Goal: Task Accomplishment & Management: Manage account settings

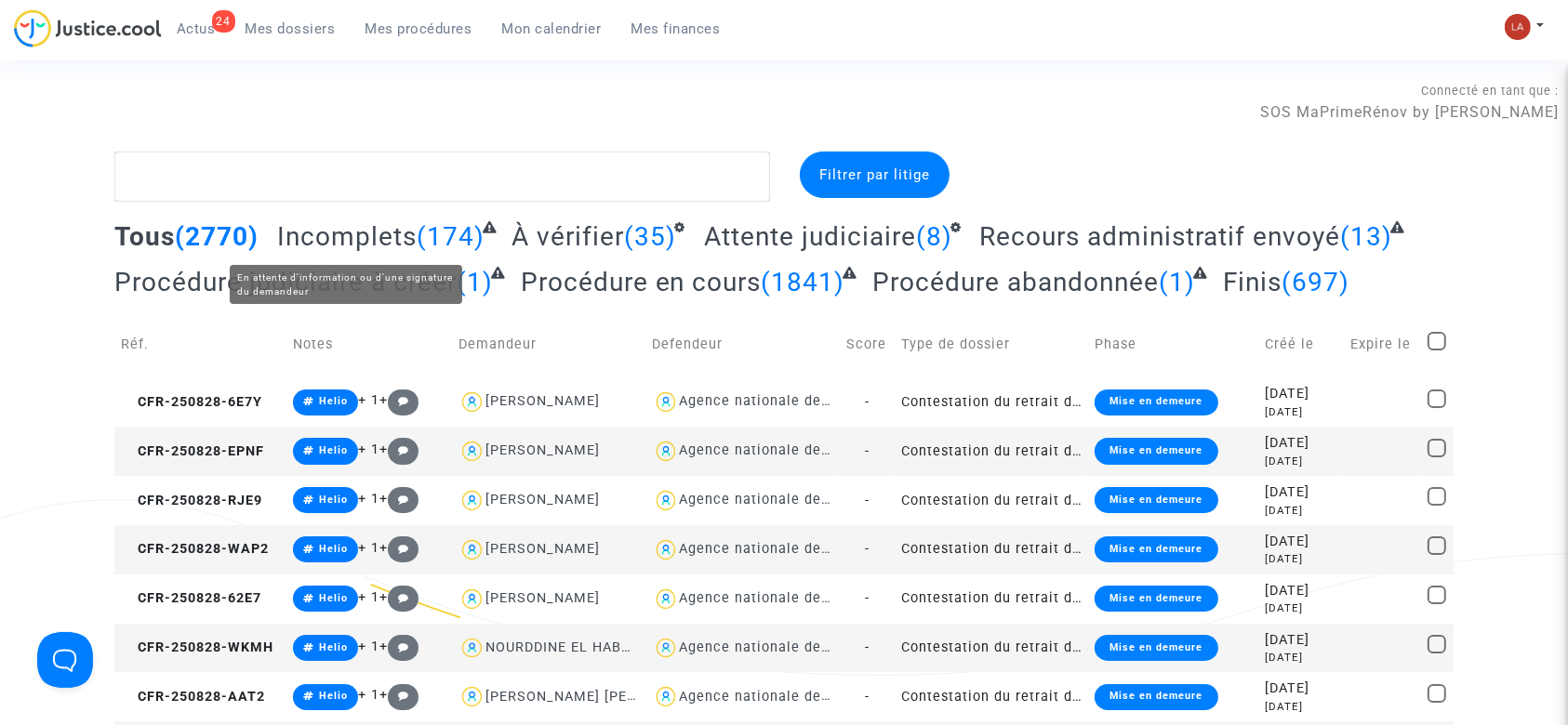
click at [385, 224] on span "Incomplets" at bounding box center [347, 237] width 140 height 31
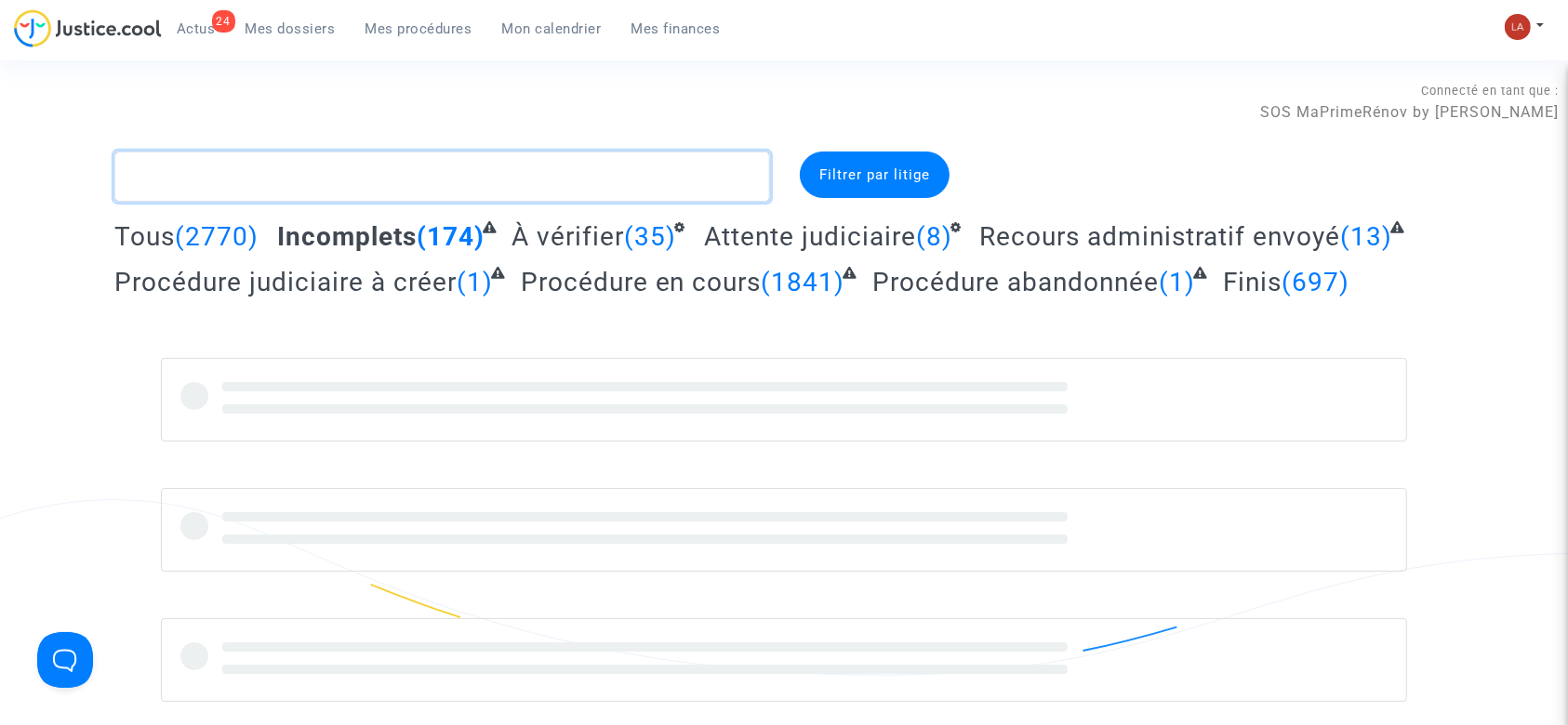
click at [426, 185] on textarea at bounding box center [442, 176] width 656 height 50
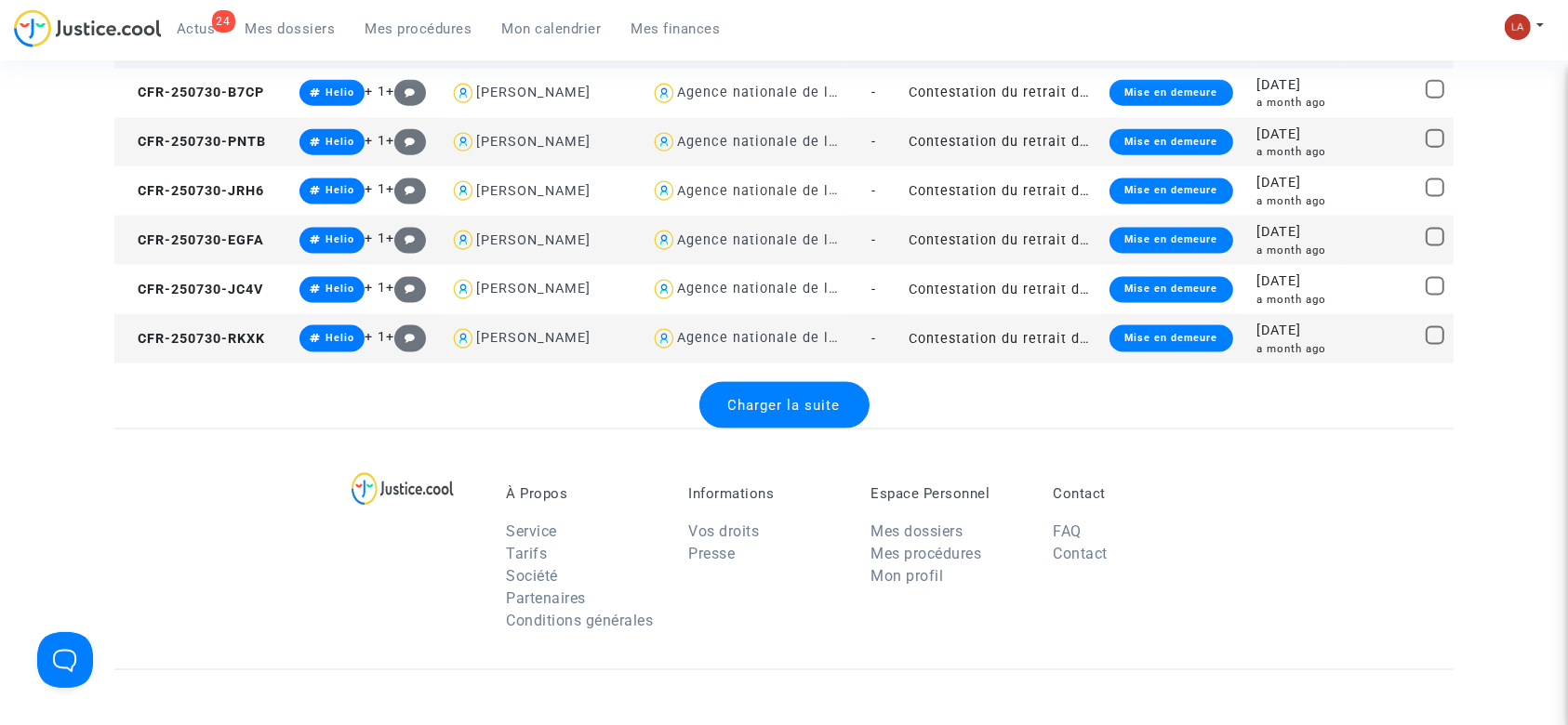
scroll to position [2604, 0]
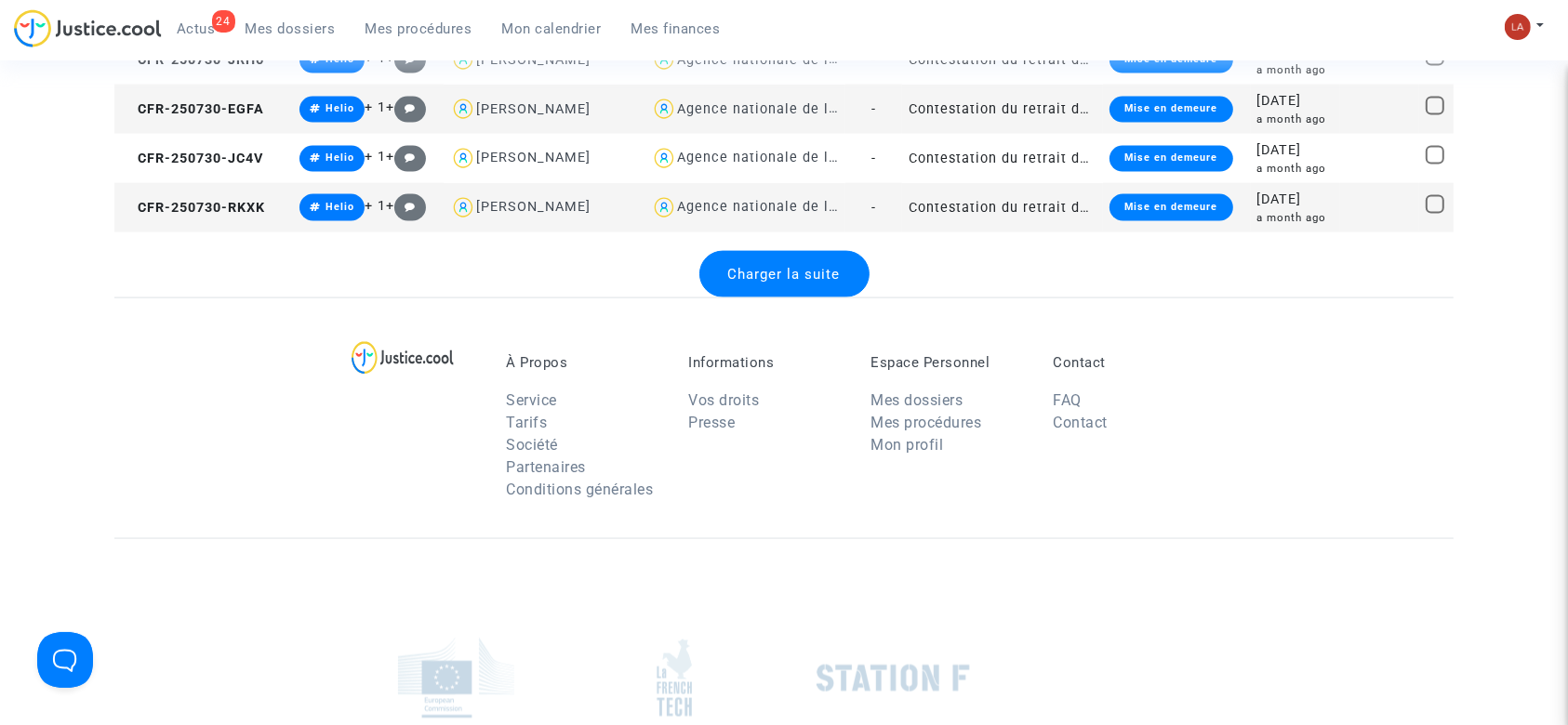
click at [789, 272] on span "Charger la suite" at bounding box center [784, 274] width 113 height 16
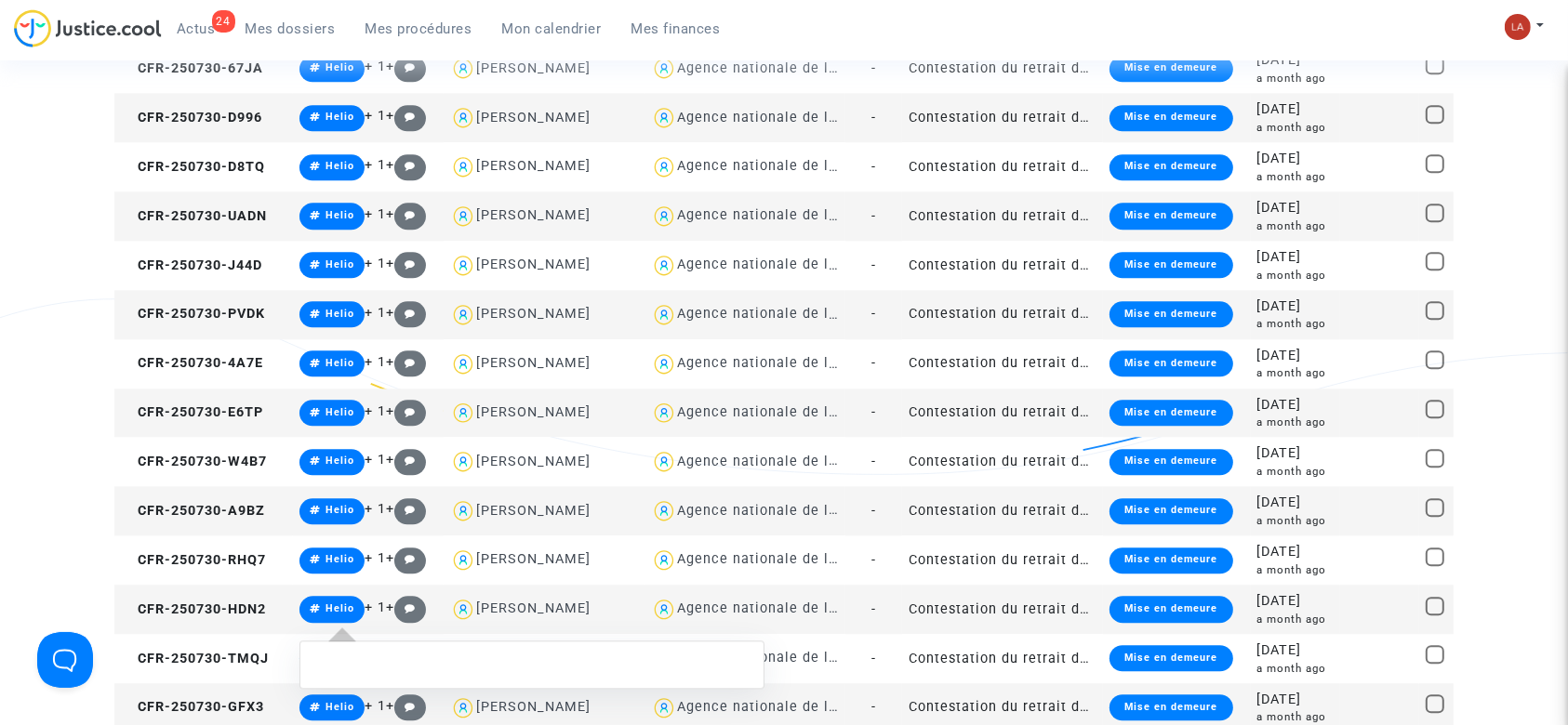
scroll to position [4712, 0]
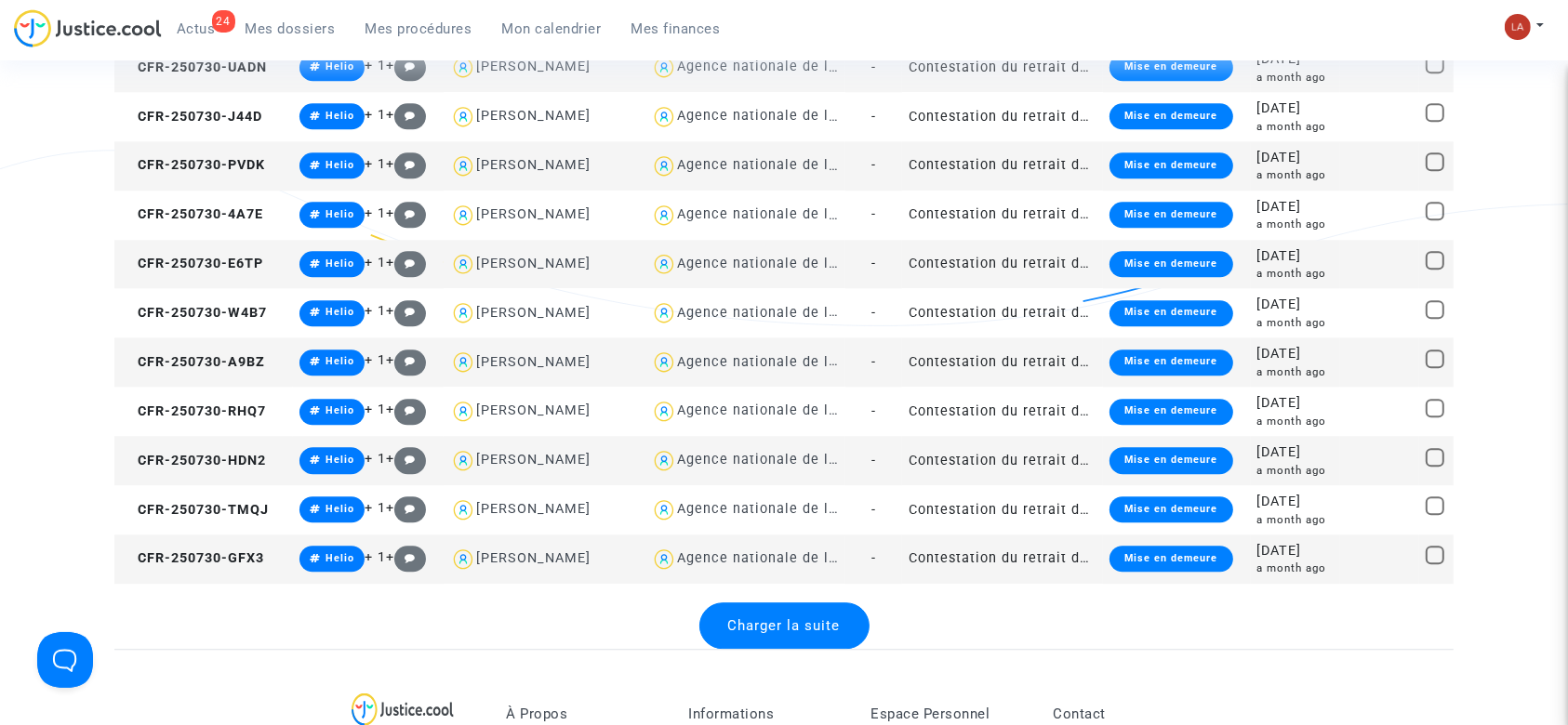
click at [790, 623] on span "Charger la suite" at bounding box center [784, 625] width 113 height 16
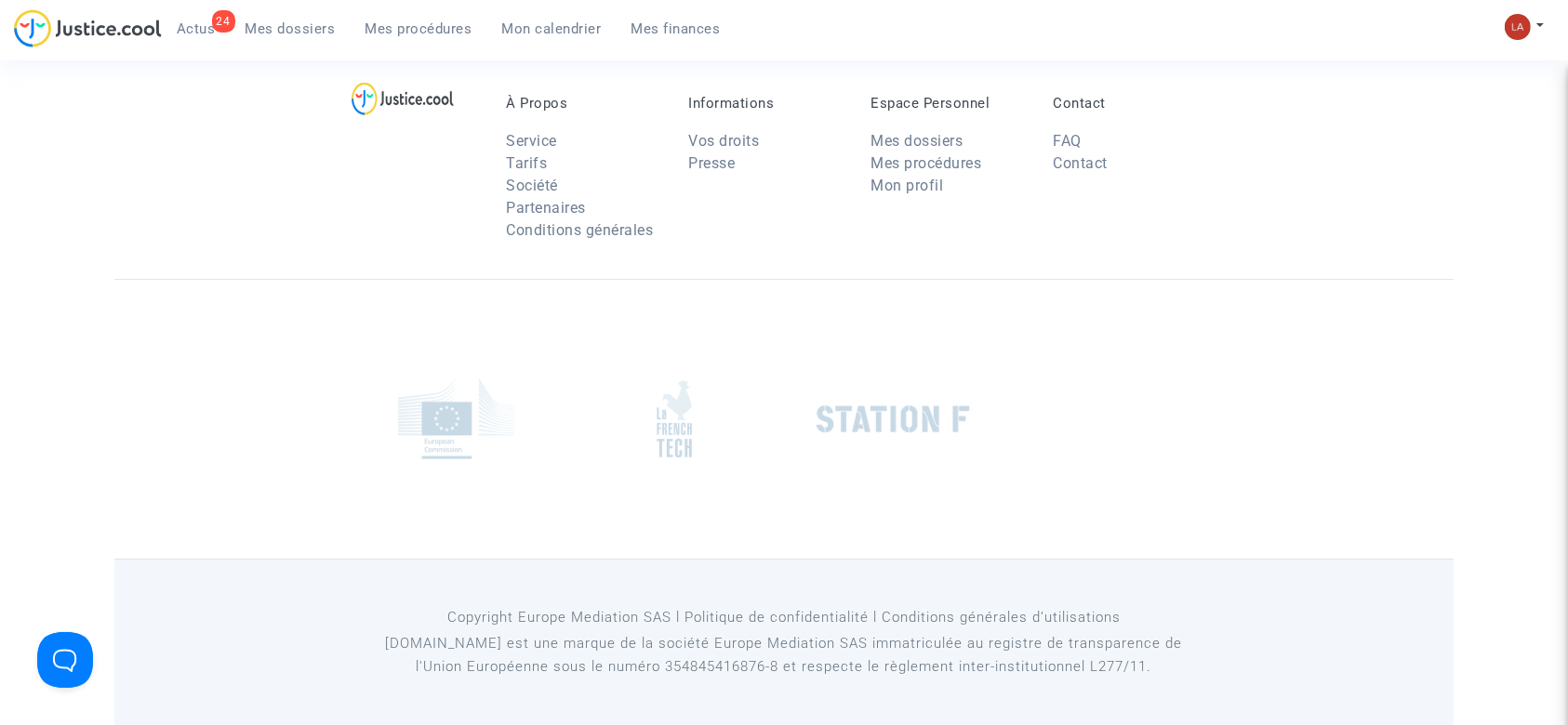
scroll to position [5623, 0]
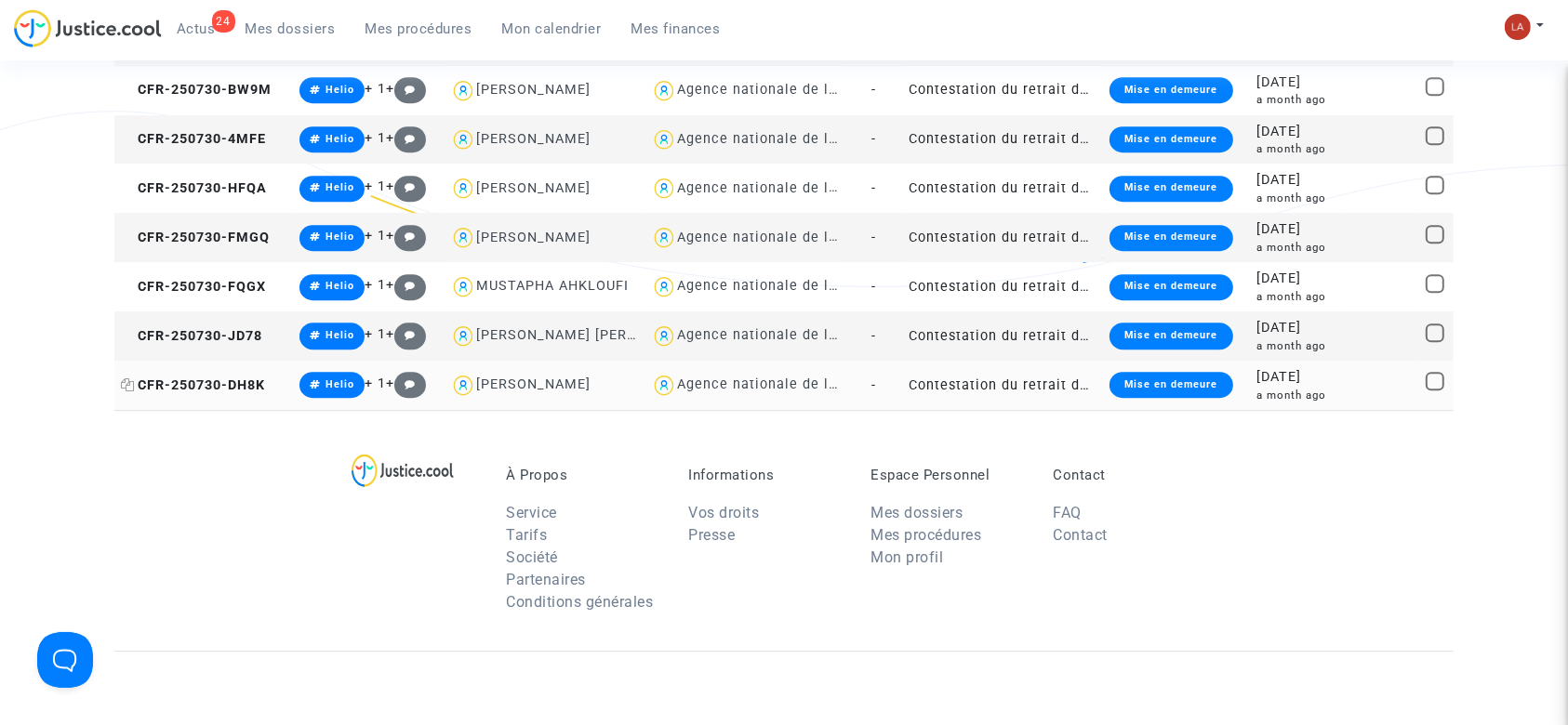
click at [220, 380] on span "CFR-250730-DH8K" at bounding box center [193, 385] width 145 height 16
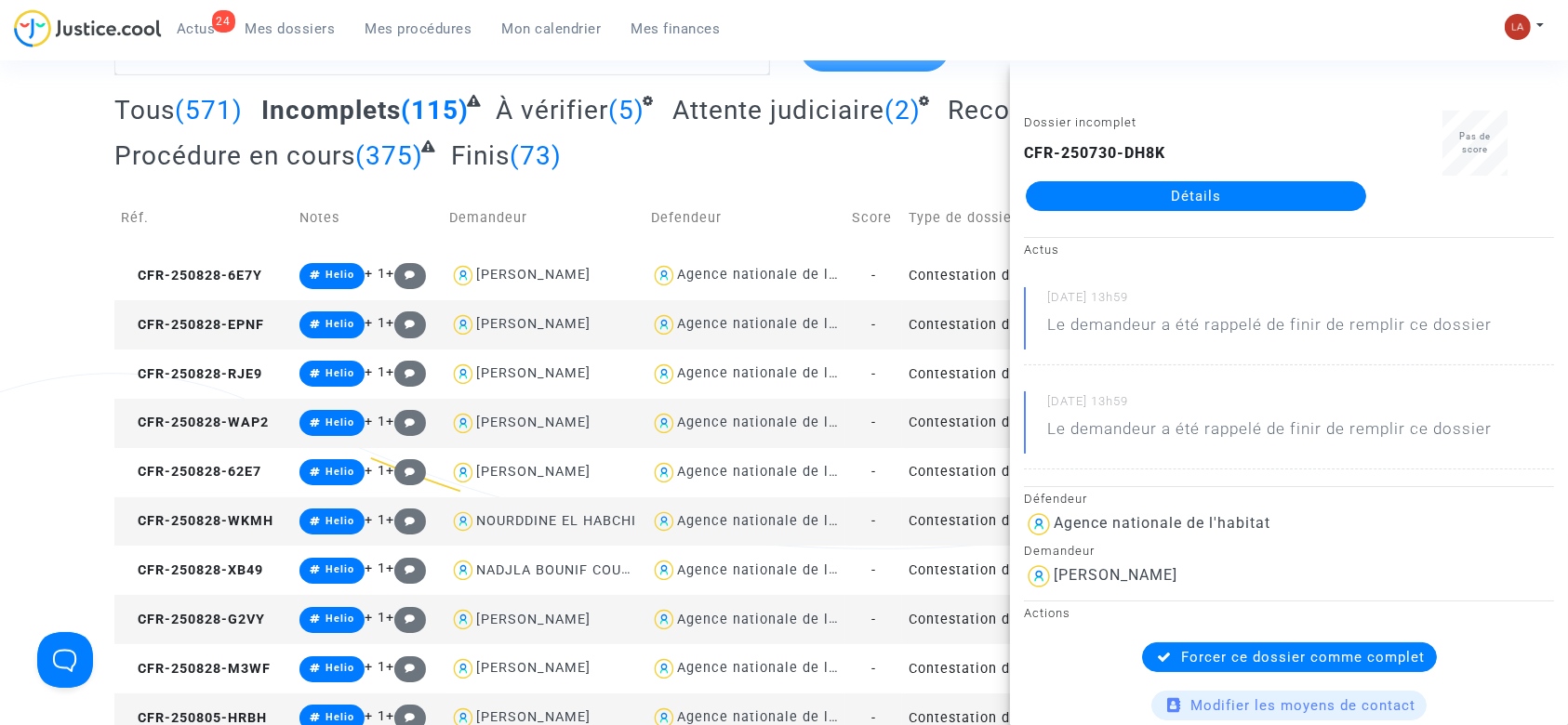
scroll to position [0, 0]
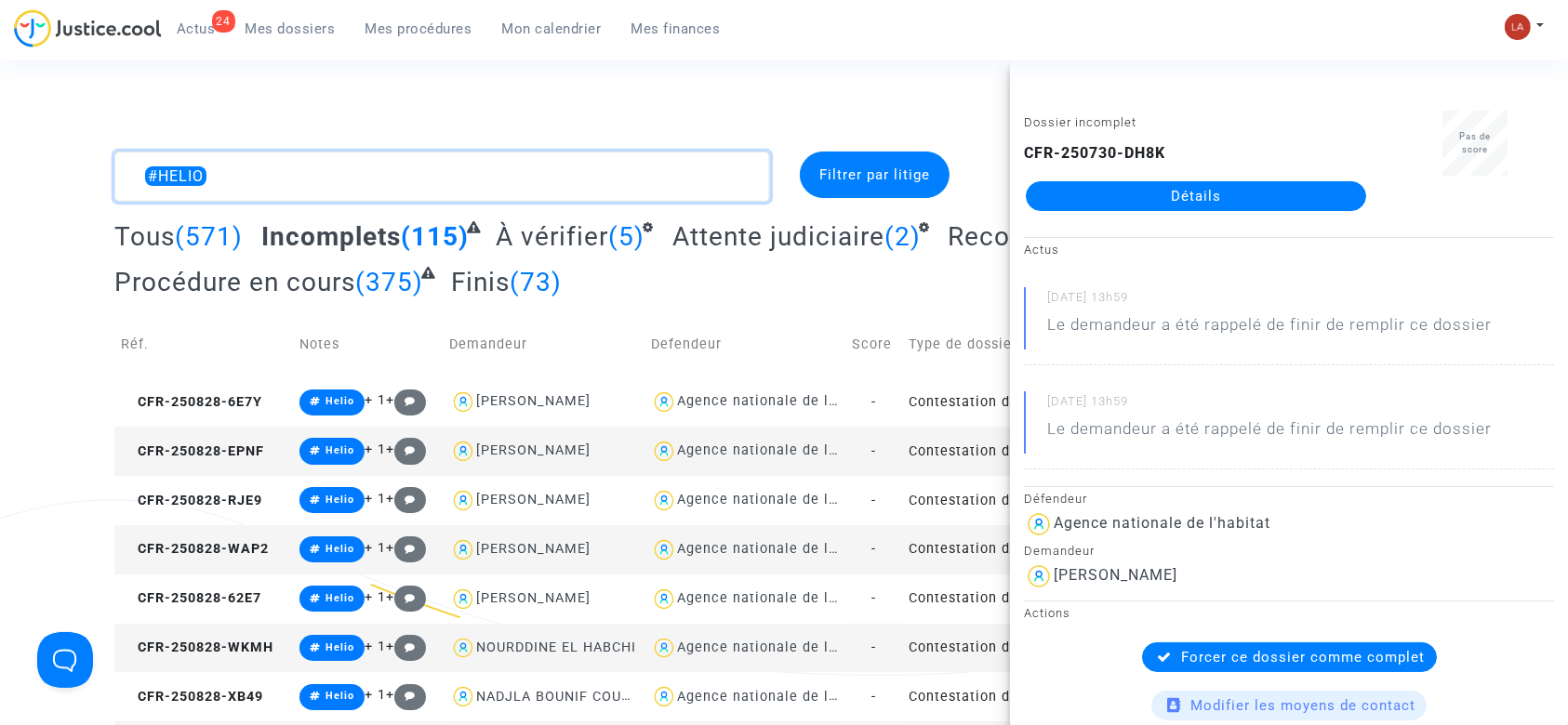
click at [463, 180] on textarea at bounding box center [442, 176] width 656 height 50
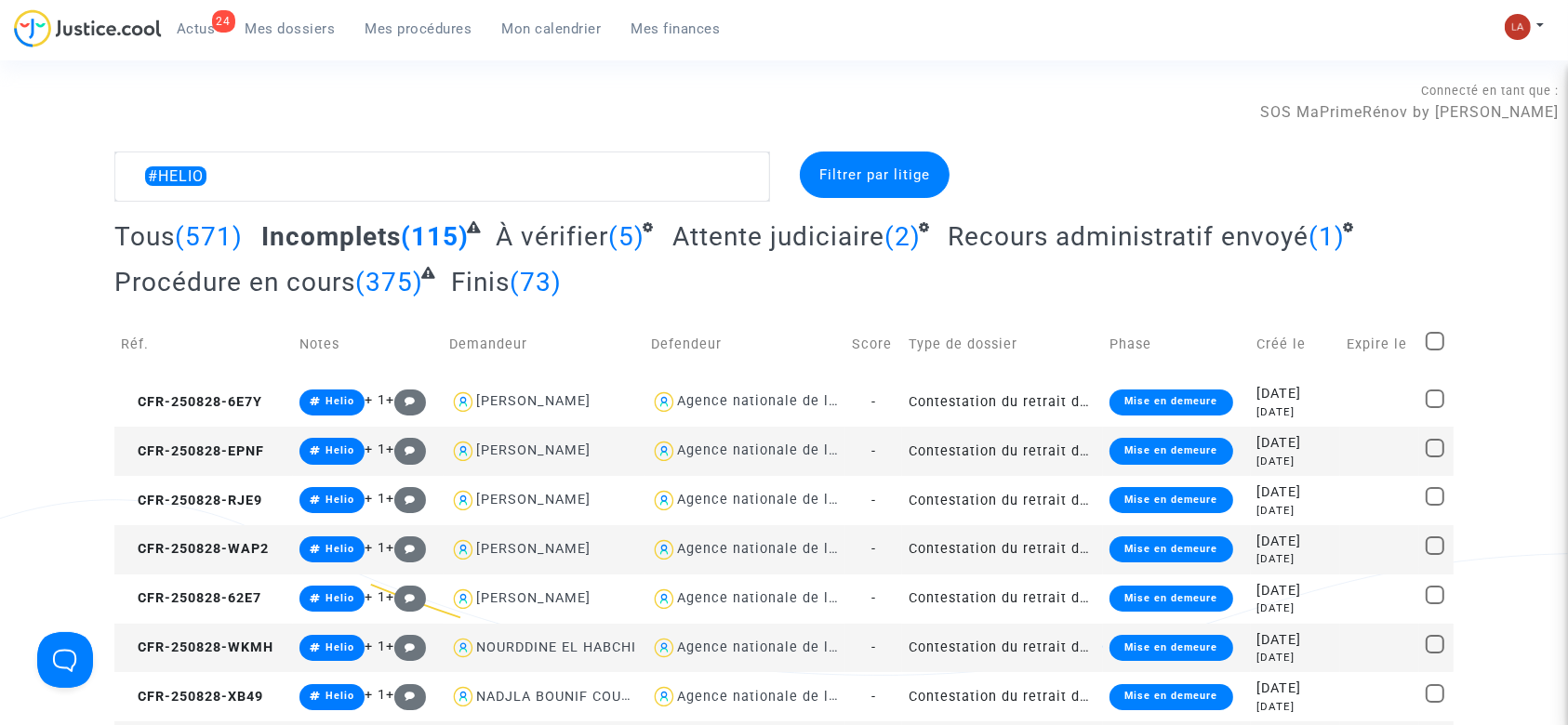
click at [819, 232] on span "Attente judiciaire" at bounding box center [778, 237] width 212 height 31
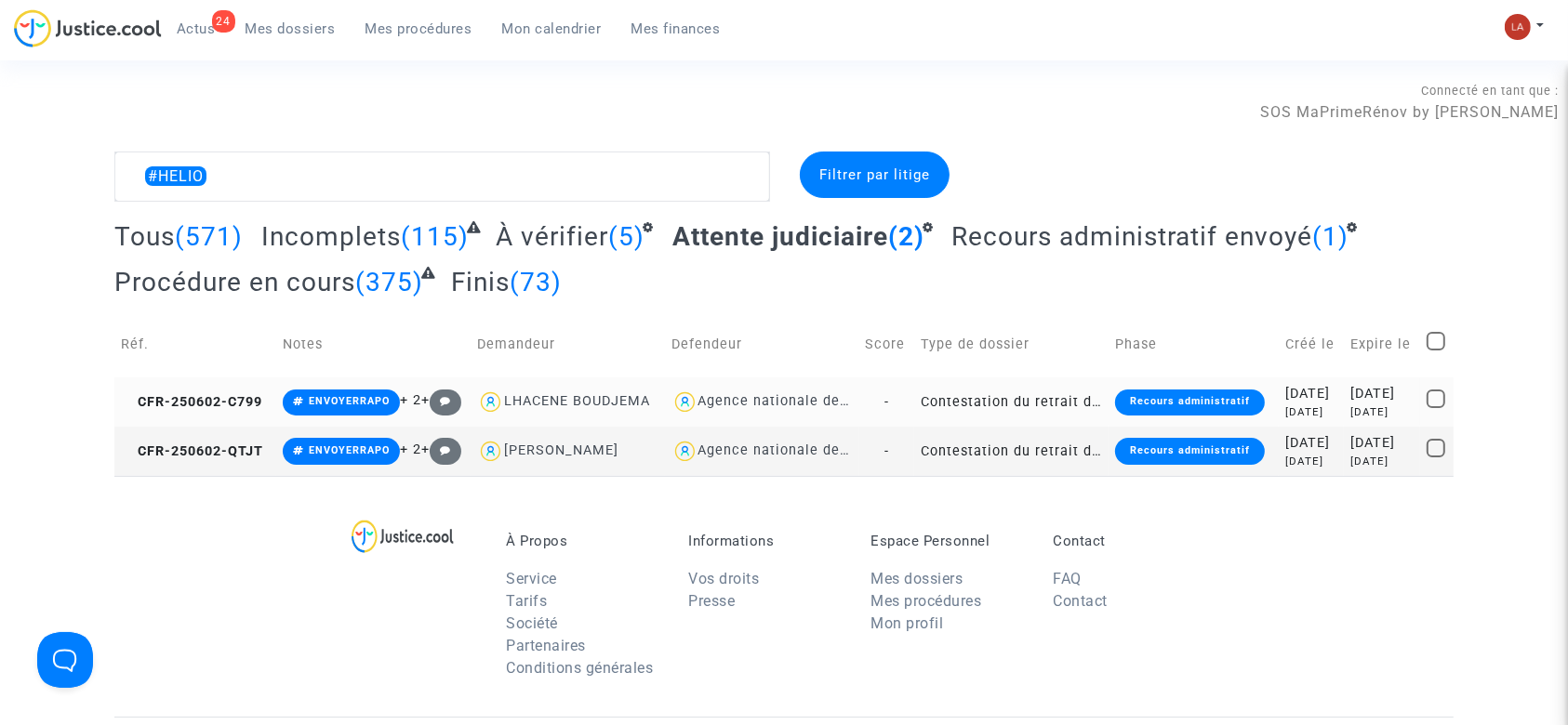
click at [215, 392] on td "CFR-250602-C799" at bounding box center [194, 401] width 162 height 49
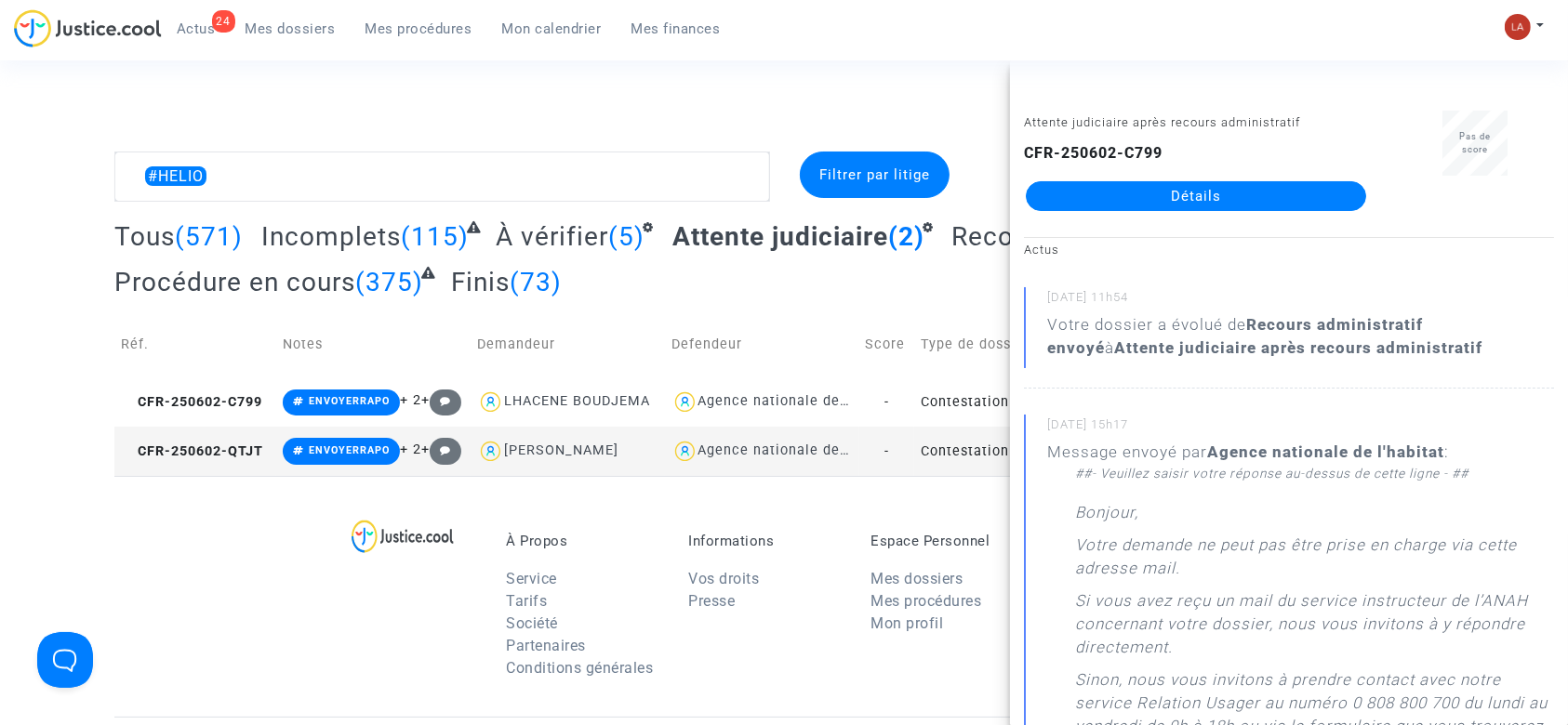
drag, startPoint x: 1144, startPoint y: 207, endPoint x: 1173, endPoint y: 223, distance: 33.1
click at [1173, 223] on div "Attente judiciaire après recours administratif CFR-250602-C799 Détails" at bounding box center [1196, 170] width 372 height 117
click at [231, 435] on td "CFR-250602-QTJT" at bounding box center [194, 451] width 162 height 49
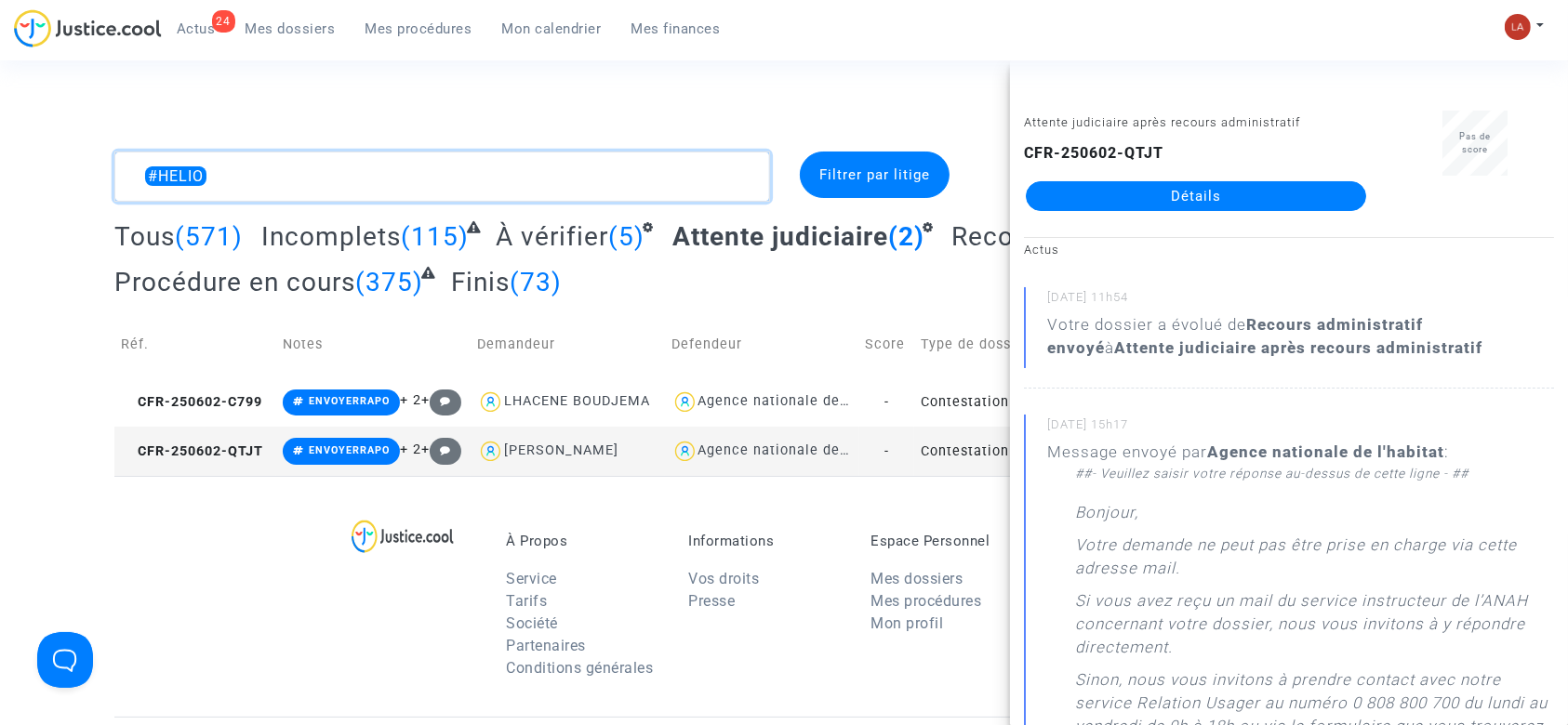
click at [589, 161] on textarea at bounding box center [442, 176] width 656 height 50
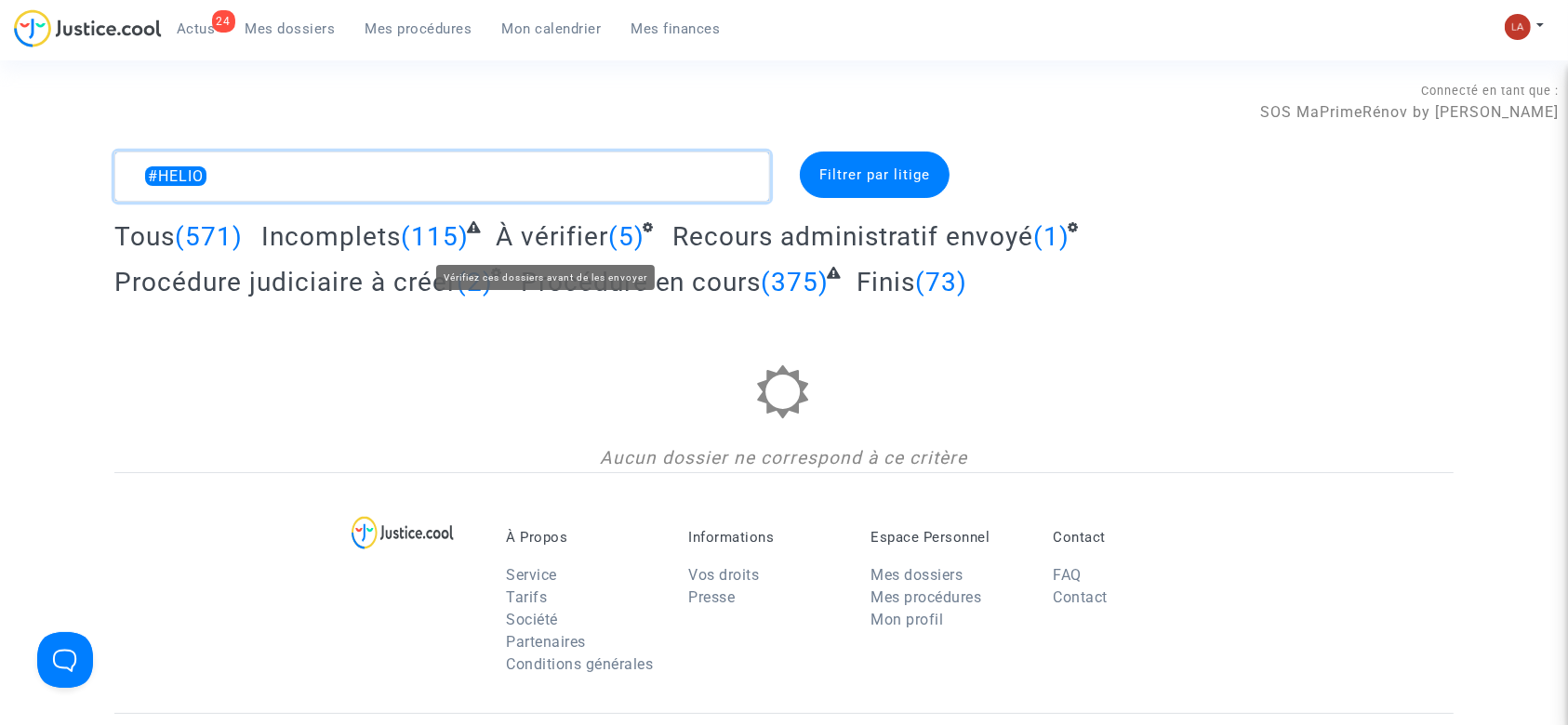
type textarea "#HELIO"
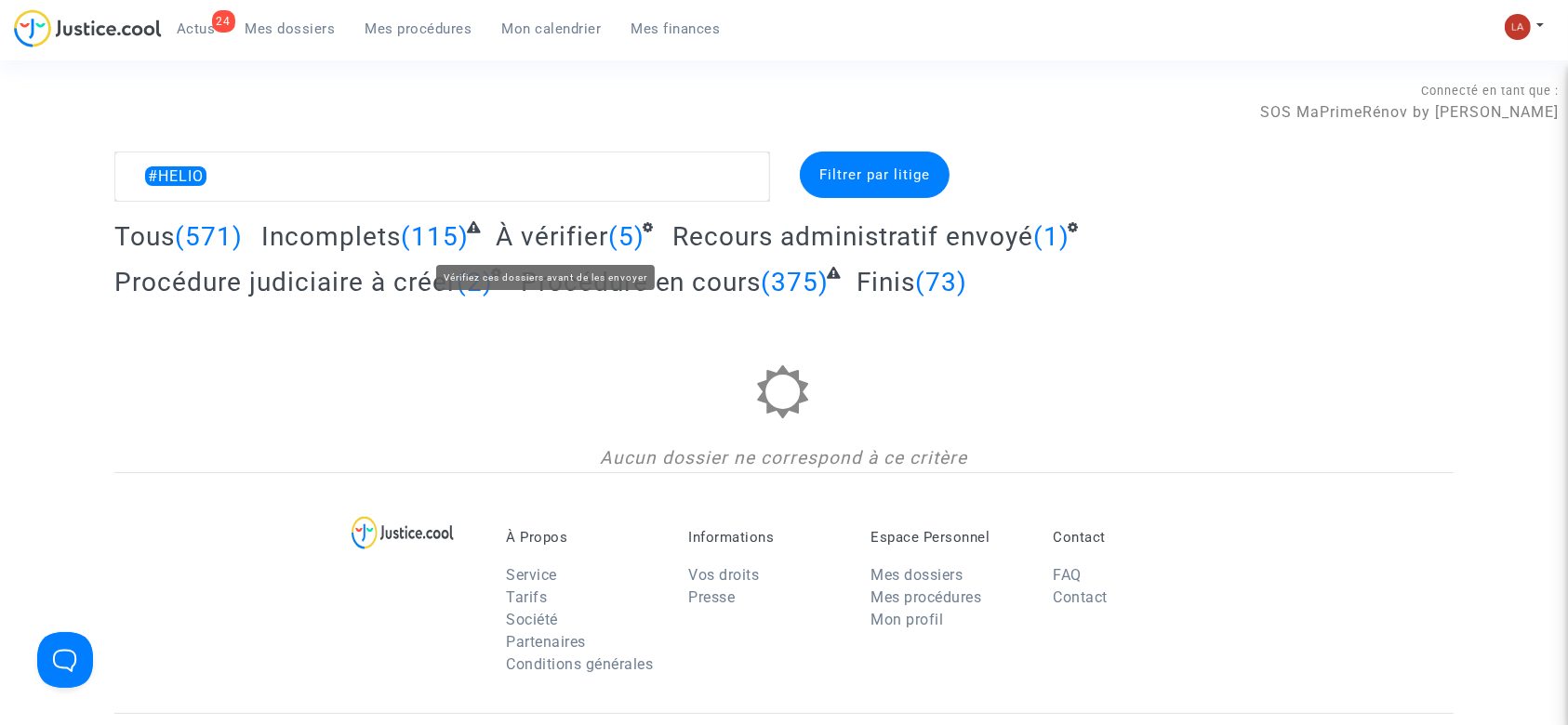
click at [579, 226] on span "À vérifier" at bounding box center [553, 237] width 113 height 31
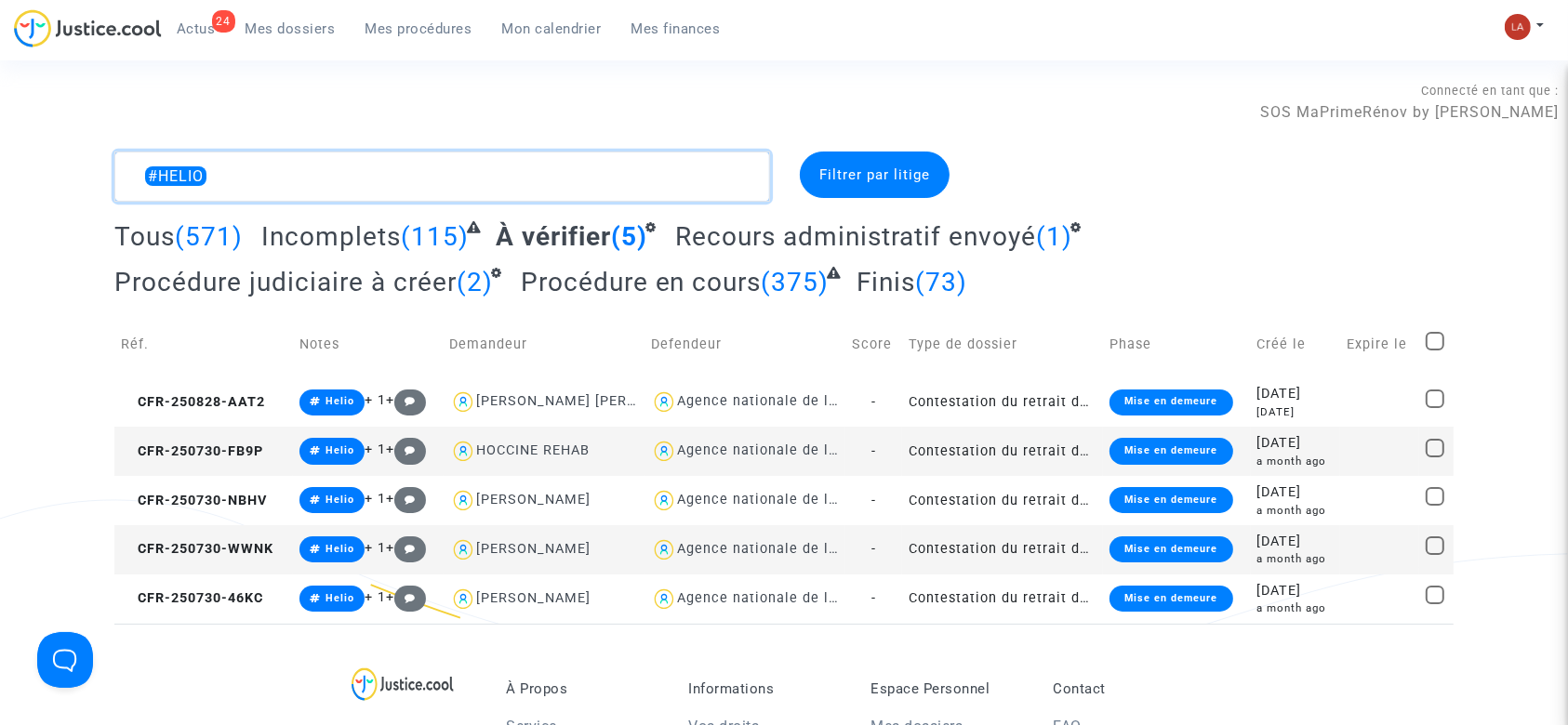
drag, startPoint x: 234, startPoint y: 181, endPoint x: 142, endPoint y: 182, distance: 92.0
click at [142, 182] on textarea at bounding box center [442, 176] width 656 height 50
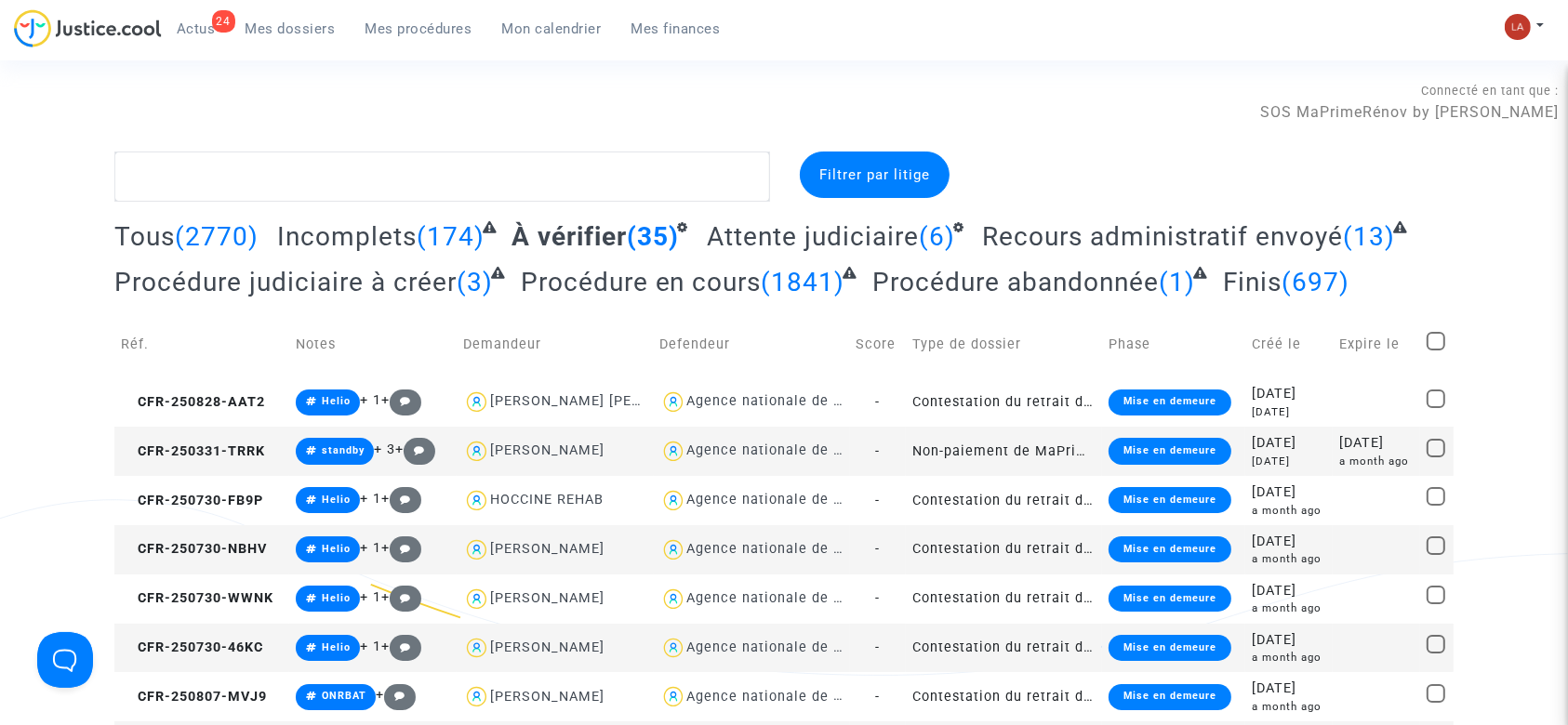
click at [875, 230] on span "Attente judiciaire" at bounding box center [812, 237] width 212 height 31
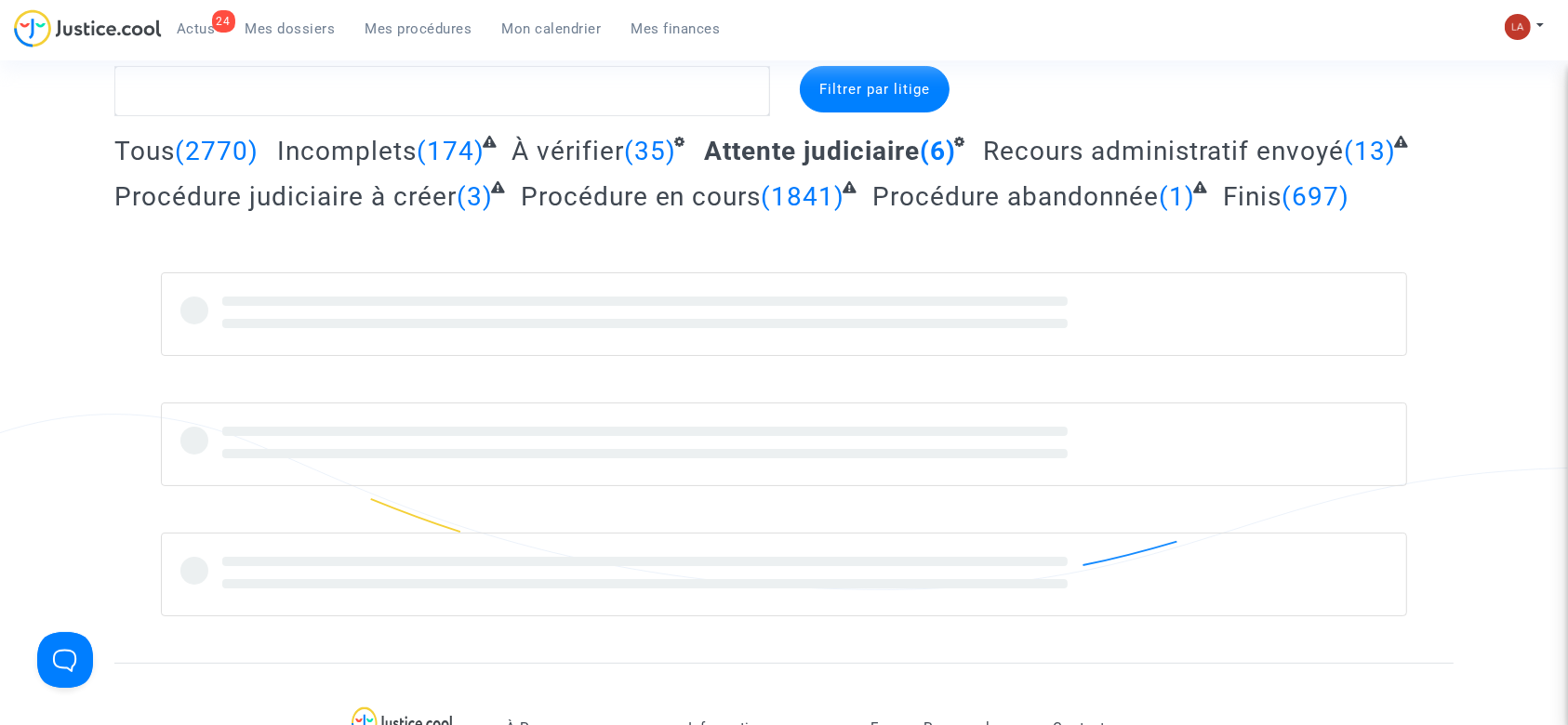
scroll to position [124, 0]
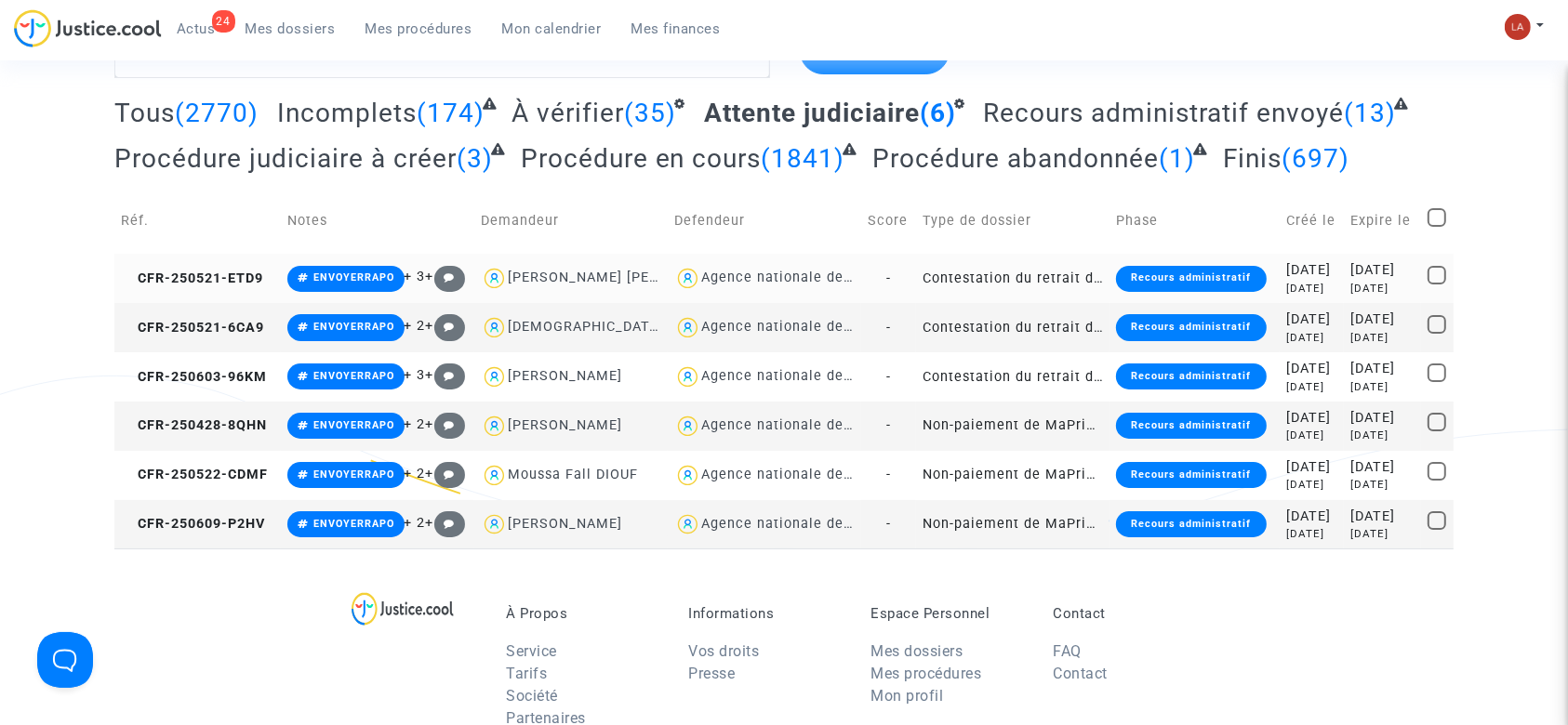
click at [203, 268] on td "CFR-250521-ETD9" at bounding box center [197, 278] width 167 height 49
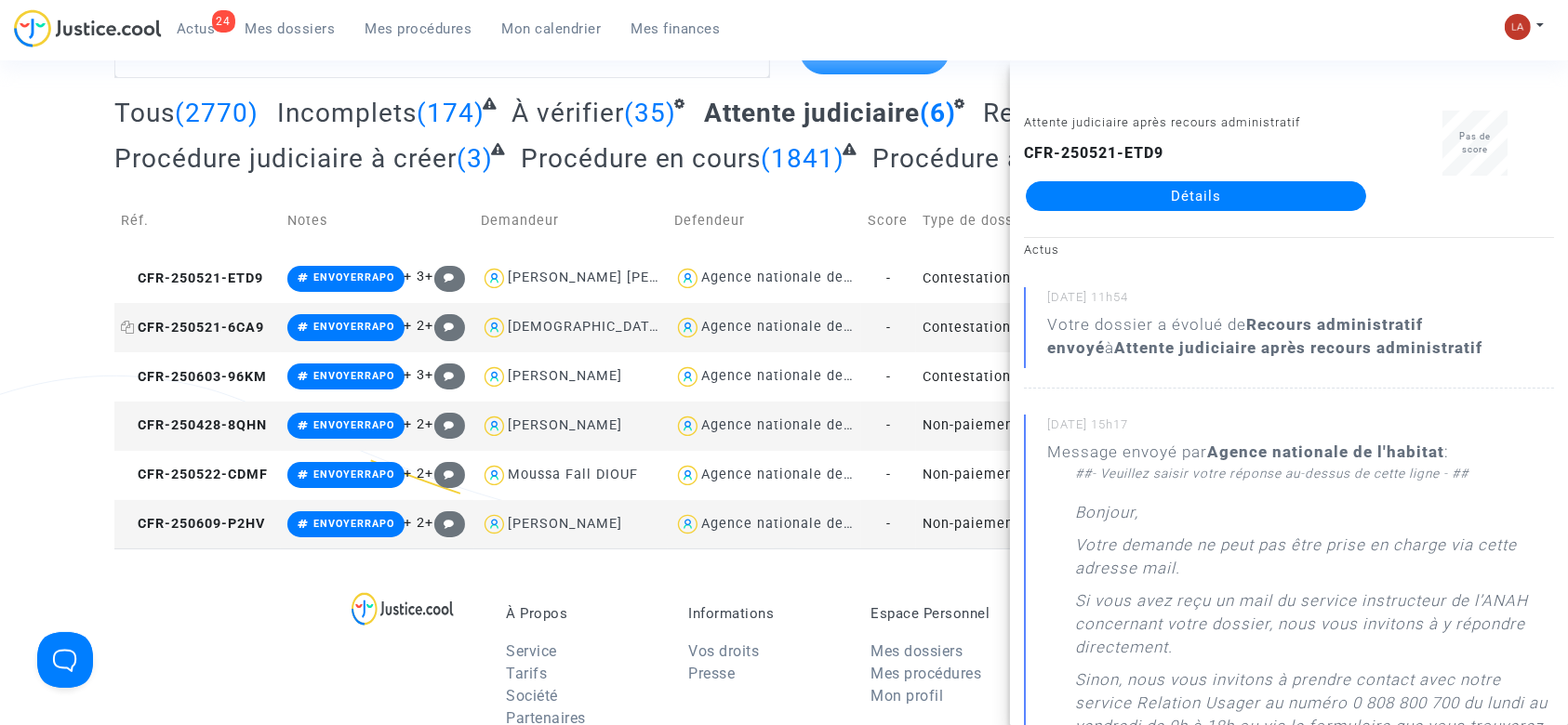
click at [244, 325] on span "CFR-250521-6CA9" at bounding box center [193, 328] width 144 height 16
click at [171, 387] on td "CFR-250603-96KM" at bounding box center [197, 376] width 167 height 49
click at [193, 428] on span "CFR-250428-8QHN" at bounding box center [193, 425] width 146 height 16
click at [200, 487] on td "CFR-250522-CDMF" at bounding box center [197, 475] width 167 height 49
click at [251, 516] on span "CFR-250609-P2HV" at bounding box center [193, 524] width 145 height 16
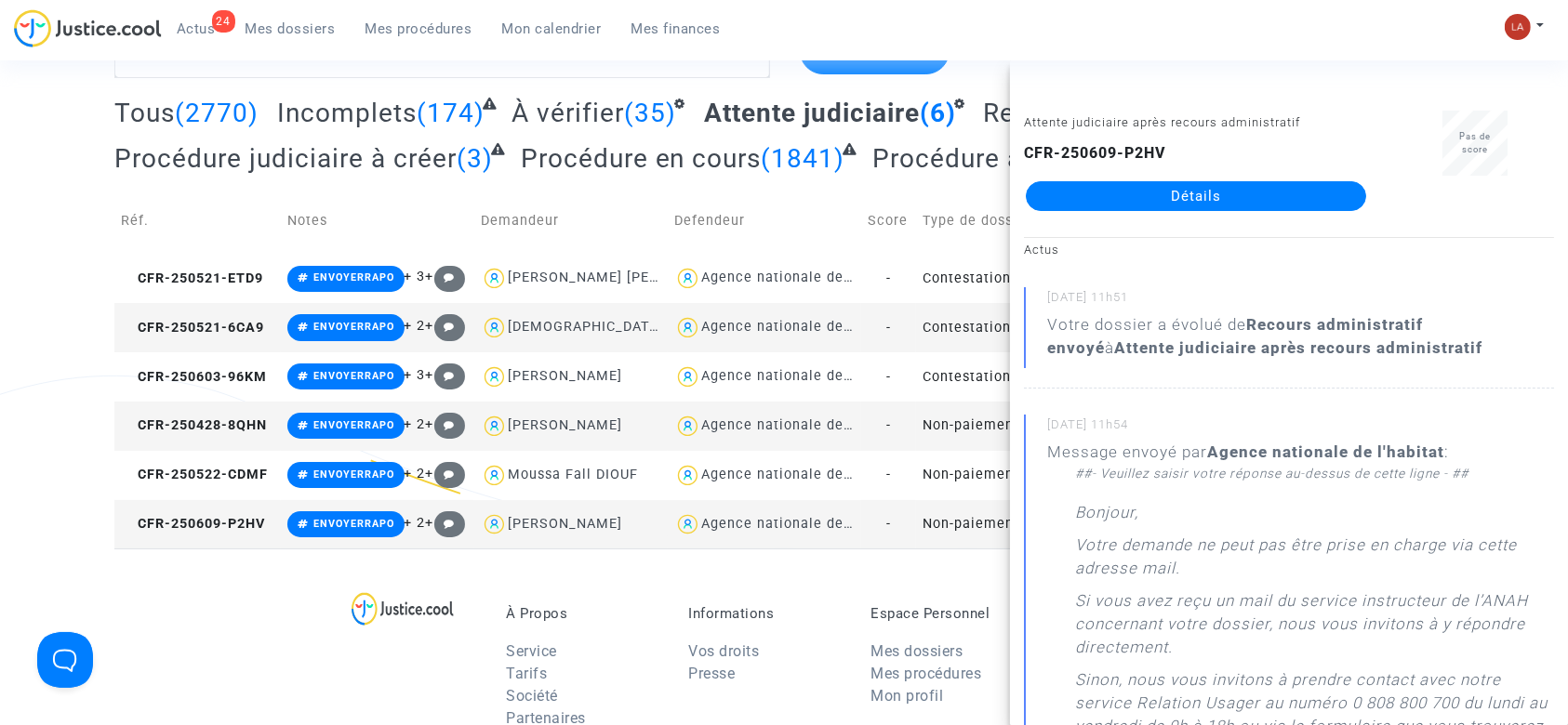
scroll to position [0, 0]
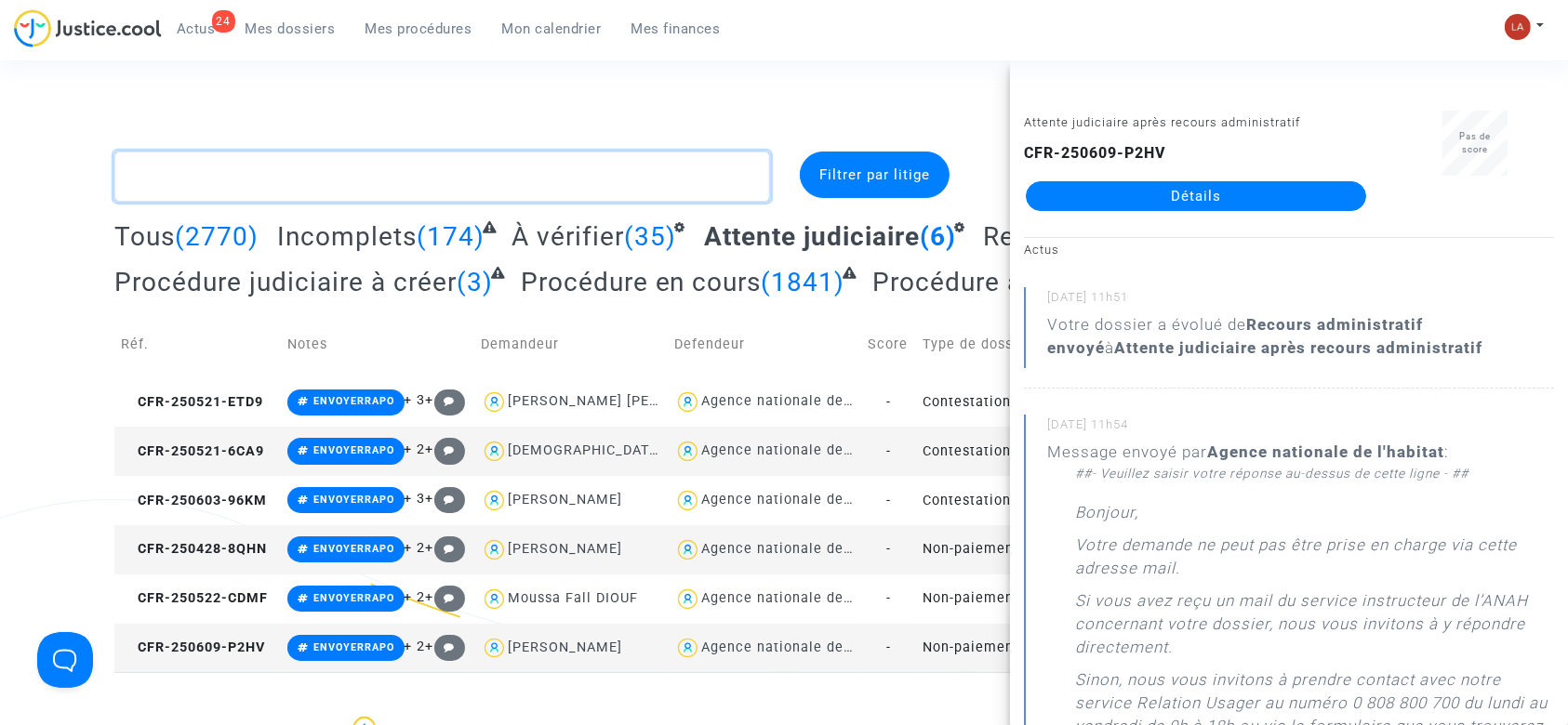
click at [612, 195] on textarea at bounding box center [442, 176] width 656 height 50
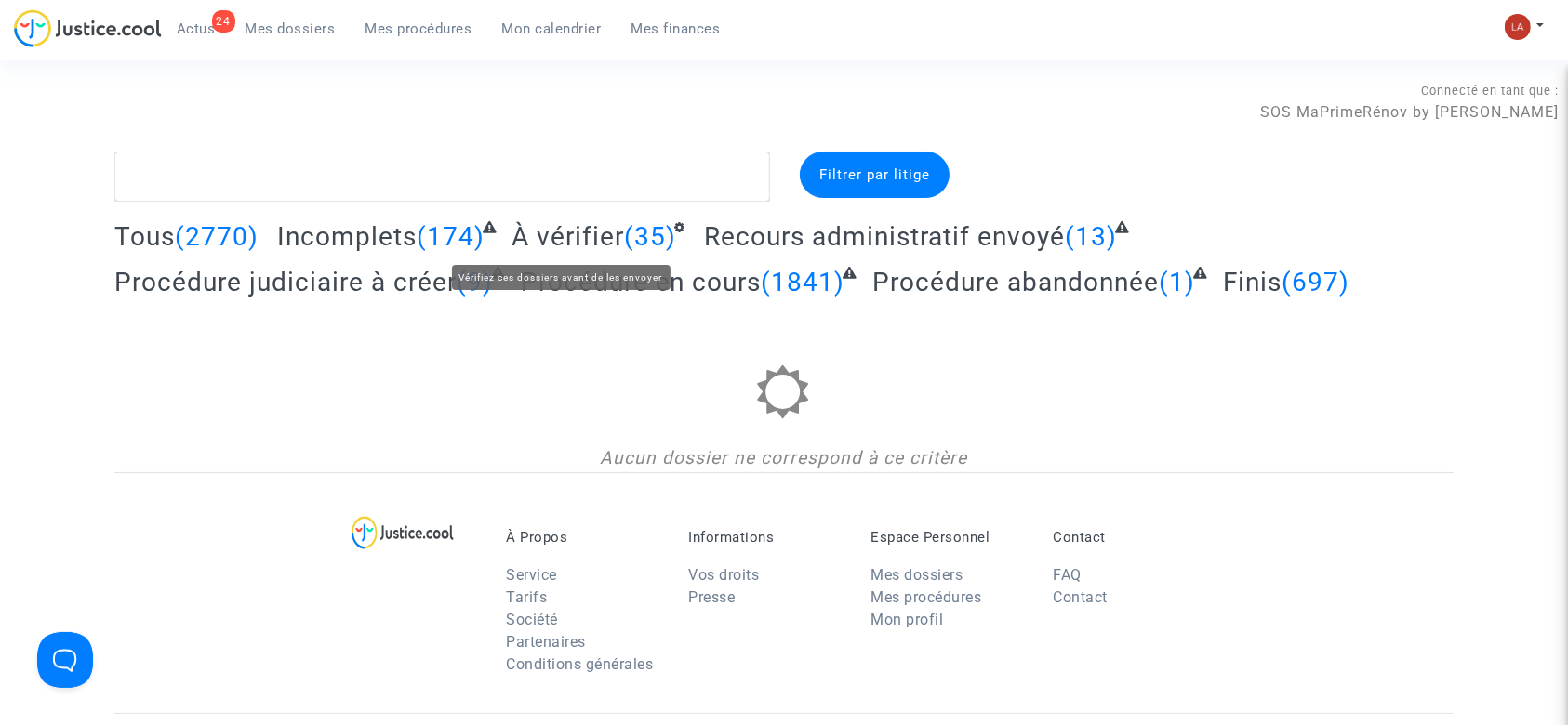
click at [567, 221] on span "À vérifier" at bounding box center [568, 237] width 113 height 31
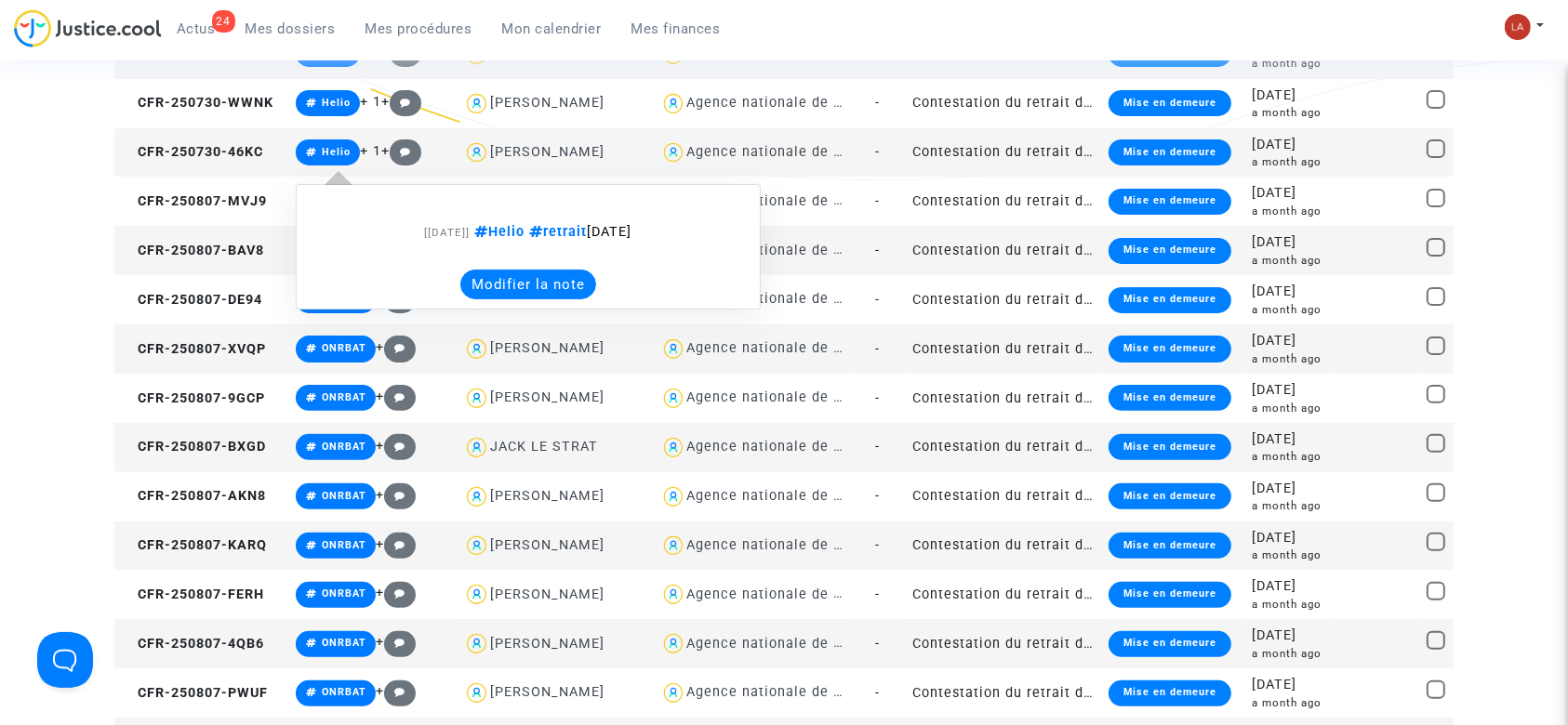
scroll to position [247, 0]
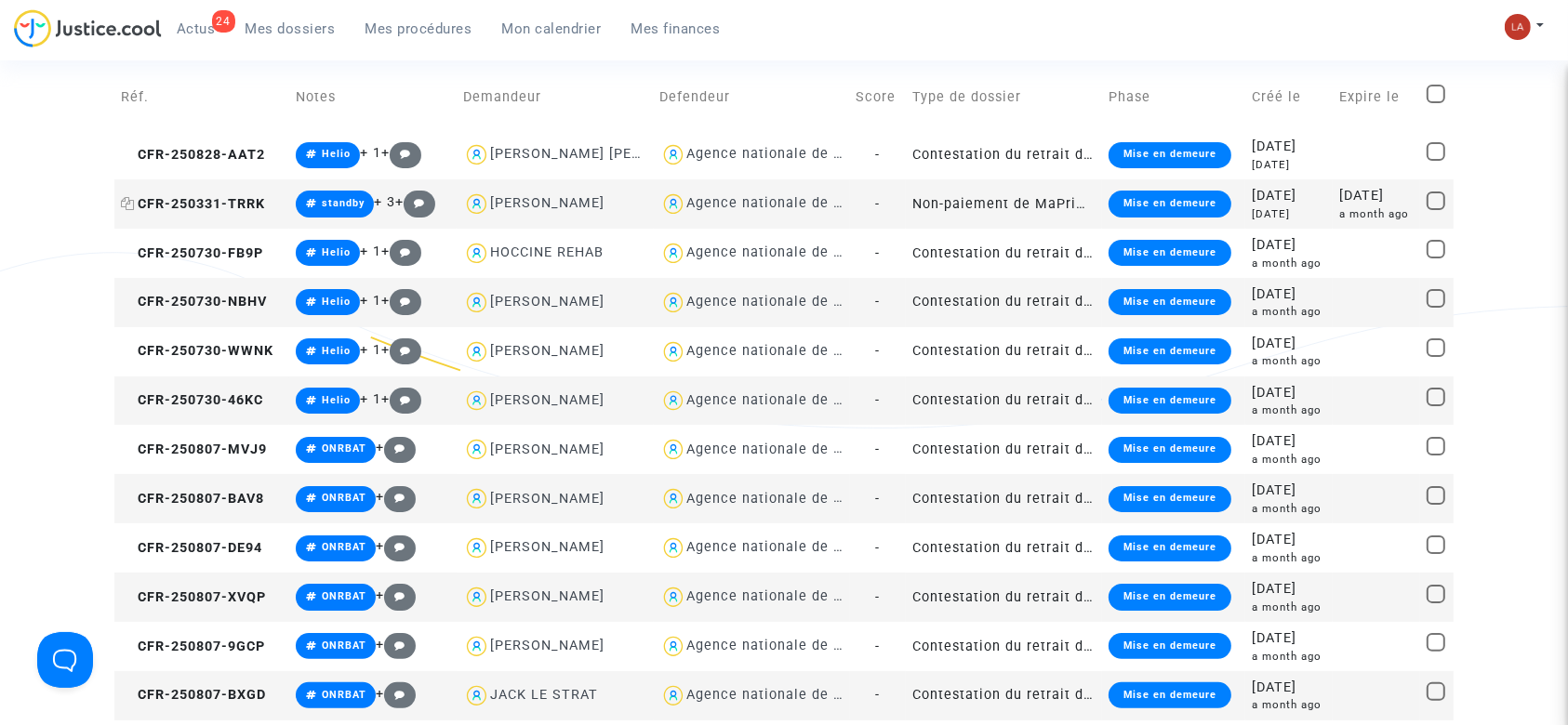
click at [224, 201] on span "CFR-250331-TRRK" at bounding box center [193, 204] width 145 height 16
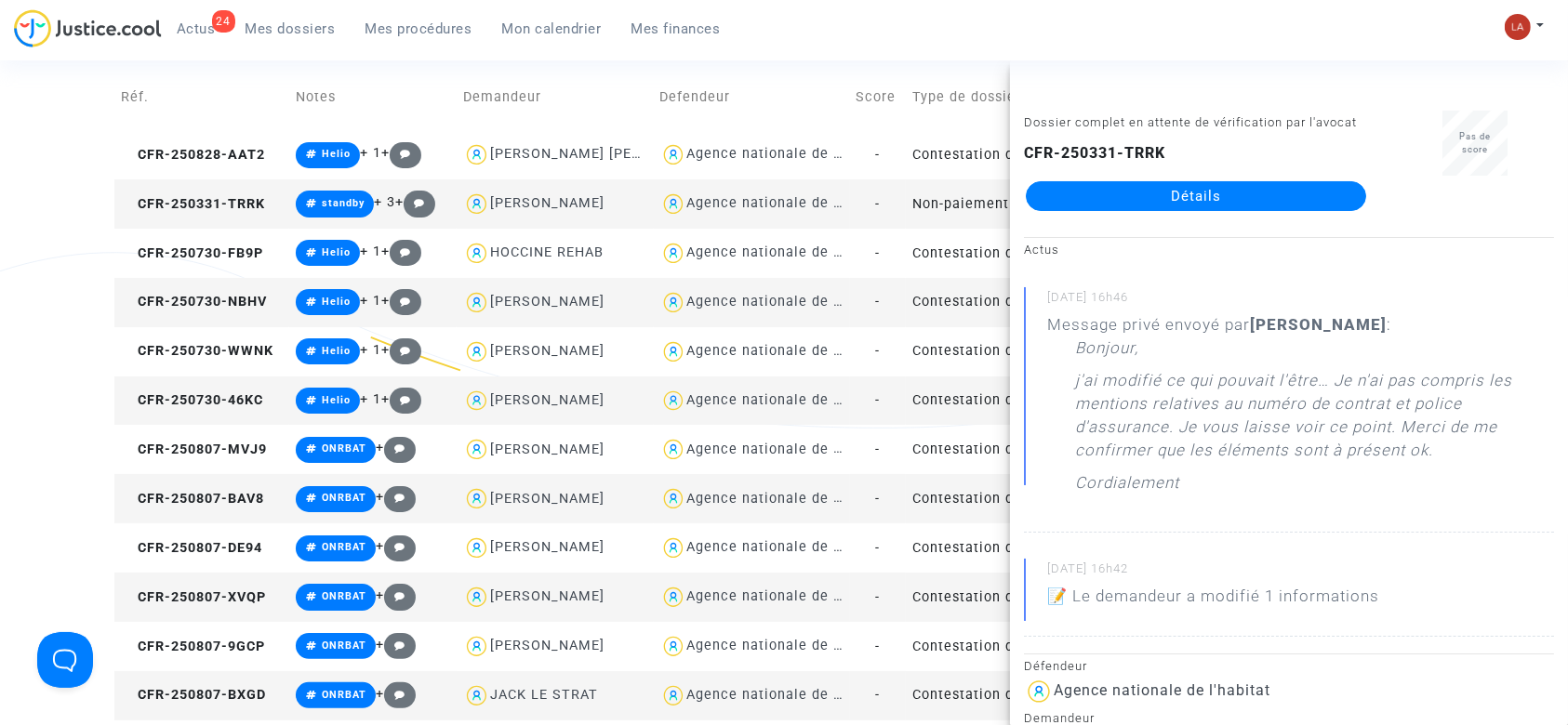
scroll to position [0, 0]
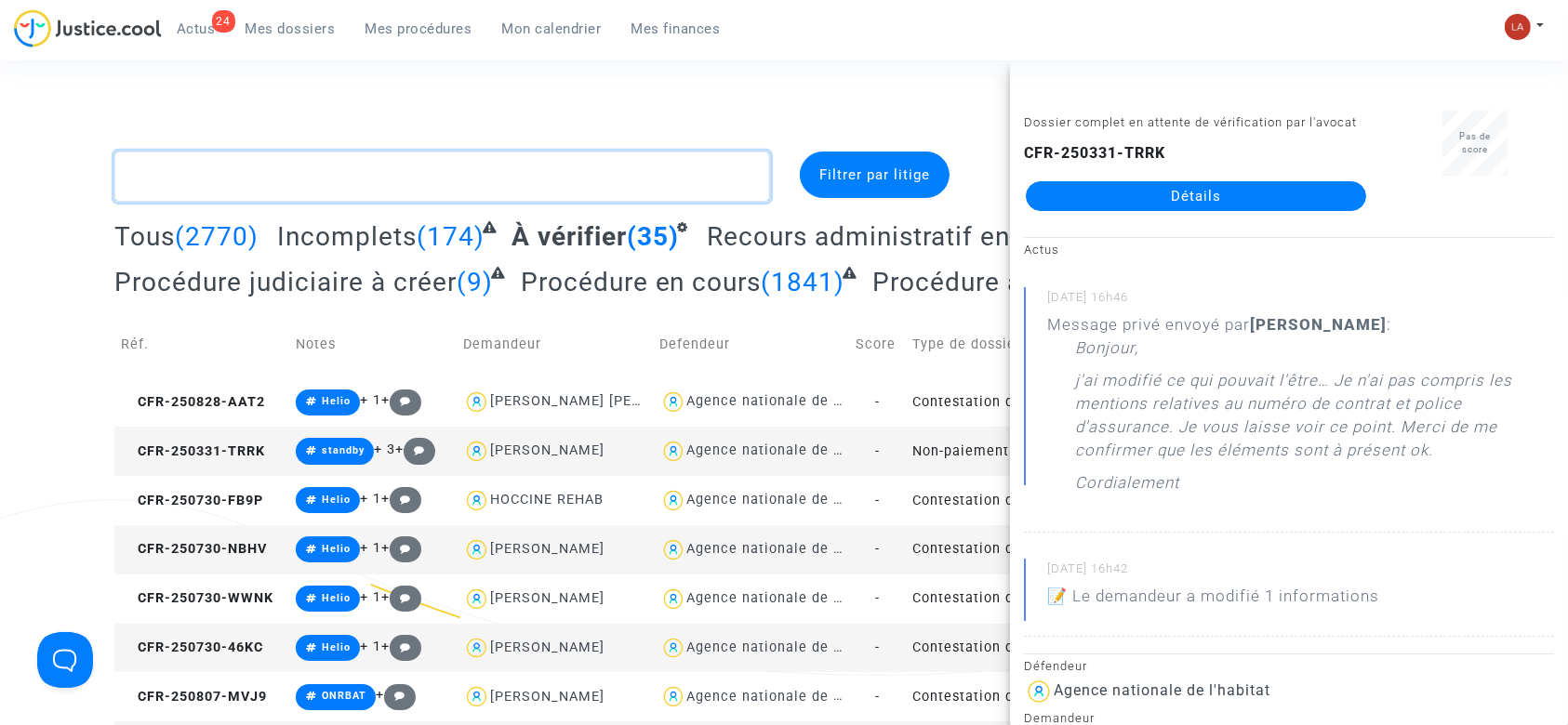
click at [648, 172] on textarea at bounding box center [442, 176] width 656 height 50
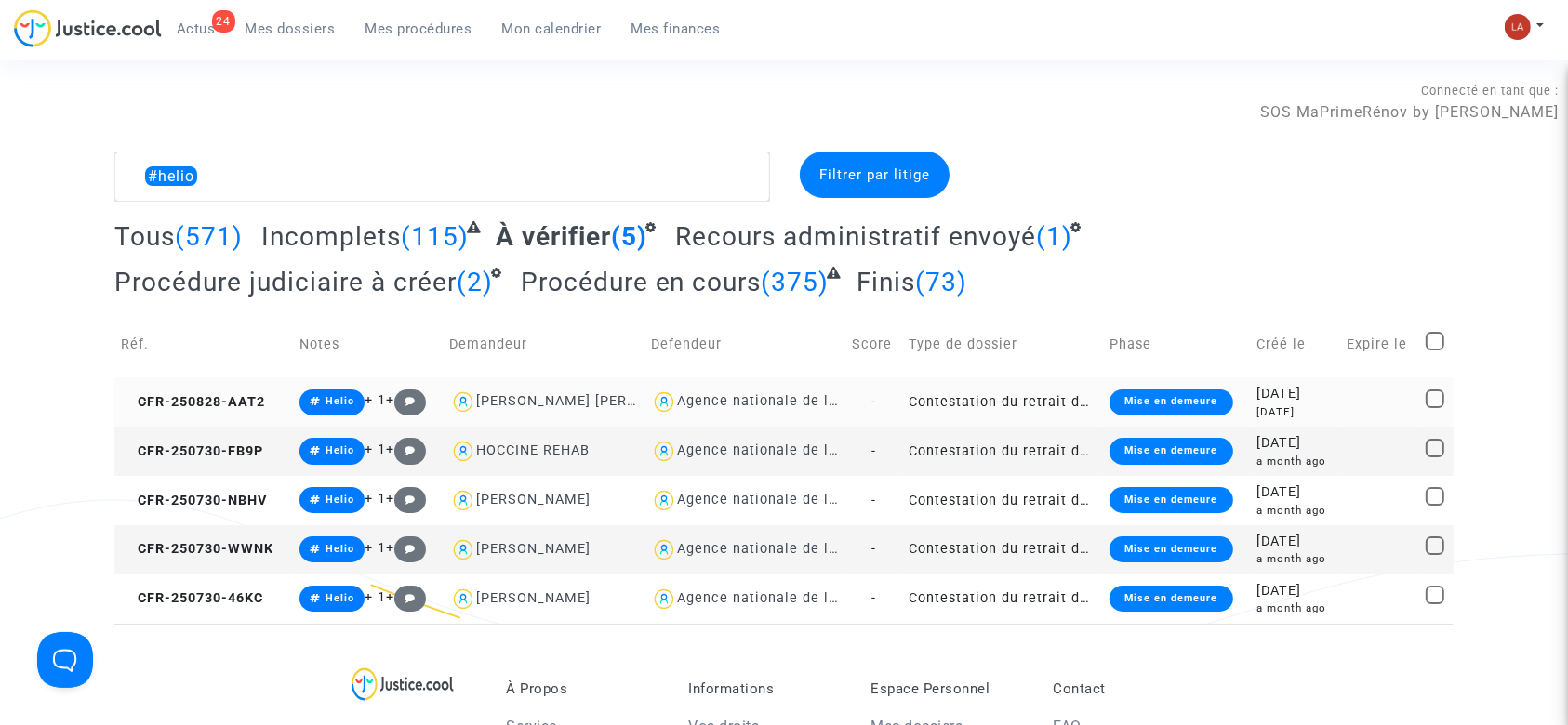
click at [244, 379] on td "CFR-250828-AAT2" at bounding box center [203, 401] width 178 height 49
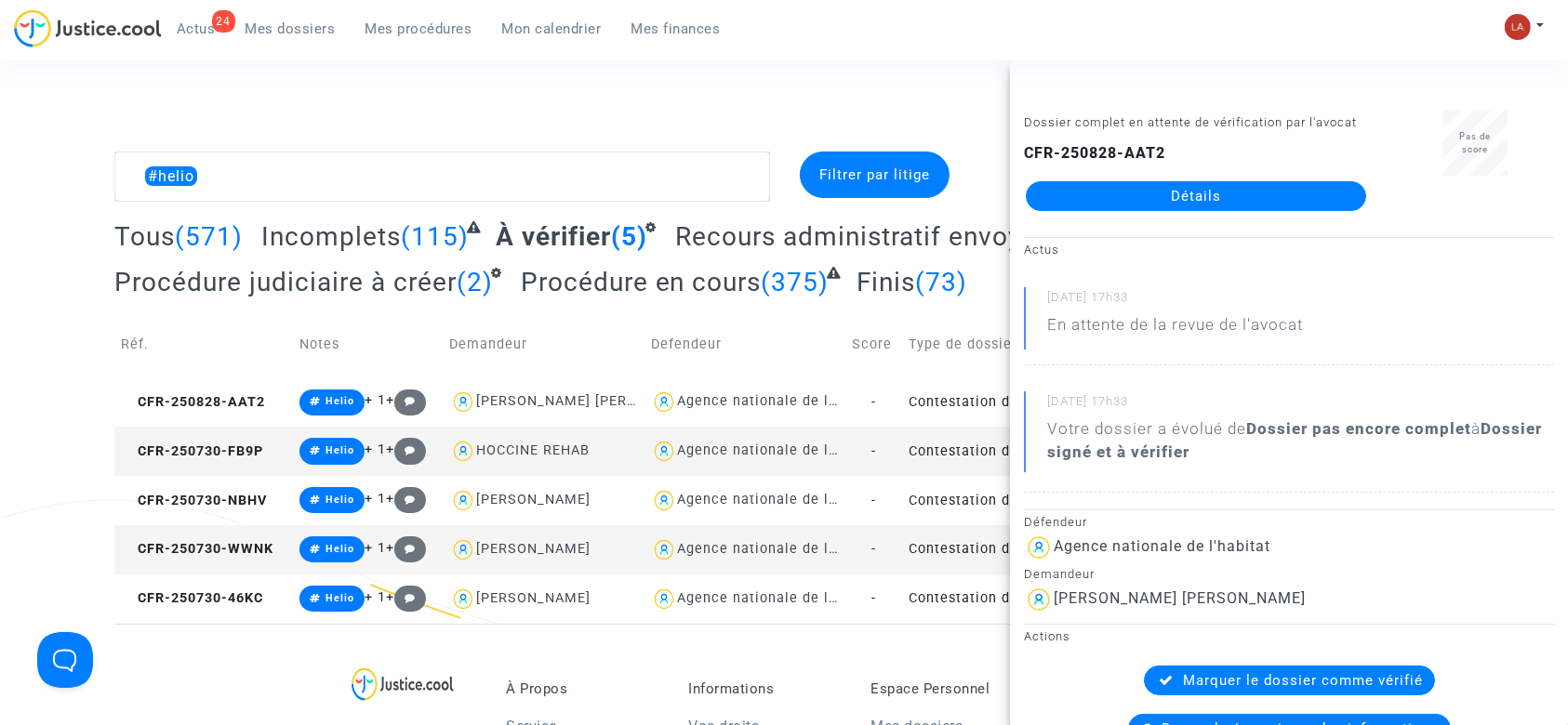
click at [189, 465] on td "CFR-250730-FB9P" at bounding box center [203, 451] width 178 height 49
click at [171, 499] on span "CFR-250730-NBHV" at bounding box center [193, 501] width 146 height 16
click at [192, 554] on span "CFR-250730-WWNK" at bounding box center [196, 549] width 152 height 16
click at [266, 585] on td "CFR-250730-46KC" at bounding box center [203, 599] width 178 height 49
drag, startPoint x: 1265, startPoint y: 202, endPoint x: 1315, endPoint y: 208, distance: 50.4
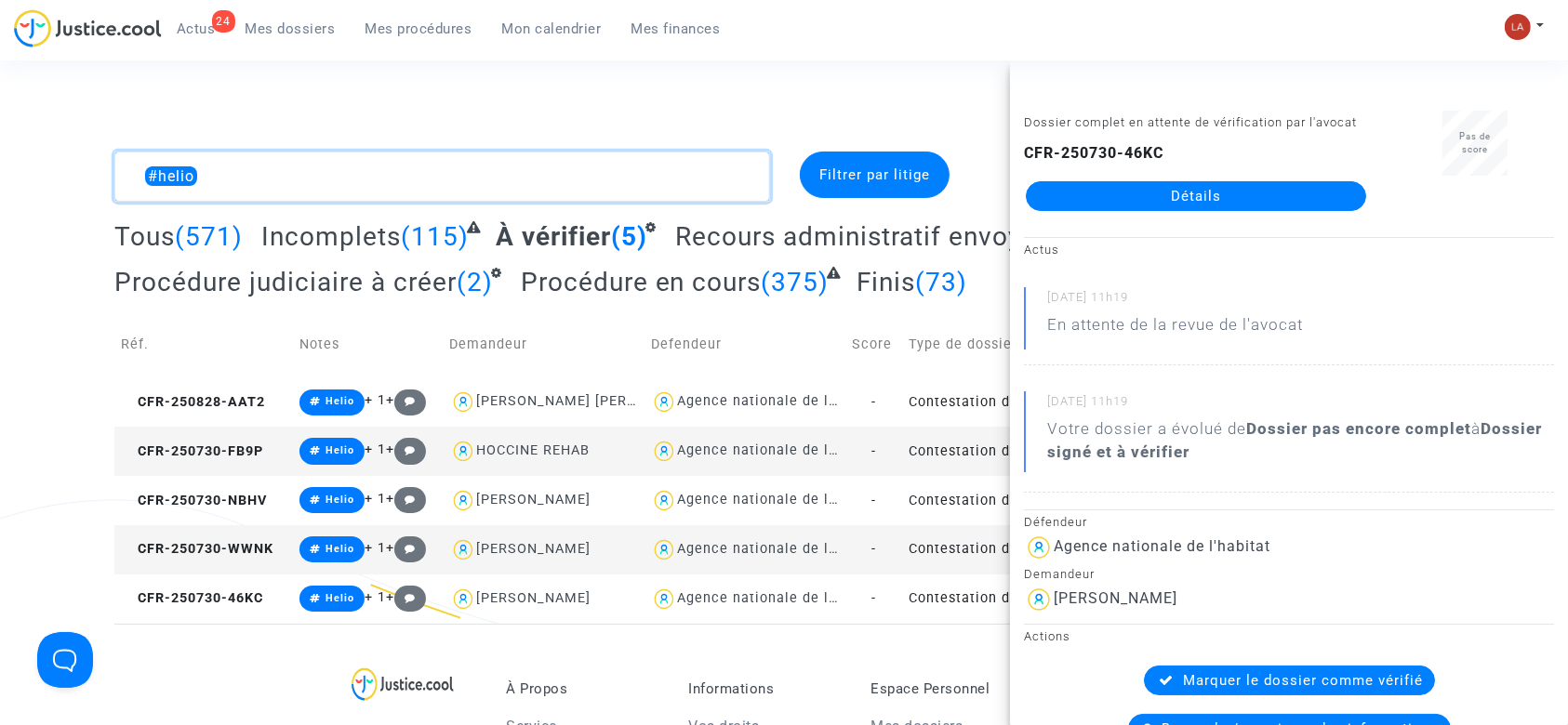
click at [515, 184] on textarea at bounding box center [442, 176] width 656 height 50
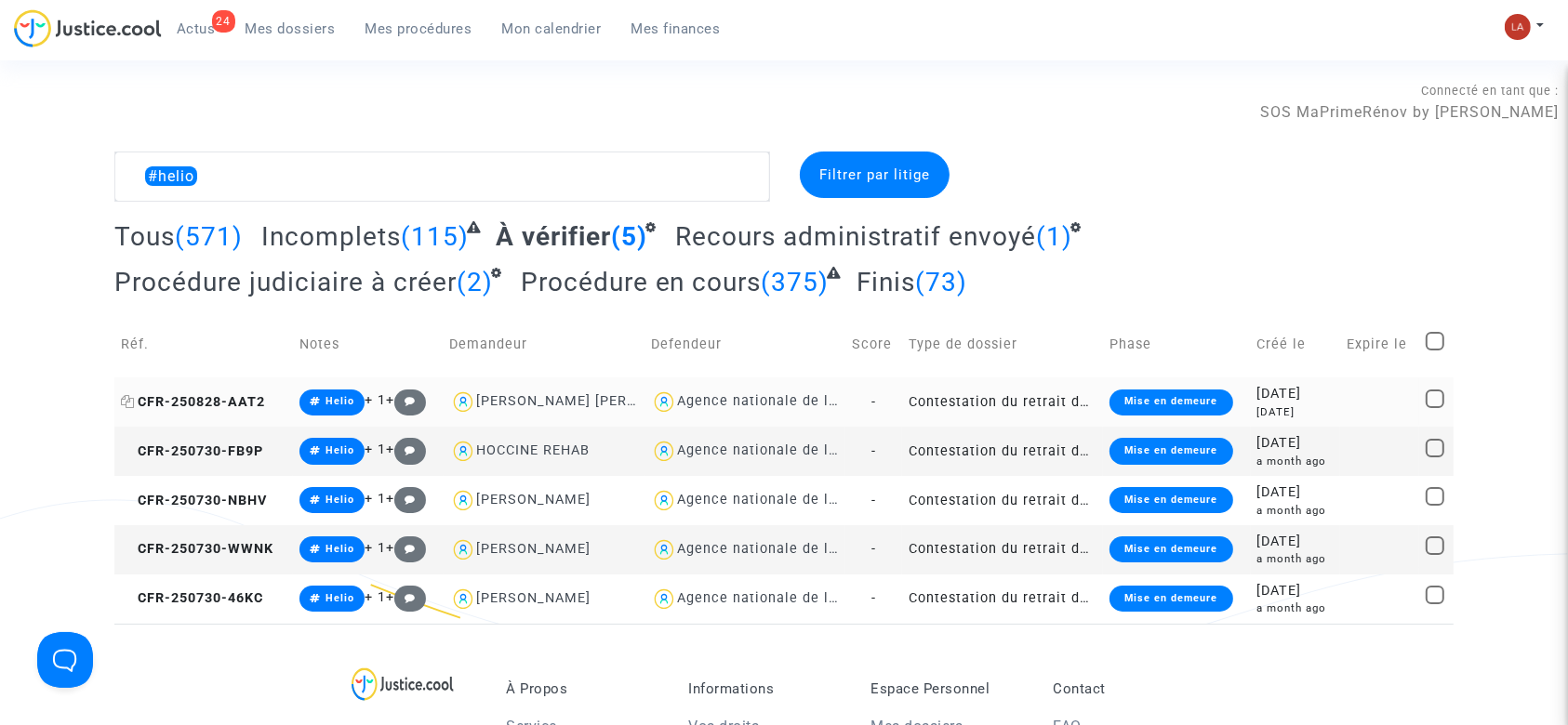
click at [251, 402] on span "CFR-250828-AAT2" at bounding box center [193, 402] width 145 height 16
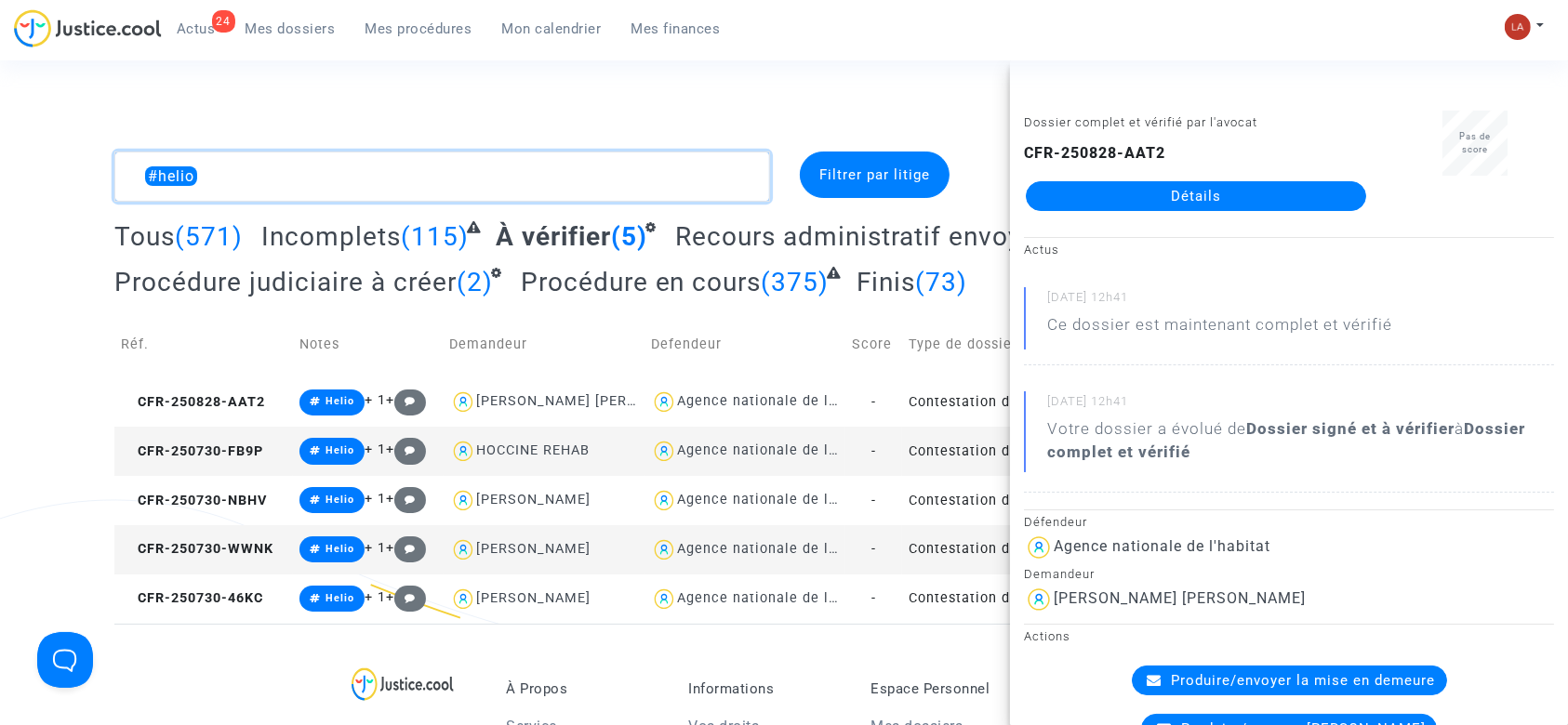
click at [395, 176] on textarea at bounding box center [442, 176] width 656 height 50
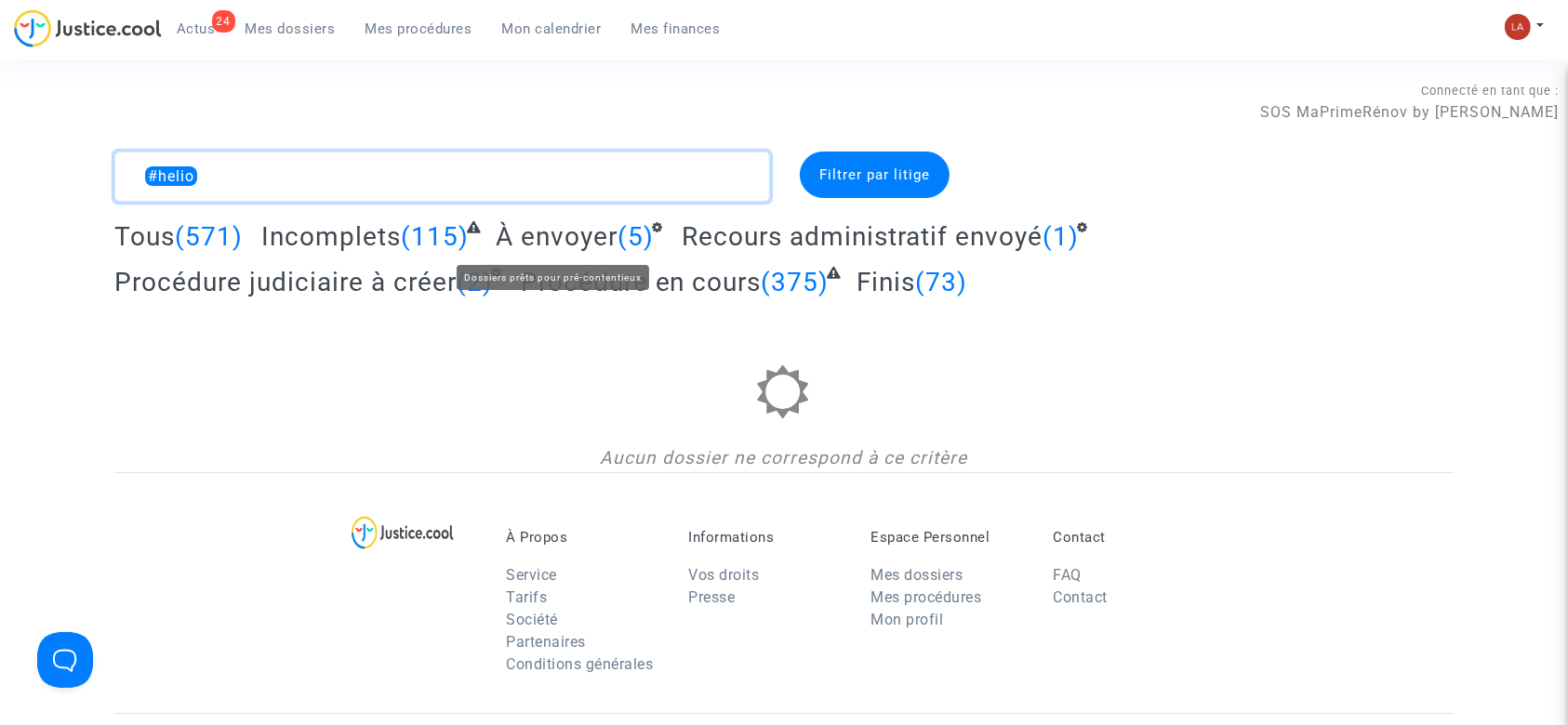
type textarea "#helio"
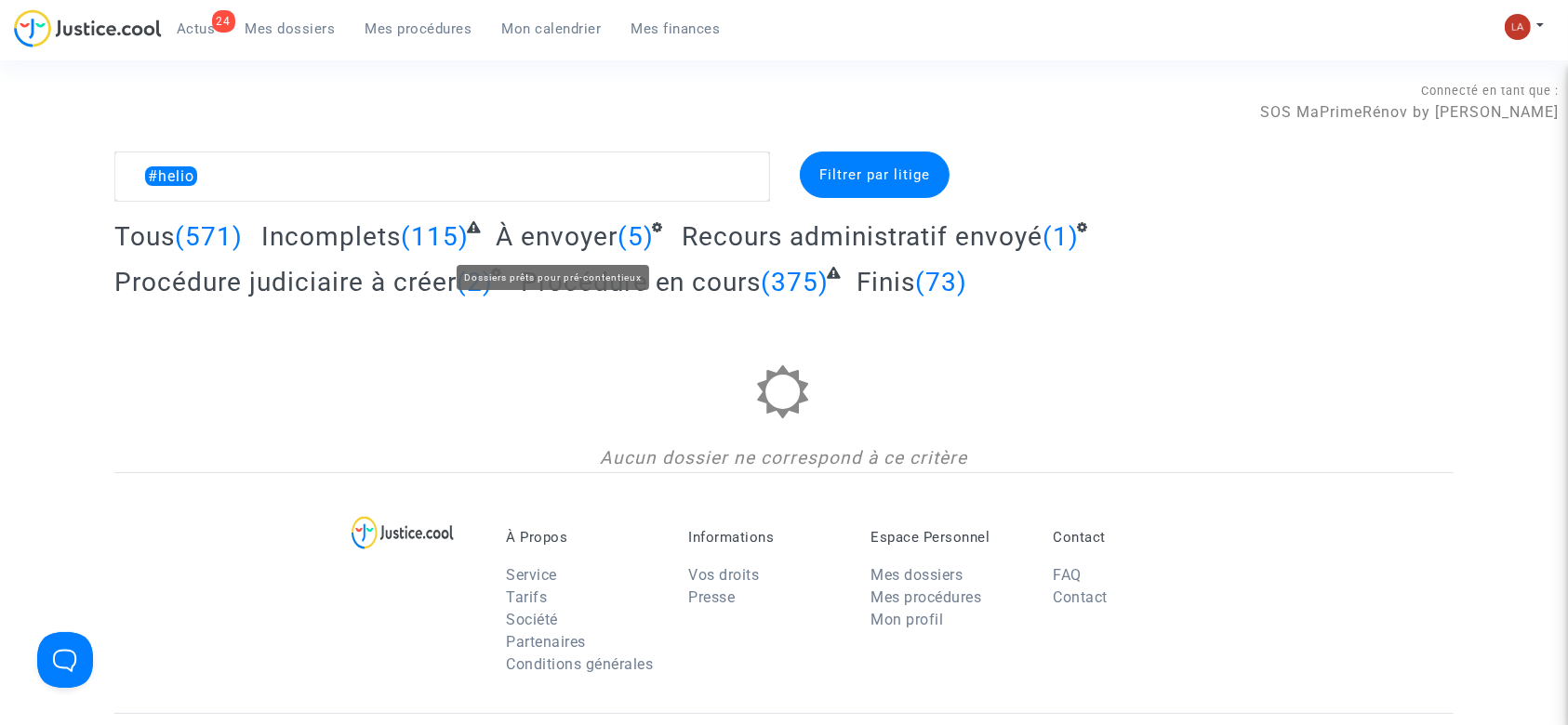
click at [581, 236] on span "À envoyer" at bounding box center [557, 237] width 122 height 31
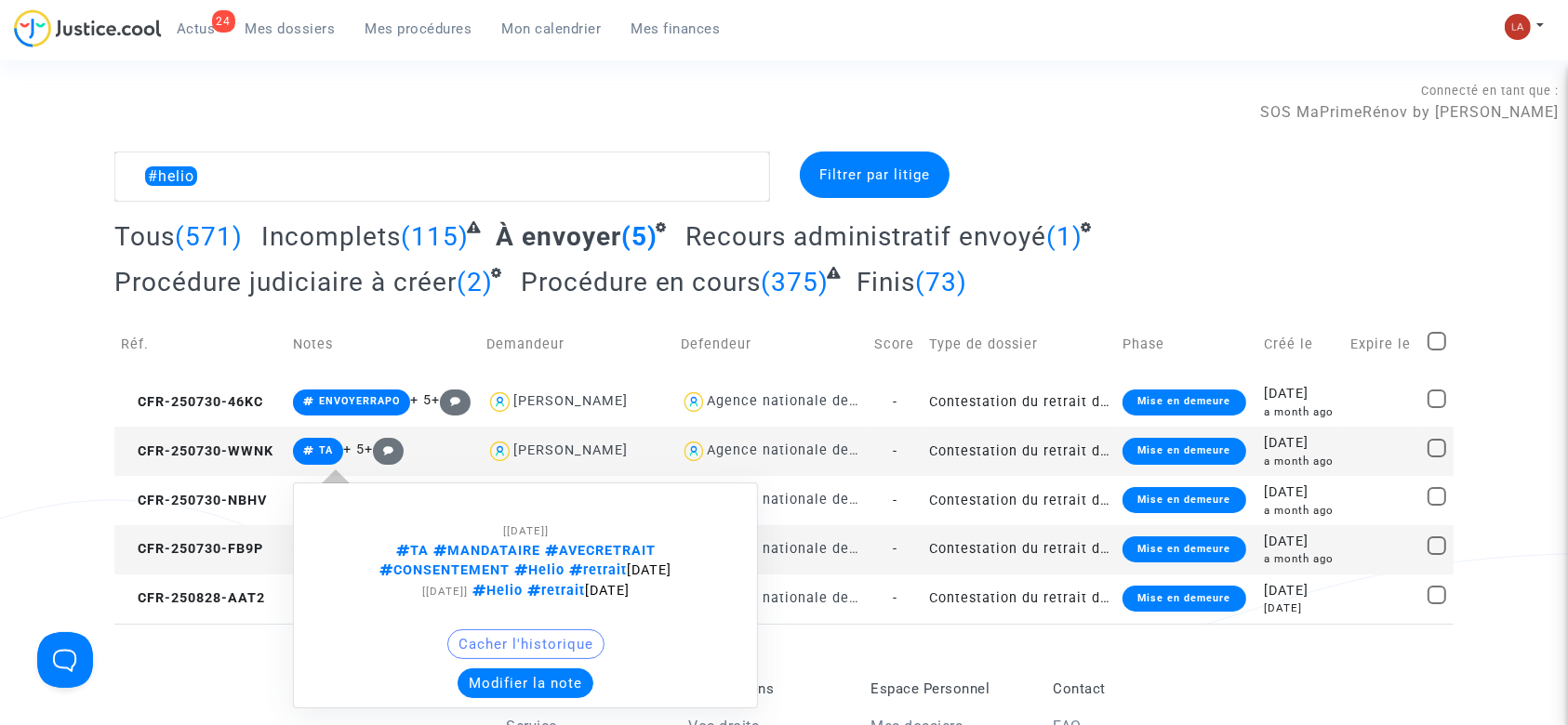
click at [487, 681] on button "Modifier la note" at bounding box center [526, 683] width 136 height 30
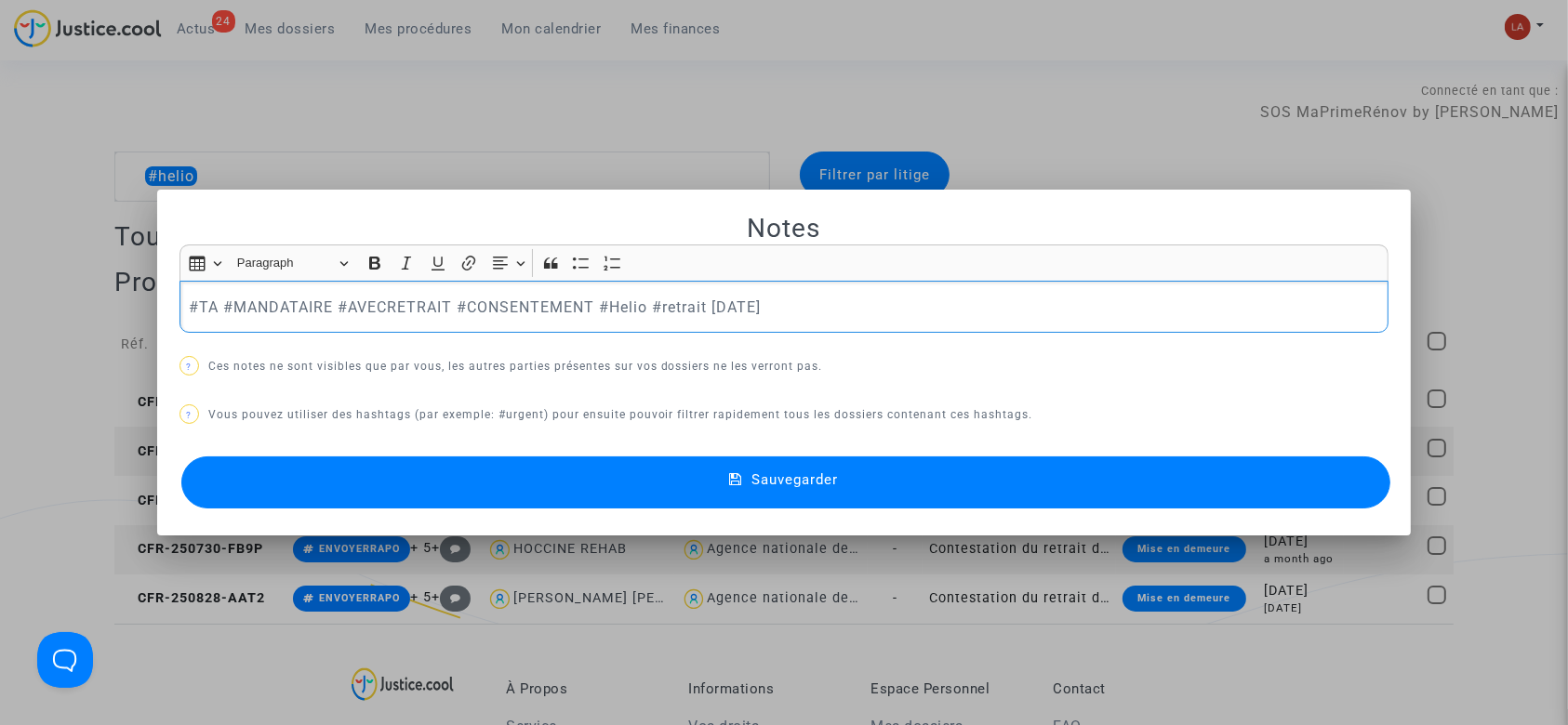
click at [193, 298] on p "#TA #MANDATAIRE #AVECRETRAIT #CONSENTEMENT #Helio #retrait 26-06-25" at bounding box center [784, 307] width 1191 height 23
click at [264, 478] on button "Sauvegarder" at bounding box center [785, 483] width 1210 height 52
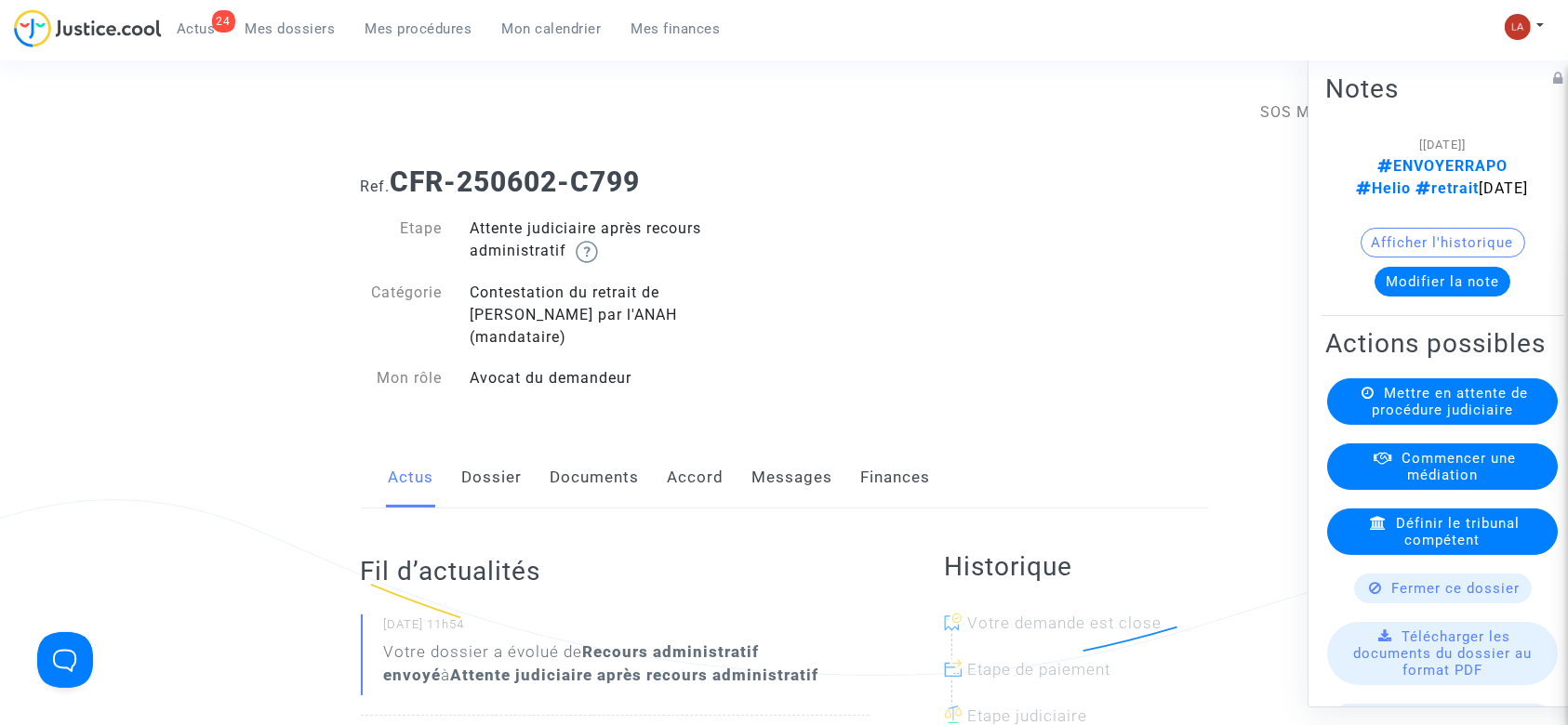
click at [591, 447] on link "Documents" at bounding box center [595, 478] width 89 height 61
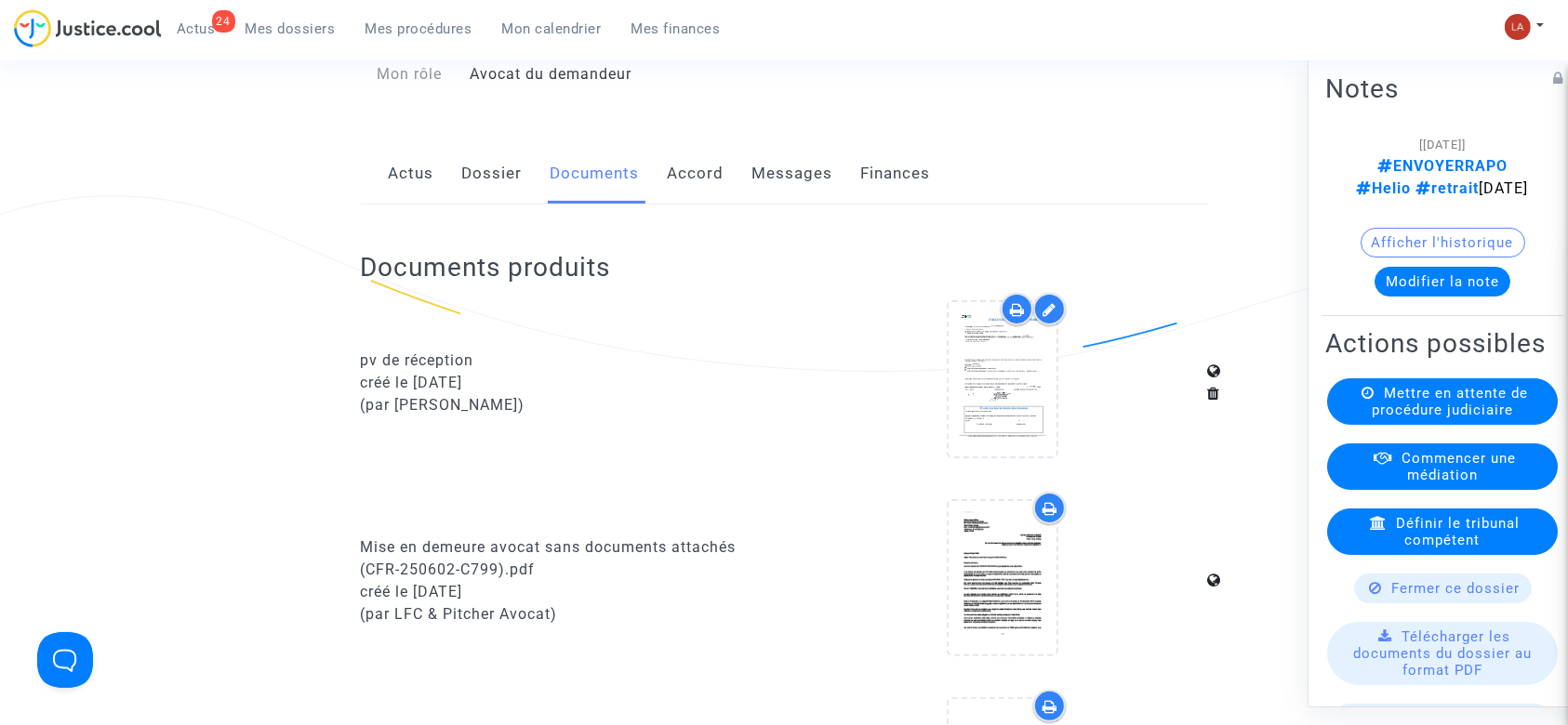
scroll to position [372, 0]
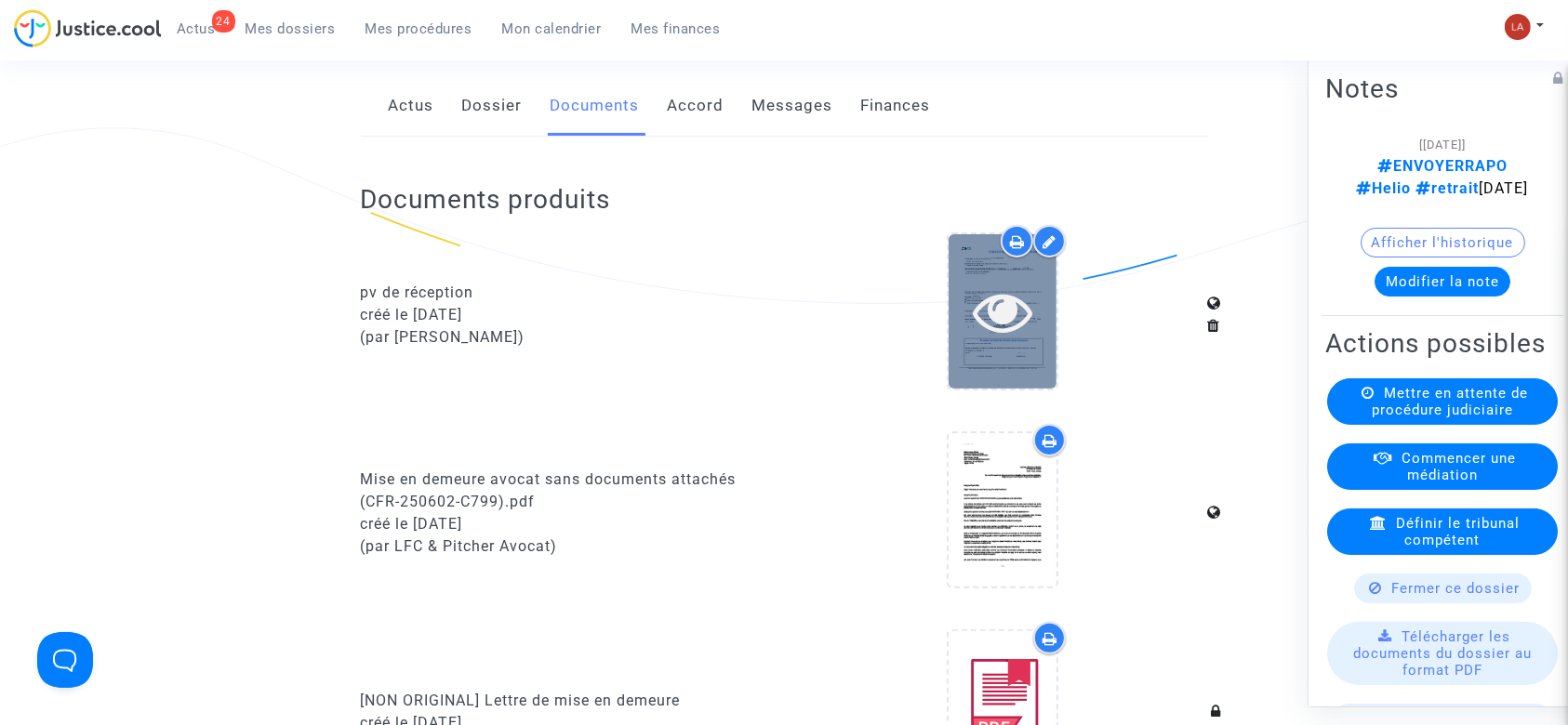
click at [1021, 282] on icon at bounding box center [1003, 311] width 60 height 59
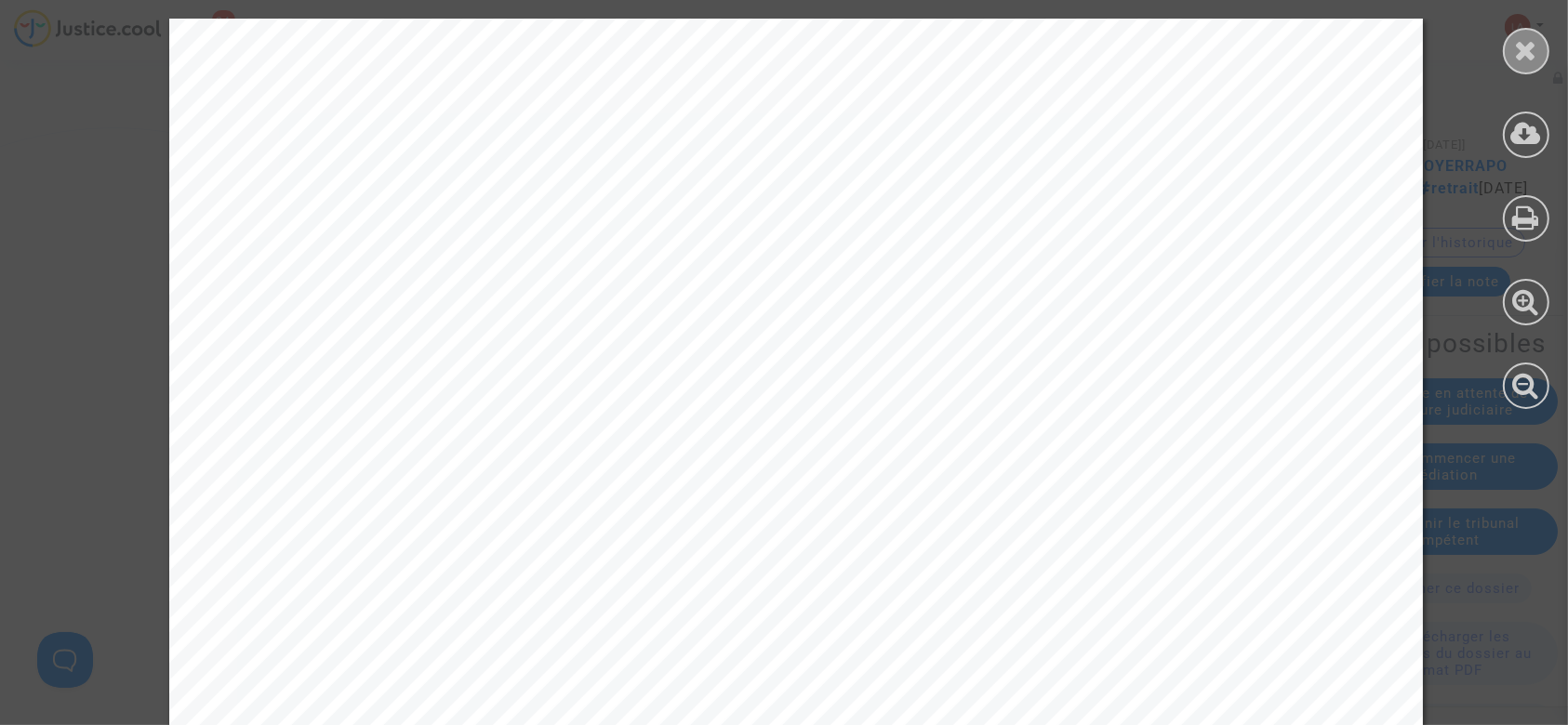
click at [1533, 58] on icon at bounding box center [1527, 50] width 23 height 28
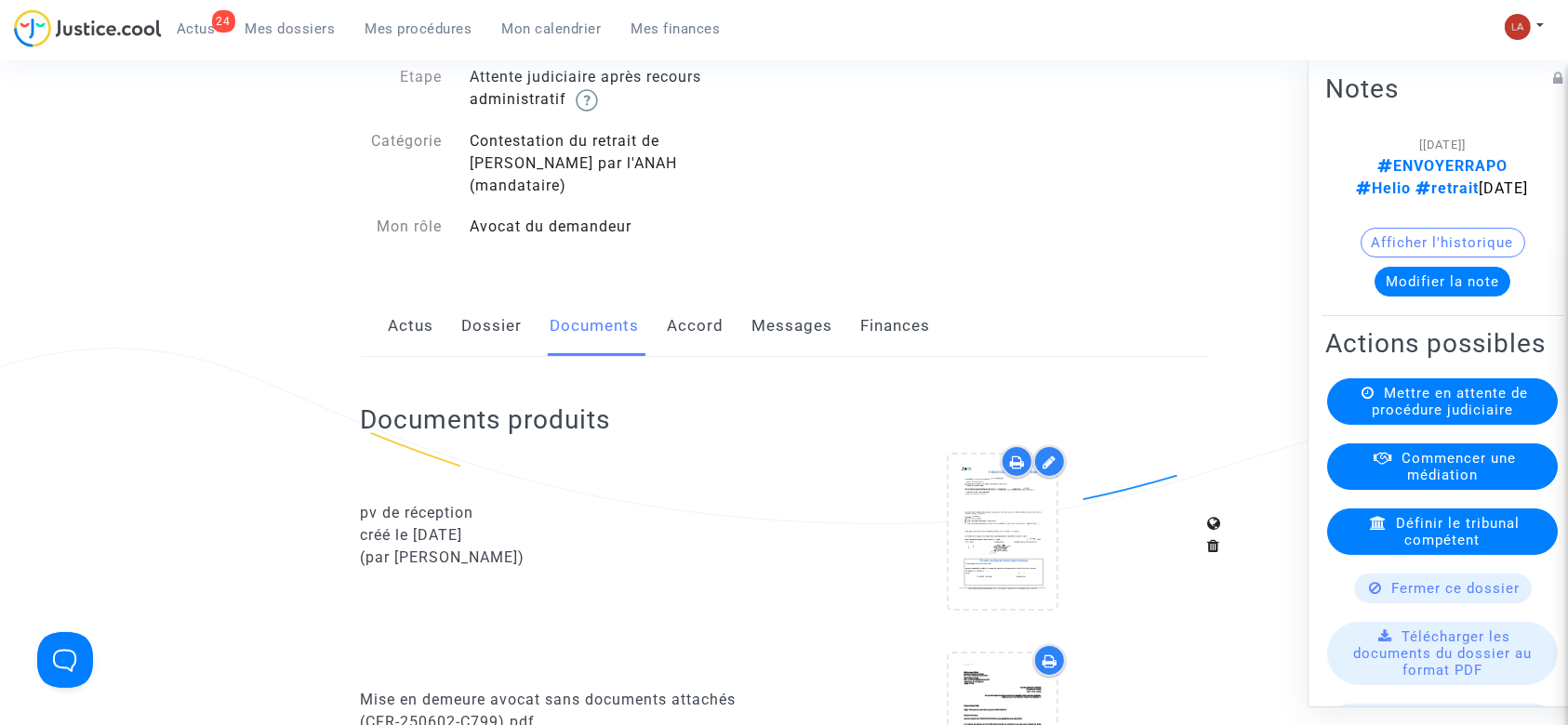
scroll to position [0, 0]
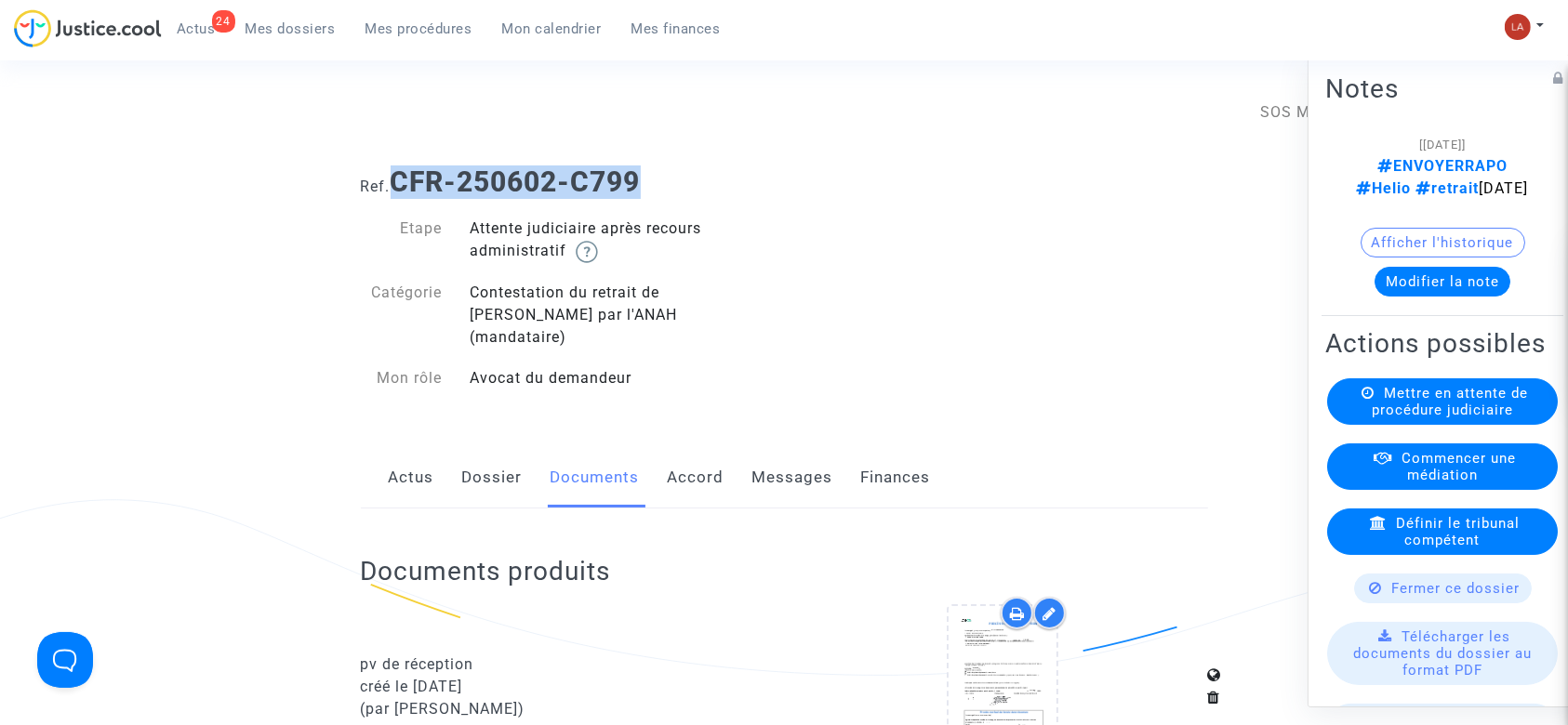
drag, startPoint x: 602, startPoint y: 193, endPoint x: 398, endPoint y: 193, distance: 204.0
click at [398, 193] on h1 "Ref. CFR-250602-C799" at bounding box center [784, 182] width 848 height 34
copy b "CFR-250602-C799"
click at [989, 654] on icon at bounding box center [1003, 684] width 60 height 59
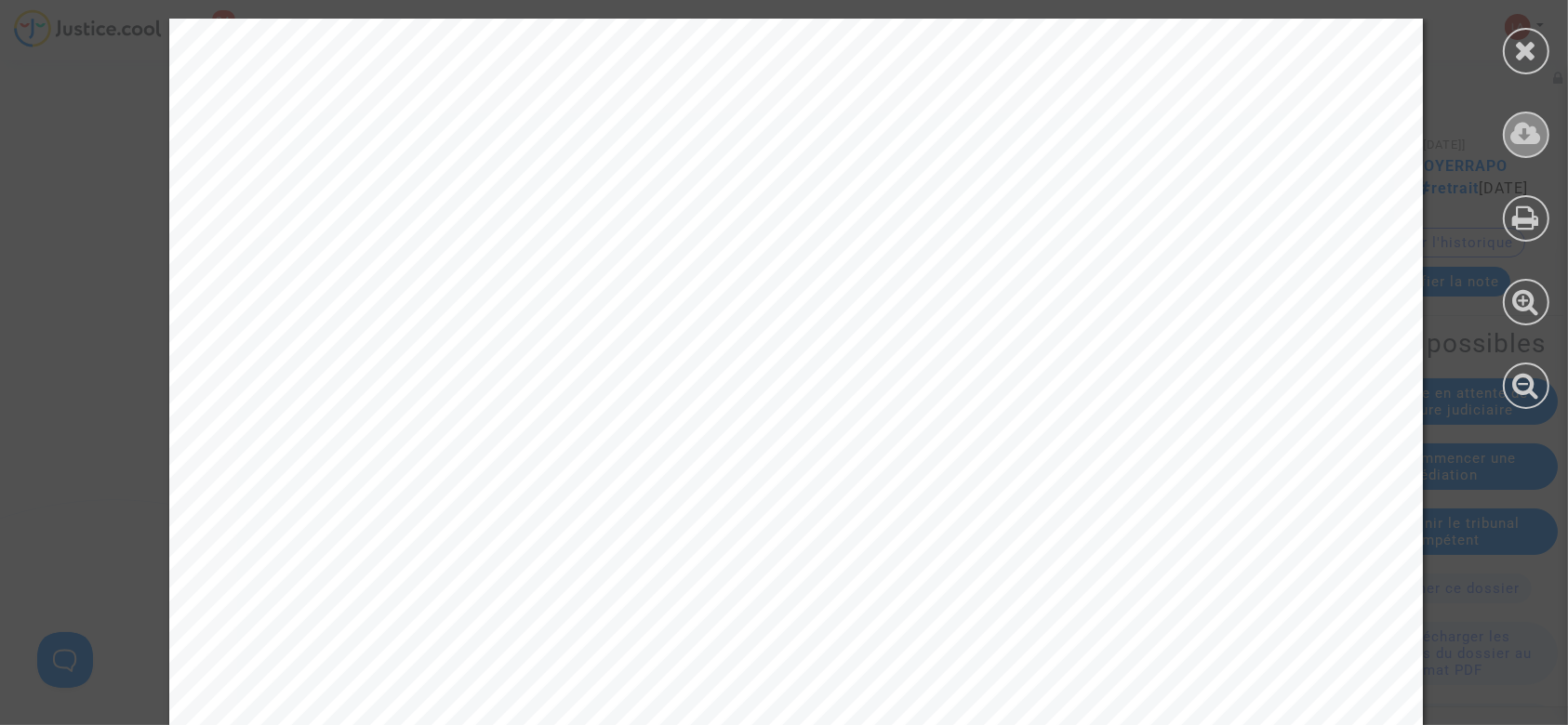
click at [1523, 128] on icon at bounding box center [1527, 133] width 31 height 28
click at [1527, 33] on div at bounding box center [1526, 51] width 47 height 47
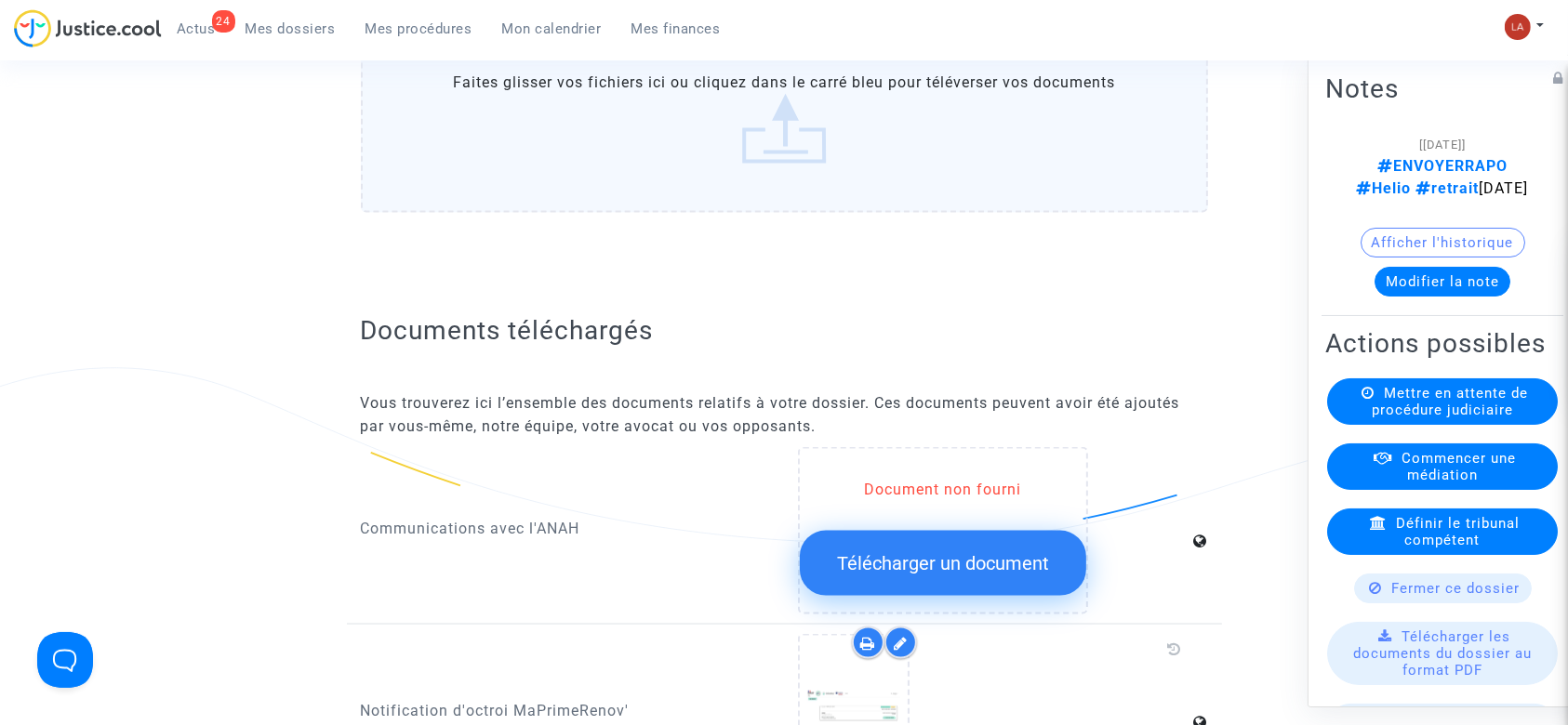
scroll to position [3224, 0]
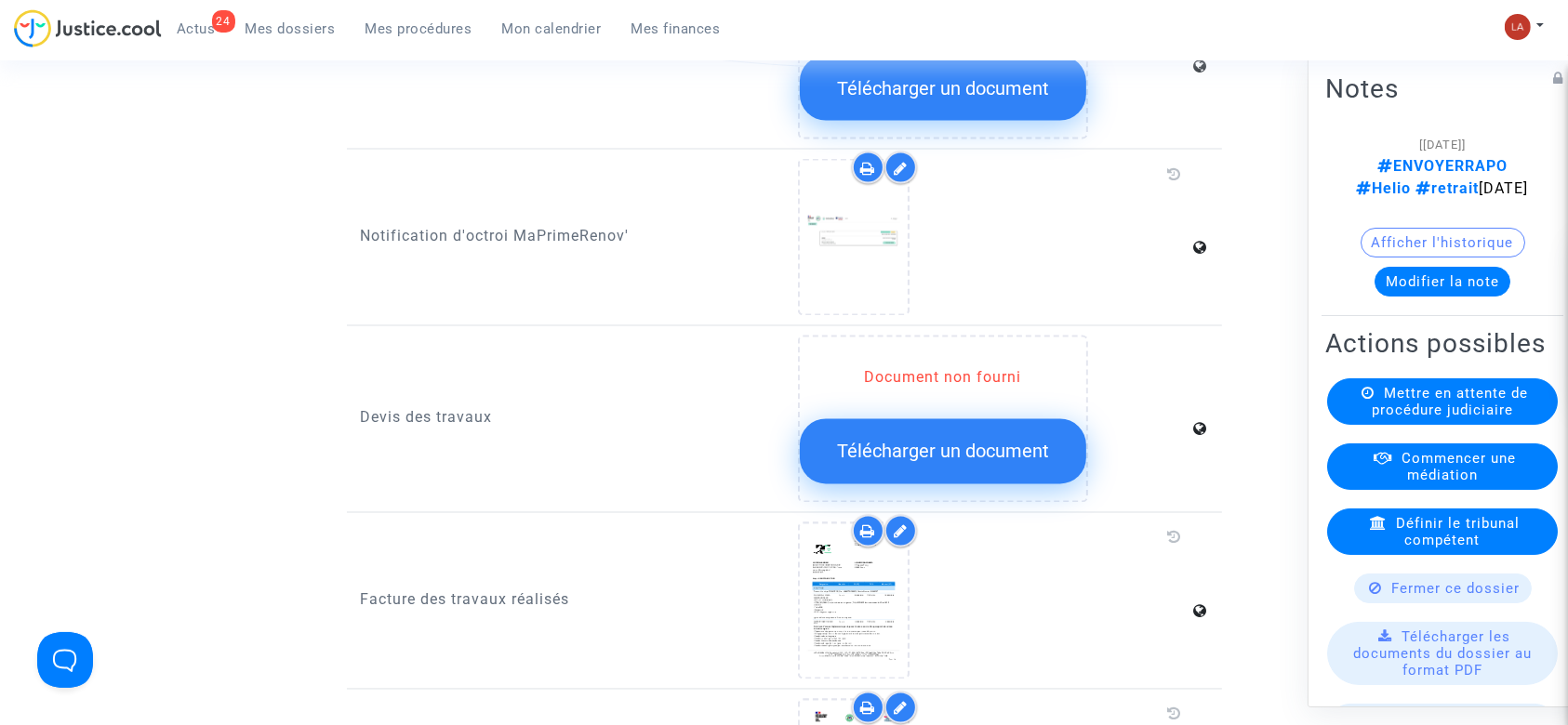
click at [904, 515] on div at bounding box center [901, 532] width 33 height 33
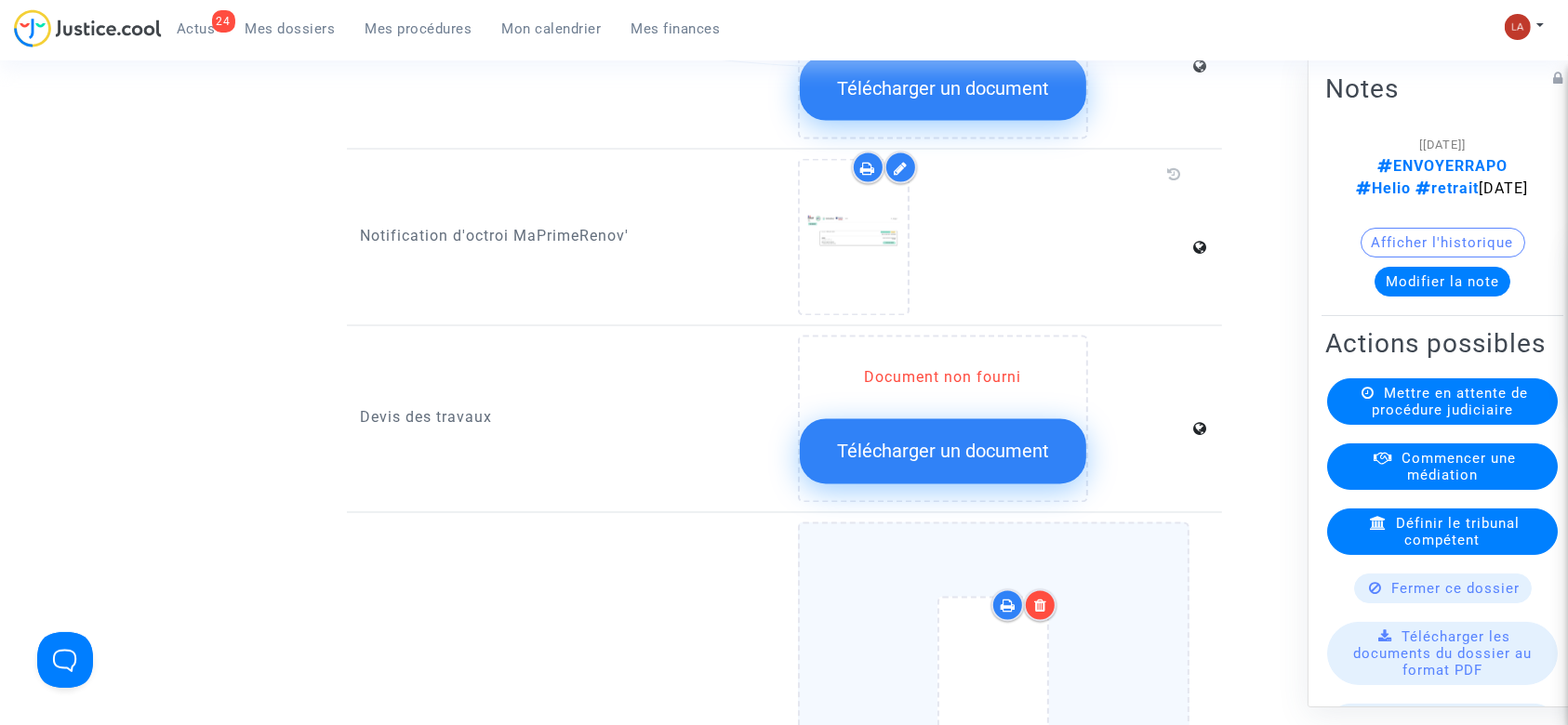
click at [1129, 614] on div at bounding box center [993, 679] width 313 height 216
click at [0, 0] on input "Ajouter un document" at bounding box center [0, 0] width 0 height 0
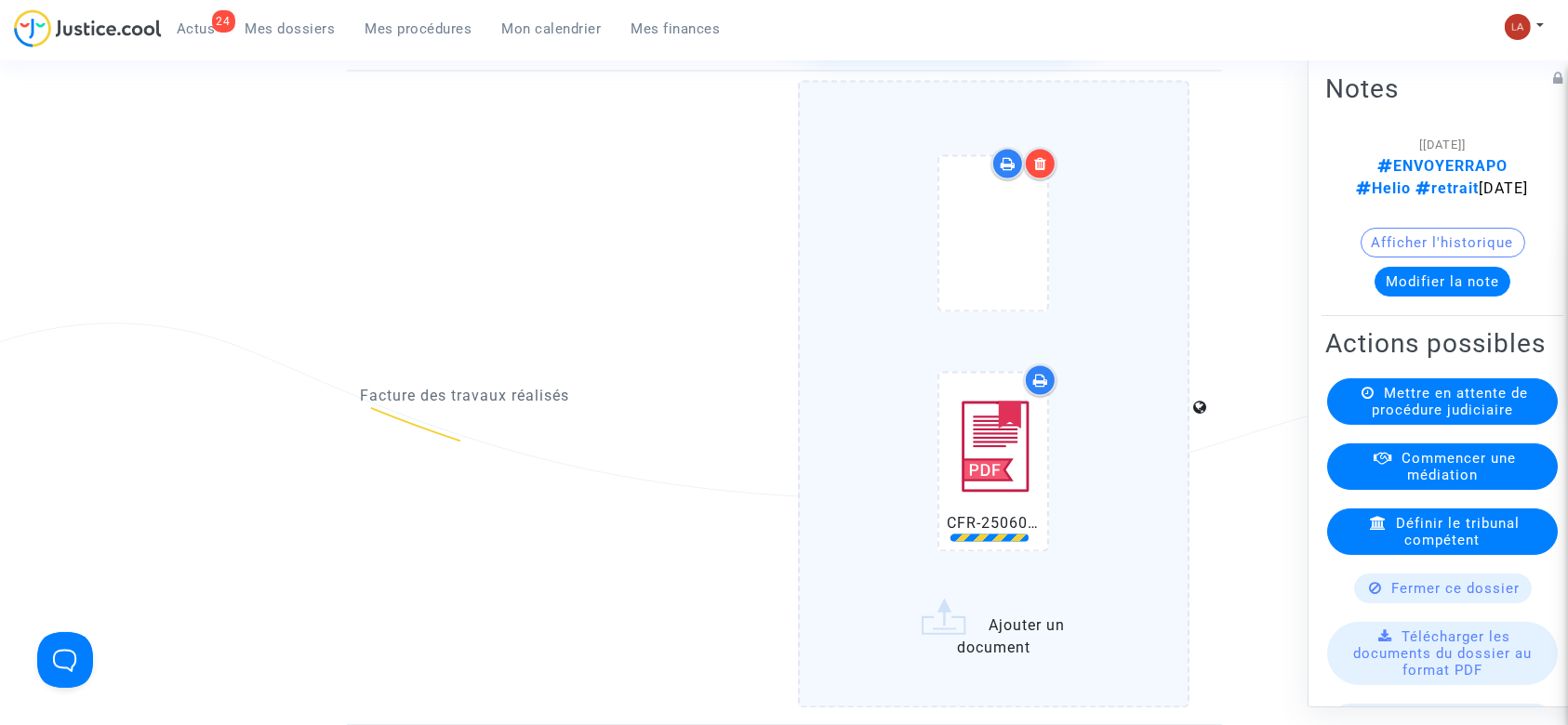
scroll to position [3844, 0]
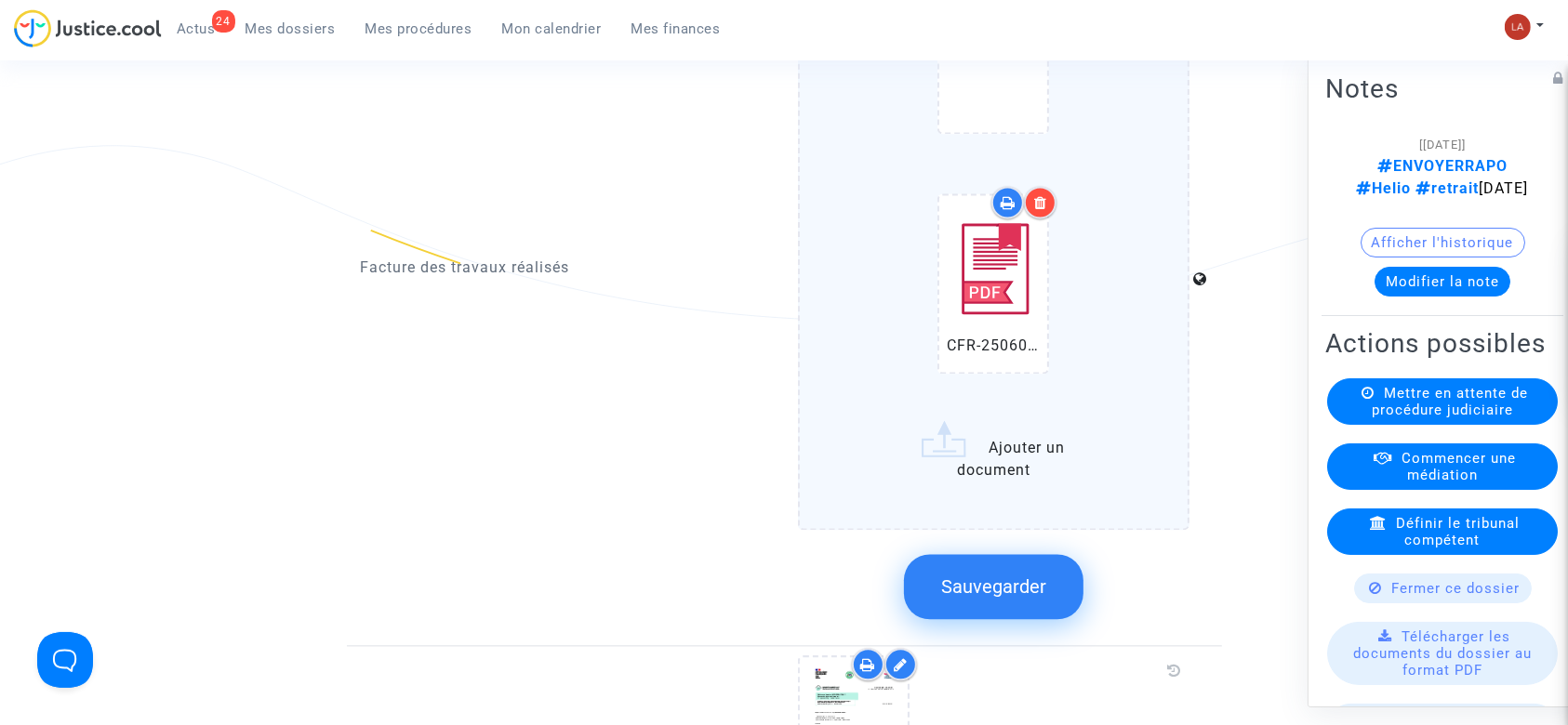
click at [967, 555] on button "Sauvegarder" at bounding box center [993, 587] width 179 height 65
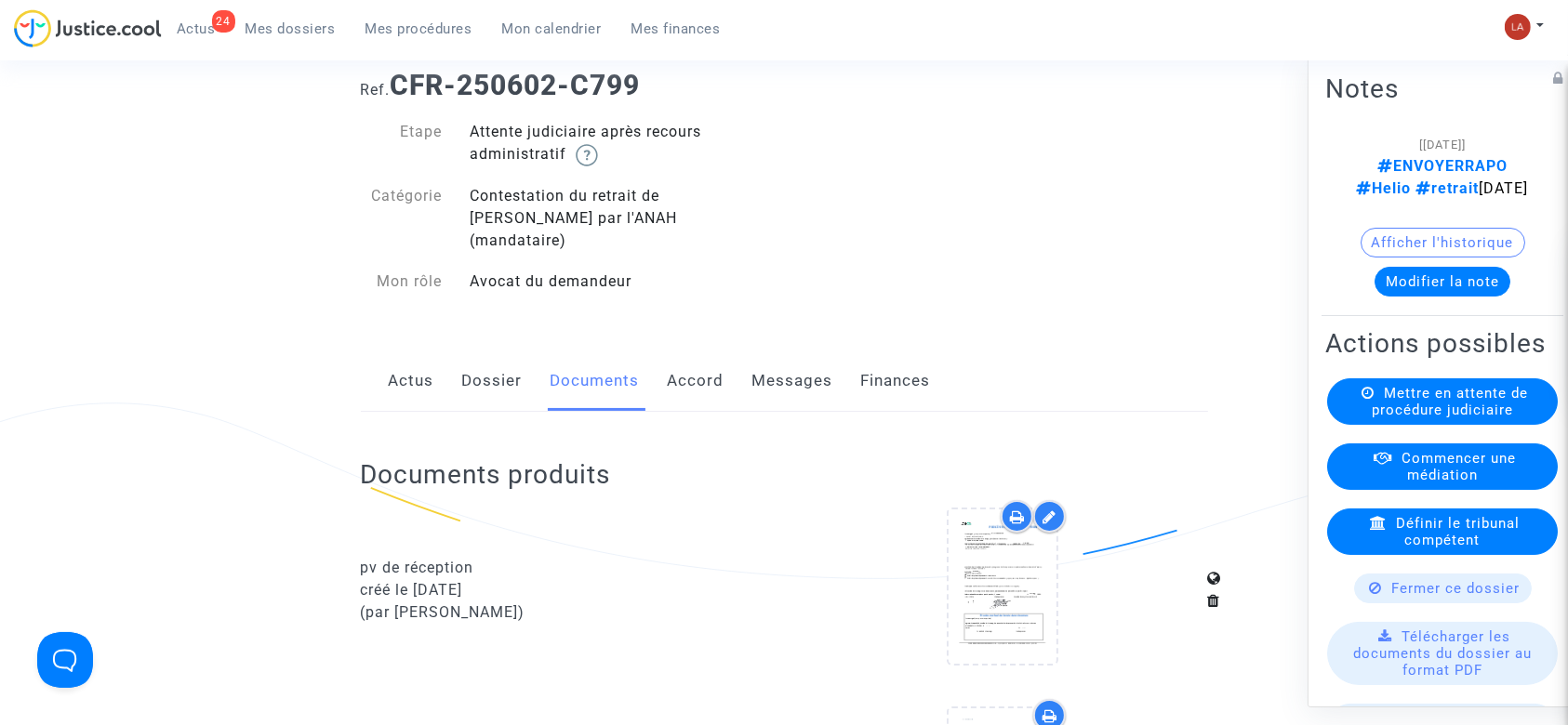
scroll to position [0, 0]
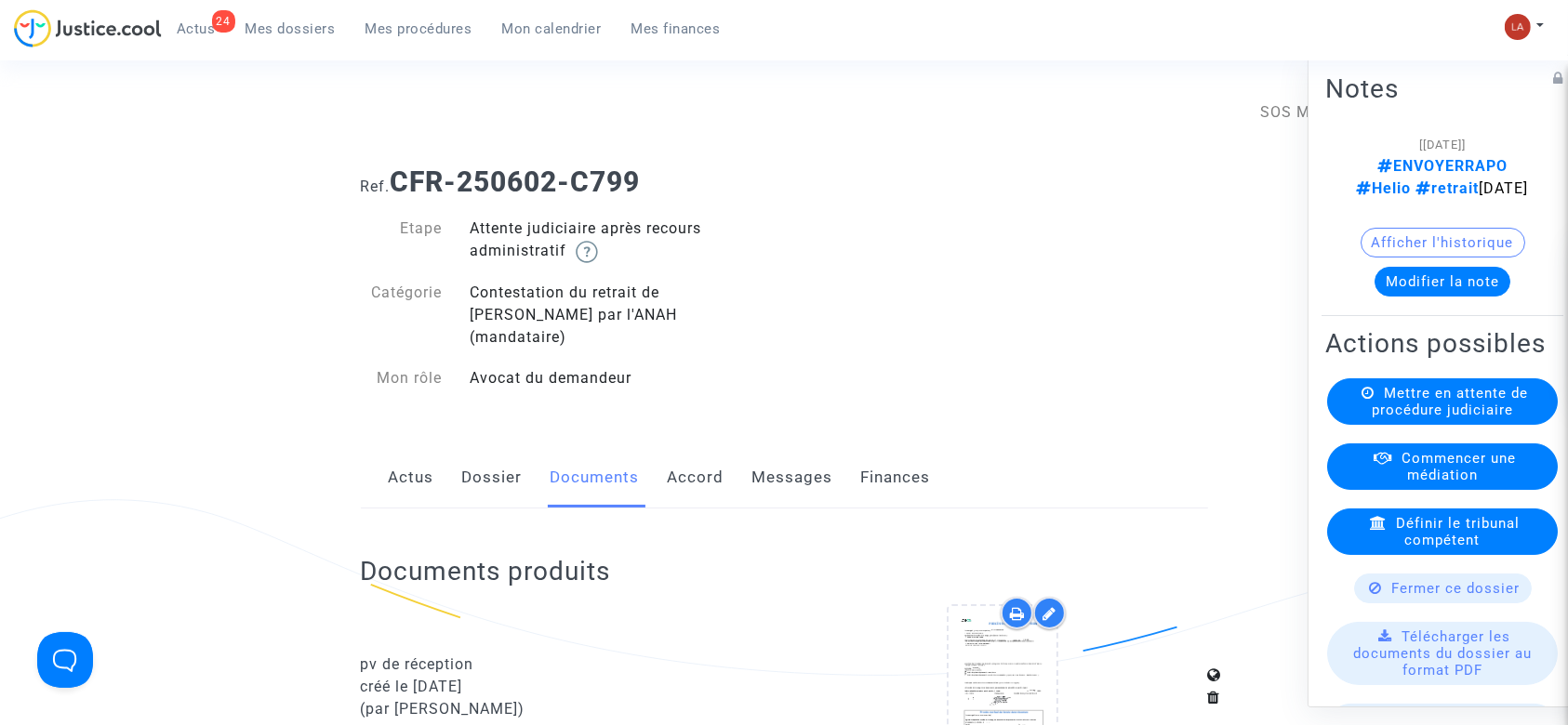
click at [761, 449] on link "Messages" at bounding box center [793, 478] width 80 height 61
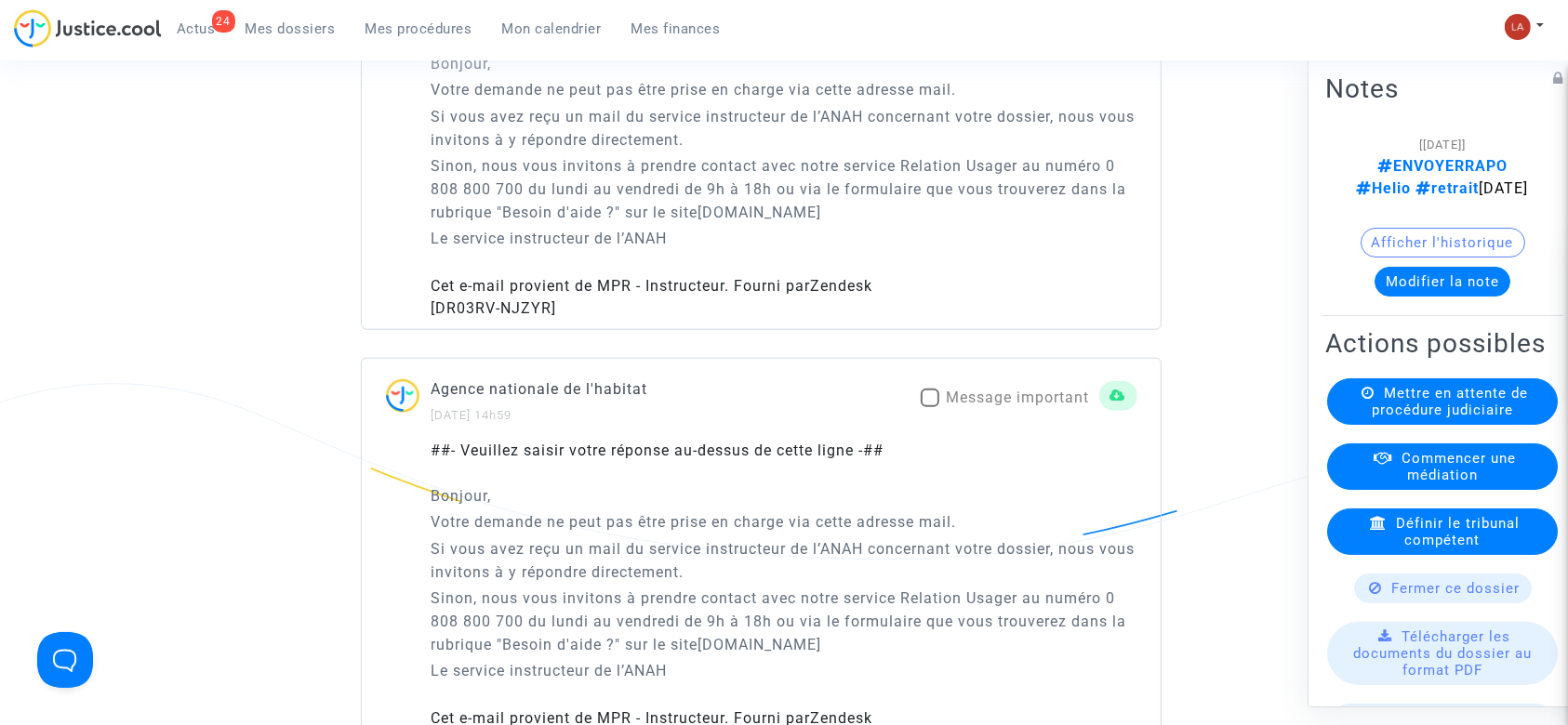
drag, startPoint x: 969, startPoint y: 377, endPoint x: 972, endPoint y: 363, distance: 14.3
click at [971, 389] on span "Message important" at bounding box center [1019, 397] width 144 height 17
click at [930, 407] on input "Message important" at bounding box center [929, 407] width 1 height 1
checkbox input "true"
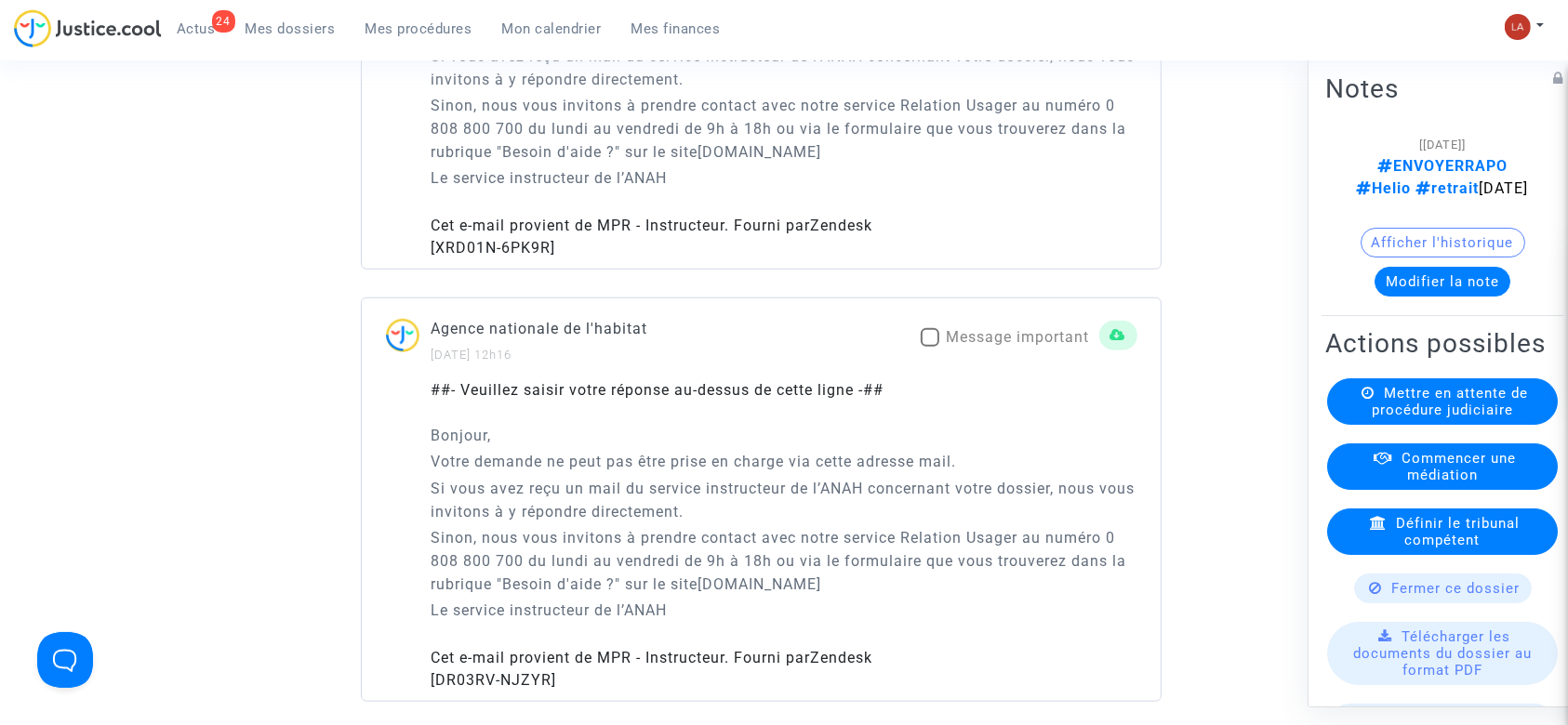
click at [959, 338] on span "Message important" at bounding box center [1019, 337] width 144 height 22
click at [930, 347] on input "Message important" at bounding box center [929, 347] width 1 height 1
checkbox input "true"
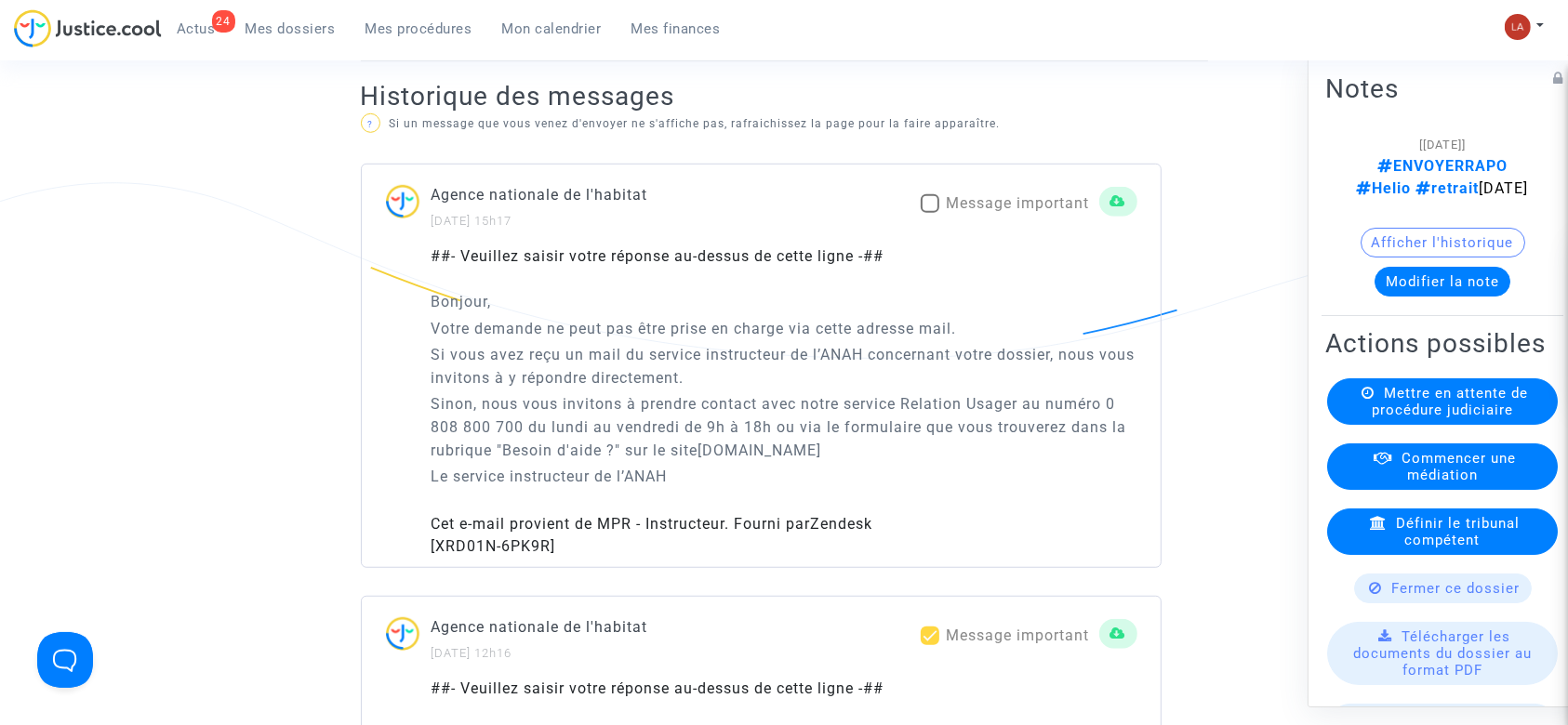
scroll to position [868, 0]
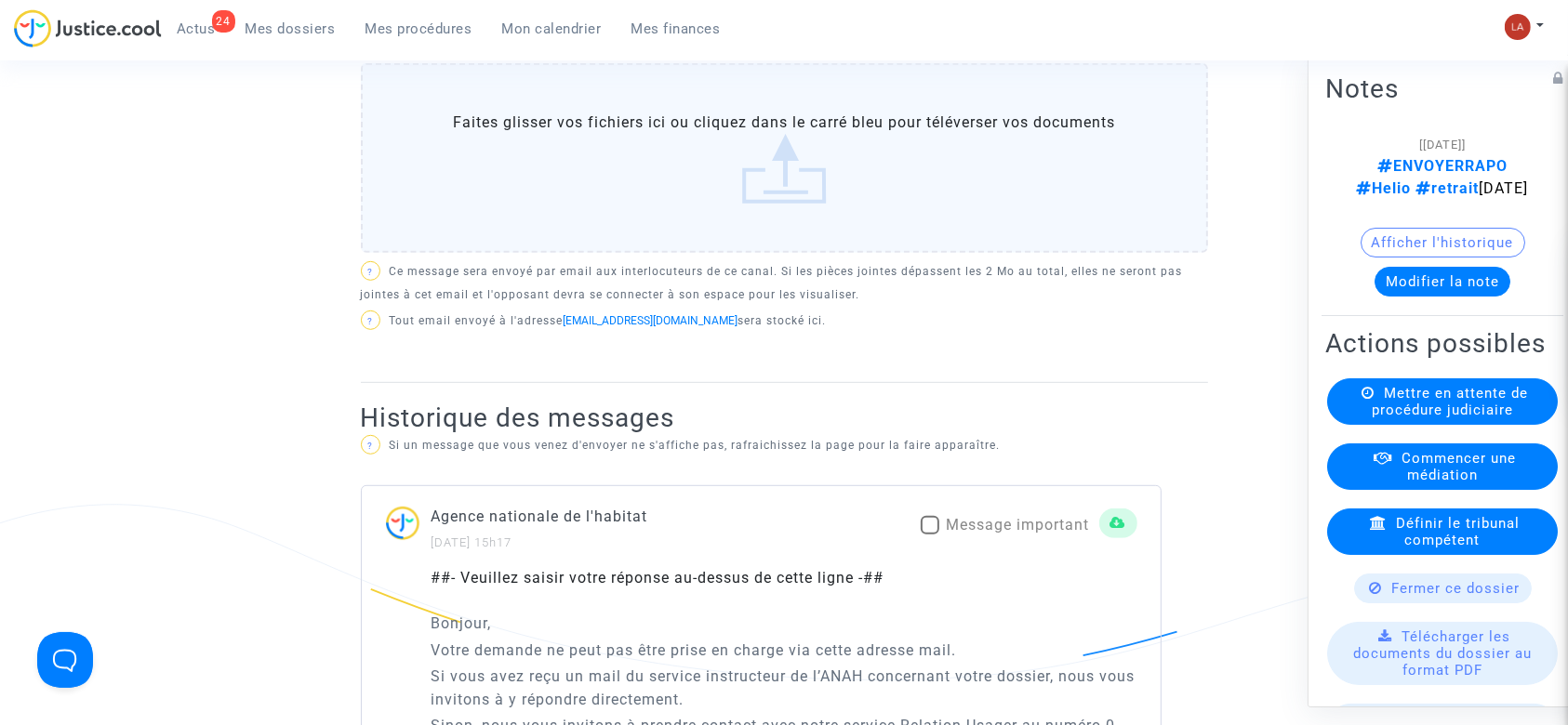
click at [982, 516] on span "Message important" at bounding box center [1019, 525] width 144 height 17
click at [930, 534] on input "Message important" at bounding box center [929, 534] width 1 height 1
checkbox input "true"
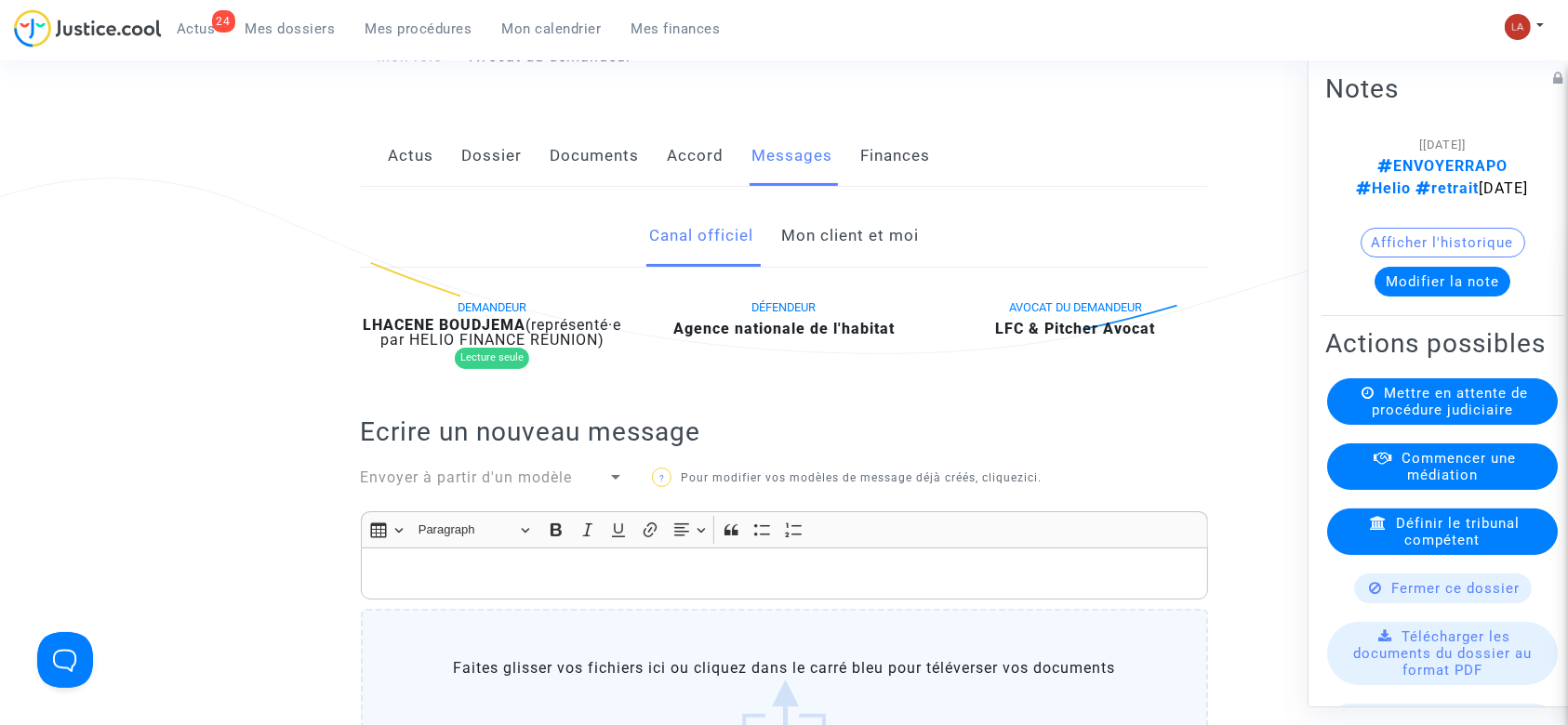
scroll to position [0, 0]
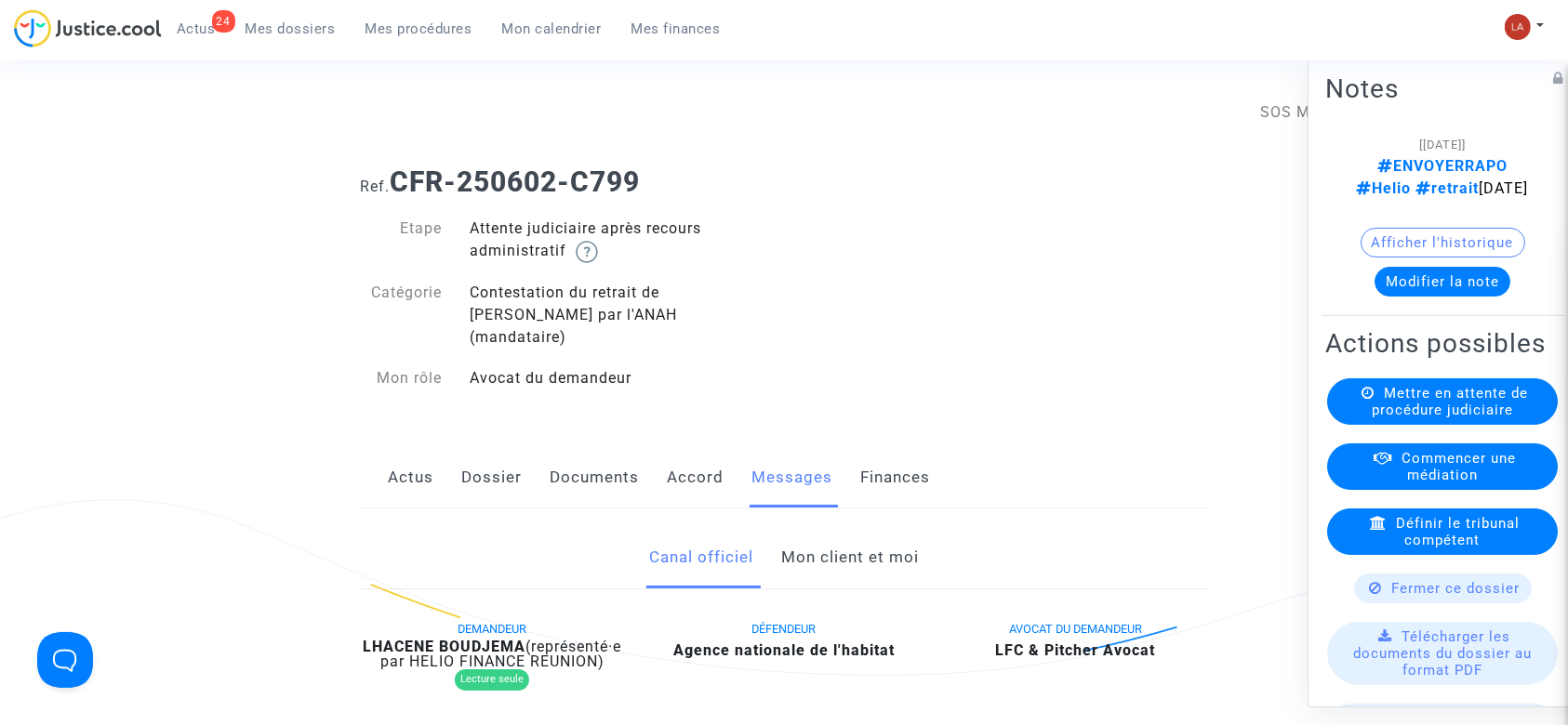
click at [852, 539] on link "Mon client et moi" at bounding box center [851, 558] width 138 height 61
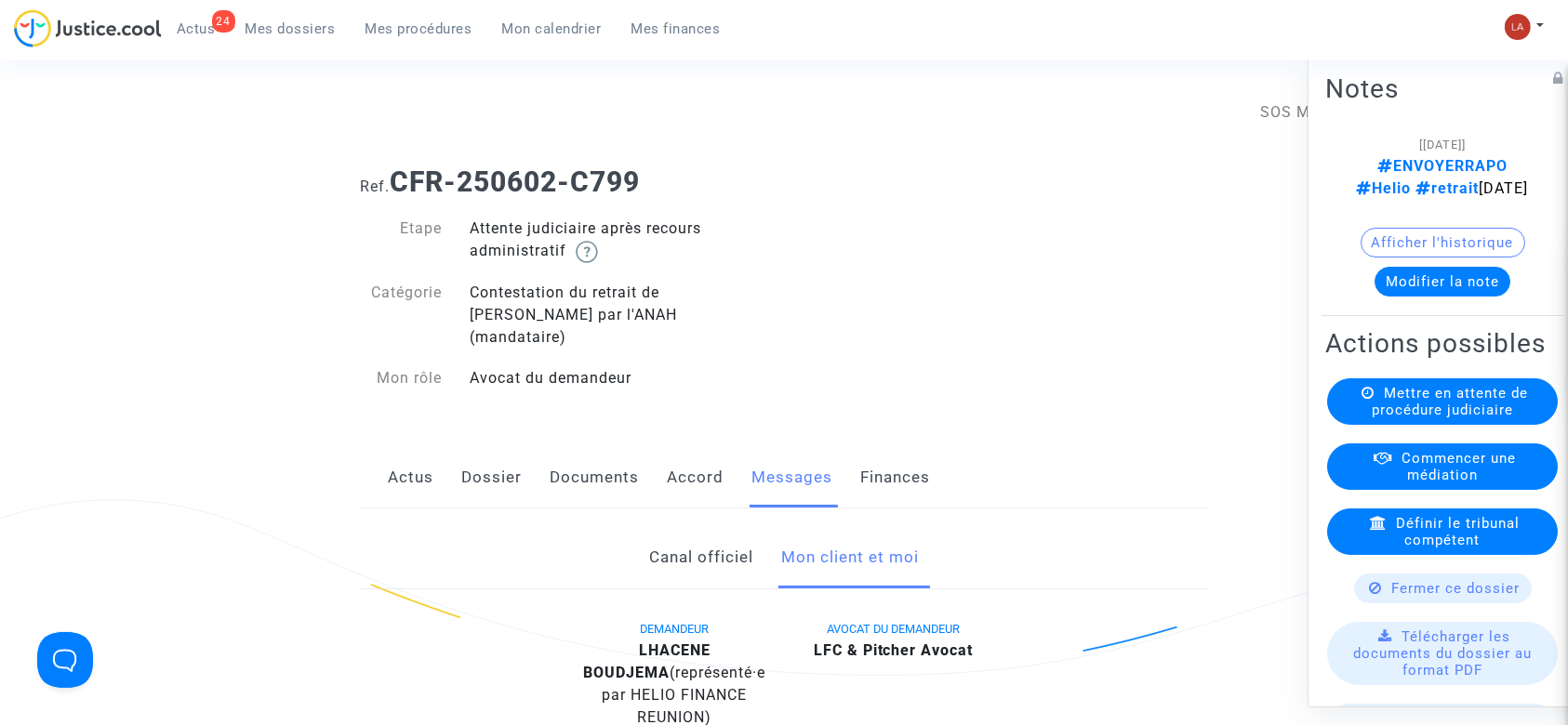
click at [604, 447] on link "Documents" at bounding box center [595, 478] width 89 height 61
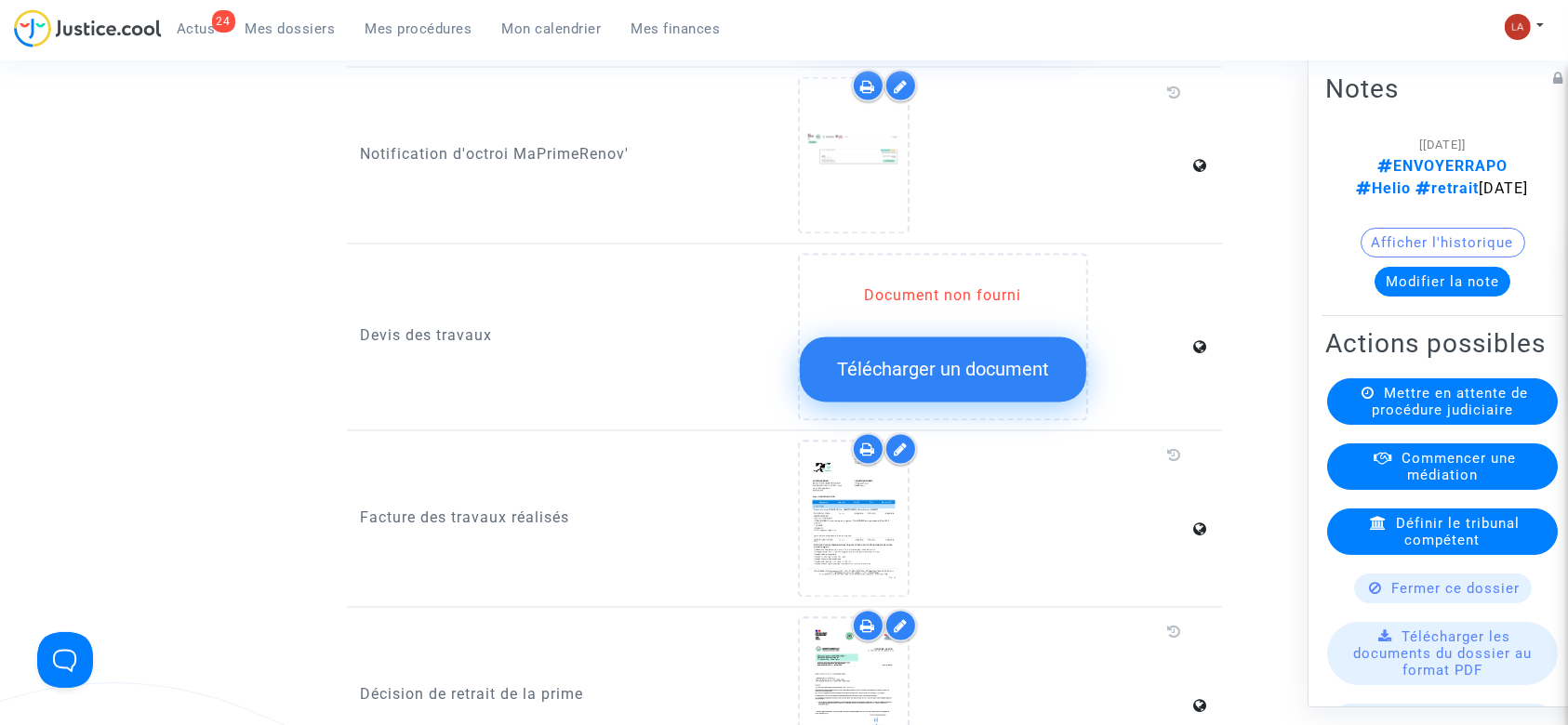
scroll to position [3348, 0]
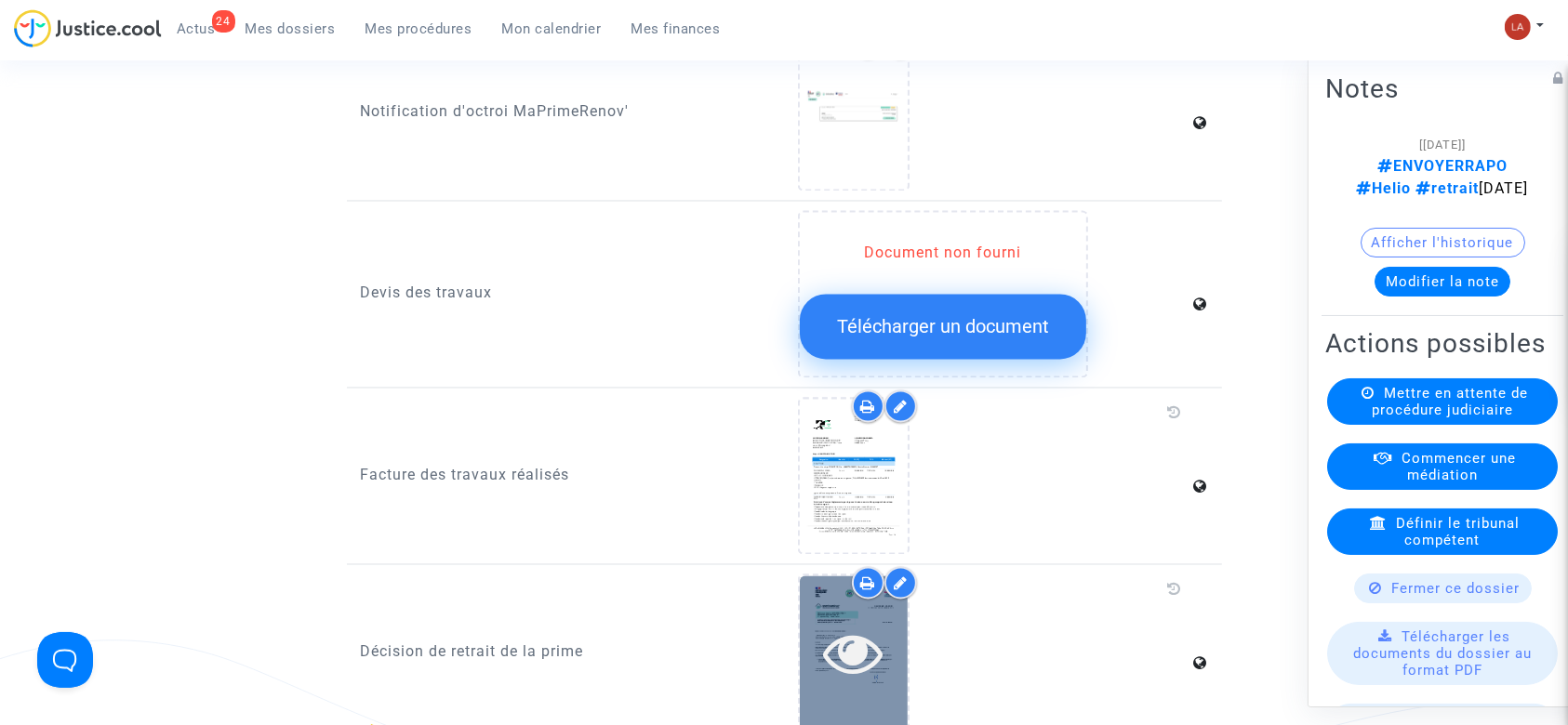
click at [842, 642] on icon at bounding box center [853, 654] width 60 height 59
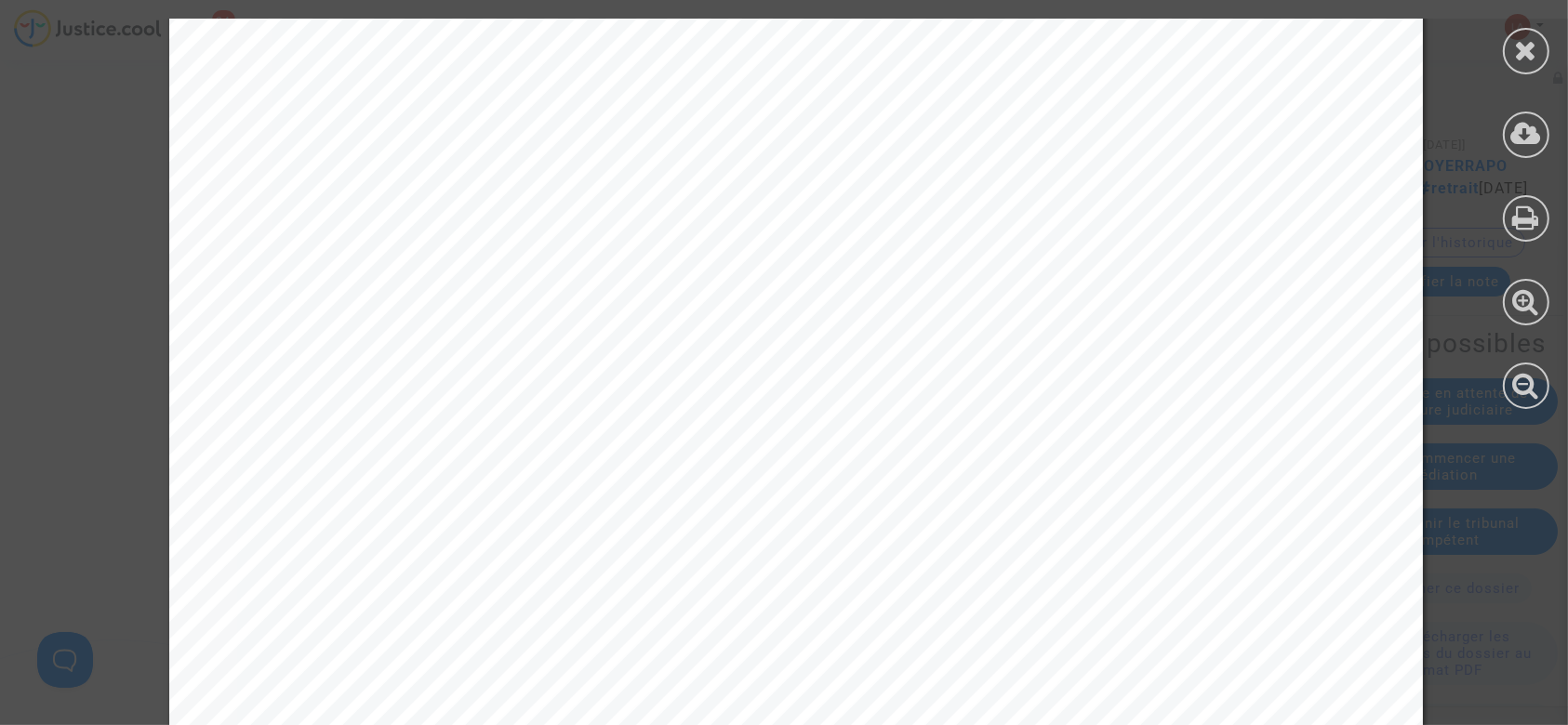
scroll to position [620, 0]
click at [1533, 33] on div at bounding box center [1526, 51] width 47 height 47
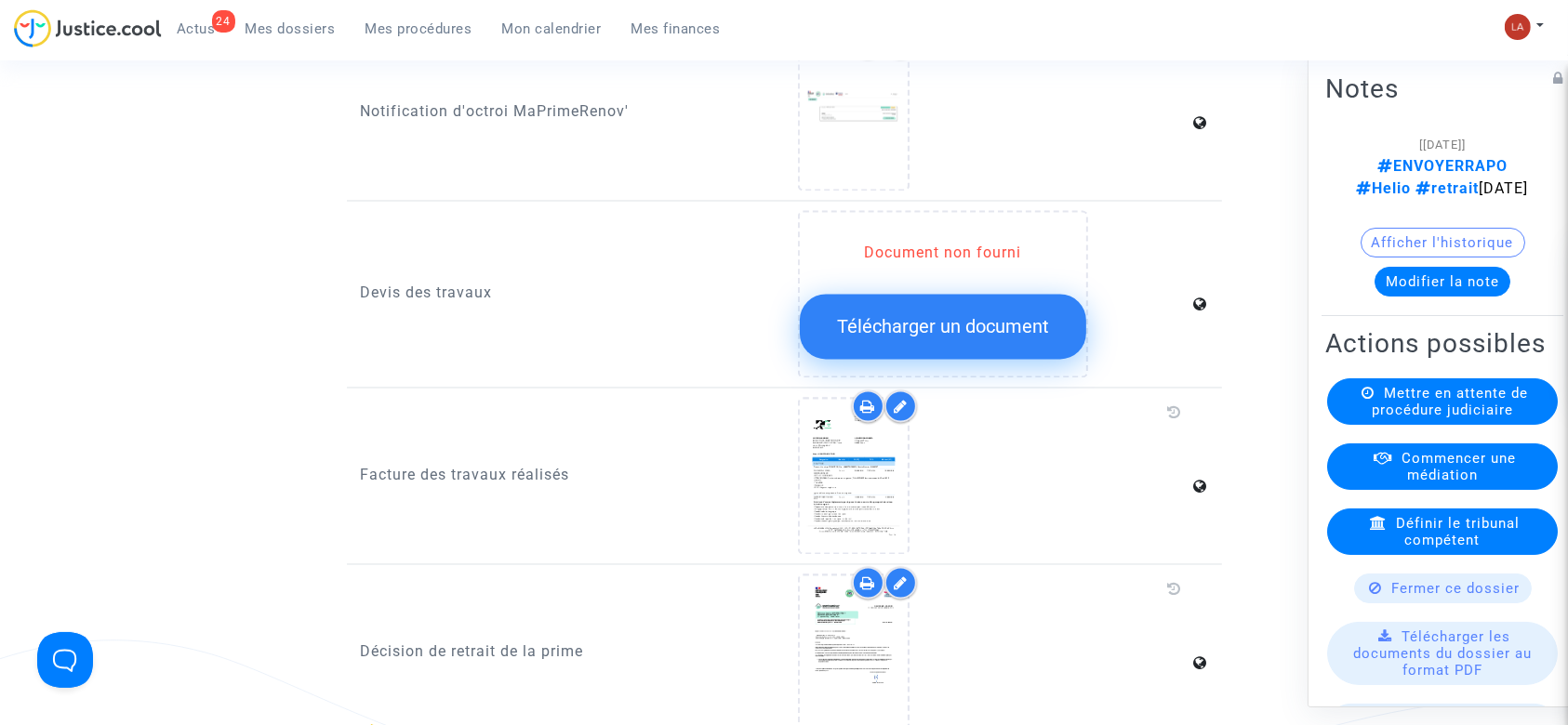
click at [1384, 296] on div "[01/07/2025] ENVOYERRAPO Helio retrait 02-05-25 Afficher l'historique Modifier …" at bounding box center [1443, 222] width 235 height 178
click at [1385, 289] on button "Modifier la note" at bounding box center [1443, 282] width 136 height 30
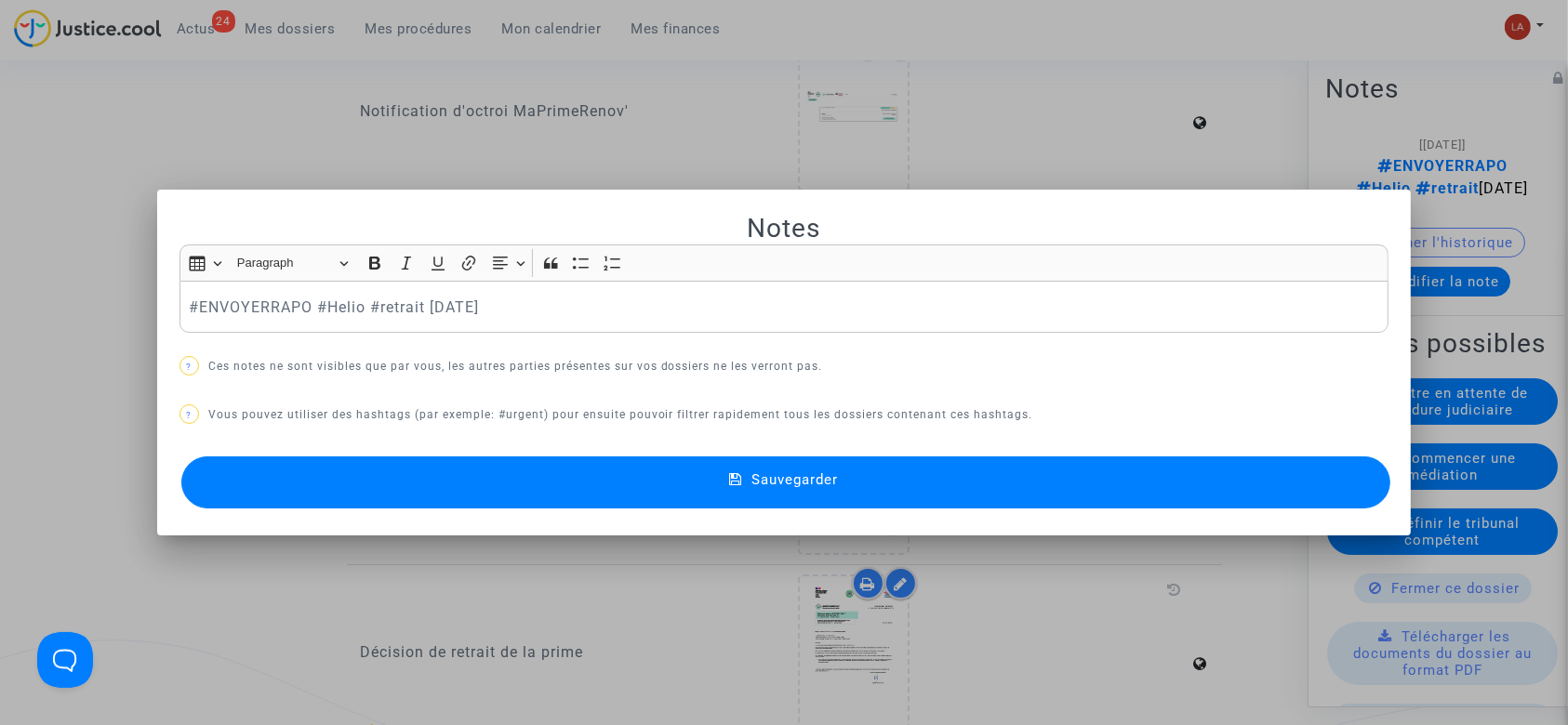
scroll to position [0, 0]
click at [254, 306] on p "#ENVOYERRAPO #Helio #retrait 02-05-25" at bounding box center [784, 307] width 1191 height 23
click at [667, 291] on div "#TA #MANDATAIRE #Helio #retrait 02-05-25" at bounding box center [784, 306] width 1210 height 52
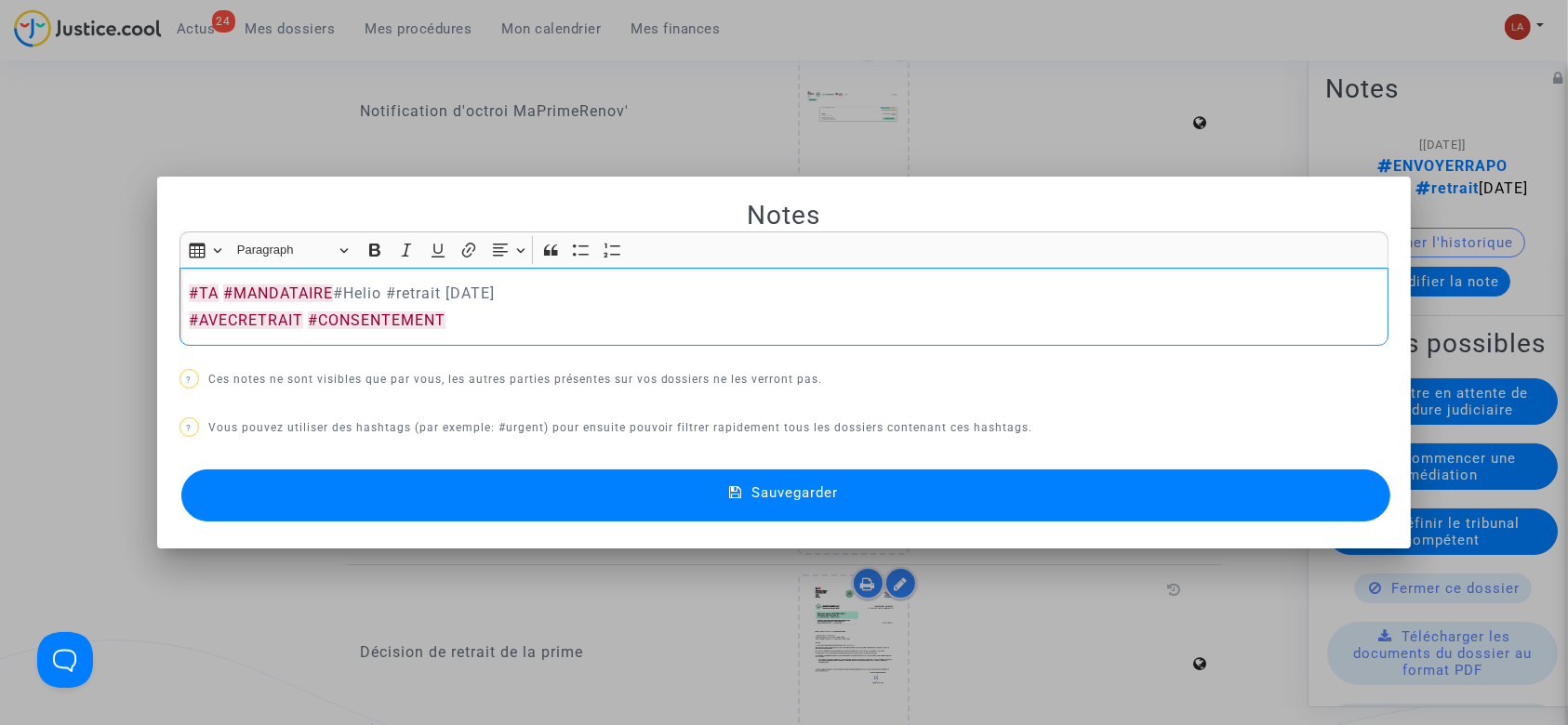
click at [626, 478] on button "Sauvegarder" at bounding box center [785, 495] width 1210 height 52
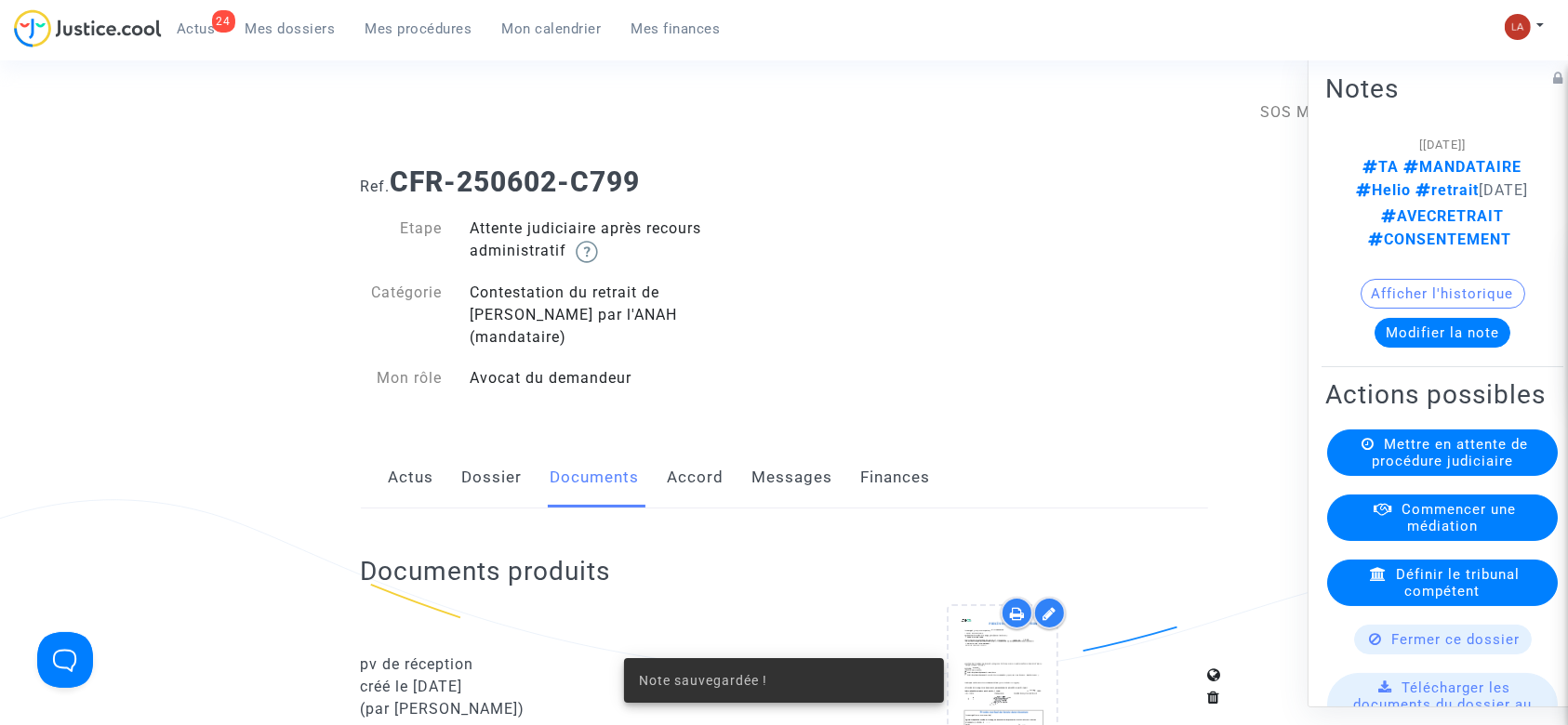
scroll to position [3348, 0]
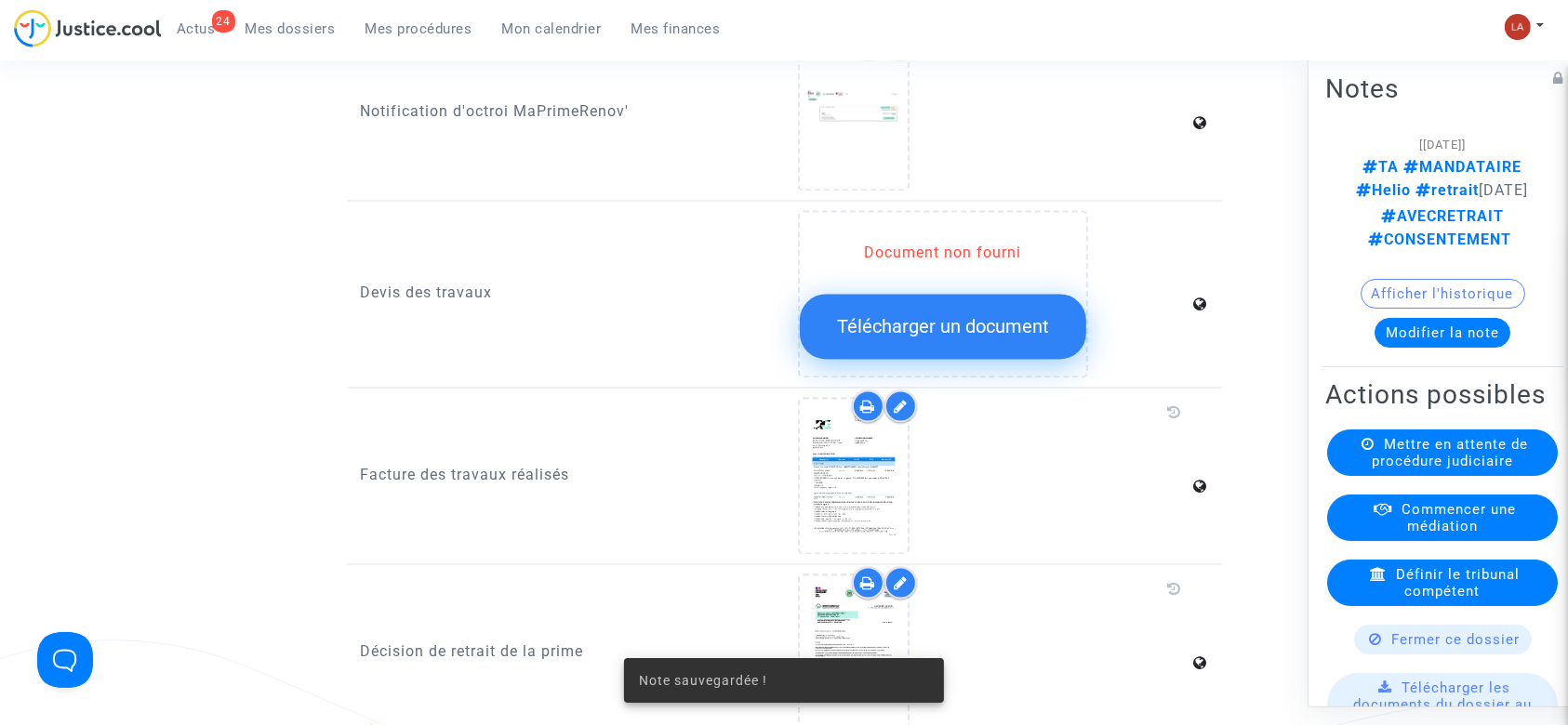
click at [1509, 476] on div "Mettre en attente de procédure judiciaire" at bounding box center [1443, 453] width 231 height 47
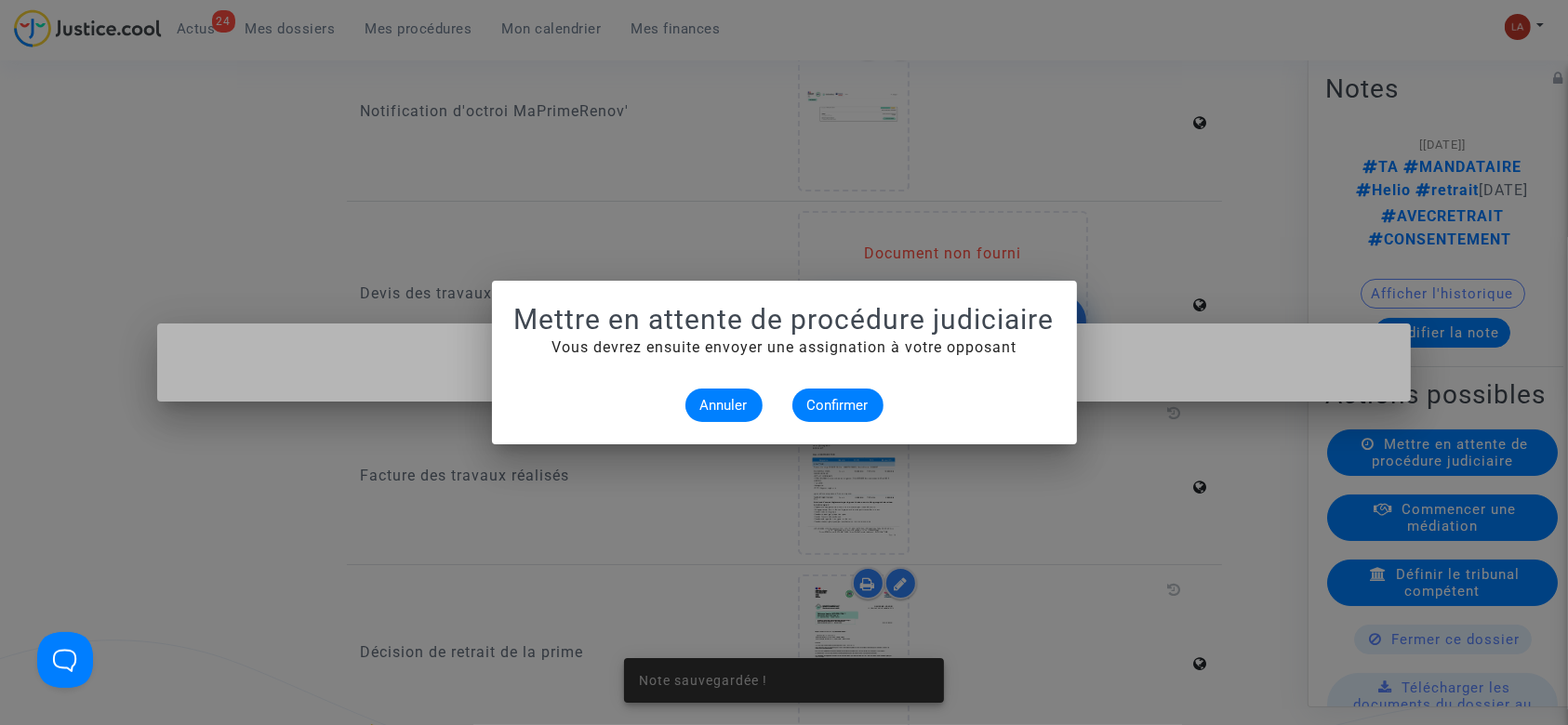
scroll to position [0, 0]
click at [873, 398] on button "Confirmer" at bounding box center [837, 405] width 91 height 34
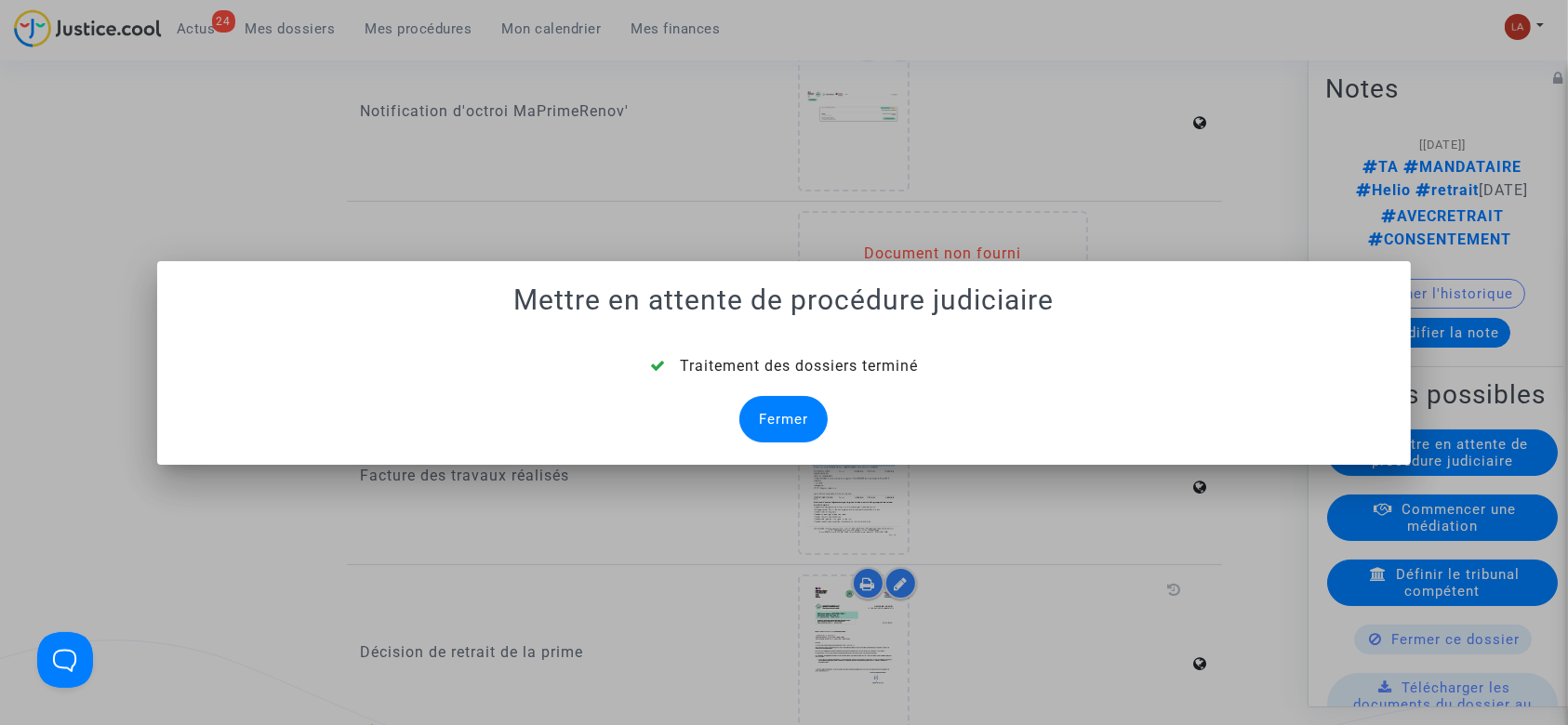
click at [780, 400] on div "Fermer" at bounding box center [784, 419] width 88 height 47
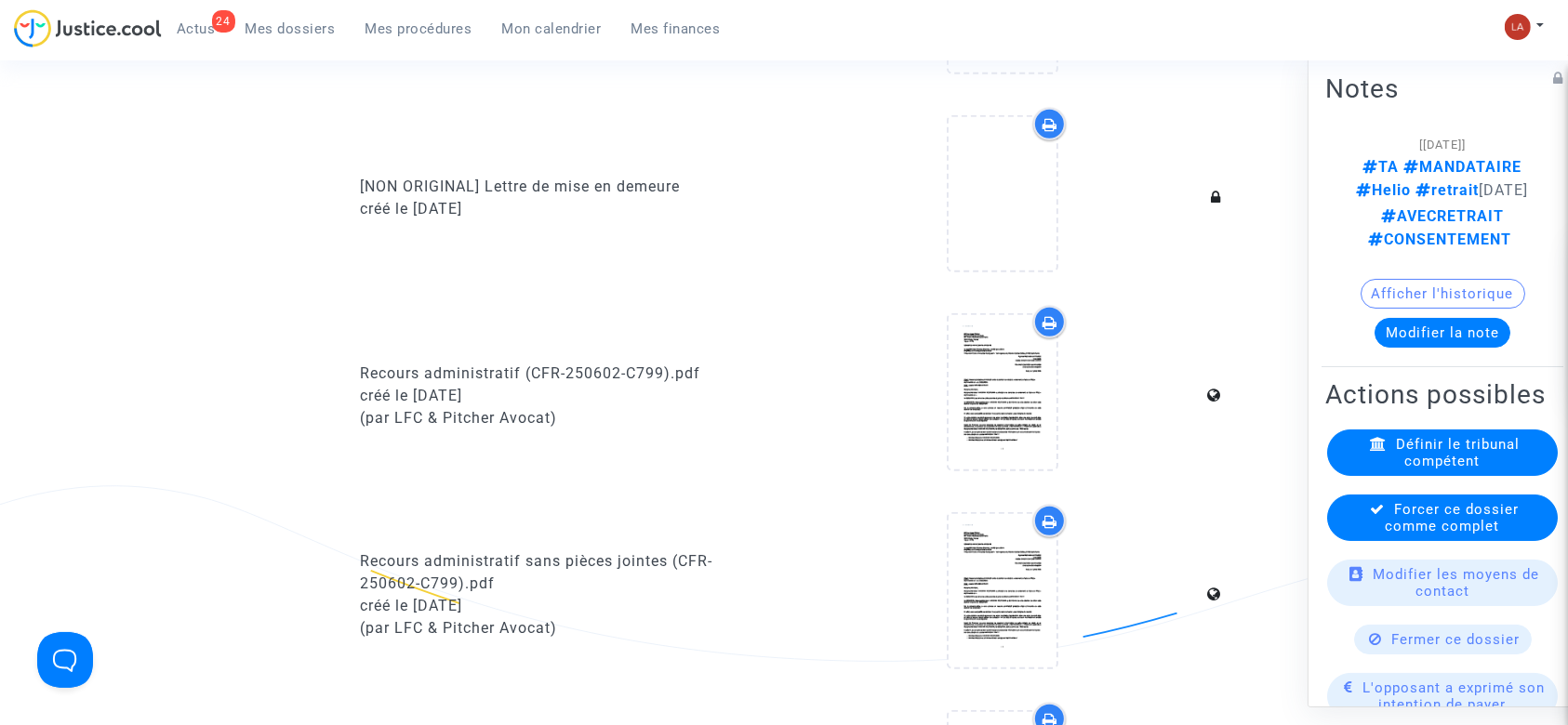
scroll to position [3348, 0]
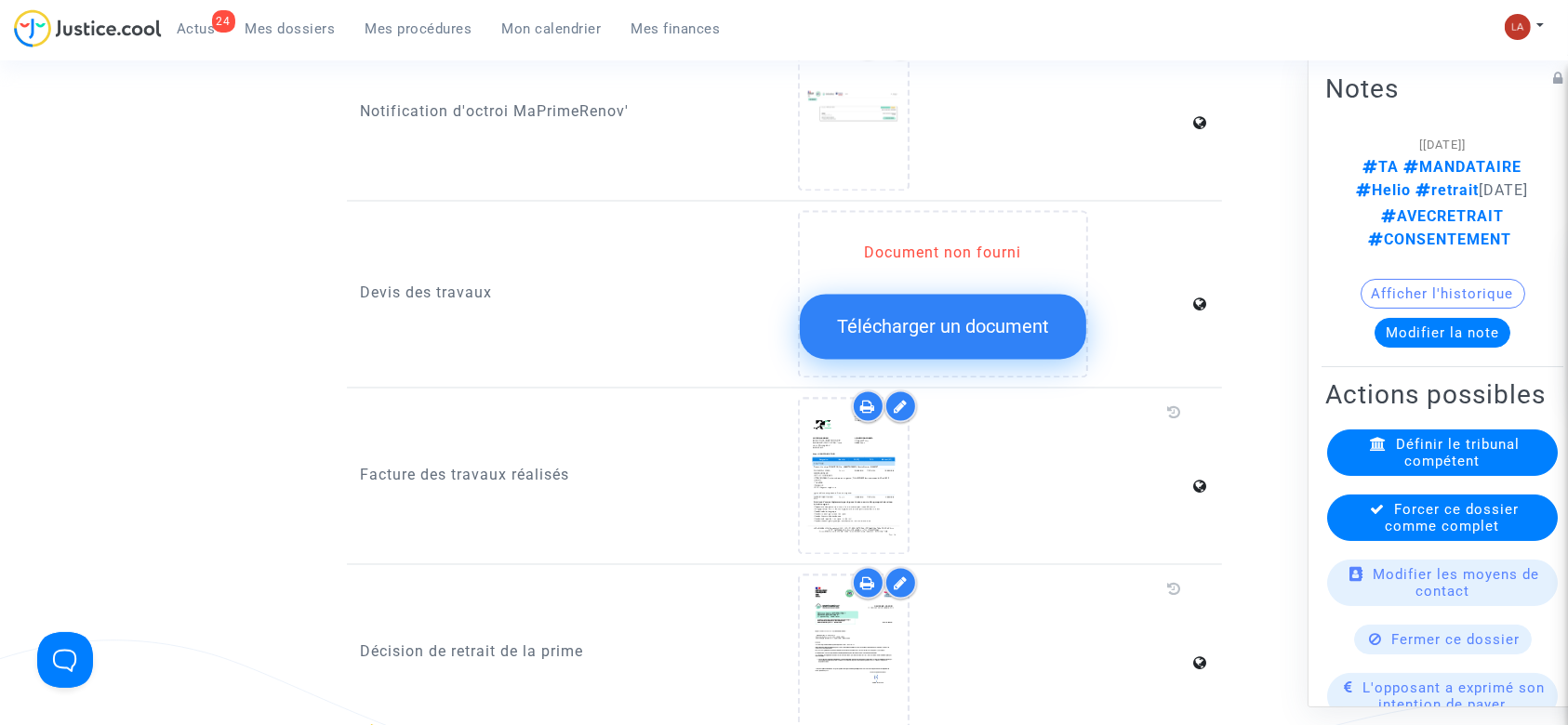
click at [1373, 532] on div "Forcer ce dossier comme complet" at bounding box center [1443, 518] width 231 height 47
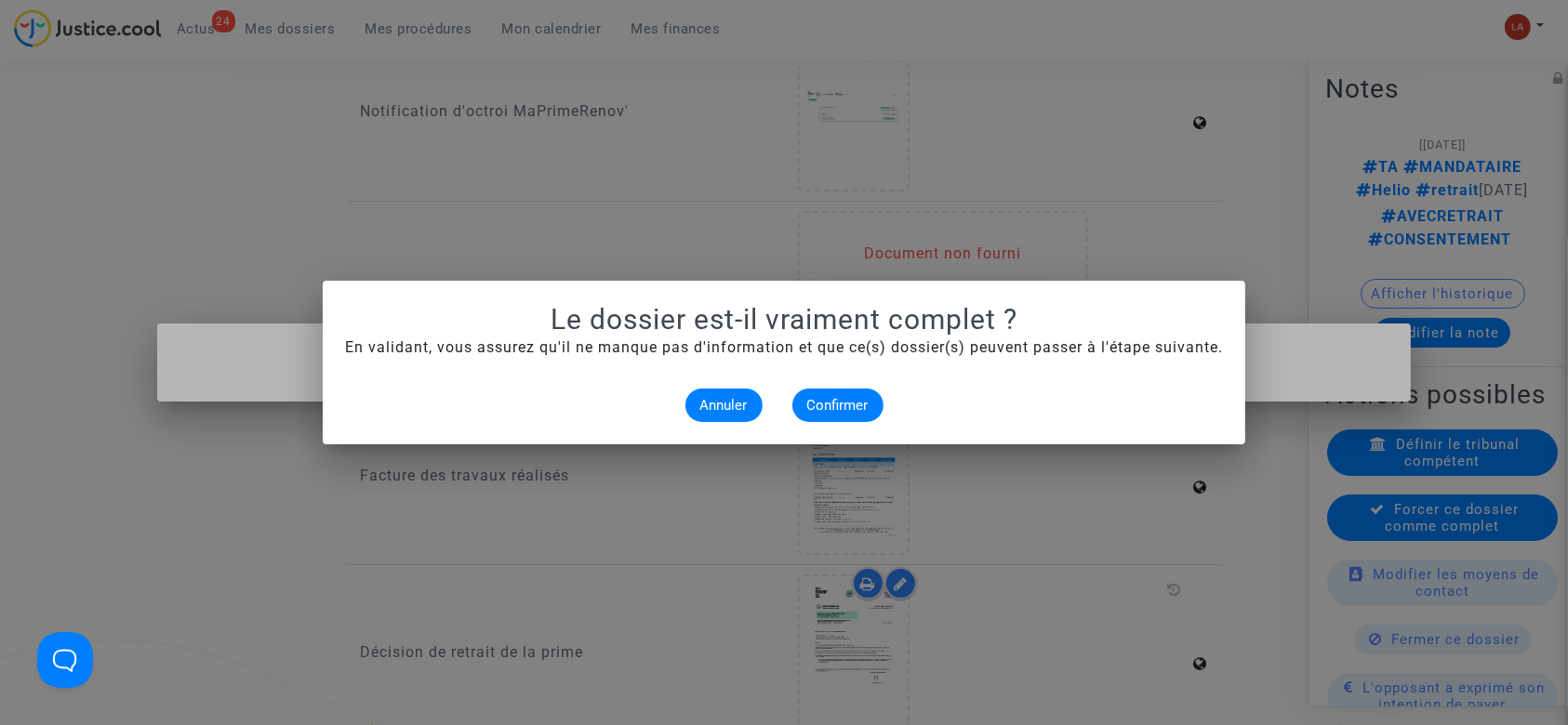
scroll to position [0, 0]
click at [829, 397] on span "Confirmer" at bounding box center [838, 405] width 61 height 16
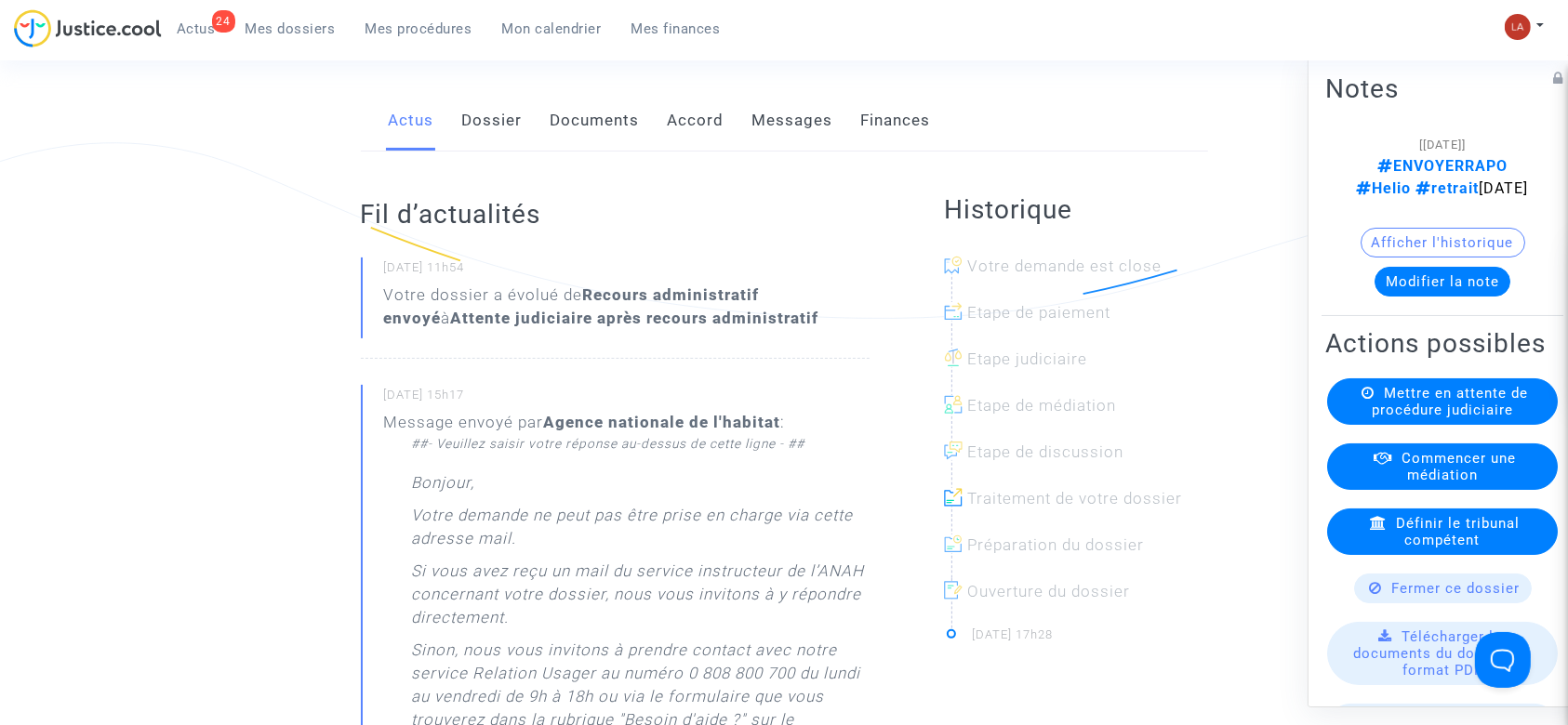
scroll to position [124, 0]
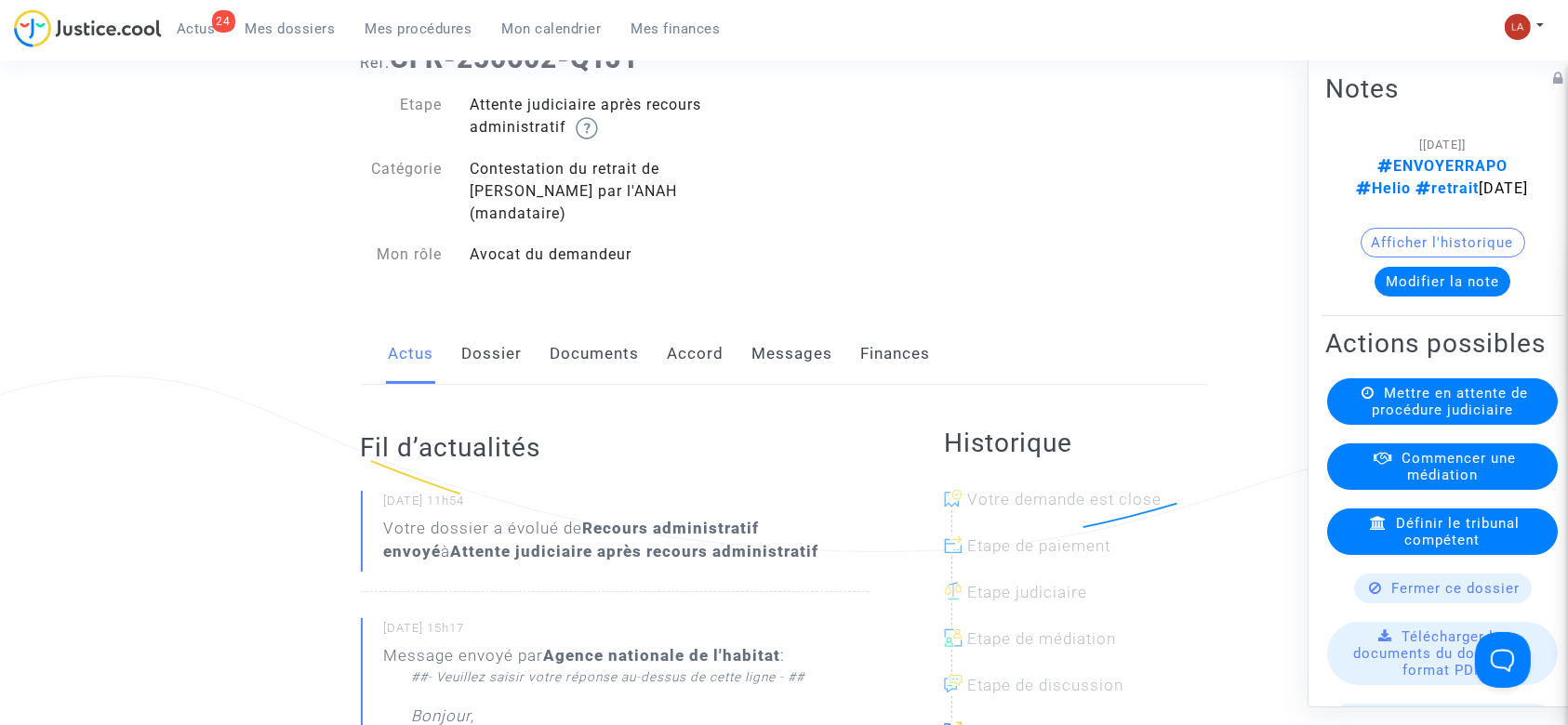
click at [777, 335] on link "Messages" at bounding box center [793, 354] width 80 height 61
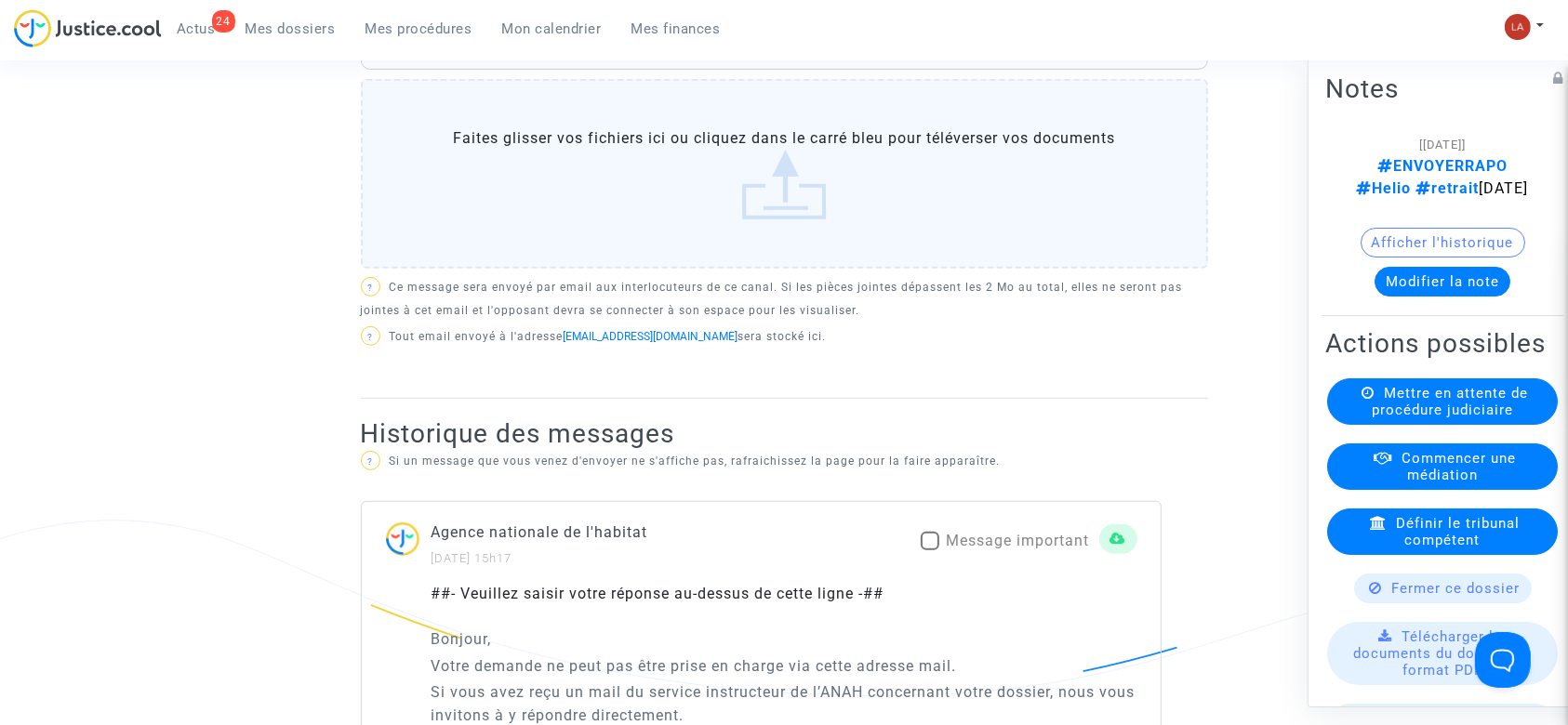
scroll to position [1116, 0]
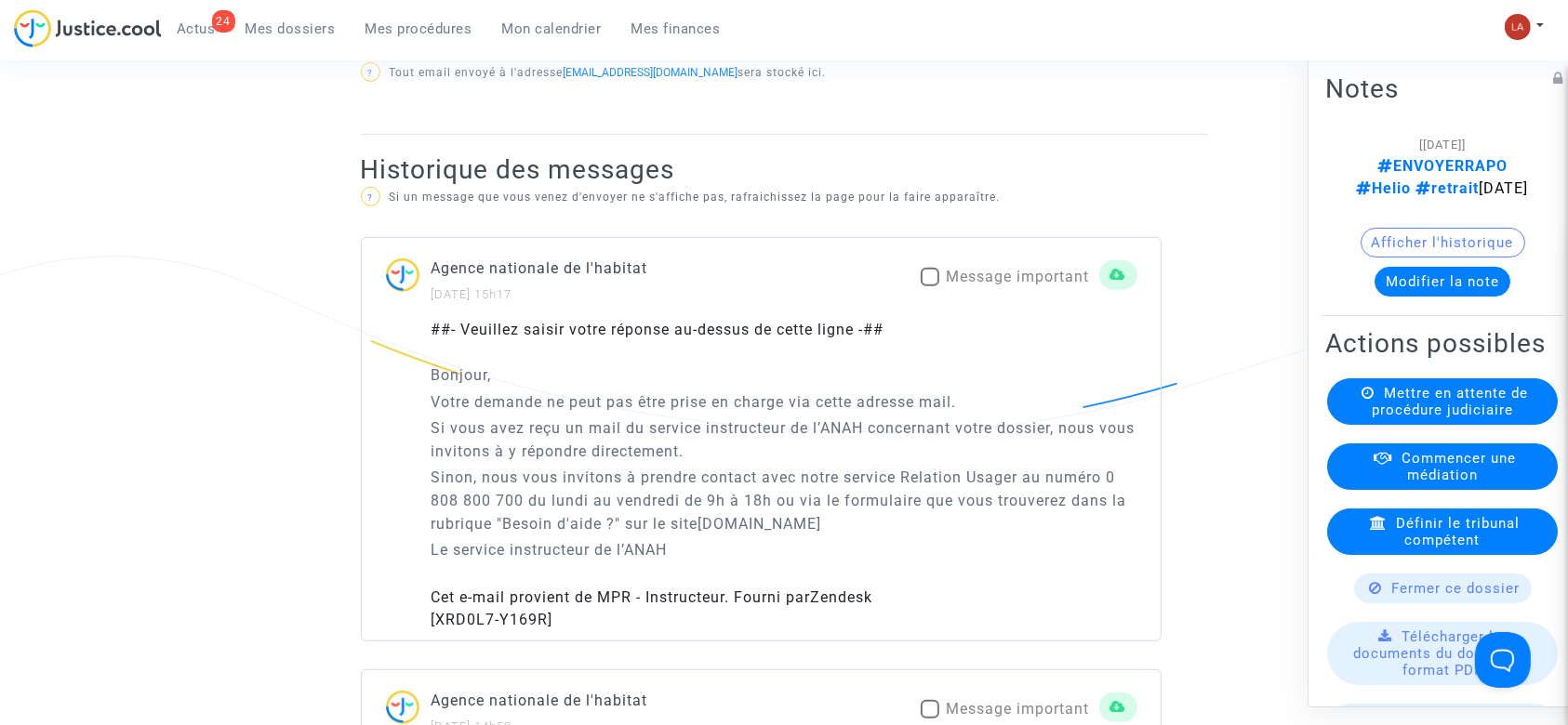
click at [927, 266] on label "Message important" at bounding box center [1005, 277] width 170 height 22
click at [929, 286] on input "Message important" at bounding box center [929, 286] width 1 height 1
checkbox input "true"
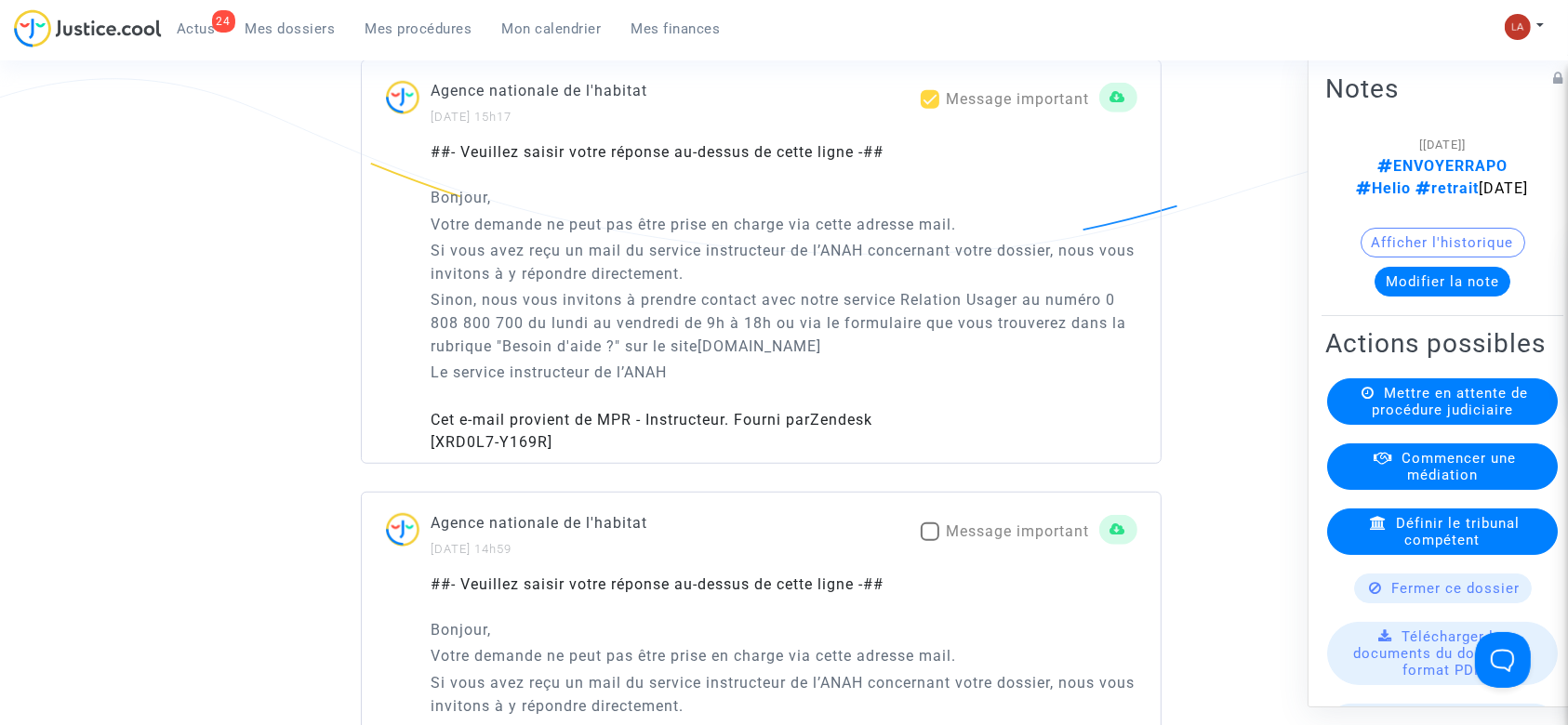
scroll to position [1488, 0]
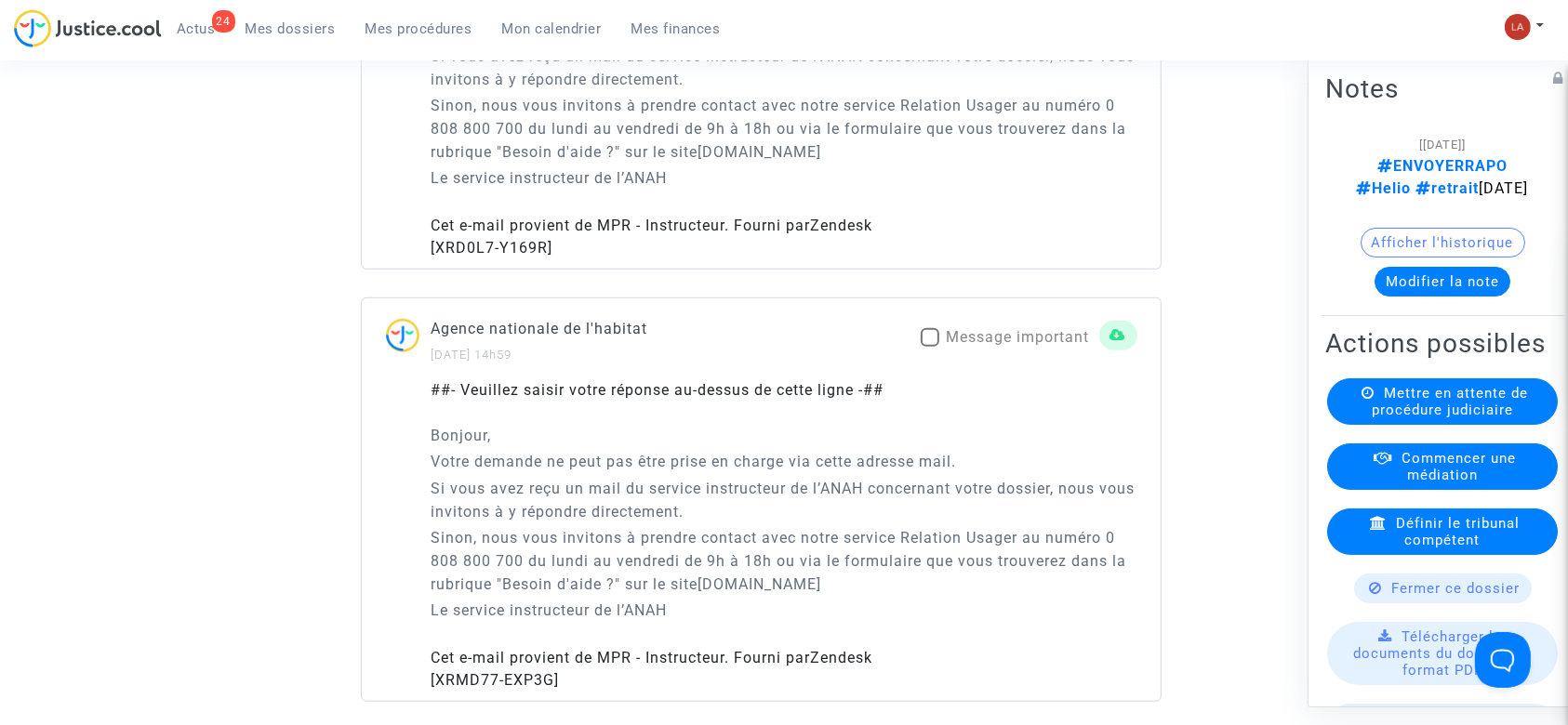
click at [950, 317] on div "Agence nationale de l'habitat 27/06/2025 - 14h59 Message important" at bounding box center [761, 341] width 799 height 48
click at [952, 329] on span "Message important" at bounding box center [1019, 337] width 144 height 17
click at [930, 347] on input "Message important" at bounding box center [929, 347] width 1 height 1
checkbox input "true"
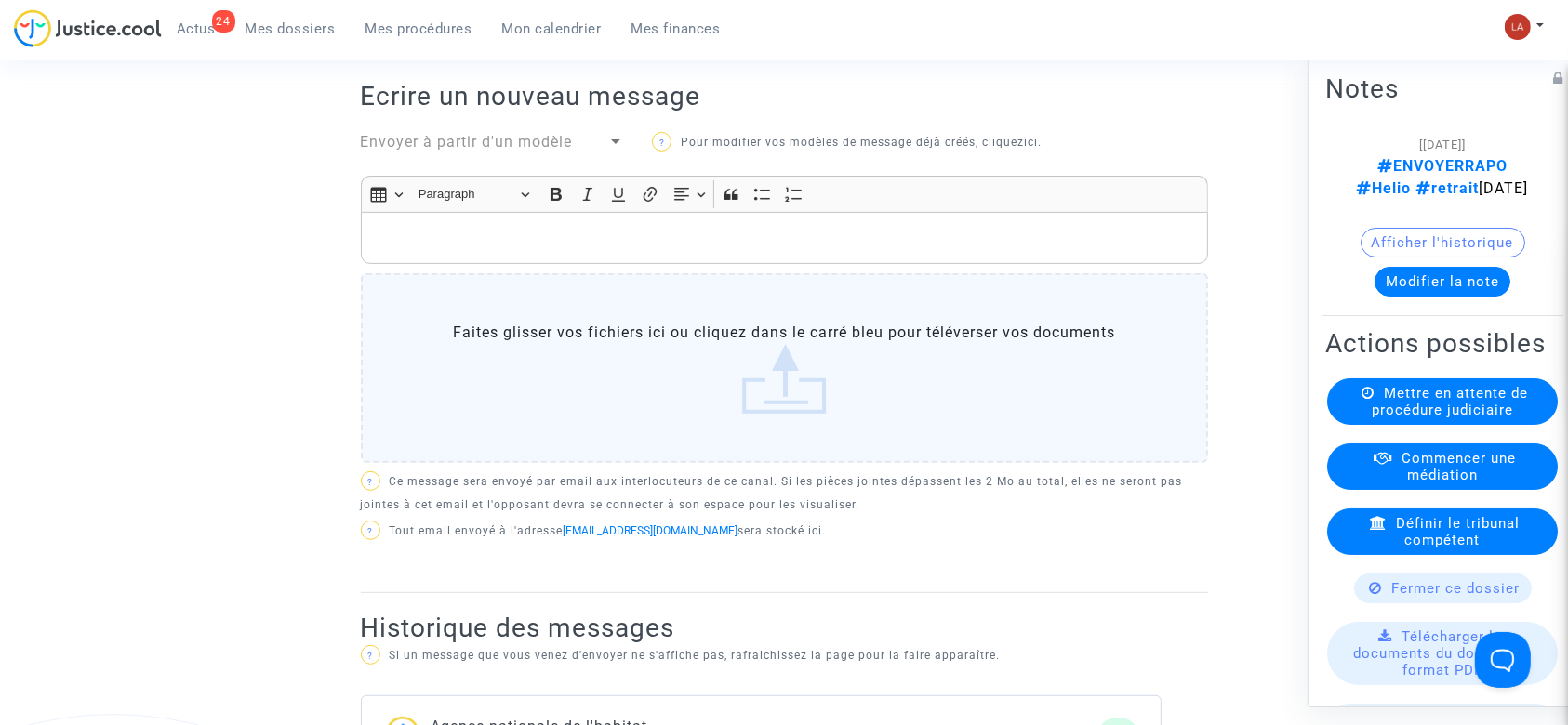
scroll to position [59, 0]
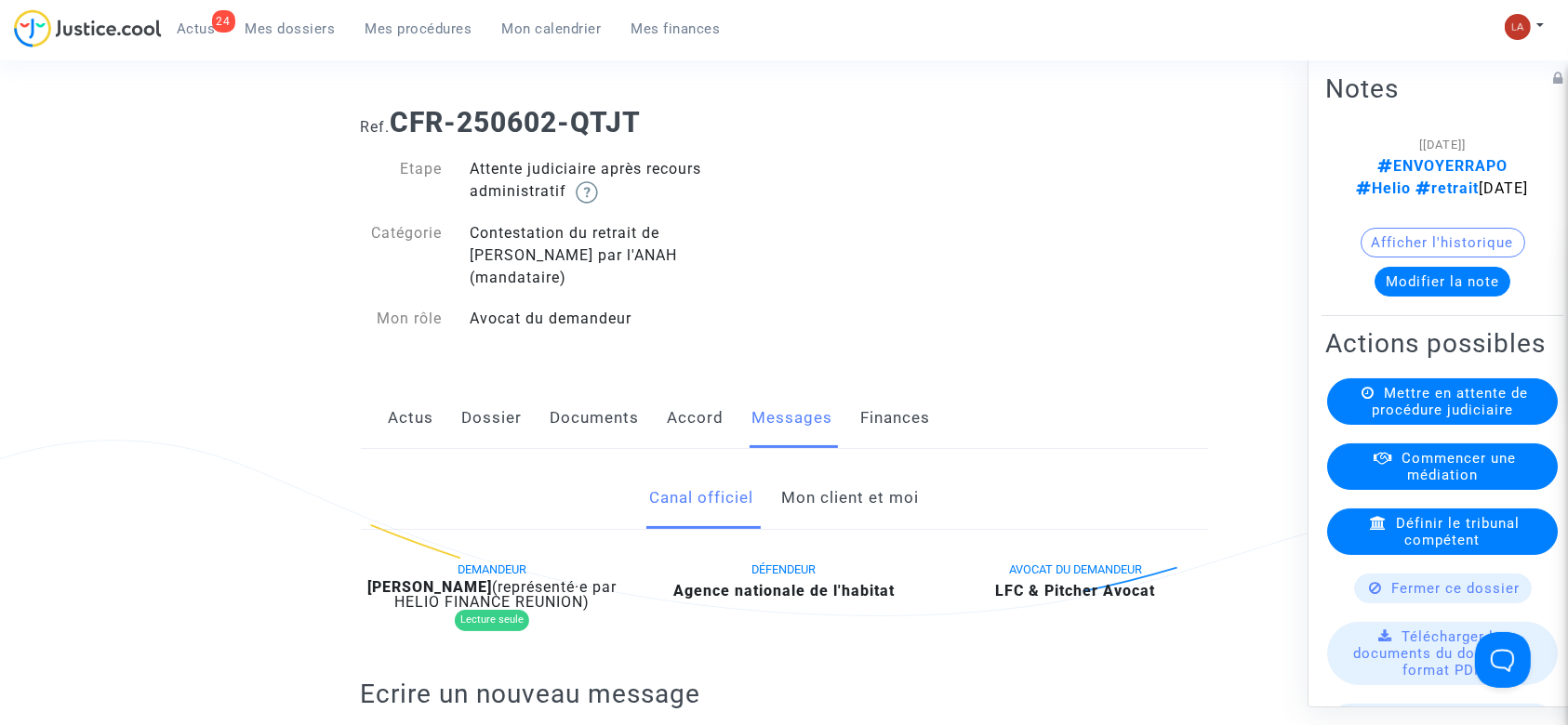
click at [614, 395] on link "Documents" at bounding box center [595, 419] width 89 height 61
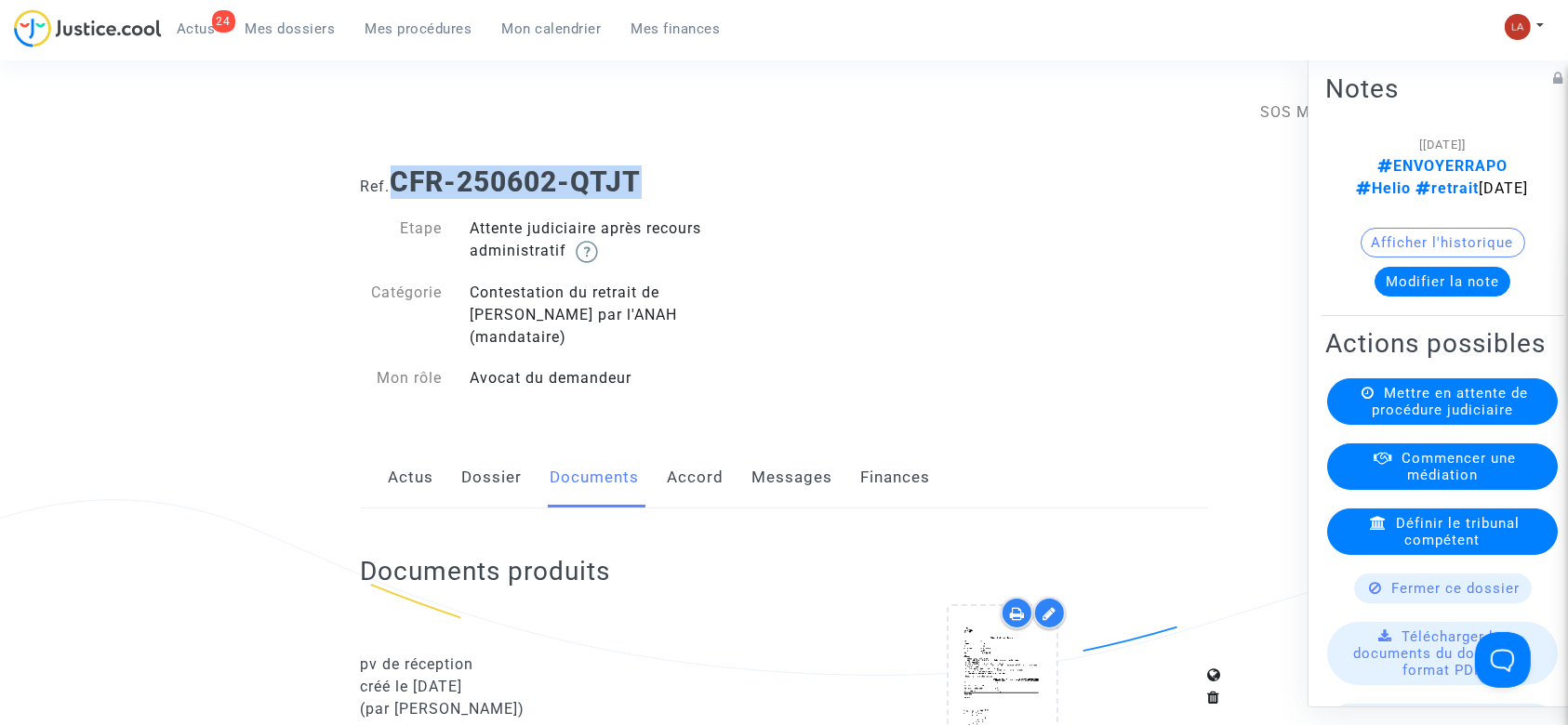
drag, startPoint x: 652, startPoint y: 182, endPoint x: 397, endPoint y: 181, distance: 255.0
click at [397, 181] on h1 "Ref. CFR-250602-QTJT" at bounding box center [784, 182] width 848 height 34
copy b "CFR-250602-QTJT"
click at [997, 654] on icon at bounding box center [1003, 684] width 60 height 59
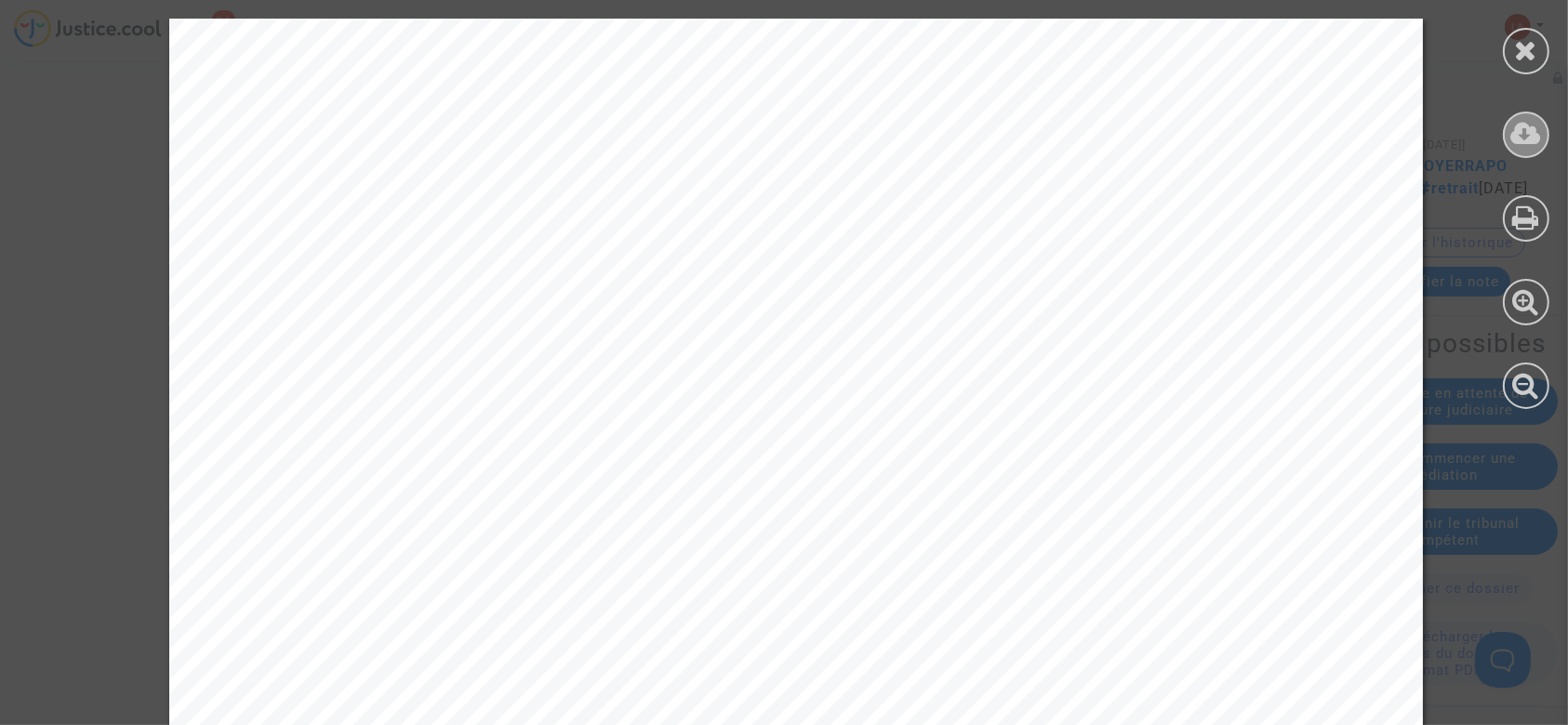
click at [1506, 145] on div at bounding box center [1526, 135] width 47 height 47
click at [1513, 36] on div at bounding box center [1526, 51] width 47 height 47
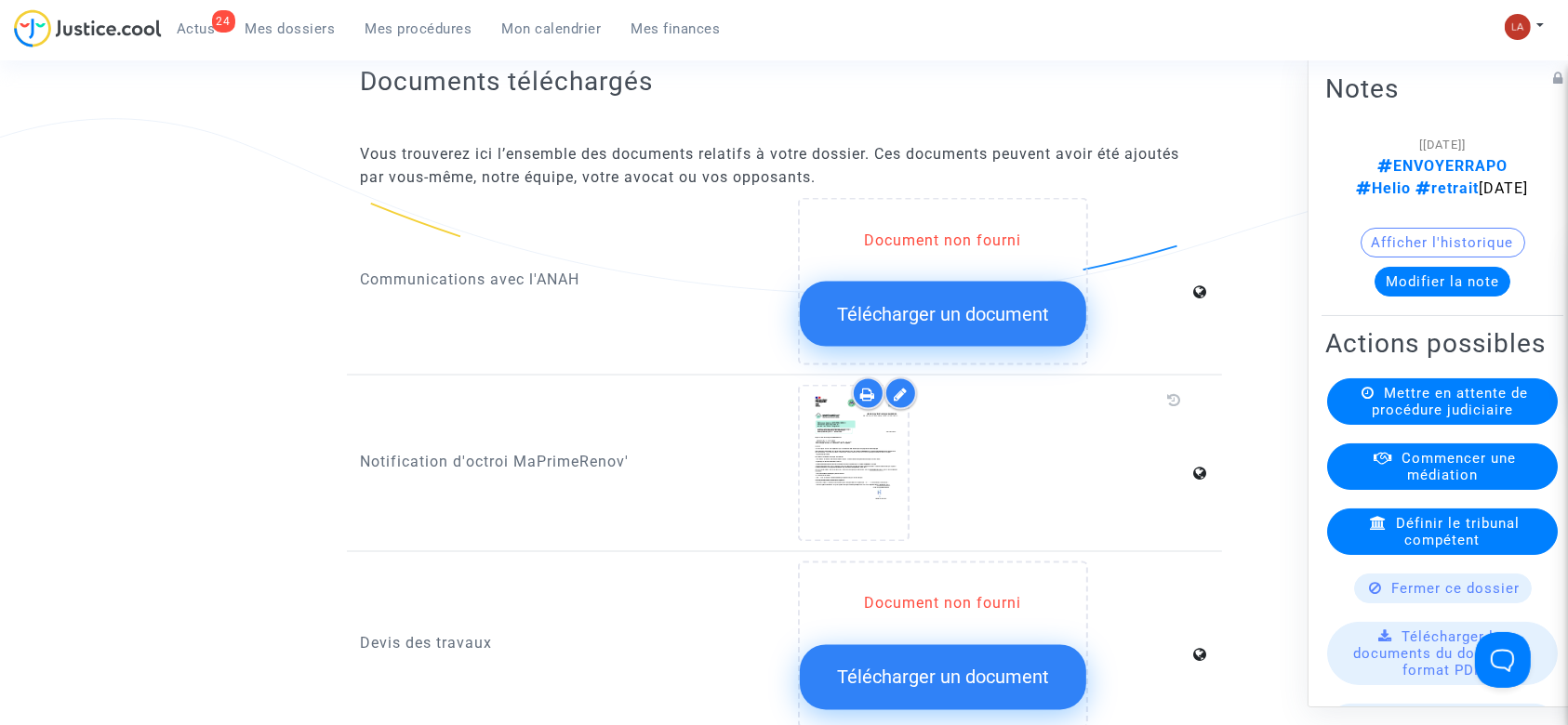
scroll to position [3472, 0]
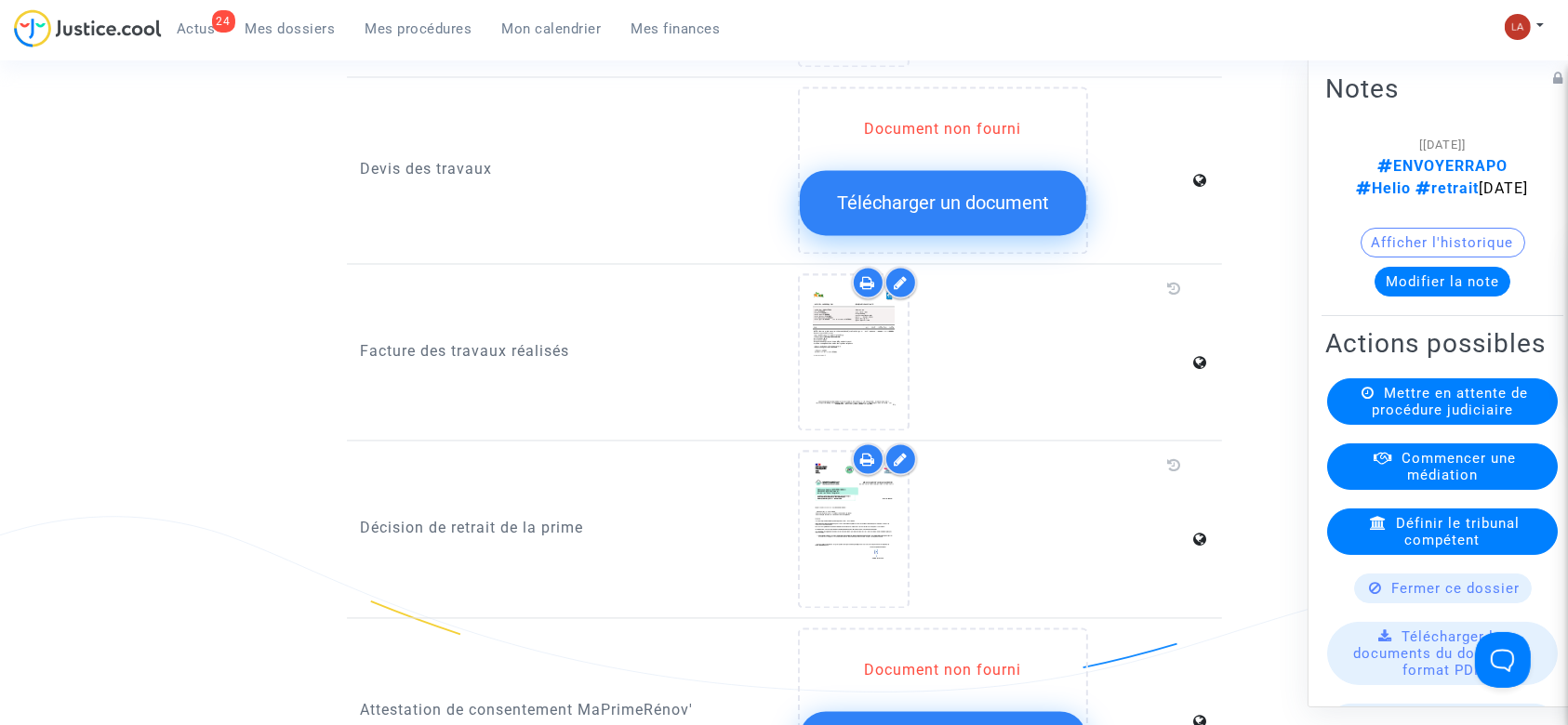
click at [901, 269] on div at bounding box center [901, 283] width 33 height 33
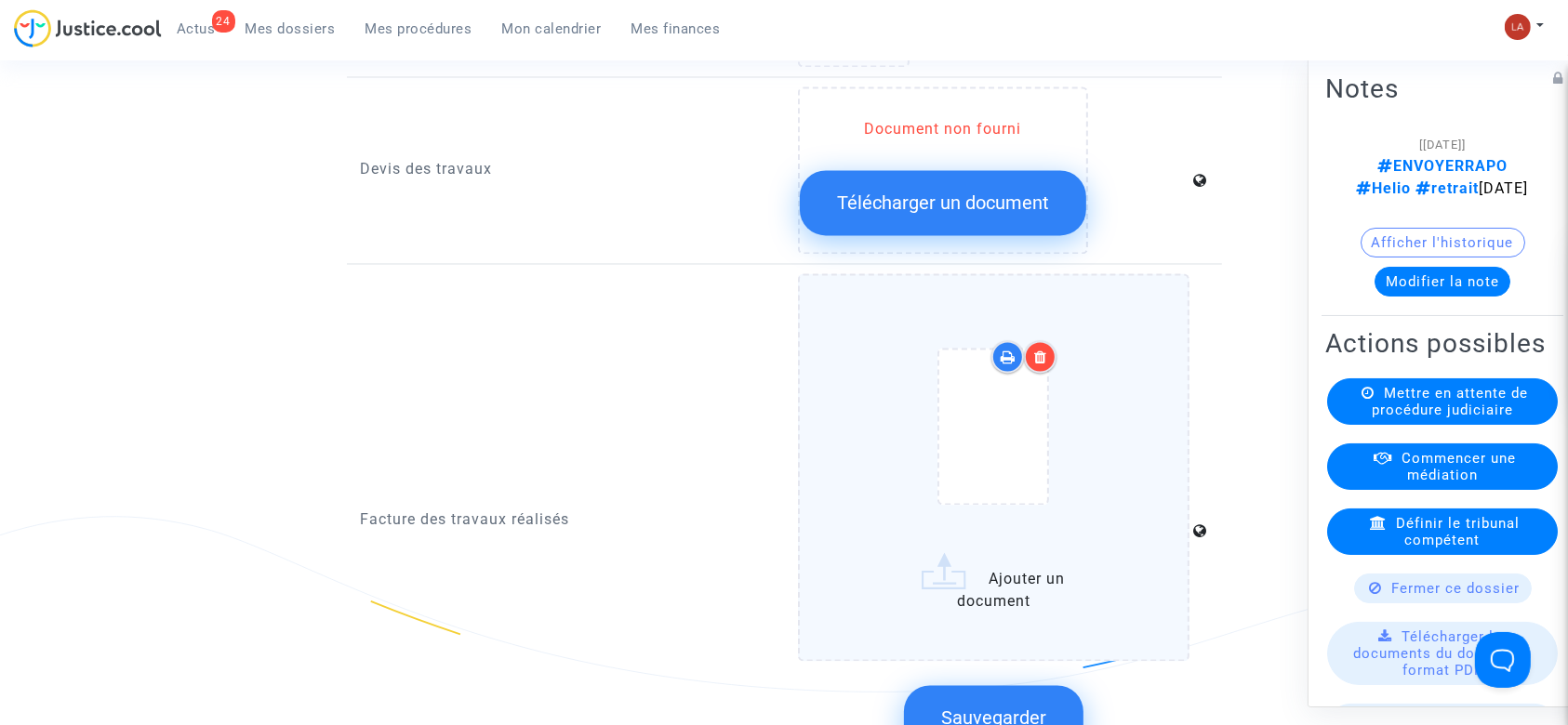
click at [1128, 323] on div at bounding box center [993, 431] width 313 height 216
click at [0, 0] on input "Ajouter un document" at bounding box center [0, 0] width 0 height 0
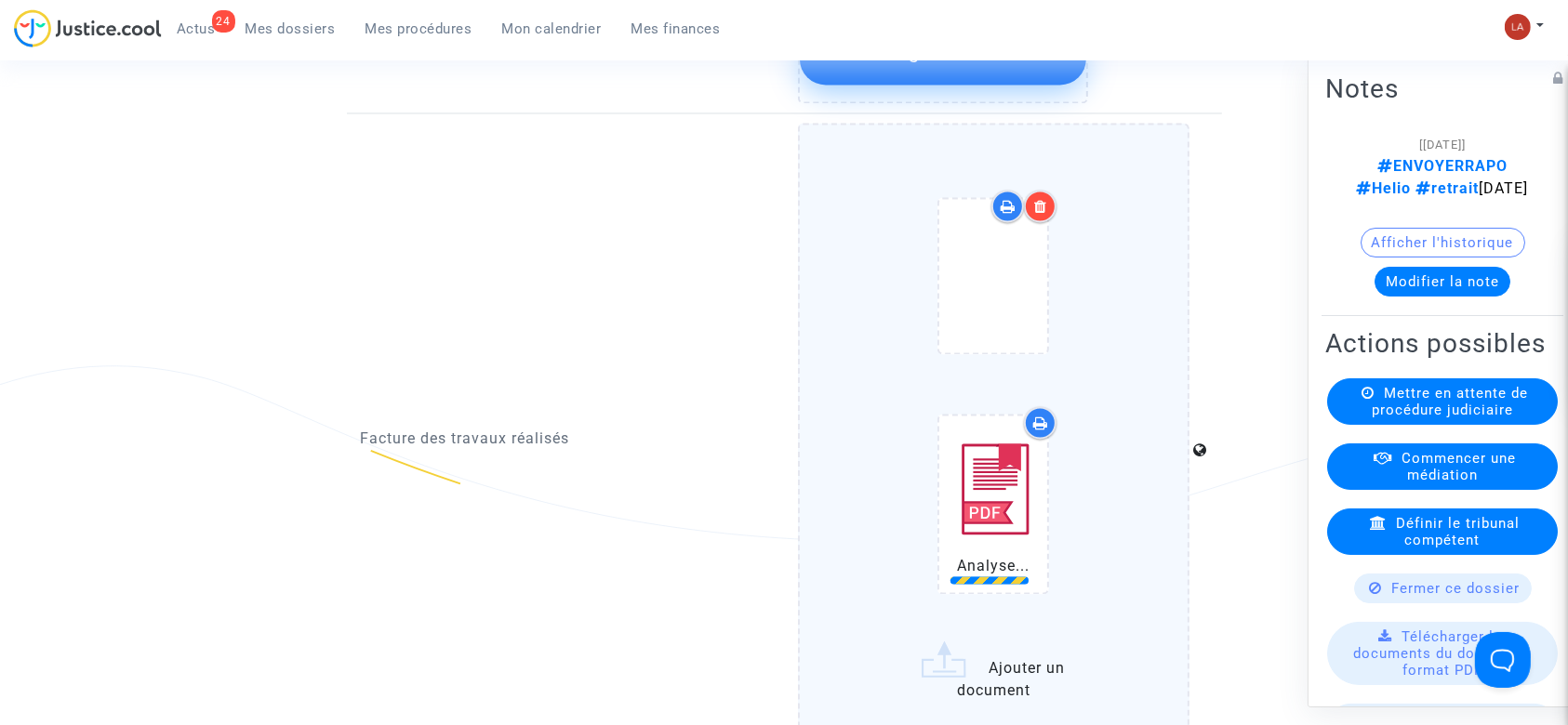
scroll to position [3968, 0]
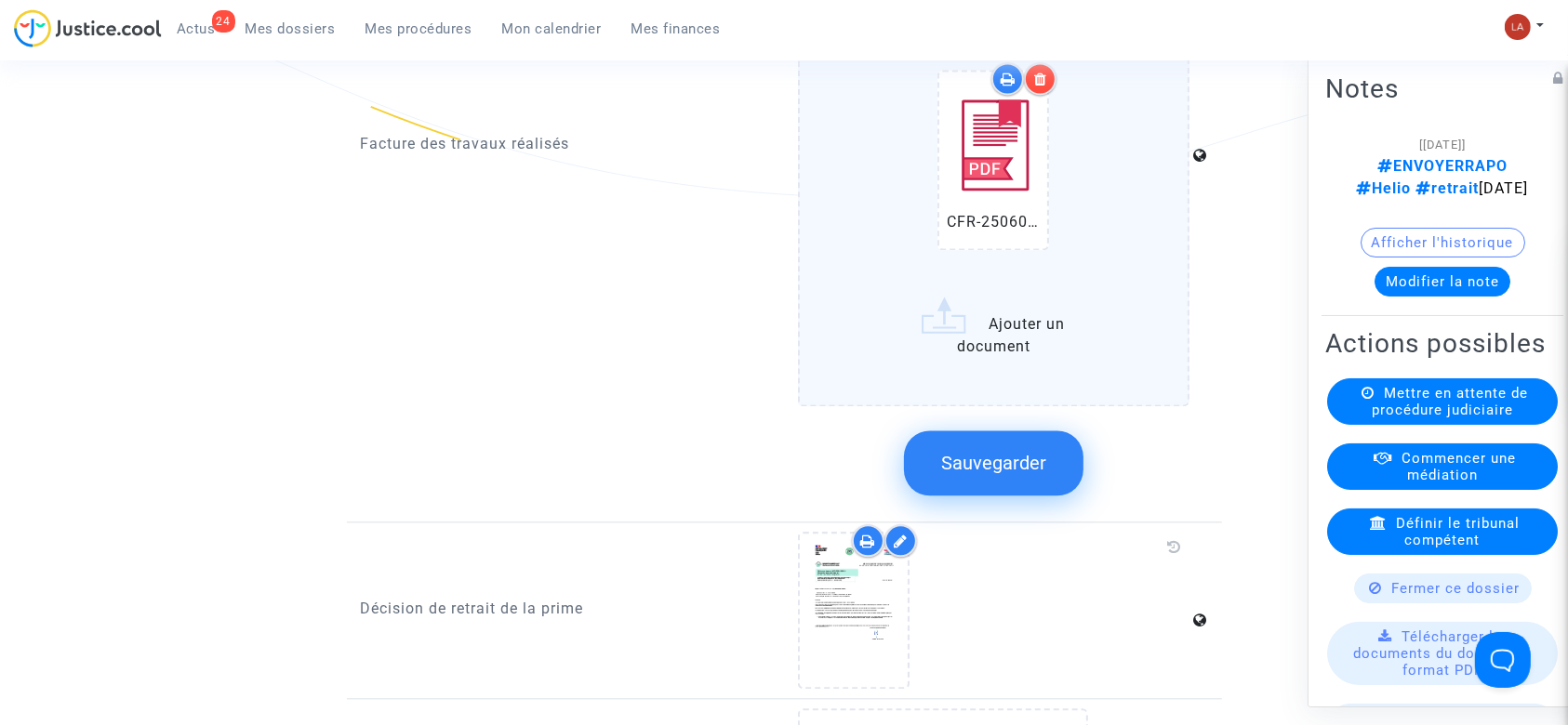
click at [1011, 452] on span "Sauvegarder" at bounding box center [994, 463] width 105 height 22
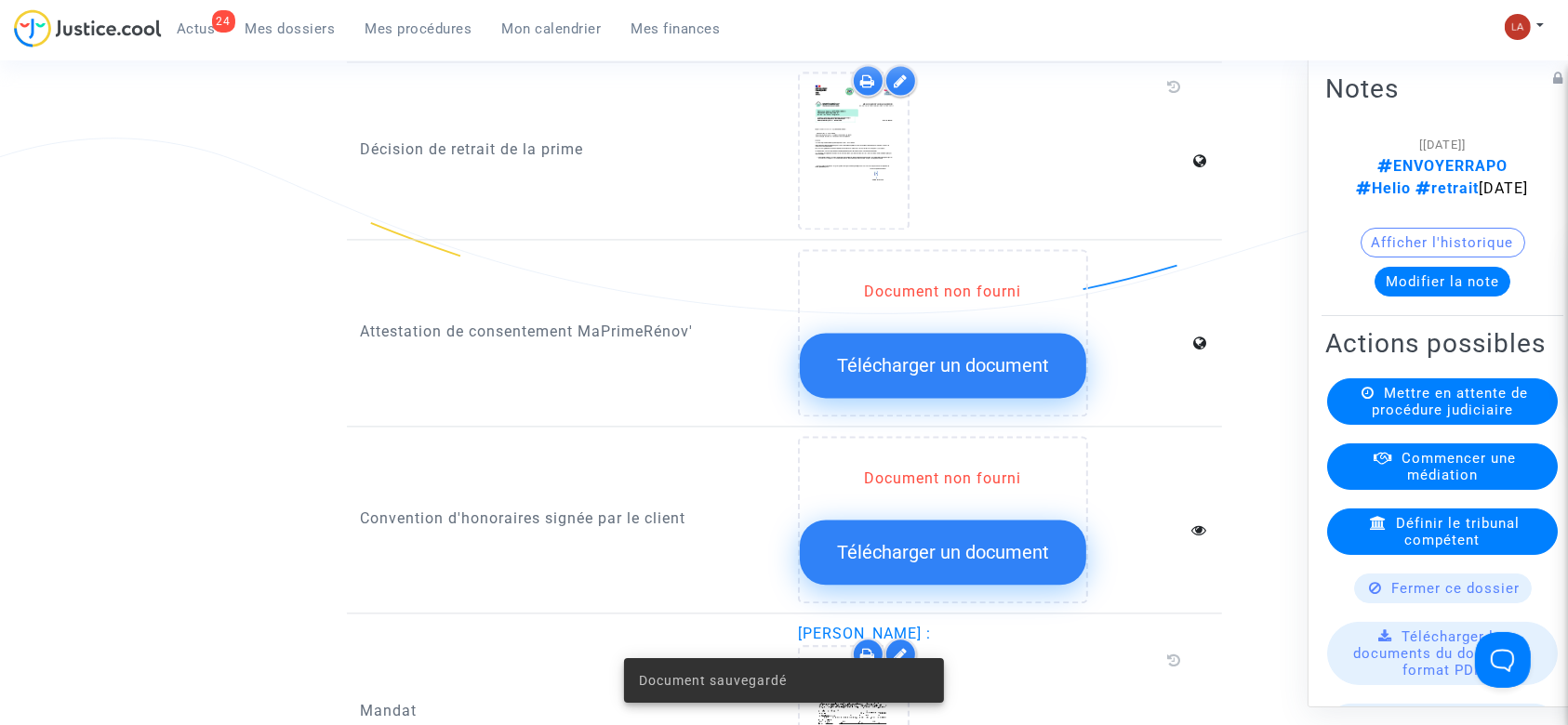
scroll to position [3595, 0]
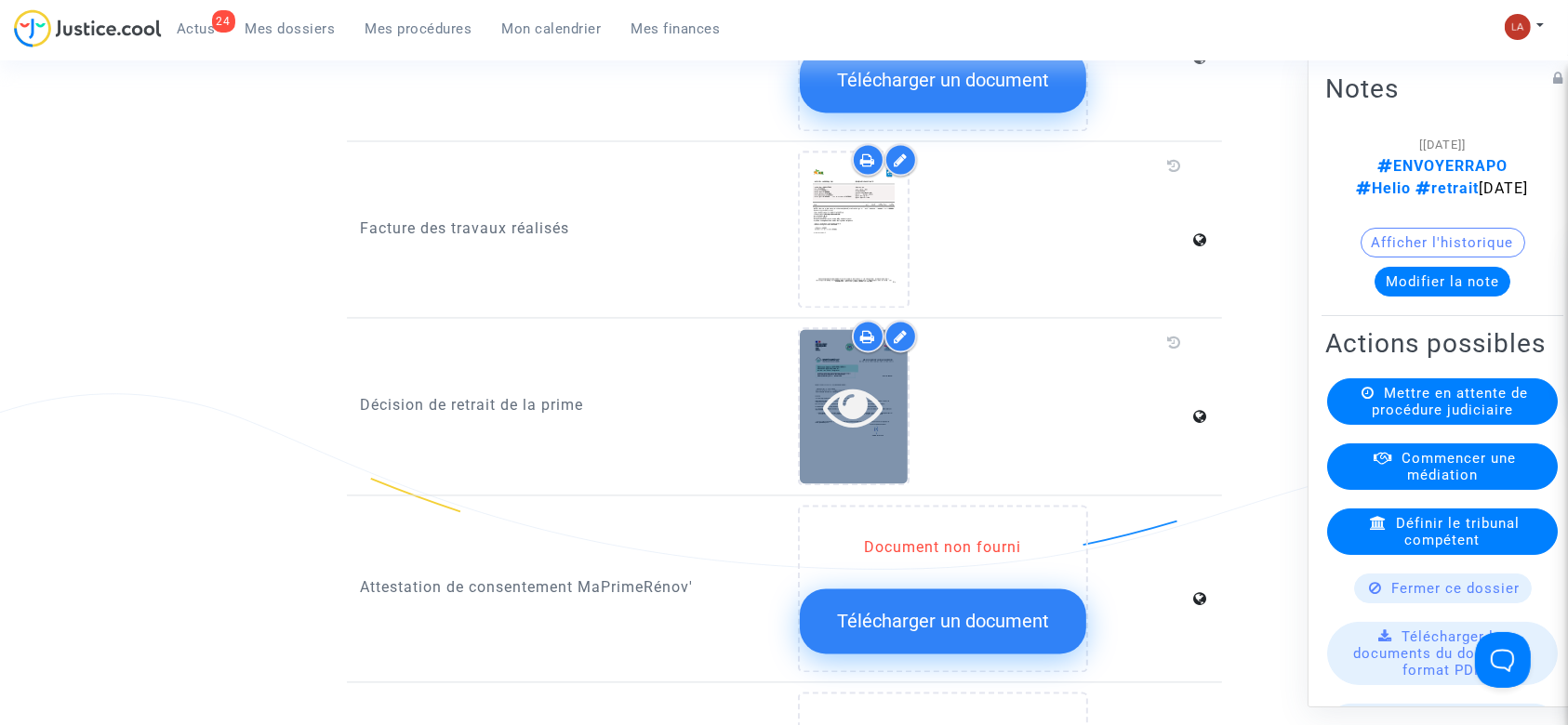
click at [901, 416] on div at bounding box center [853, 406] width 108 height 153
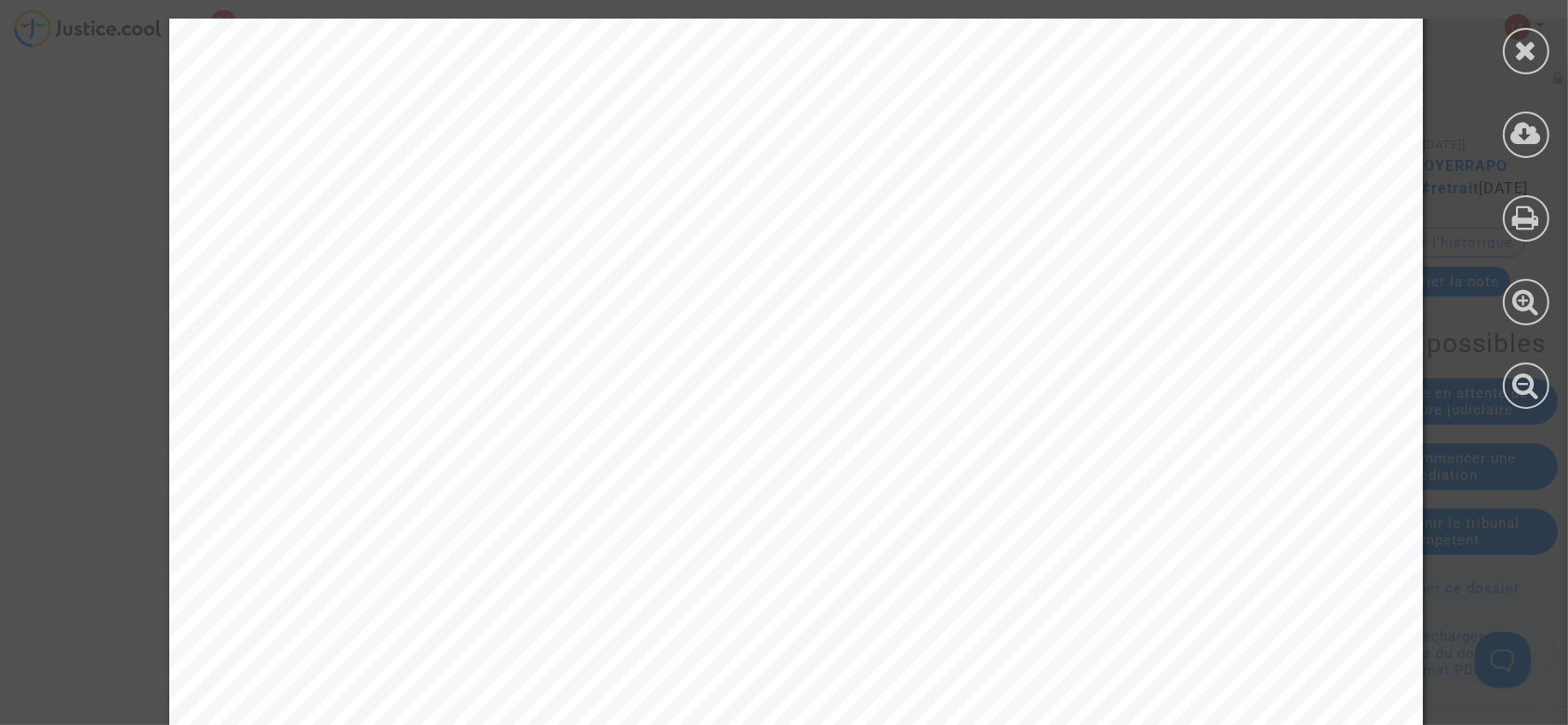
scroll to position [372, 0]
click at [1522, 46] on icon at bounding box center [1527, 50] width 23 height 28
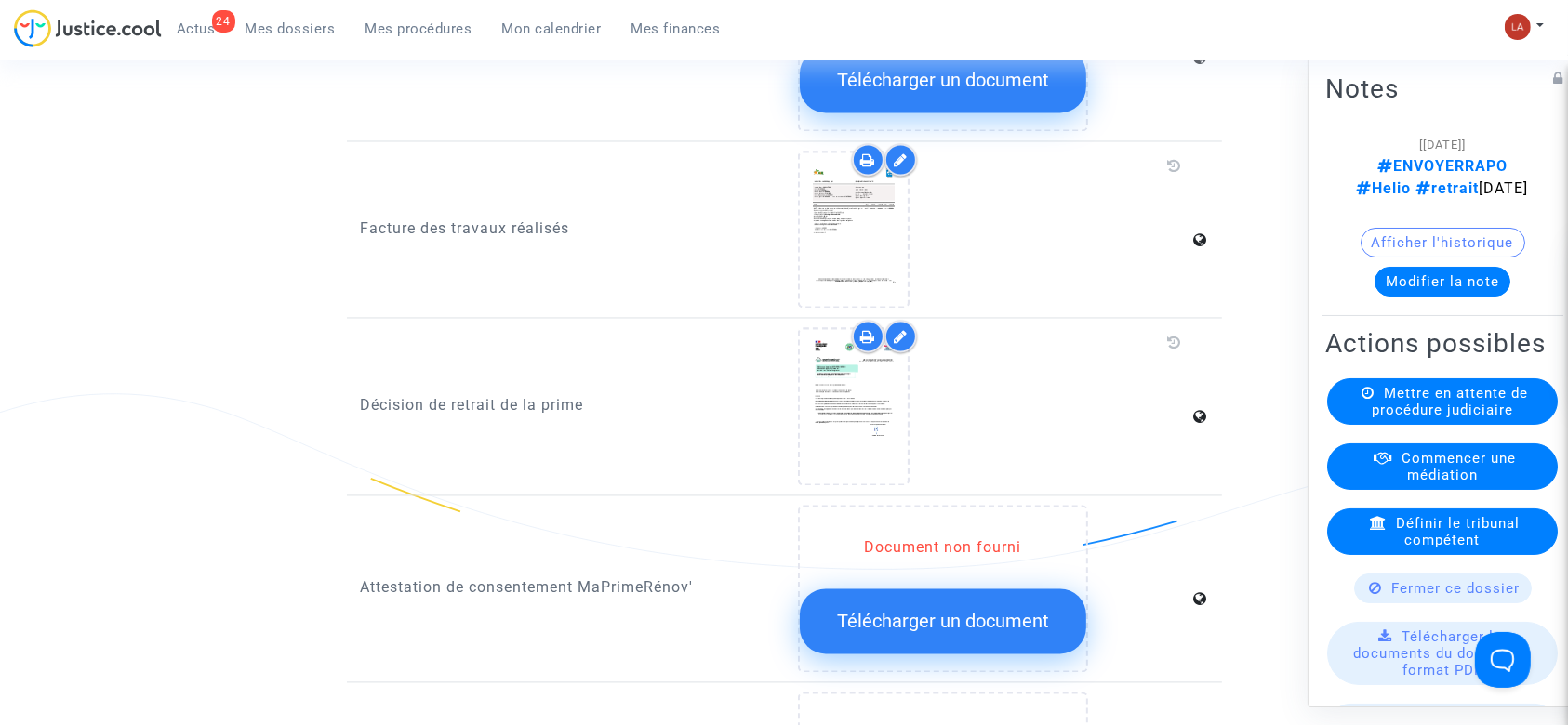
click at [1465, 275] on button "Modifier la note" at bounding box center [1443, 282] width 136 height 30
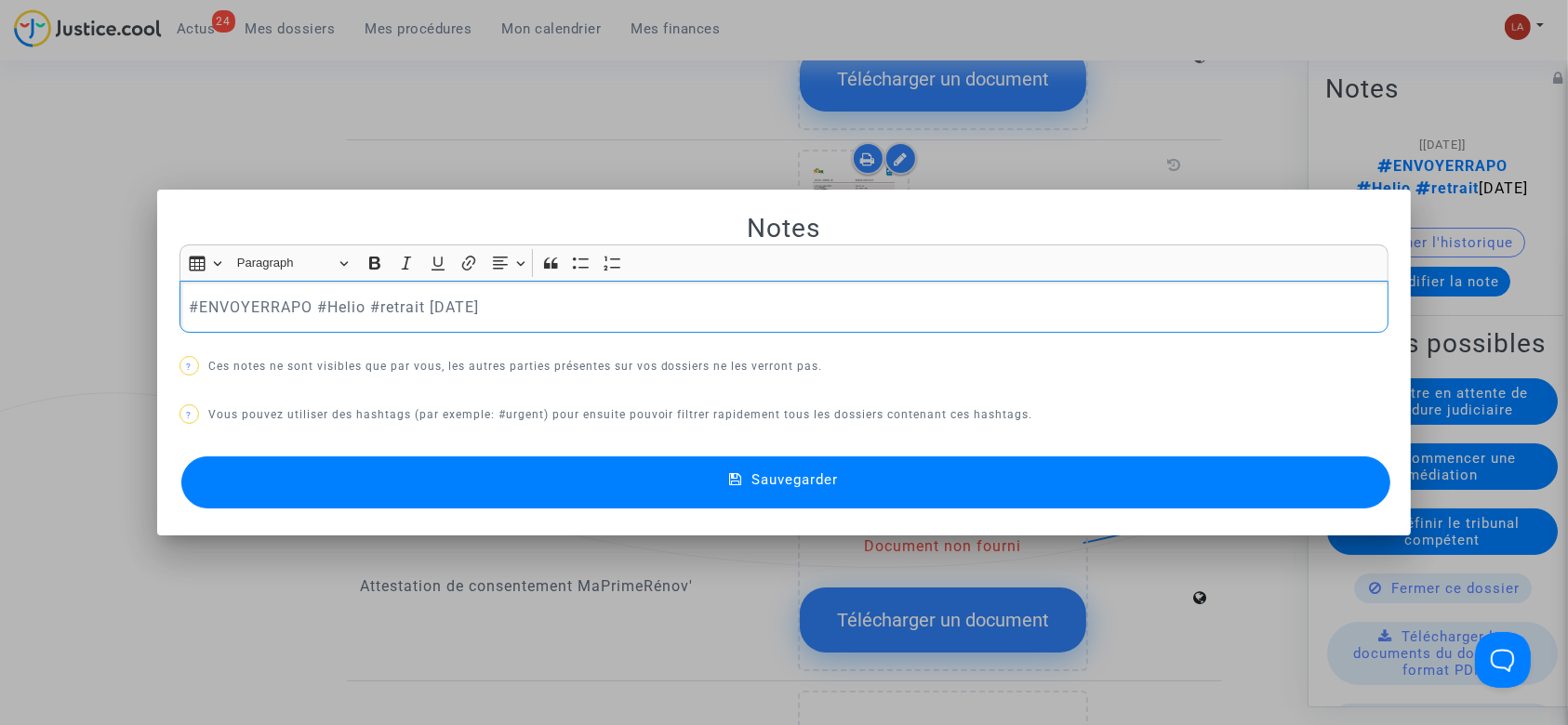
scroll to position [0, 0]
click at [239, 305] on p "#ENVOYERRAPO #Helio #retrait 02-05-25" at bounding box center [784, 307] width 1191 height 23
click at [558, 300] on p "#TA #MANDATAIRE #Helio #retrait 02-05-25" at bounding box center [784, 307] width 1191 height 23
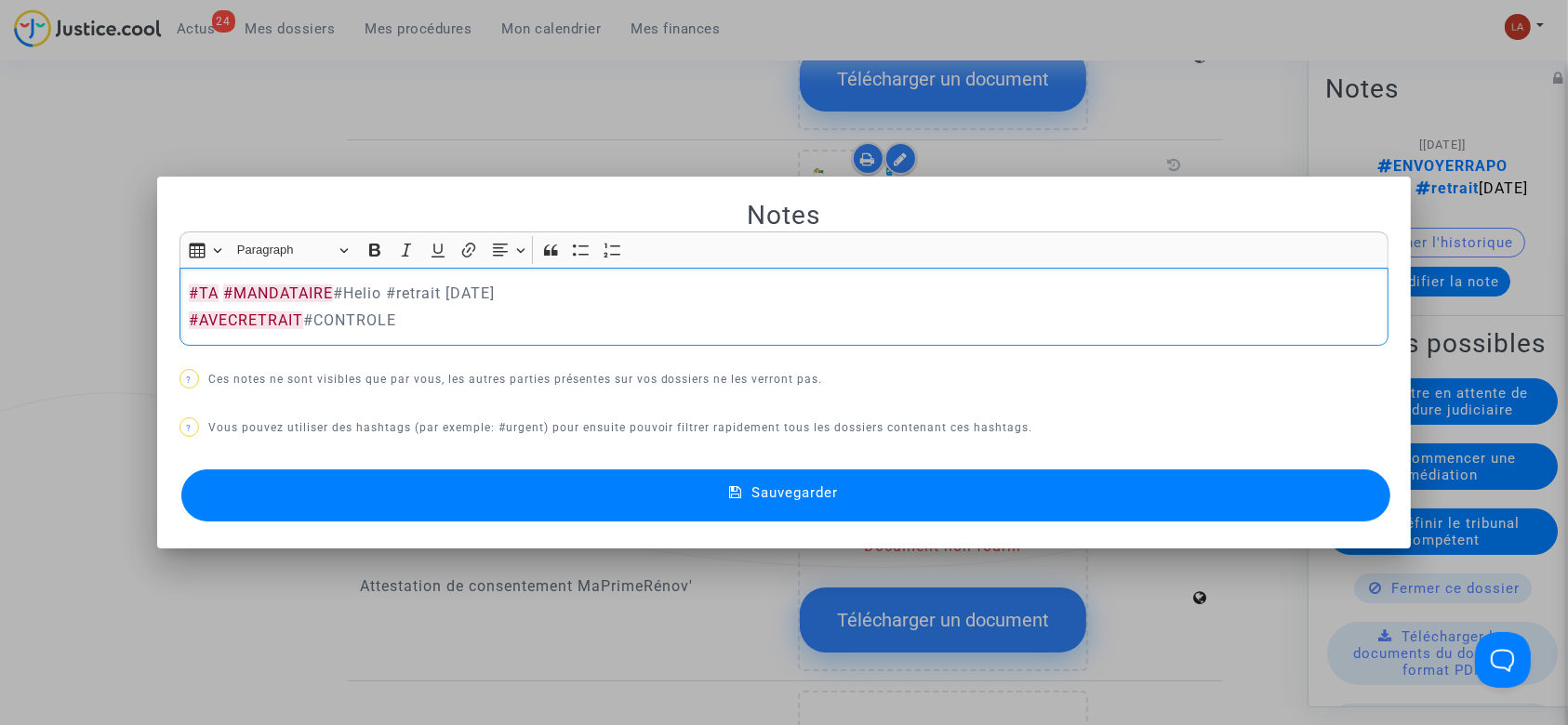
click at [549, 332] on div "#TA #MANDATAIRE #Helio #retrait 02-05-25 #AVECRETRAIT #CONTROLE" at bounding box center [784, 307] width 1210 height 79
click at [544, 507] on button "Sauvegarder" at bounding box center [785, 495] width 1210 height 52
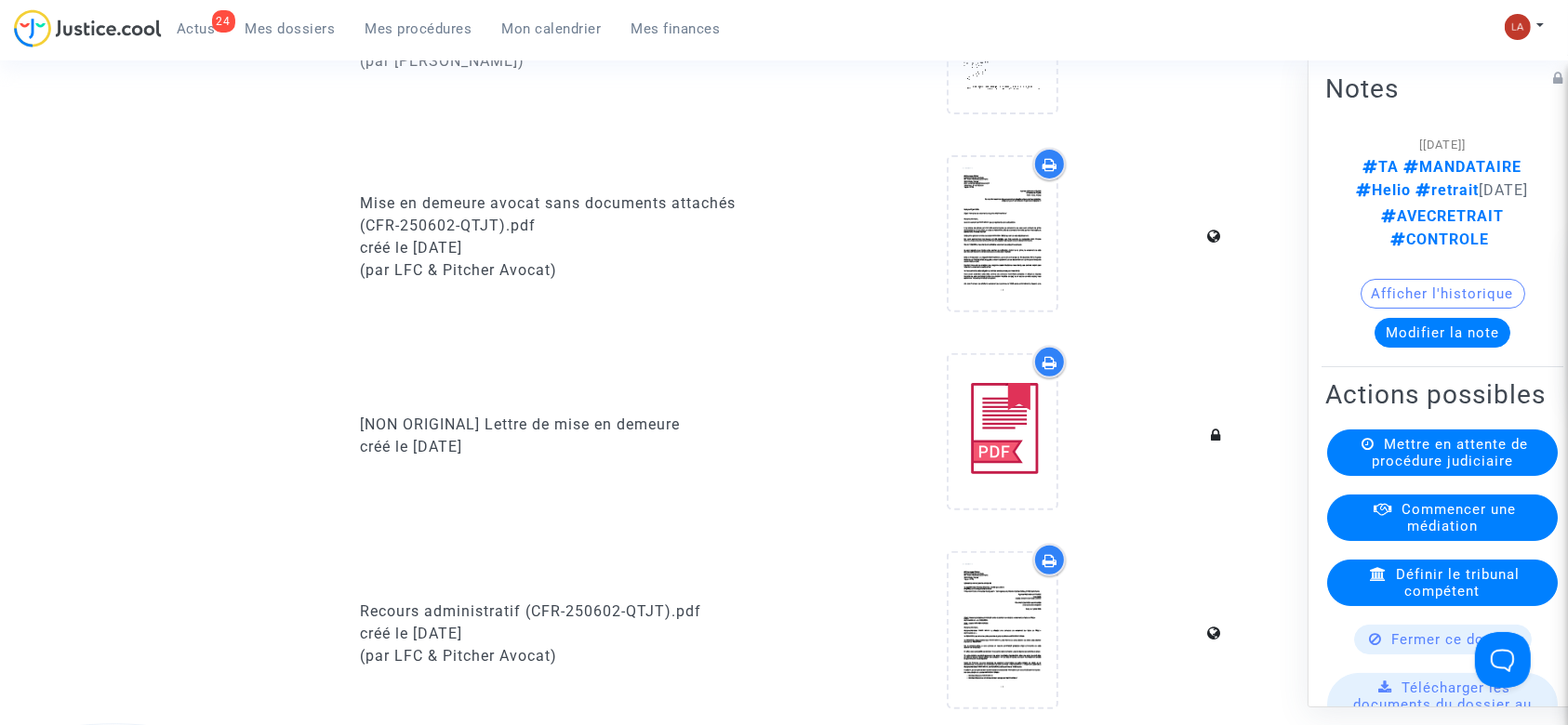
scroll to position [372, 0]
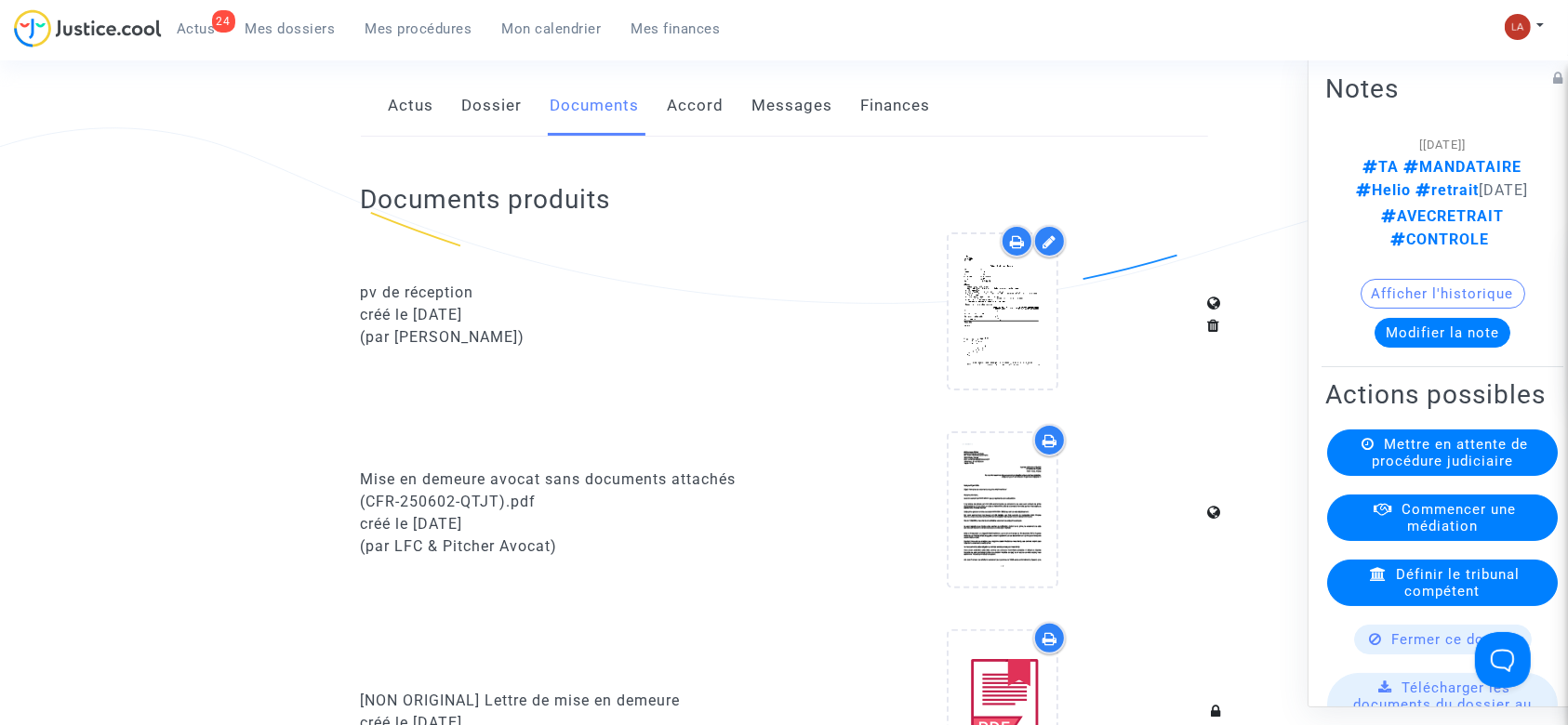
click at [759, 76] on link "Messages" at bounding box center [793, 106] width 80 height 61
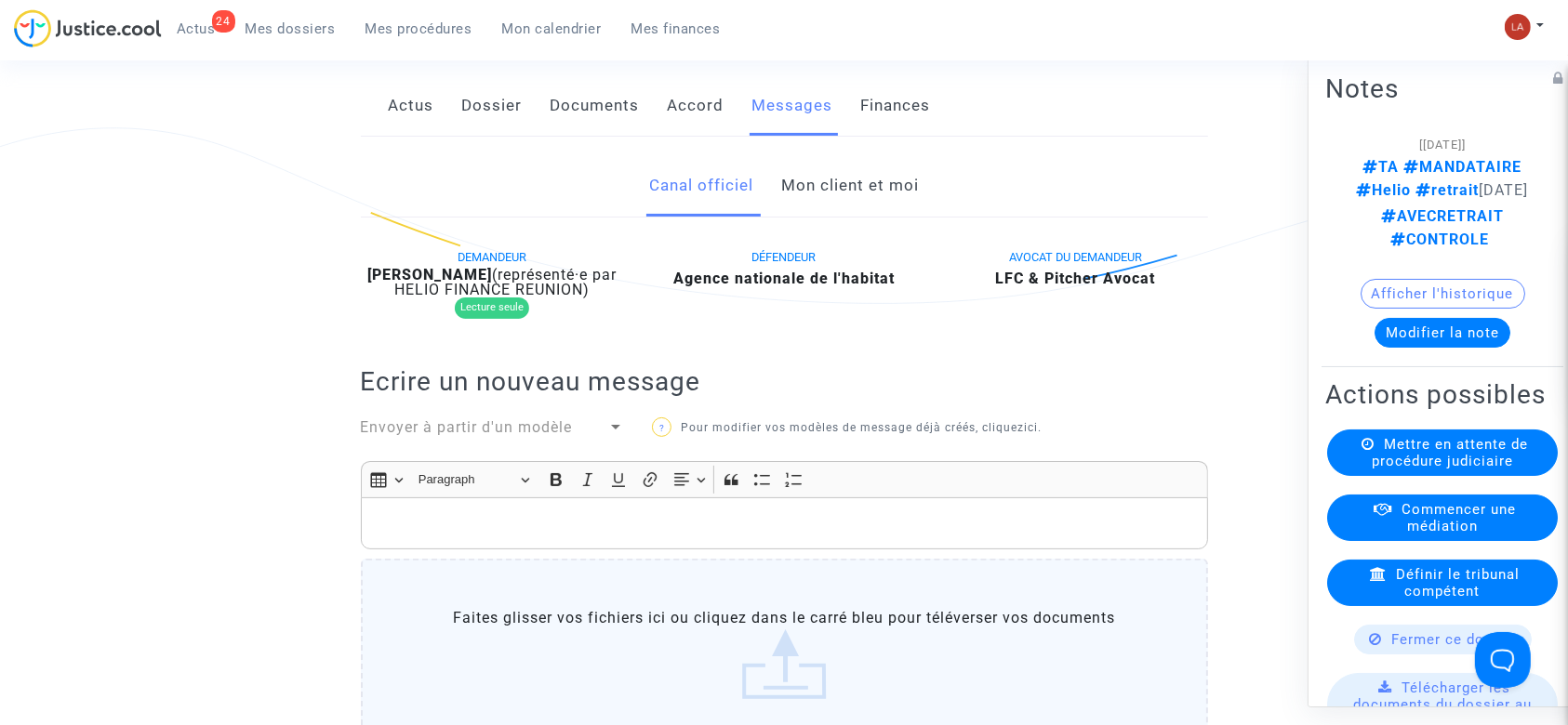
scroll to position [991, 0]
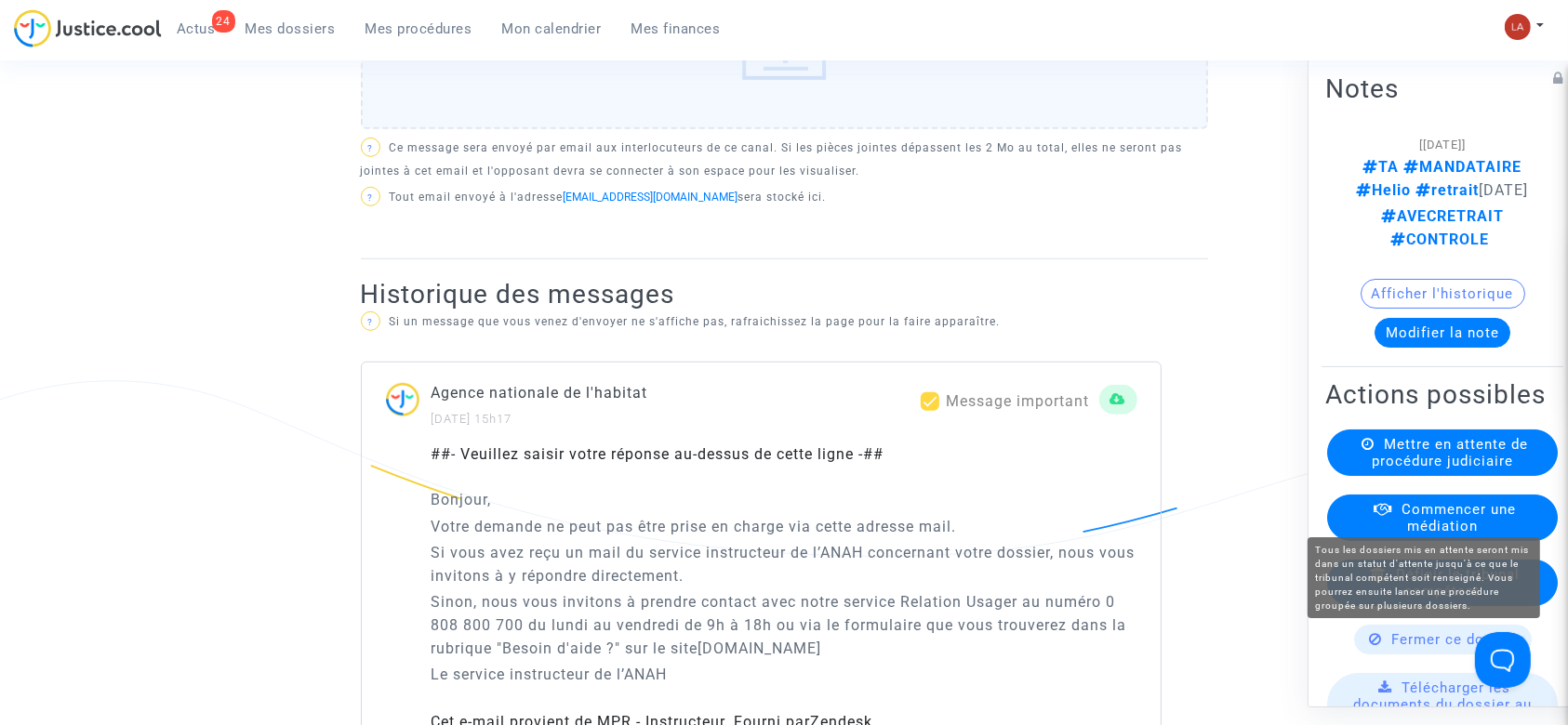
click at [1372, 469] on span "Mettre en attente de procédure judiciaire" at bounding box center [1449, 452] width 156 height 34
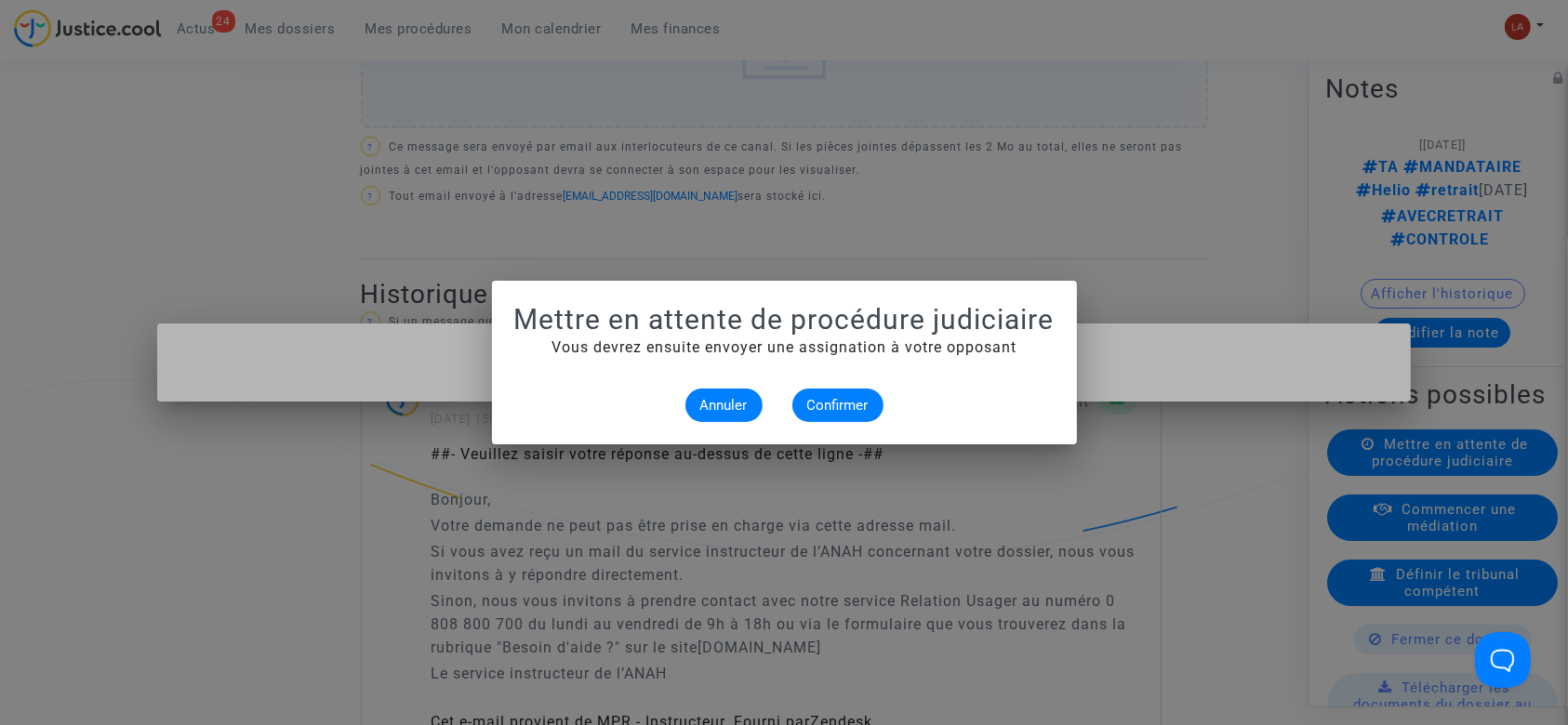
scroll to position [0, 0]
click at [846, 423] on mat-dialog-container "Mettre en attente de procédure judiciaire Vous devrez ensuite envoyer une assig…" at bounding box center [784, 362] width 585 height 164
click at [841, 411] on span "Confirmer" at bounding box center [838, 405] width 61 height 16
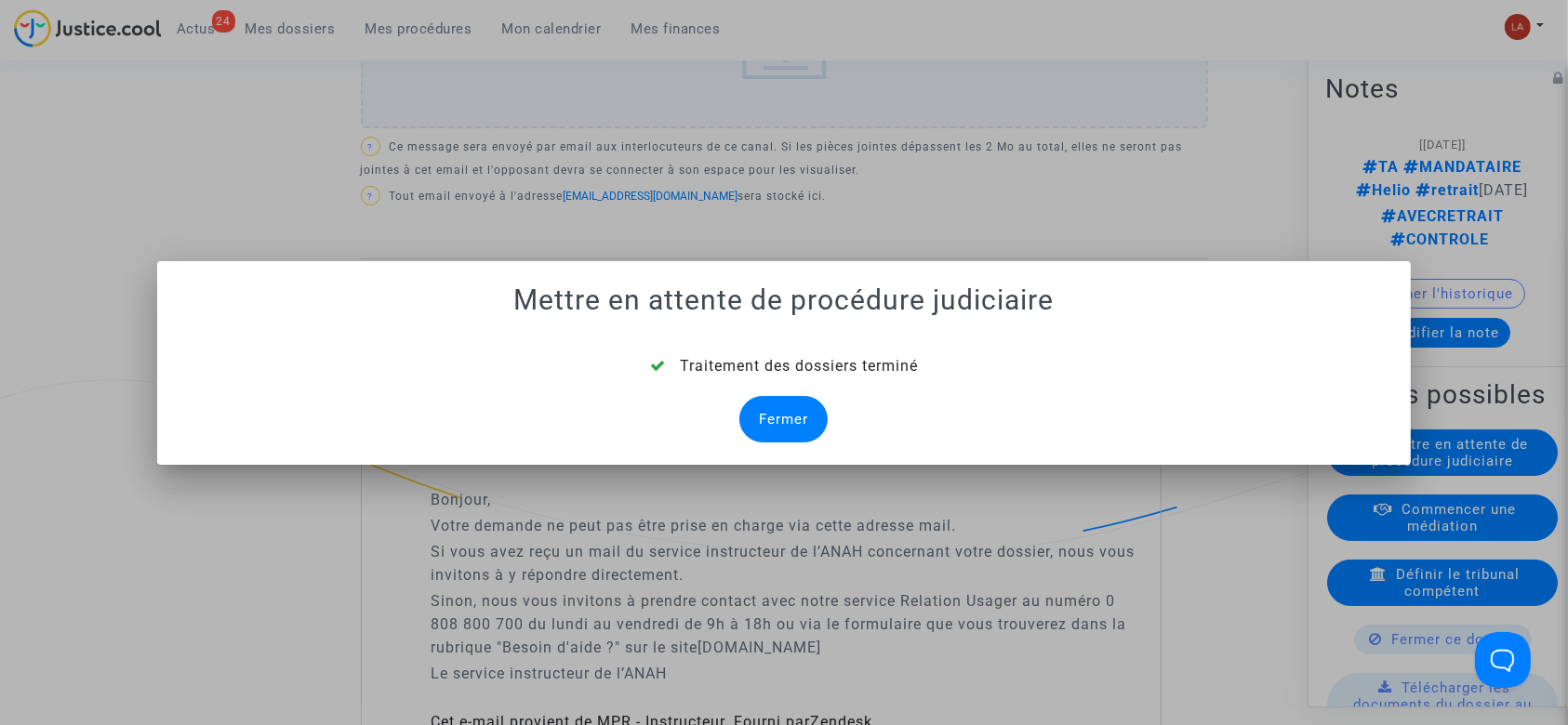
click at [761, 411] on div "Fermer" at bounding box center [784, 419] width 88 height 47
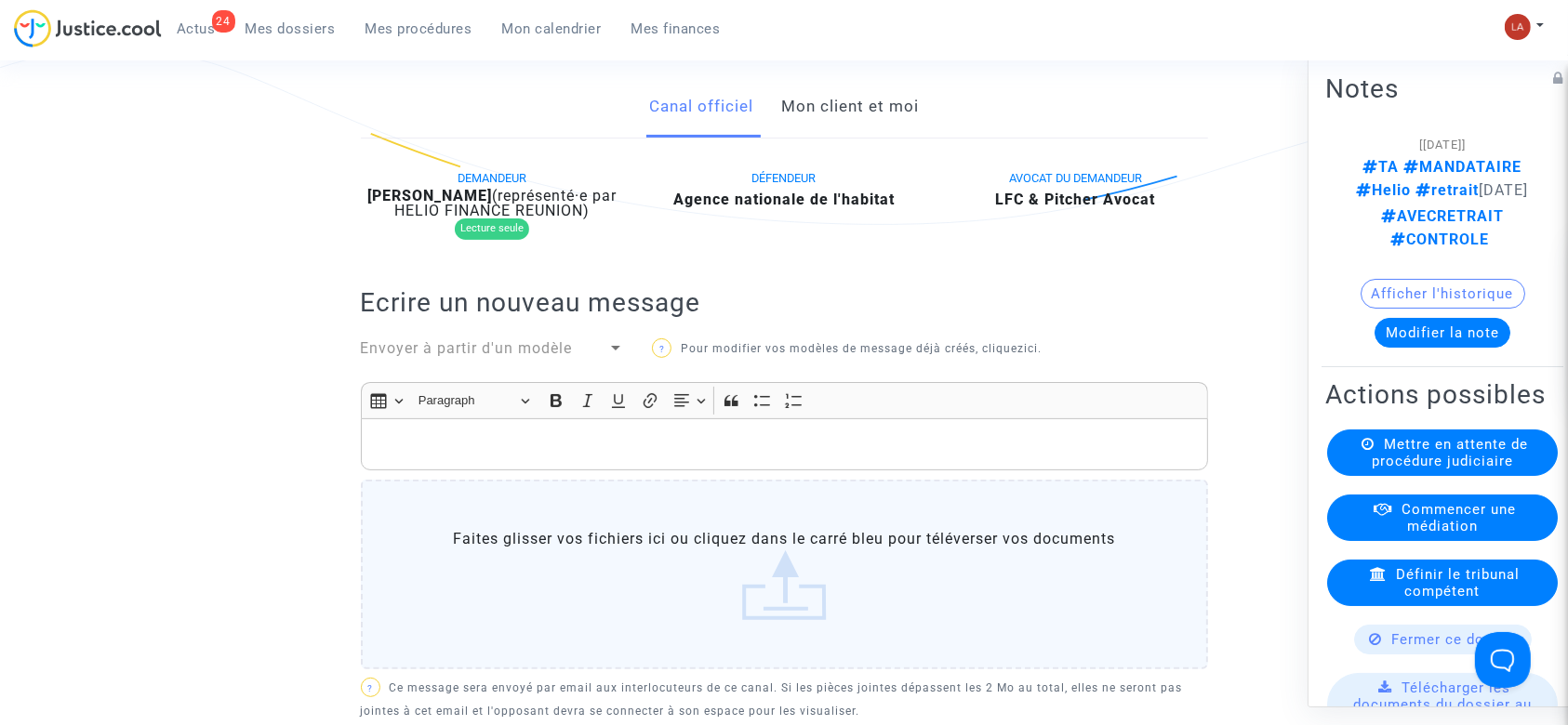
scroll to position [991, 0]
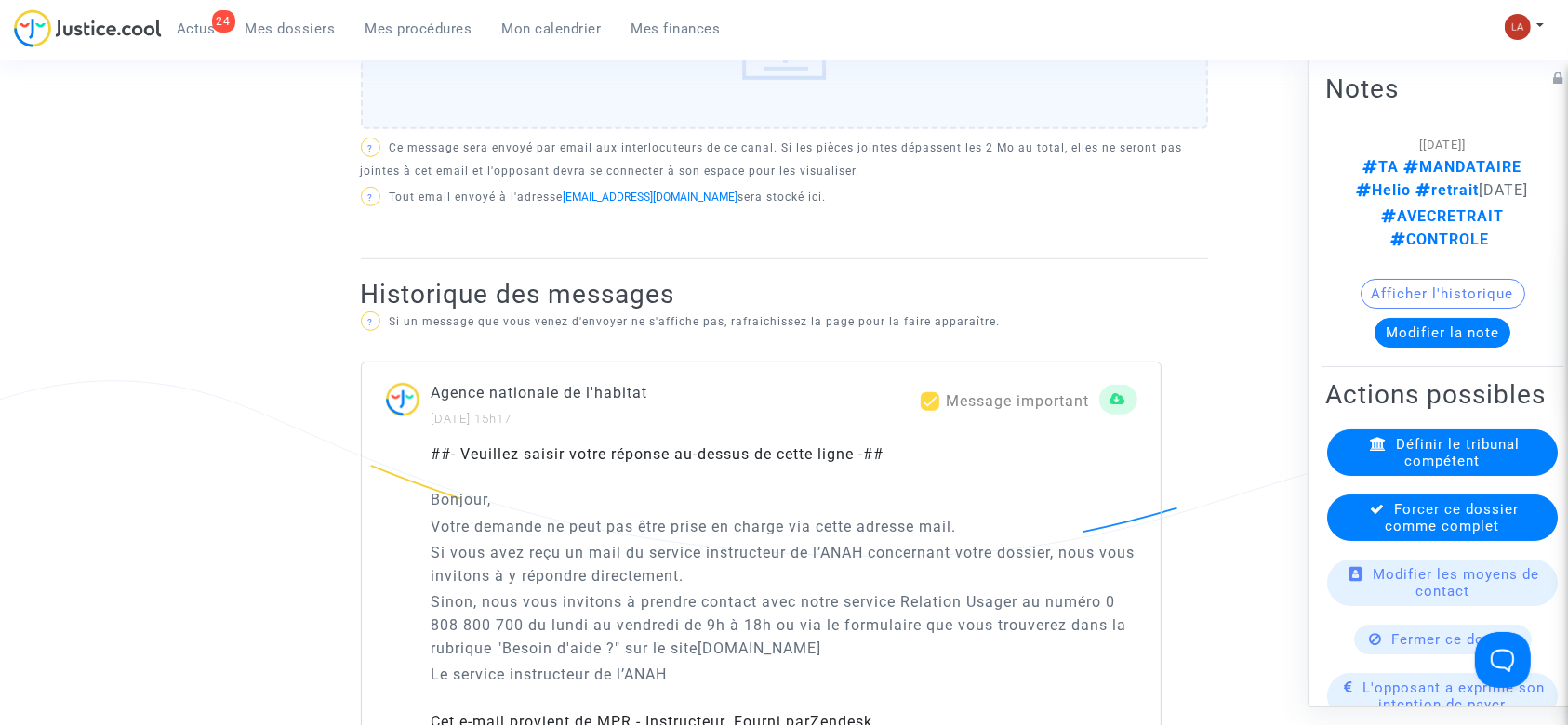
click at [1345, 524] on div "Forcer ce dossier comme complet" at bounding box center [1443, 518] width 231 height 47
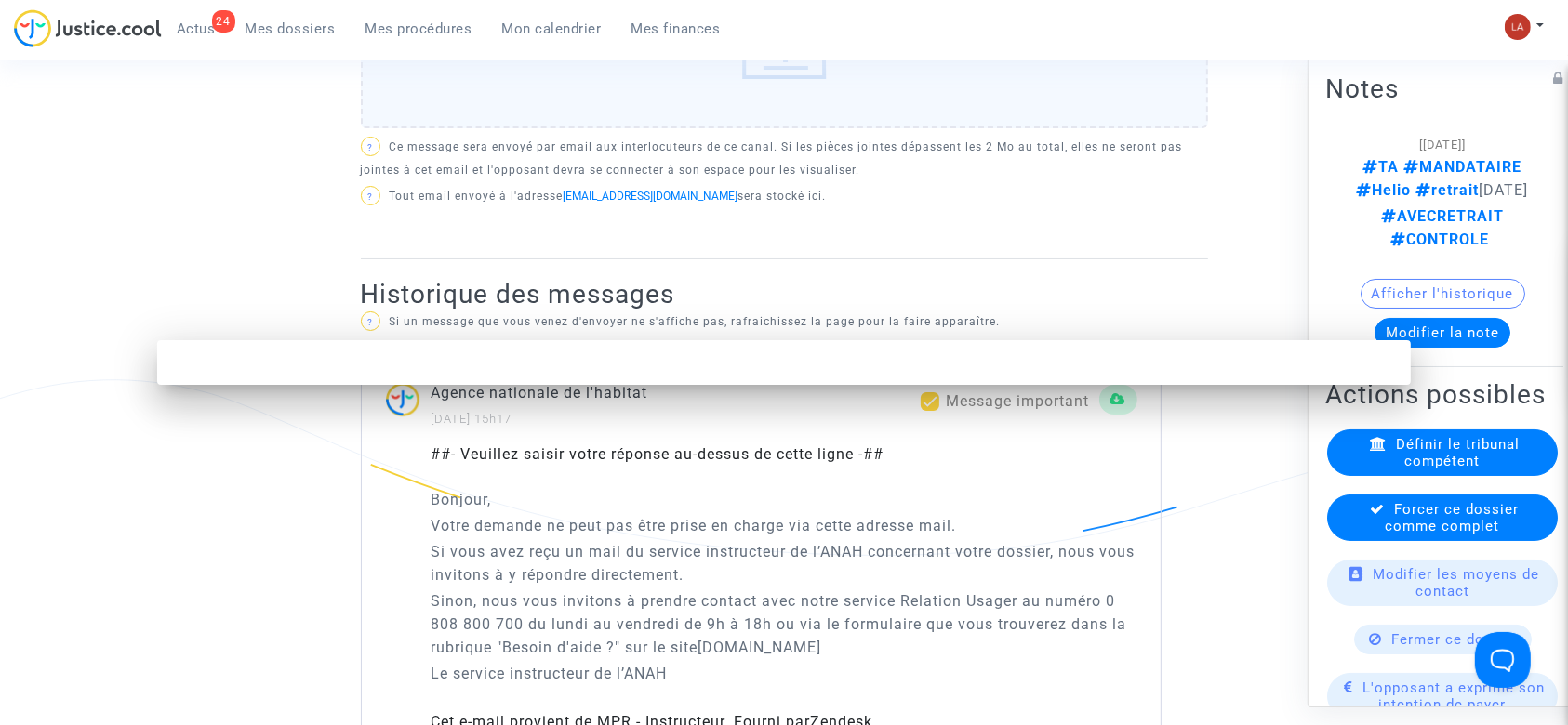
scroll to position [0, 0]
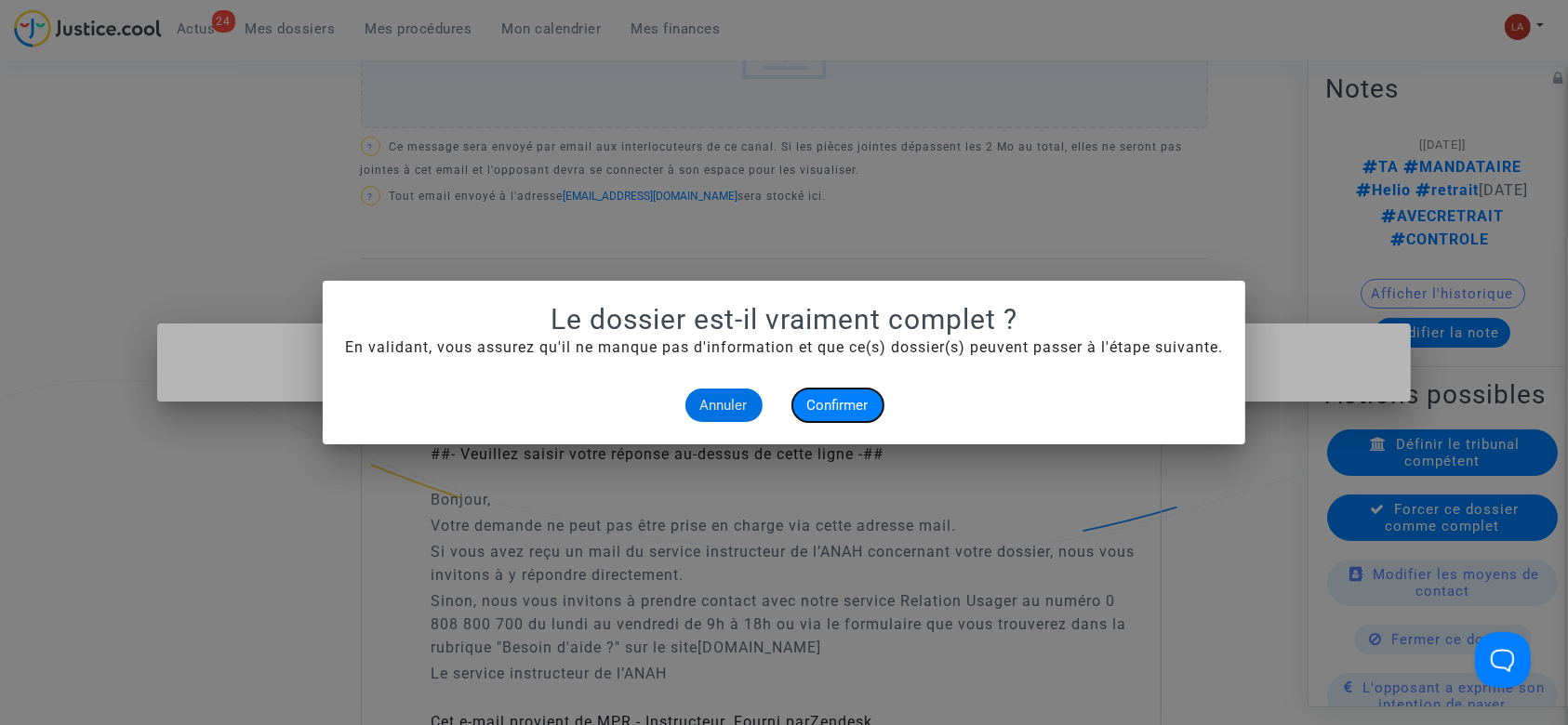
click at [843, 391] on button "Confirmer" at bounding box center [837, 405] width 91 height 34
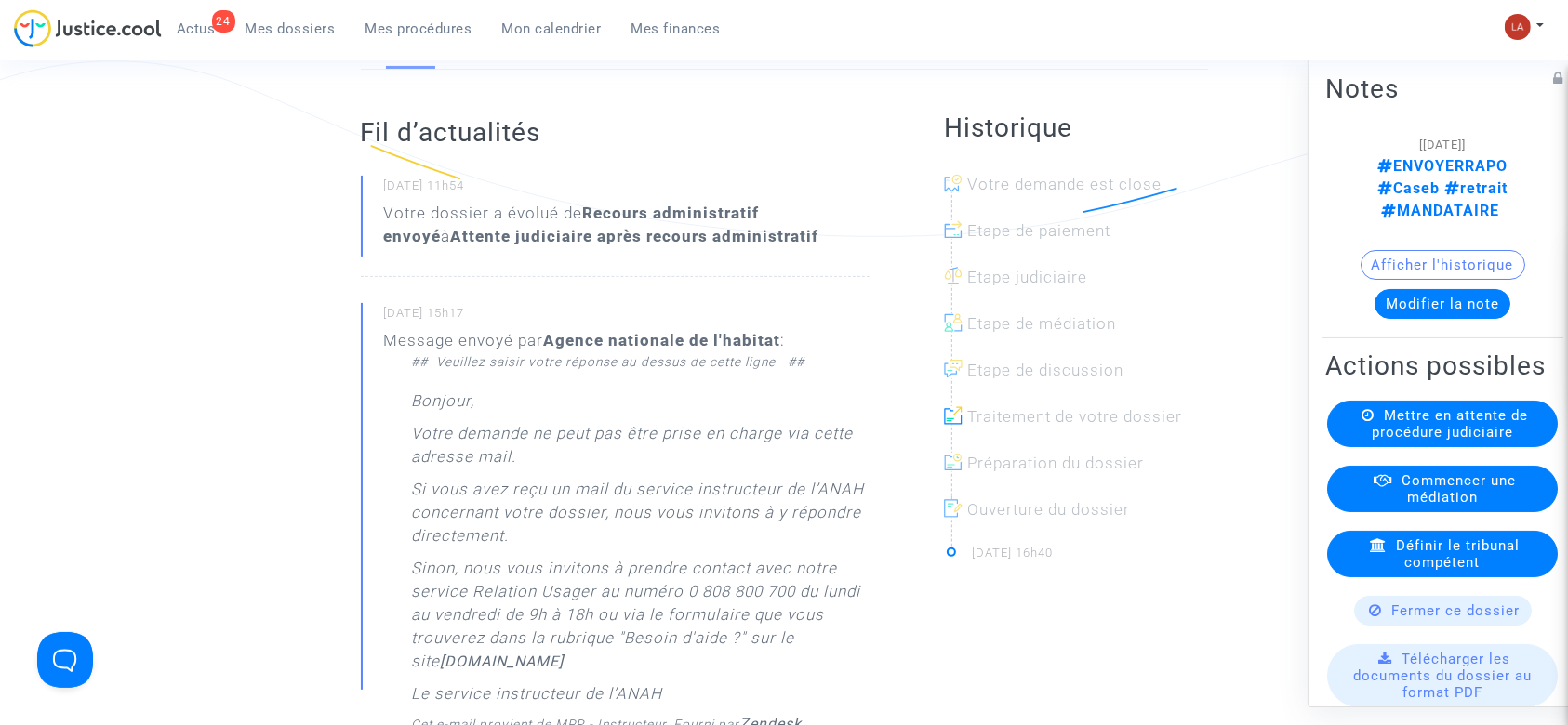
scroll to position [247, 0]
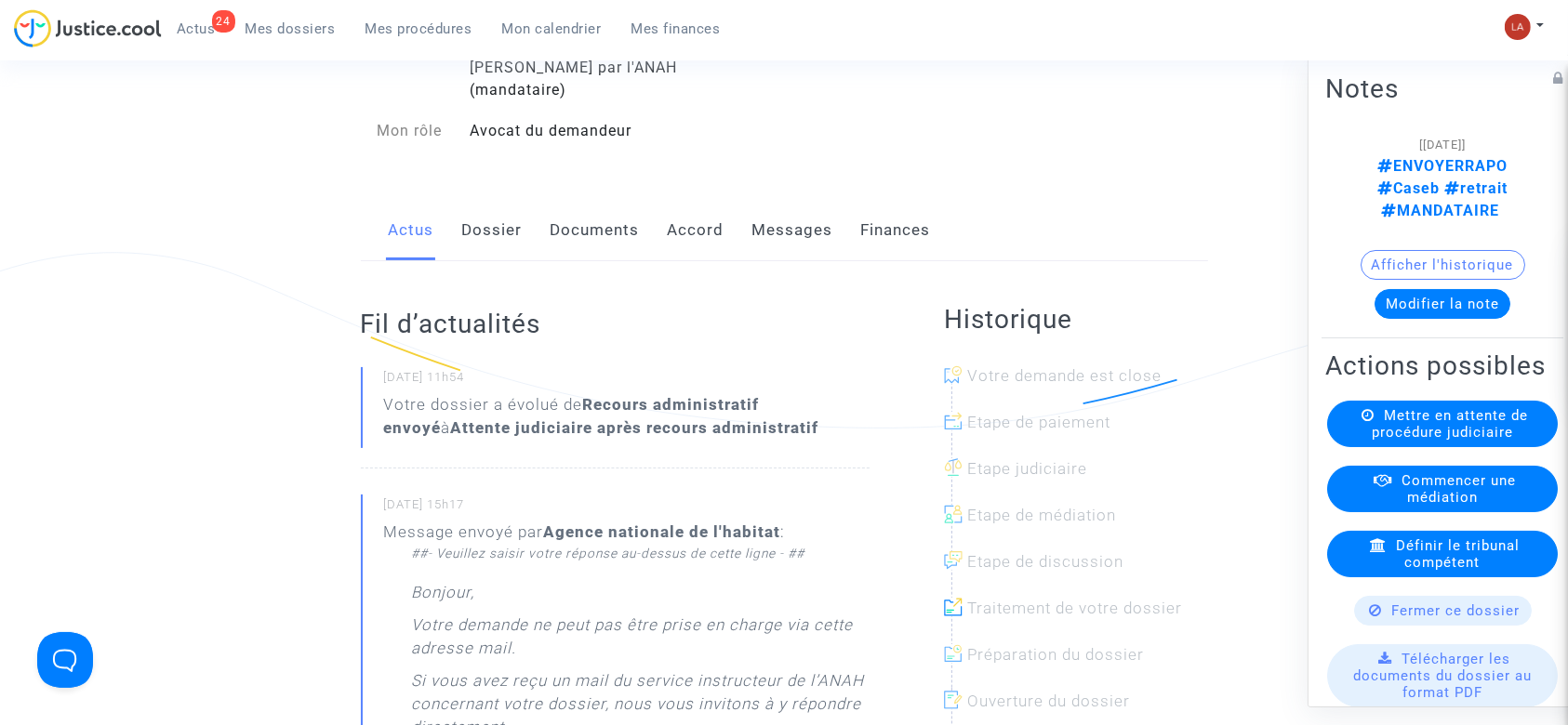
click at [806, 200] on link "Messages" at bounding box center [793, 231] width 80 height 61
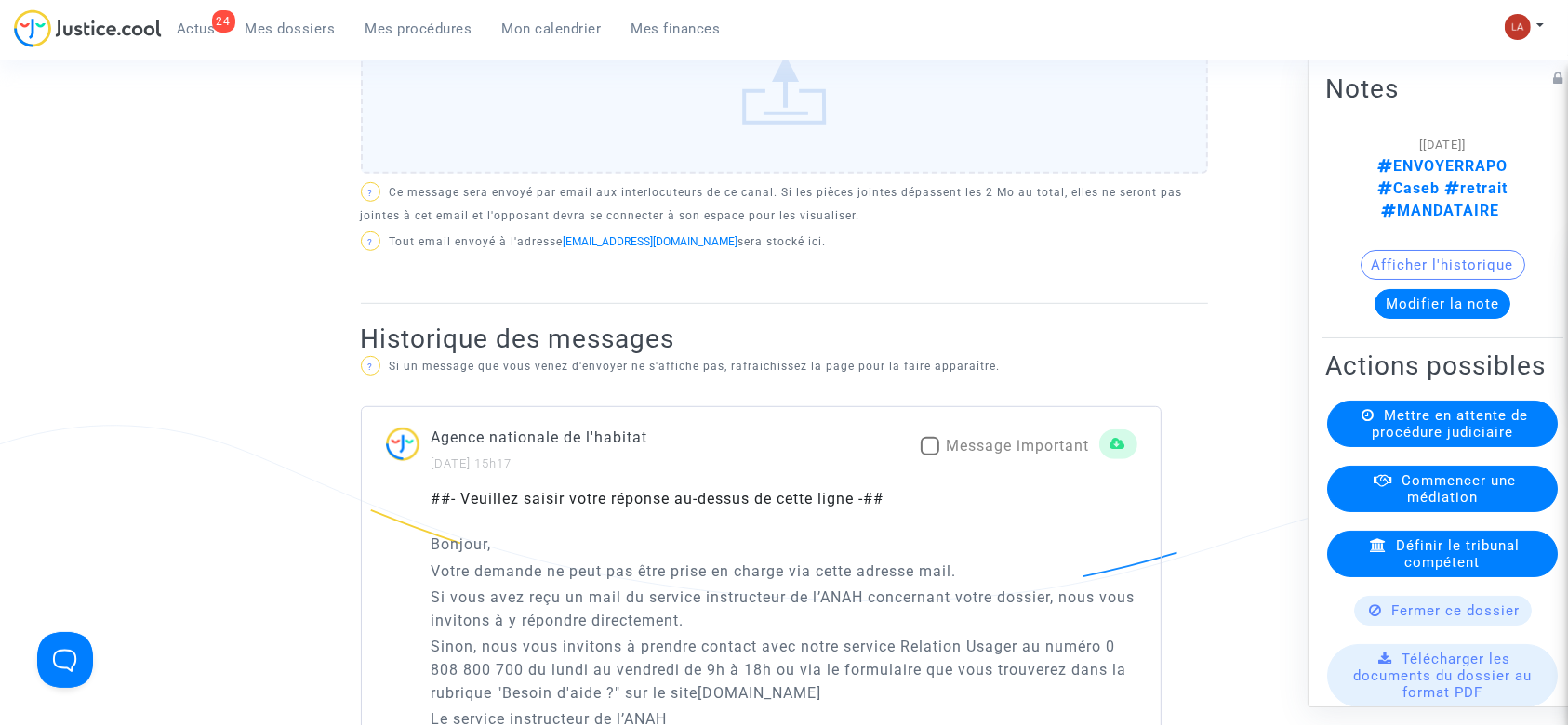
scroll to position [1116, 0]
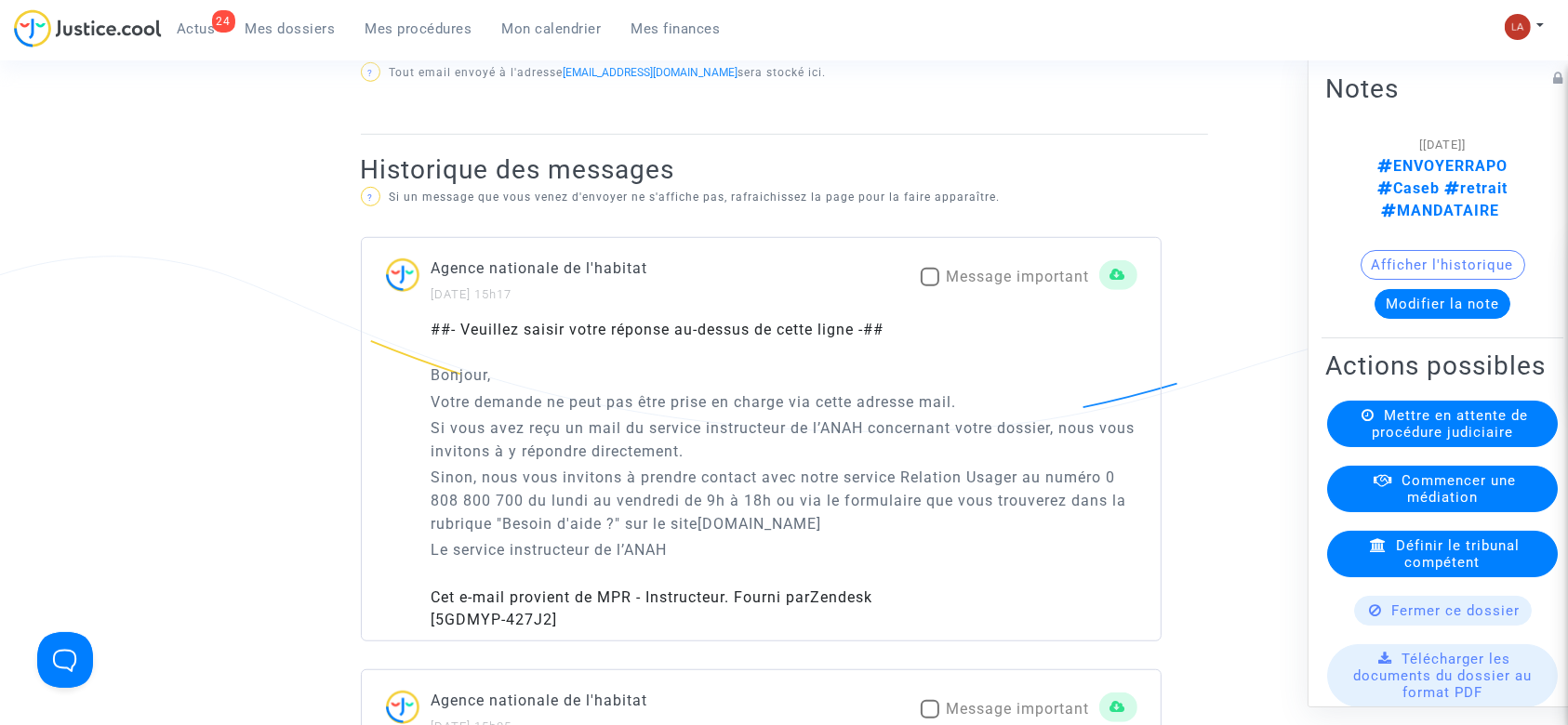
click at [961, 268] on span "Message important" at bounding box center [1019, 277] width 144 height 17
click at [930, 286] on input "Message important" at bounding box center [929, 286] width 1 height 1
checkbox input "true"
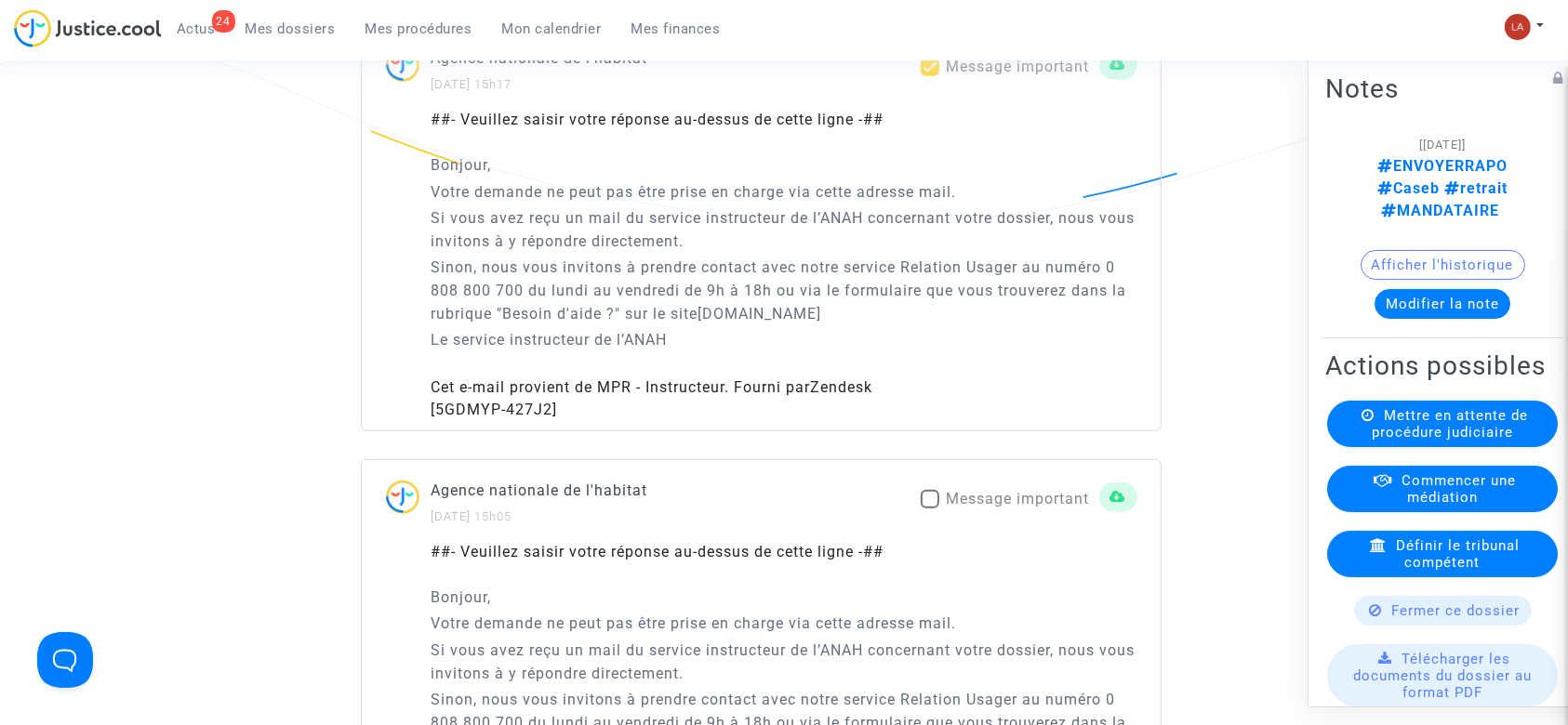
scroll to position [1488, 0]
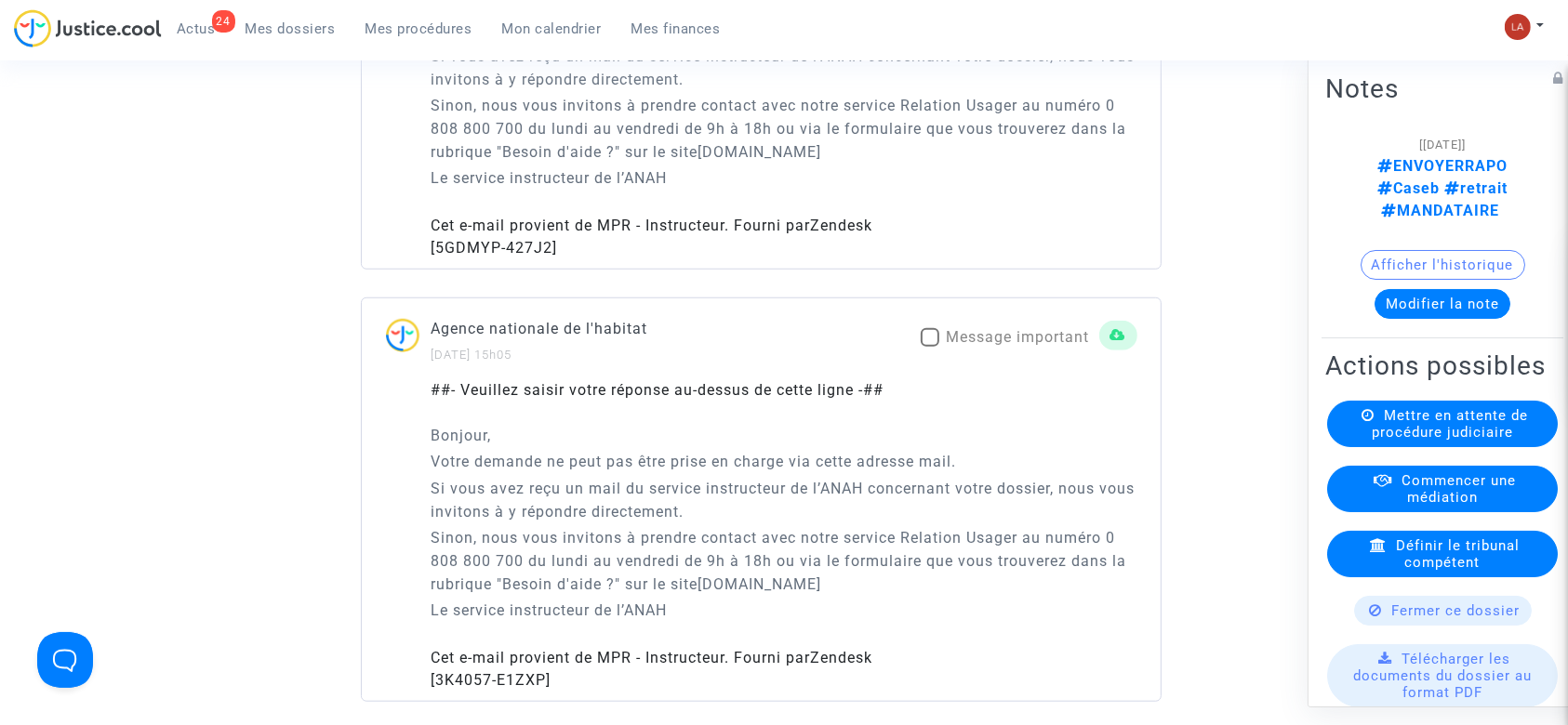
click at [957, 327] on mat-checkbox "Message important" at bounding box center [1005, 341] width 170 height 30
click at [949, 329] on span "Message important" at bounding box center [1019, 337] width 144 height 17
click at [930, 347] on input "Message important" at bounding box center [929, 347] width 1 height 1
checkbox input "true"
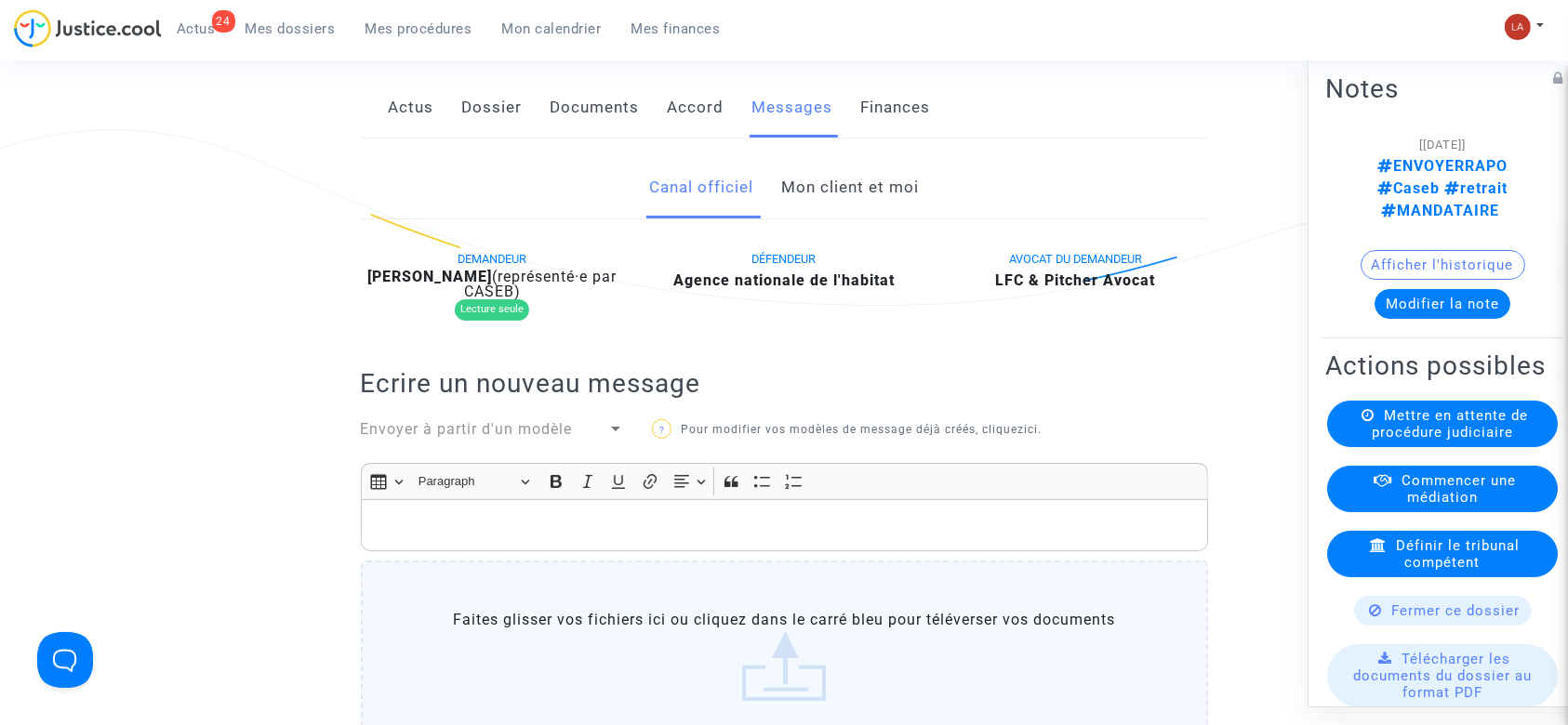
scroll to position [0, 0]
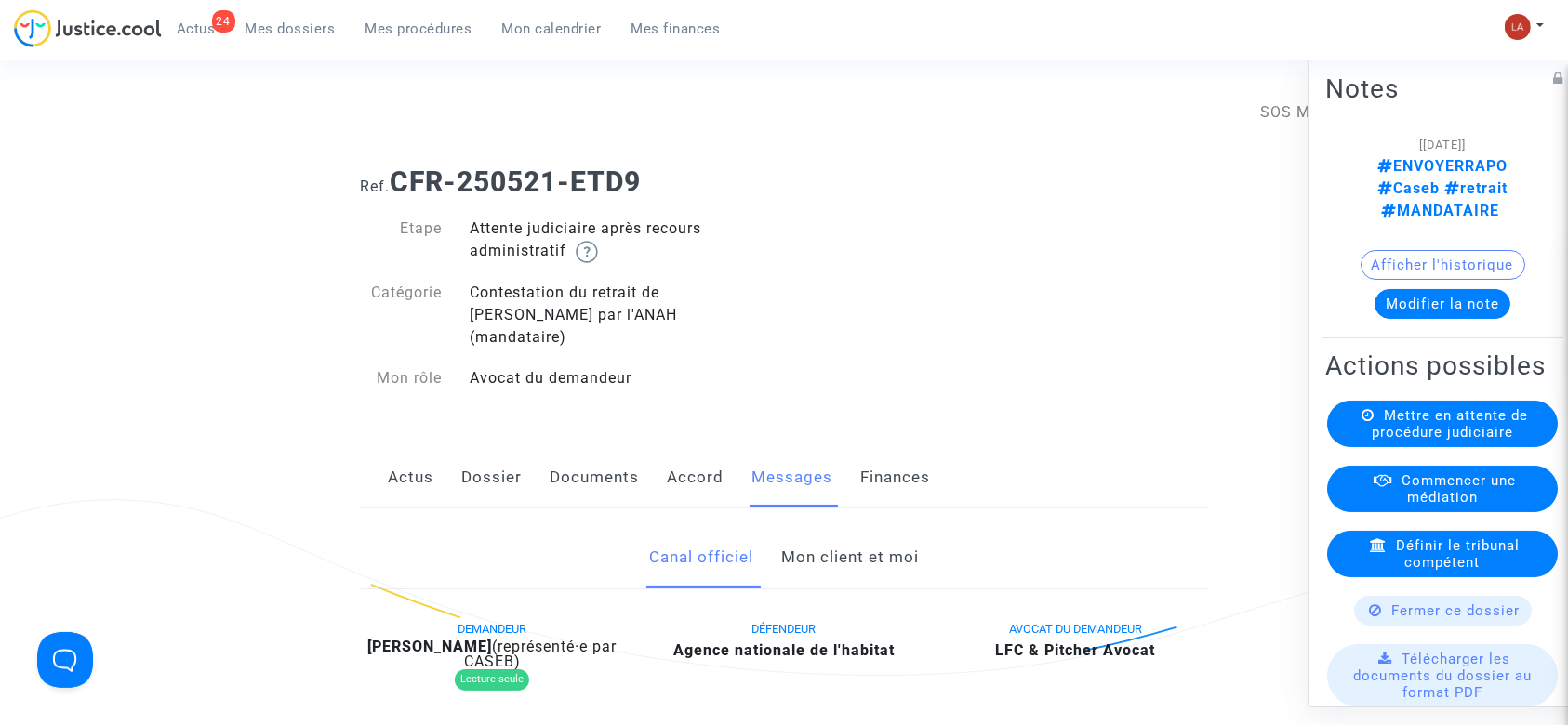
click at [603, 462] on link "Documents" at bounding box center [595, 478] width 89 height 61
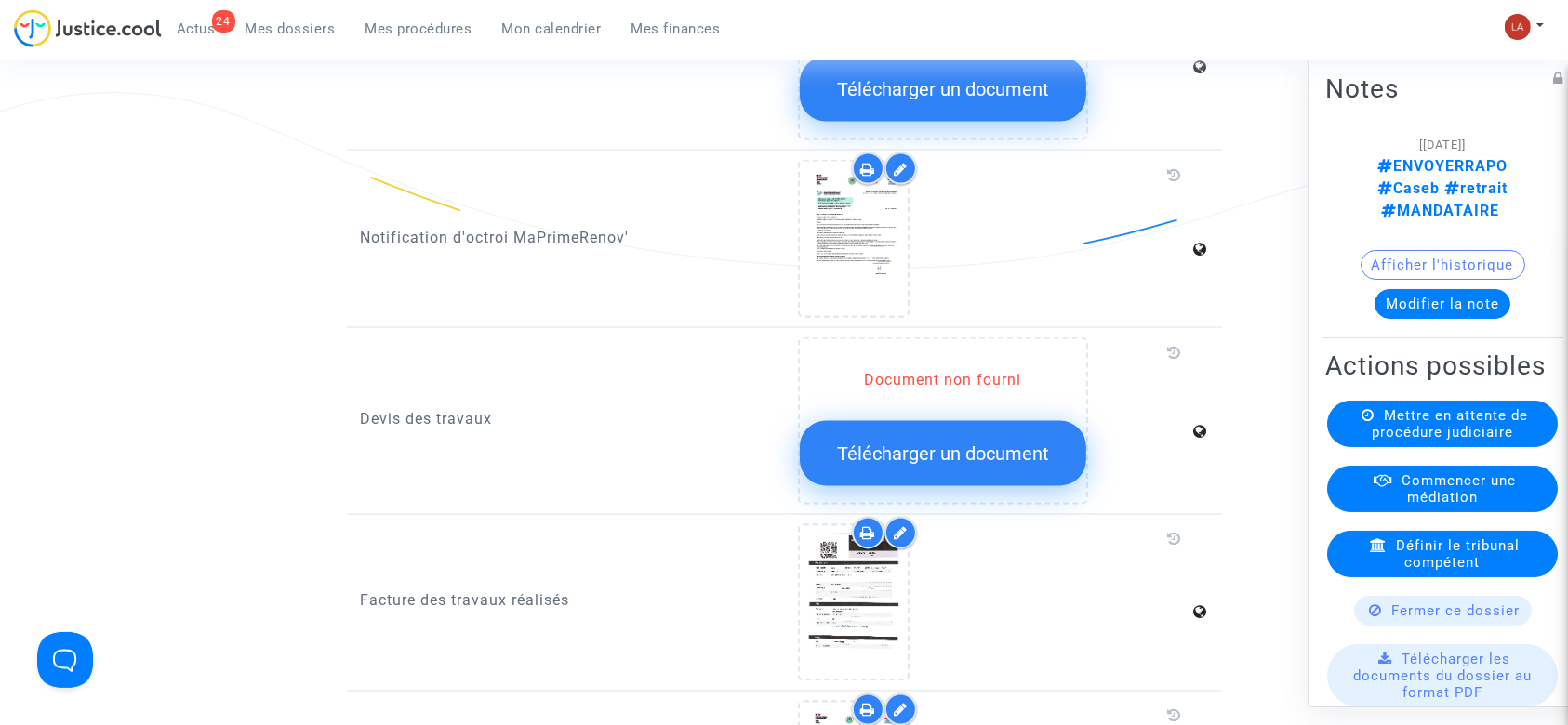
scroll to position [3224, 0]
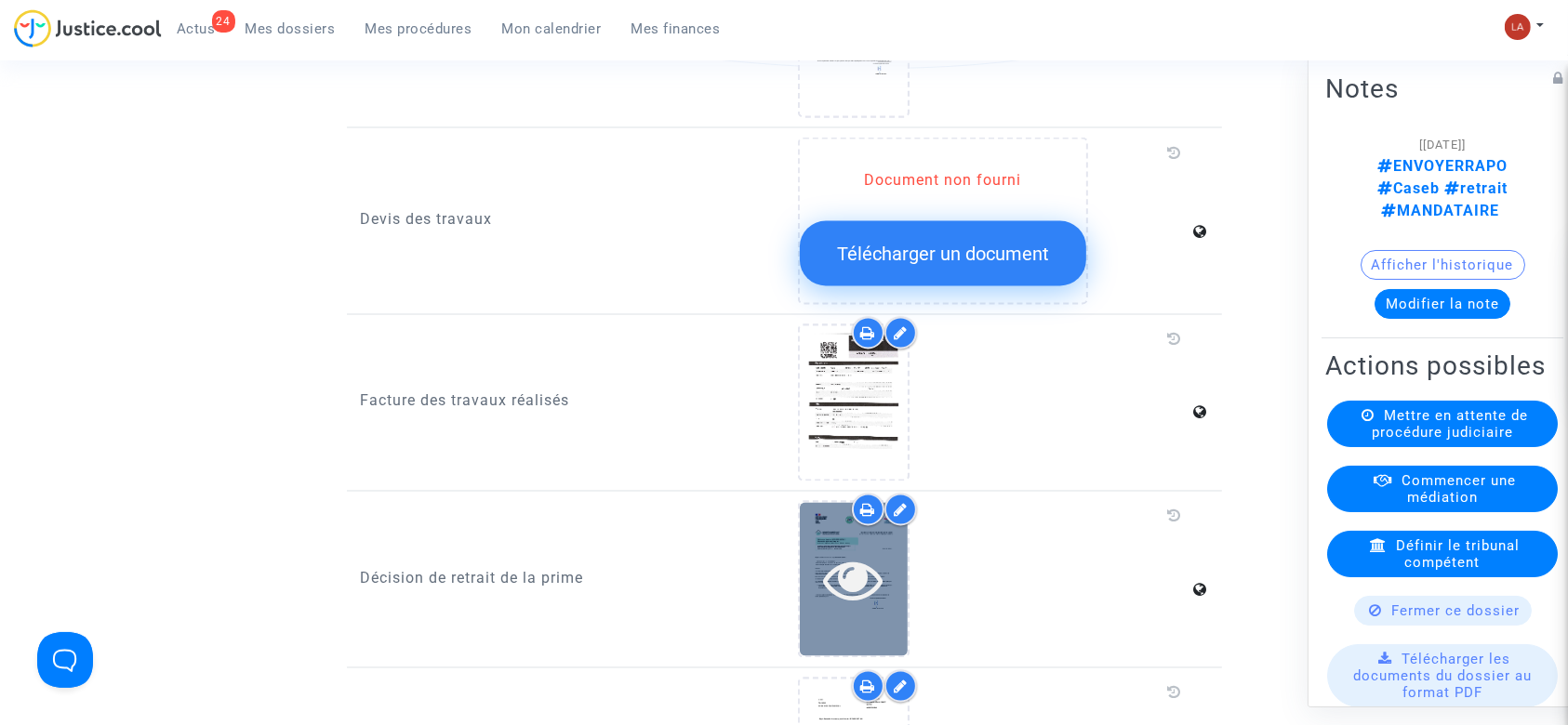
click at [829, 555] on icon at bounding box center [853, 580] width 60 height 59
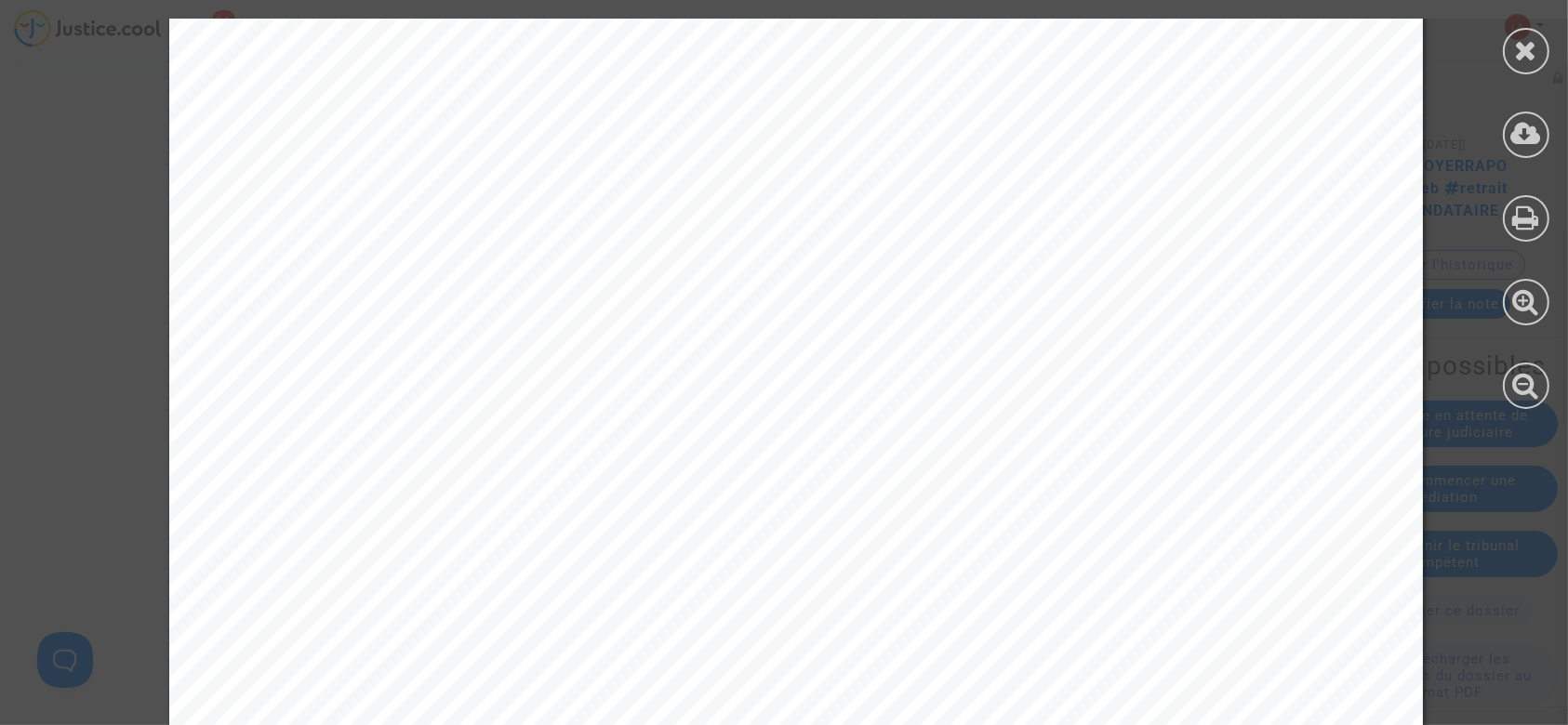
scroll to position [496, 0]
click at [1511, 48] on div at bounding box center [1526, 51] width 47 height 47
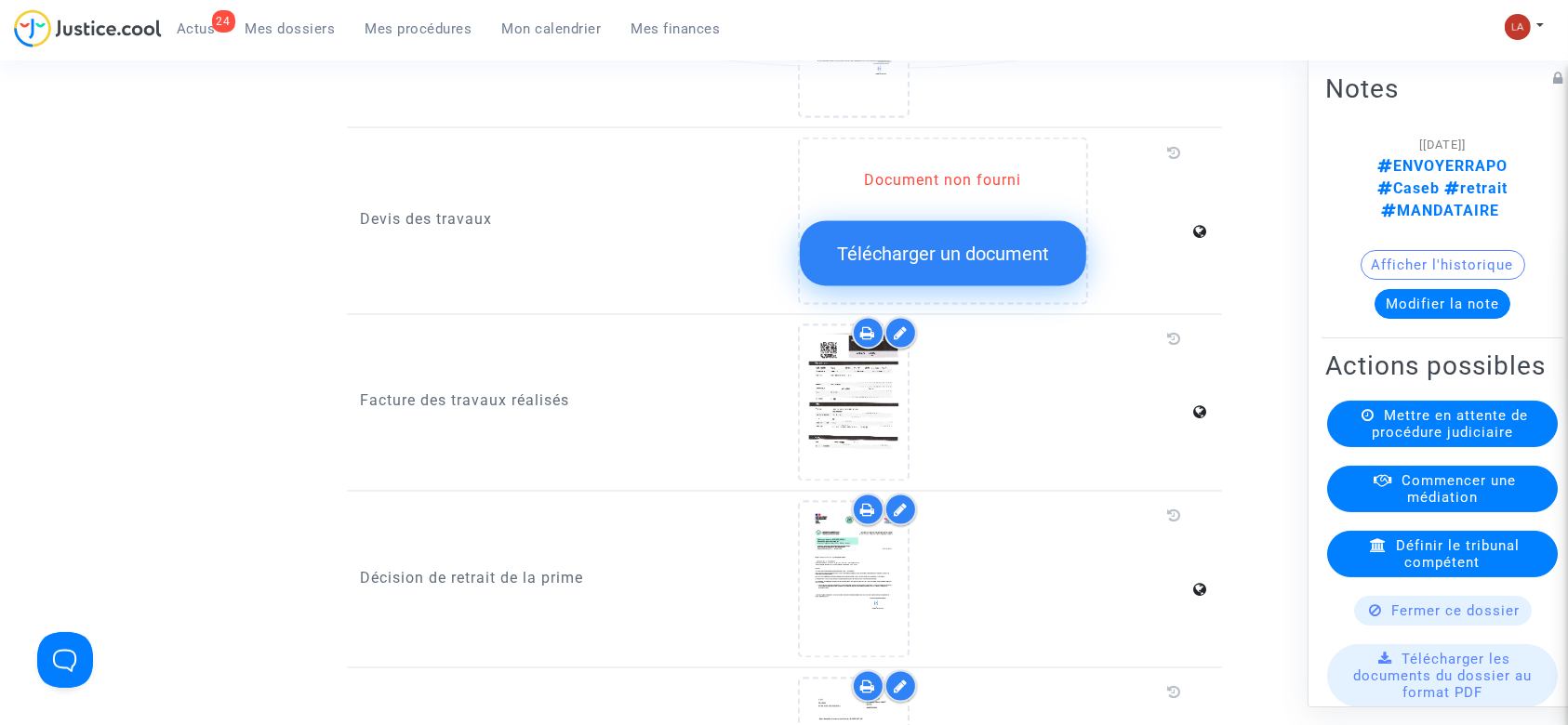
click at [1461, 250] on div "Afficher l'historique" at bounding box center [1443, 269] width 235 height 39
click at [1458, 289] on button "Modifier la note" at bounding box center [1443, 304] width 136 height 30
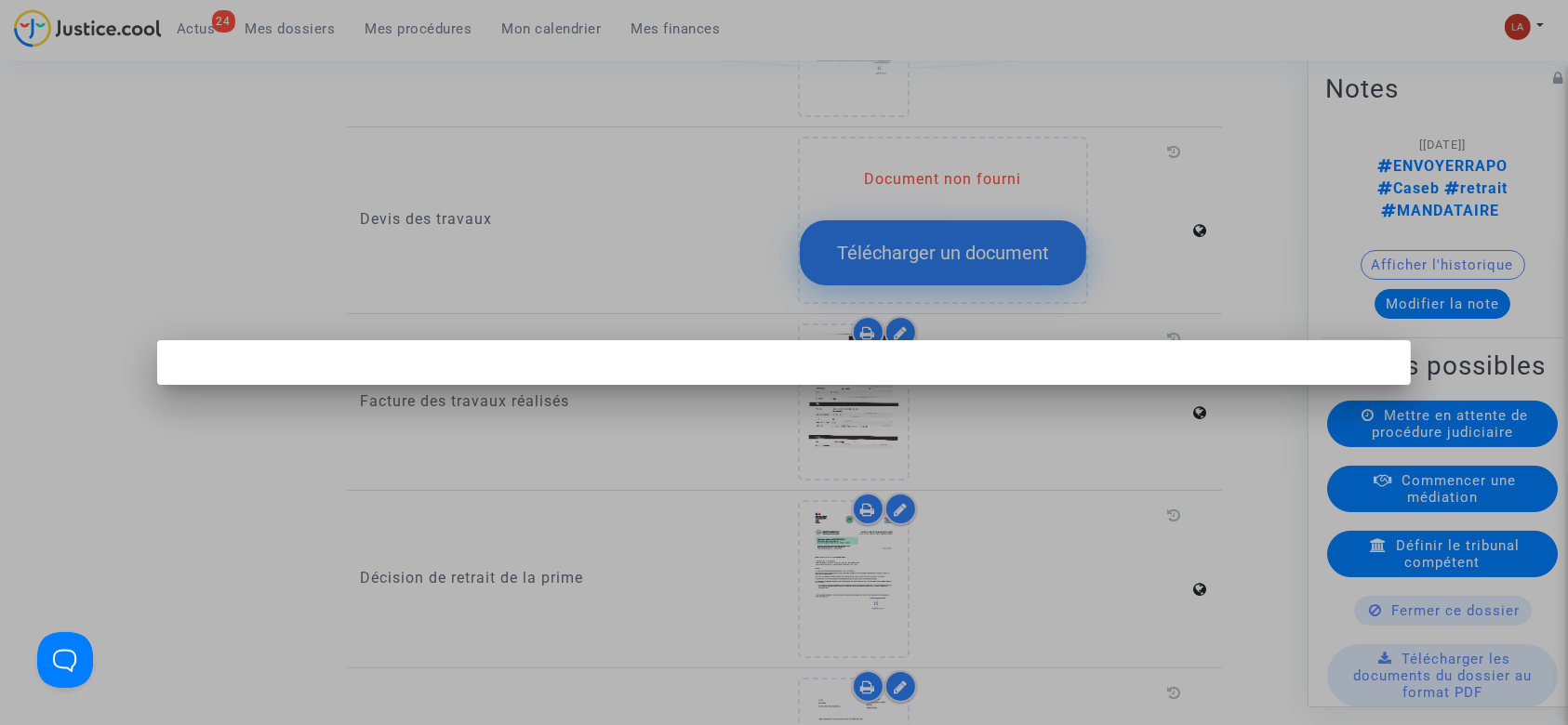
scroll to position [0, 0]
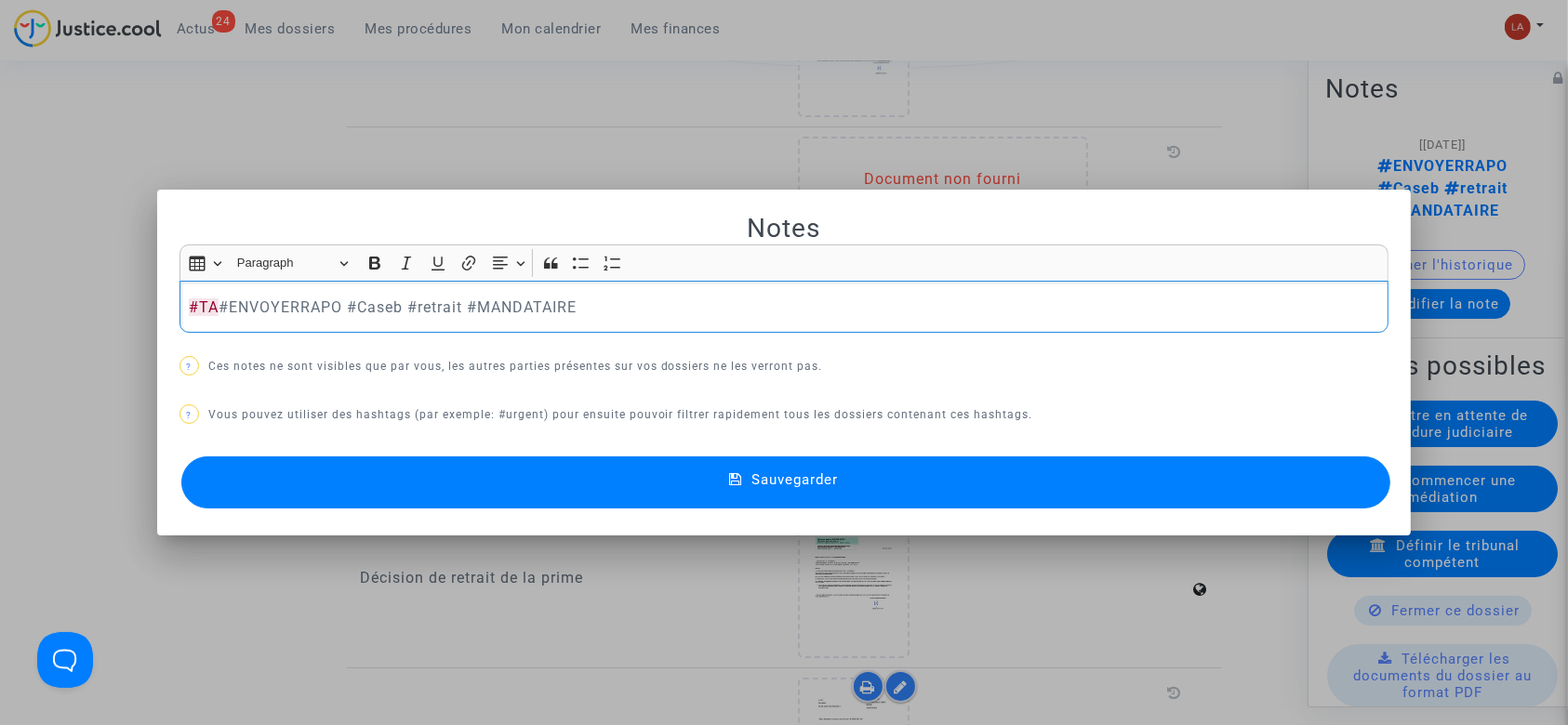
click at [585, 301] on p "#TA #ENVOYERRAPO #Caseb #retrait #MANDATAIRE" at bounding box center [784, 307] width 1191 height 23
click at [293, 305] on p "#TA #ENVOYERRAPO #Caseb #retrait #MANDATAIRE" at bounding box center [784, 307] width 1191 height 23
click at [469, 302] on p "#TA #Caseb #retrait #MANDATAIRE" at bounding box center [784, 307] width 1191 height 23
click at [535, 524] on mat-dialog-container "Notes Rich Text Editor Insert table Insert table Heading Paragraph Paragraph He…" at bounding box center [784, 363] width 1255 height 347
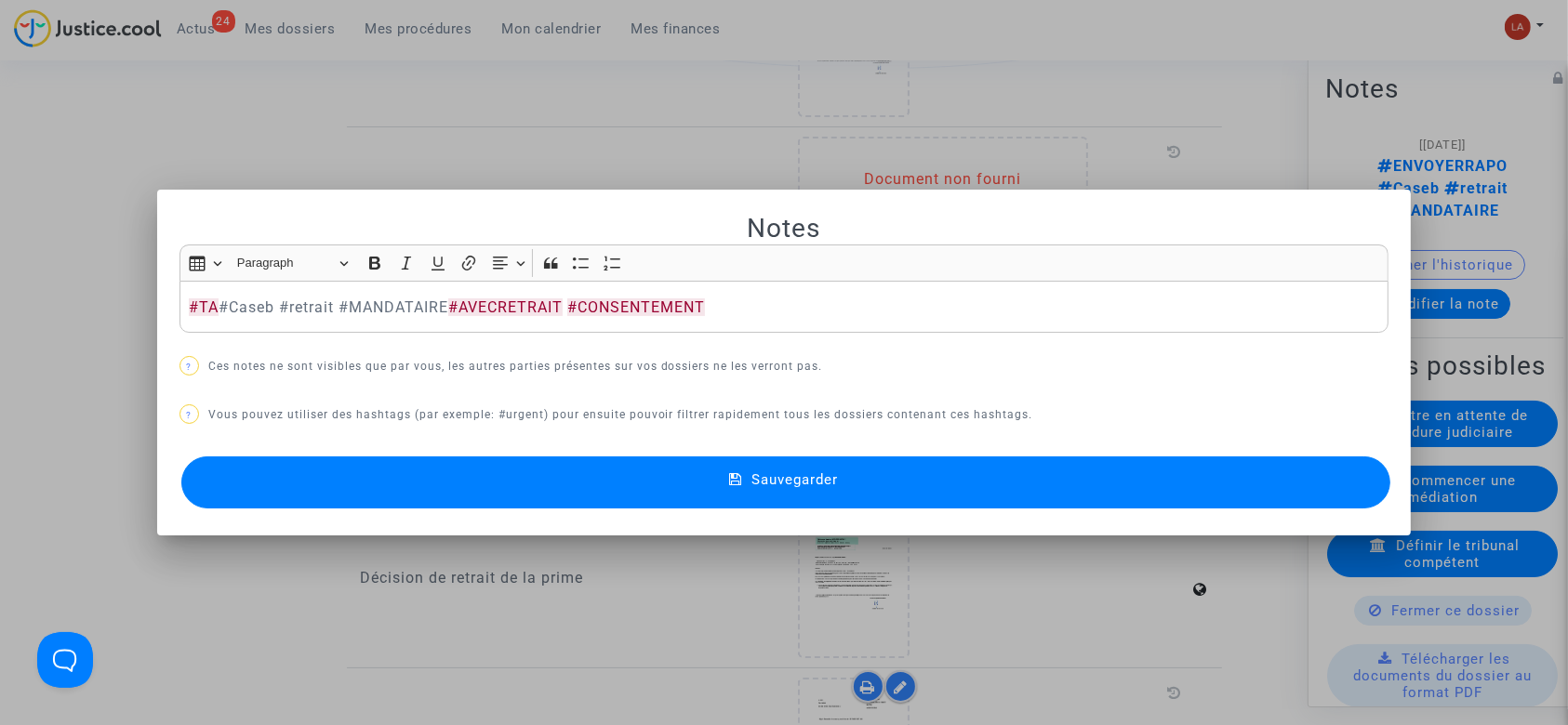
click at [545, 501] on button "Sauvegarder" at bounding box center [785, 483] width 1210 height 52
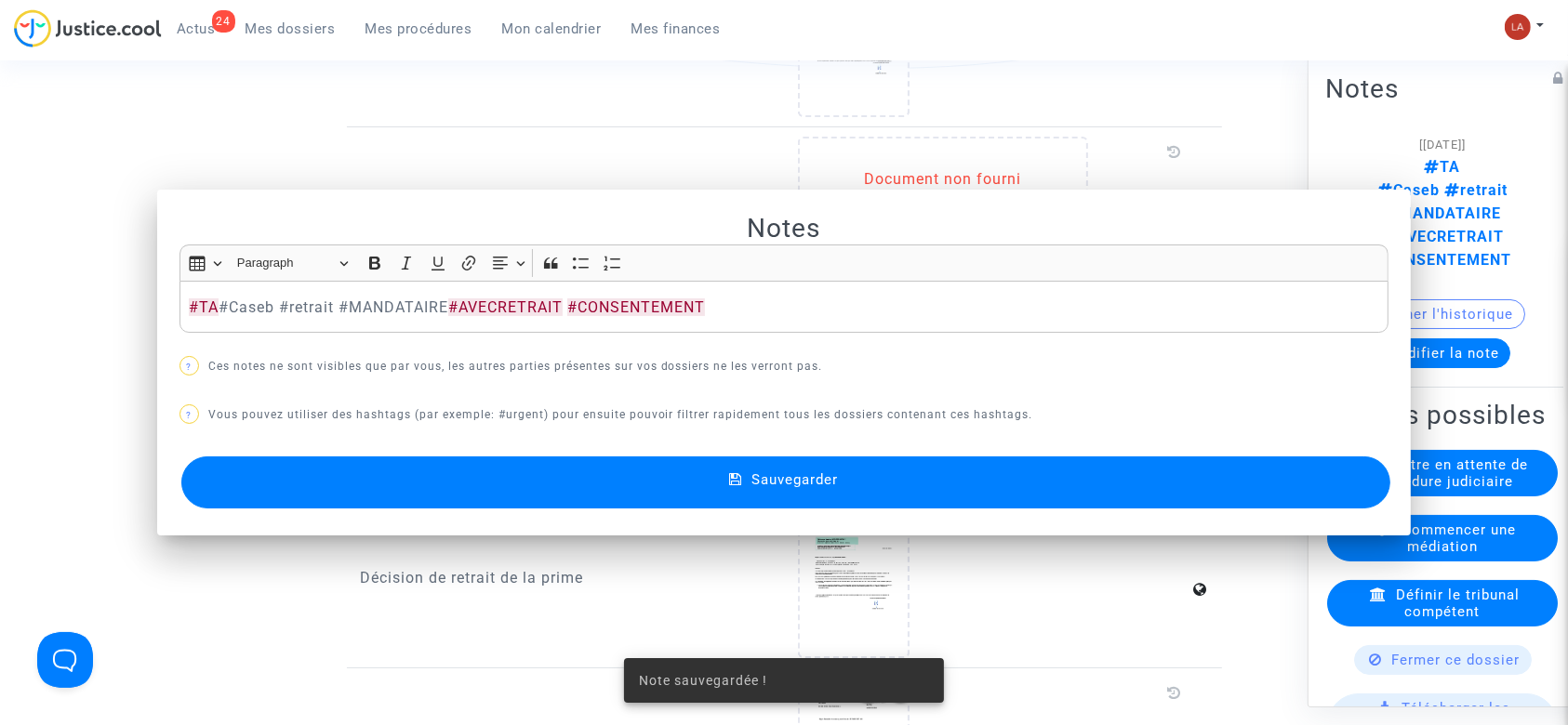
scroll to position [3224, 0]
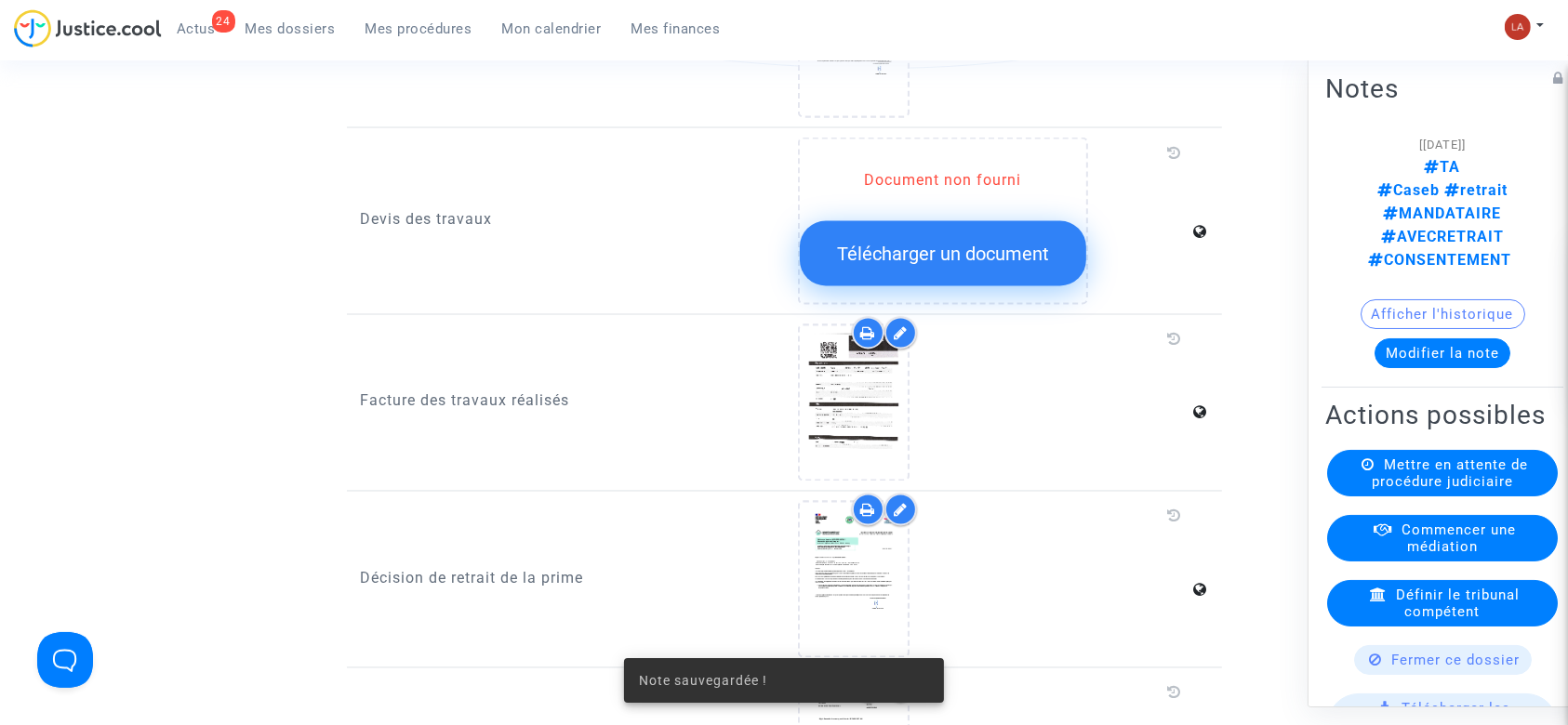
click at [1359, 450] on div "Mettre en attente de procédure judiciaire" at bounding box center [1443, 473] width 231 height 47
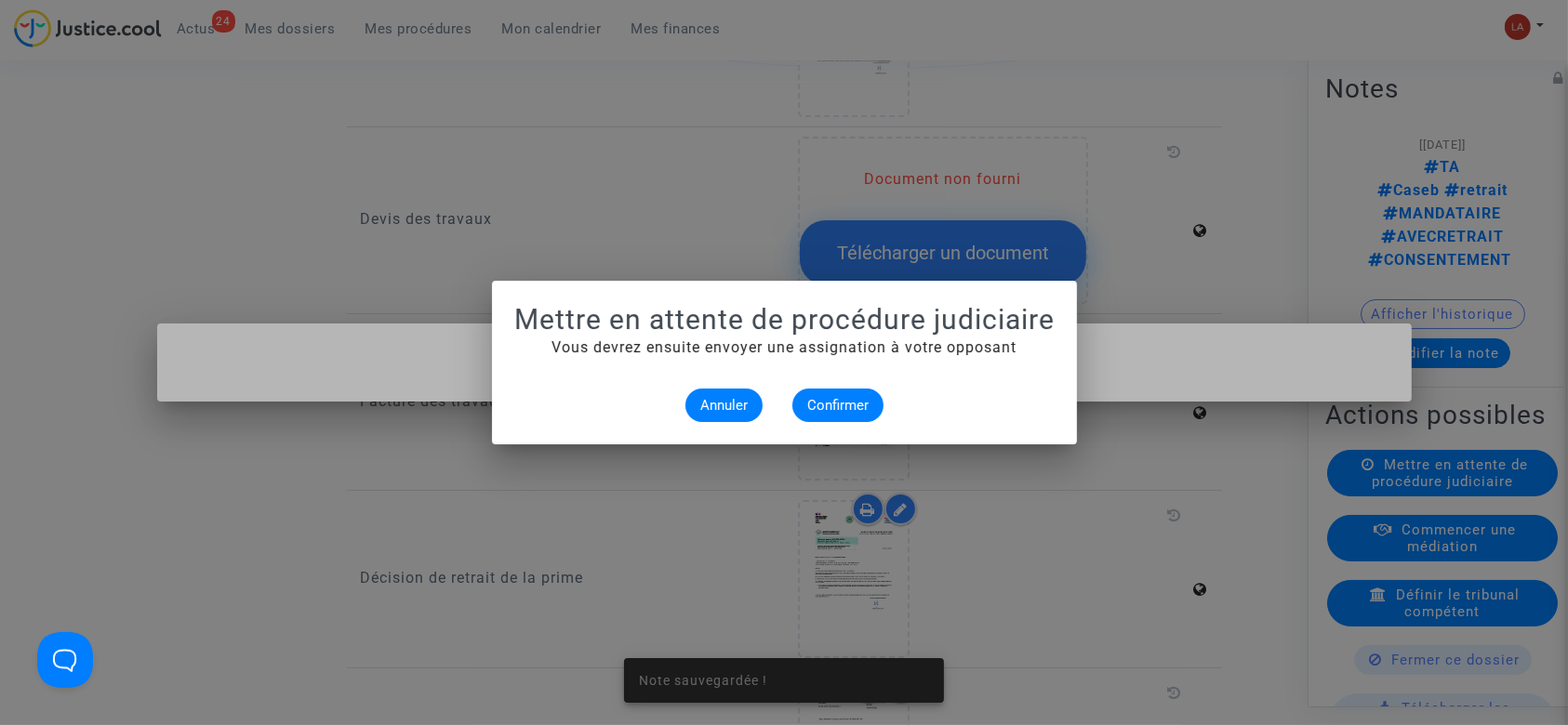
scroll to position [0, 0]
click at [811, 400] on span "Confirmer" at bounding box center [838, 405] width 61 height 16
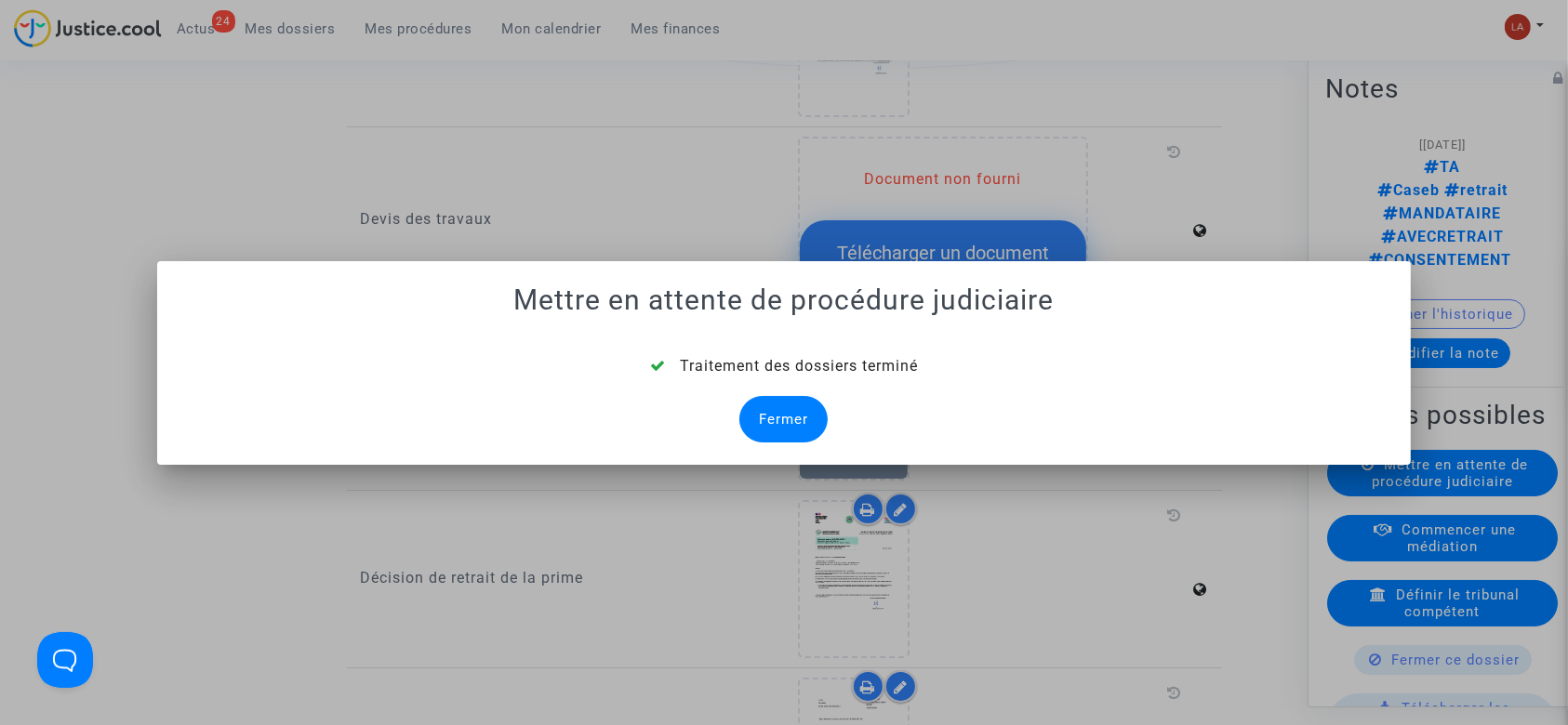
click at [759, 426] on div "Fermer" at bounding box center [784, 419] width 88 height 47
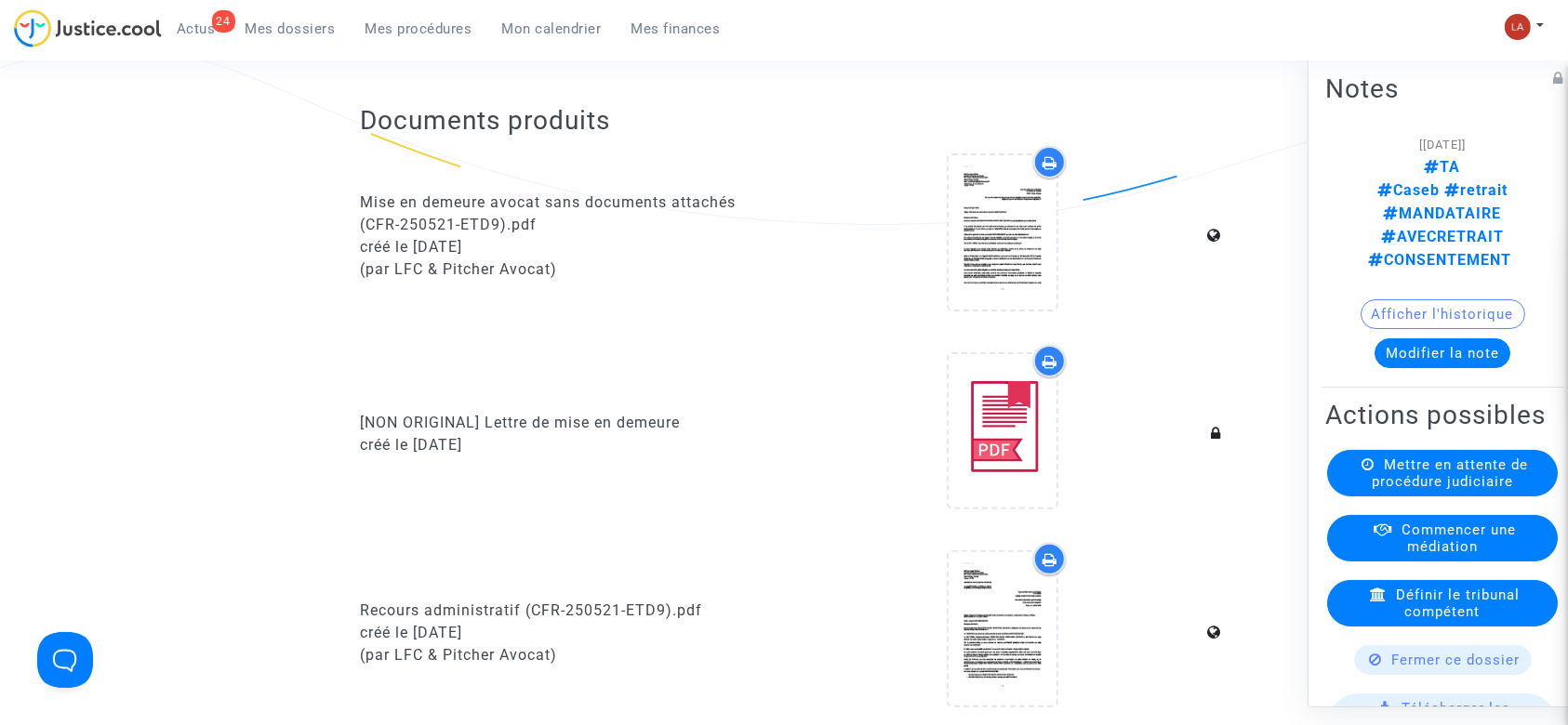
scroll to position [3224, 0]
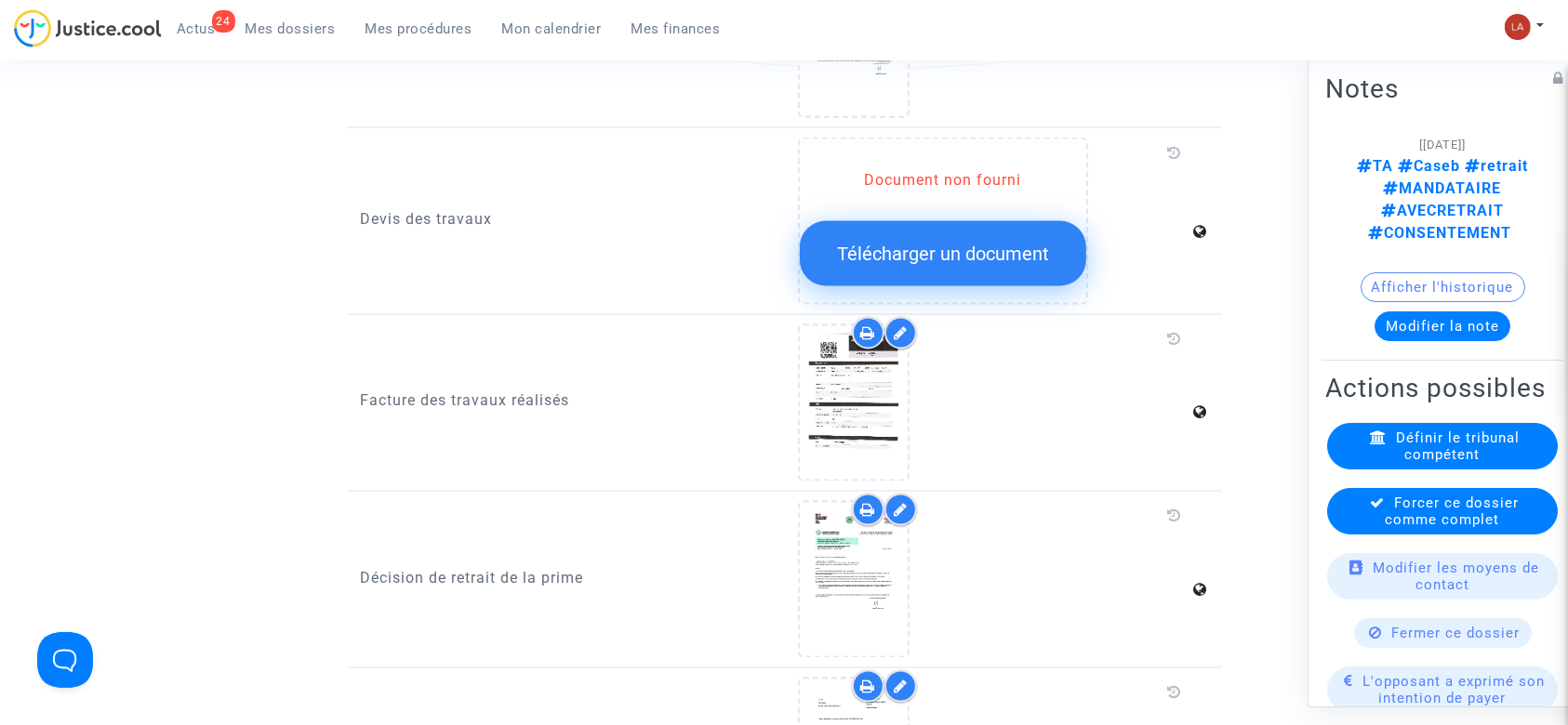
click at [1403, 495] on span "Forcer ce dossier comme complet" at bounding box center [1453, 511] width 134 height 34
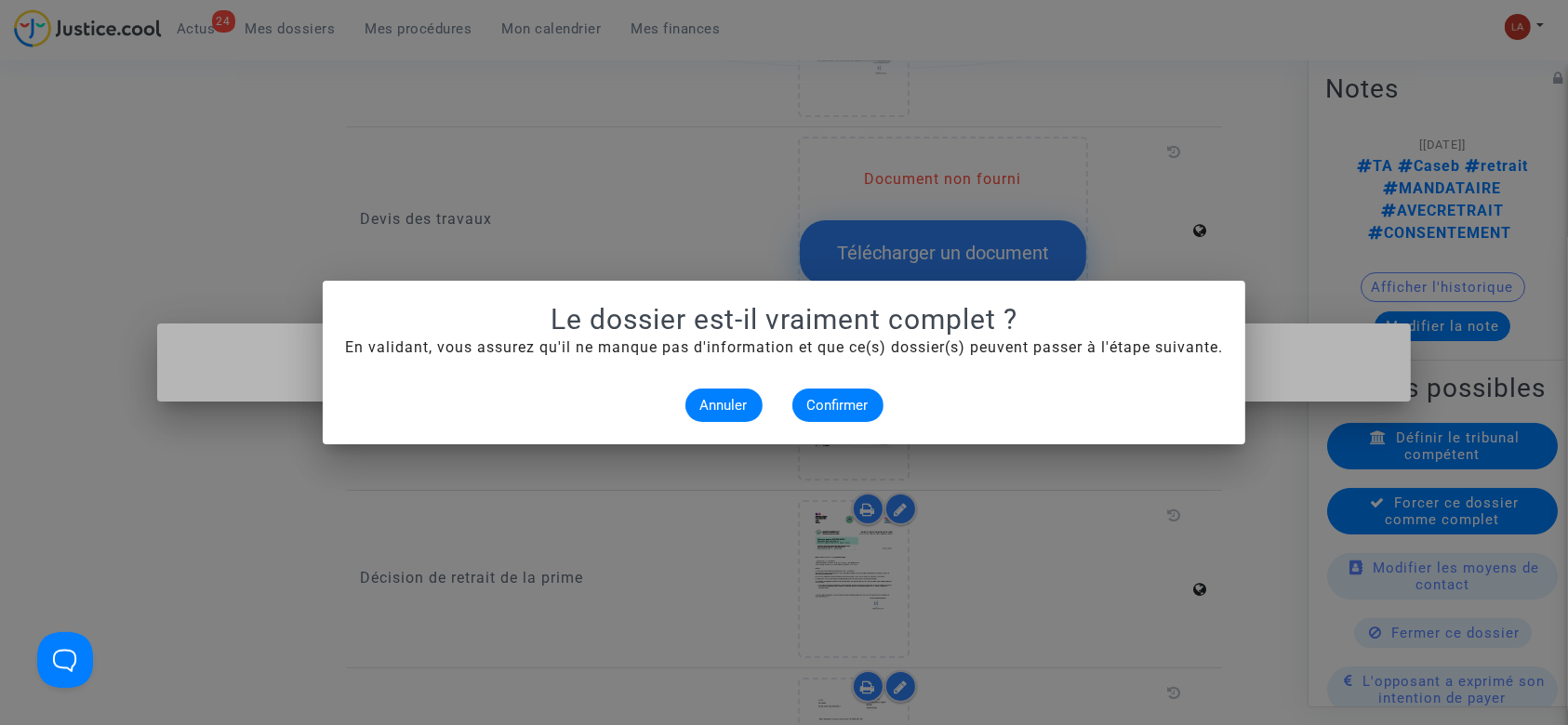
scroll to position [0, 0]
click at [833, 402] on span "Confirmer" at bounding box center [838, 405] width 61 height 16
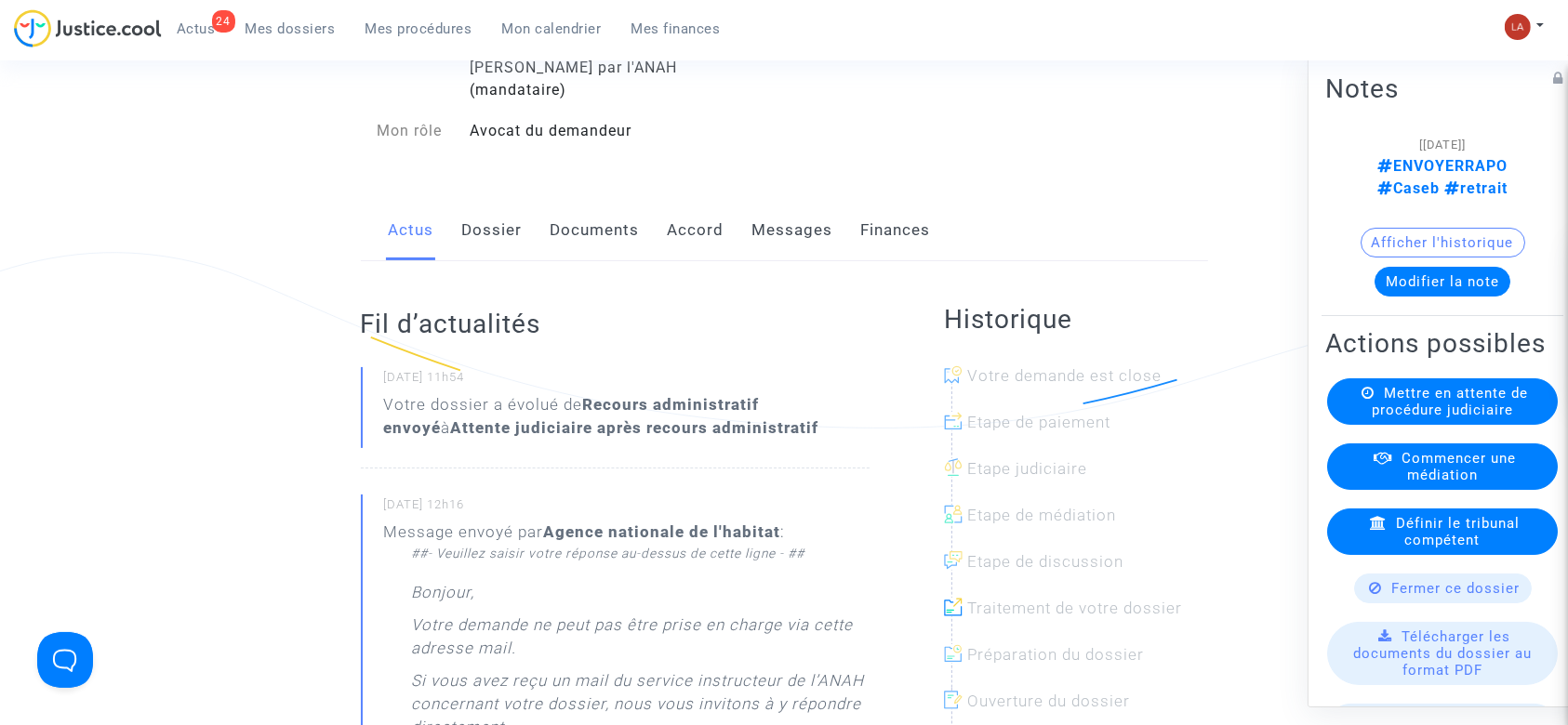
click at [774, 200] on link "Messages" at bounding box center [793, 231] width 80 height 61
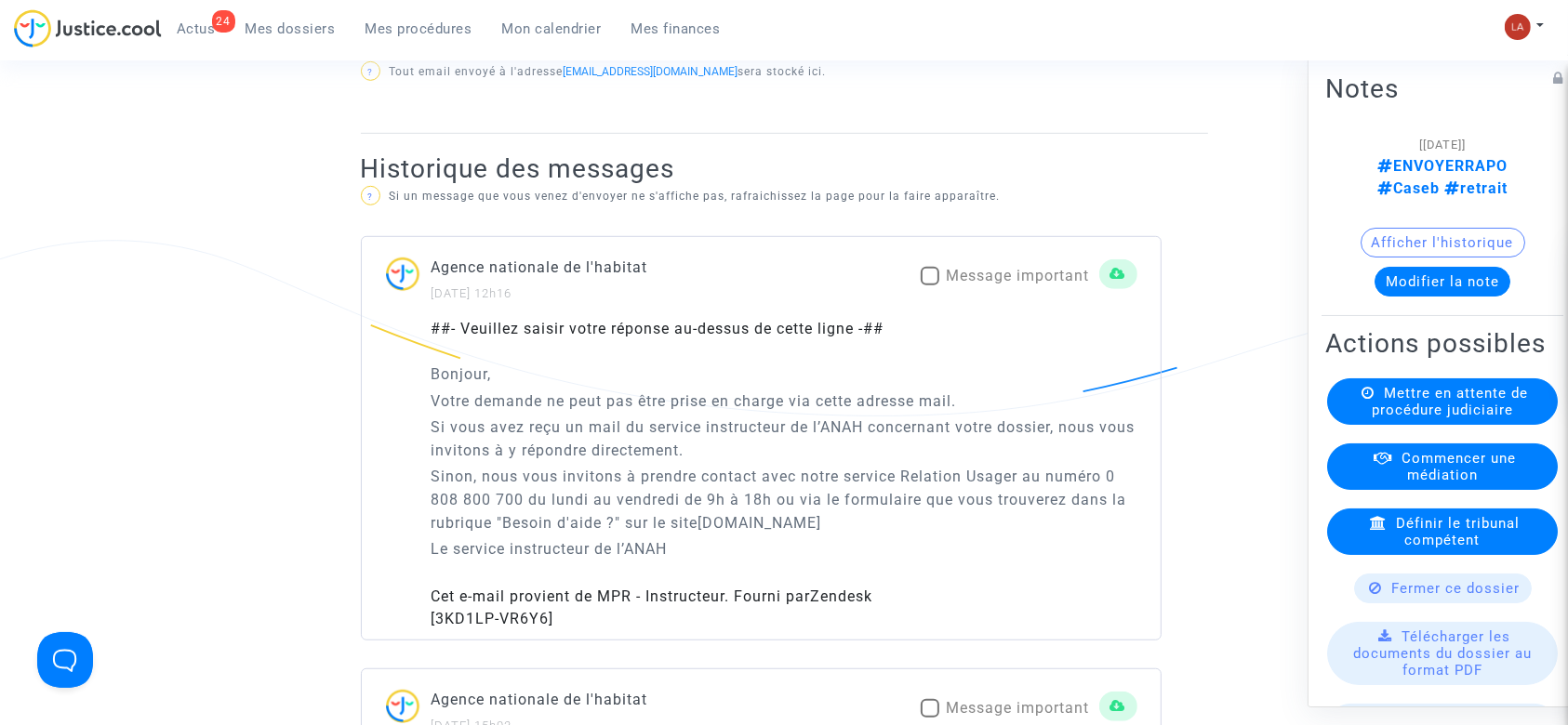
scroll to position [1488, 0]
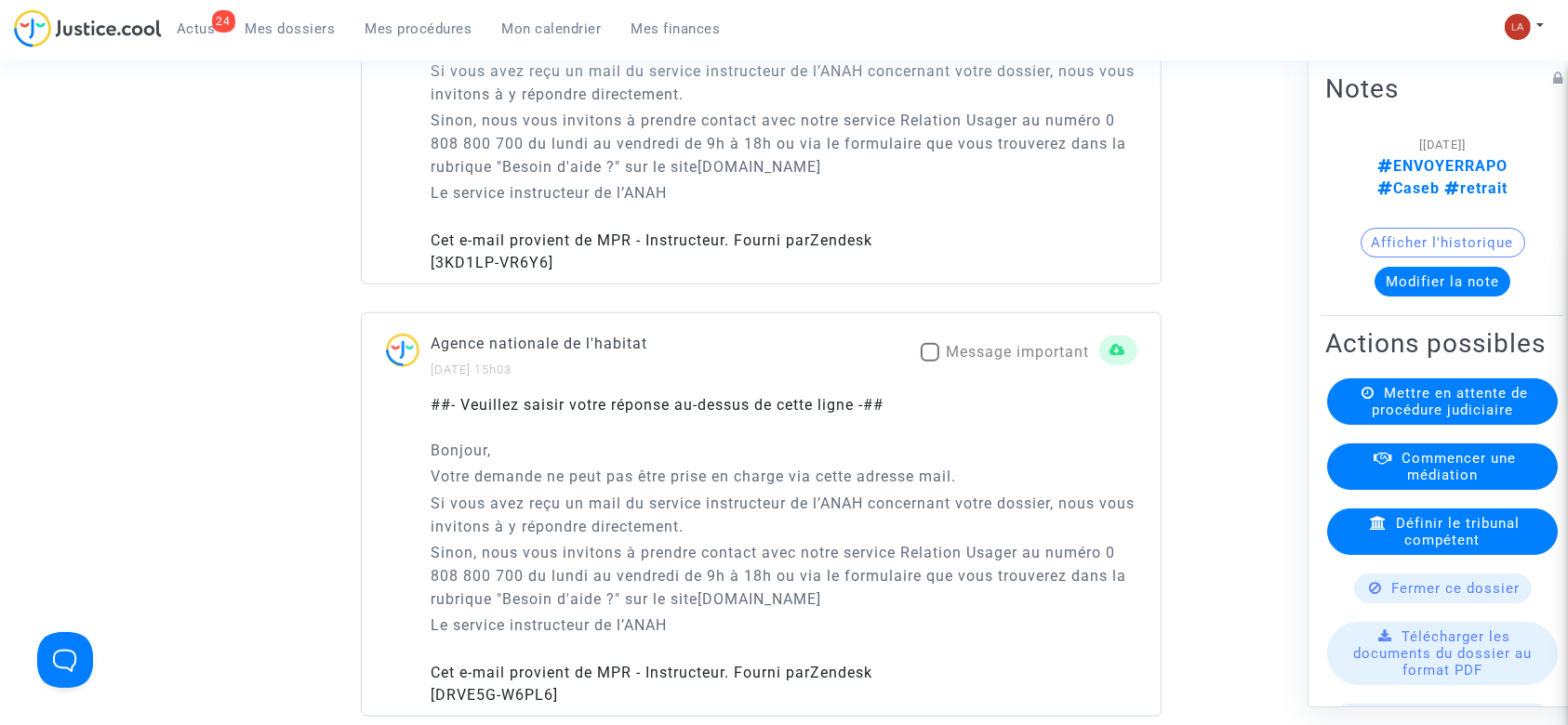
click at [1012, 343] on span "Message important" at bounding box center [1019, 351] width 144 height 17
click at [930, 362] on input "Message important" at bounding box center [929, 362] width 1 height 1
checkbox input "true"
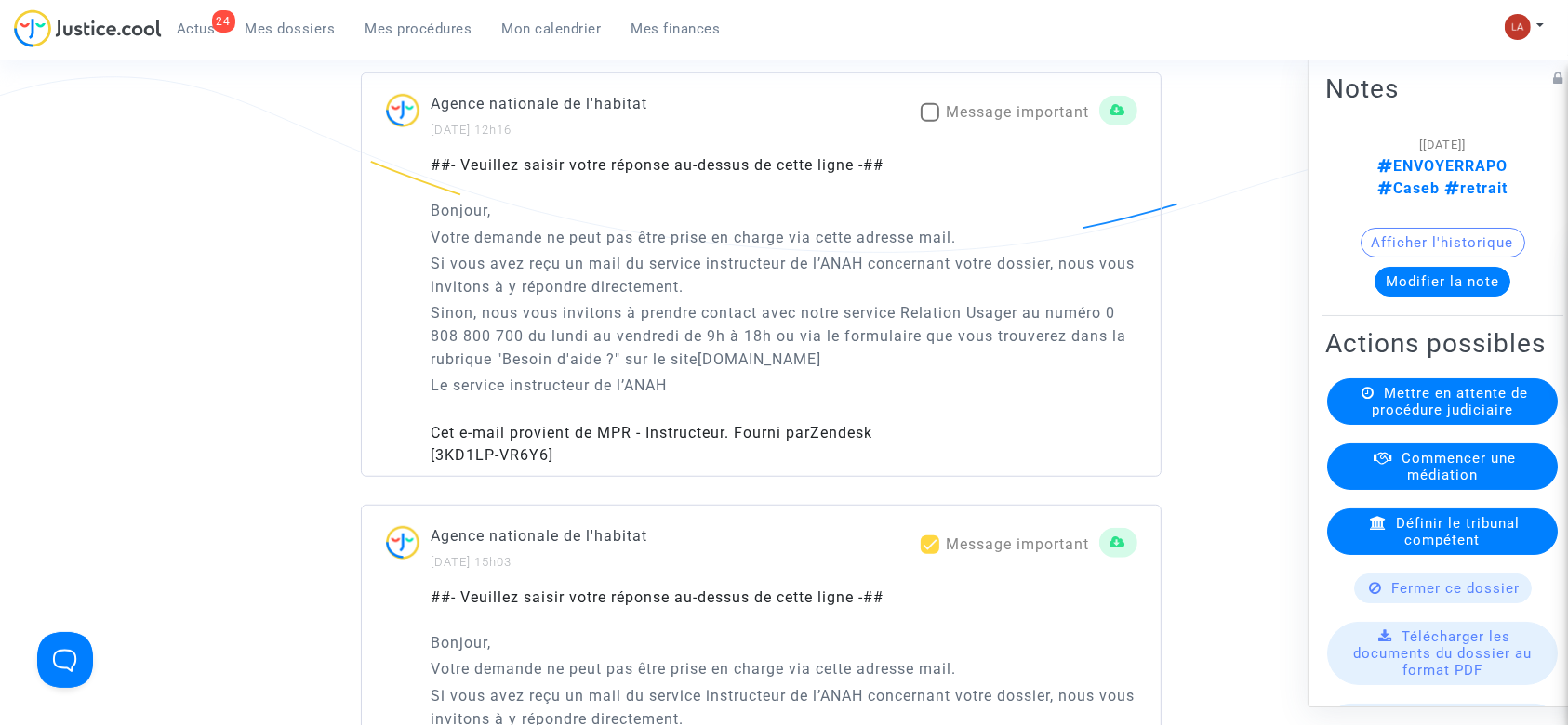
scroll to position [991, 0]
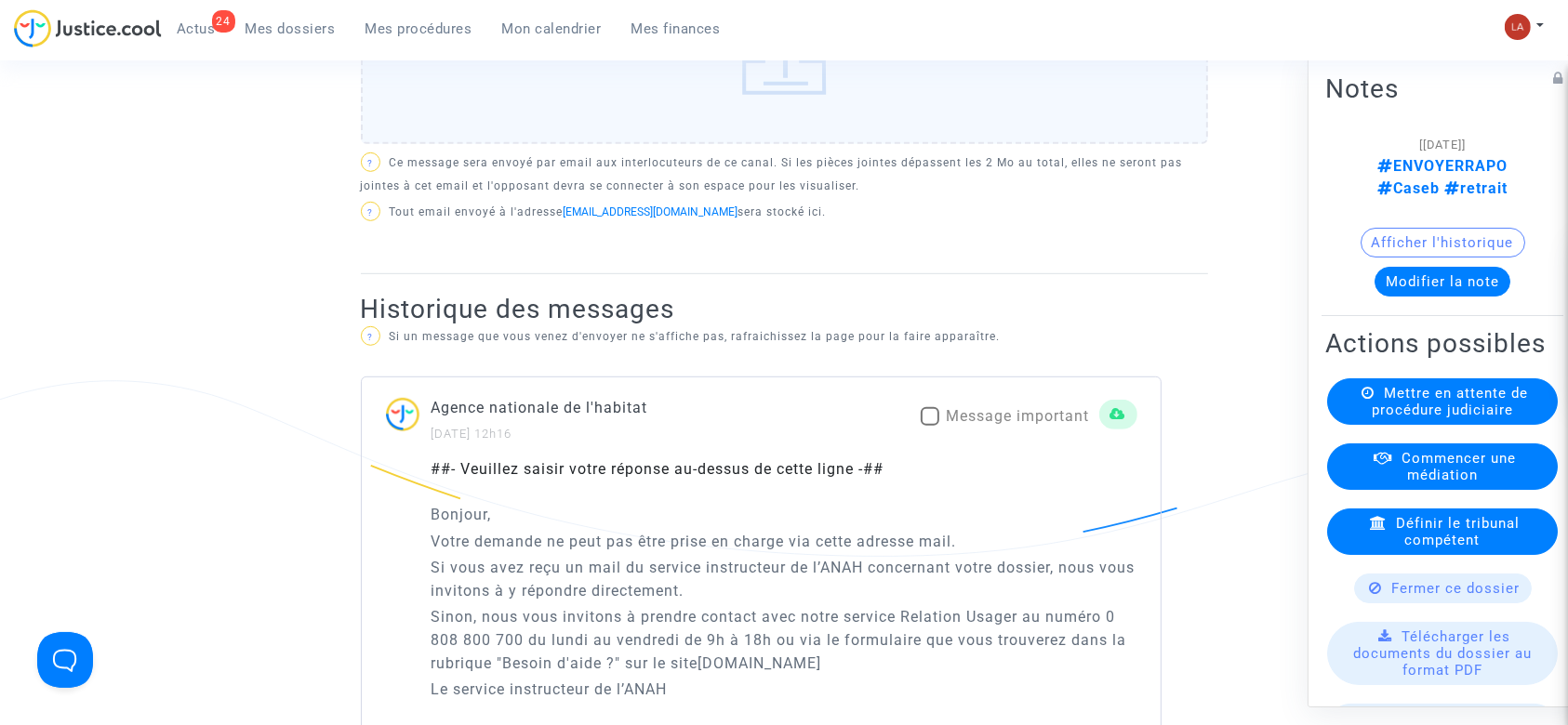
click at [987, 396] on div "Agence nationale de l'habitat [DATE] 12h16 Message important" at bounding box center [761, 420] width 799 height 48
click at [987, 407] on span "Message important" at bounding box center [1019, 416] width 144 height 17
click at [930, 426] on input "Message important" at bounding box center [929, 426] width 1 height 1
checkbox input "true"
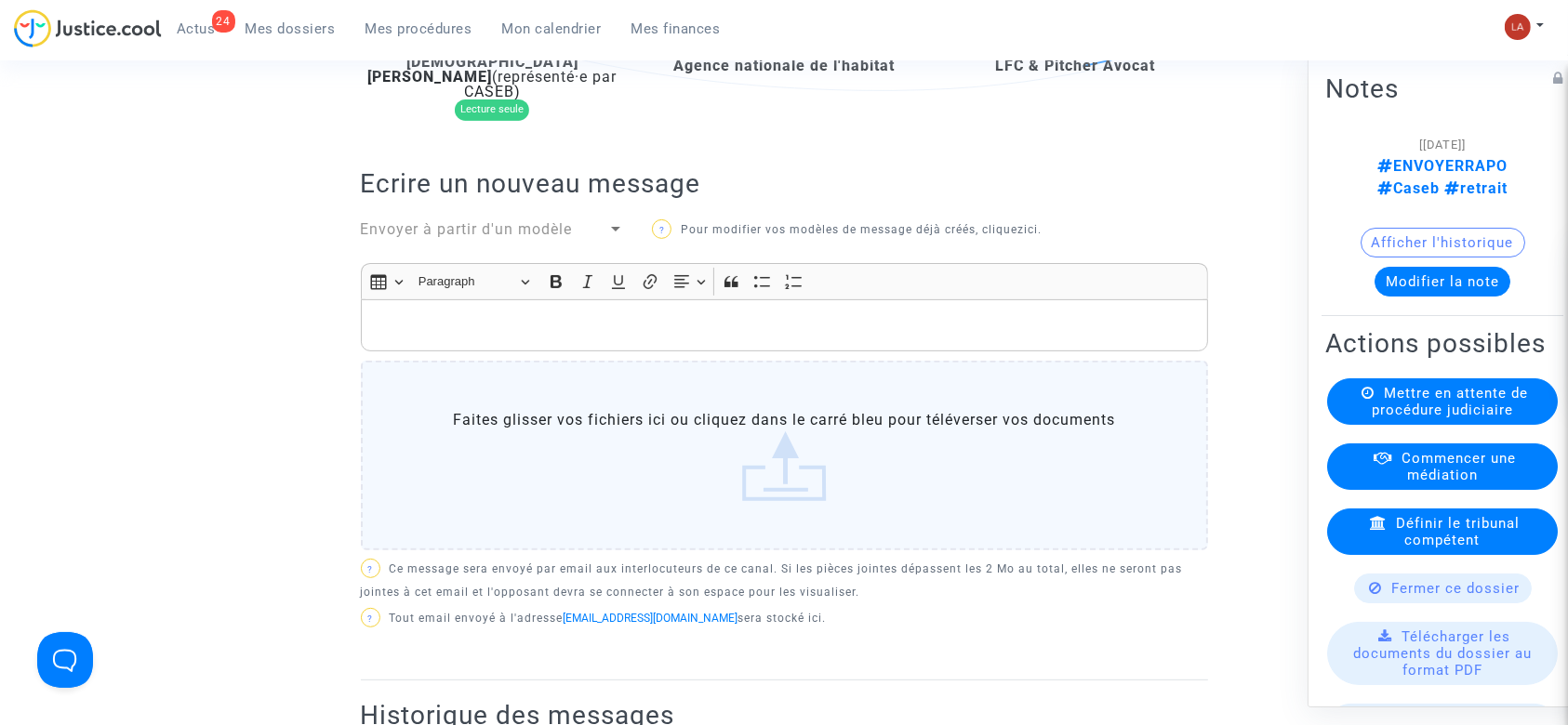
scroll to position [124, 0]
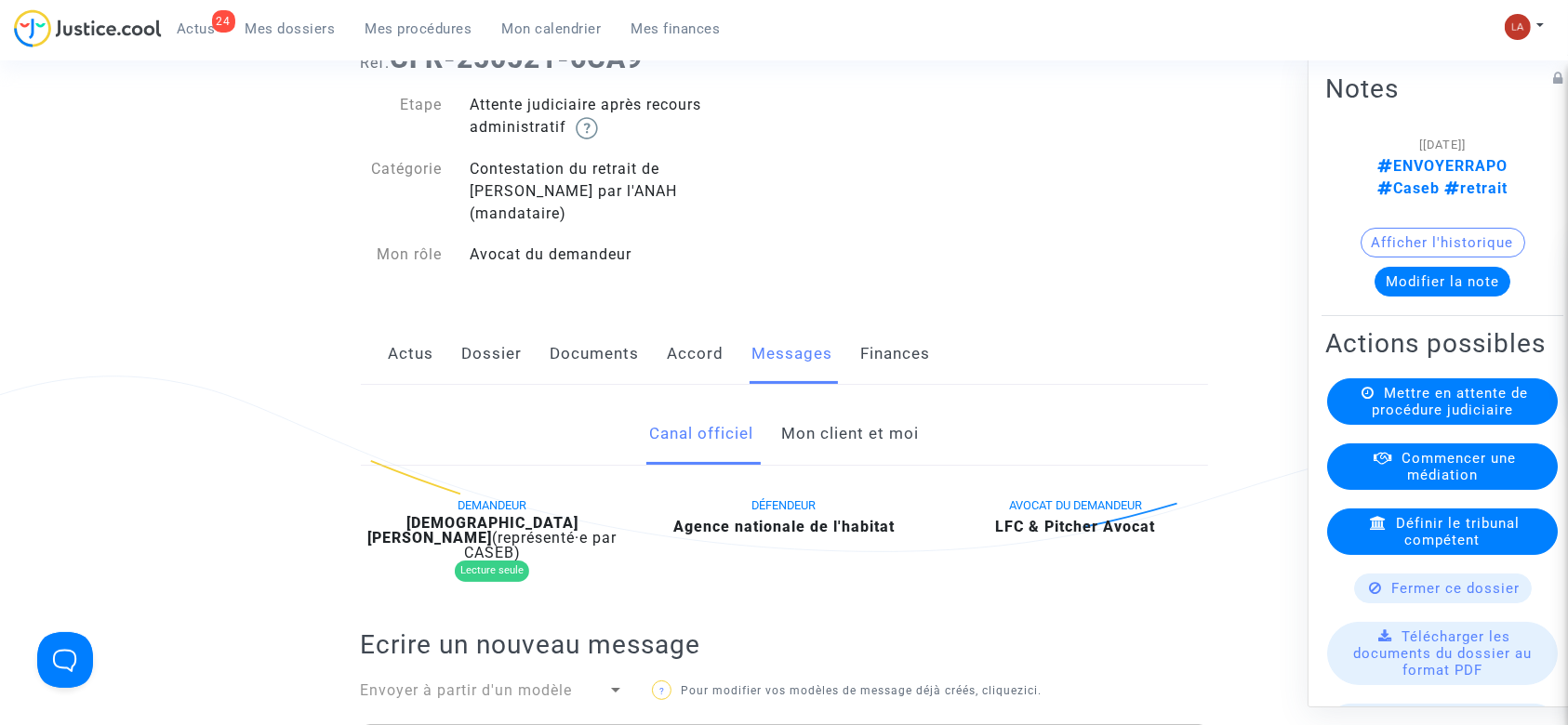
click at [594, 324] on link "Documents" at bounding box center [595, 354] width 89 height 61
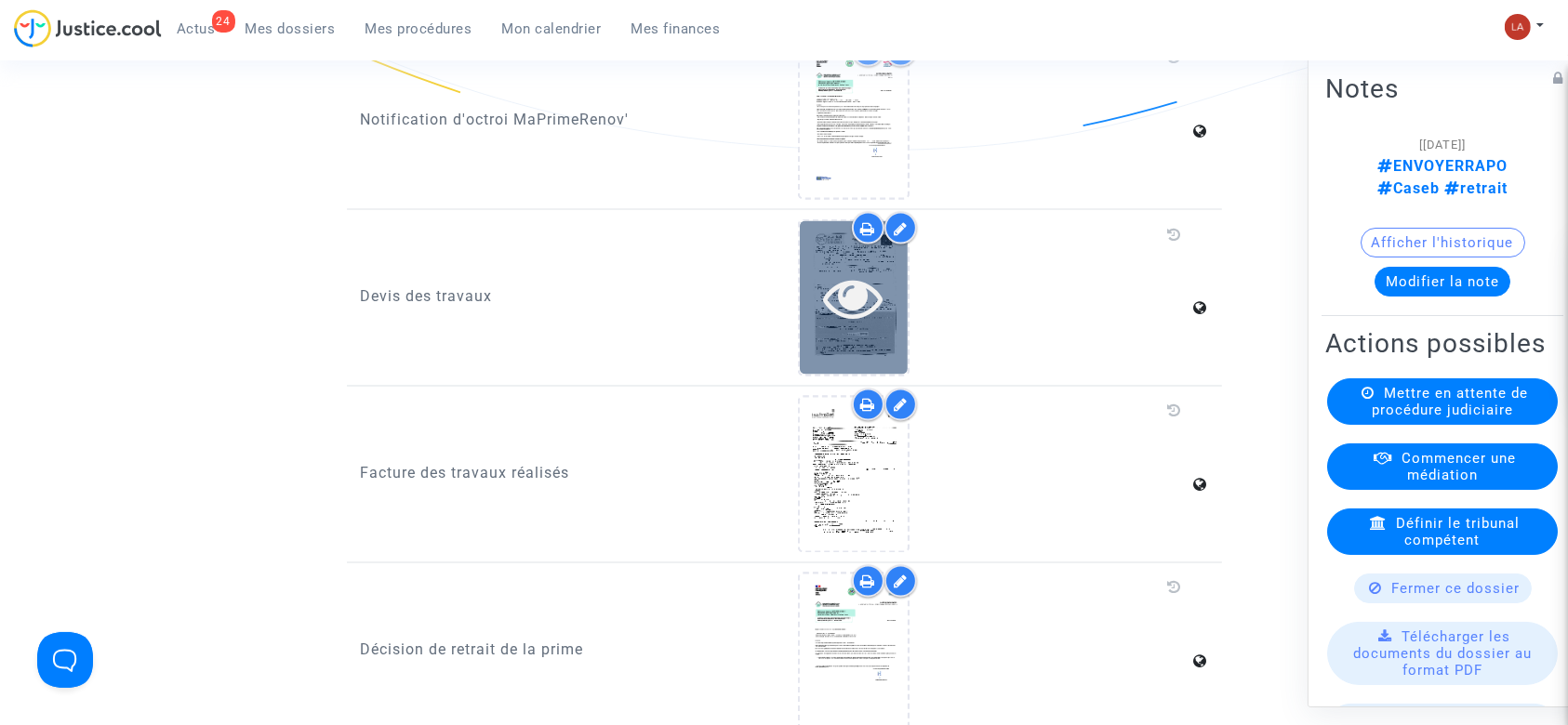
scroll to position [3224, 0]
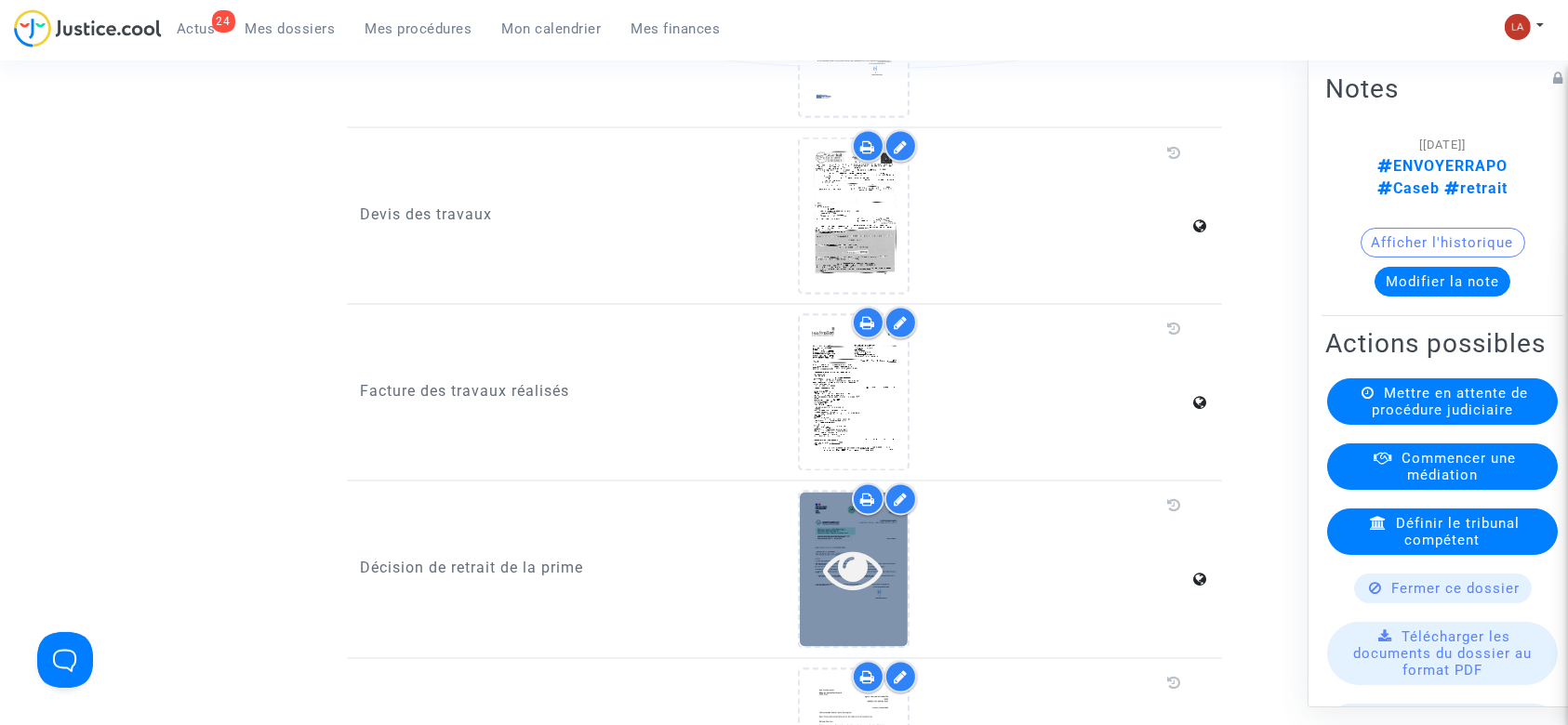
click at [834, 548] on icon at bounding box center [853, 570] width 60 height 59
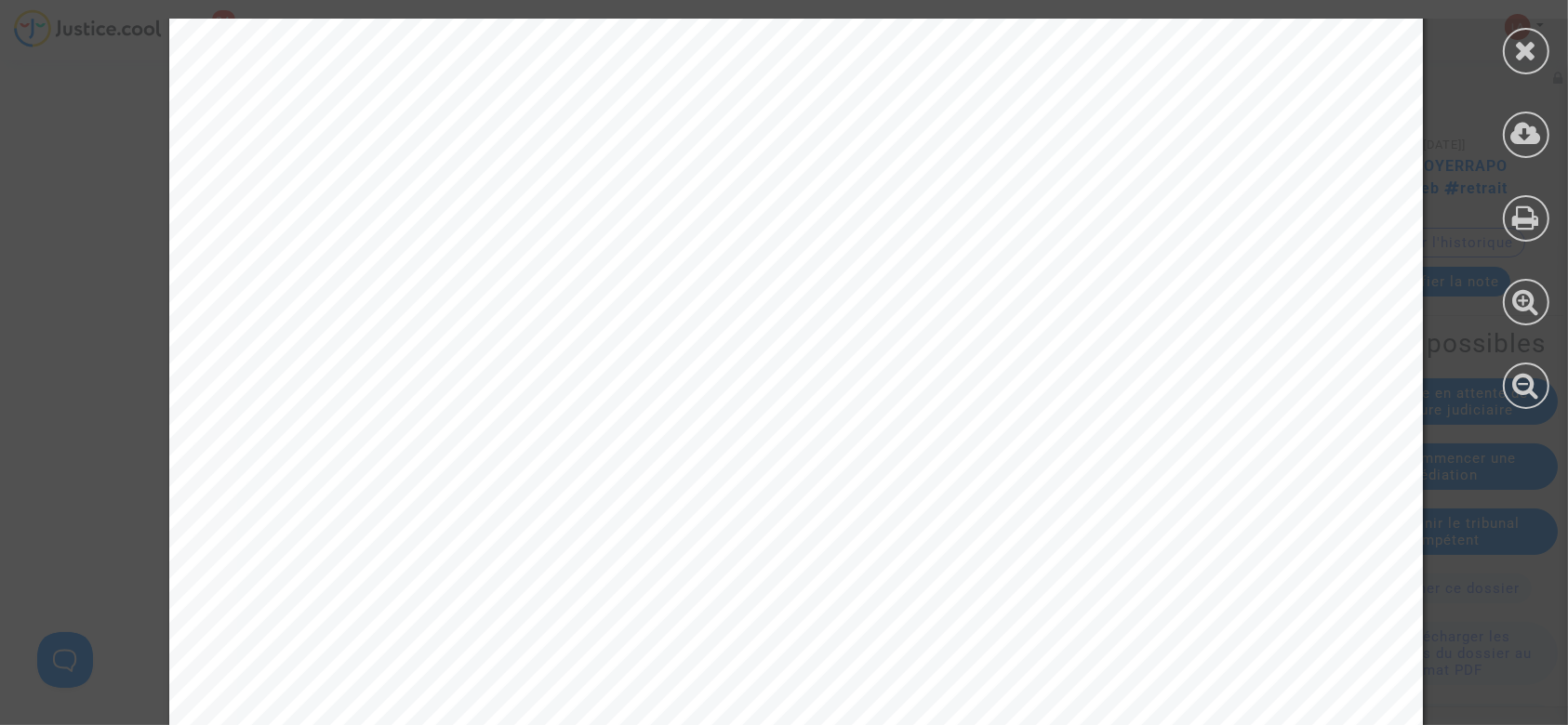
scroll to position [496, 0]
click at [1547, 73] on div at bounding box center [1526, 214] width 83 height 428
click at [1519, 37] on icon at bounding box center [1527, 50] width 23 height 28
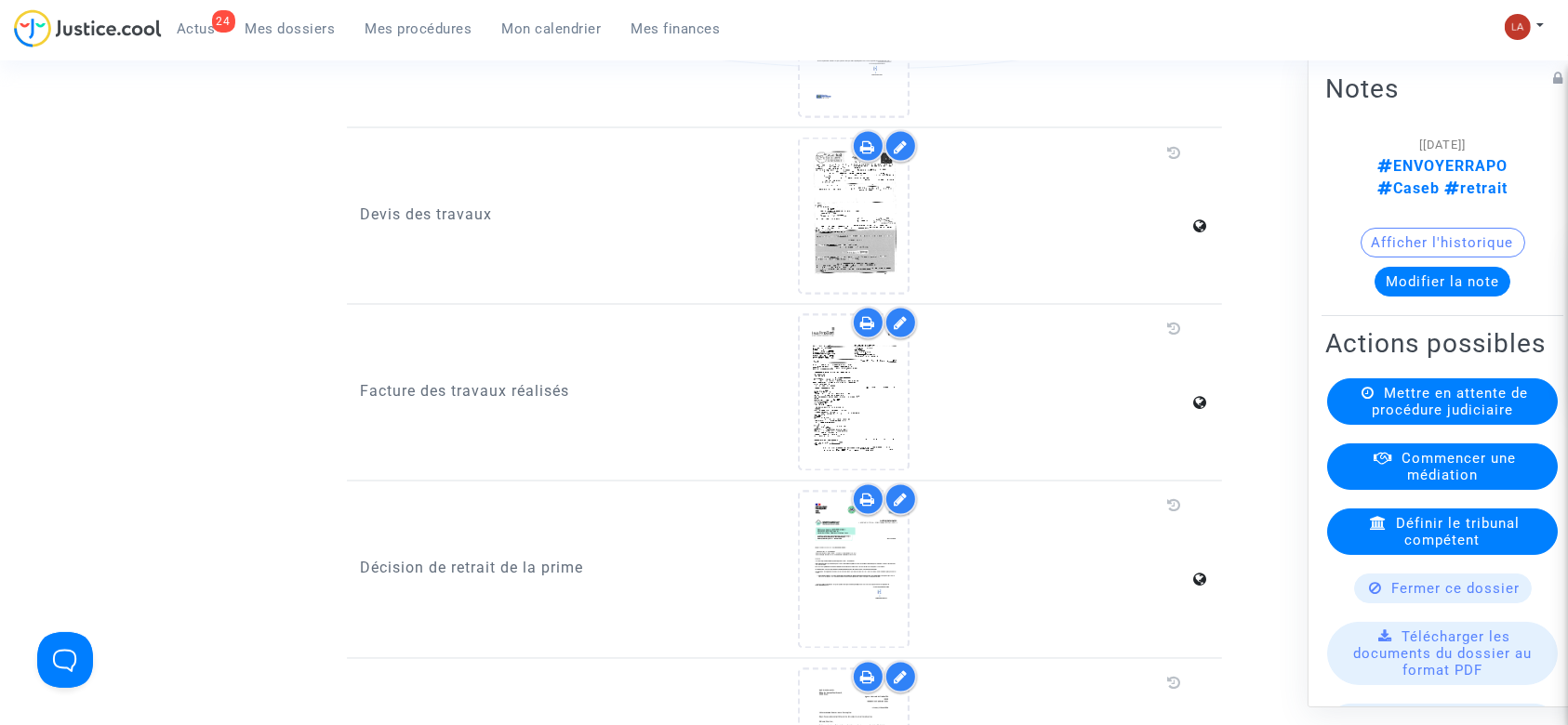
click at [1446, 267] on button "Modifier la note" at bounding box center [1443, 282] width 136 height 30
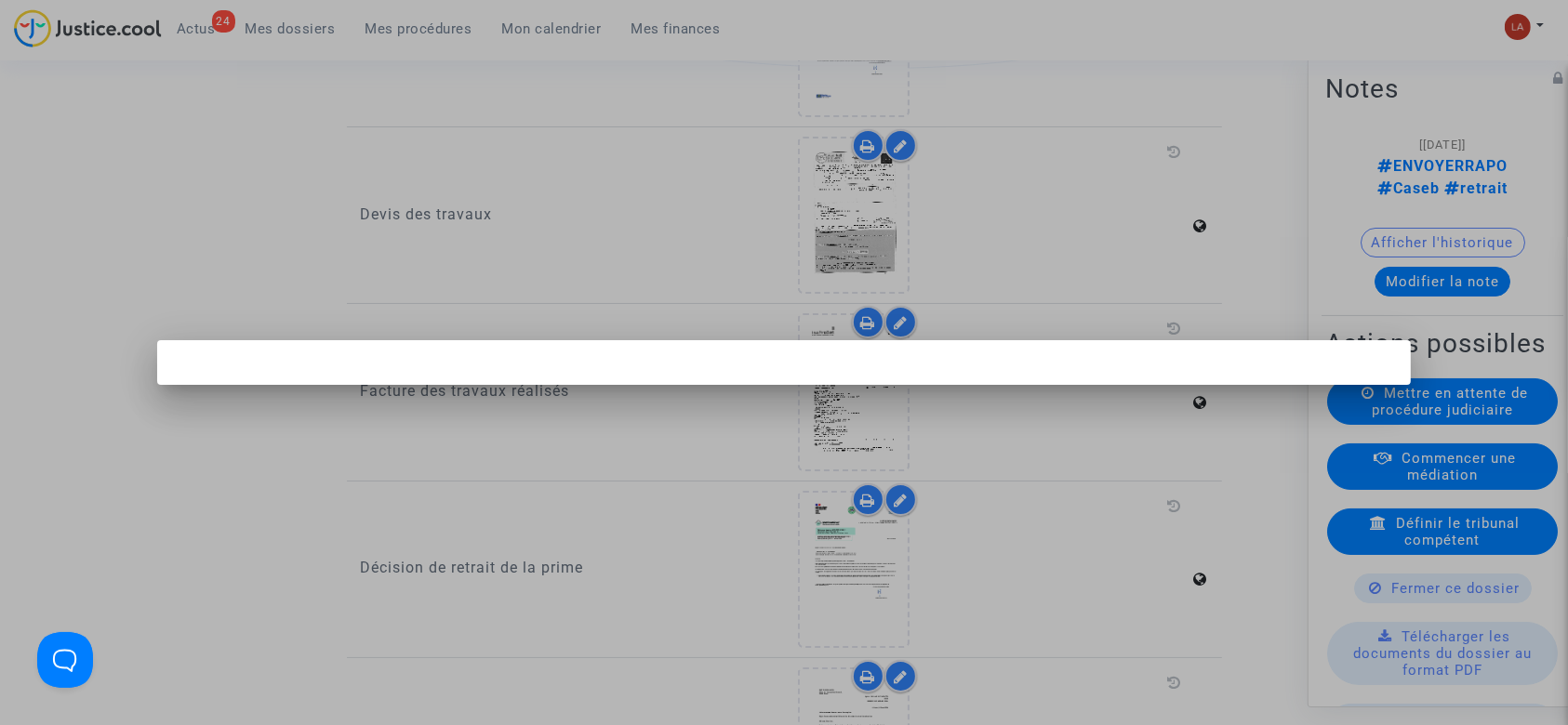
scroll to position [0, 0]
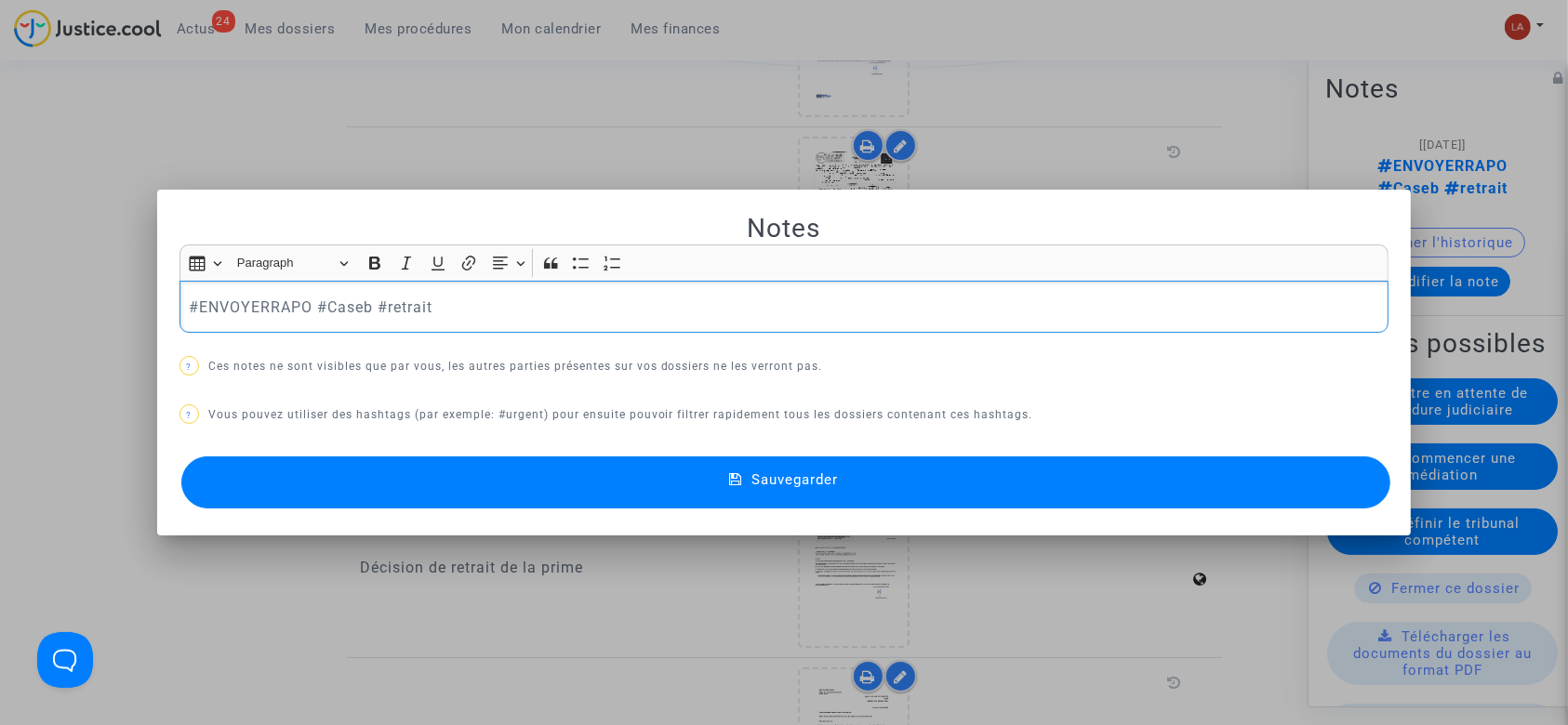
click at [246, 310] on p "#ENVOYERRAPO #Caseb #retrait" at bounding box center [784, 307] width 1191 height 23
click at [338, 302] on p "#TA #Caseb #retrait" at bounding box center [784, 307] width 1191 height 23
click at [216, 302] on p "#TA #Caseb #retrait #AVECRETRAIT #CONTROLE" at bounding box center [784, 307] width 1191 height 23
click at [371, 458] on button "Sauvegarder" at bounding box center [785, 483] width 1210 height 52
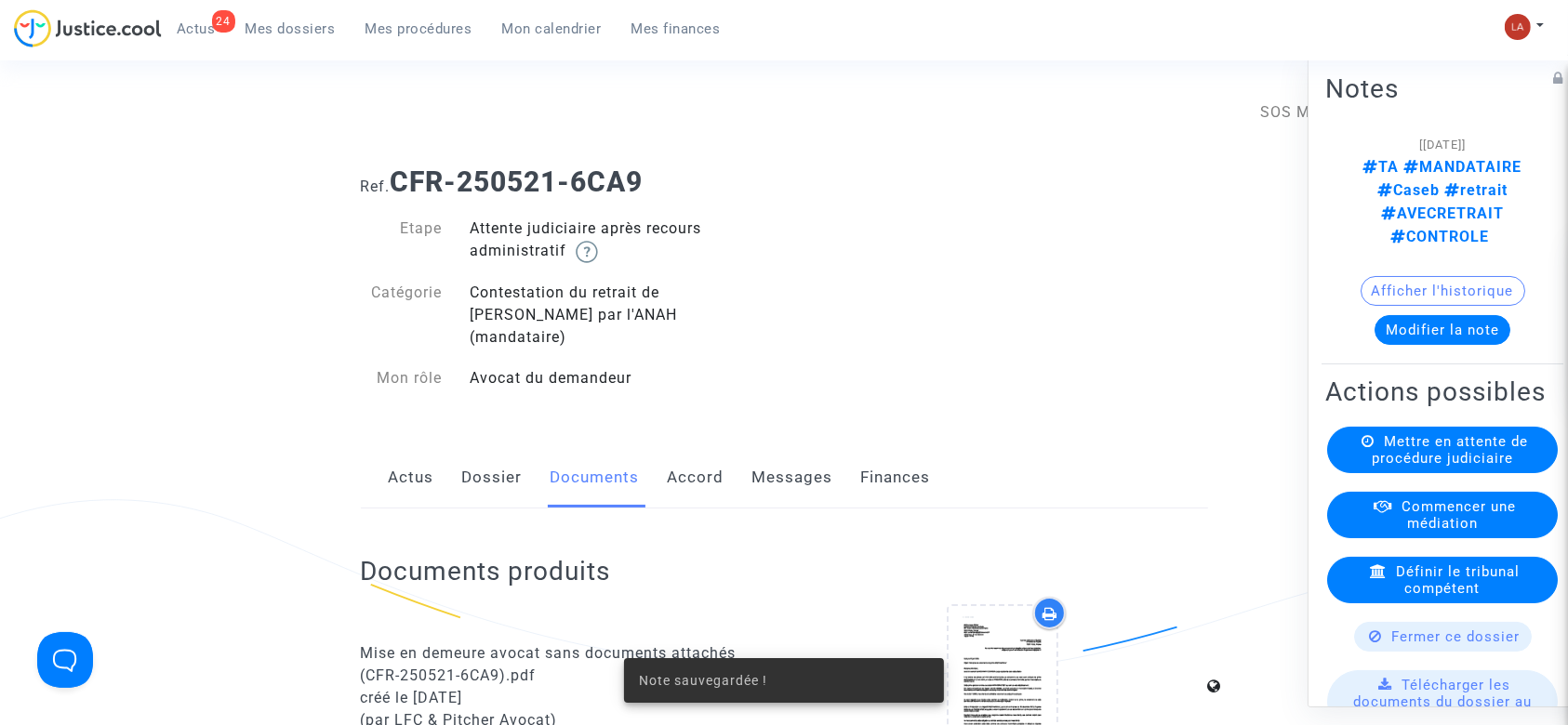
drag, startPoint x: 776, startPoint y: 460, endPoint x: 790, endPoint y: 454, distance: 15.2
click at [774, 462] on link "Messages" at bounding box center [793, 478] width 80 height 61
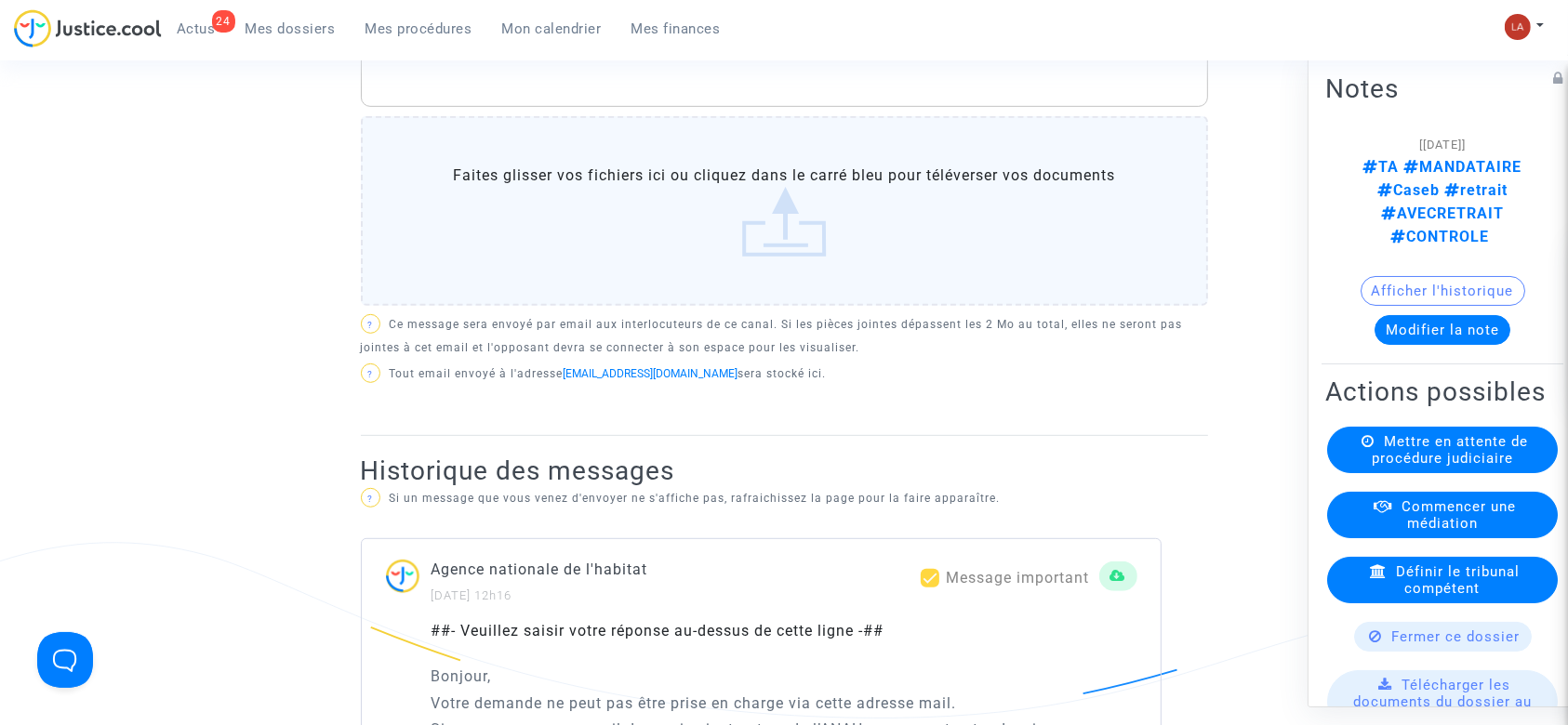
scroll to position [868, 0]
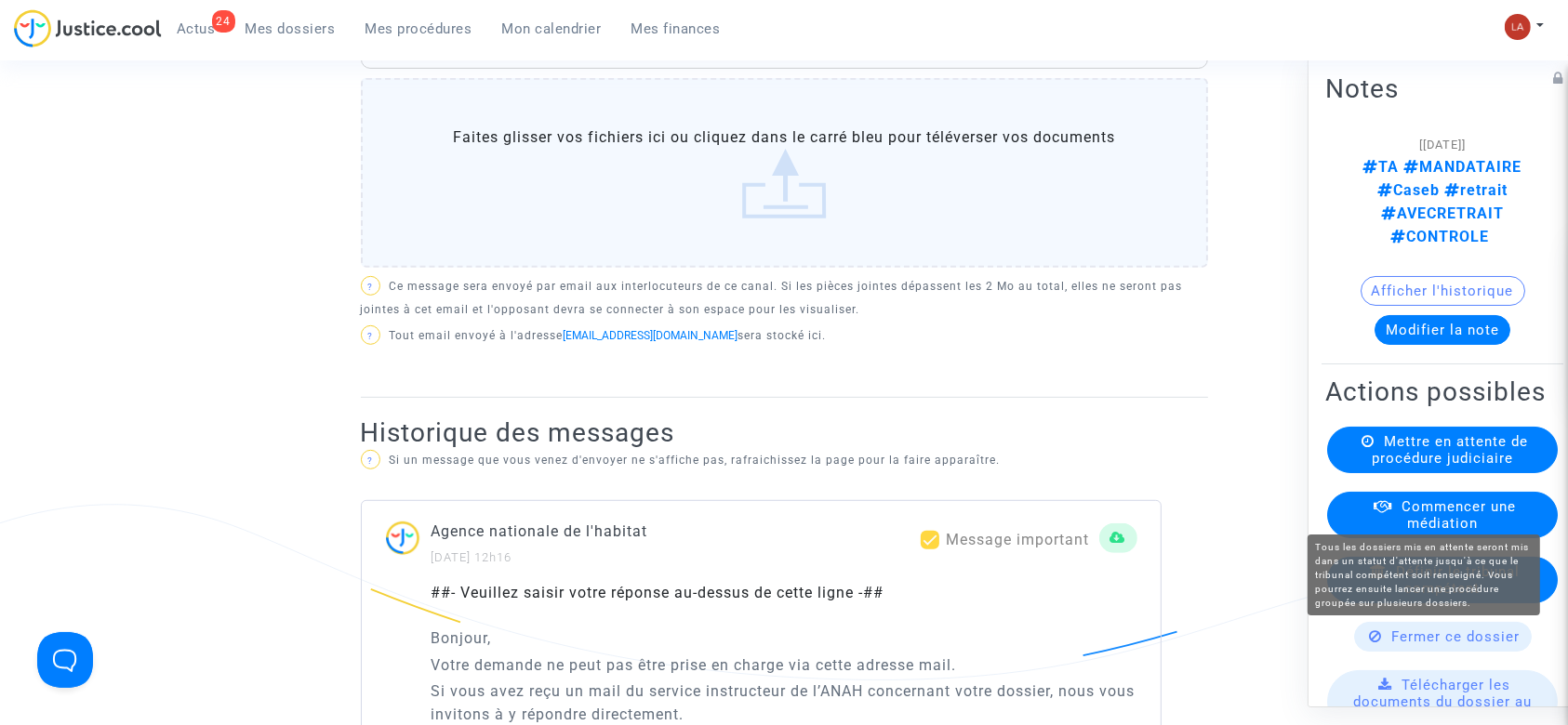
click at [1461, 466] on span "Mettre en attente de procédure judiciaire" at bounding box center [1449, 450] width 156 height 34
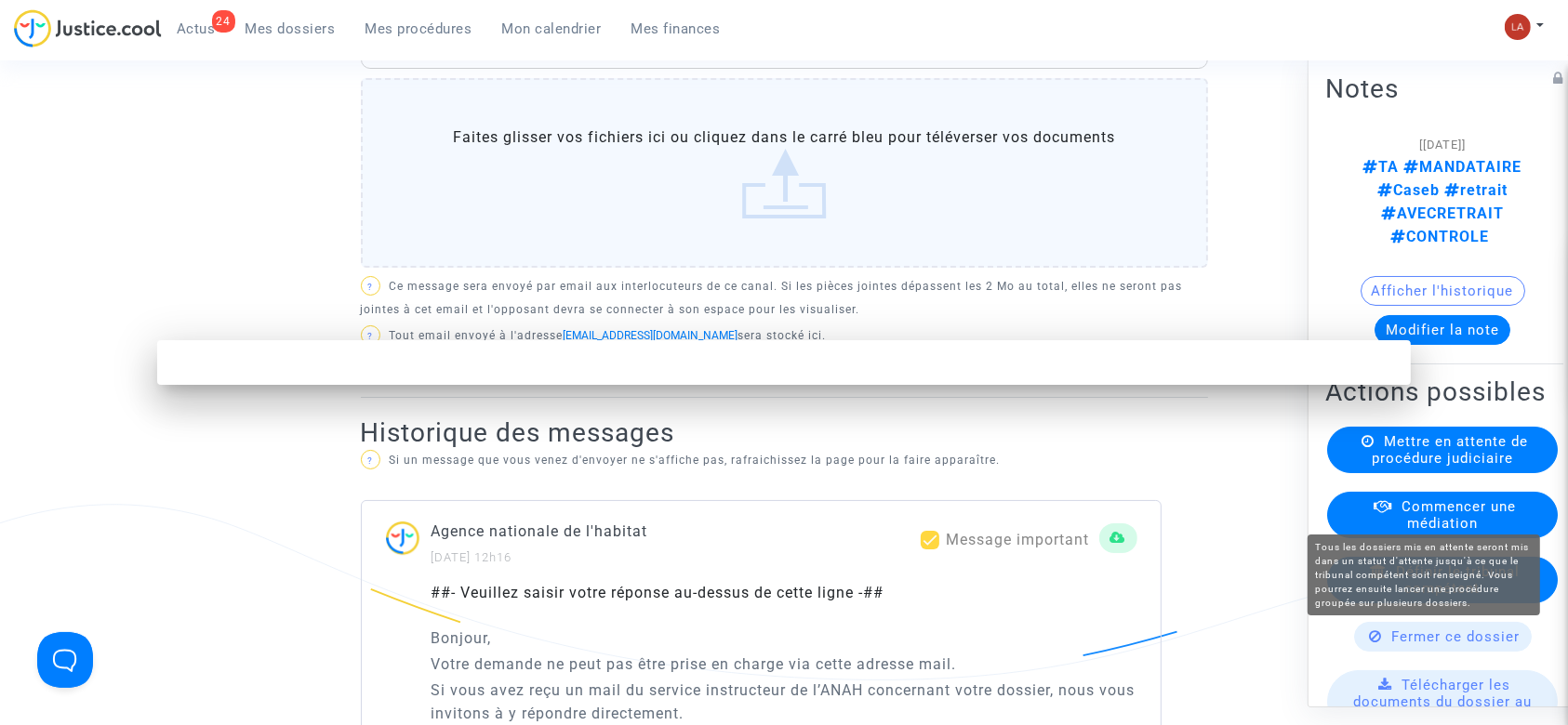
scroll to position [0, 0]
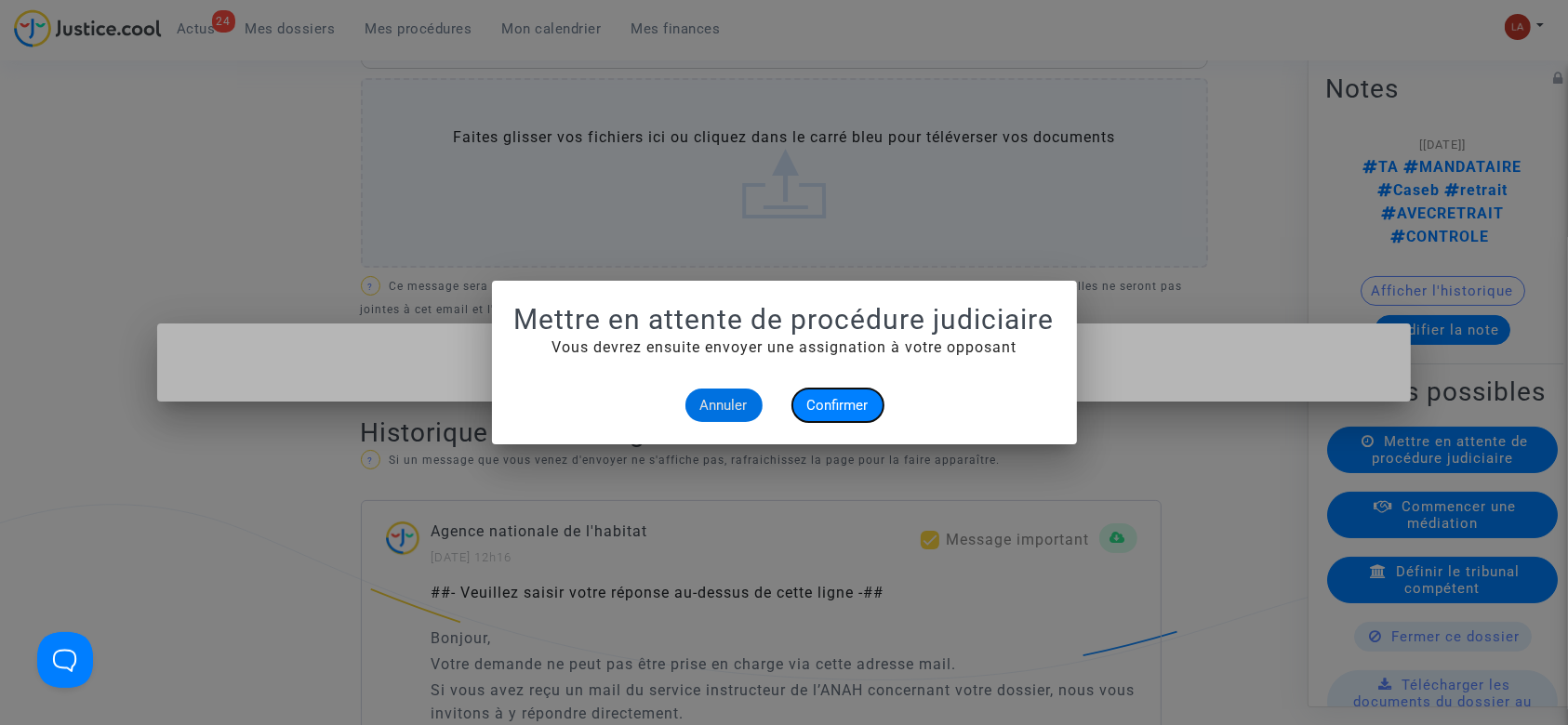
click at [809, 394] on button "Confirmer" at bounding box center [837, 405] width 91 height 34
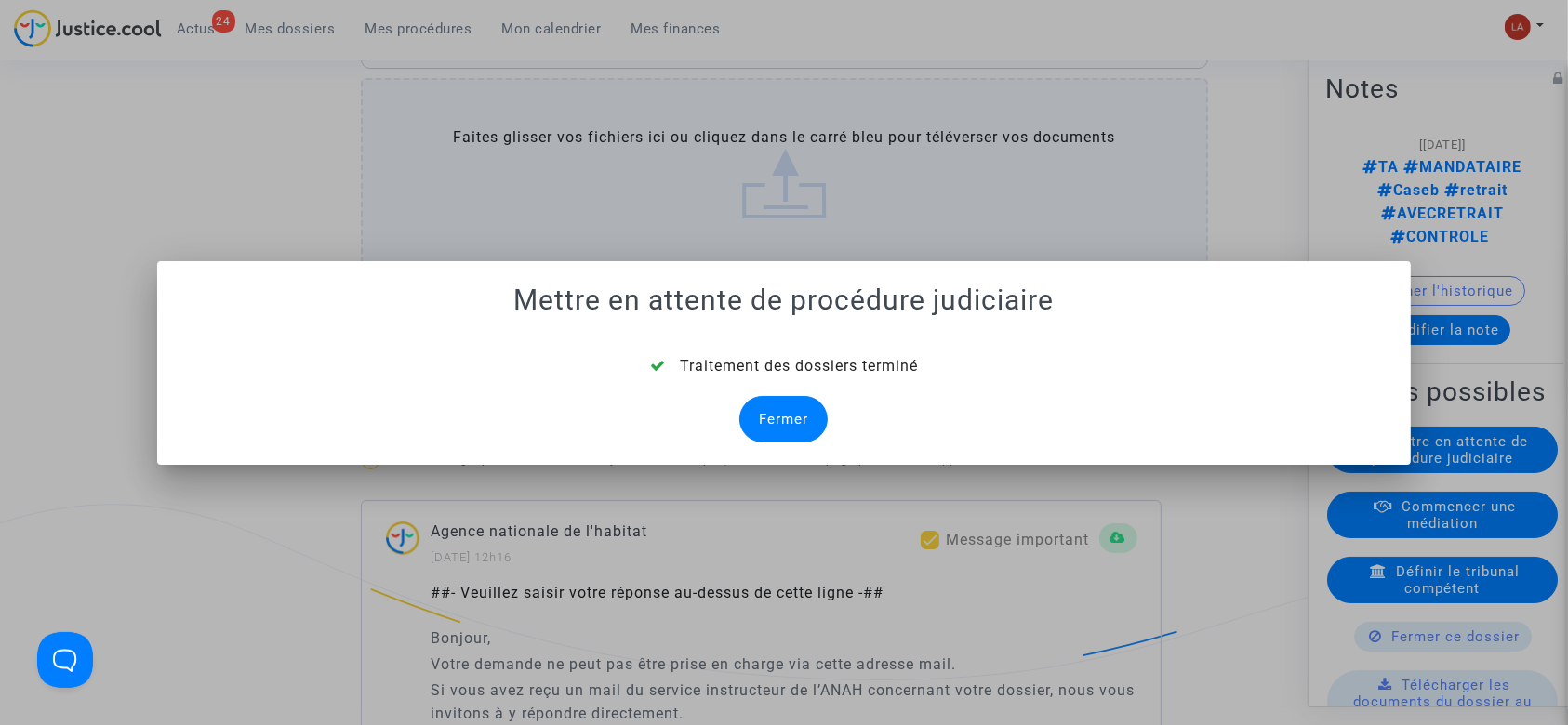
click at [790, 411] on div "Fermer" at bounding box center [784, 419] width 88 height 47
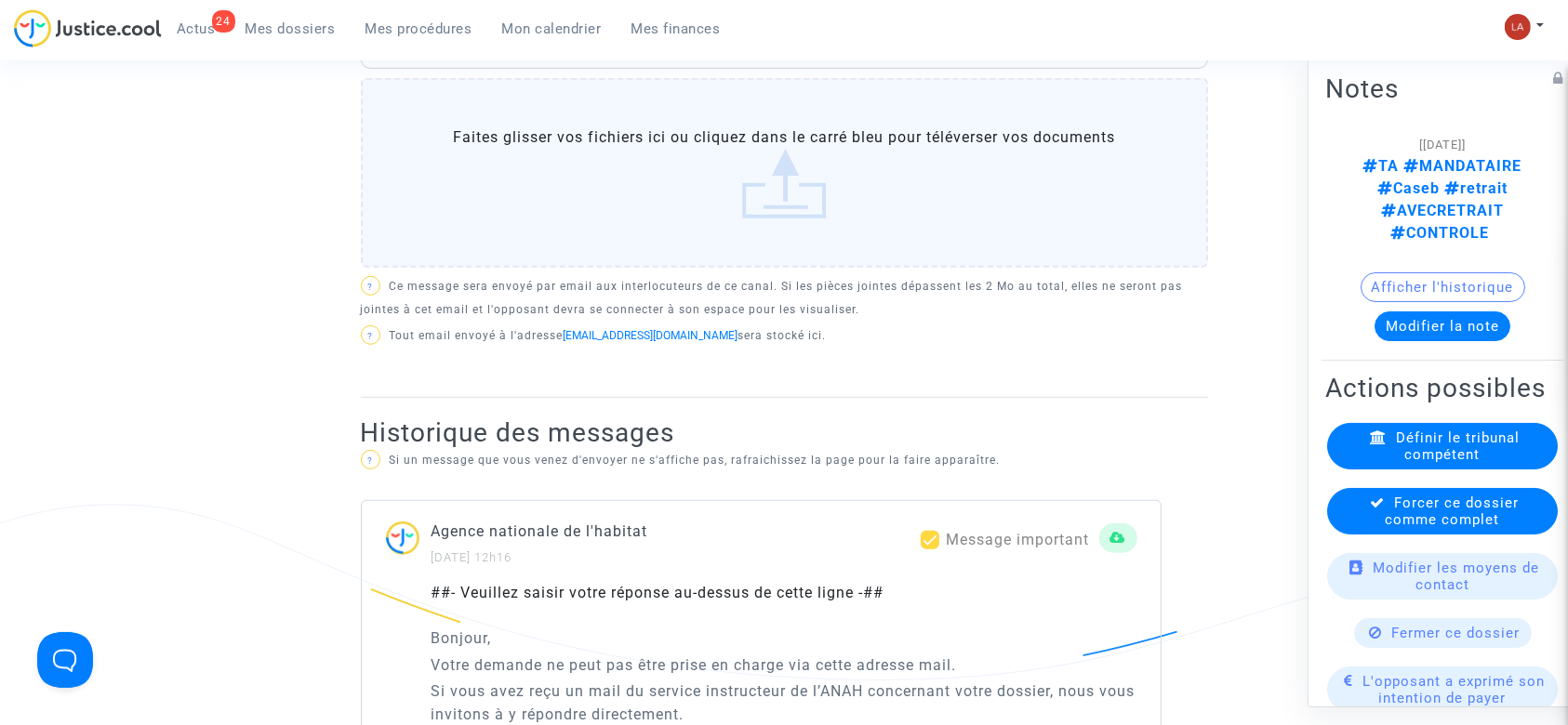
click at [1421, 495] on span "Forcer ce dossier comme complet" at bounding box center [1453, 511] width 134 height 34
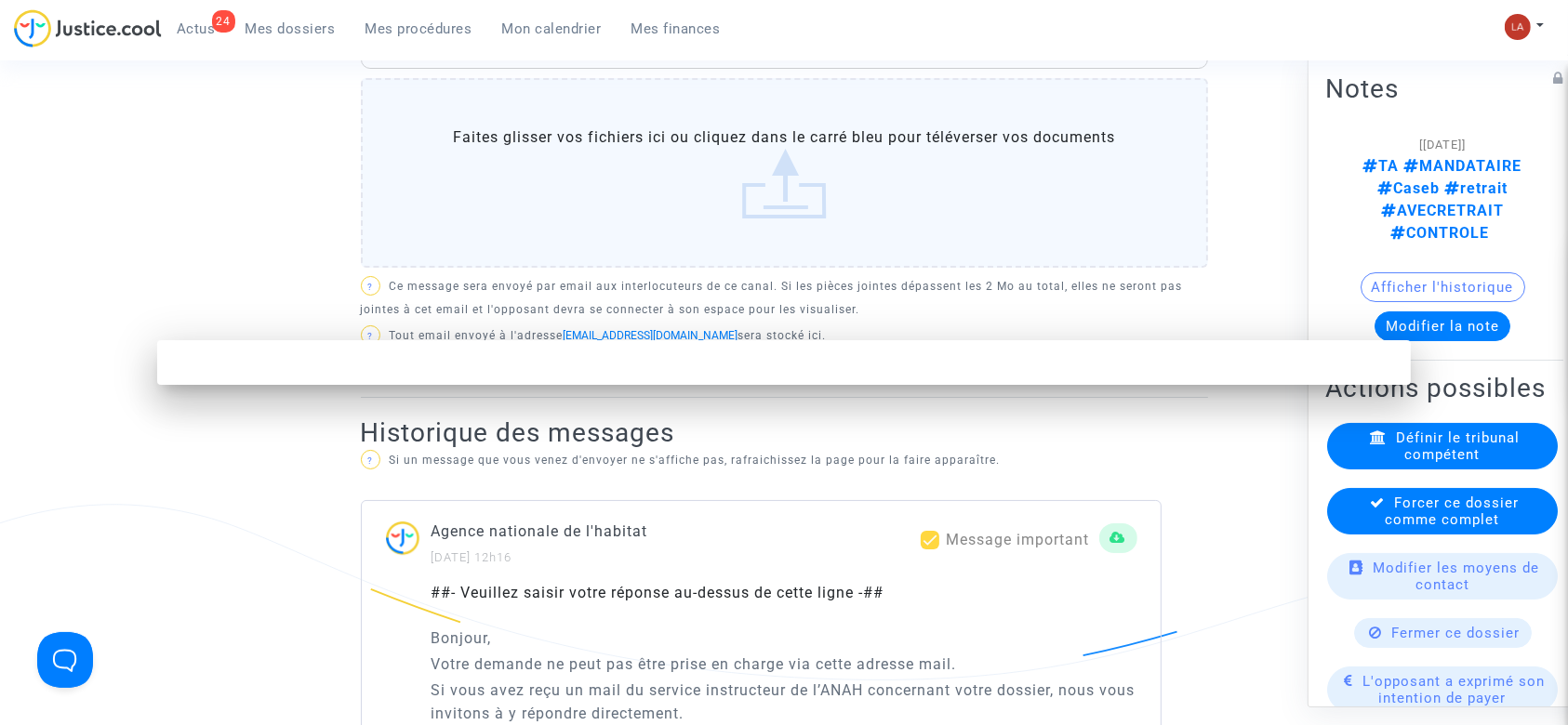
scroll to position [0, 0]
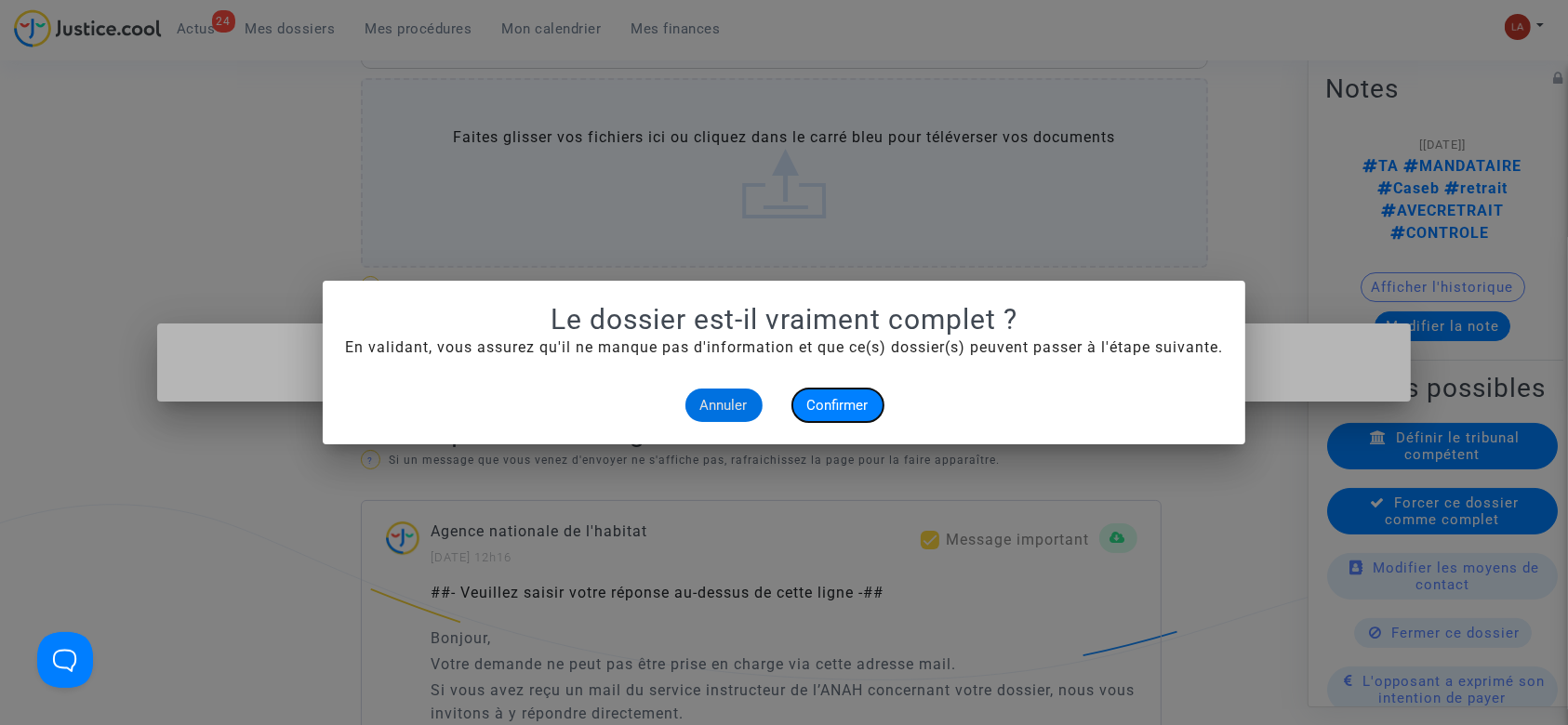
click at [863, 401] on span "Confirmer" at bounding box center [838, 405] width 61 height 16
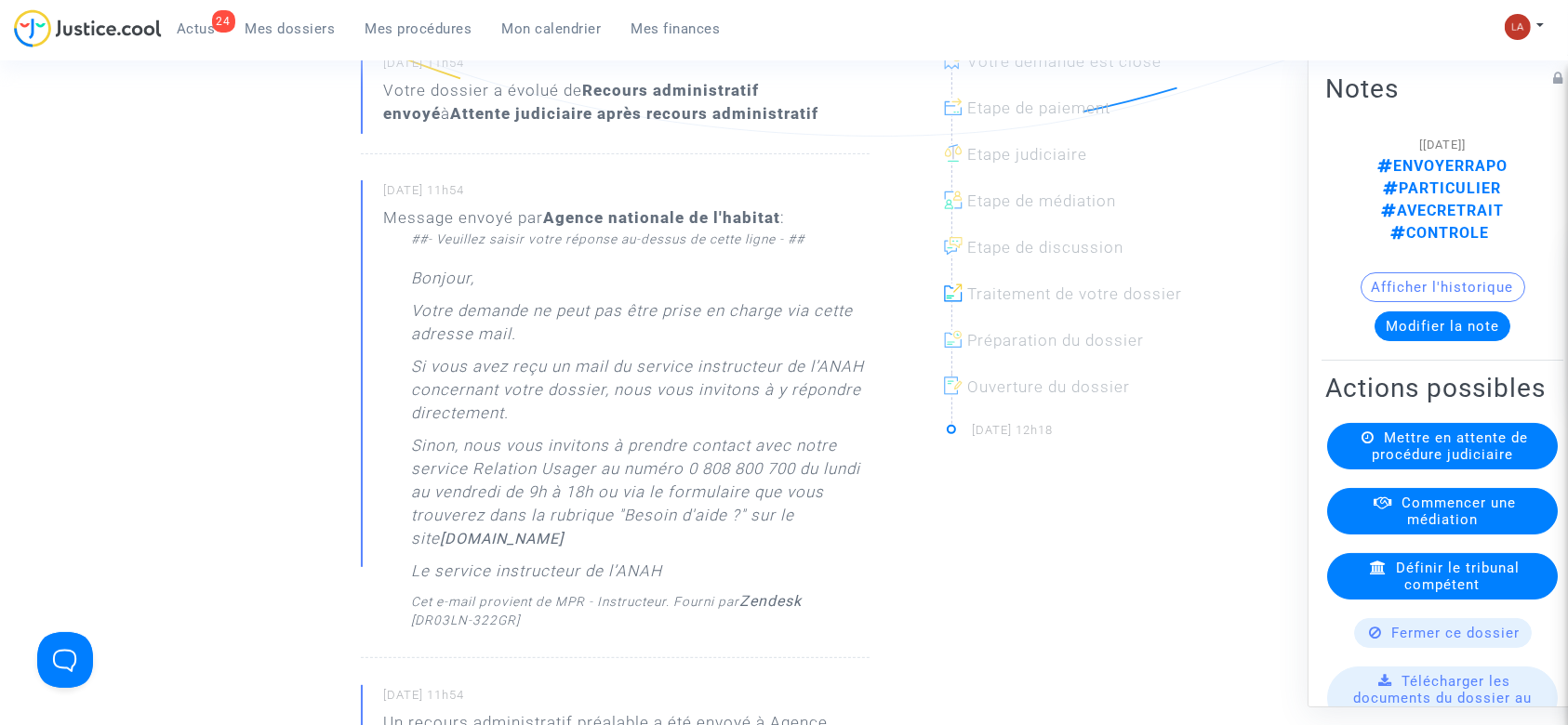
scroll to position [247, 0]
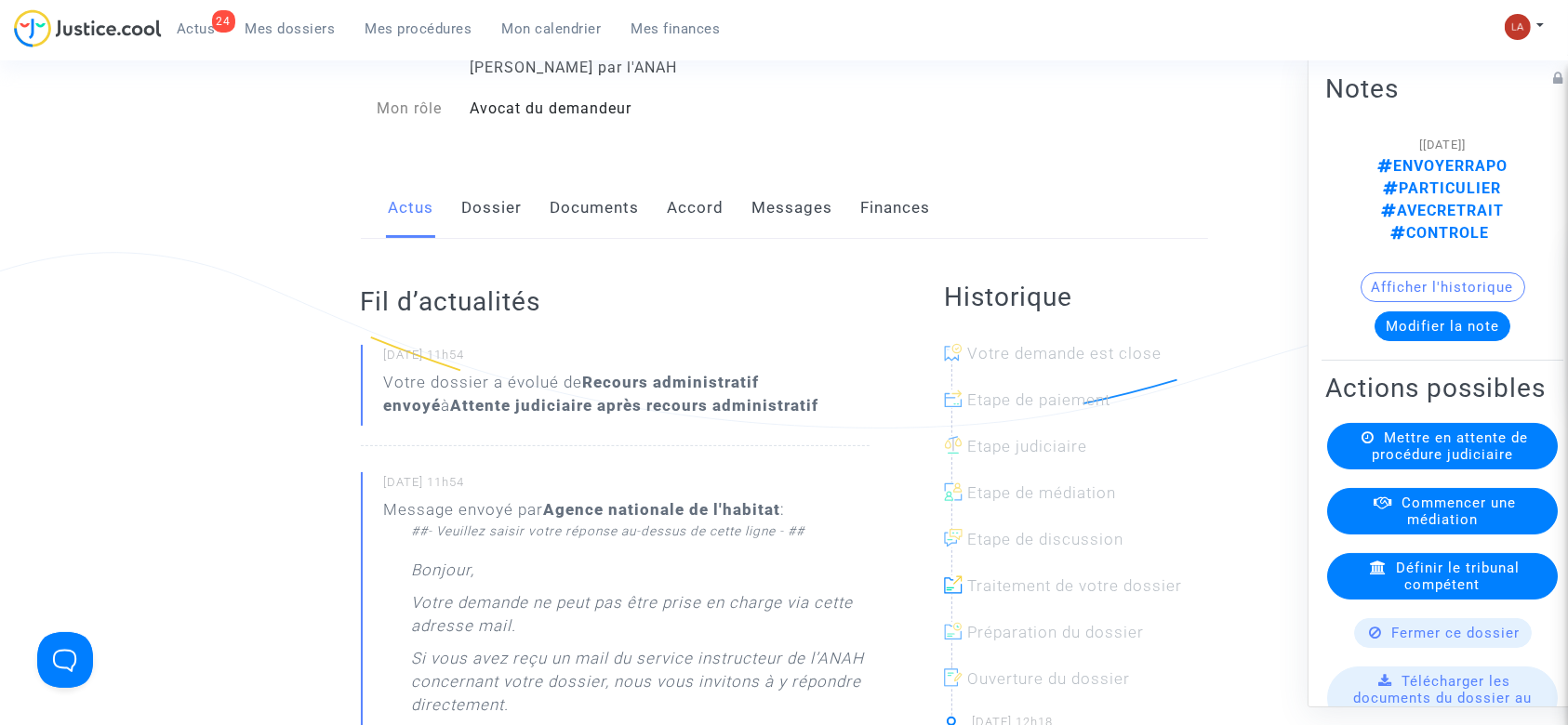
click at [767, 221] on link "Messages" at bounding box center [793, 208] width 80 height 61
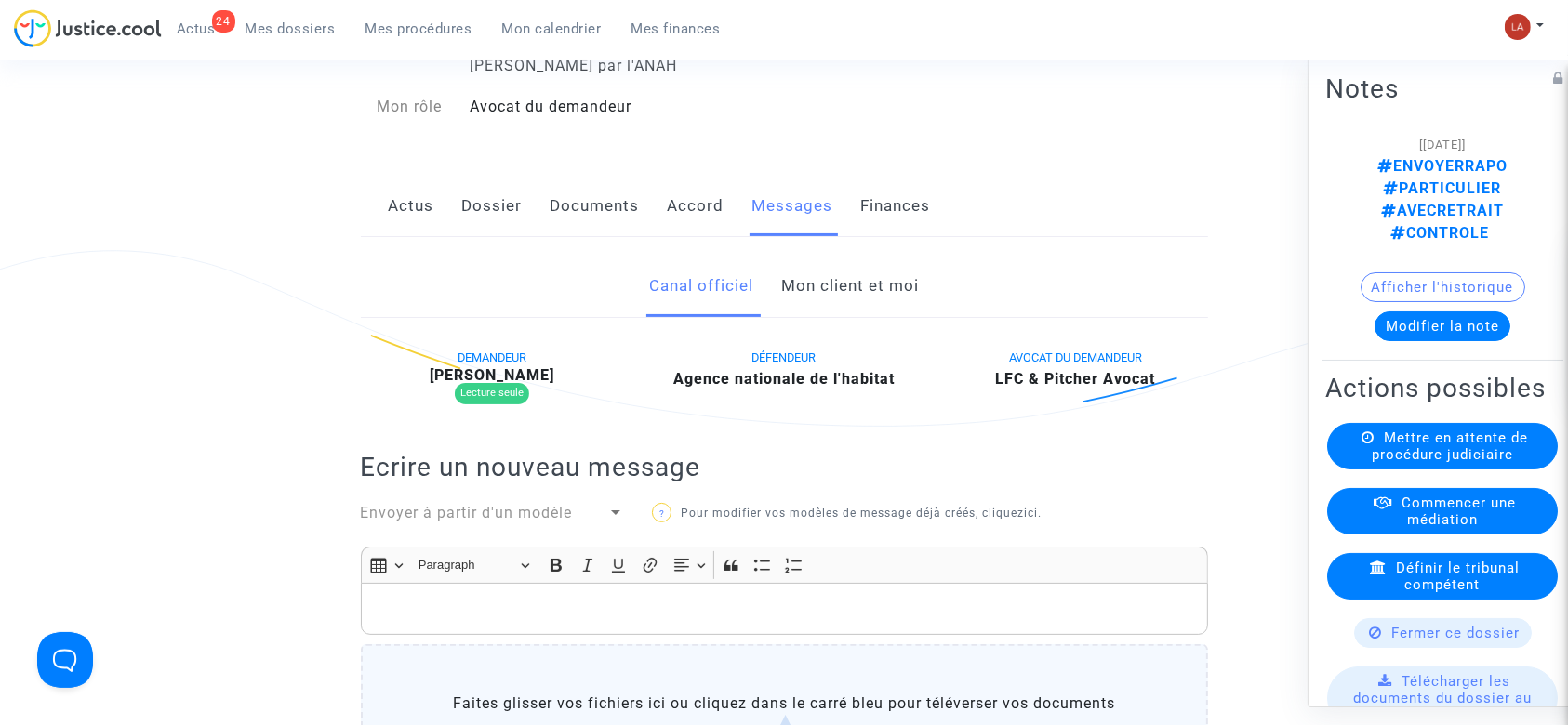
scroll to position [868, 0]
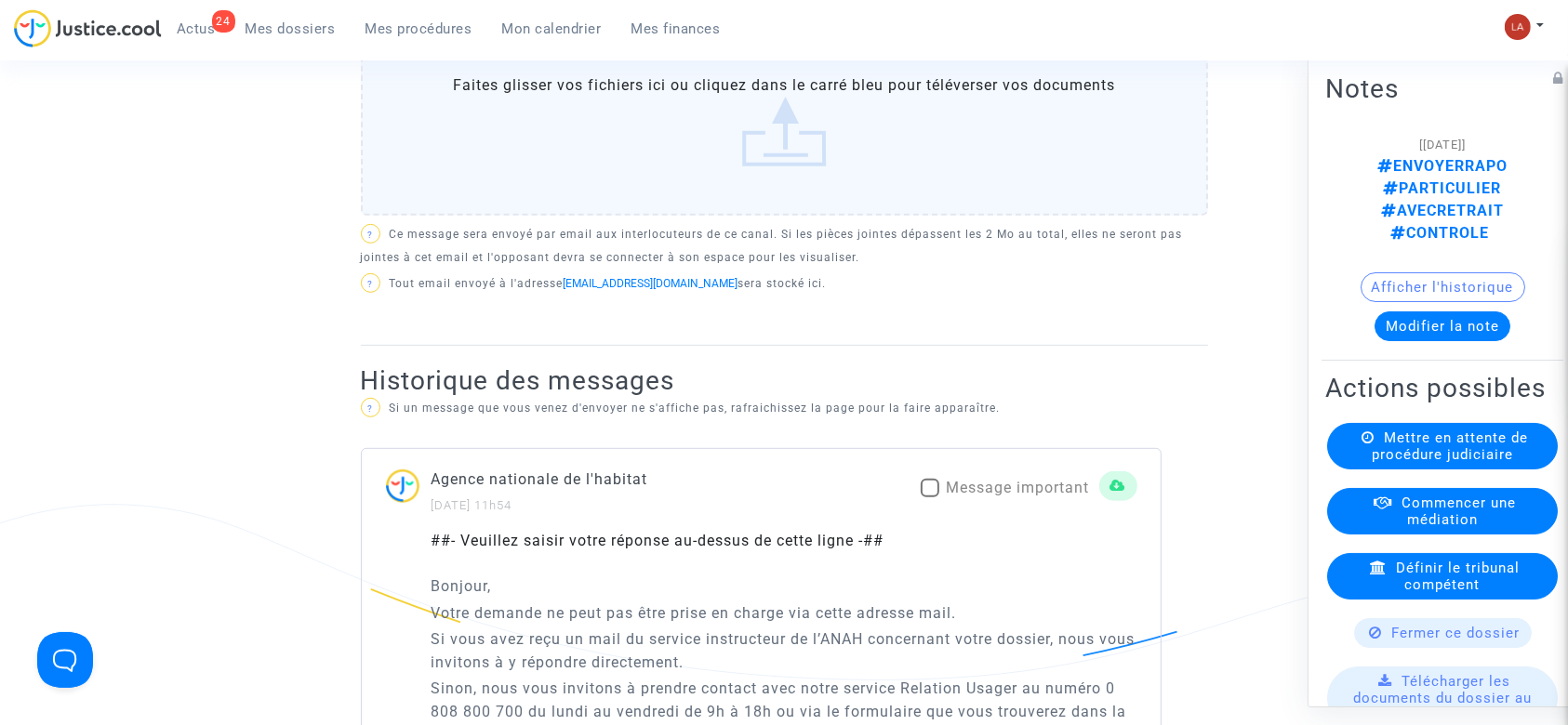
click at [1025, 479] on span "Message important" at bounding box center [1019, 487] width 144 height 17
click at [930, 498] on input "Message important" at bounding box center [929, 498] width 1 height 1
checkbox input "true"
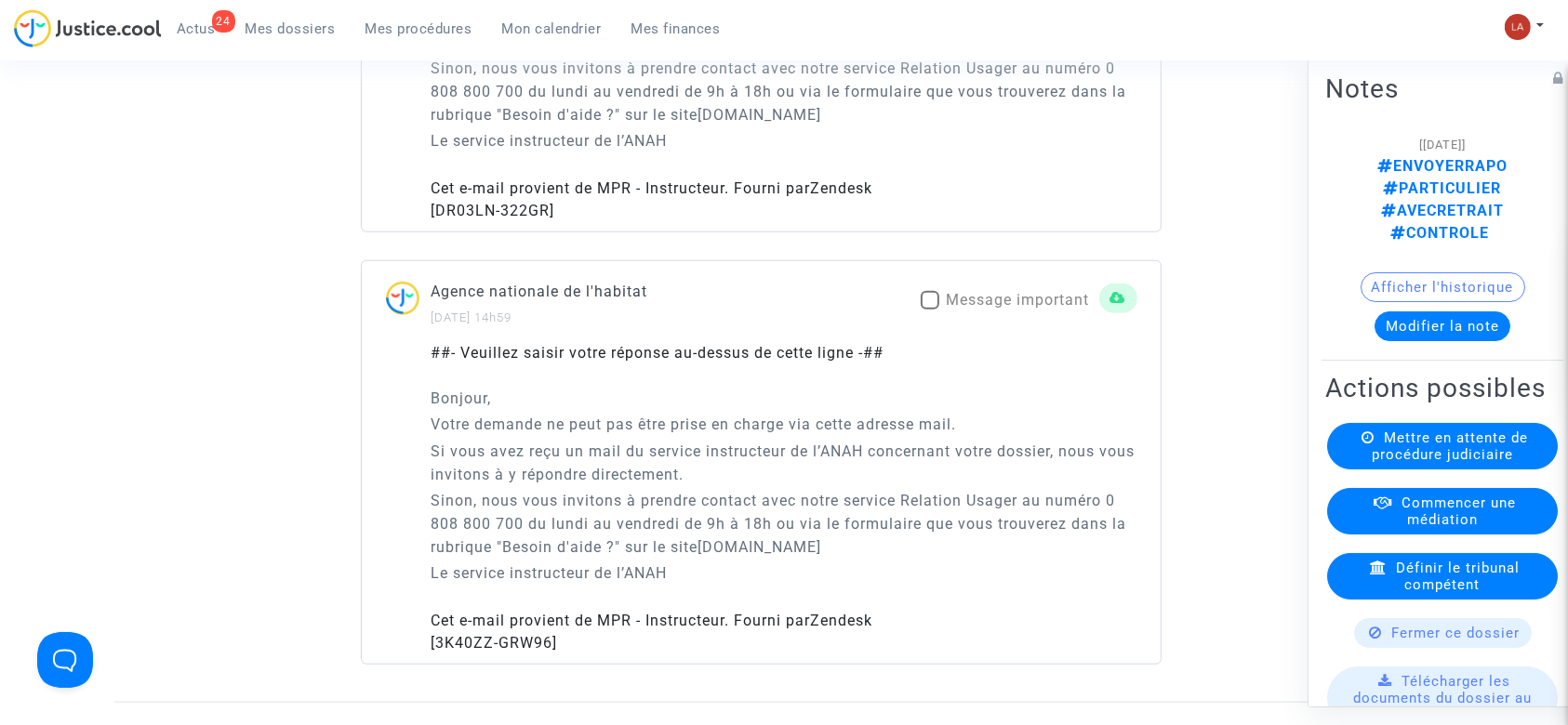
click at [947, 300] on span "Message important" at bounding box center [1019, 300] width 144 height 17
click at [930, 309] on input "Message important" at bounding box center [929, 309] width 1 height 1
checkbox input "true"
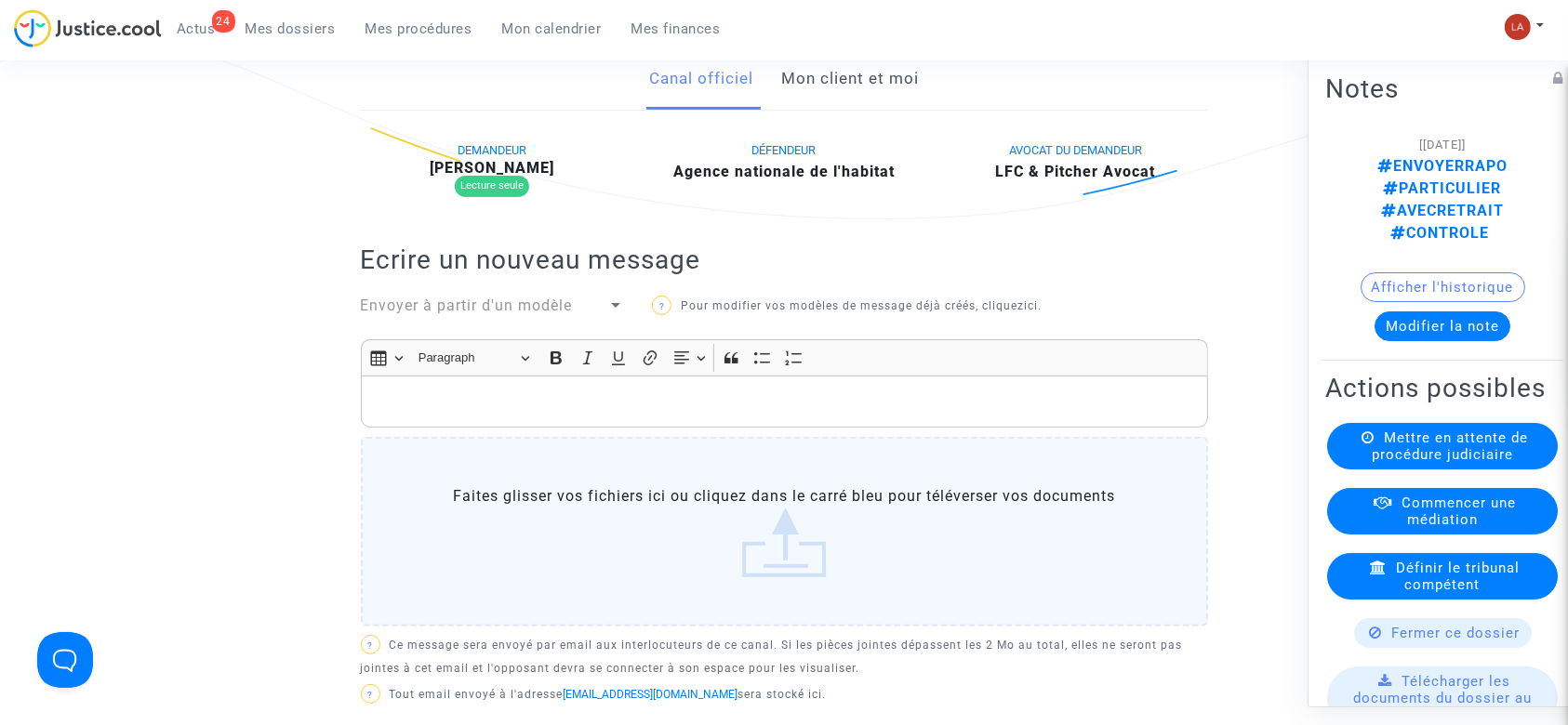
scroll to position [247, 0]
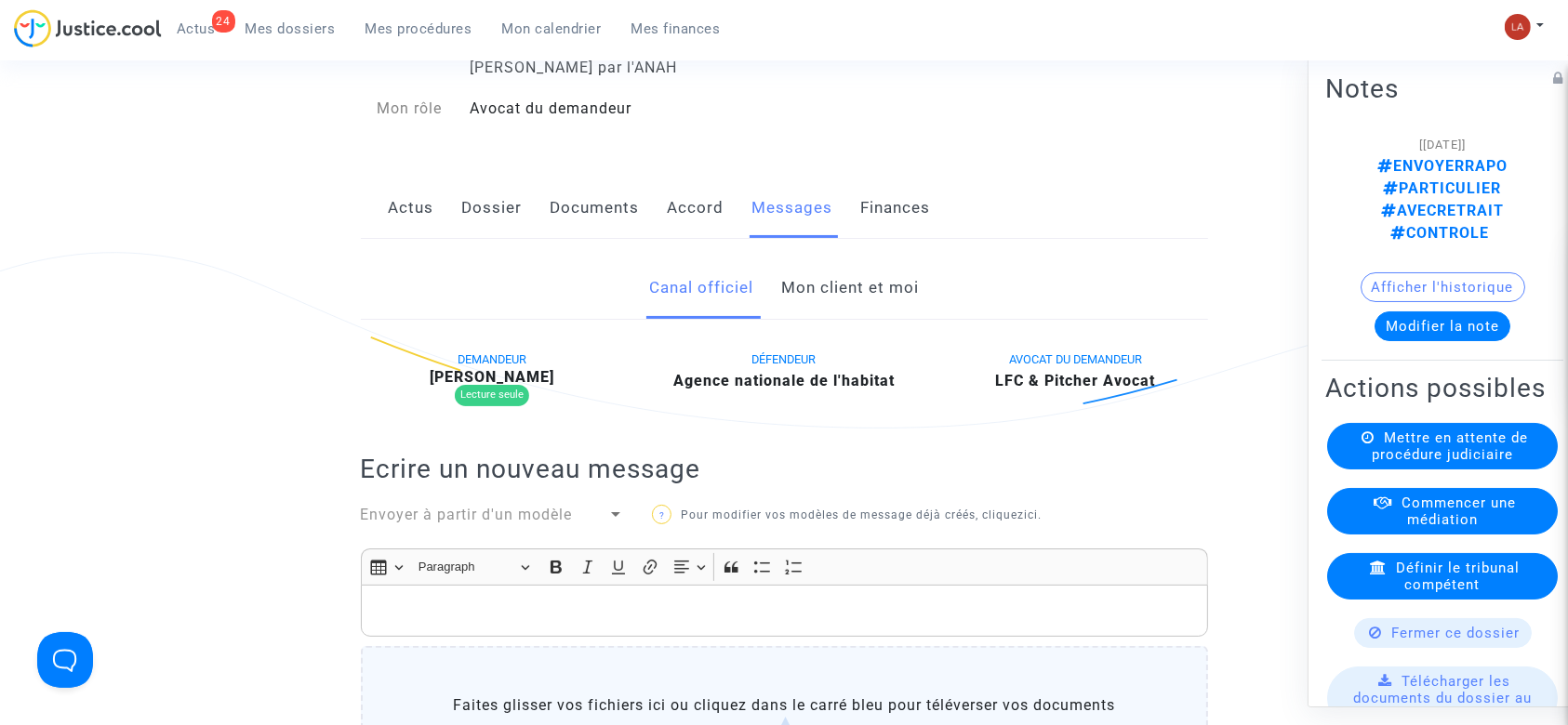
click at [618, 214] on link "Documents" at bounding box center [595, 208] width 89 height 61
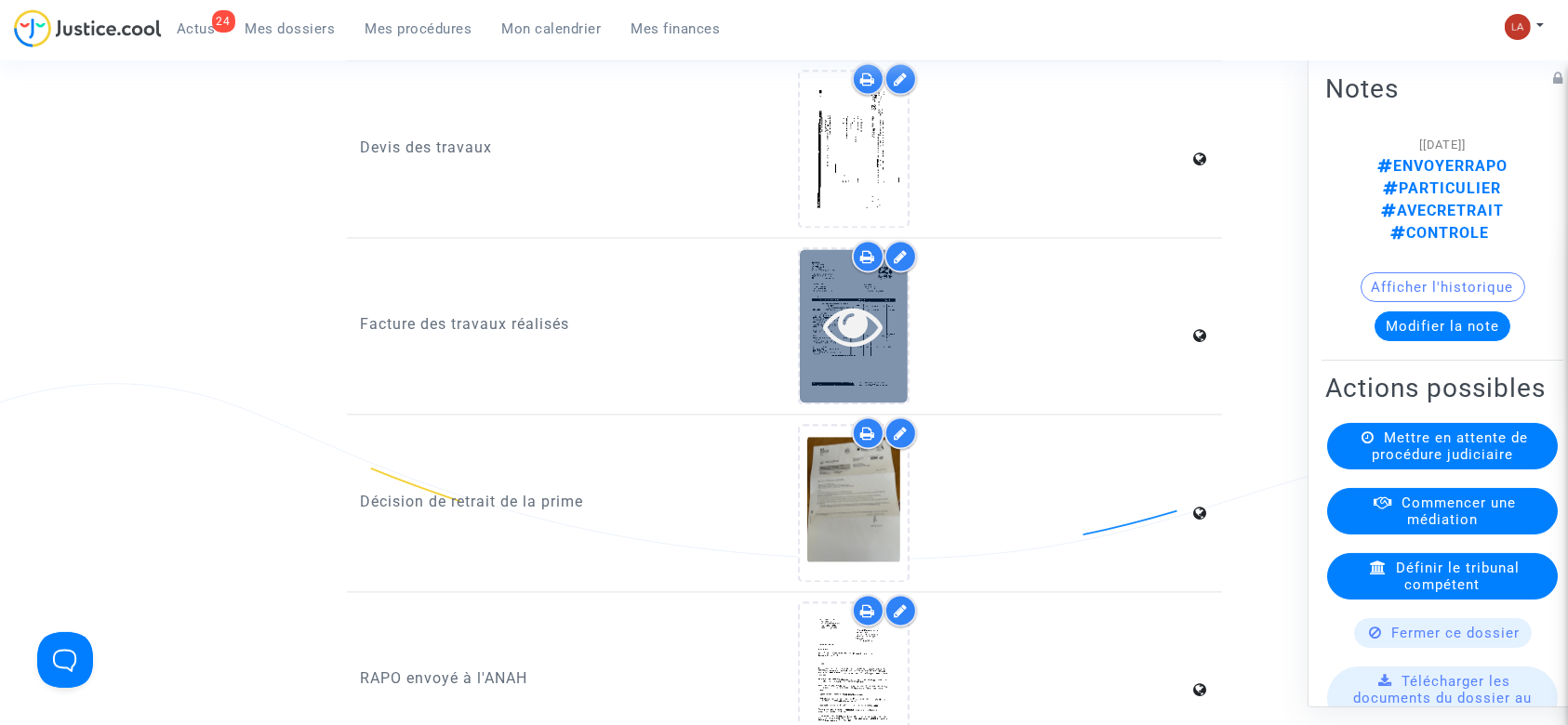
scroll to position [3720, 0]
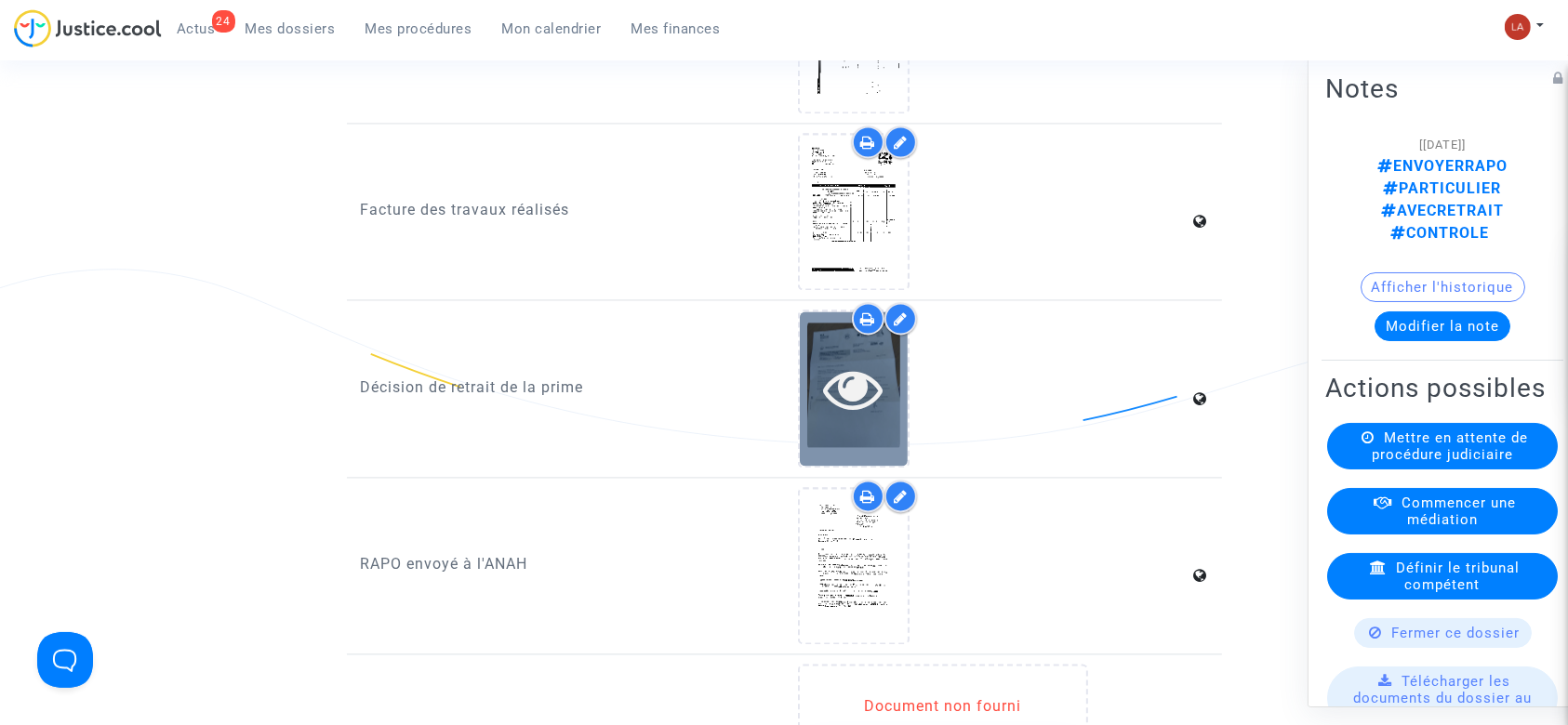
click at [833, 426] on div at bounding box center [853, 388] width 108 height 153
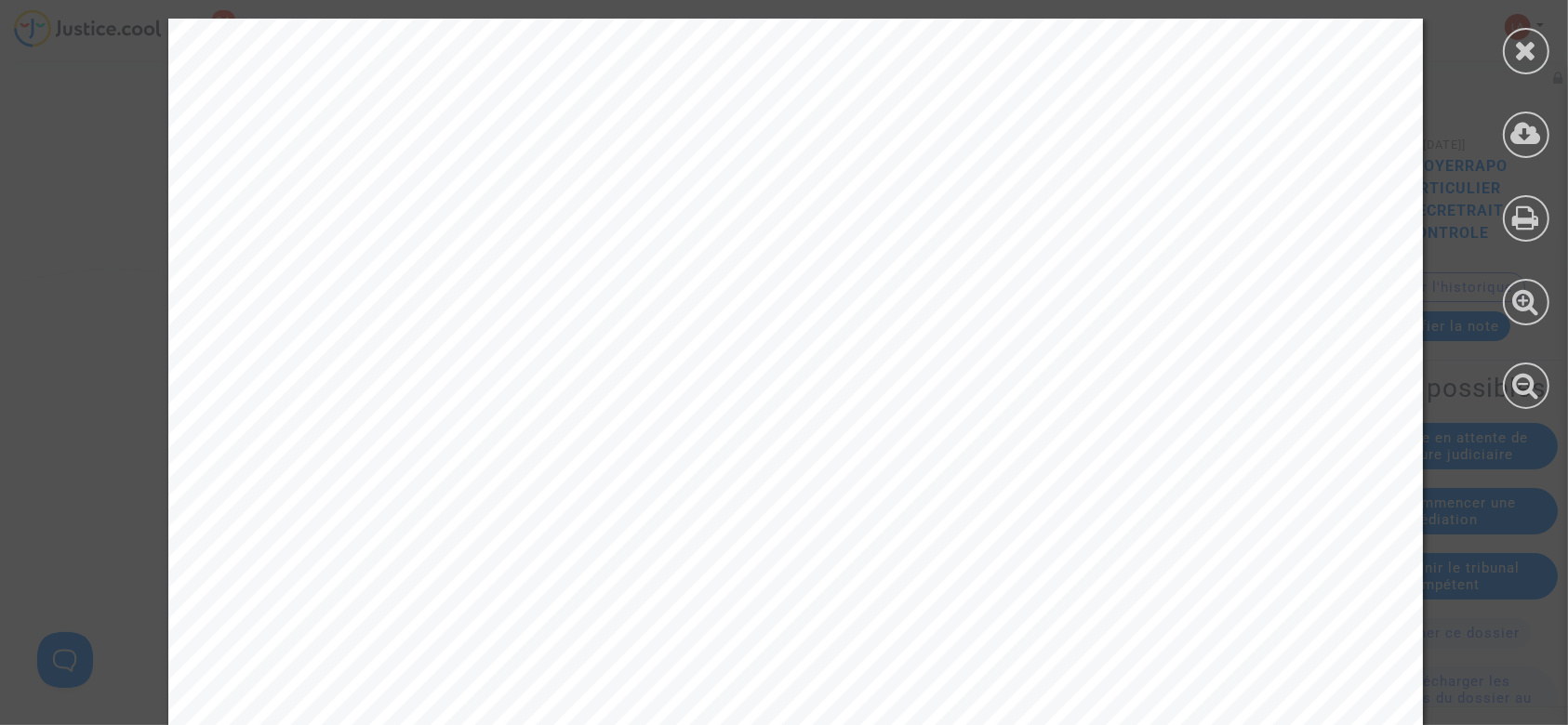
scroll to position [496, 0]
click at [1536, 37] on icon at bounding box center [1527, 50] width 23 height 28
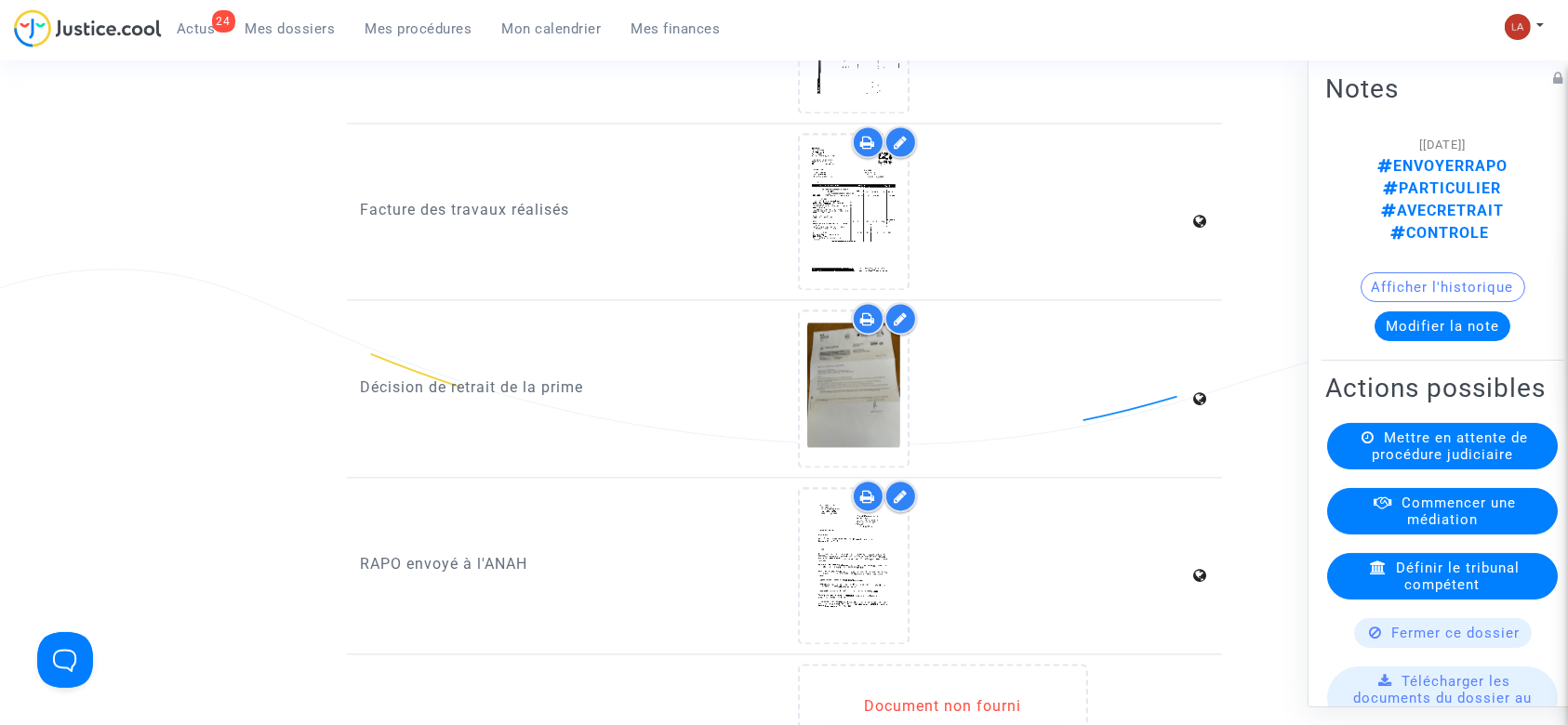
click at [1449, 311] on button "Modifier la note" at bounding box center [1443, 326] width 136 height 30
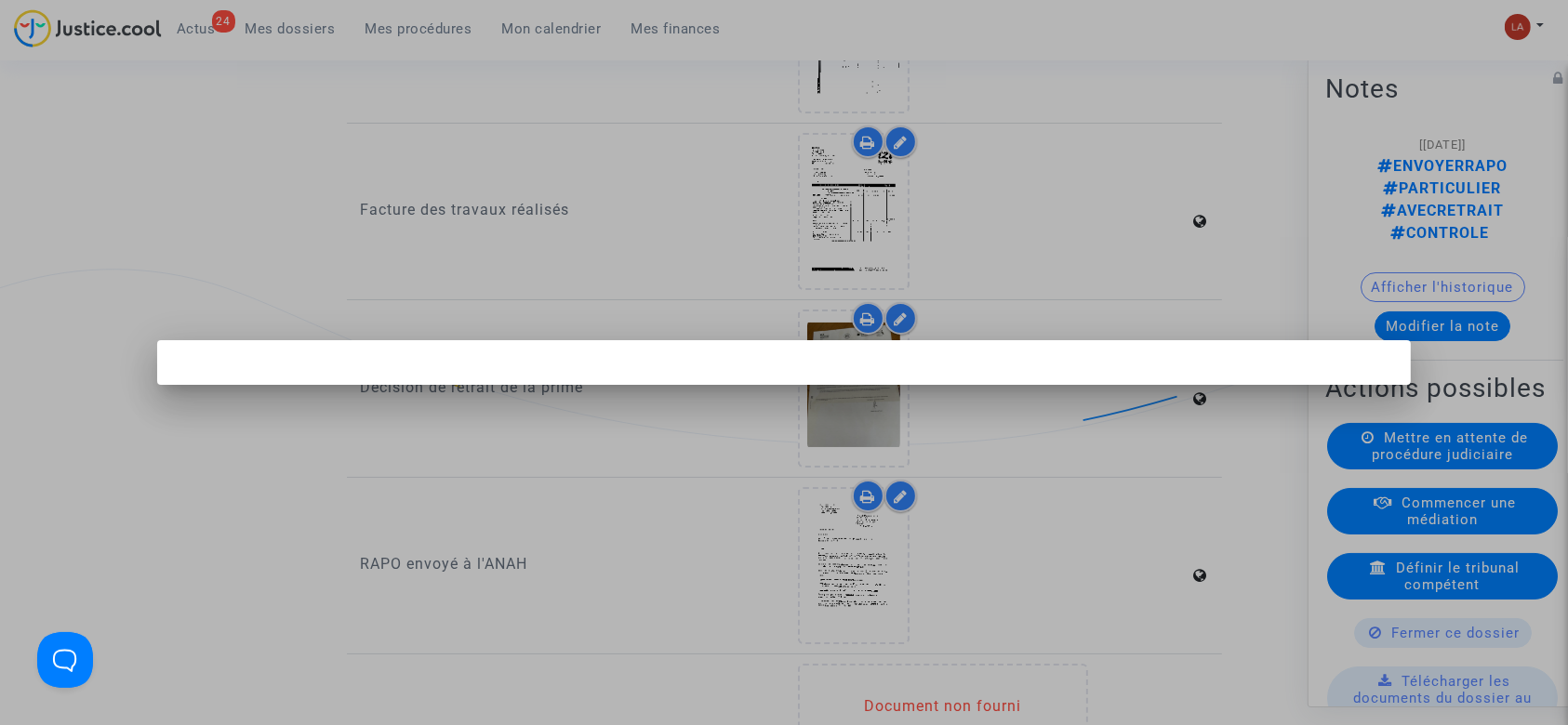
scroll to position [0, 0]
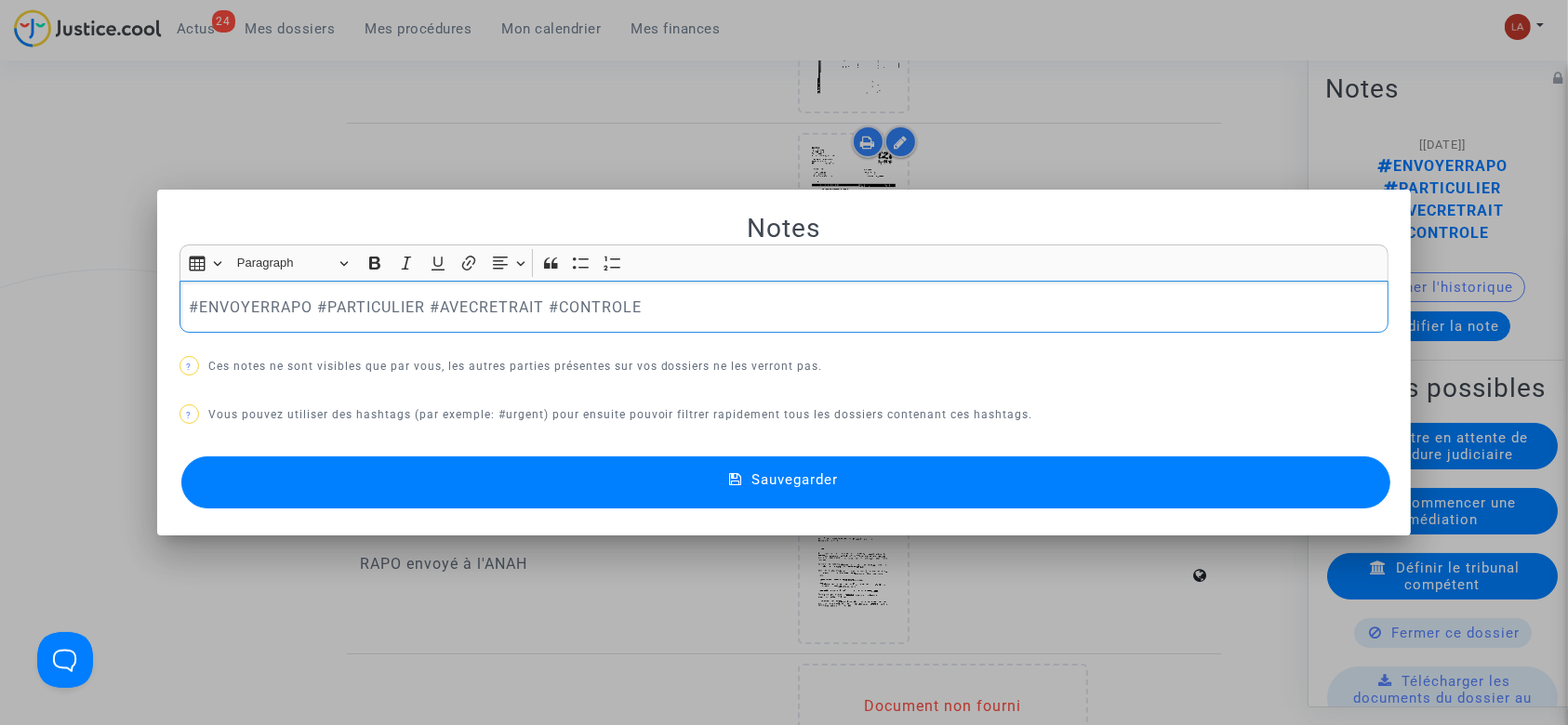
click at [262, 316] on p "#ENVOYERRAPO #PARTICULIER #AVECRETRAIT #CONTROLE" at bounding box center [784, 307] width 1191 height 23
click at [697, 296] on p "#TA #PARTICULIER #AVECRETRAIT #CONTROLE" at bounding box center [784, 307] width 1191 height 23
click at [713, 478] on button "Sauvegarder" at bounding box center [785, 483] width 1210 height 52
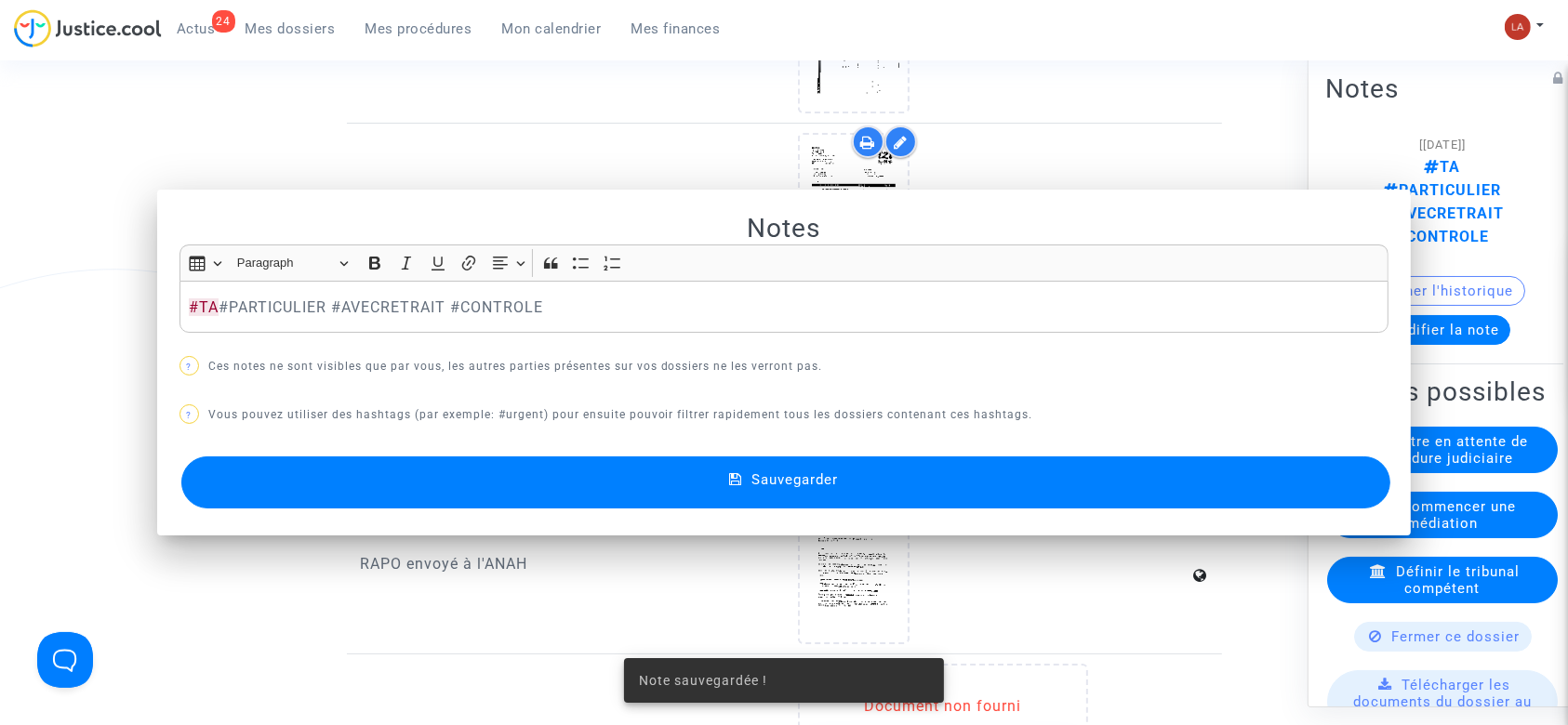
scroll to position [3720, 0]
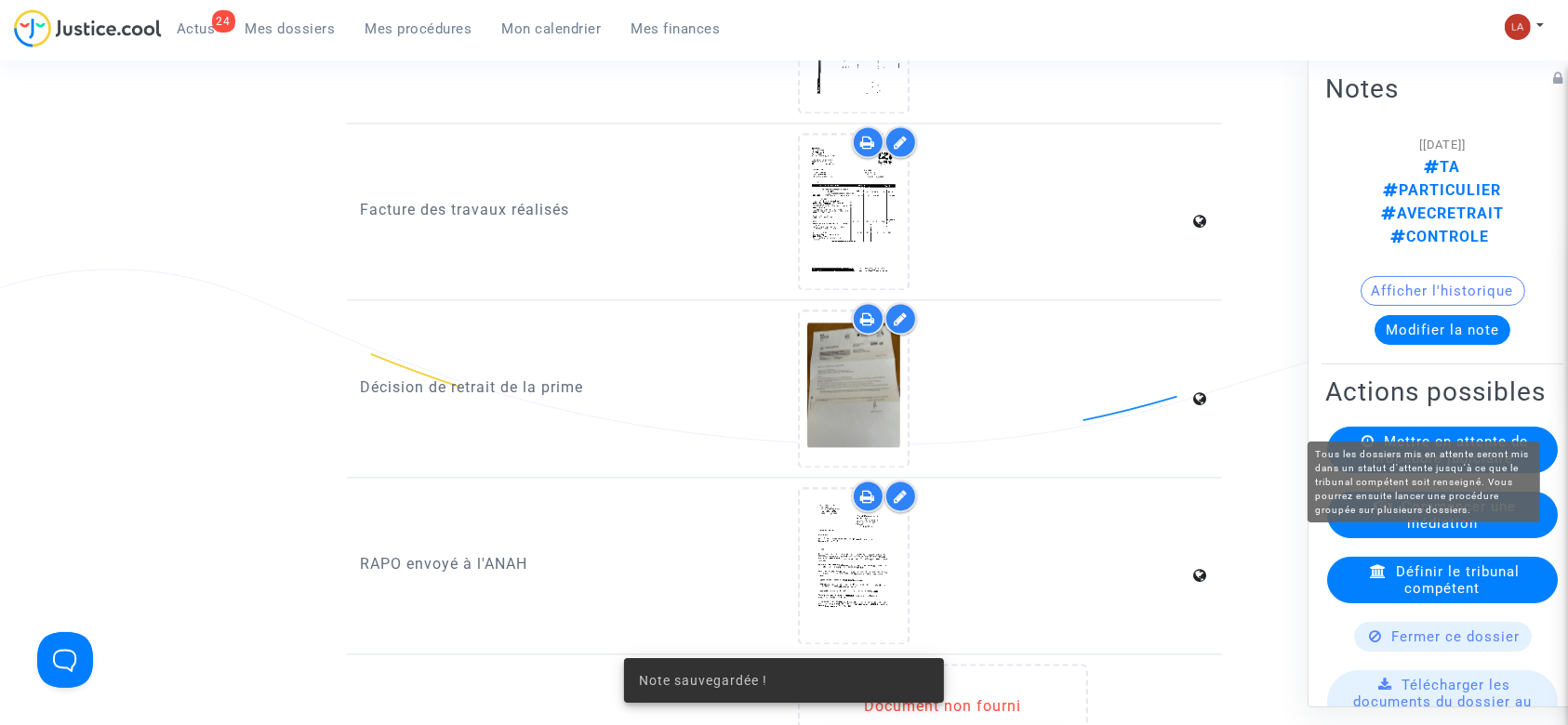
click at [1400, 434] on span "Mettre en attente de procédure judiciaire" at bounding box center [1449, 450] width 156 height 34
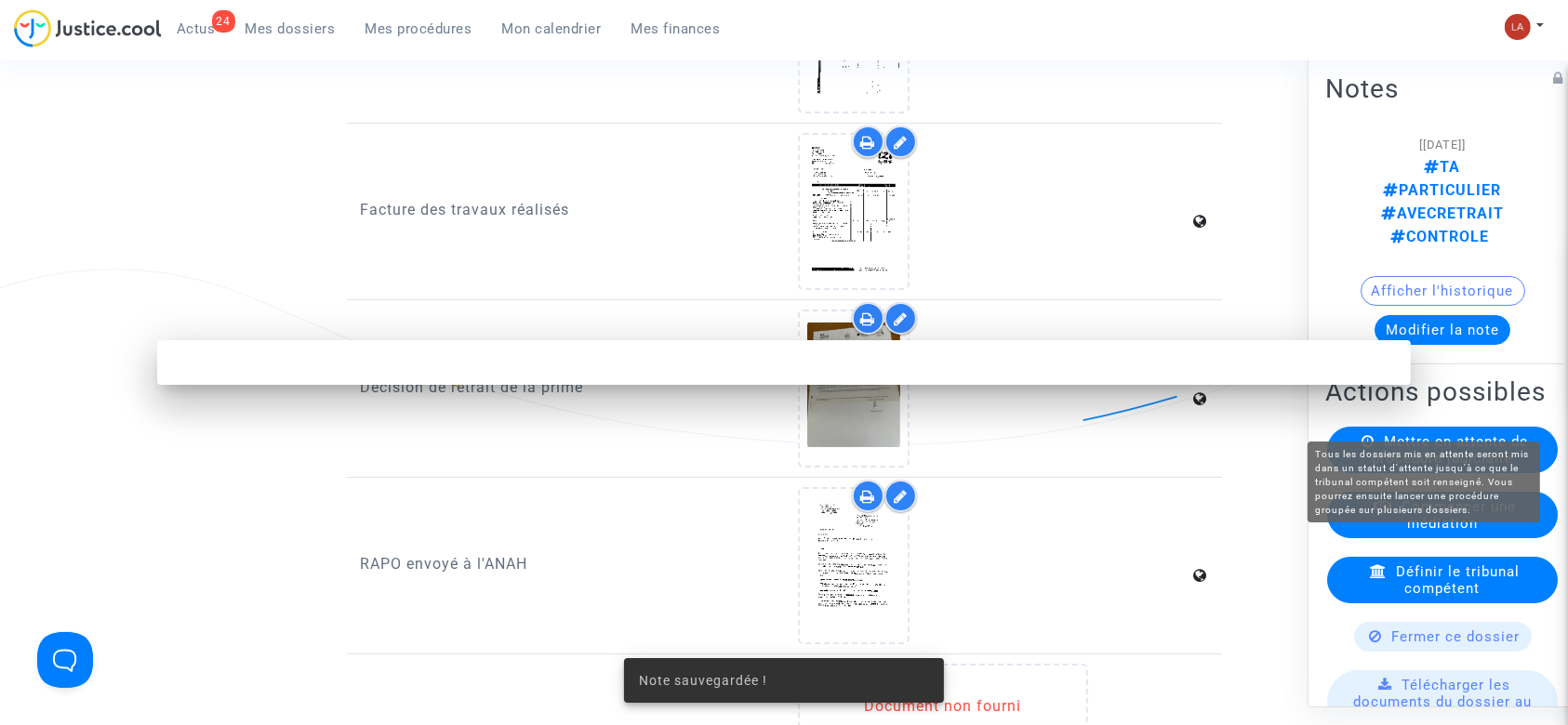
scroll to position [0, 0]
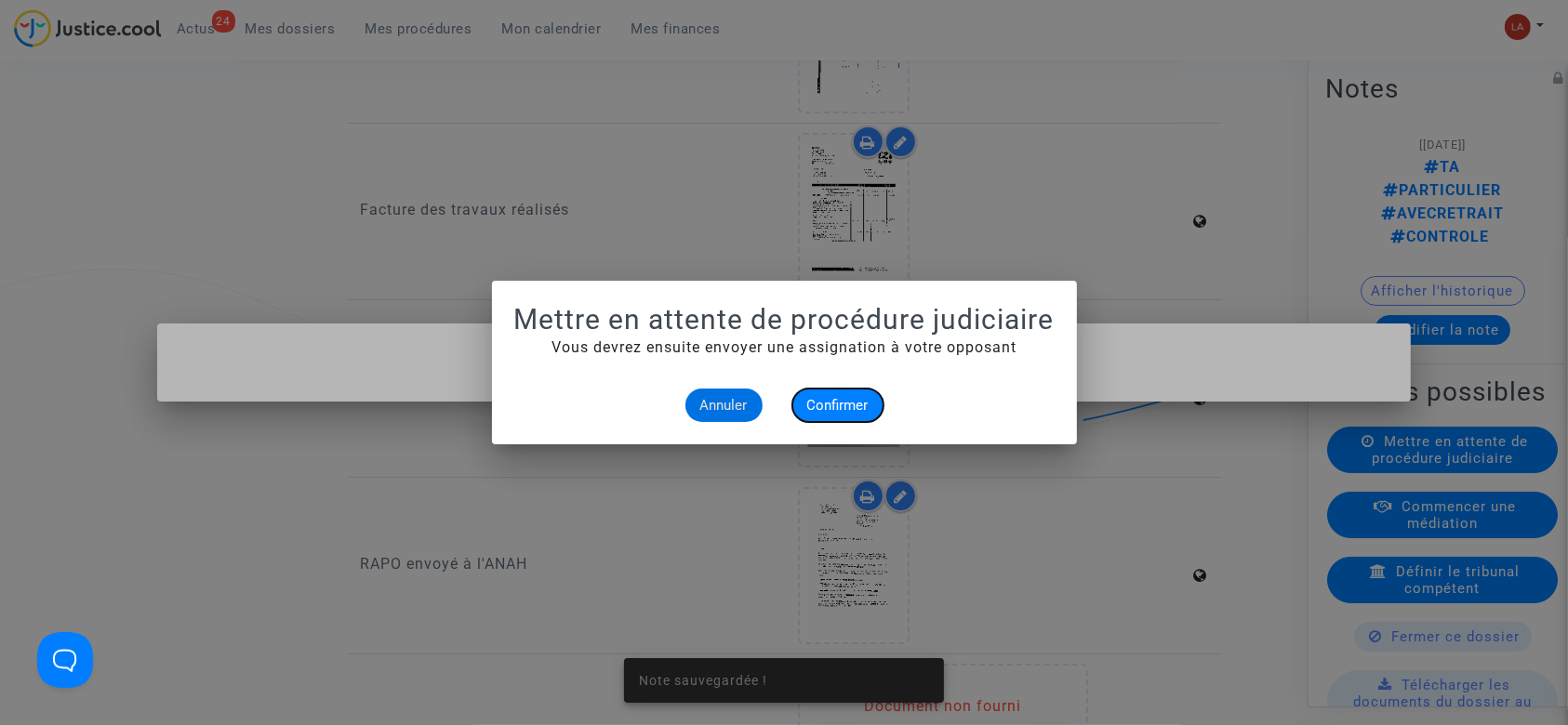
click at [855, 416] on button "Confirmer" at bounding box center [837, 405] width 91 height 34
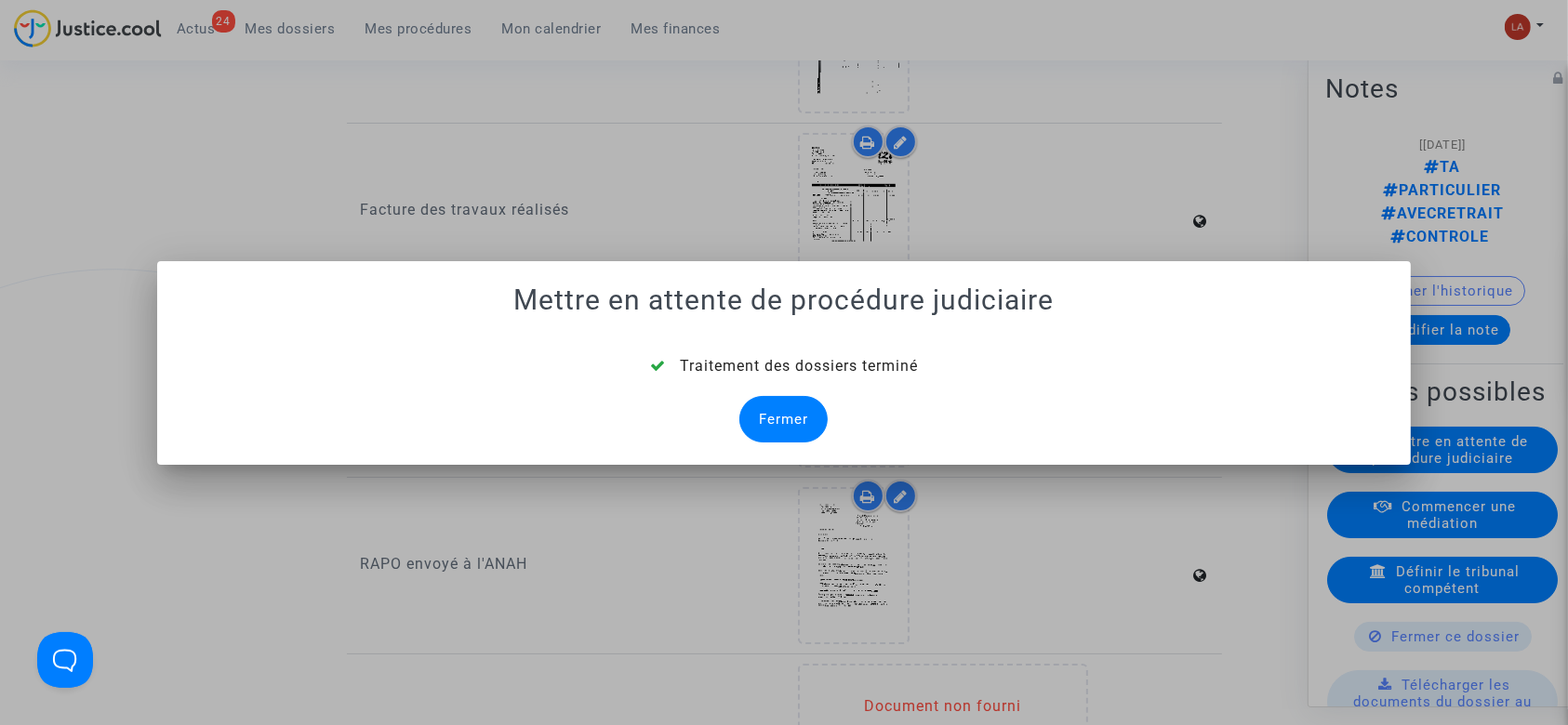
click at [782, 398] on div "Fermer" at bounding box center [784, 419] width 88 height 47
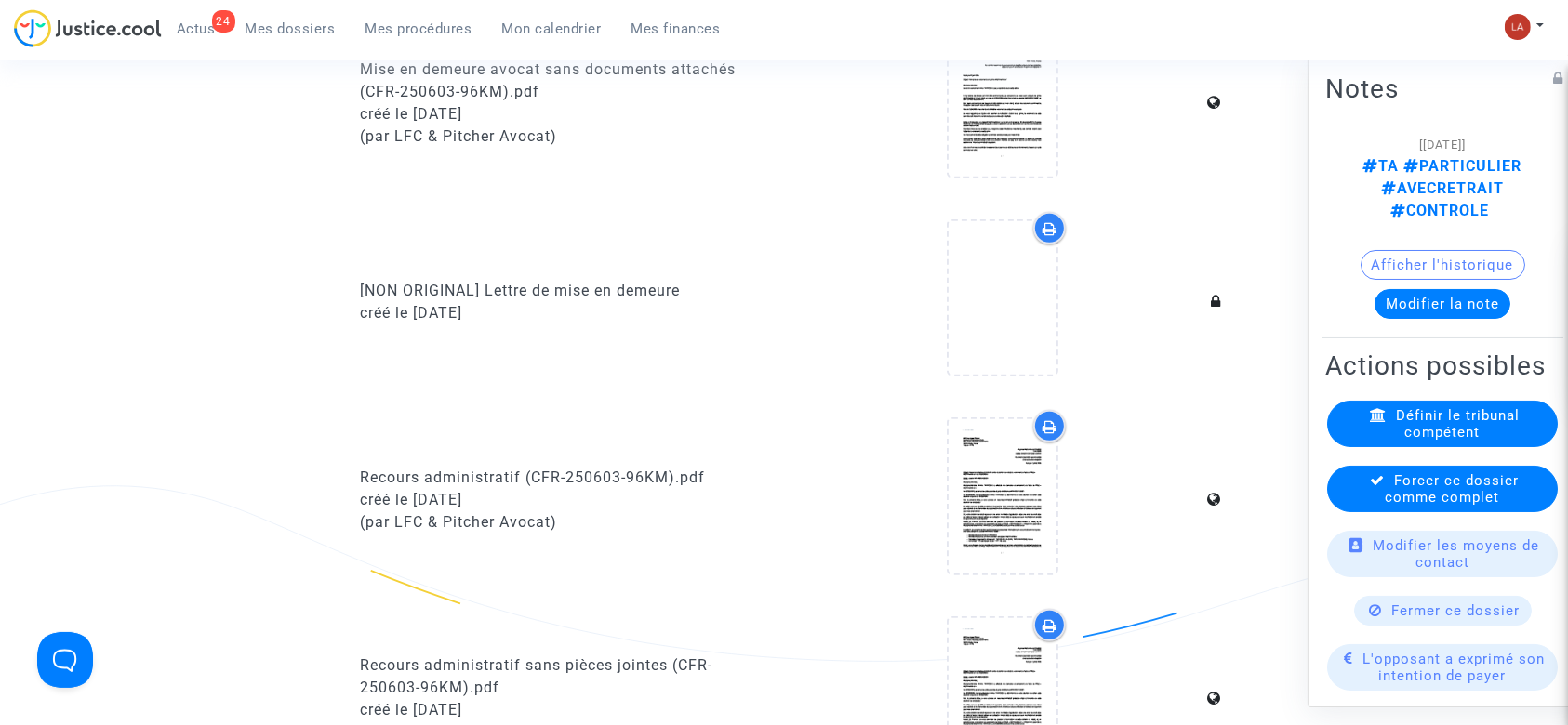
scroll to position [3720, 0]
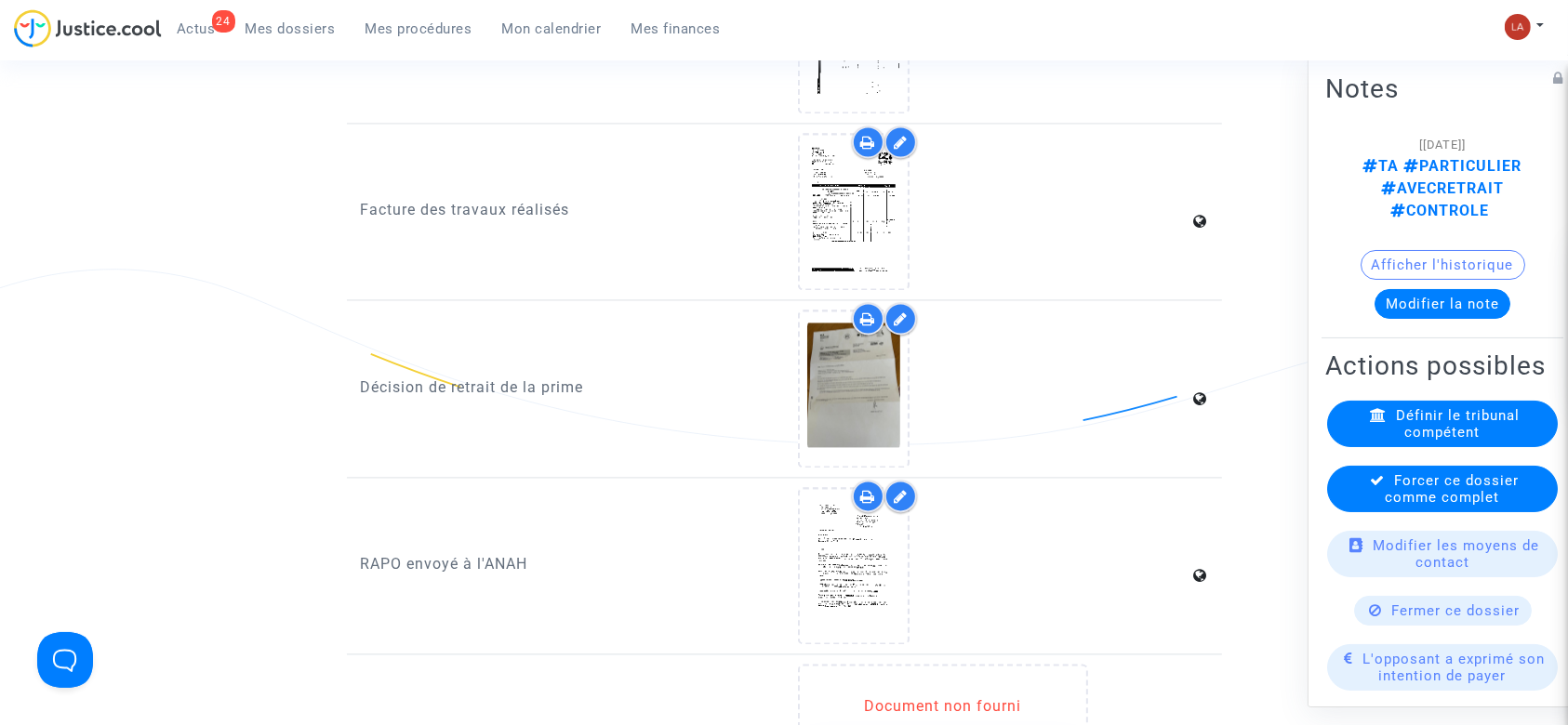
click at [1369, 480] on div "Forcer ce dossier comme complet" at bounding box center [1443, 489] width 231 height 47
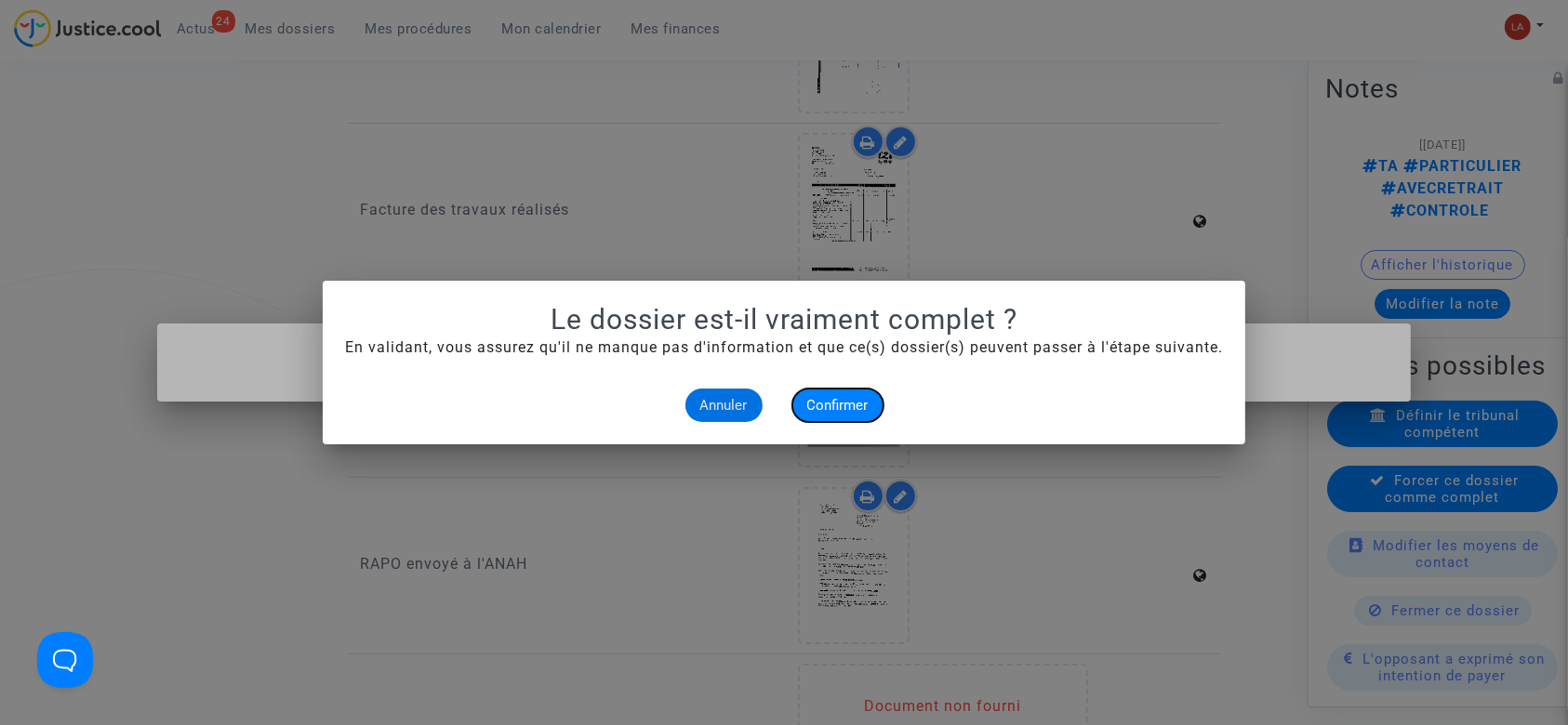
click at [838, 415] on button "Confirmer" at bounding box center [837, 405] width 91 height 34
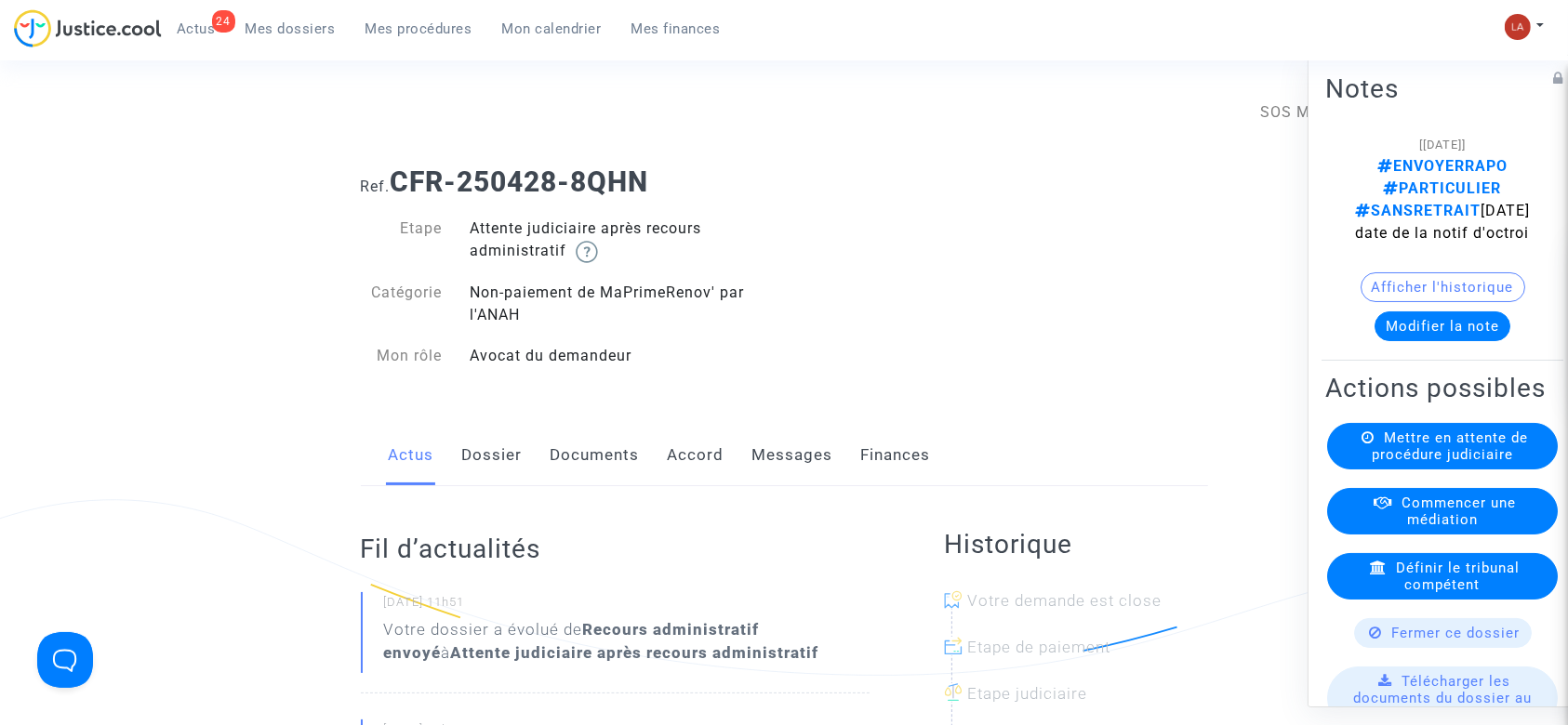
click at [799, 436] on link "Messages" at bounding box center [793, 456] width 80 height 61
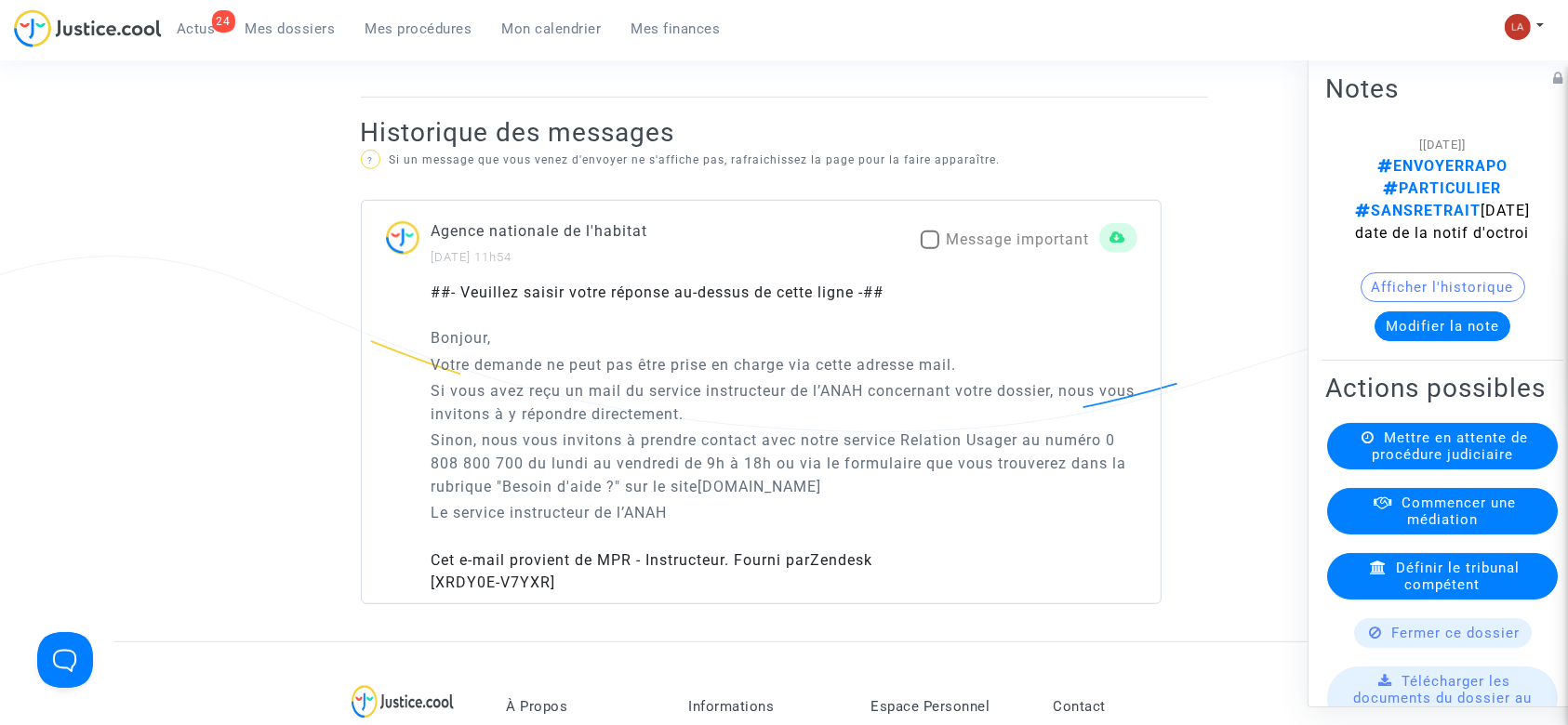
click at [963, 241] on span "Message important" at bounding box center [1019, 239] width 144 height 17
click at [930, 249] on input "Message important" at bounding box center [929, 249] width 1 height 1
checkbox input "true"
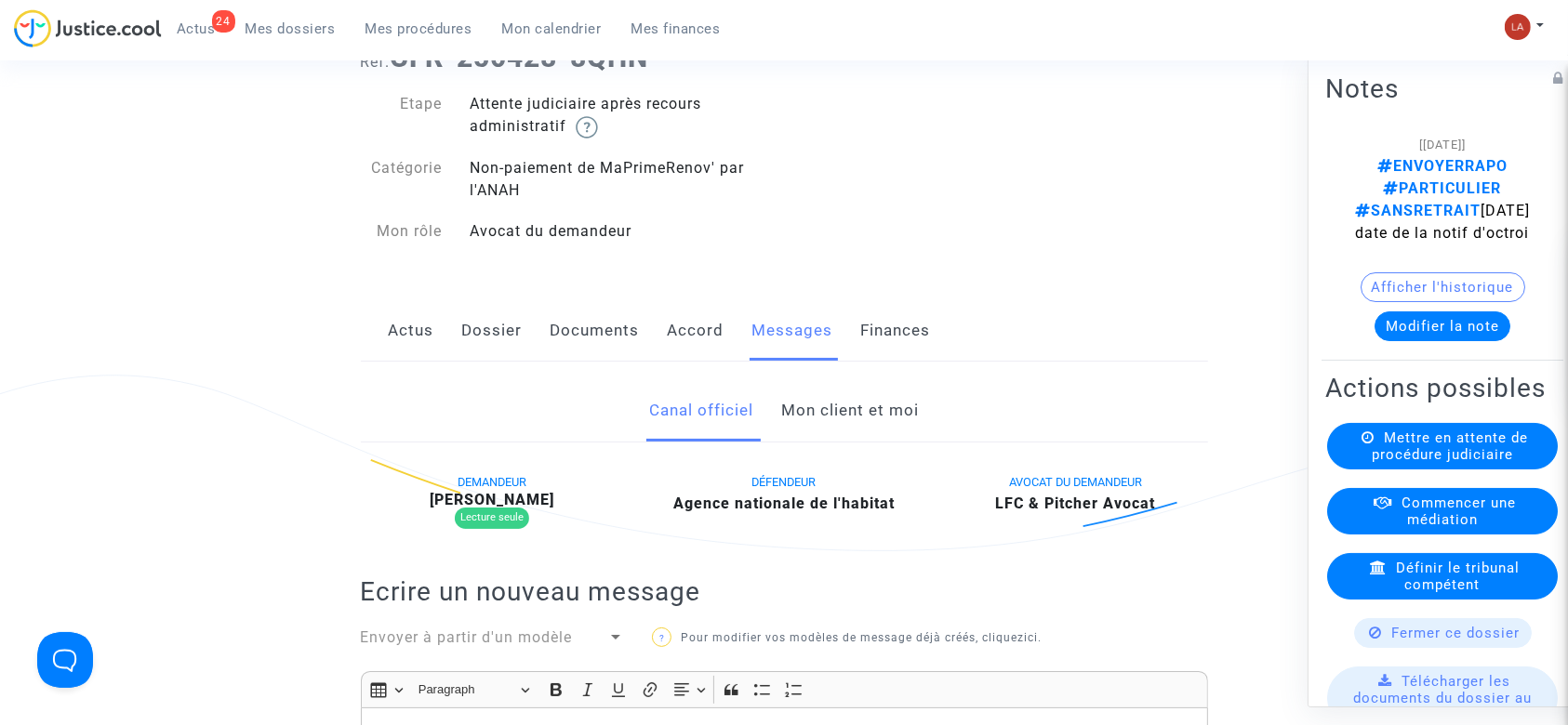
scroll to position [124, 0]
click at [598, 324] on link "Documents" at bounding box center [595, 332] width 89 height 61
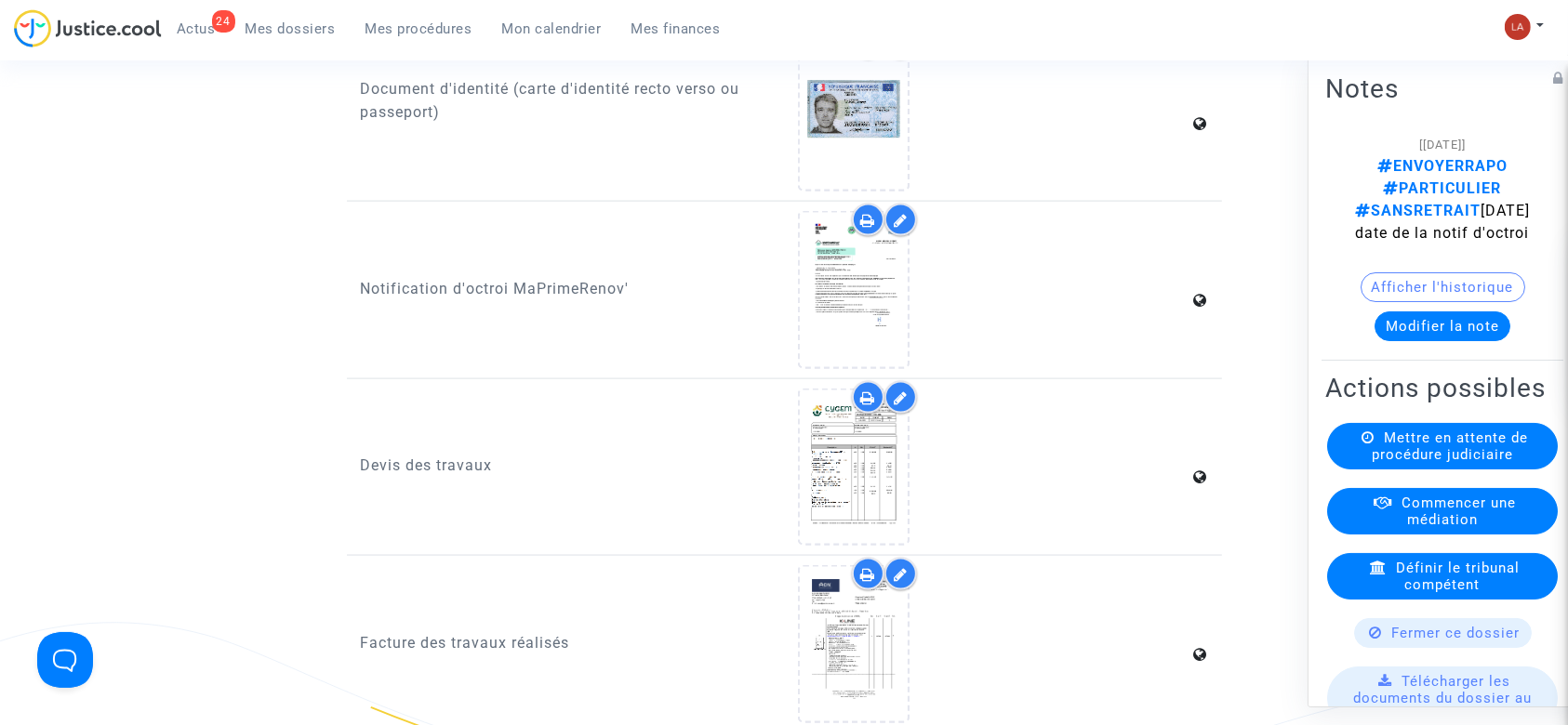
scroll to position [2356, 0]
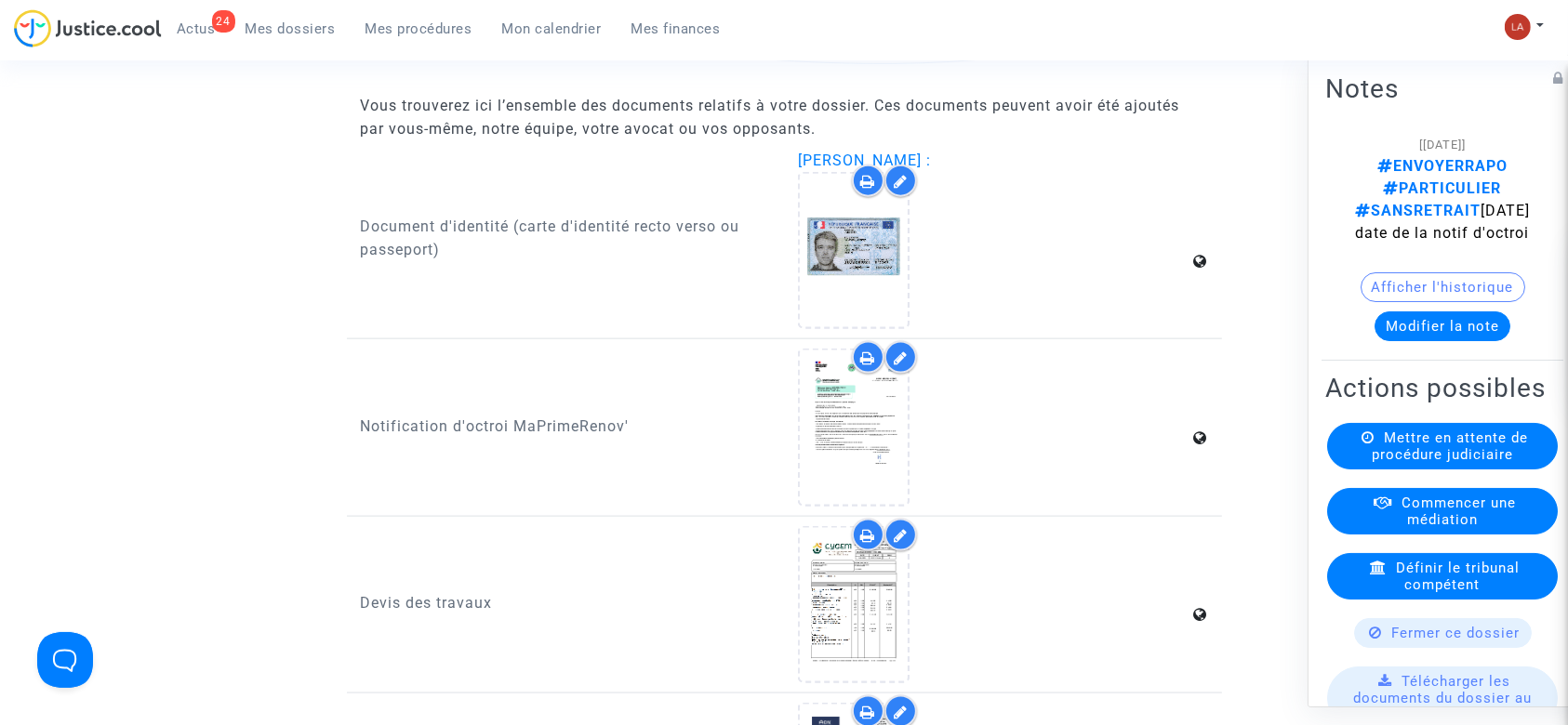
click at [1466, 311] on button "Modifier la note" at bounding box center [1443, 326] width 136 height 30
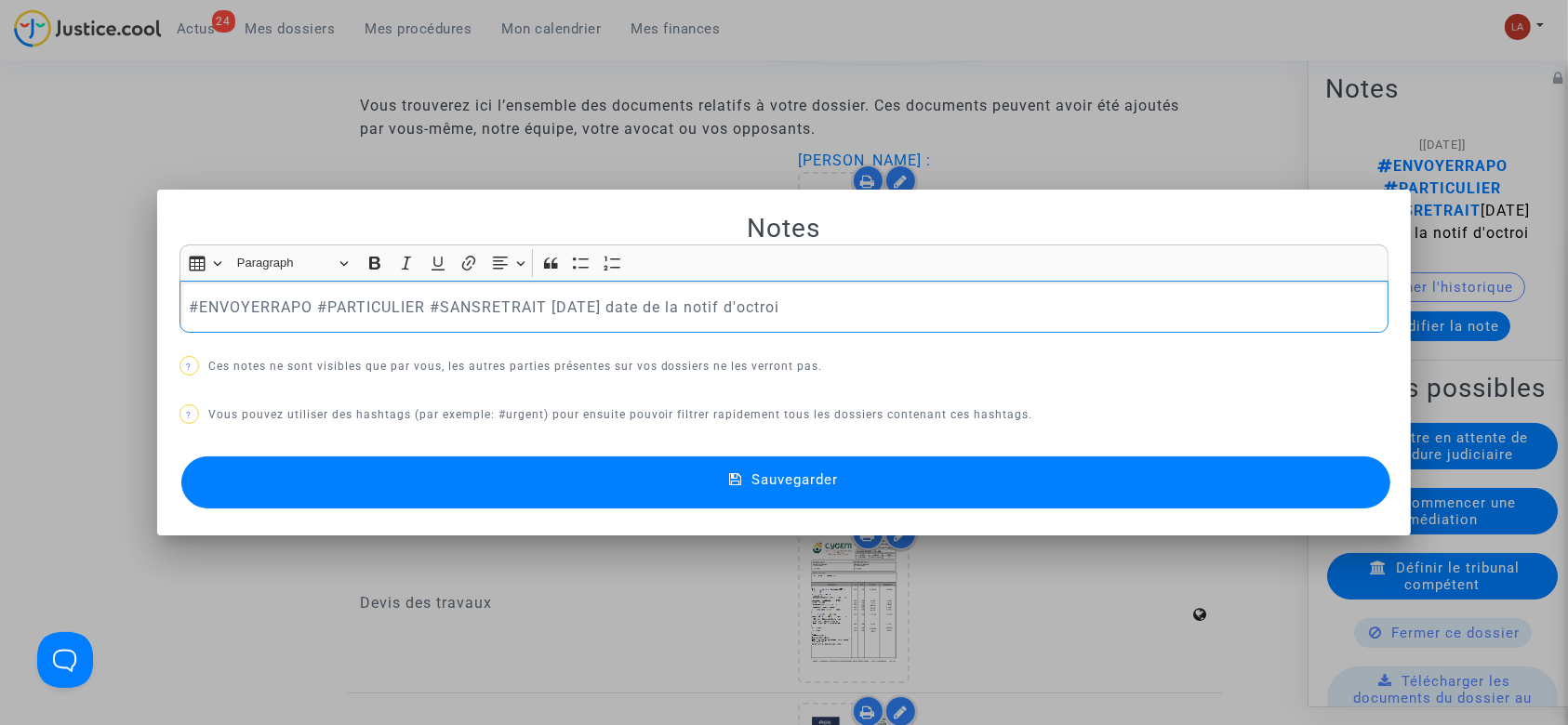
click at [221, 303] on p "#ENVOYERRAPO #PARTICULIER #SANSRETRAIT [DATE] date de la notif d'octroi" at bounding box center [784, 307] width 1191 height 23
click at [568, 487] on button "Sauvegarder" at bounding box center [785, 483] width 1210 height 52
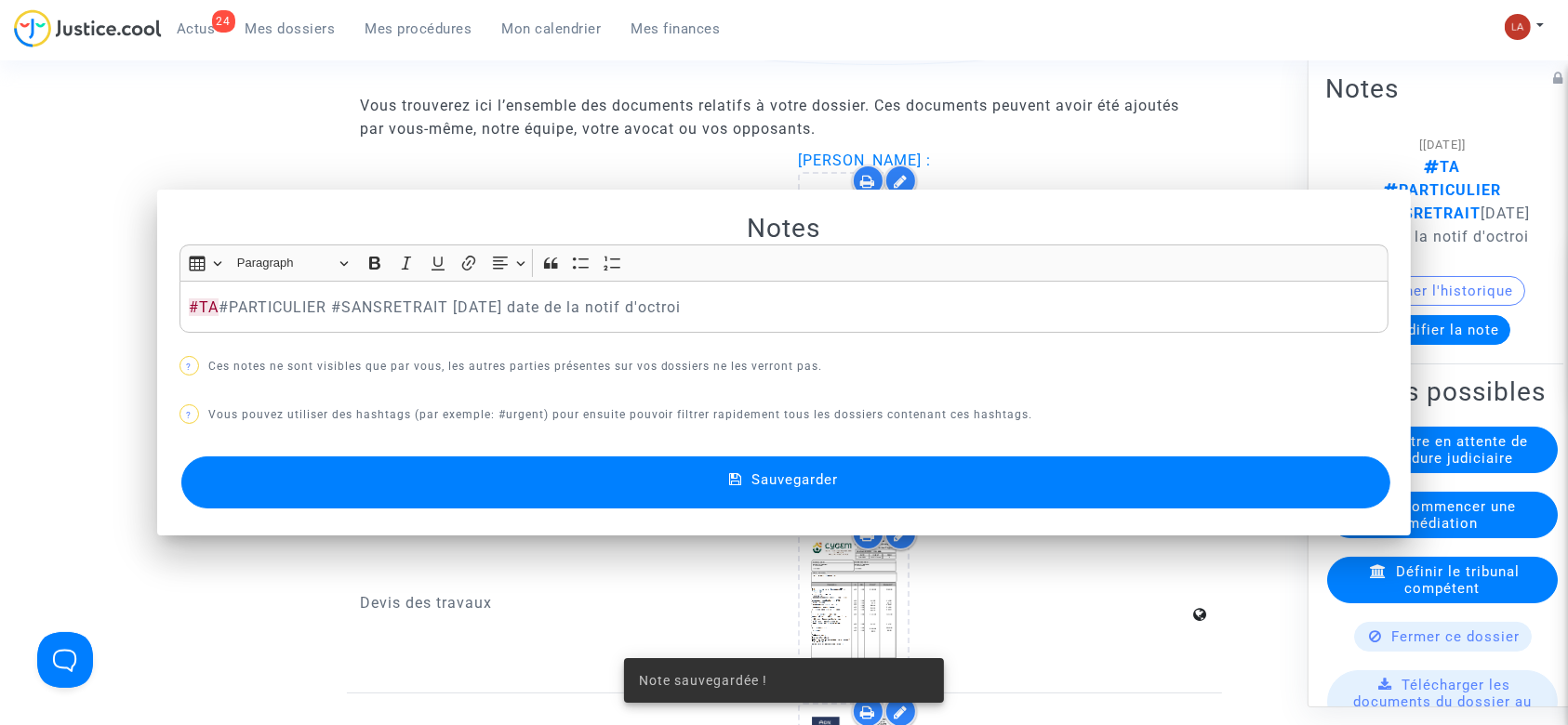
scroll to position [2356, 0]
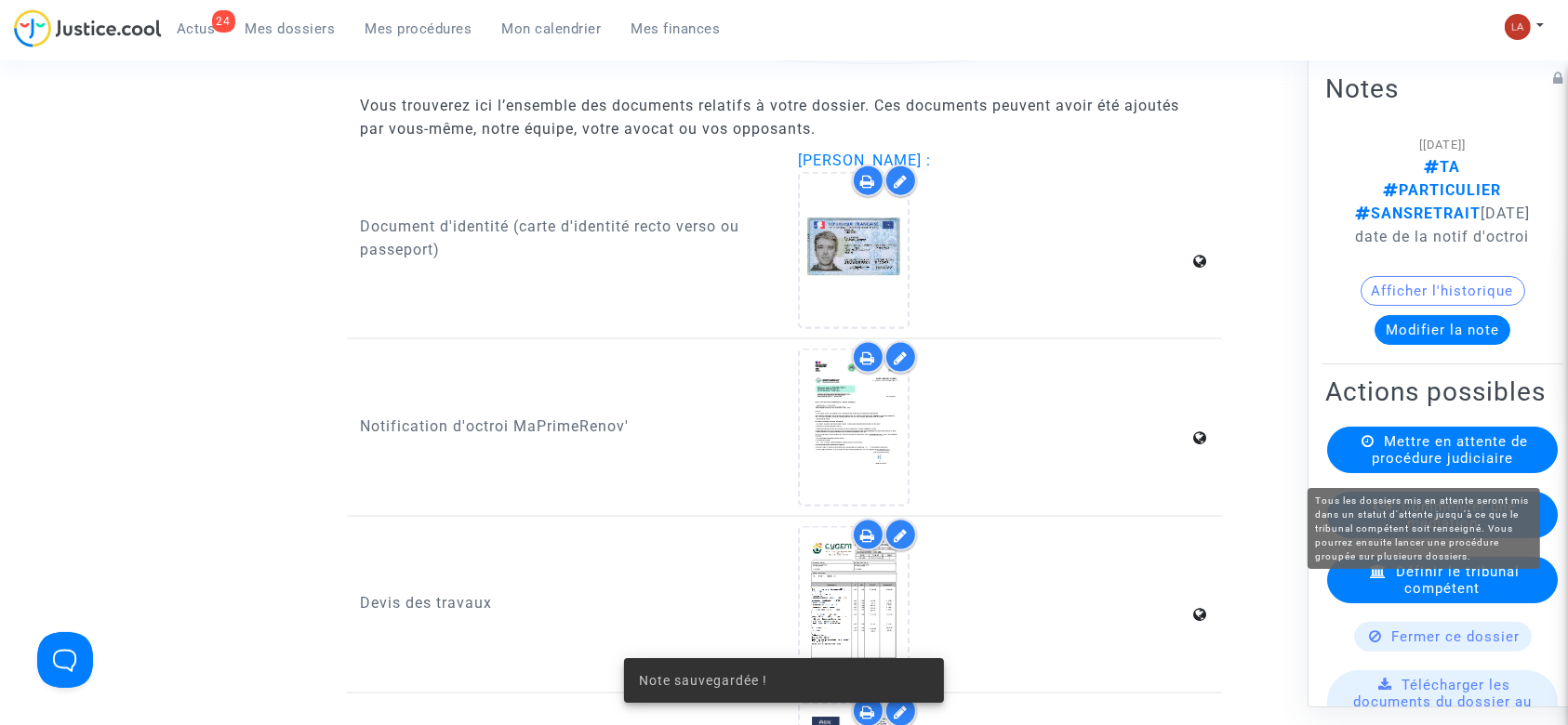
click at [1430, 466] on span "Mettre en attente de procédure judiciaire" at bounding box center [1449, 450] width 156 height 34
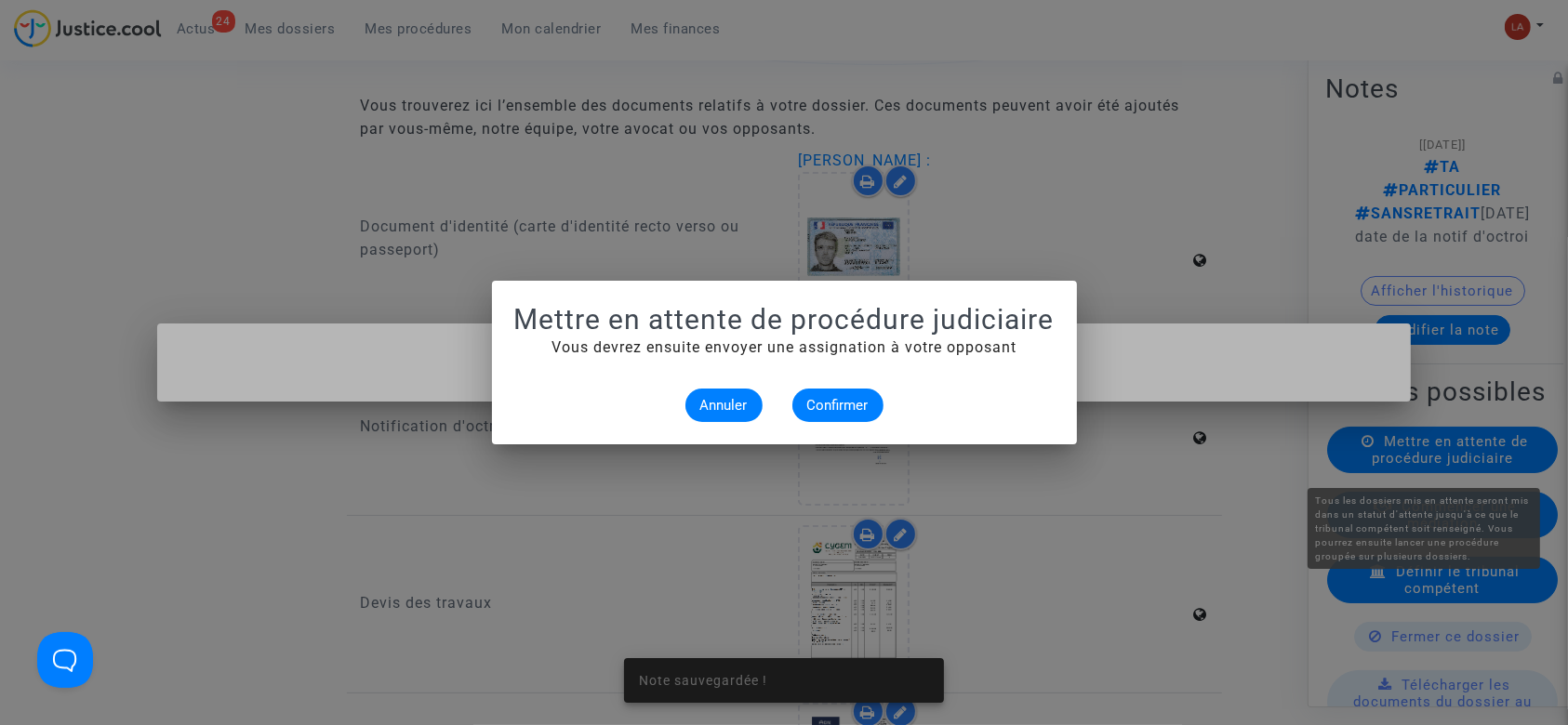
scroll to position [0, 0]
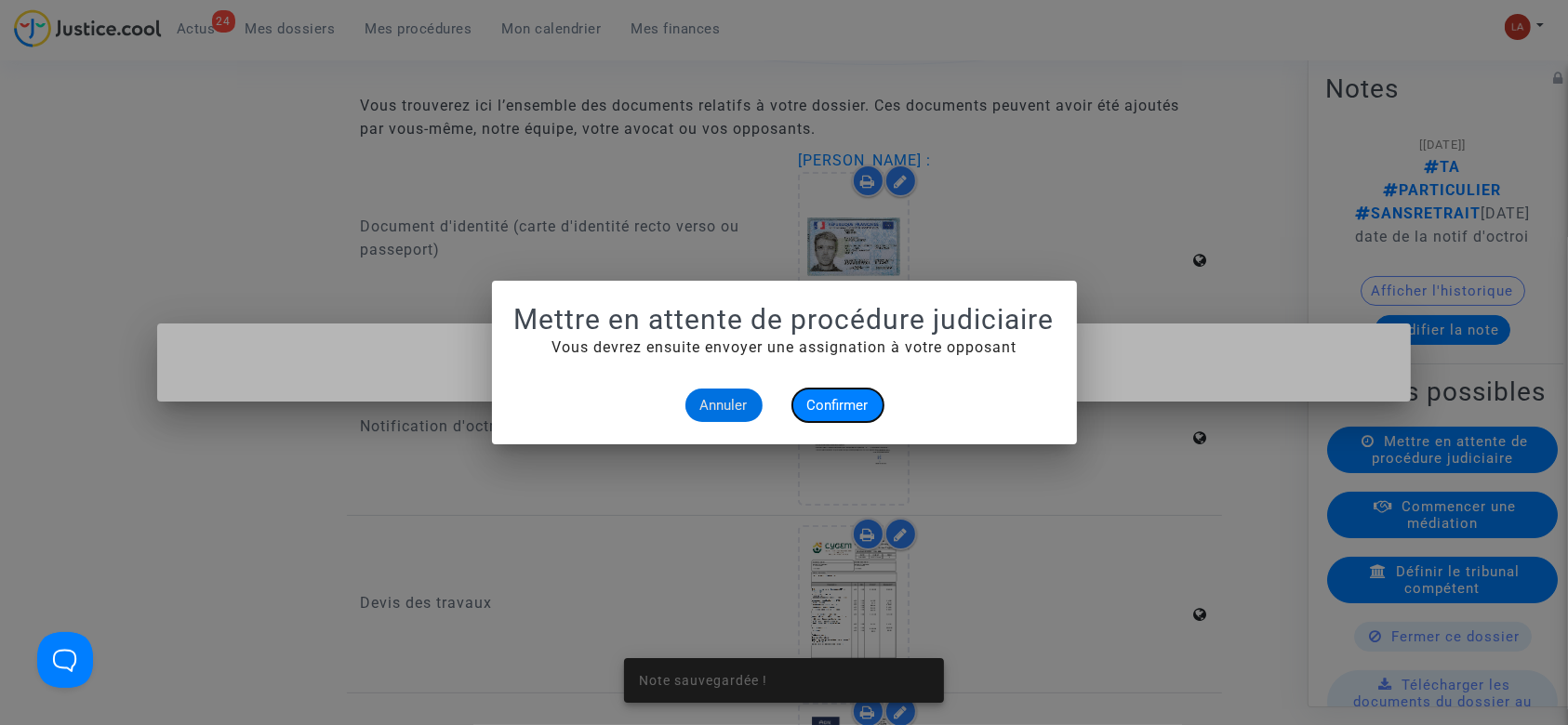
click at [844, 401] on span "Confirmer" at bounding box center [838, 405] width 61 height 16
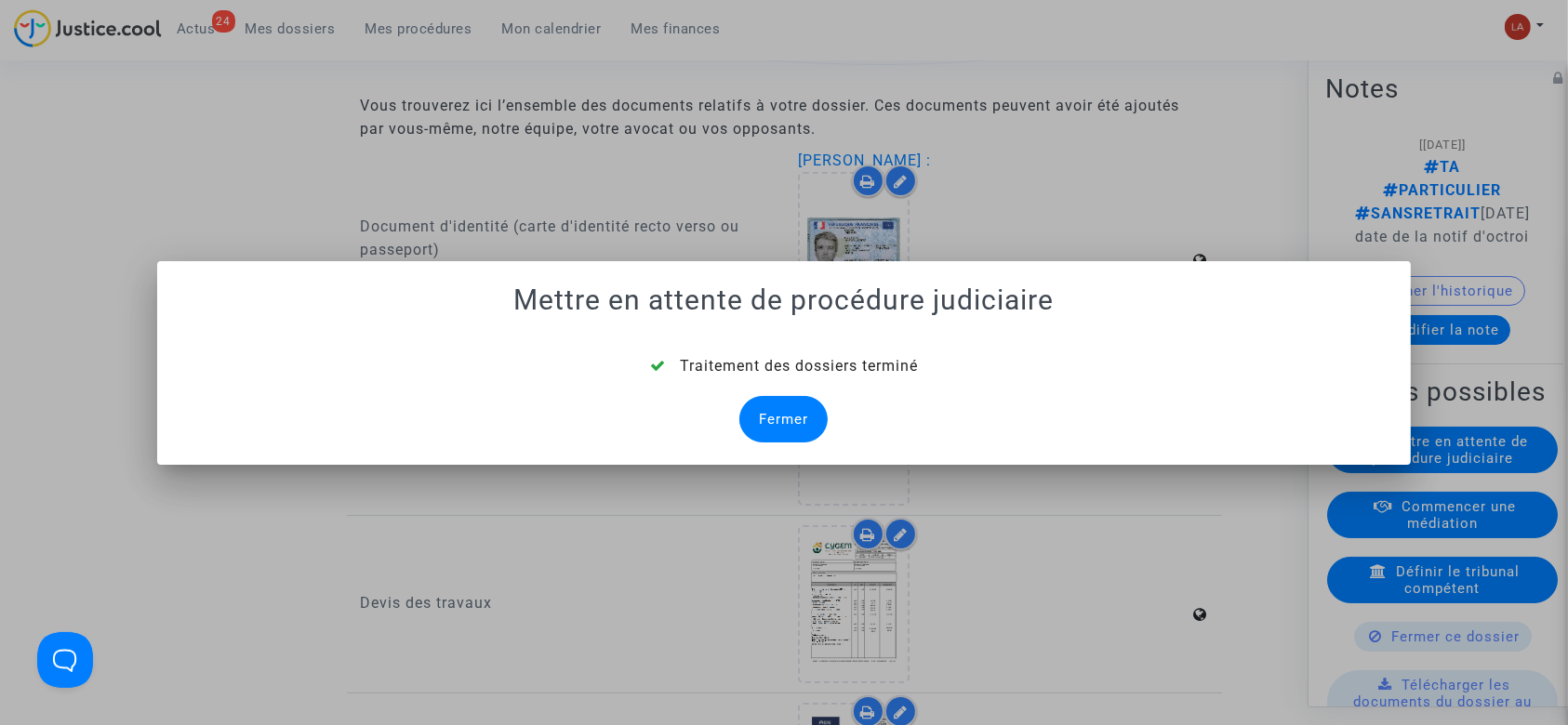
click at [806, 412] on div "Fermer" at bounding box center [784, 419] width 88 height 47
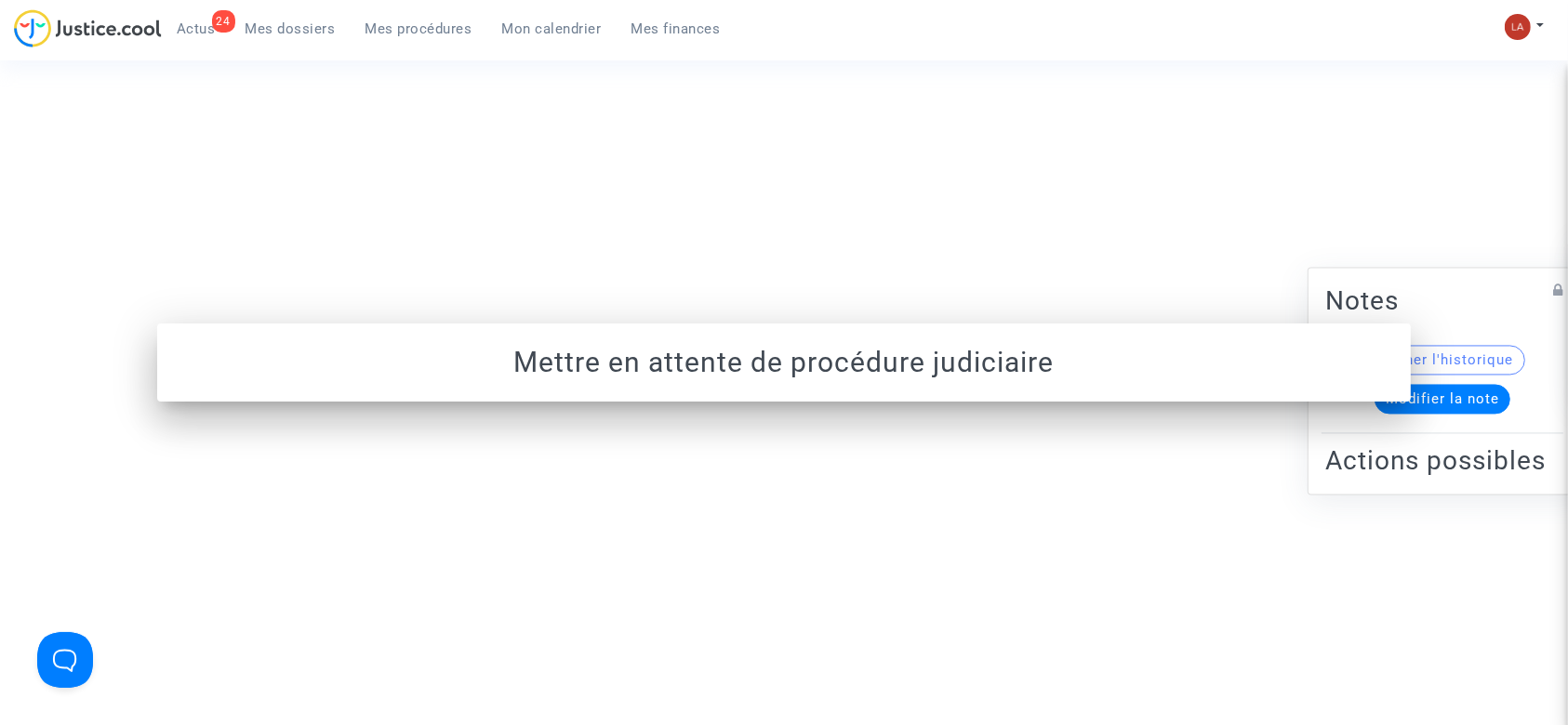
scroll to position [451, 0]
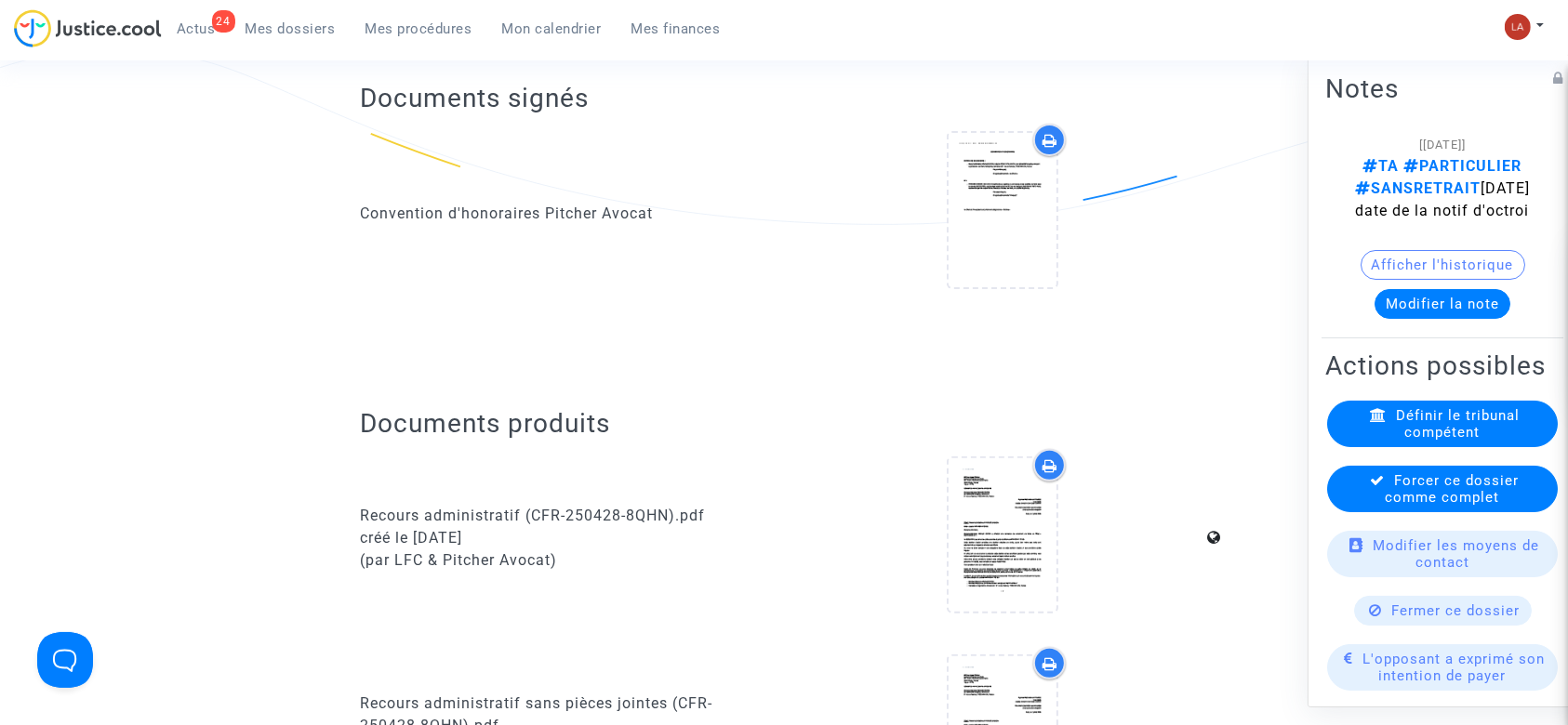
click at [1434, 506] on span "Forcer ce dossier comme complet" at bounding box center [1453, 488] width 134 height 34
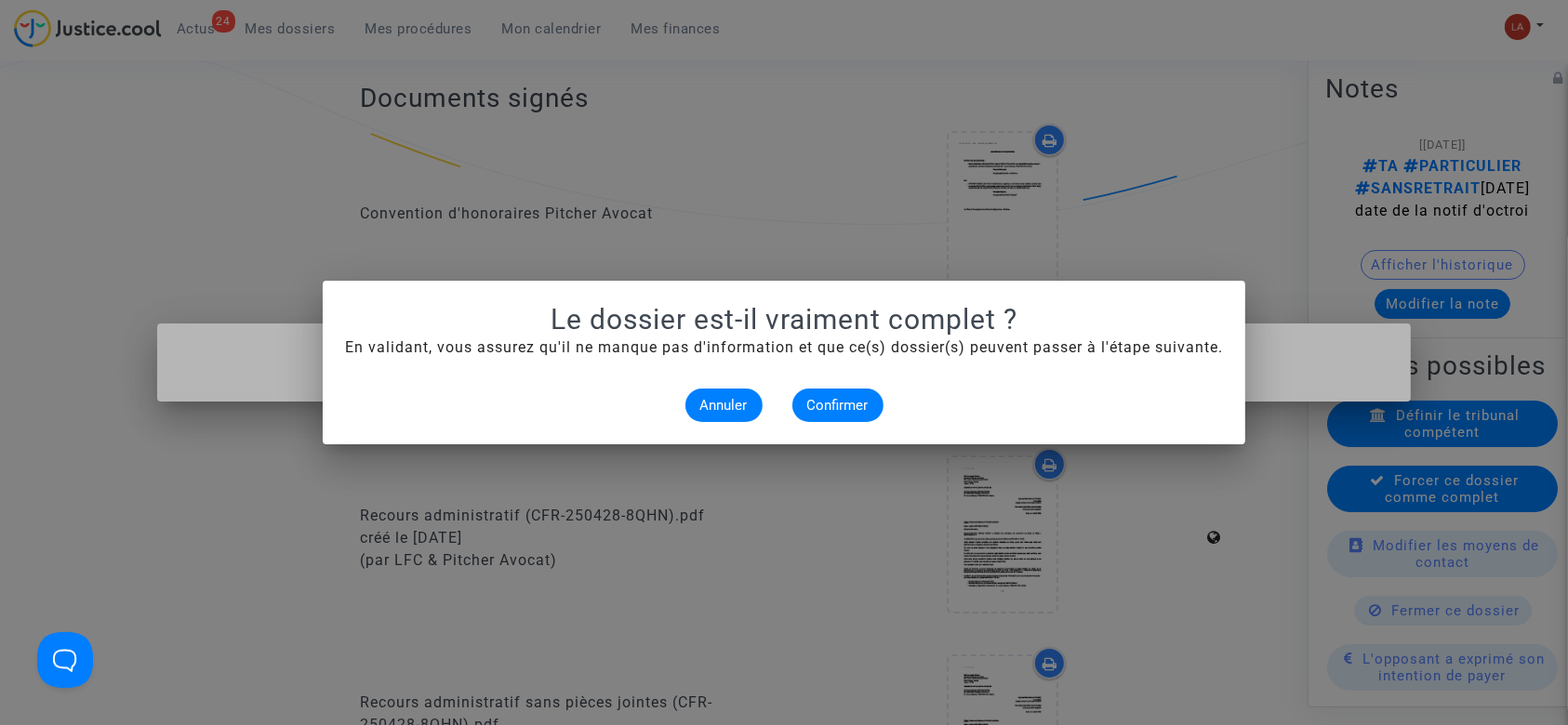
scroll to position [0, 0]
click at [810, 398] on span "Confirmer" at bounding box center [838, 405] width 61 height 16
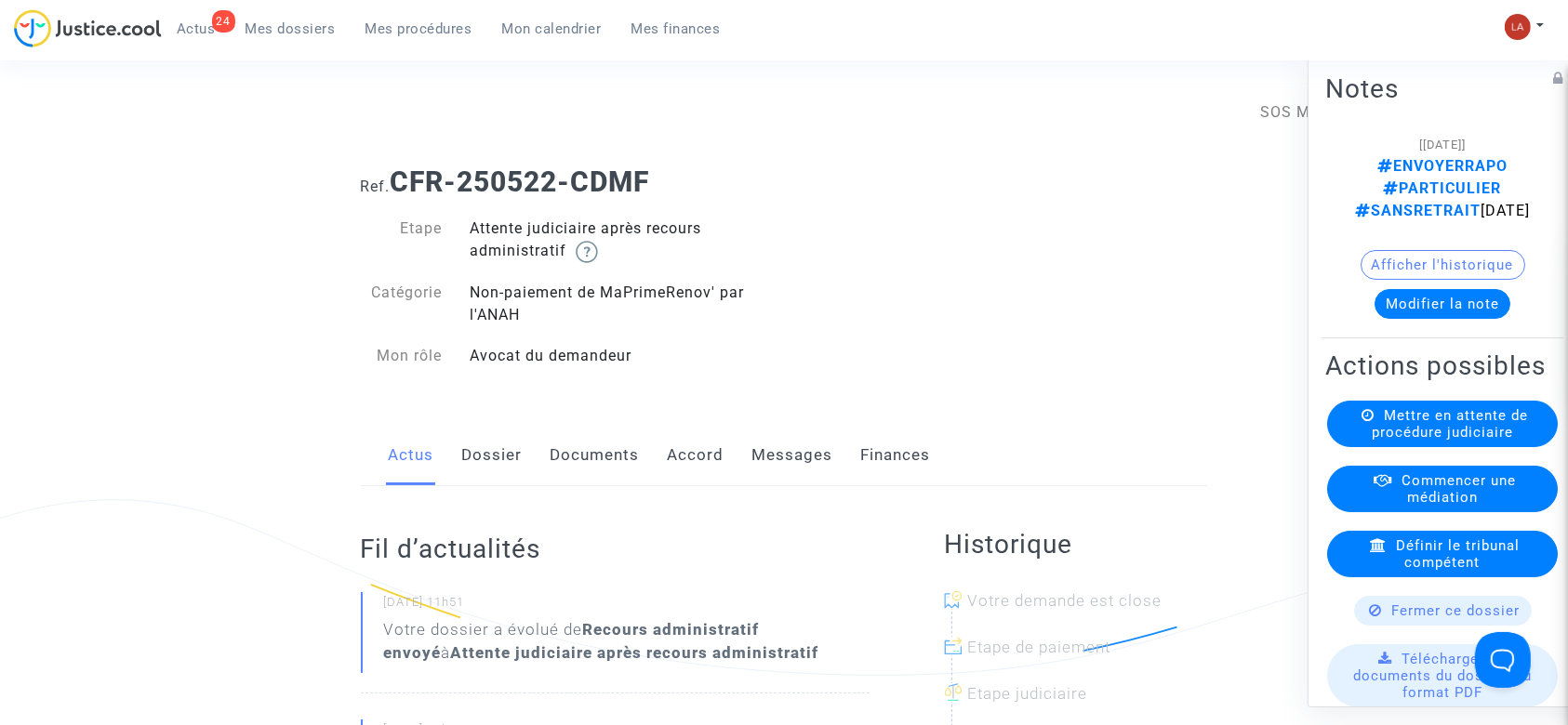
click at [789, 458] on link "Messages" at bounding box center [793, 456] width 80 height 61
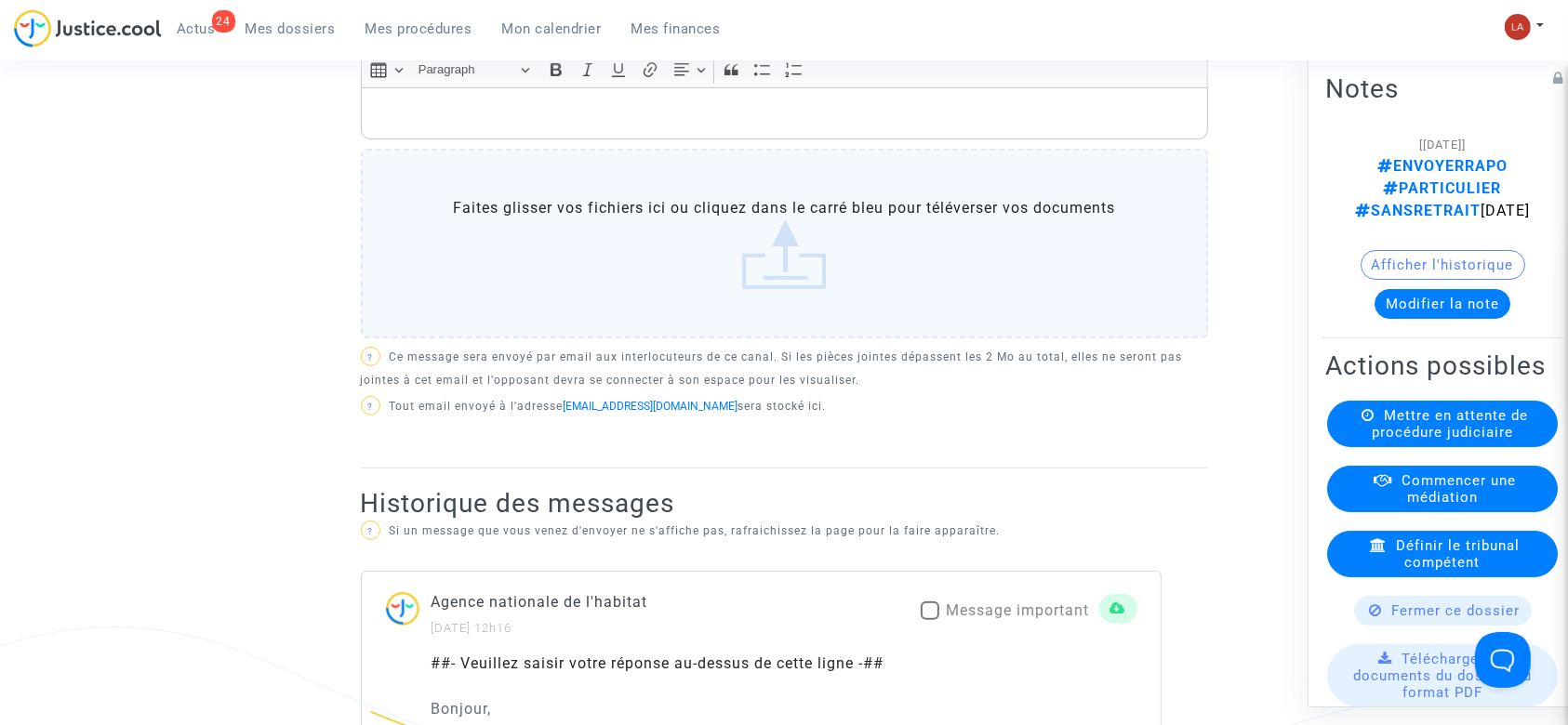
scroll to position [247, 0]
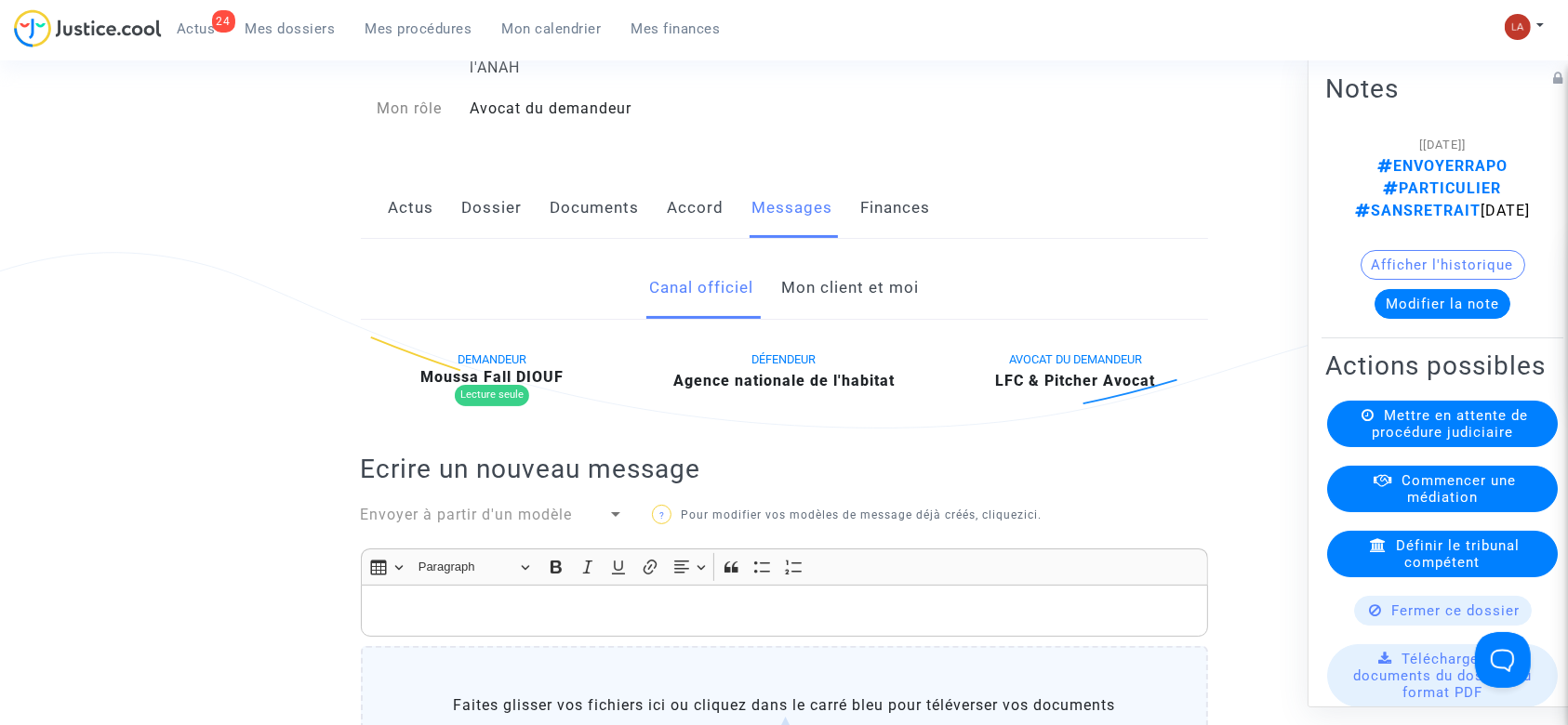
click at [398, 198] on link "Actus" at bounding box center [412, 208] width 46 height 61
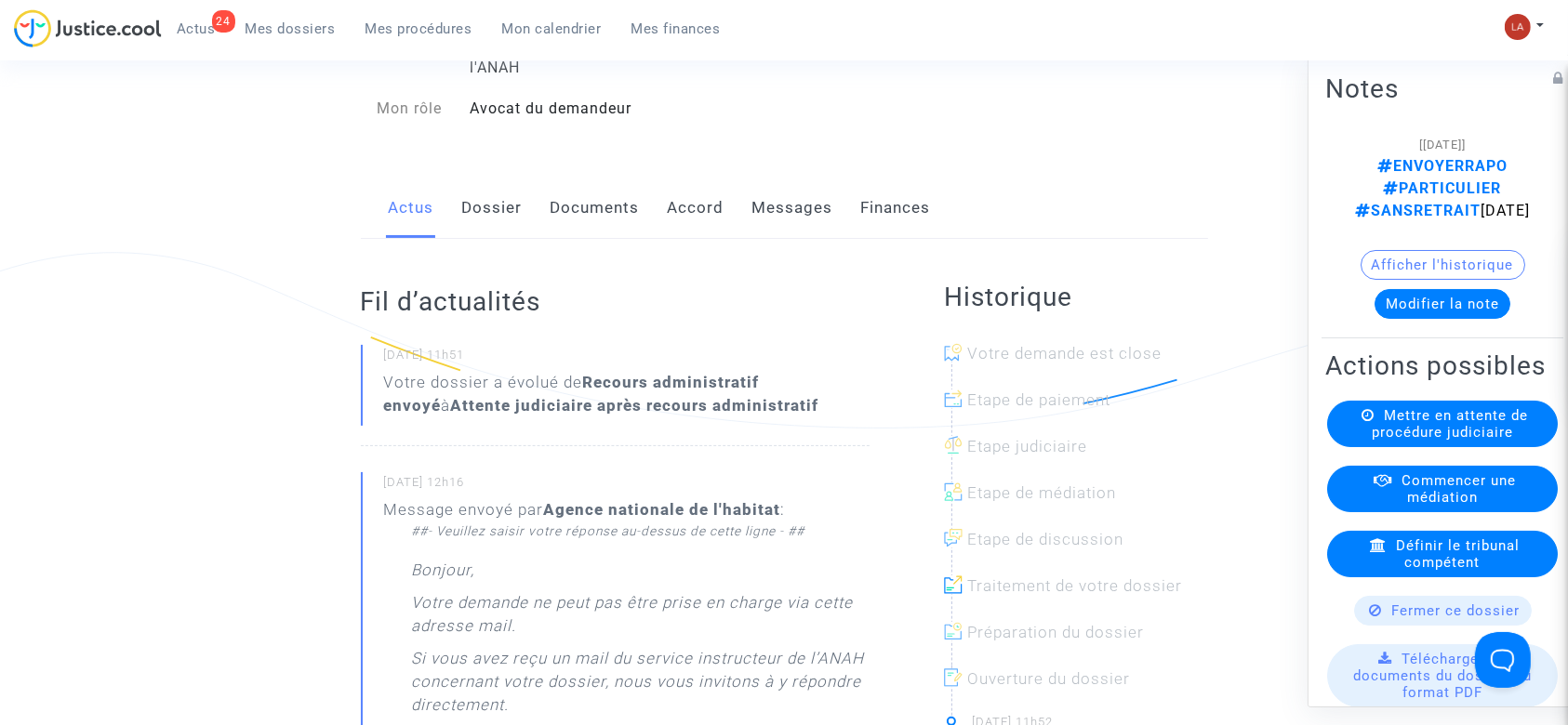
click at [759, 201] on link "Messages" at bounding box center [793, 208] width 80 height 61
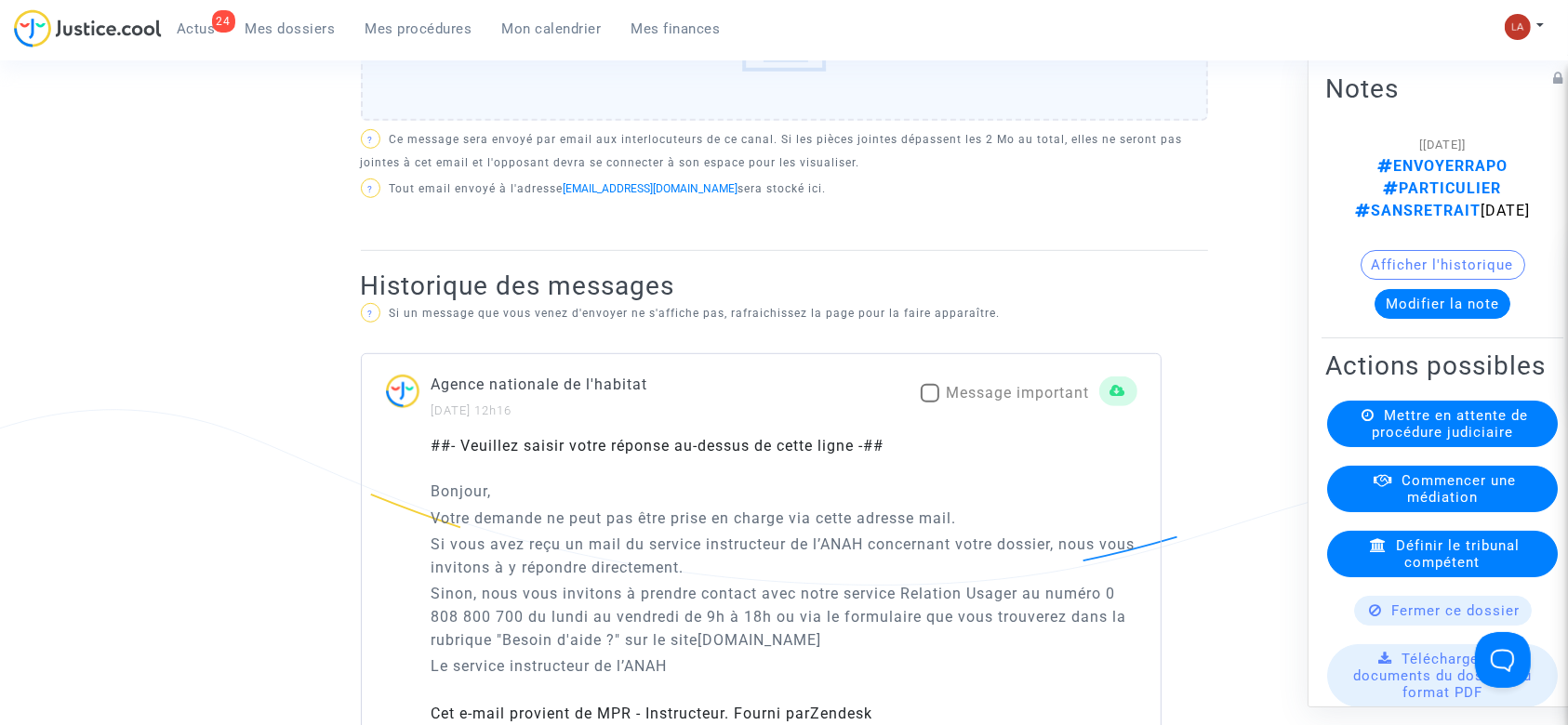
scroll to position [1116, 0]
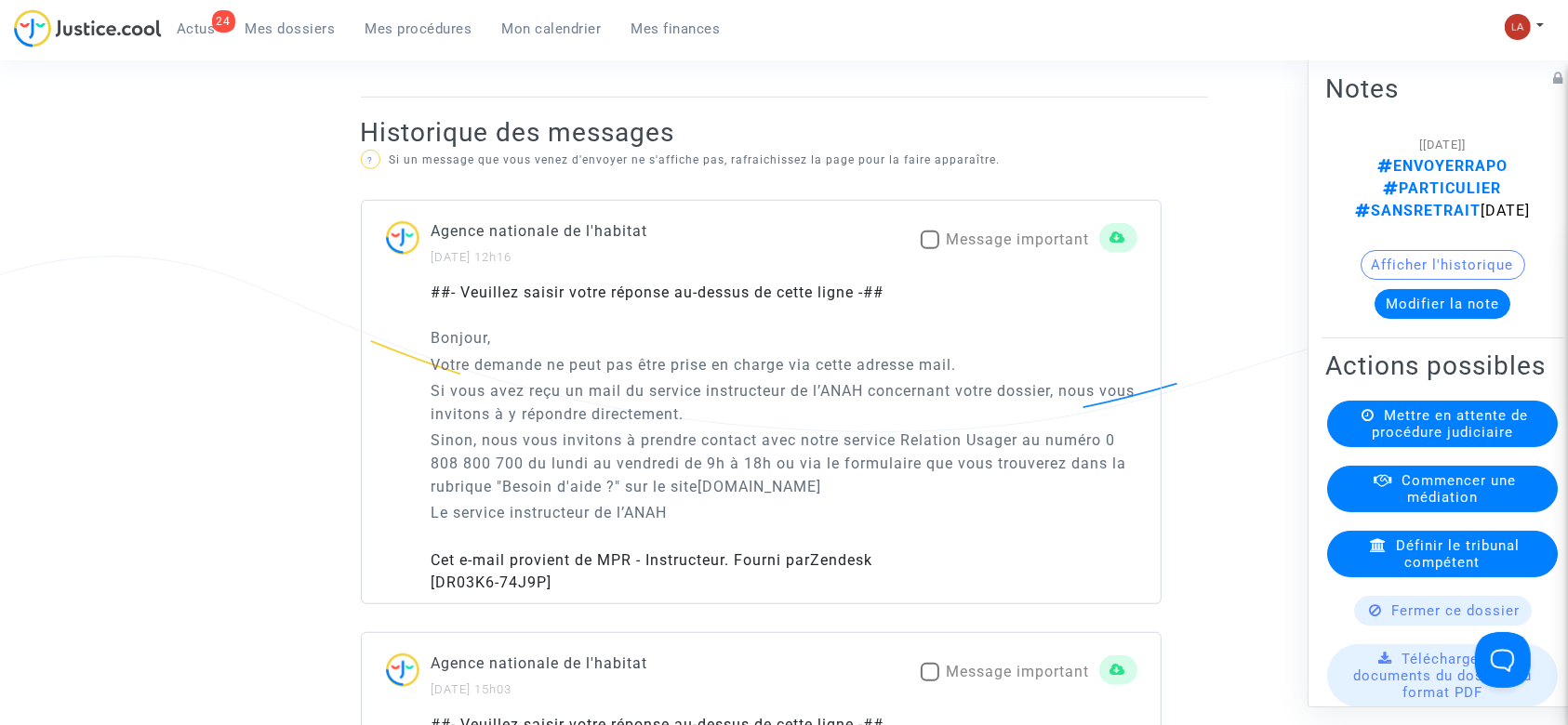
click at [997, 222] on div "Agence nationale de l'habitat 01/07/2025 - 12h16 Message important" at bounding box center [761, 243] width 799 height 48
click at [995, 234] on span "Message important" at bounding box center [1019, 239] width 144 height 17
click at [930, 249] on input "Message important" at bounding box center [929, 249] width 1 height 1
checkbox input "true"
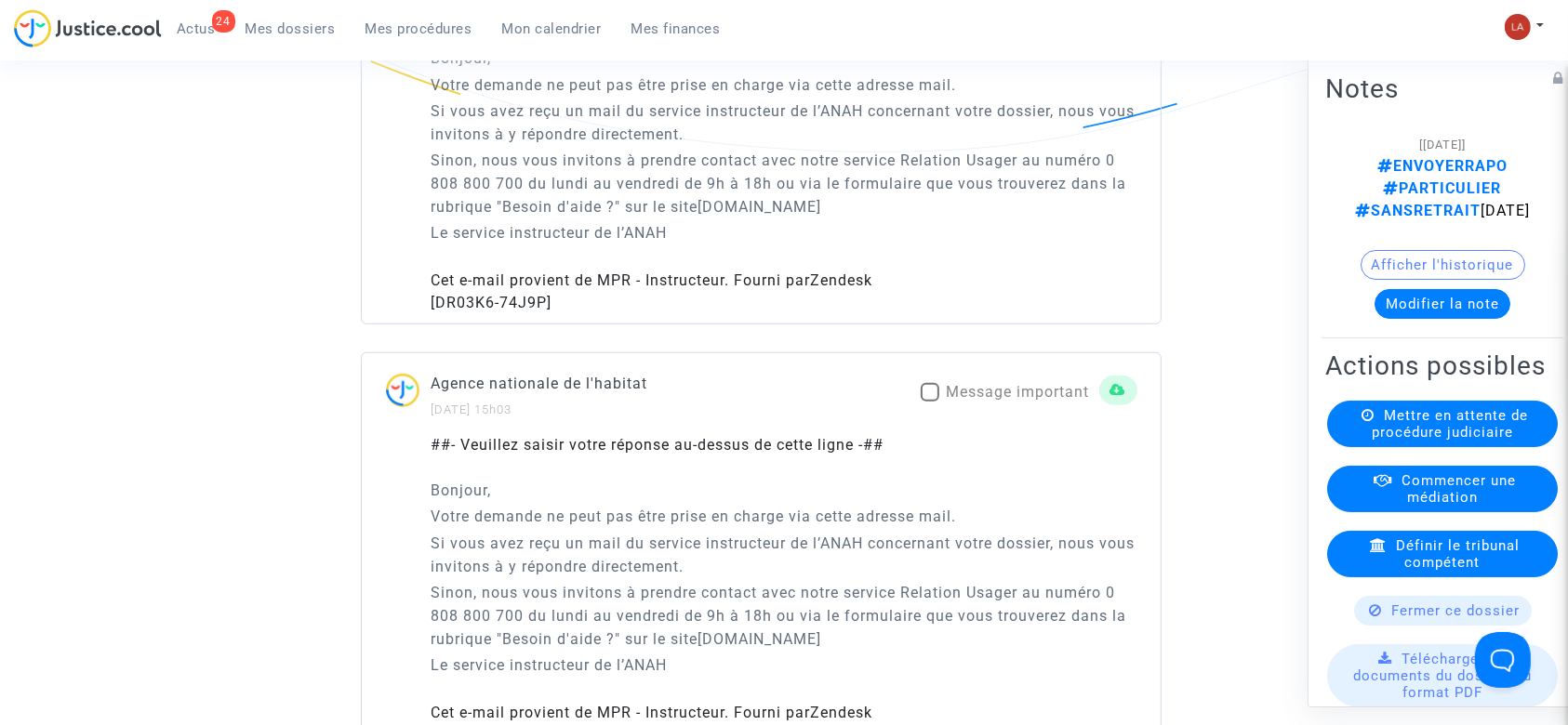
scroll to position [1612, 0]
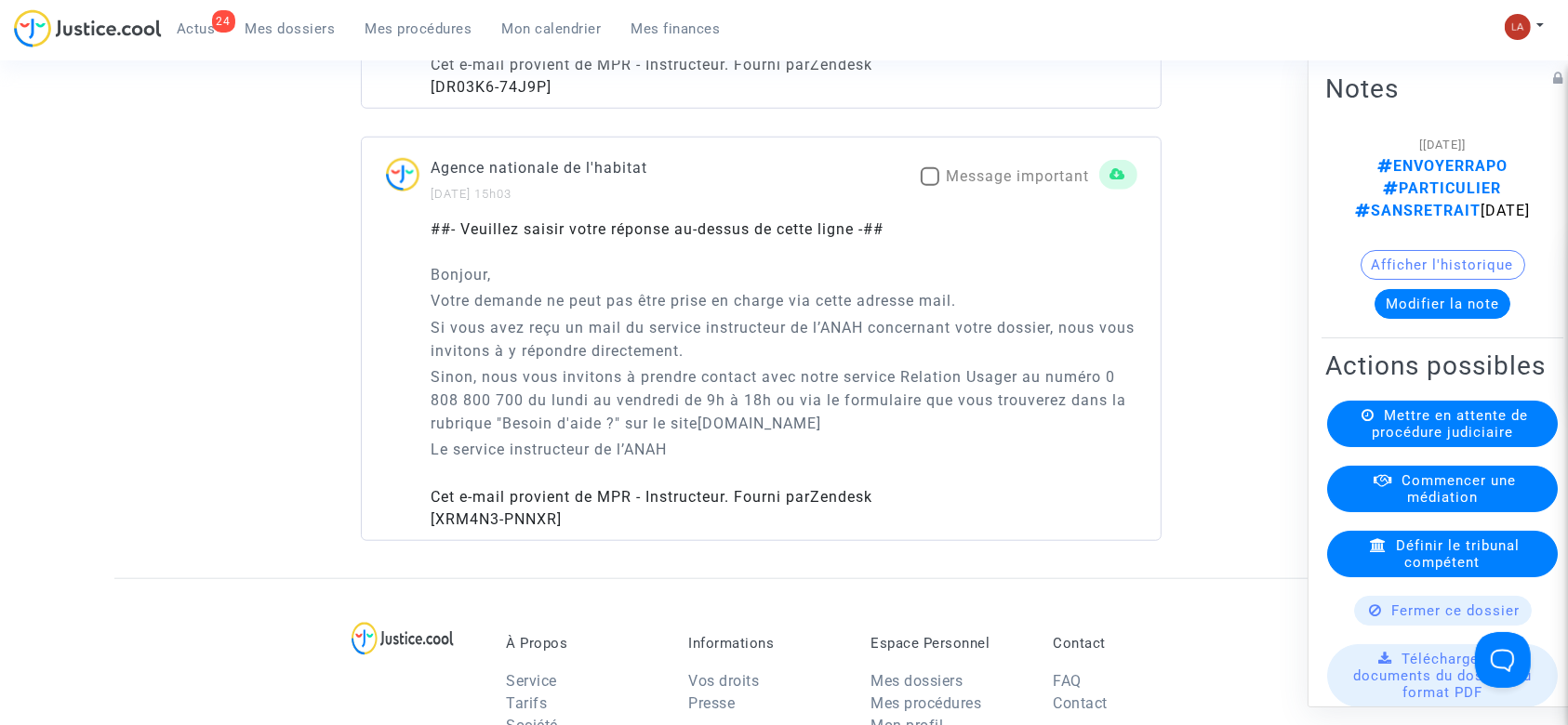
click at [952, 160] on div "Agence nationale de l'habitat 27/06/2025 - 15h03 Message important" at bounding box center [761, 180] width 799 height 48
click at [952, 172] on span "Message important" at bounding box center [1019, 176] width 144 height 17
click at [930, 186] on input "Message important" at bounding box center [929, 186] width 1 height 1
checkbox input "true"
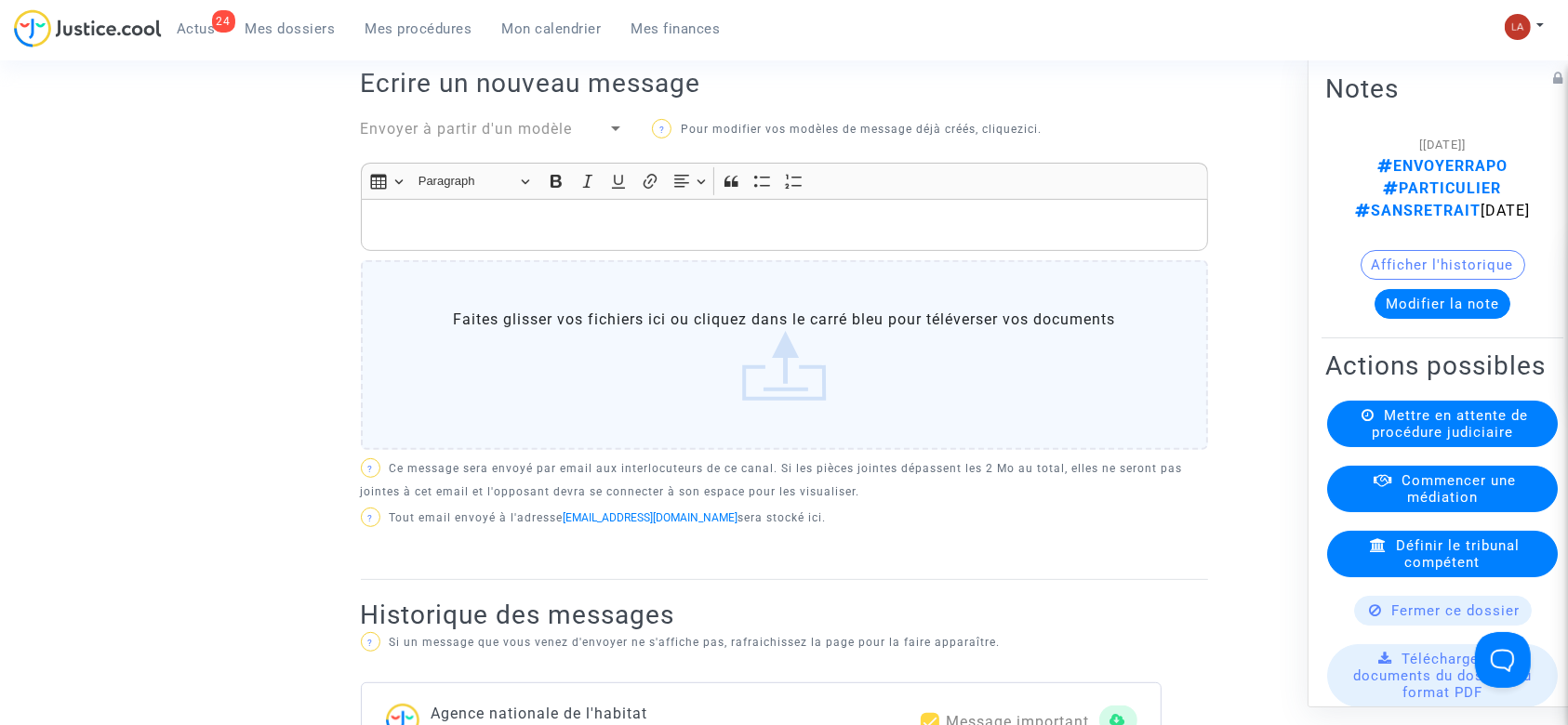
scroll to position [372, 0]
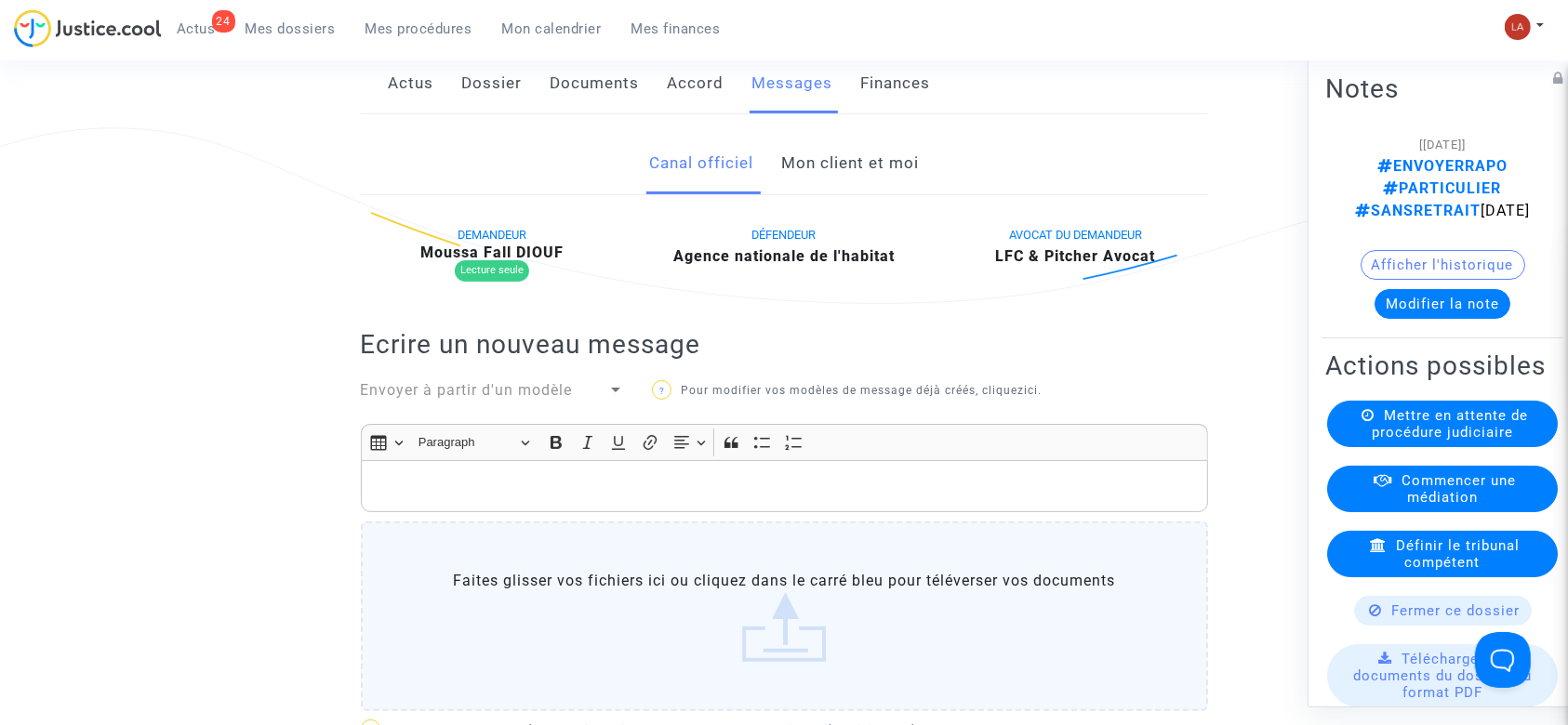
click at [557, 68] on link "Documents" at bounding box center [595, 83] width 89 height 61
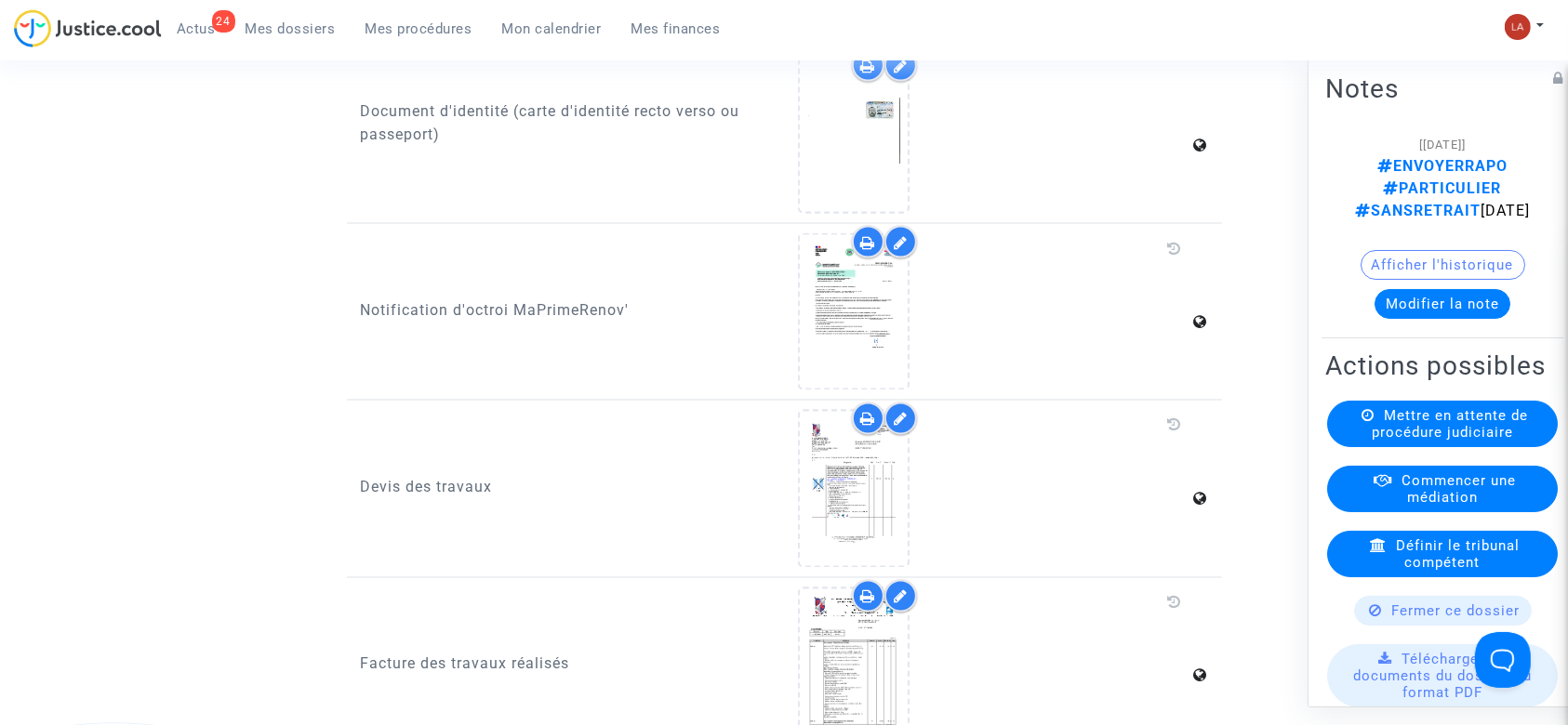
scroll to position [3224, 0]
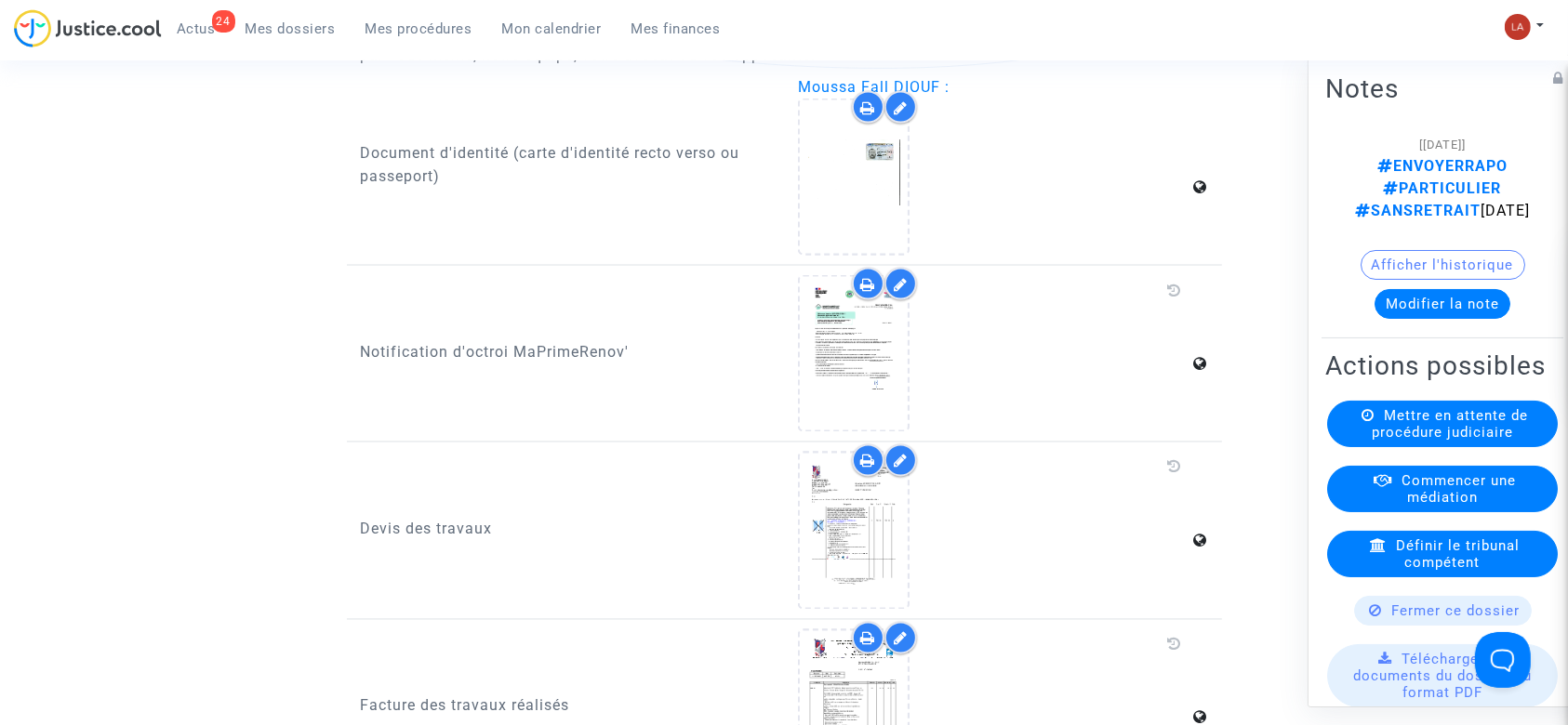
click at [1481, 289] on button "Modifier la note" at bounding box center [1443, 304] width 136 height 30
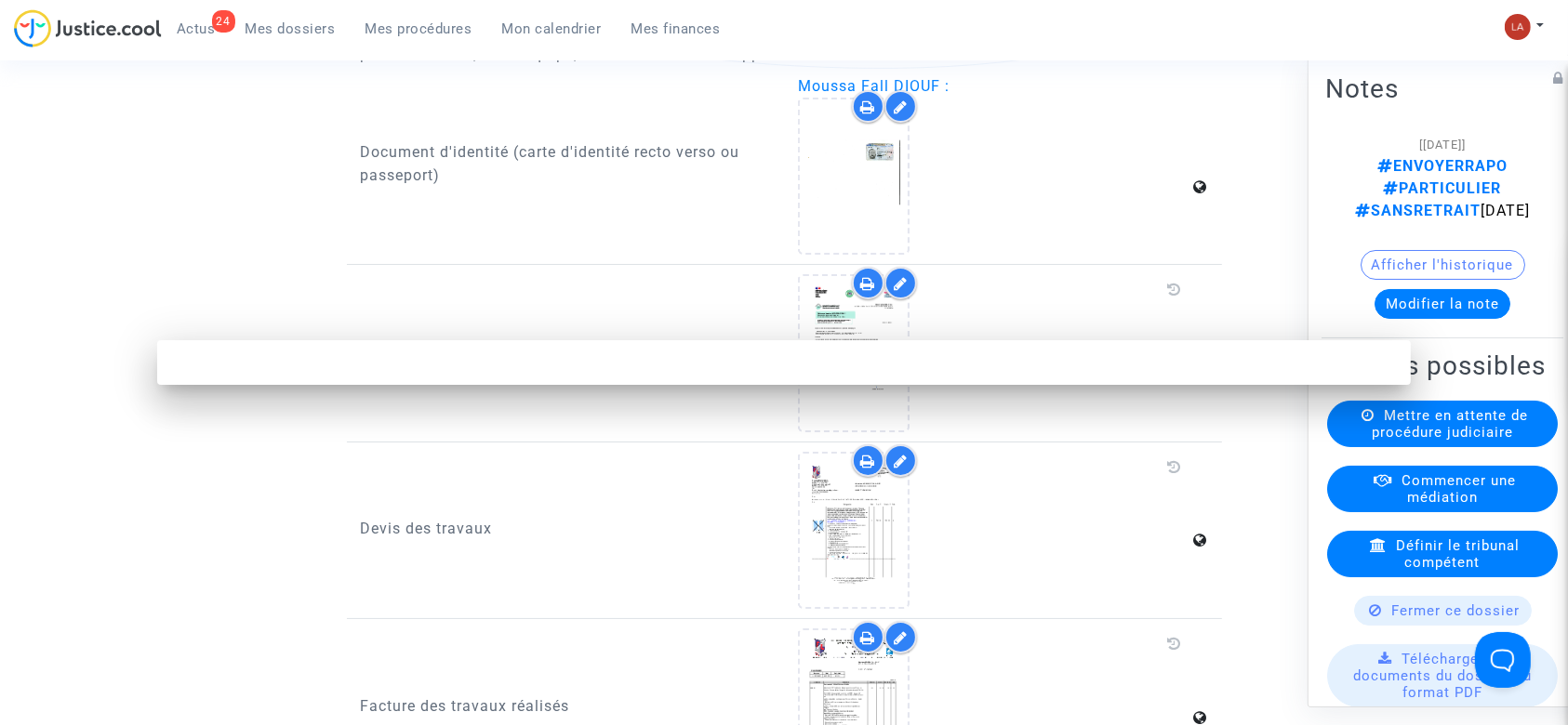
scroll to position [0, 0]
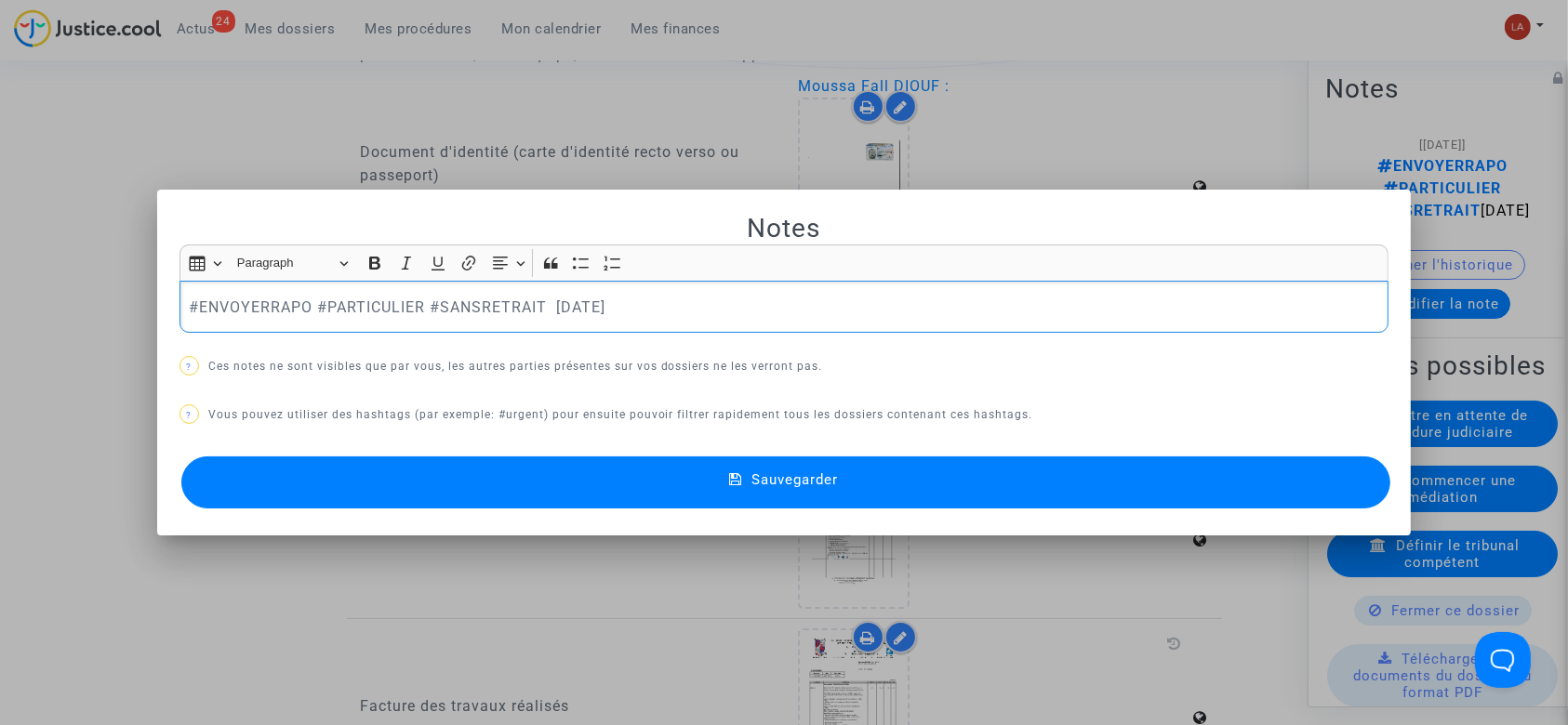
click at [256, 299] on p "#ENVOYERRAPO #PARTICULIER #SANSRETRAIT 14/06/2024" at bounding box center [784, 307] width 1191 height 23
click at [822, 474] on span "Sauvegarder" at bounding box center [795, 479] width 86 height 16
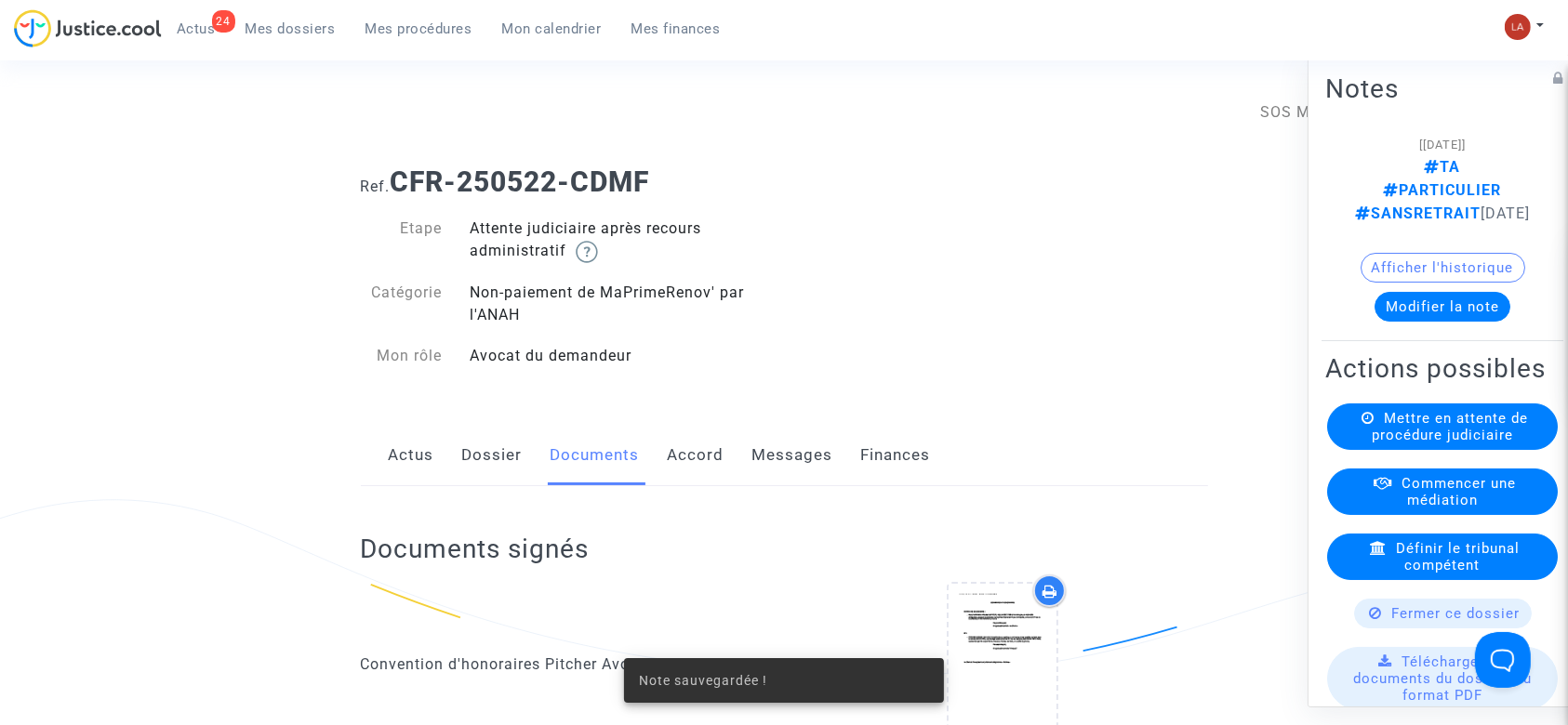
scroll to position [3224, 0]
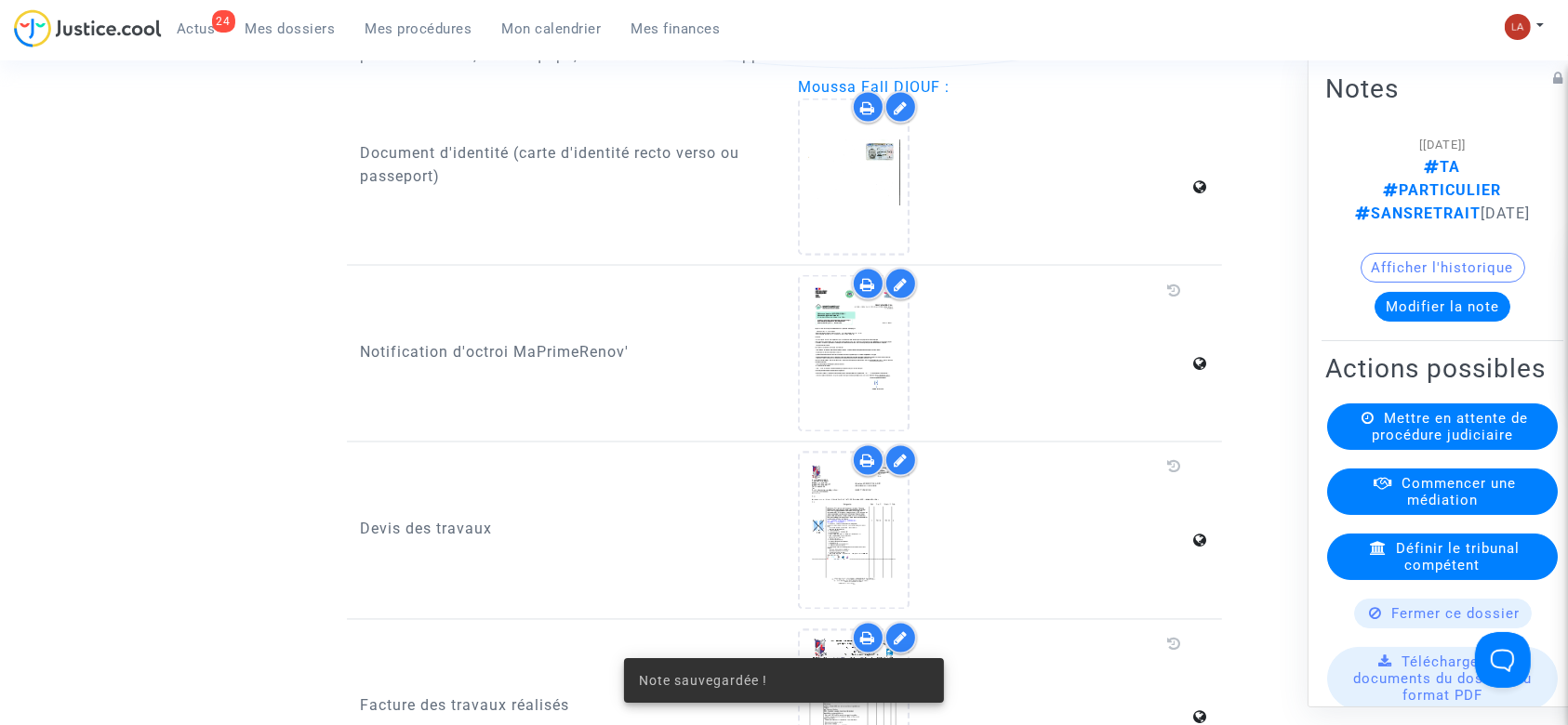
click at [1362, 425] on icon at bounding box center [1369, 418] width 13 height 14
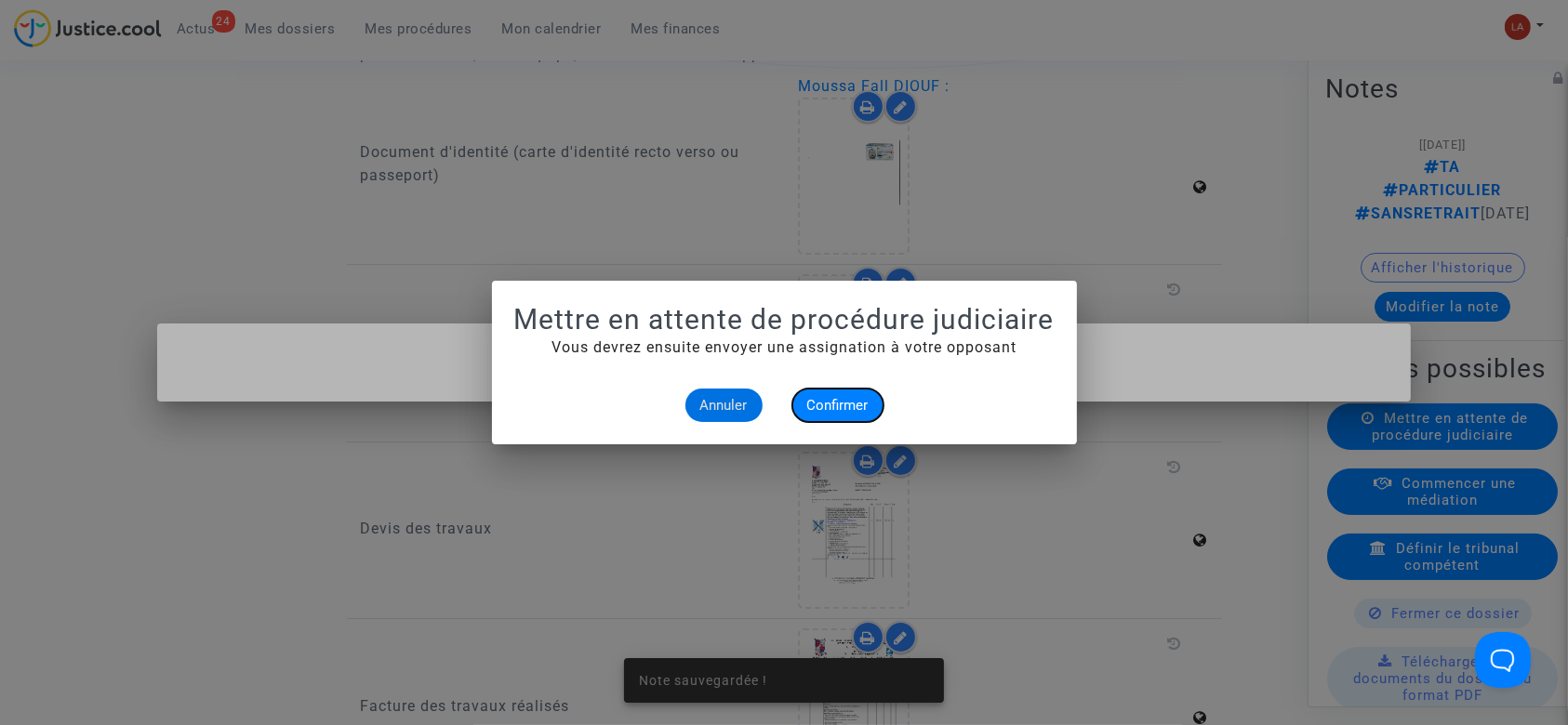
click at [838, 389] on button "Confirmer" at bounding box center [837, 405] width 91 height 34
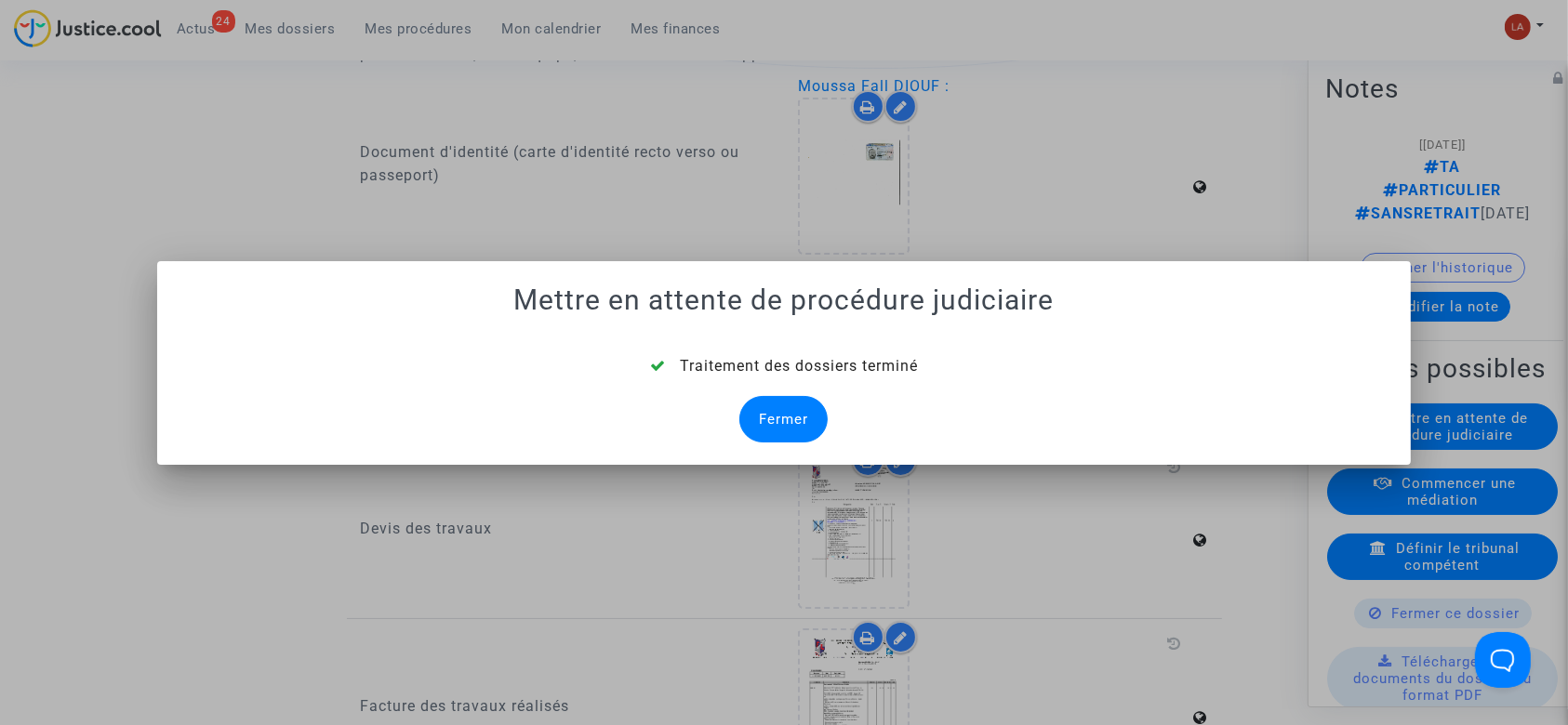
click at [800, 418] on div "Fermer" at bounding box center [784, 419] width 88 height 47
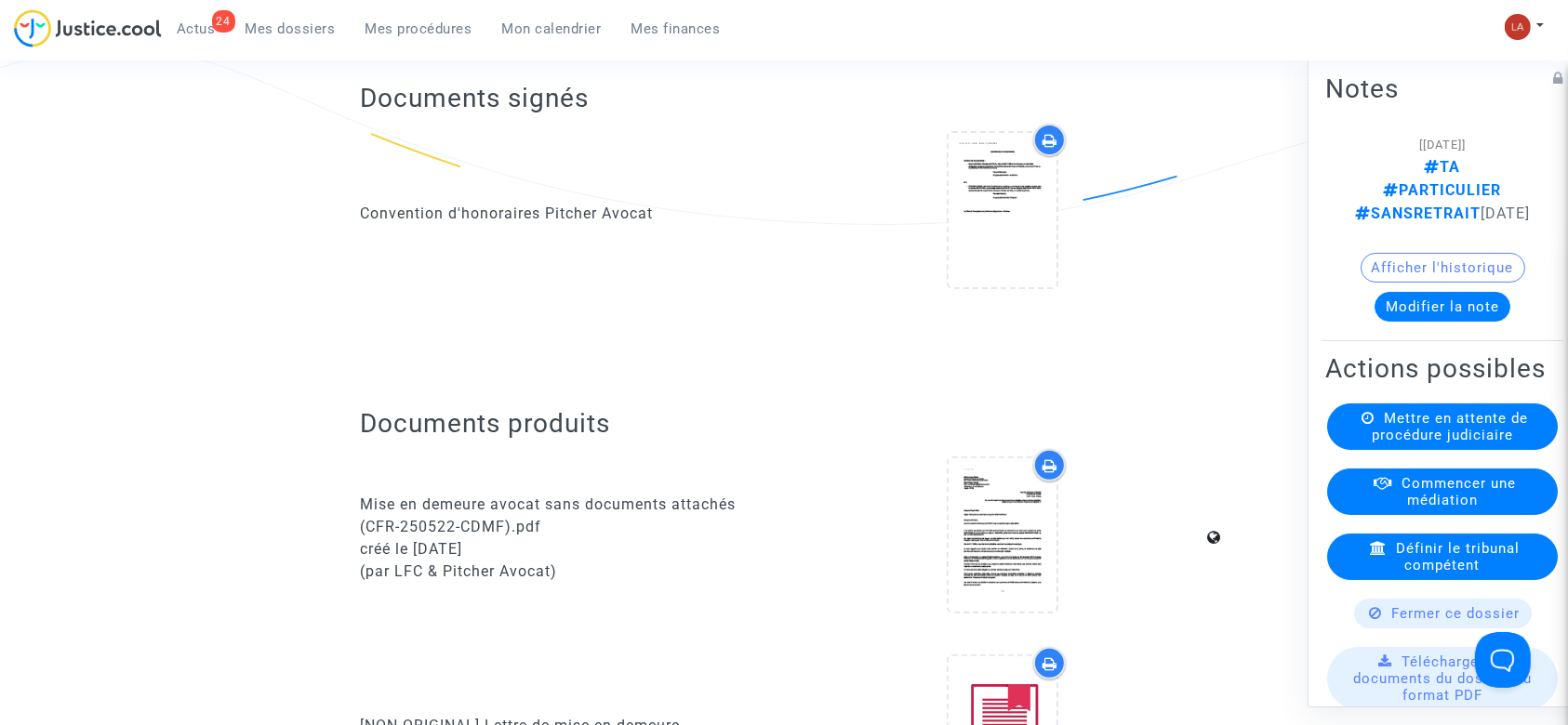
scroll to position [3224, 0]
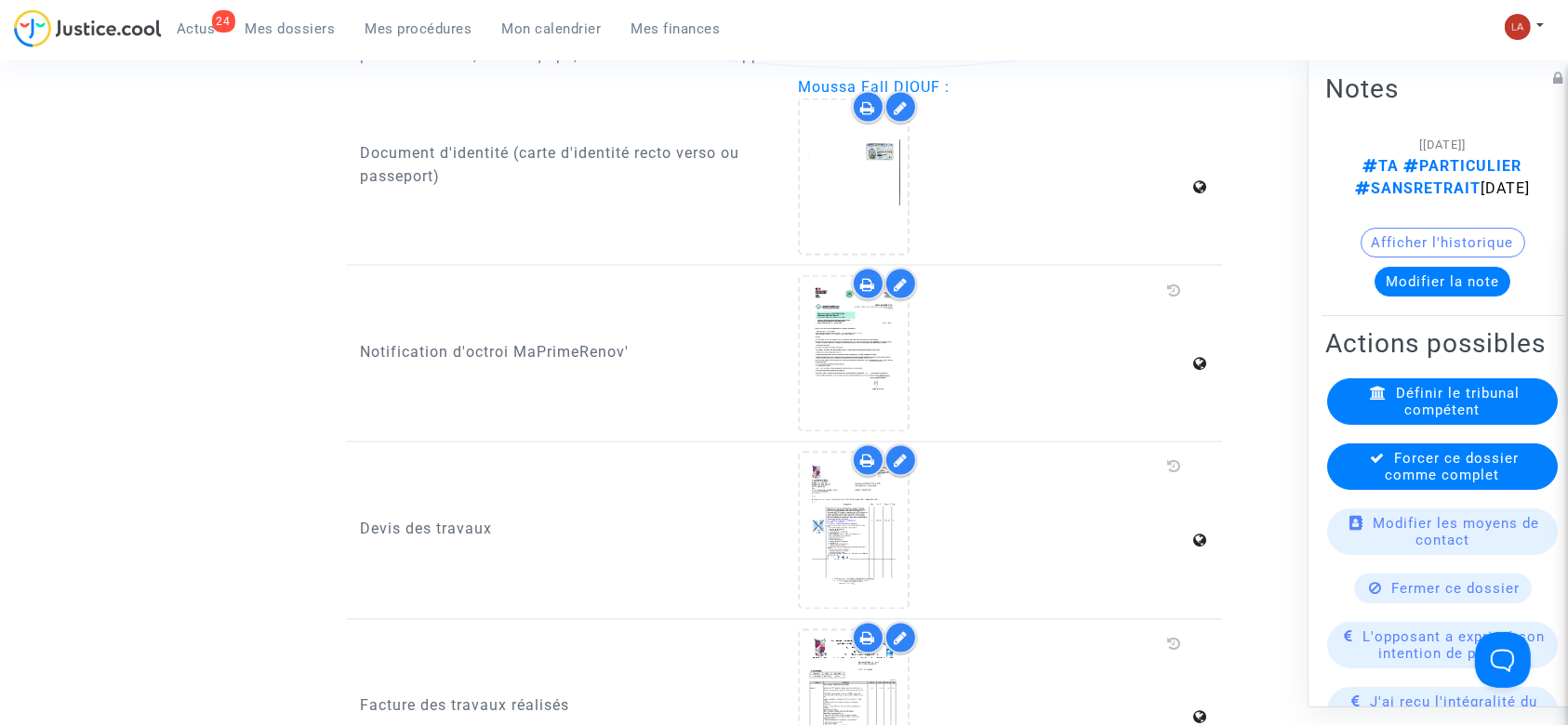
click at [1354, 490] on div "Forcer ce dossier comme complet" at bounding box center [1443, 466] width 231 height 47
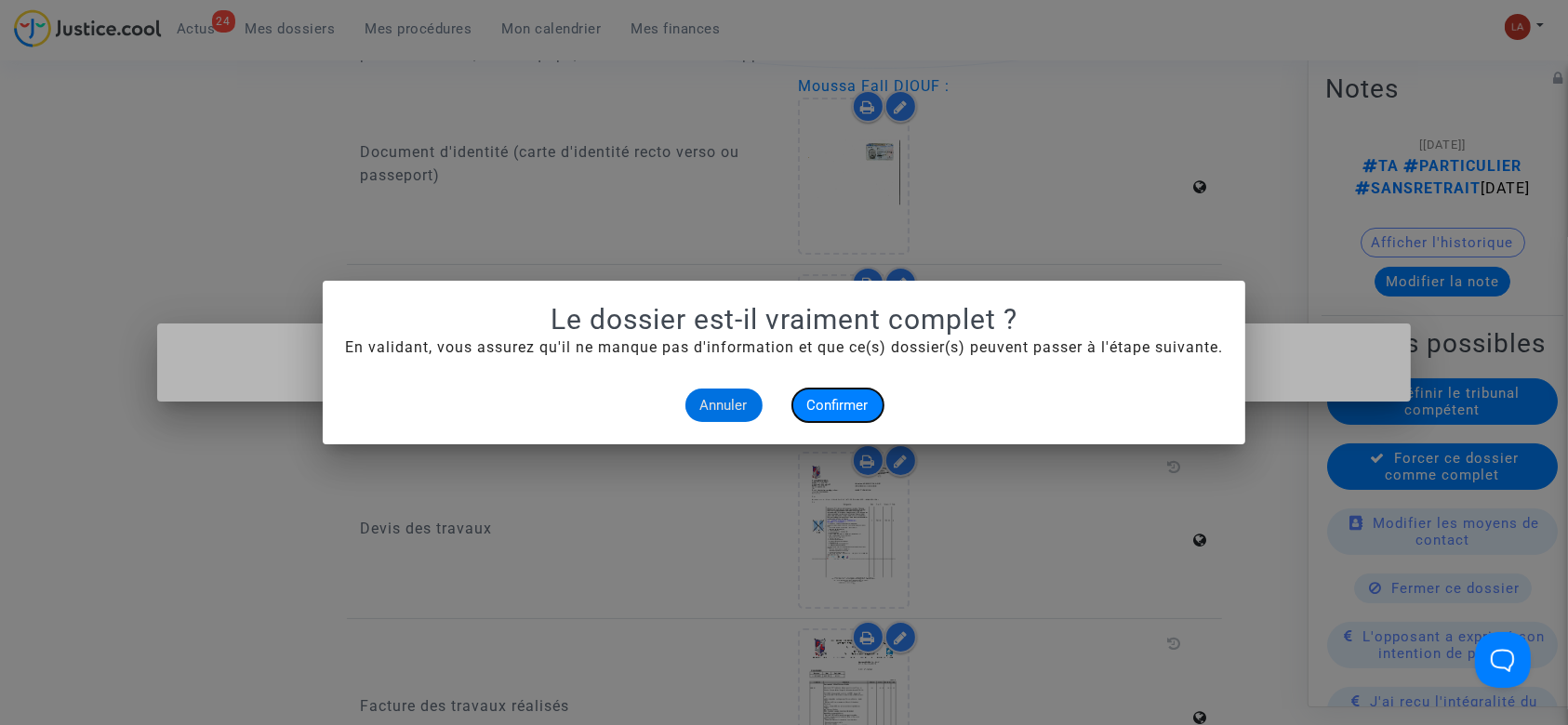
click at [801, 400] on button "Confirmer" at bounding box center [837, 405] width 91 height 34
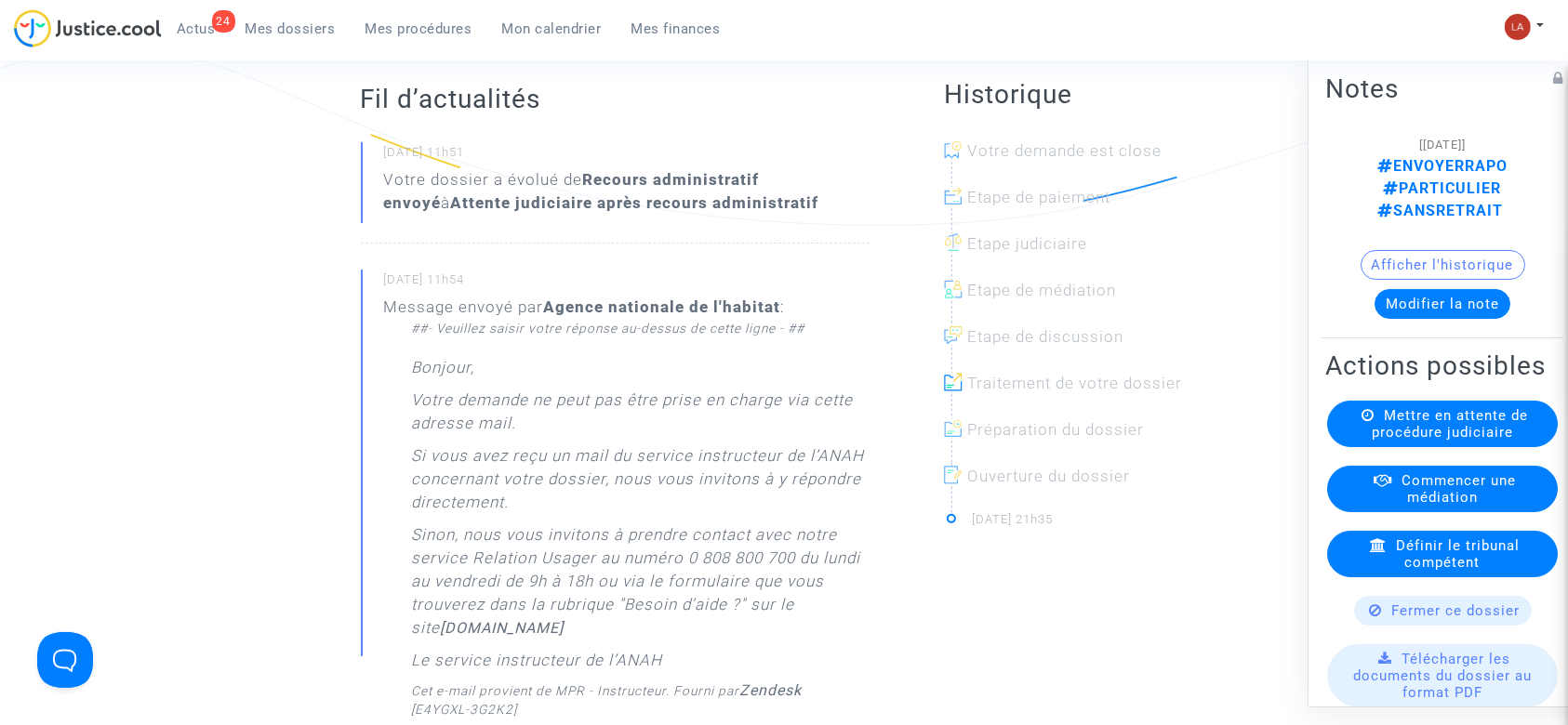
scroll to position [124, 0]
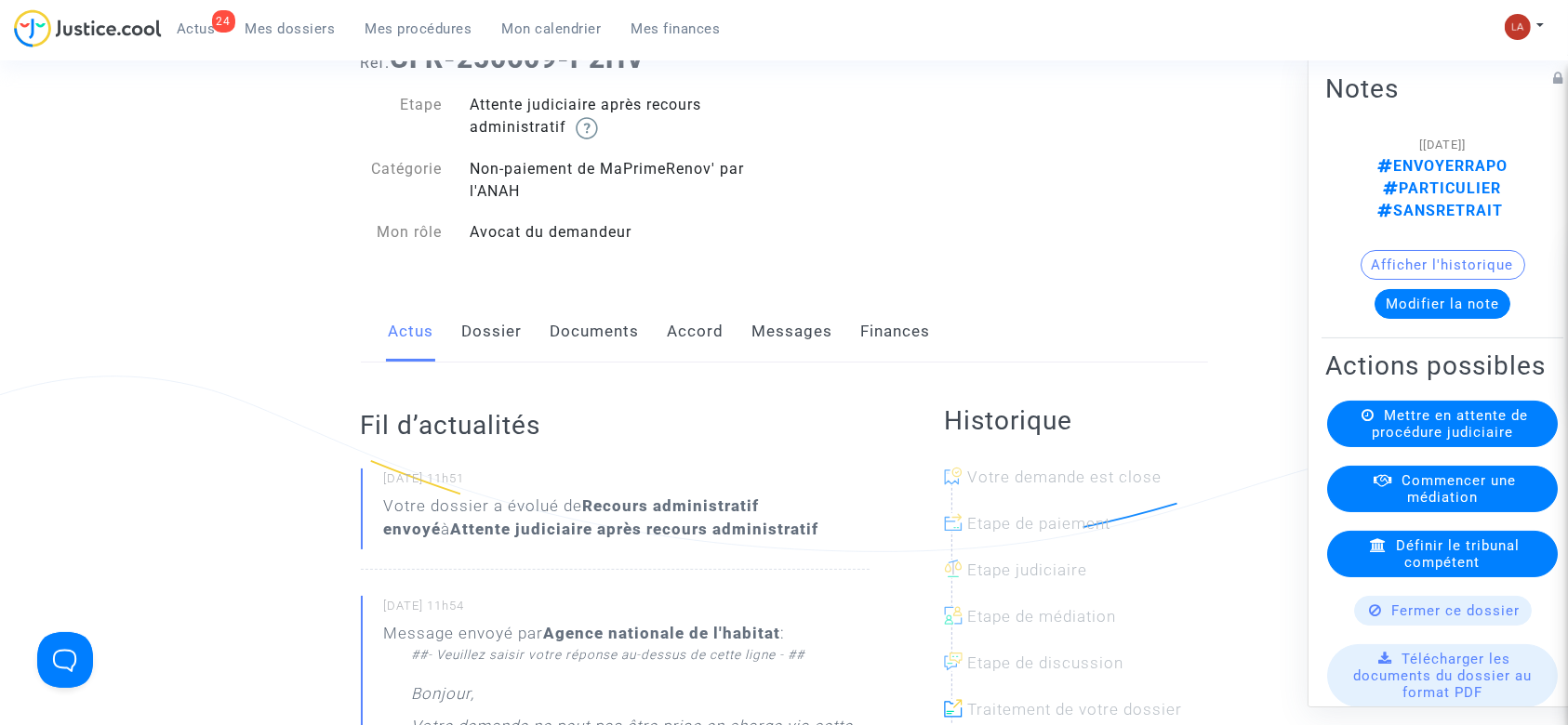
click at [835, 351] on div "Actus Dossier Documents Accord Messages Finances" at bounding box center [784, 332] width 848 height 62
click at [814, 342] on link "Messages" at bounding box center [793, 332] width 80 height 61
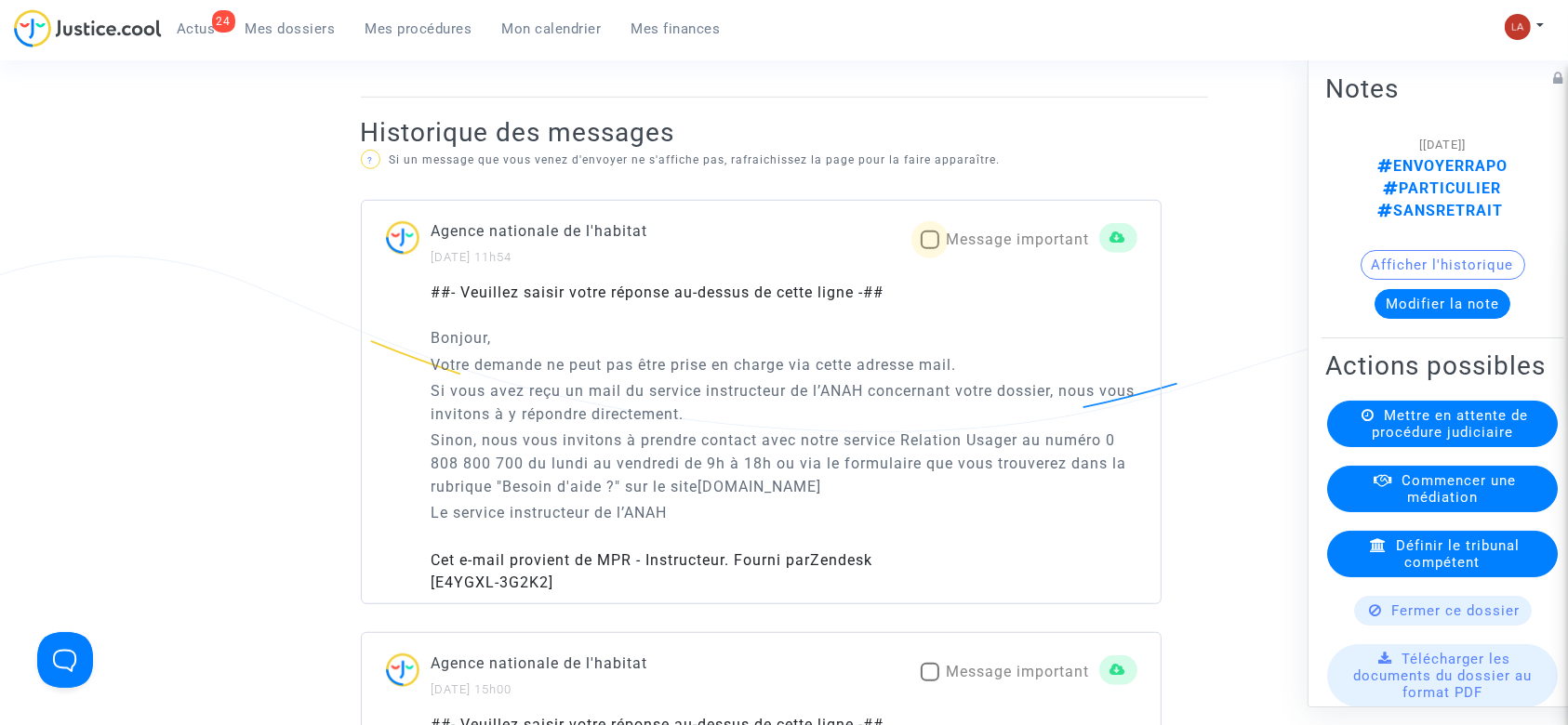
click at [980, 243] on span "Message important" at bounding box center [1019, 239] width 144 height 17
click at [930, 249] on input "Message important" at bounding box center [929, 249] width 1 height 1
checkbox input "true"
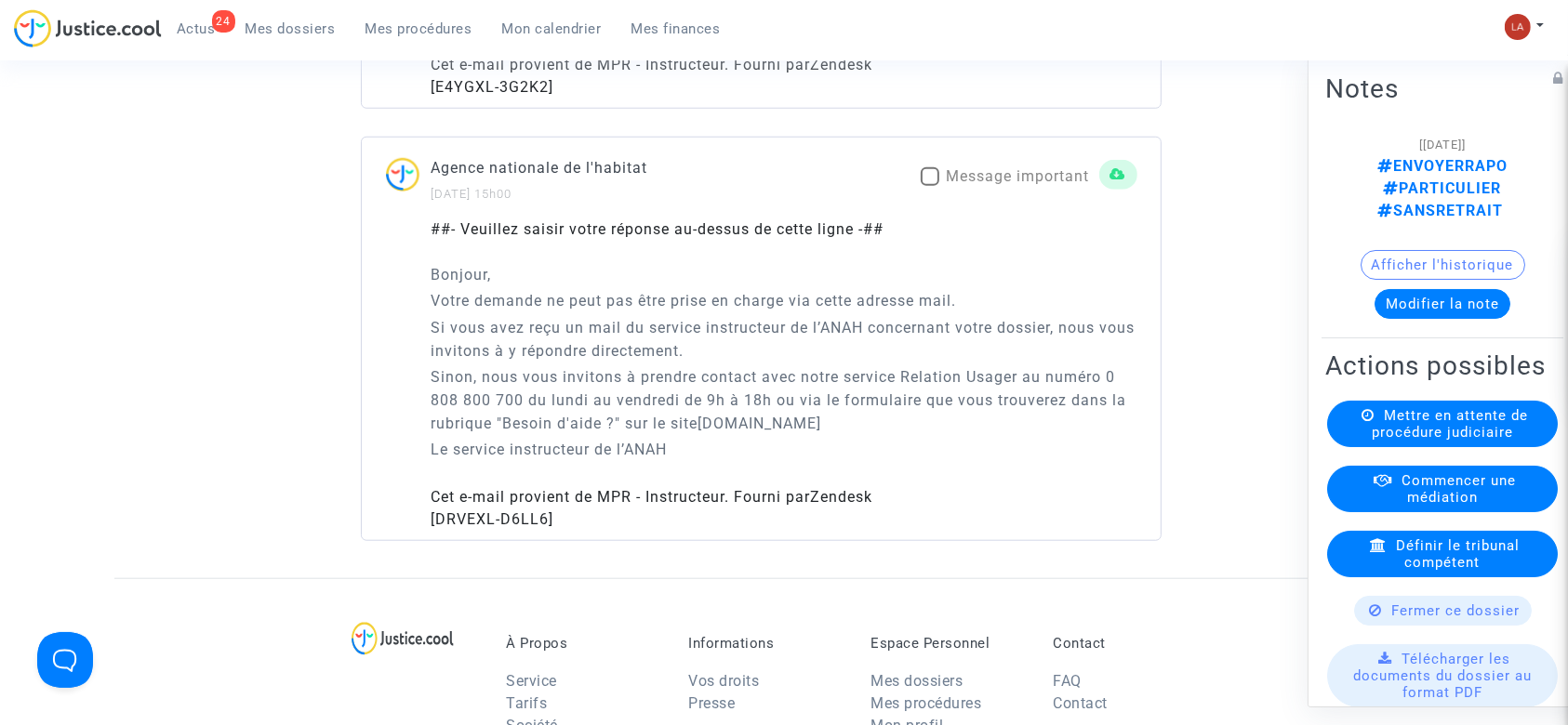
click at [967, 168] on span "Message important" at bounding box center [1019, 176] width 144 height 17
click at [930, 186] on input "Message important" at bounding box center [929, 186] width 1 height 1
checkbox input "true"
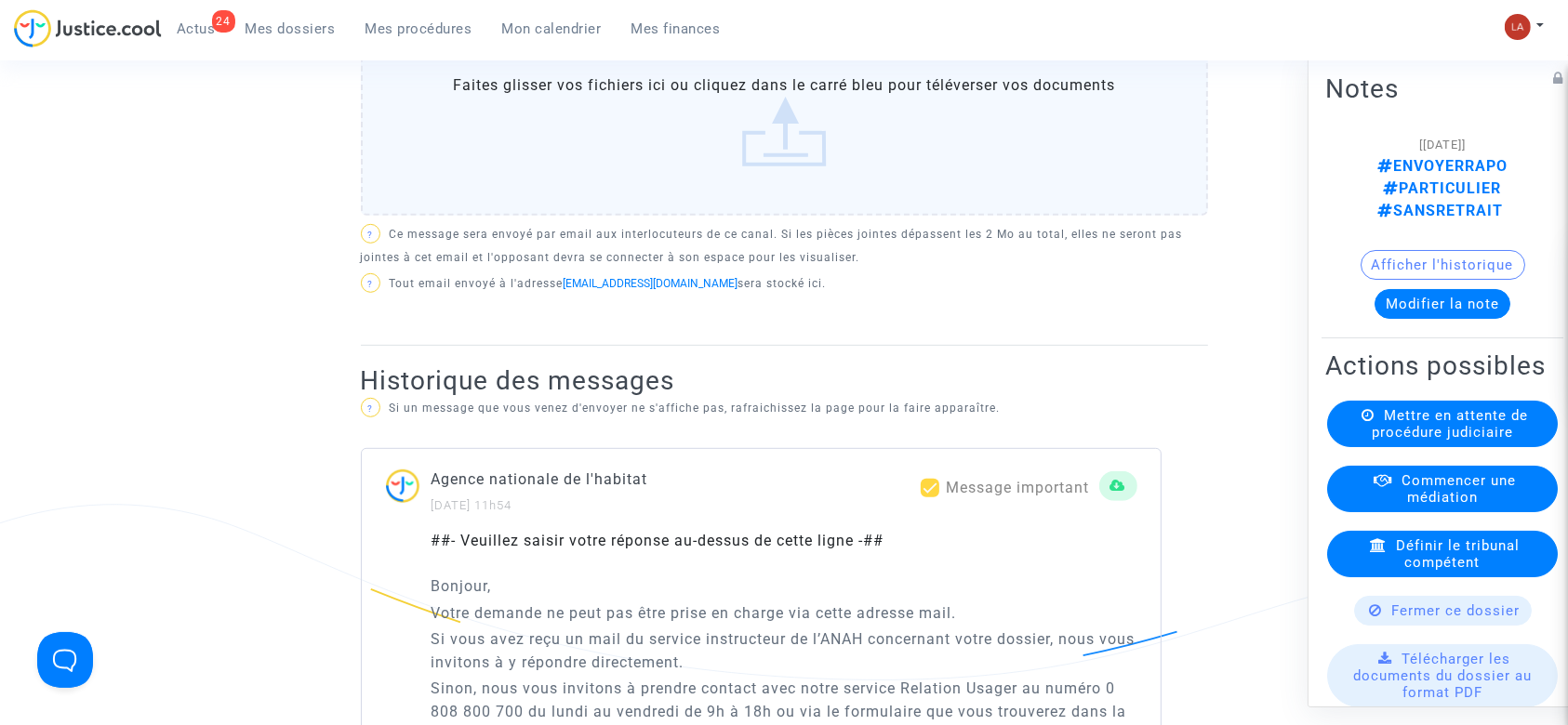
scroll to position [124, 0]
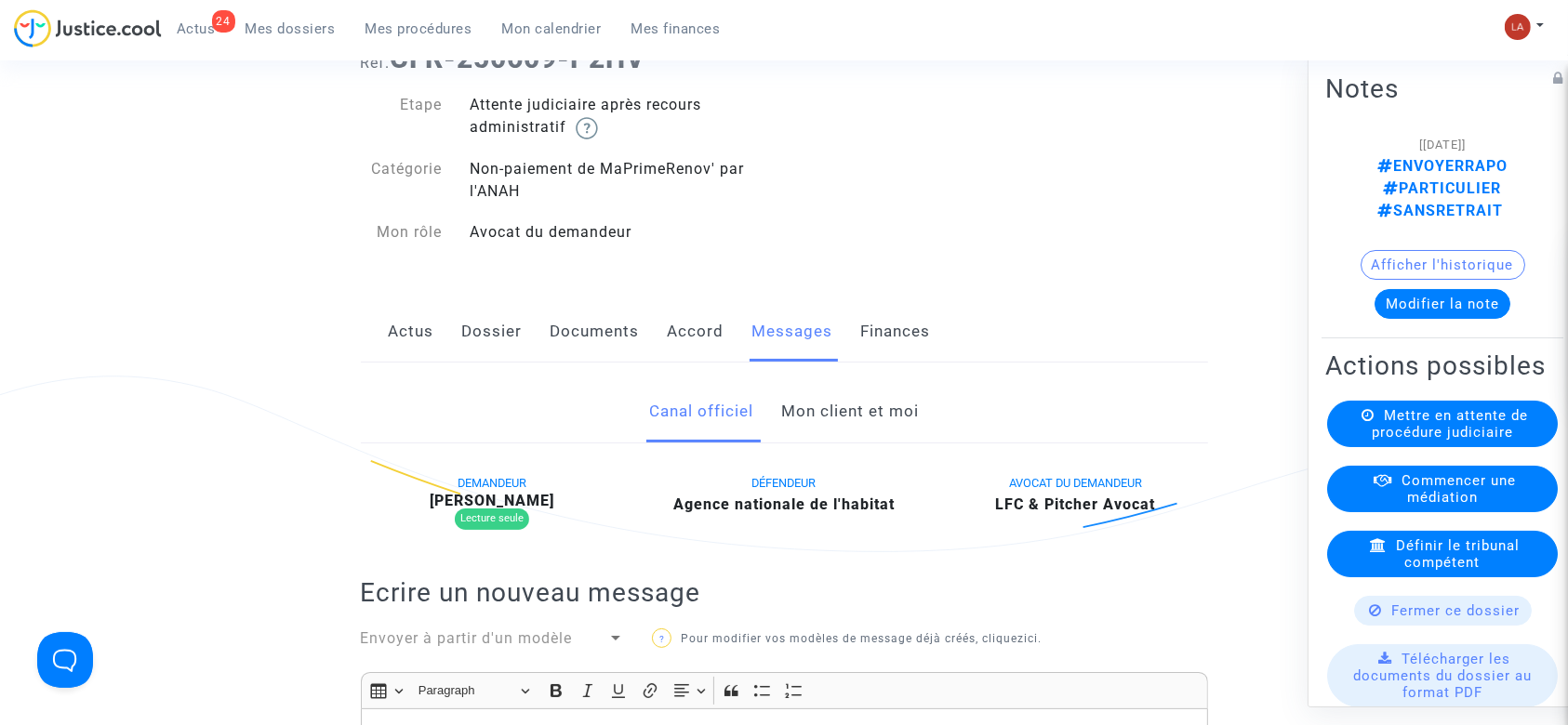
click at [590, 329] on link "Documents" at bounding box center [595, 332] width 89 height 61
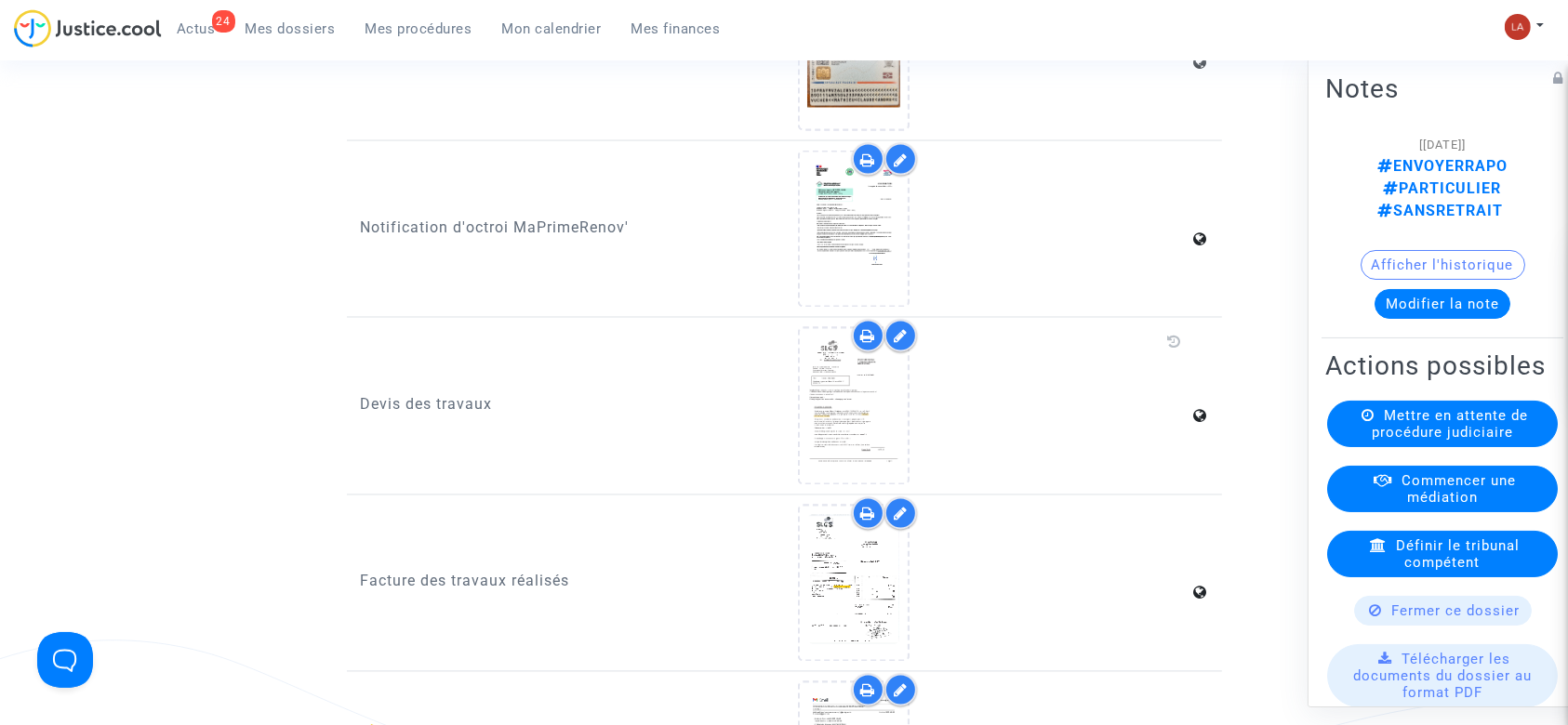
scroll to position [3224, 0]
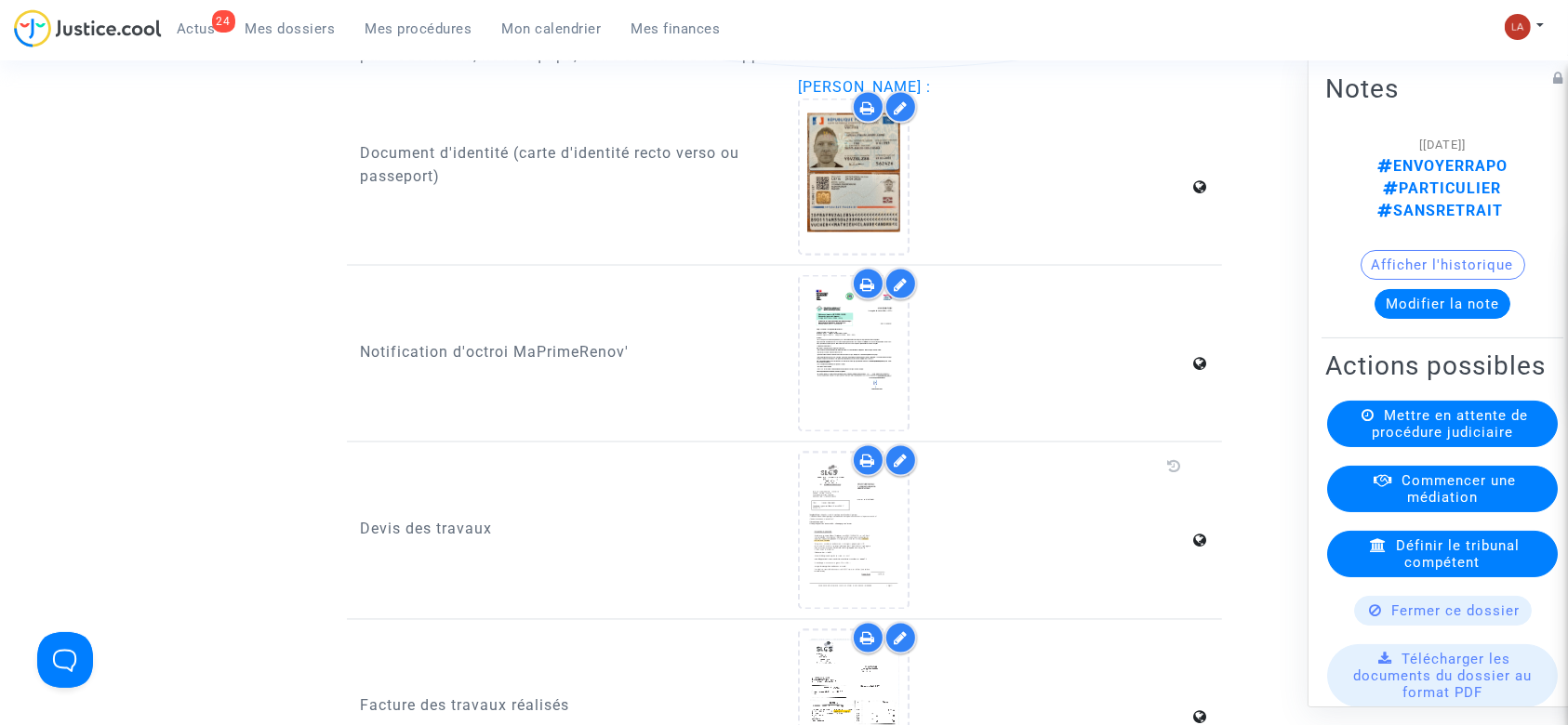
click at [1484, 289] on button "Modifier la note" at bounding box center [1443, 304] width 136 height 30
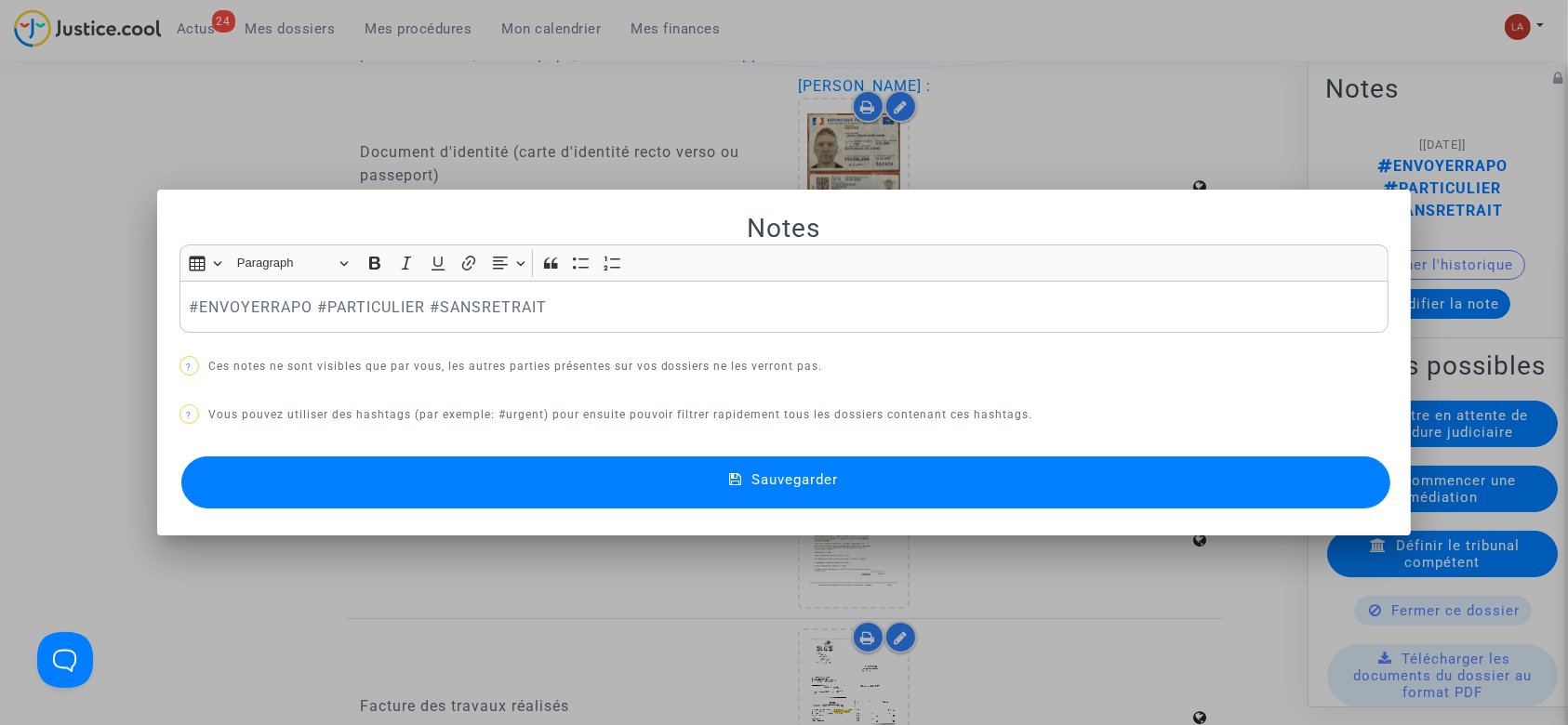
scroll to position [0, 0]
click at [256, 293] on div "#ENVOYERRAPO #PARTICULIER #SANSRETRAIT" at bounding box center [784, 306] width 1210 height 52
click at [438, 504] on button "Sauvegarder" at bounding box center [785, 483] width 1210 height 52
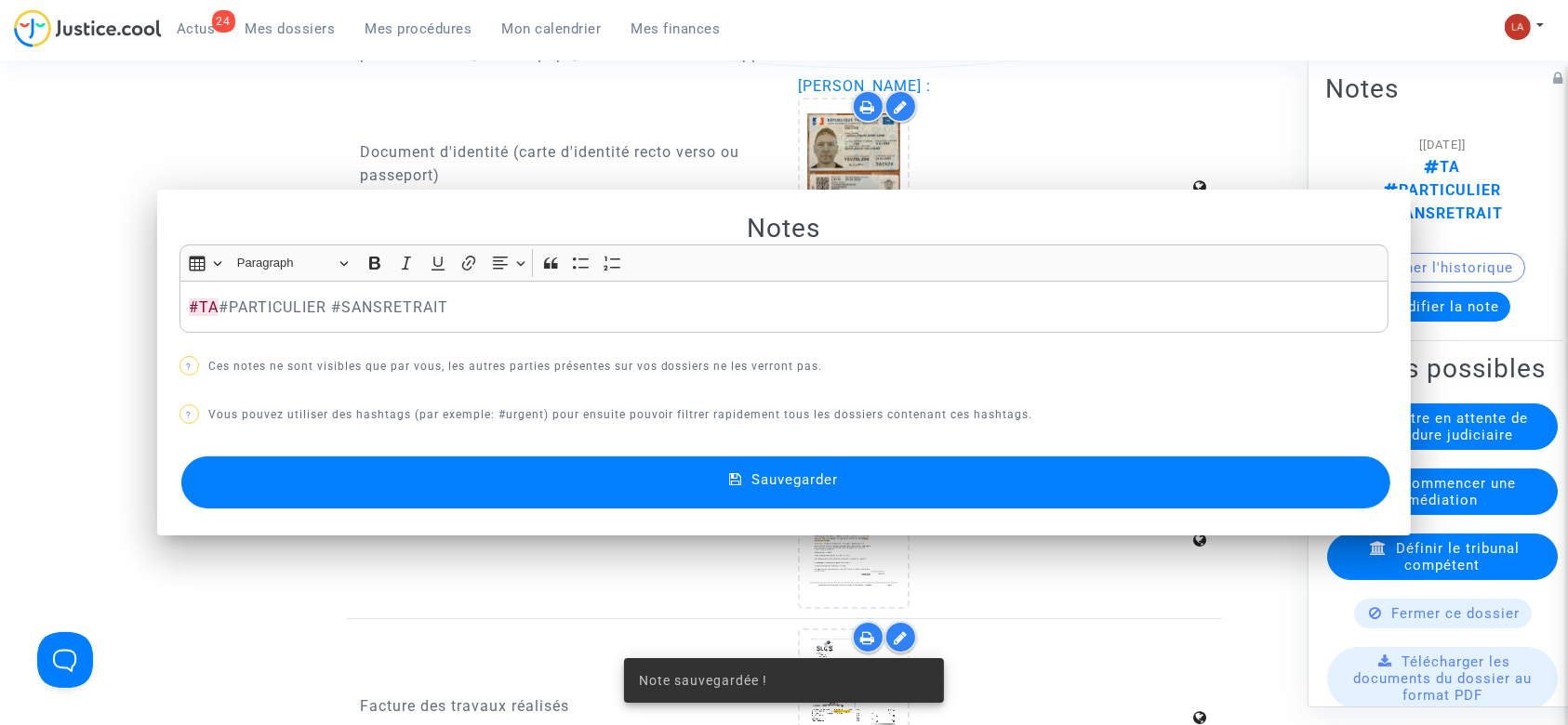
scroll to position [3224, 0]
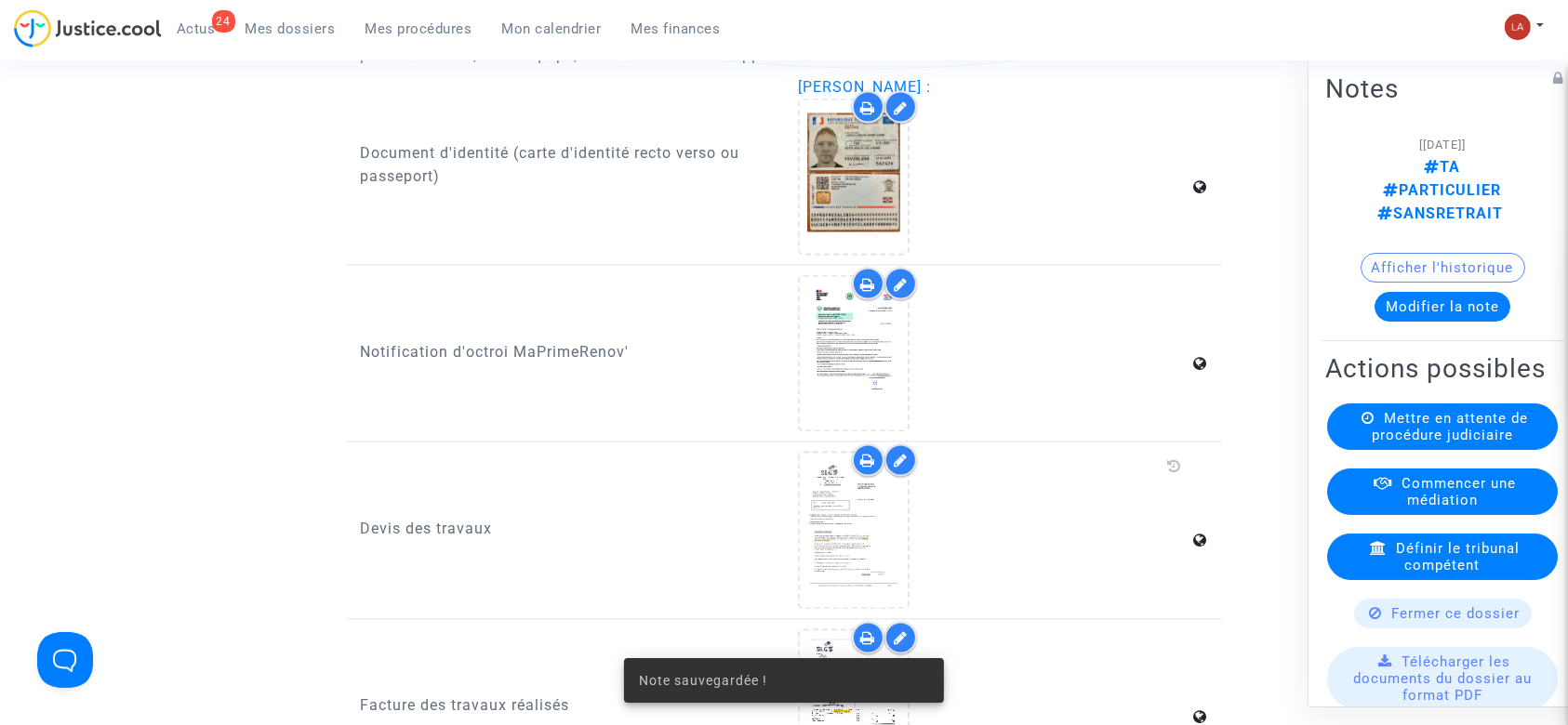
click at [1474, 424] on span "Mettre en attente de procédure judiciaire" at bounding box center [1449, 426] width 156 height 34
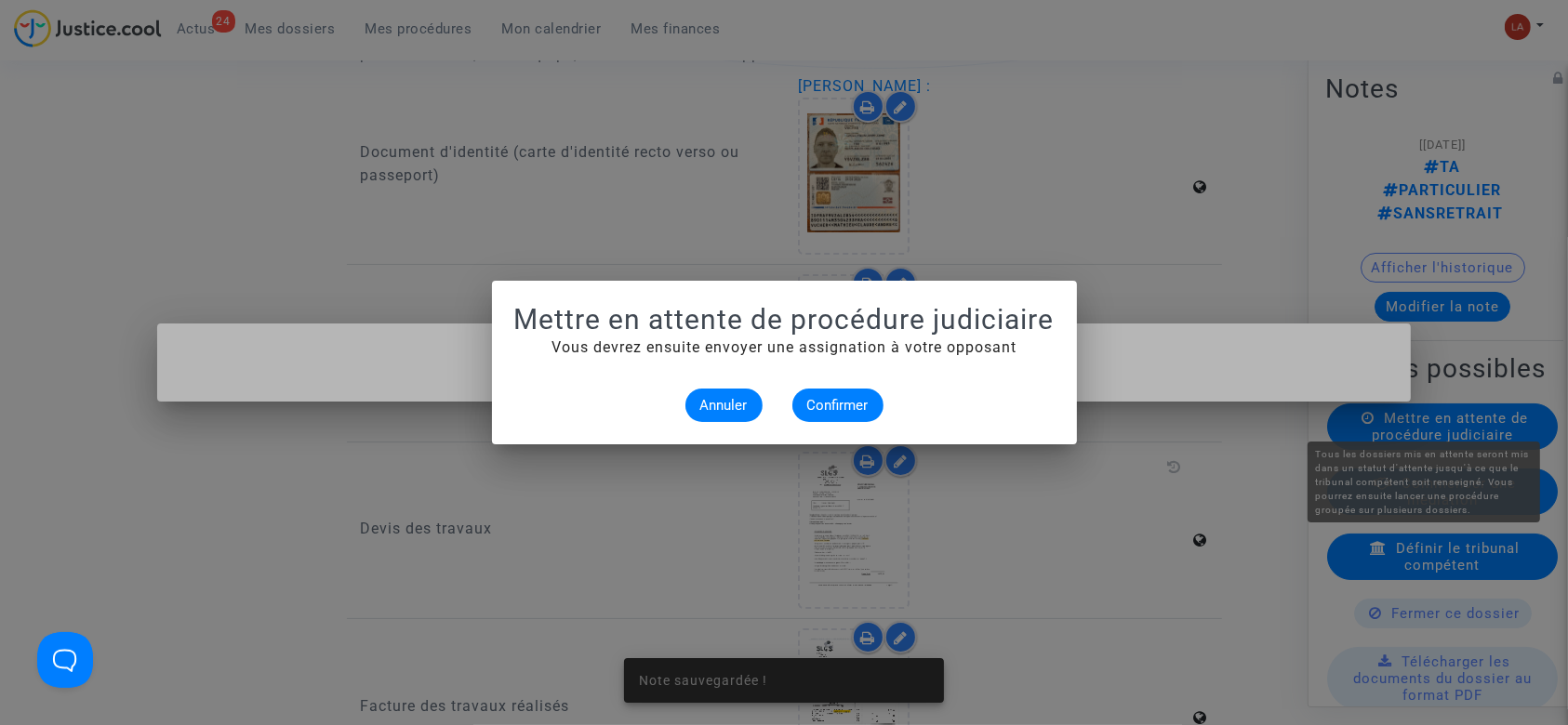
scroll to position [0, 0]
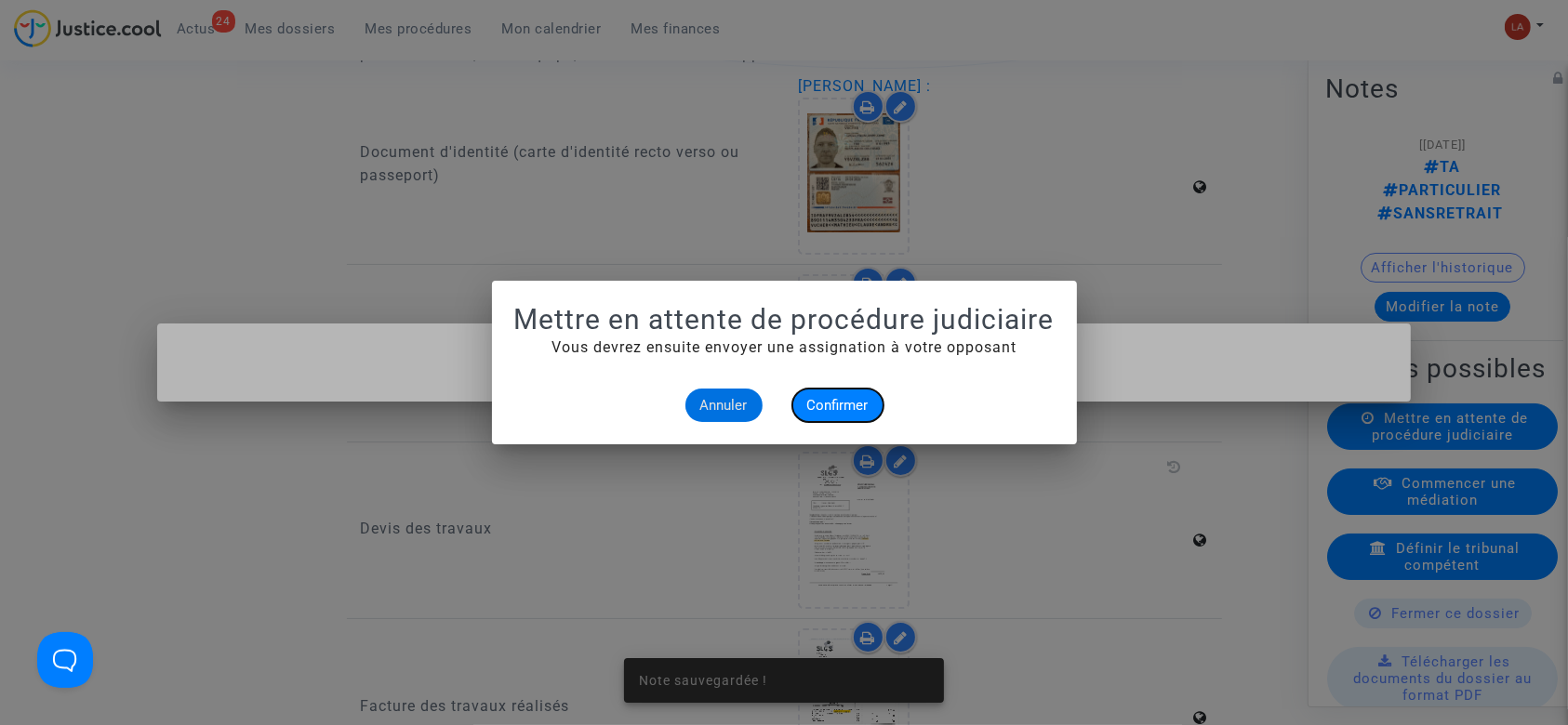
click at [863, 396] on button "Confirmer" at bounding box center [837, 405] width 91 height 34
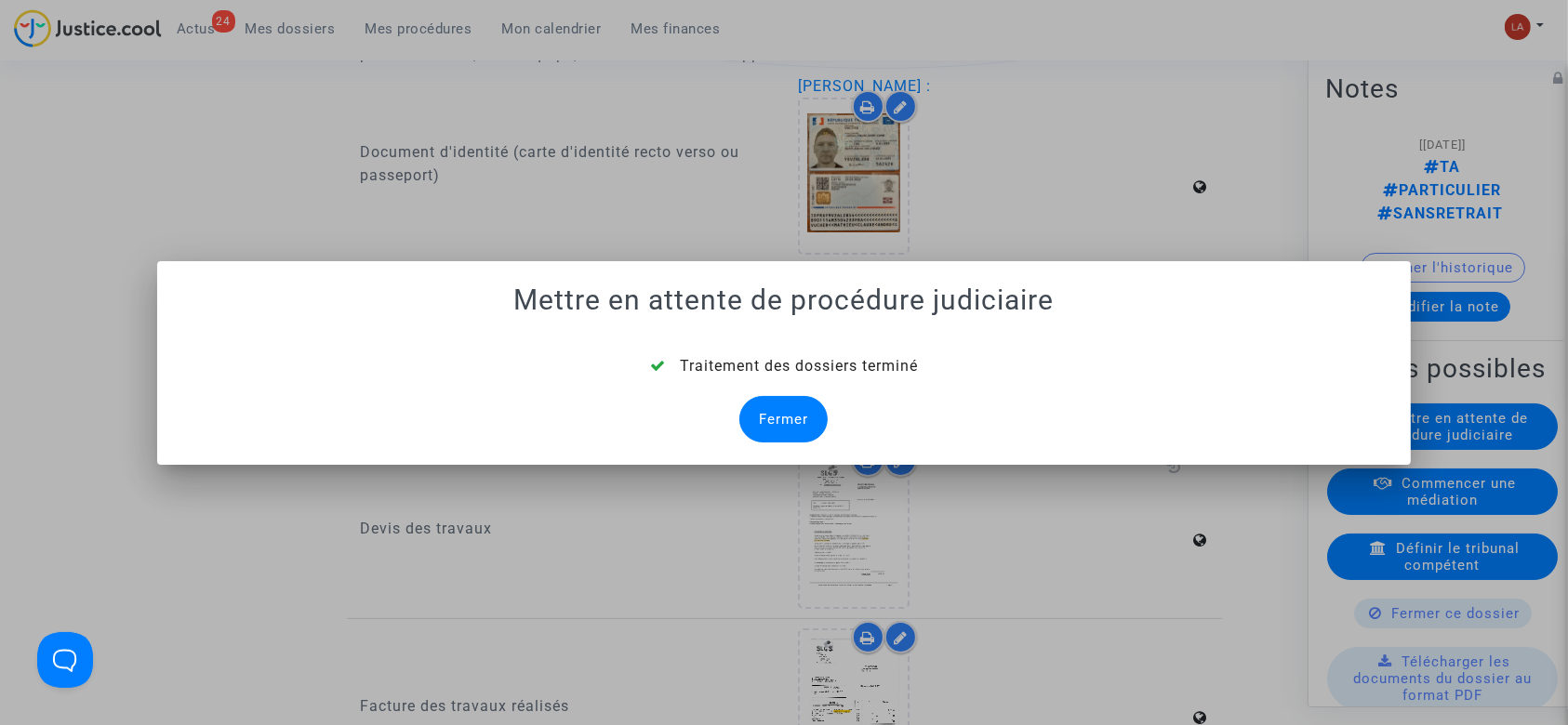
click at [777, 411] on div "Fermer" at bounding box center [784, 419] width 88 height 47
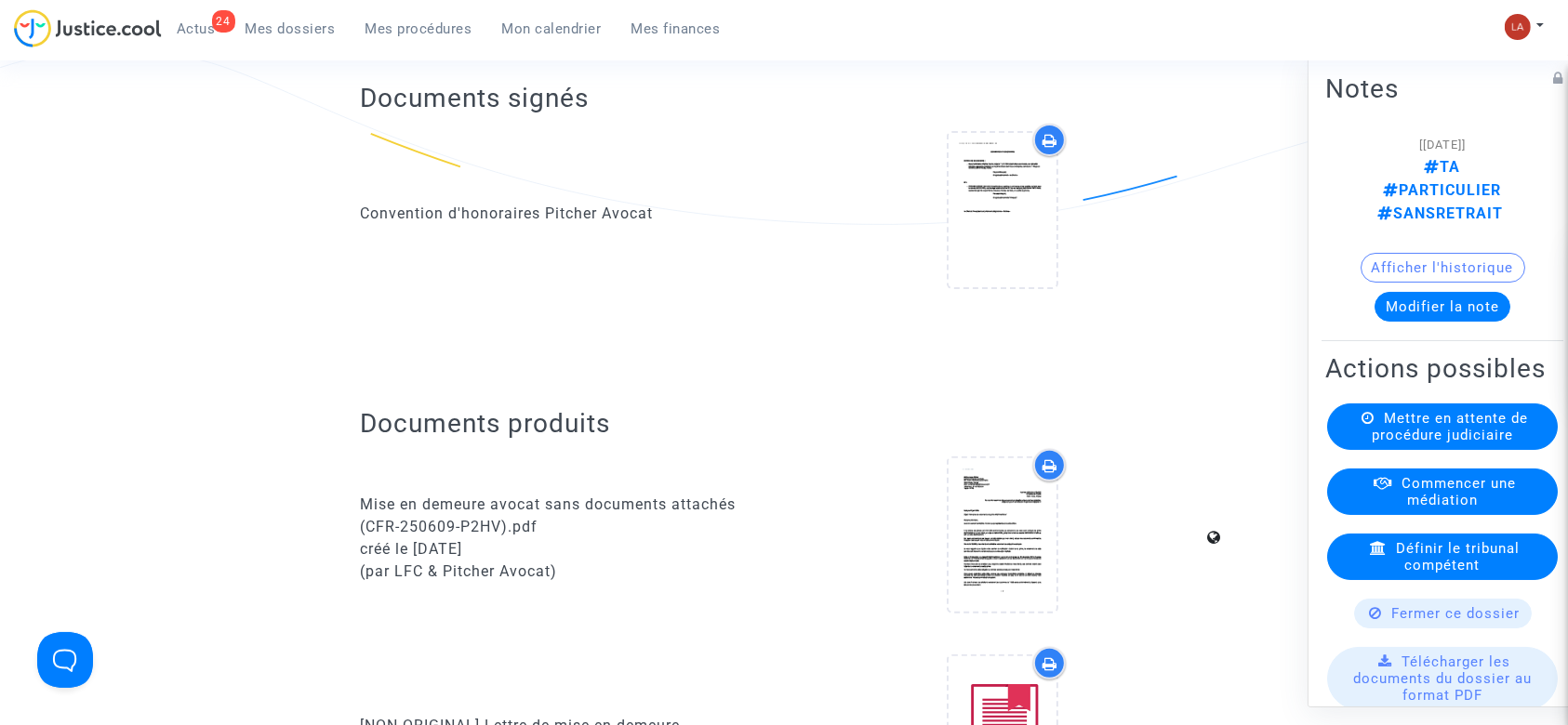
scroll to position [3224, 0]
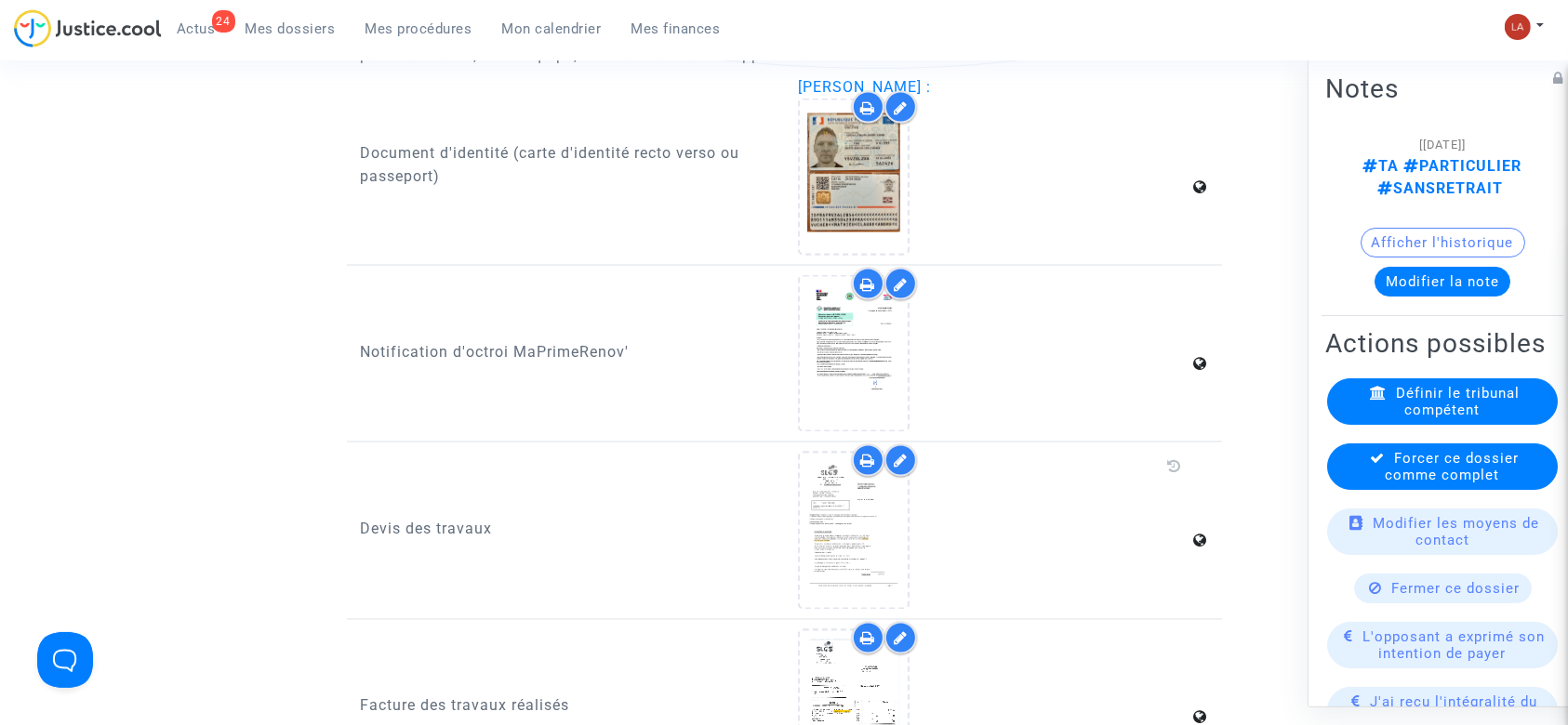
click at [1381, 473] on div "Forcer ce dossier comme complet" at bounding box center [1443, 466] width 231 height 47
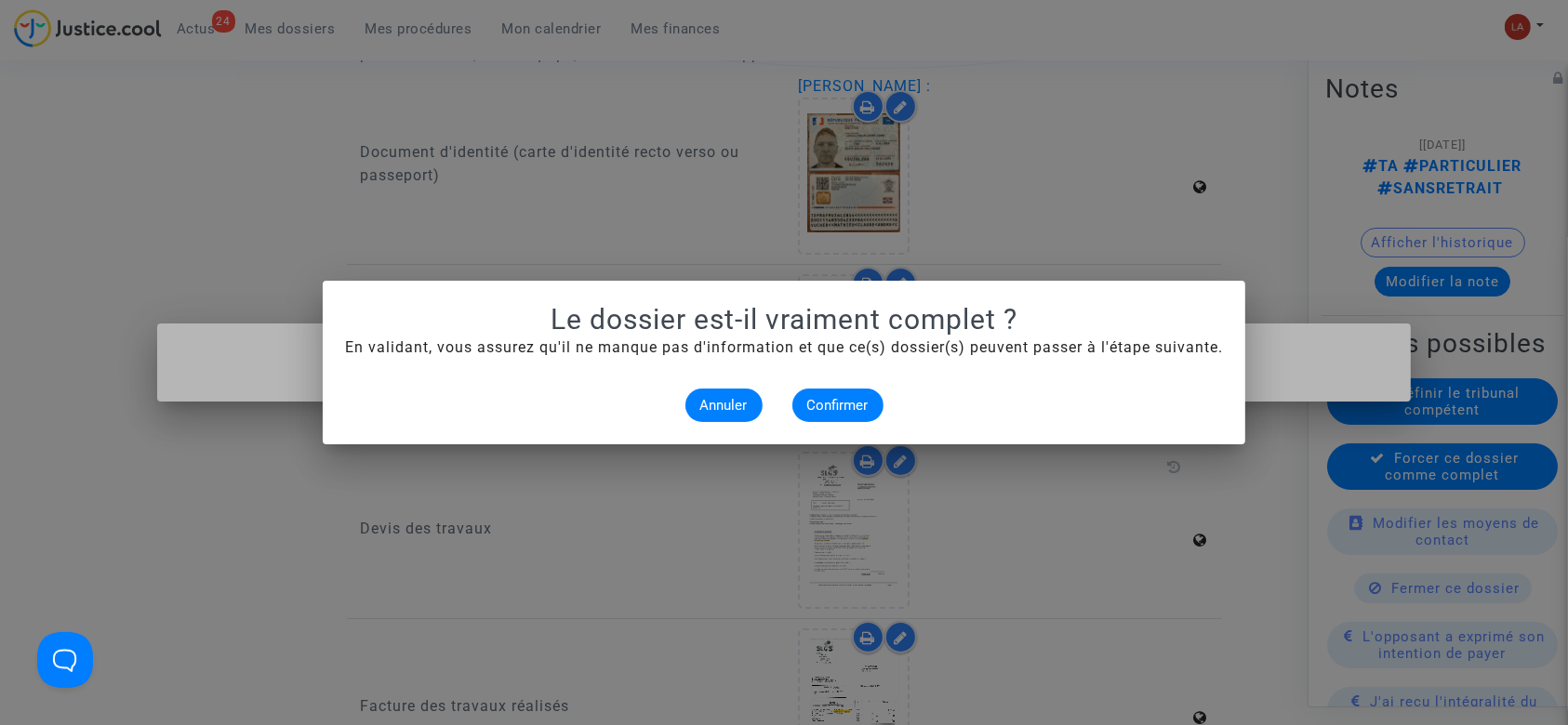
scroll to position [0, 0]
click at [871, 416] on button "Confirmer" at bounding box center [837, 405] width 91 height 34
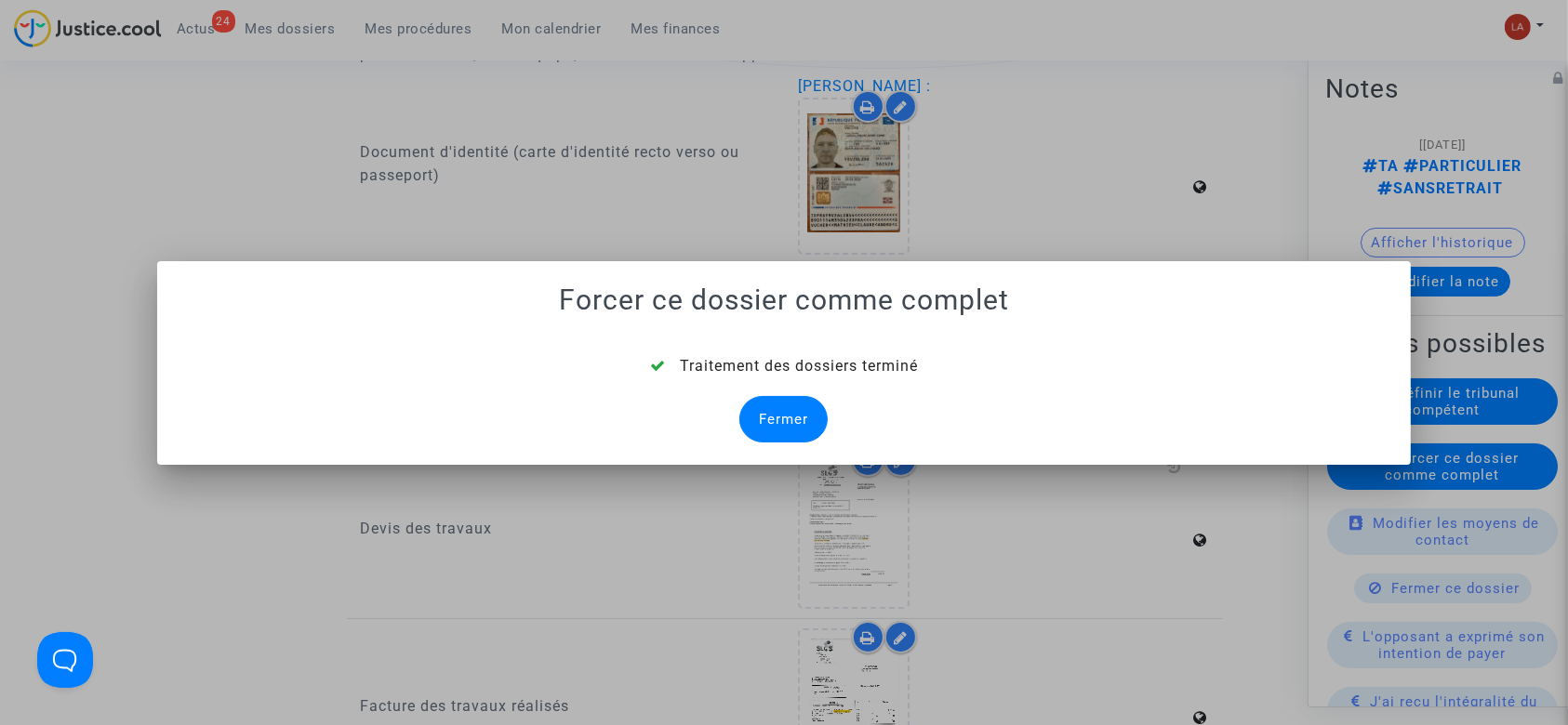
click at [800, 419] on div "Fermer" at bounding box center [784, 419] width 88 height 47
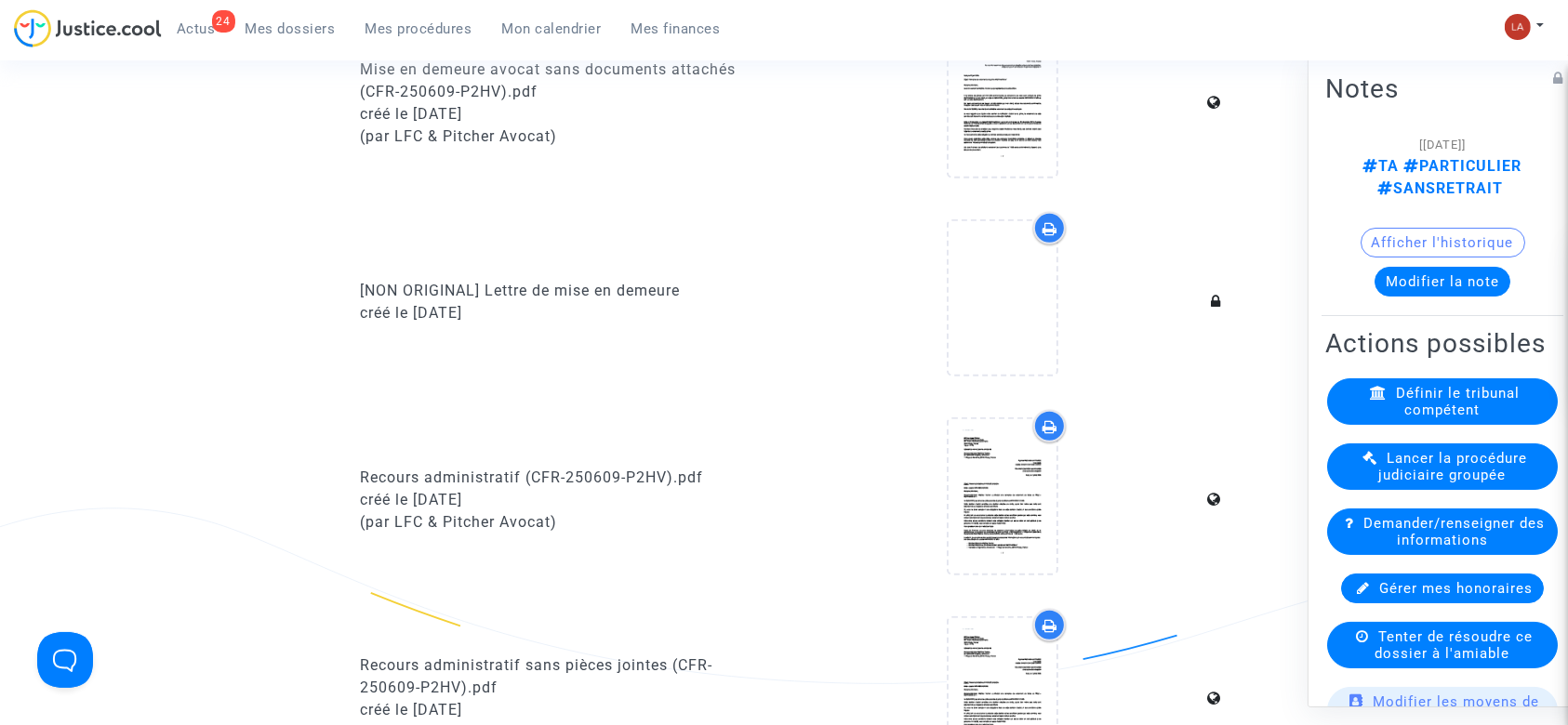
scroll to position [3224, 0]
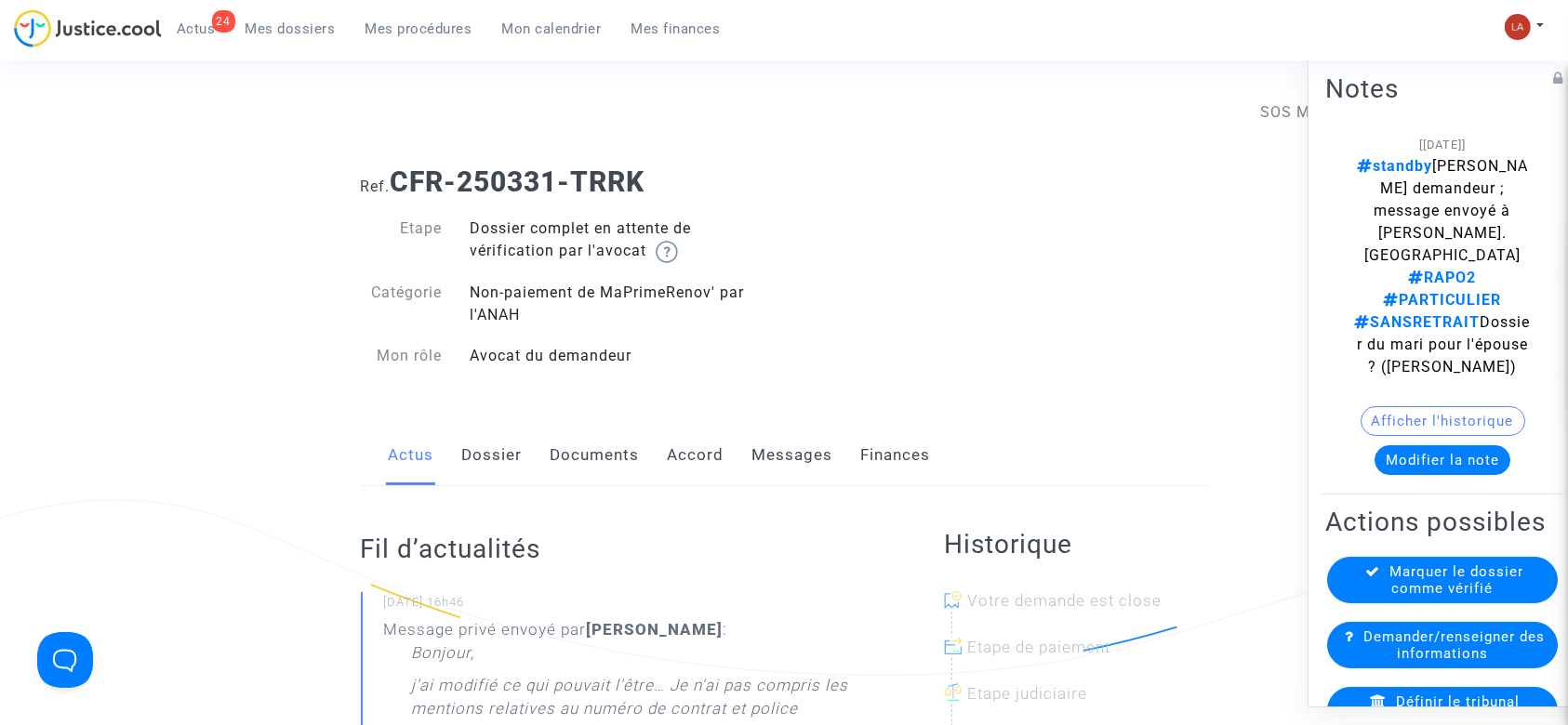
click at [498, 446] on link "Dossier" at bounding box center [492, 456] width 60 height 61
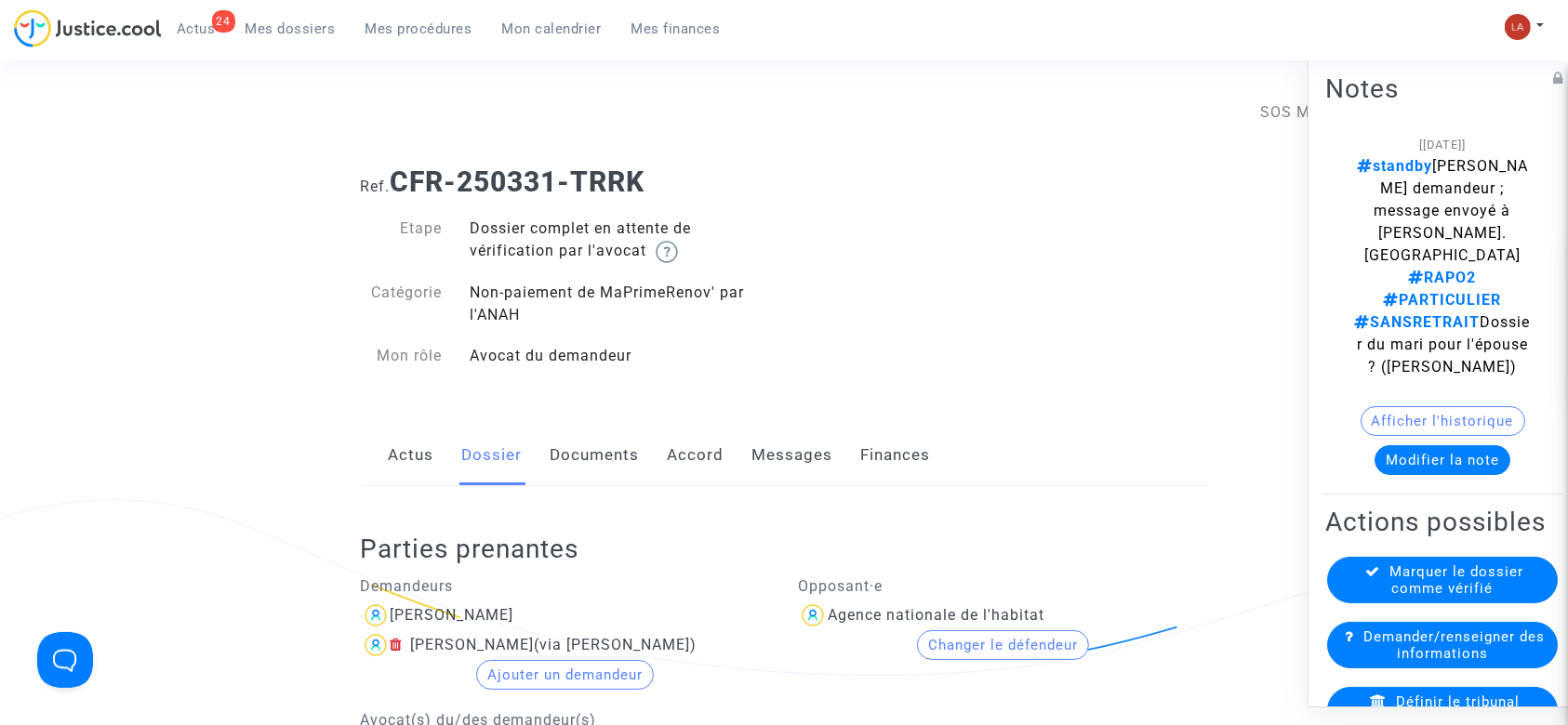
click at [403, 448] on link "Actus" at bounding box center [412, 456] width 46 height 61
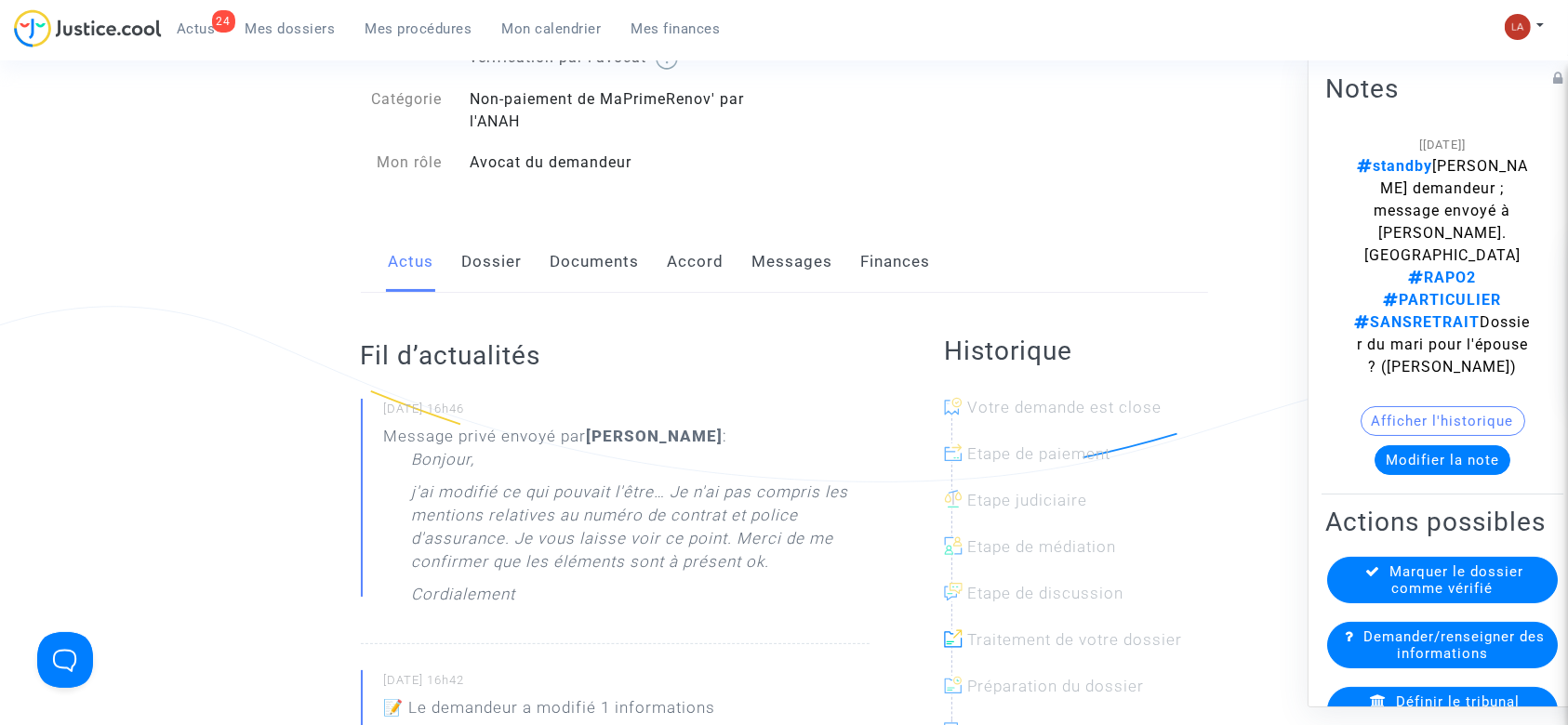
scroll to position [372, 0]
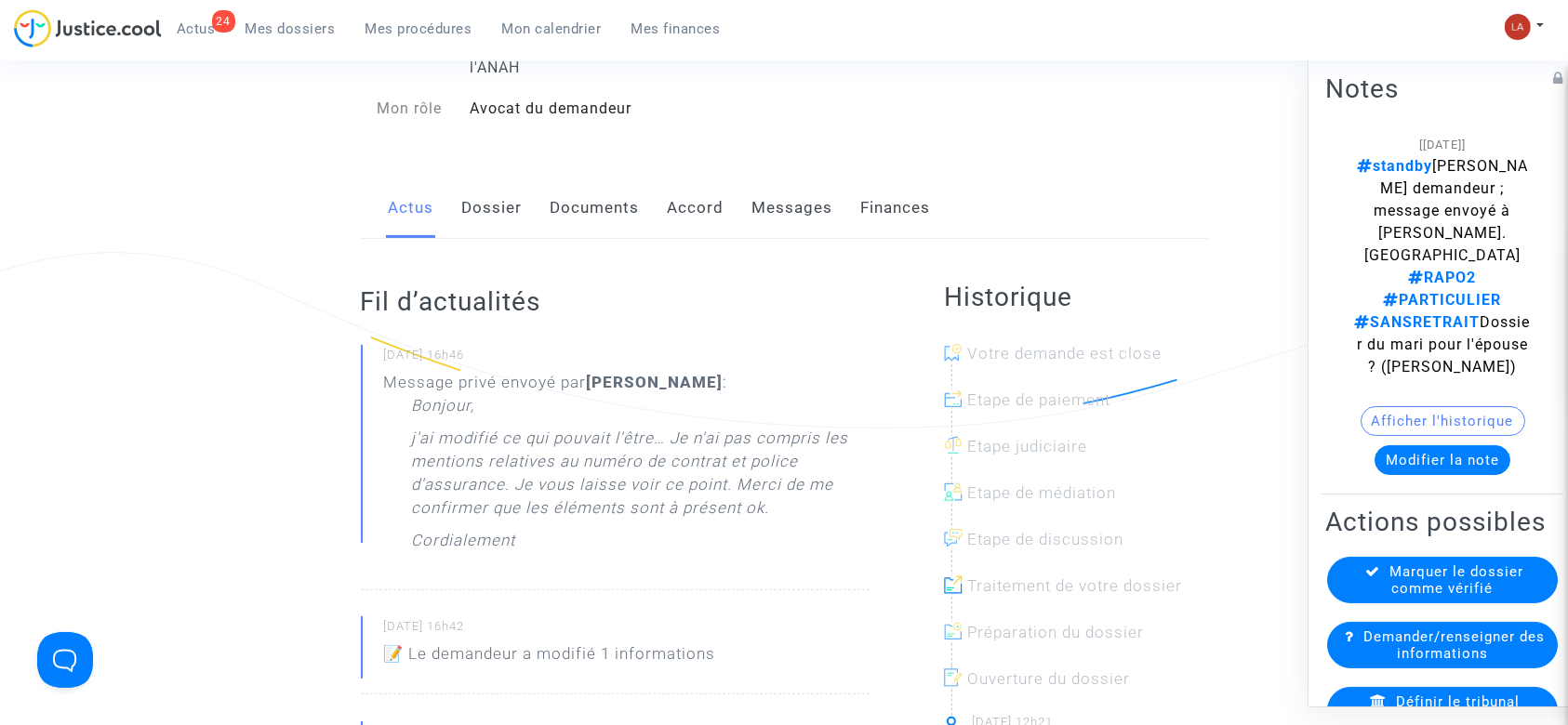
click at [498, 208] on link "Dossier" at bounding box center [492, 208] width 60 height 61
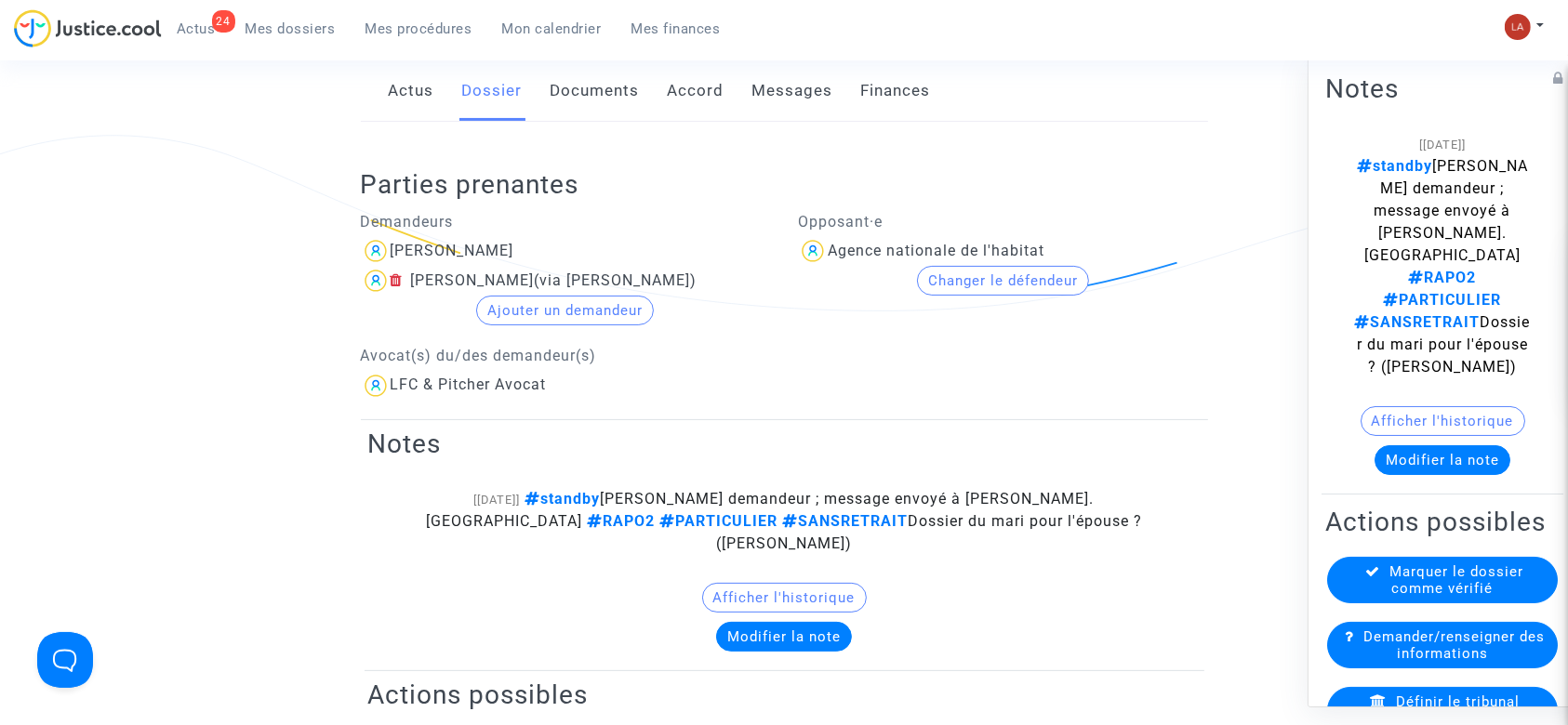
scroll to position [496, 0]
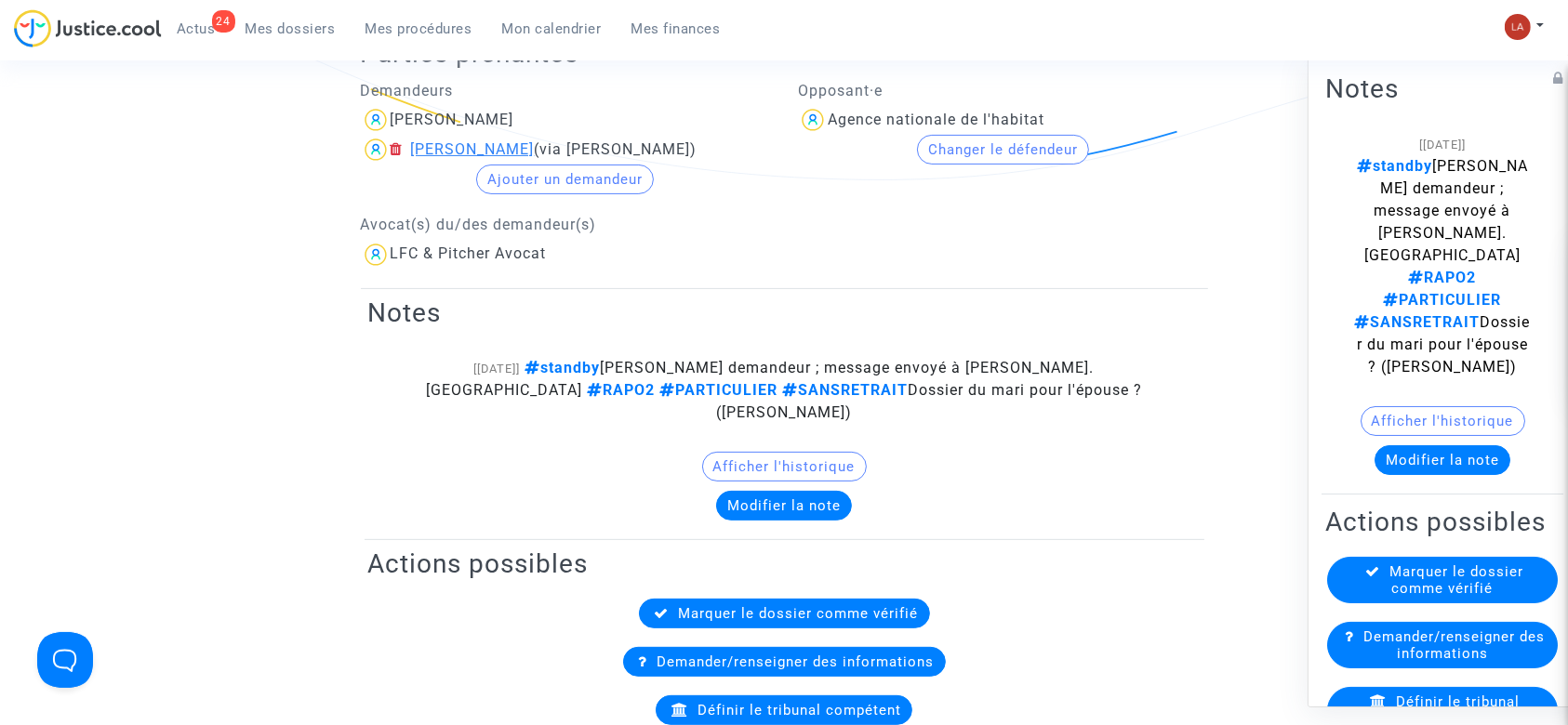
click at [496, 152] on div "[PERSON_NAME]" at bounding box center [472, 149] width 124 height 17
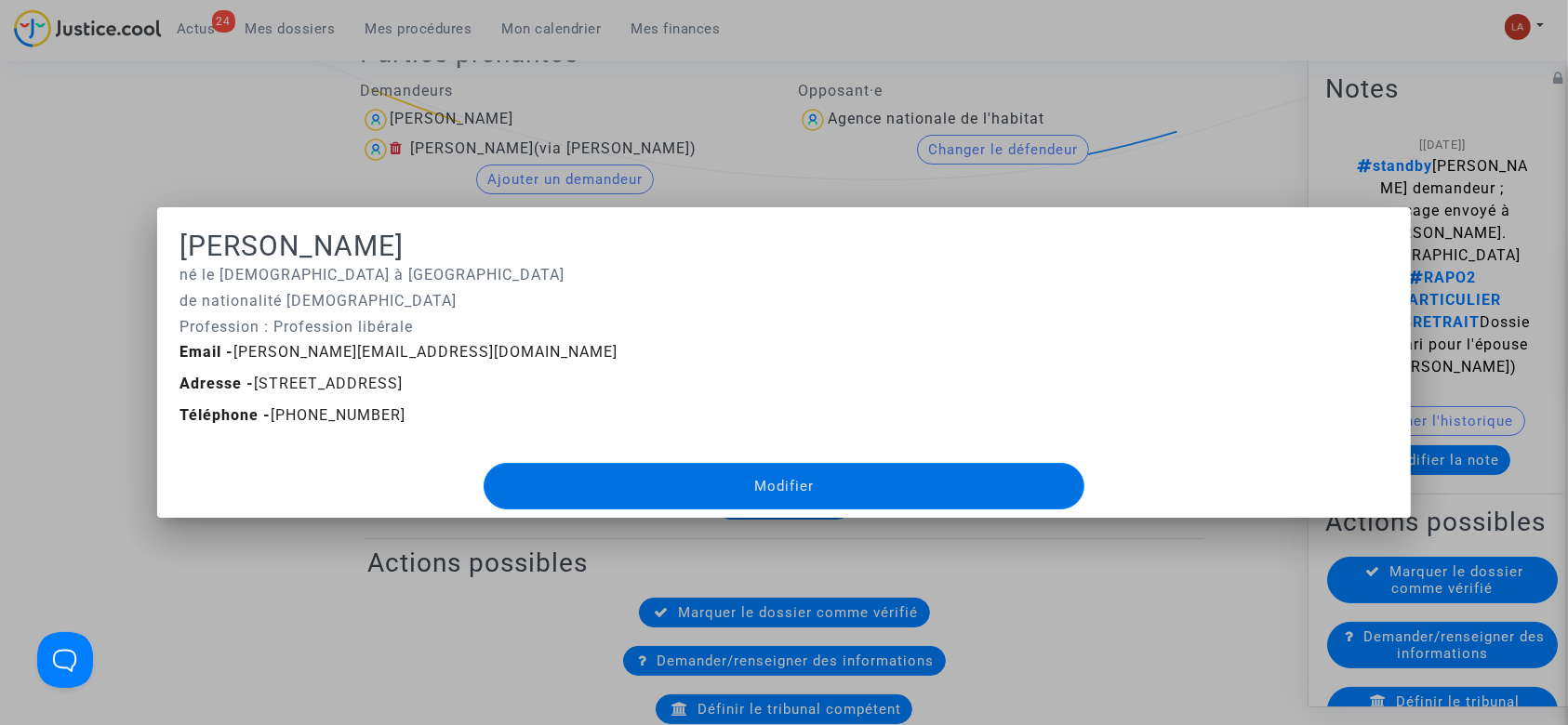
click at [460, 106] on div at bounding box center [784, 362] width 1568 height 725
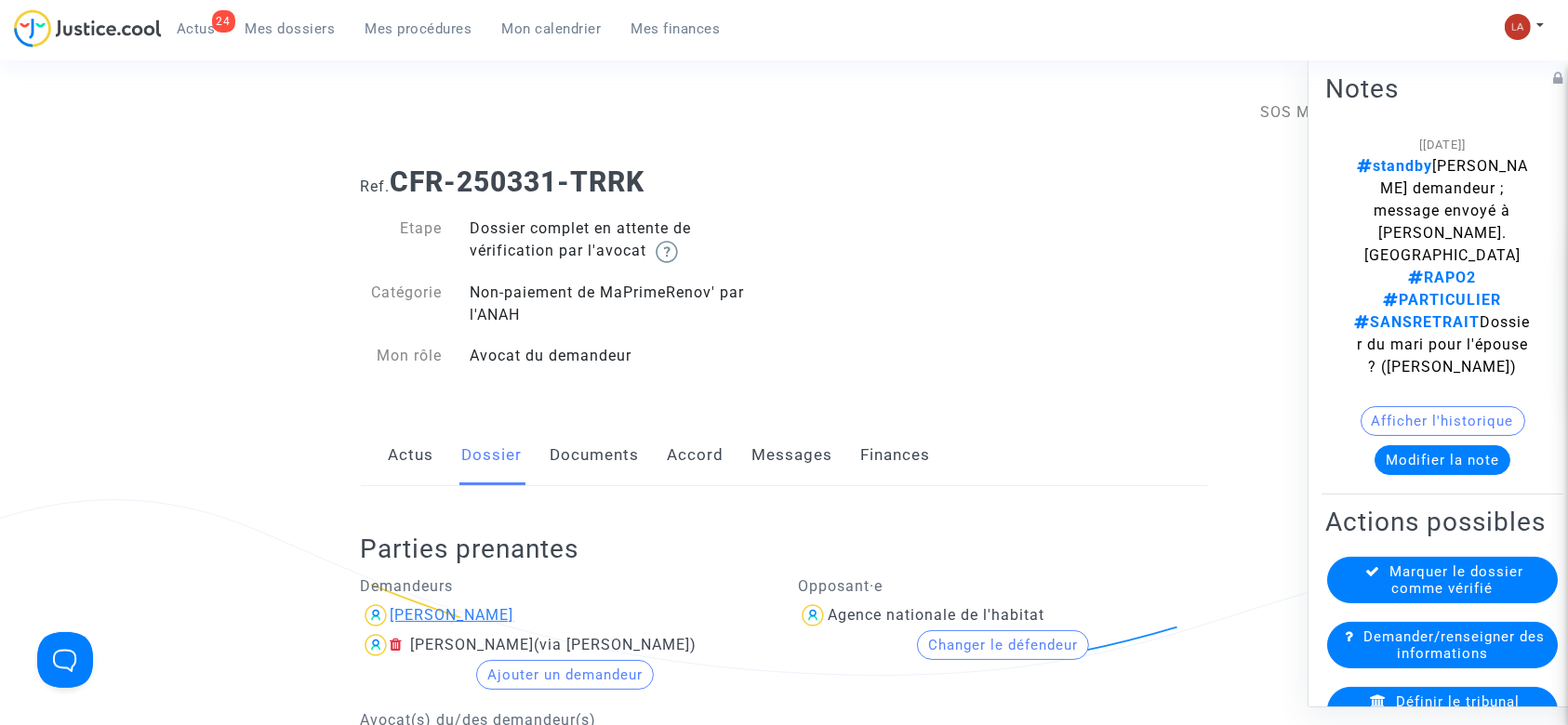
scroll to position [496, 0]
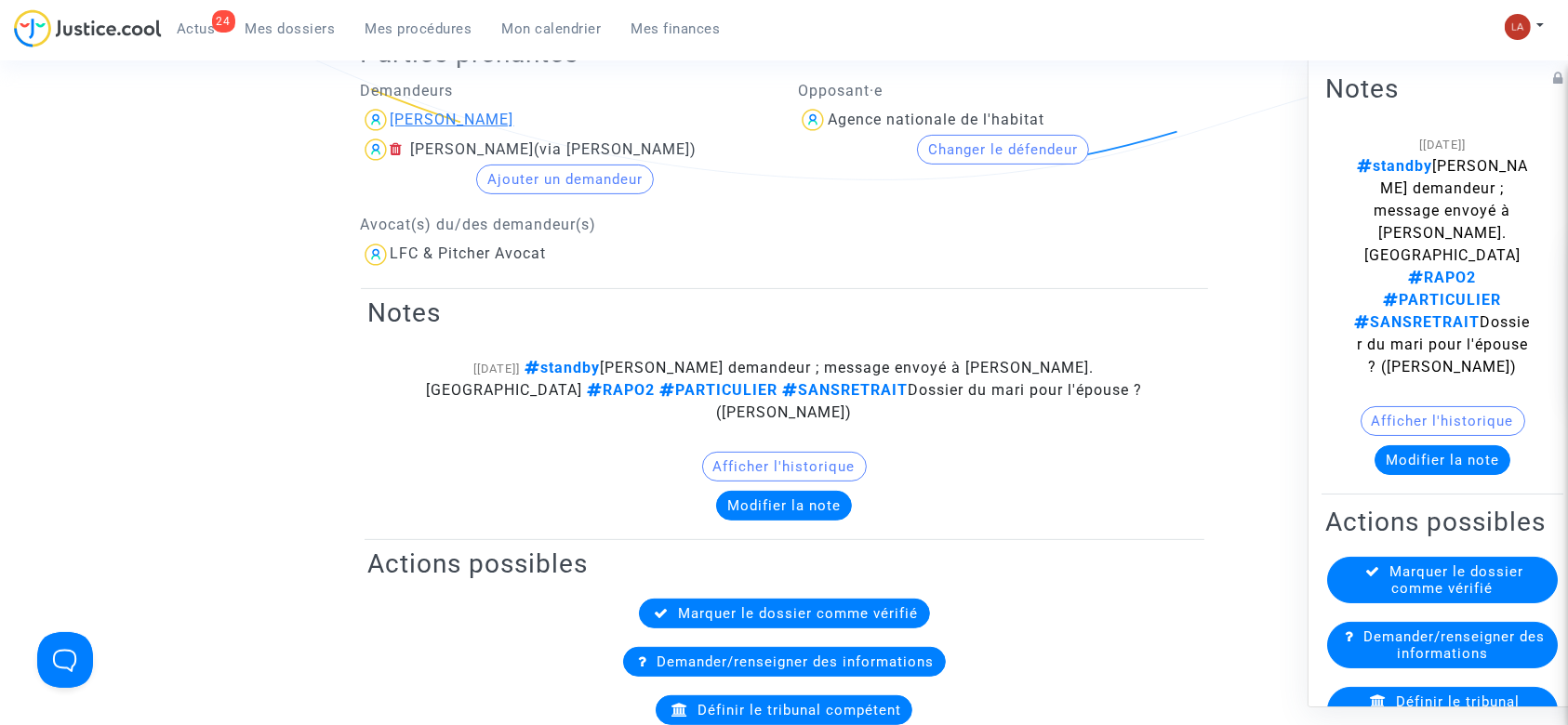
click at [460, 116] on div "[PERSON_NAME]" at bounding box center [452, 120] width 124 height 17
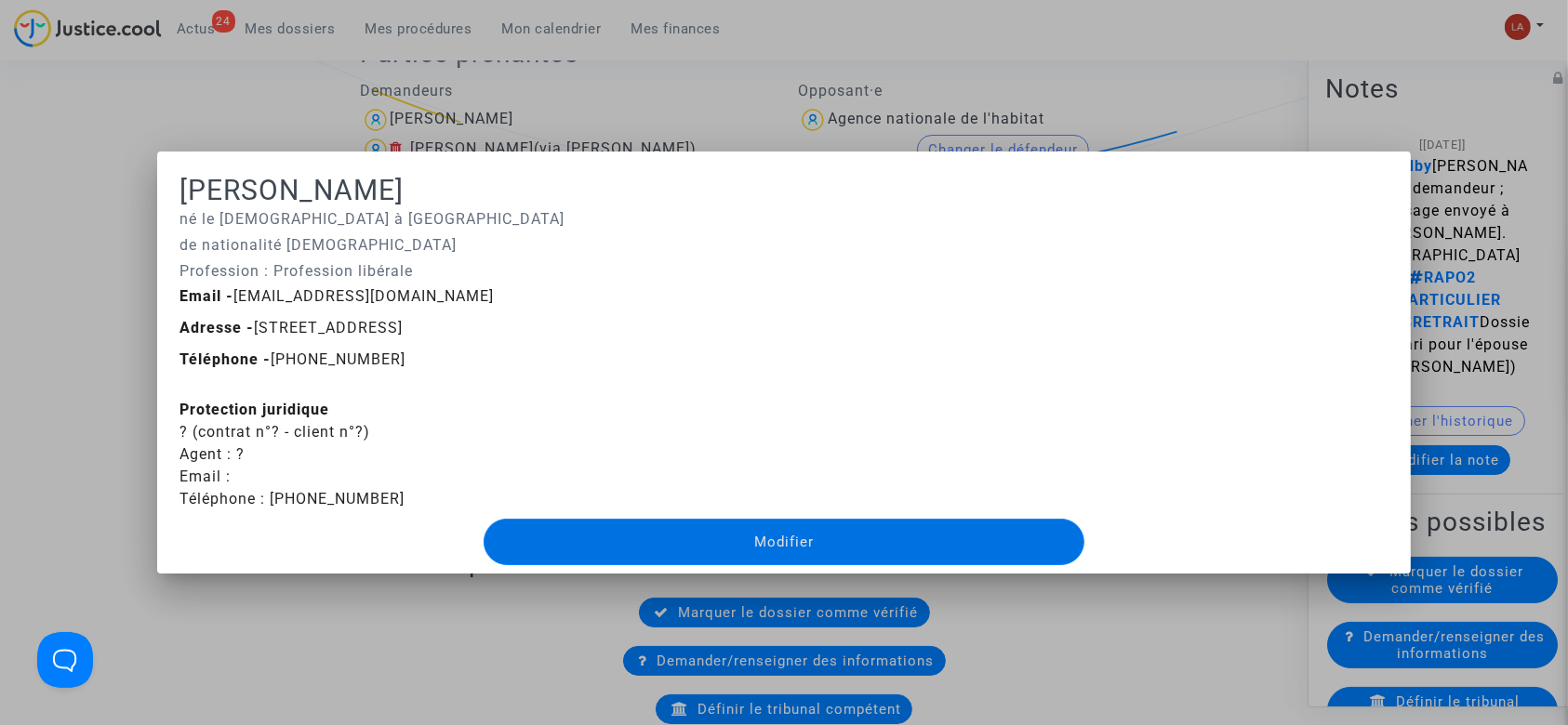
click at [704, 123] on div at bounding box center [784, 362] width 1568 height 725
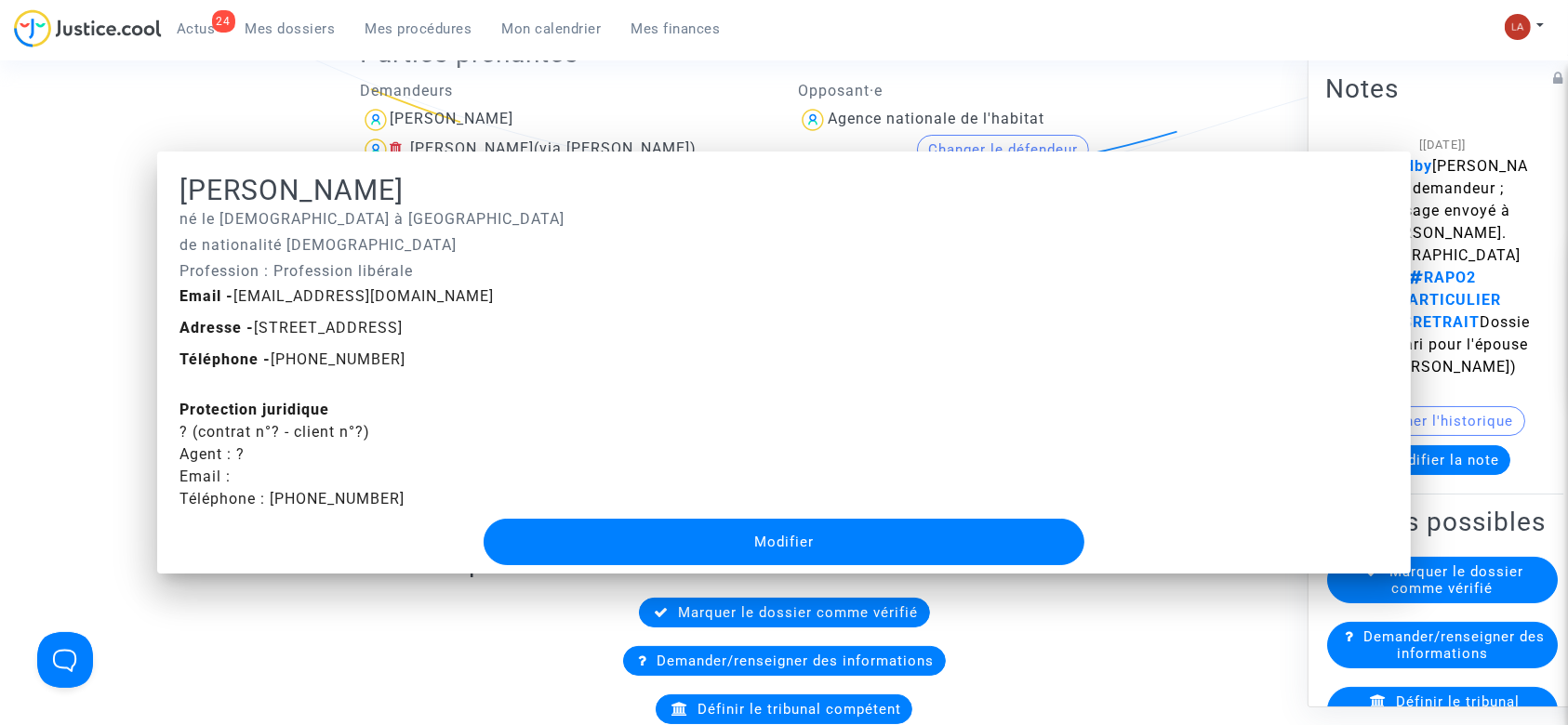
scroll to position [496, 0]
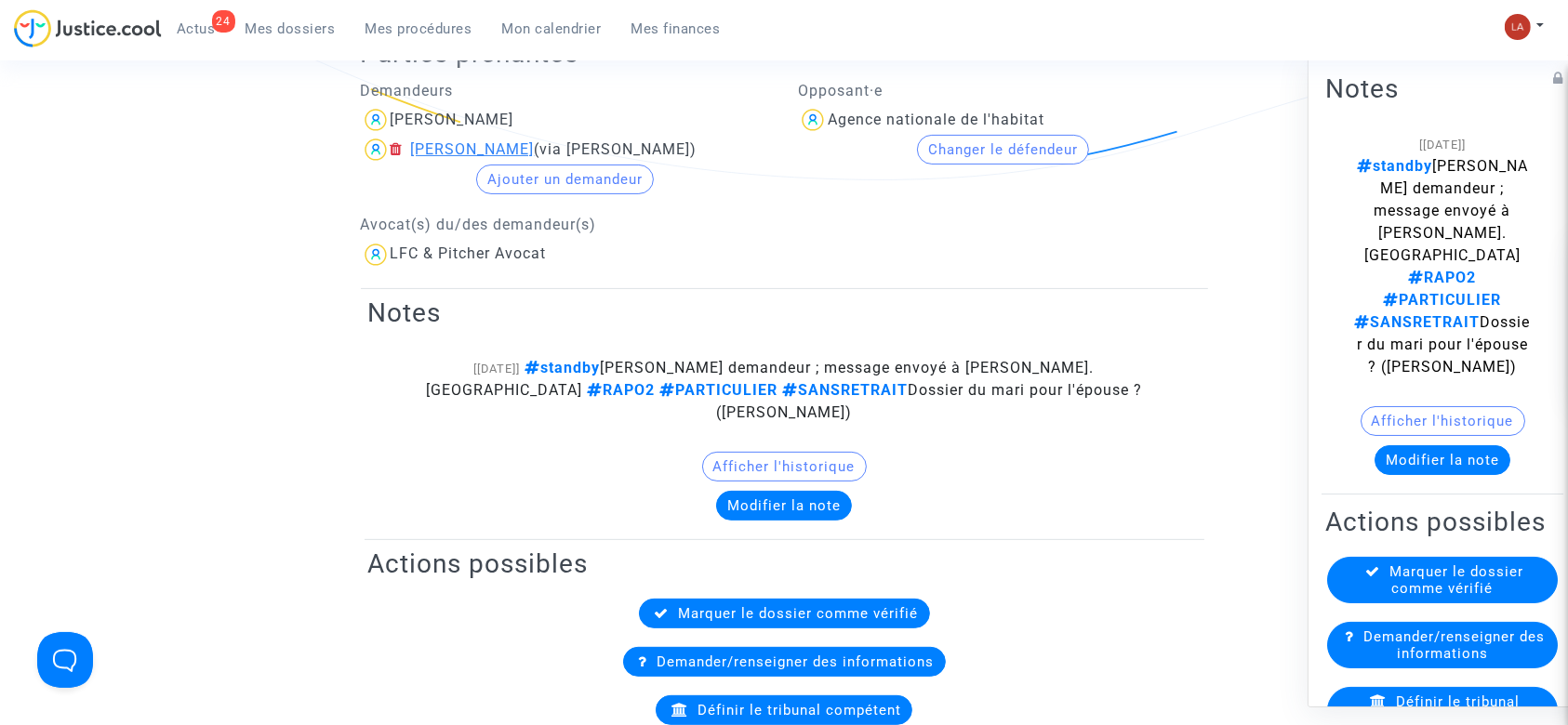
click at [534, 147] on div "[PERSON_NAME]" at bounding box center [472, 149] width 124 height 17
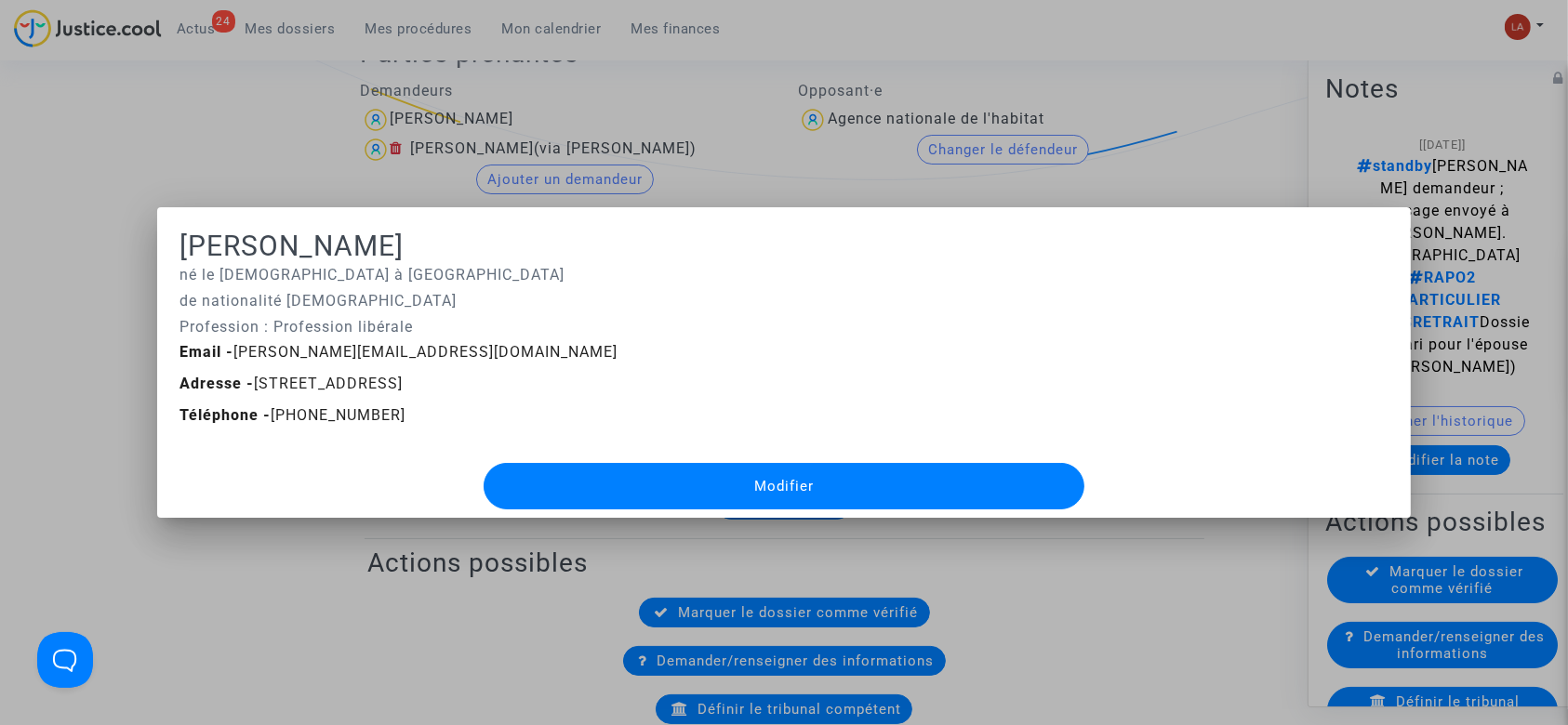
drag, startPoint x: 530, startPoint y: 93, endPoint x: 471, endPoint y: 128, distance: 68.6
click at [530, 93] on div at bounding box center [784, 362] width 1568 height 725
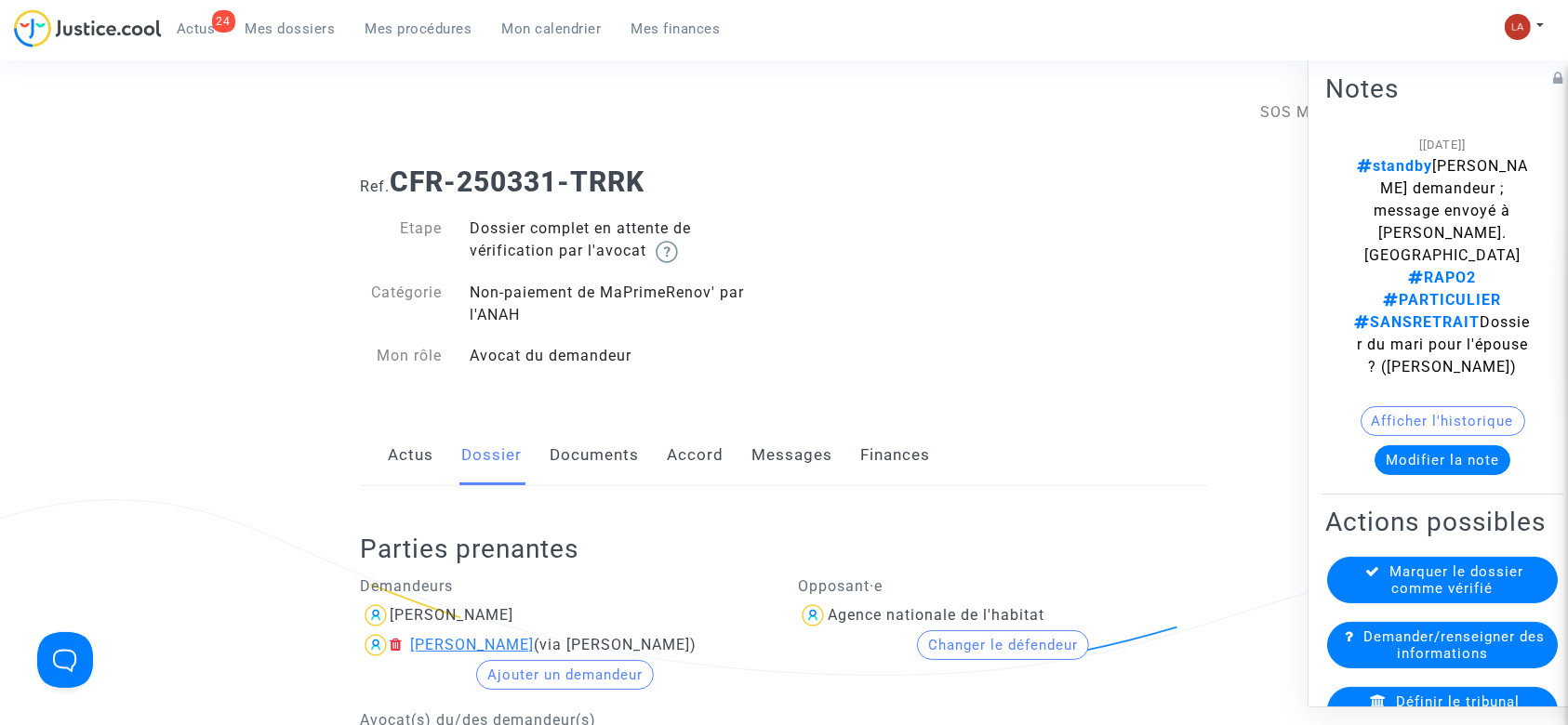
scroll to position [496, 0]
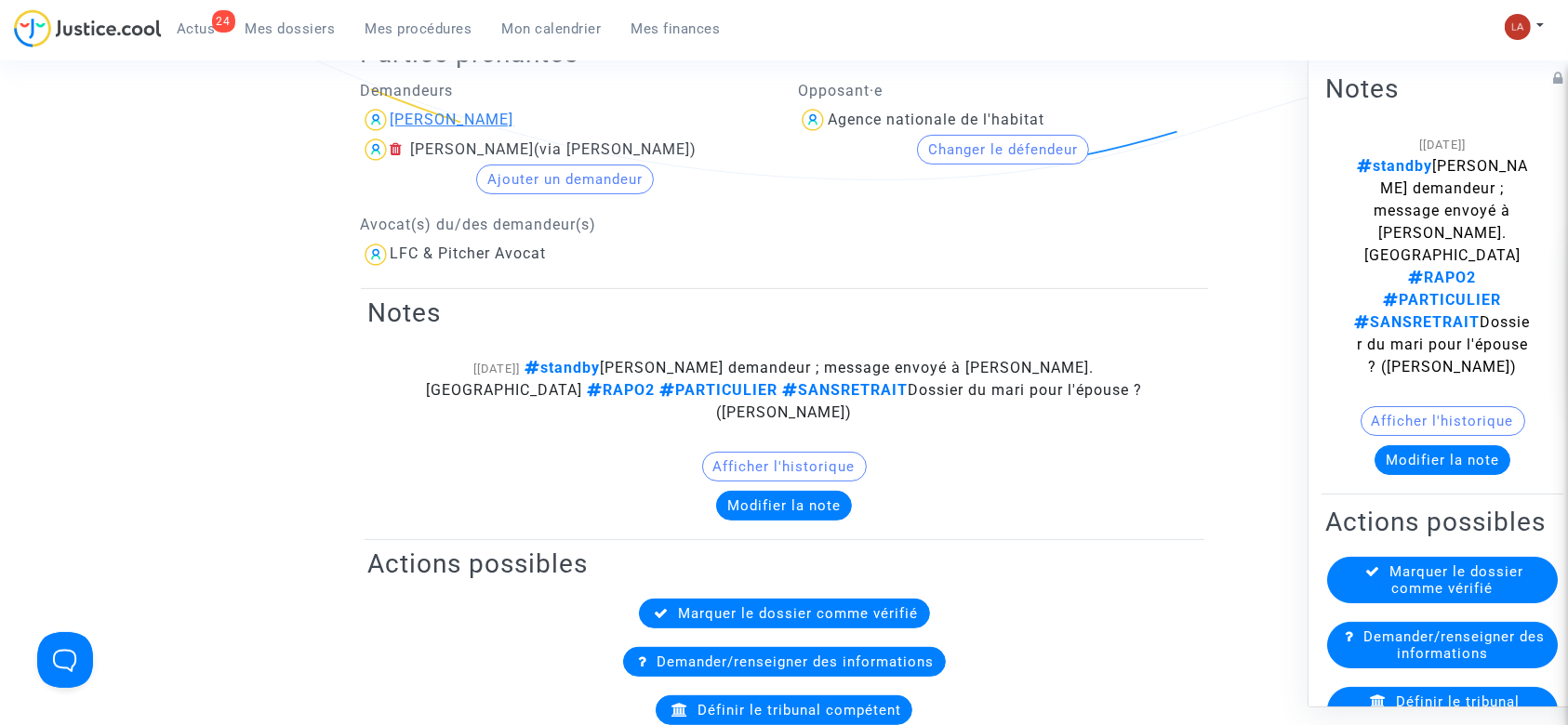
click at [430, 119] on div "[PERSON_NAME]" at bounding box center [452, 120] width 124 height 17
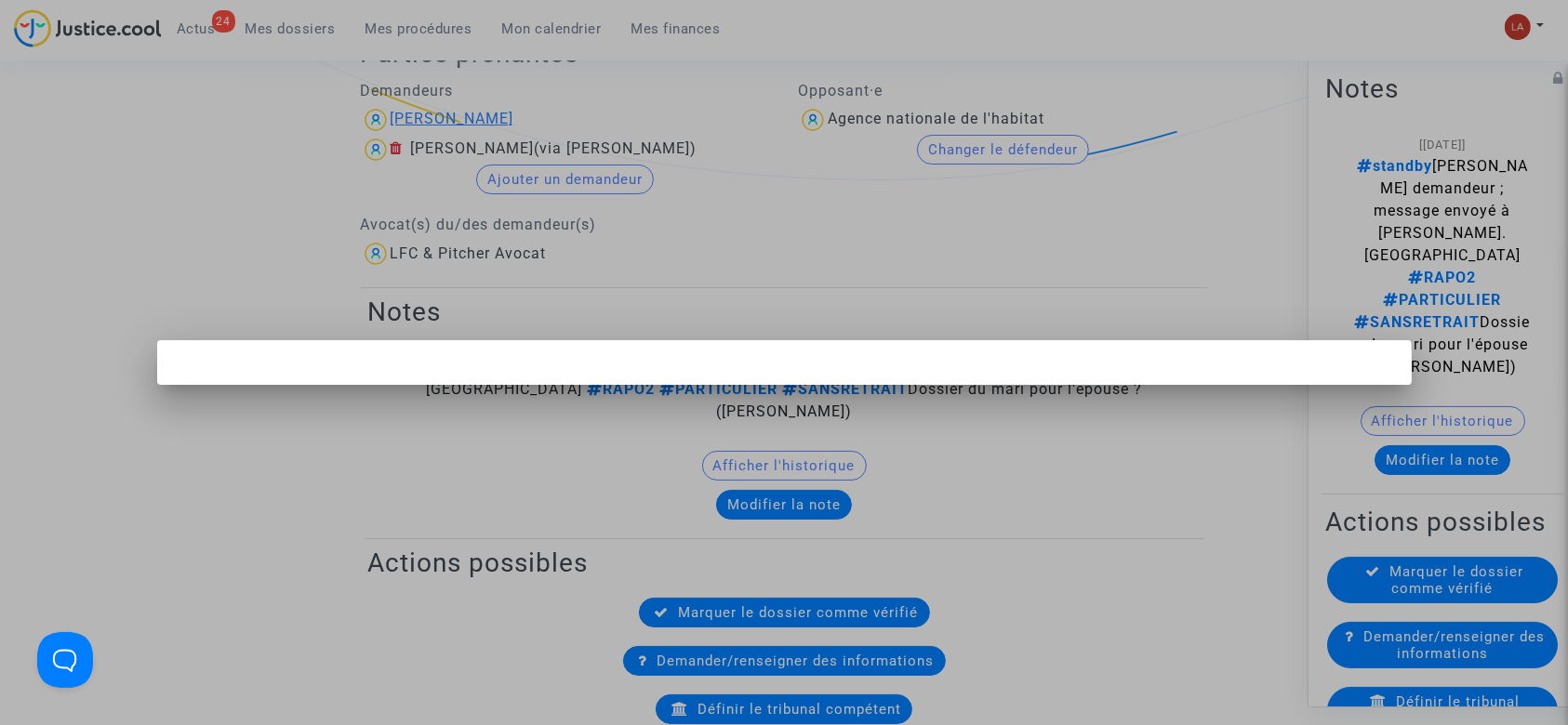
scroll to position [0, 0]
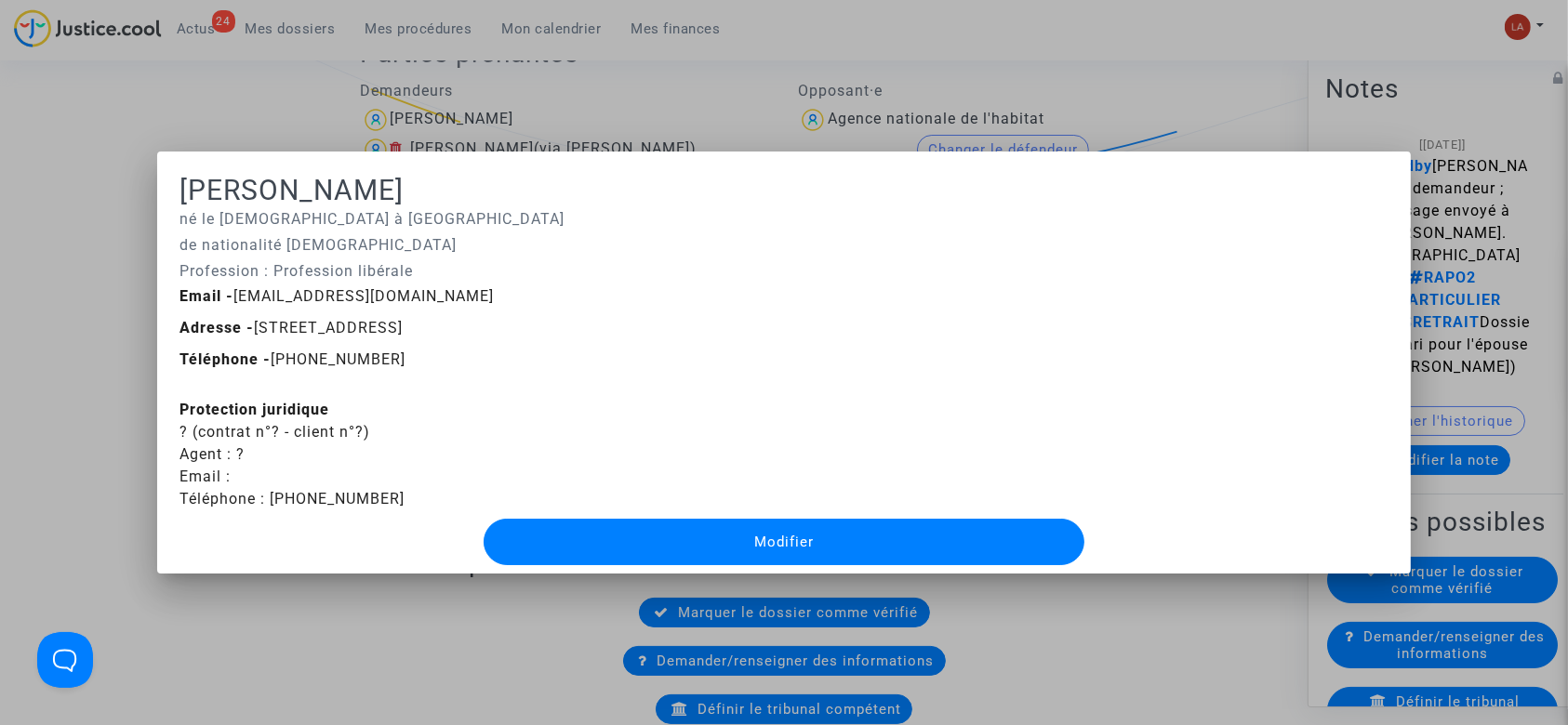
click at [639, 532] on button "Modifier" at bounding box center [784, 542] width 601 height 47
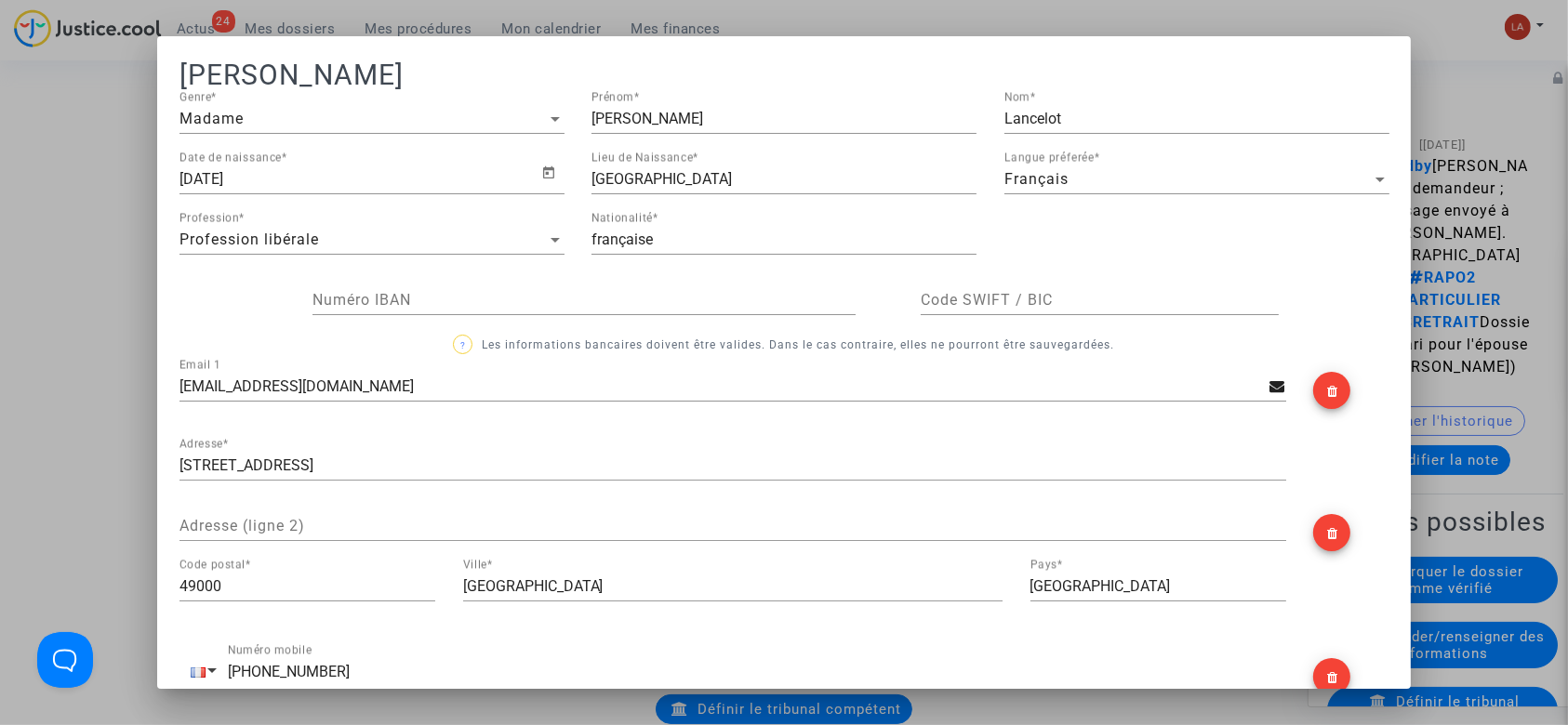
click at [357, 391] on input "[EMAIL_ADDRESS][DOMAIN_NAME]" at bounding box center [724, 386] width 1091 height 16
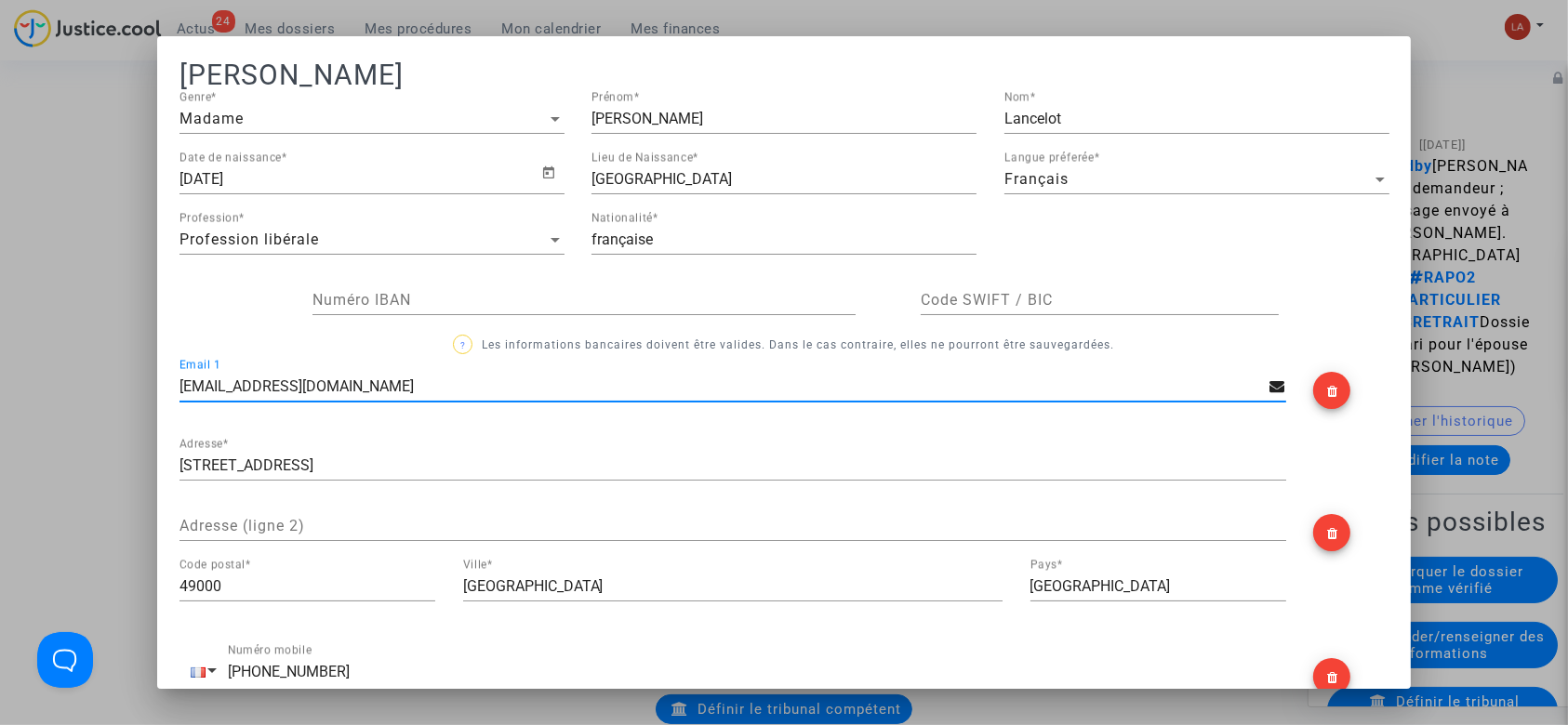
click at [357, 391] on input "[EMAIL_ADDRESS][DOMAIN_NAME]" at bounding box center [724, 386] width 1091 height 16
click at [357, 391] on input "HDOGNIN@GMAIL.COM" at bounding box center [724, 386] width 1091 height 16
paste input "[PERSON_NAME][EMAIL_ADDRESS][DOMAIN_NAME]"
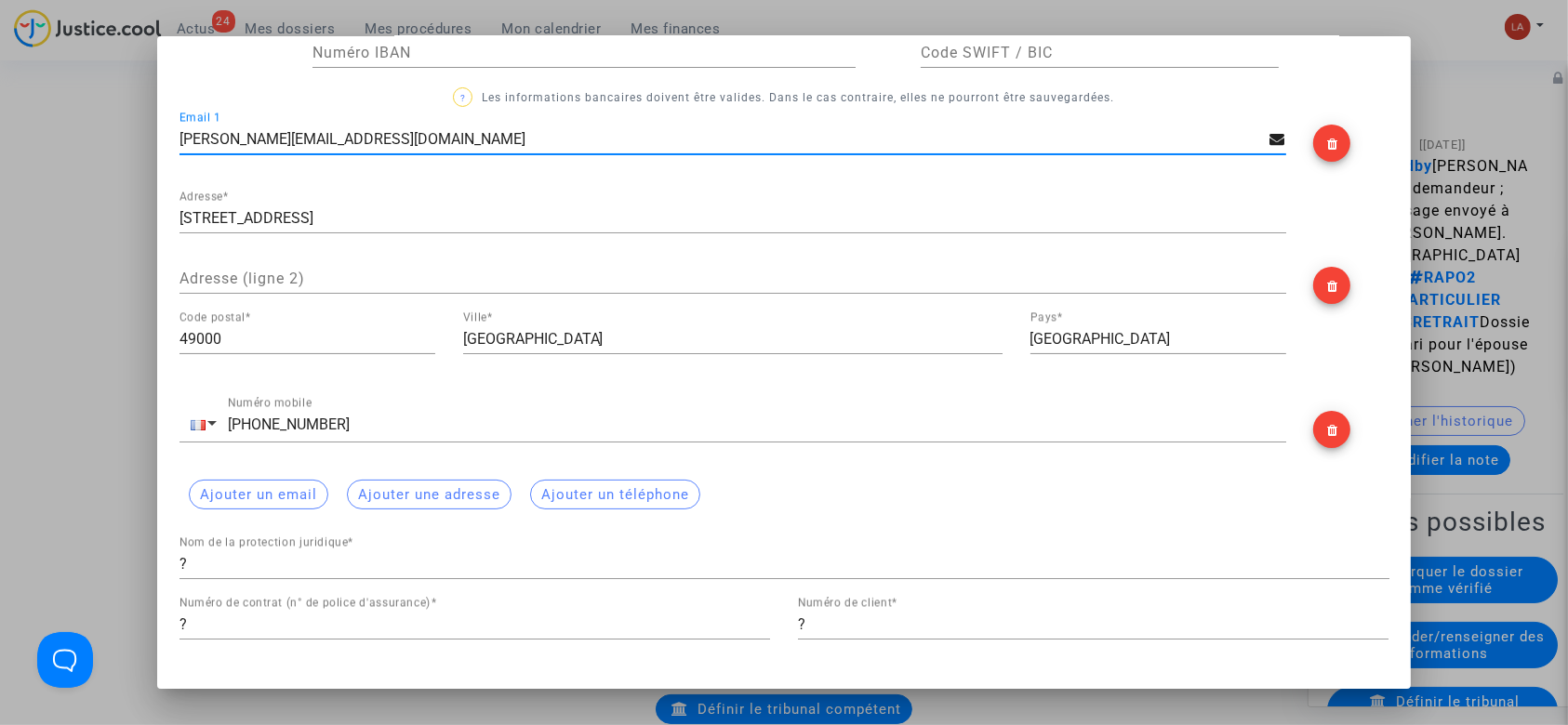
type input "[PERSON_NAME][EMAIL_ADDRESS][DOMAIN_NAME]"
click at [491, 338] on input "ANGERS" at bounding box center [733, 339] width 539 height 16
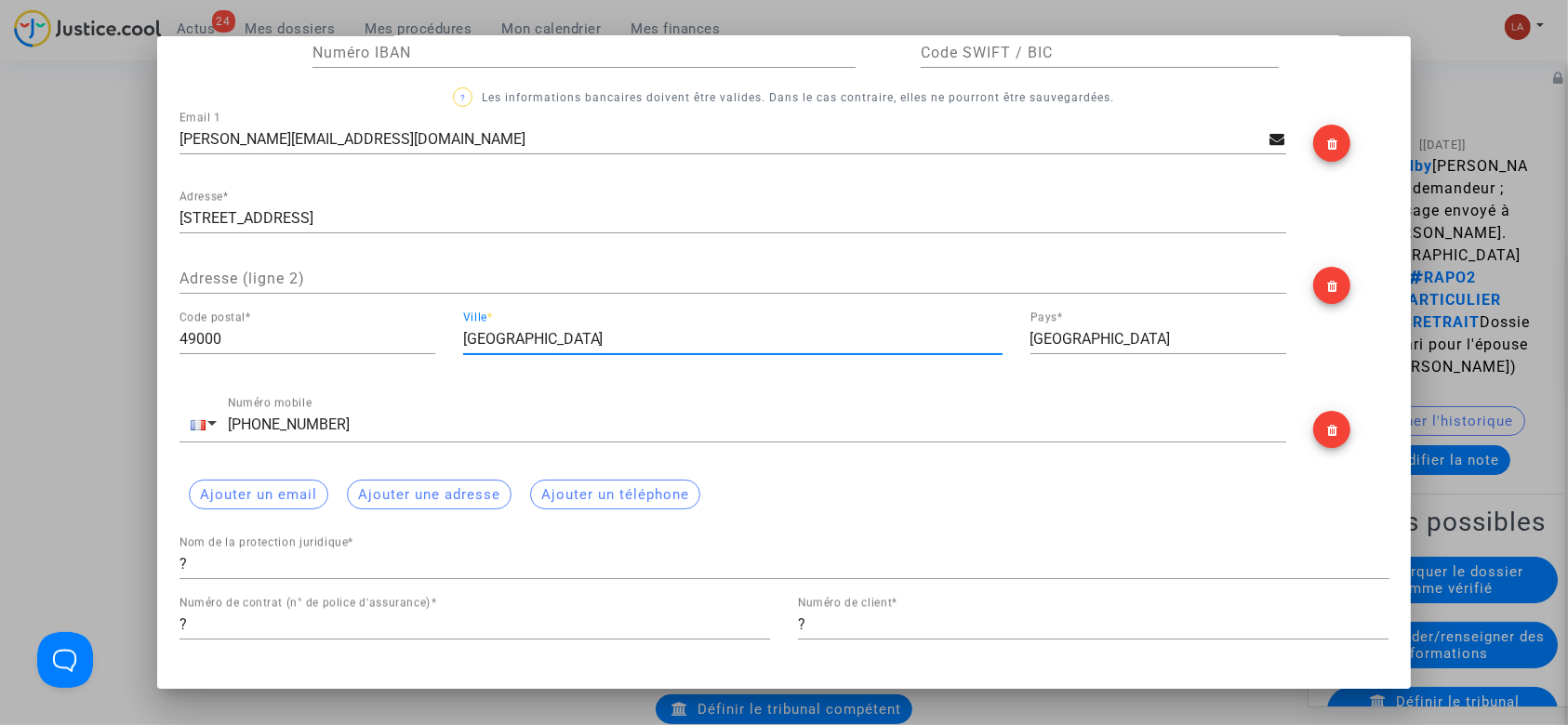
click at [491, 338] on input "ANGERS" at bounding box center [733, 339] width 539 height 16
type input "[GEOGRAPHIC_DATA]"
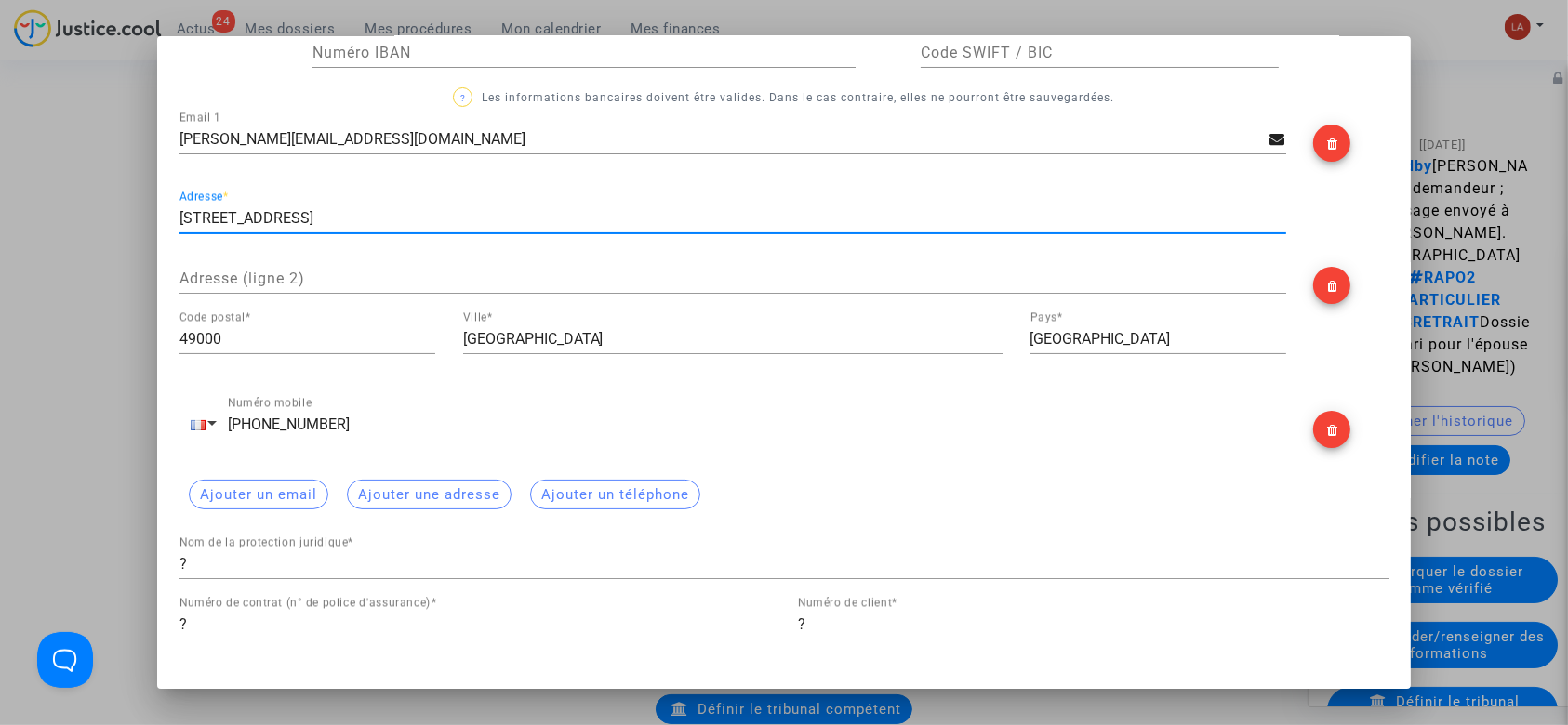
click at [225, 221] on input "58 rue saint léonard" at bounding box center [733, 217] width 1107 height 16
click at [261, 219] on input "58 rue Saint léonard" at bounding box center [733, 217] width 1107 height 16
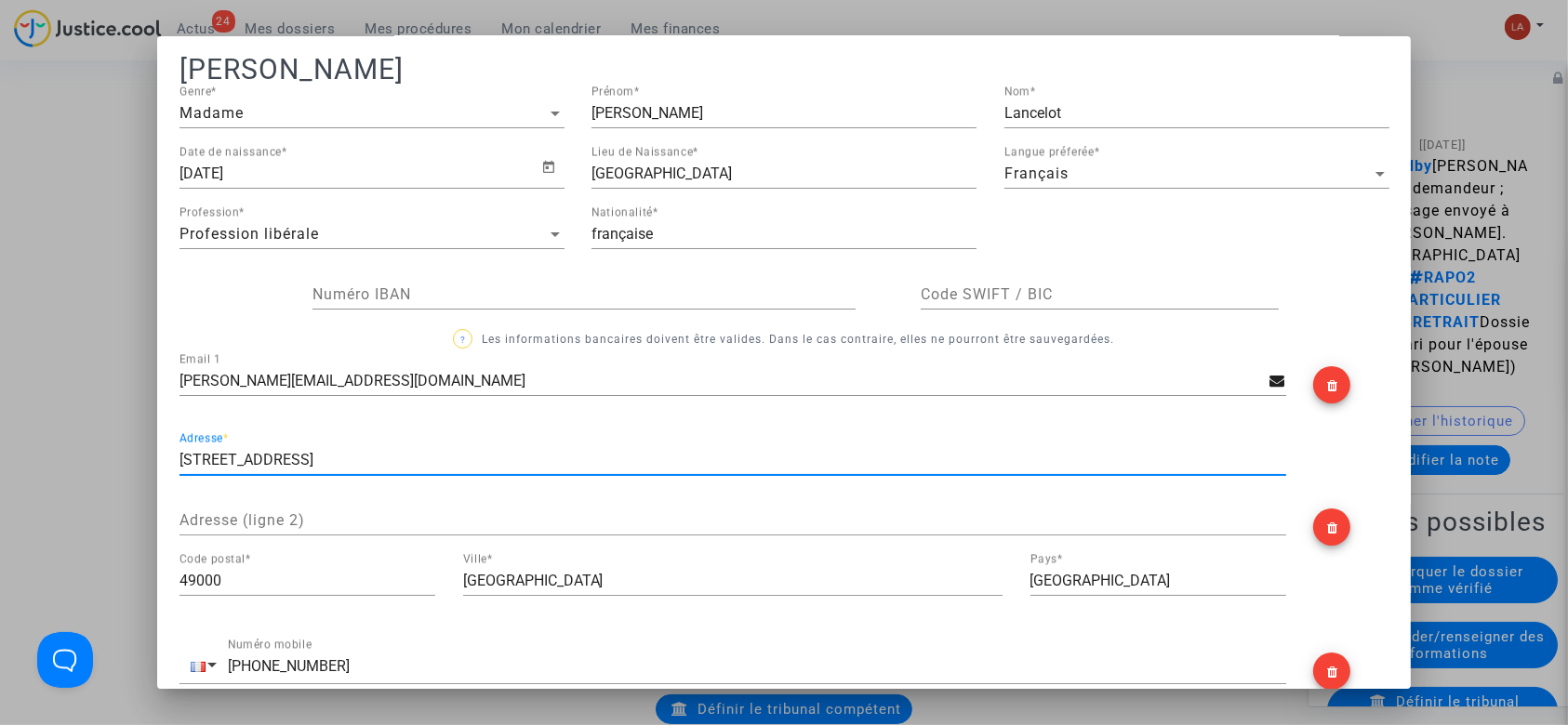
scroll to position [0, 0]
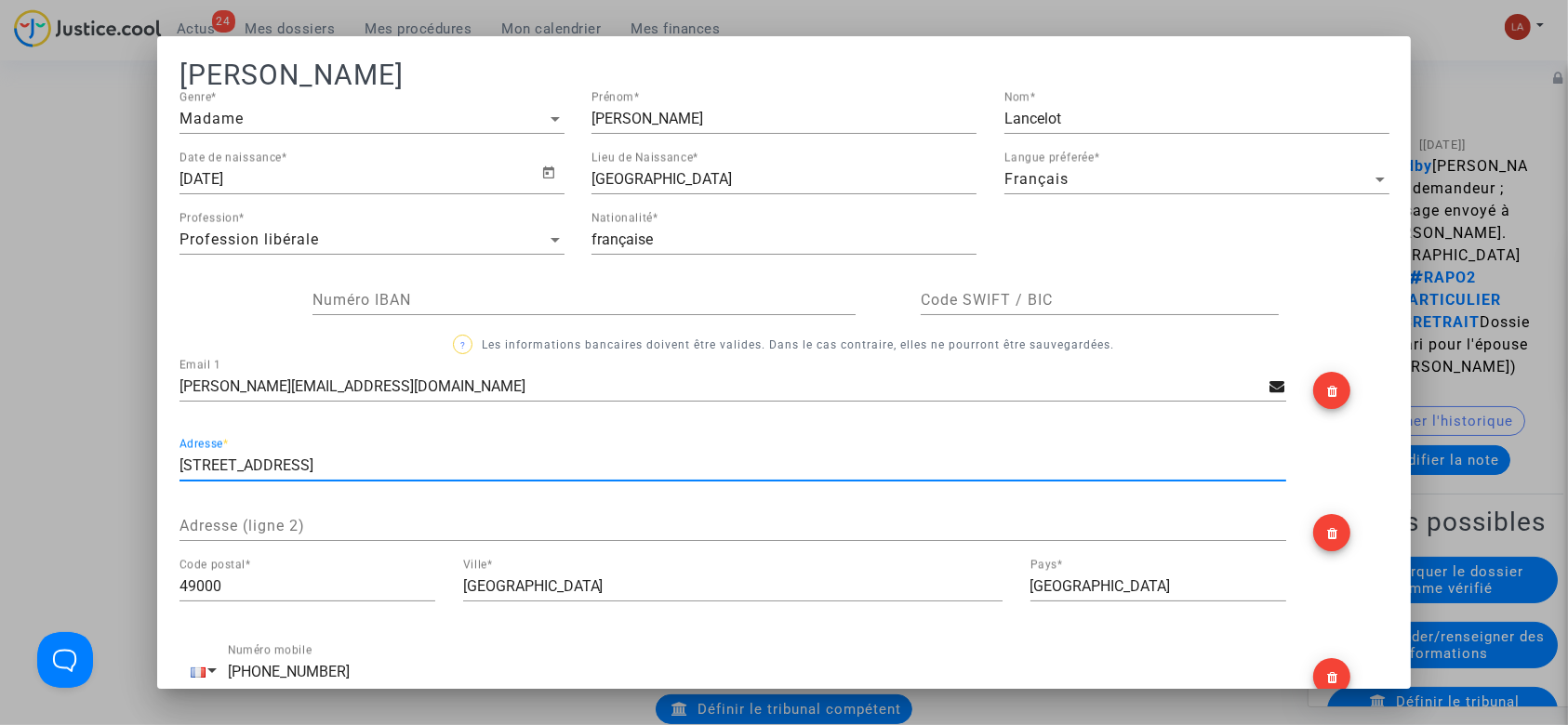
type input "58 rue Saint Léonard"
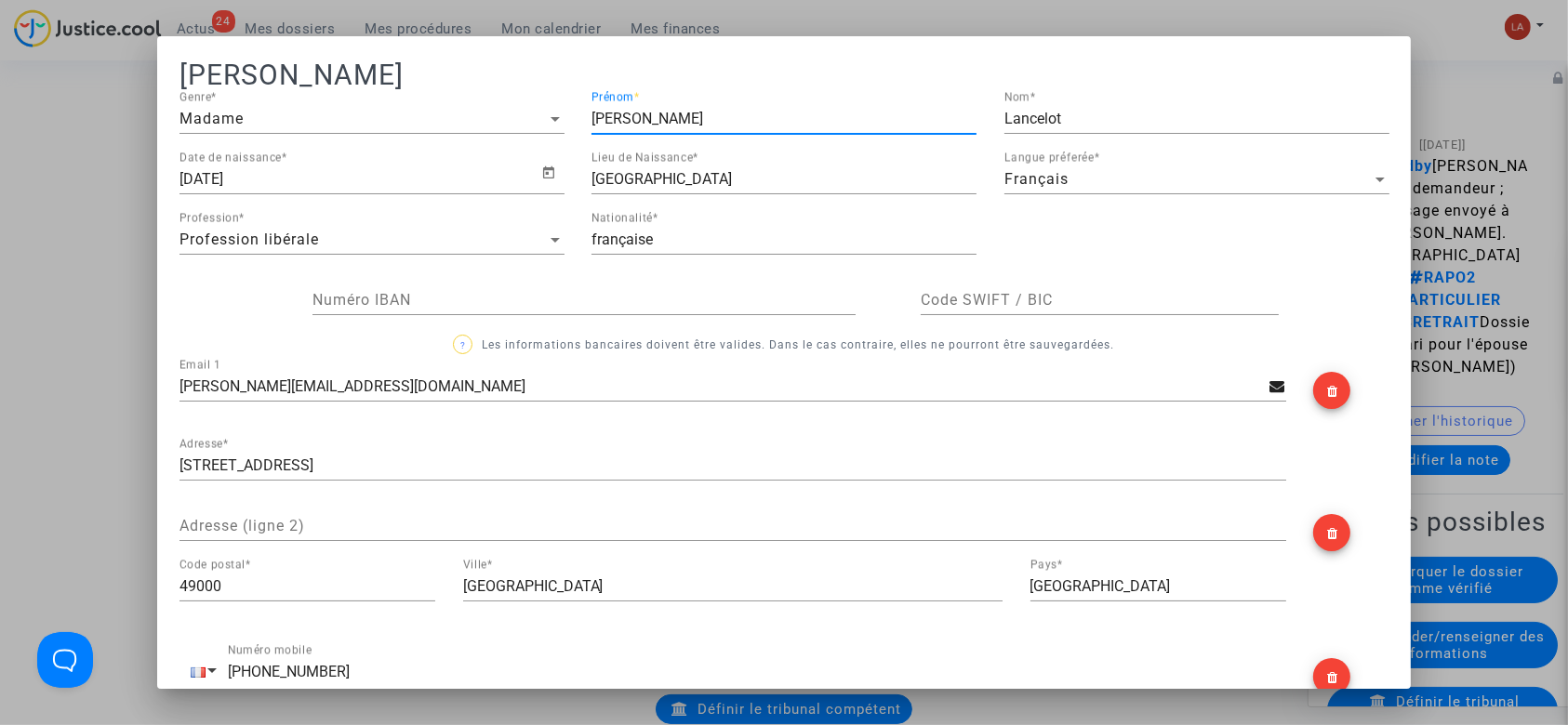
click at [623, 122] on input "HORTENSE" at bounding box center [784, 119] width 385 height 16
type input "Hortense"
click at [1011, 119] on input "Lancelot" at bounding box center [1197, 119] width 385 height 16
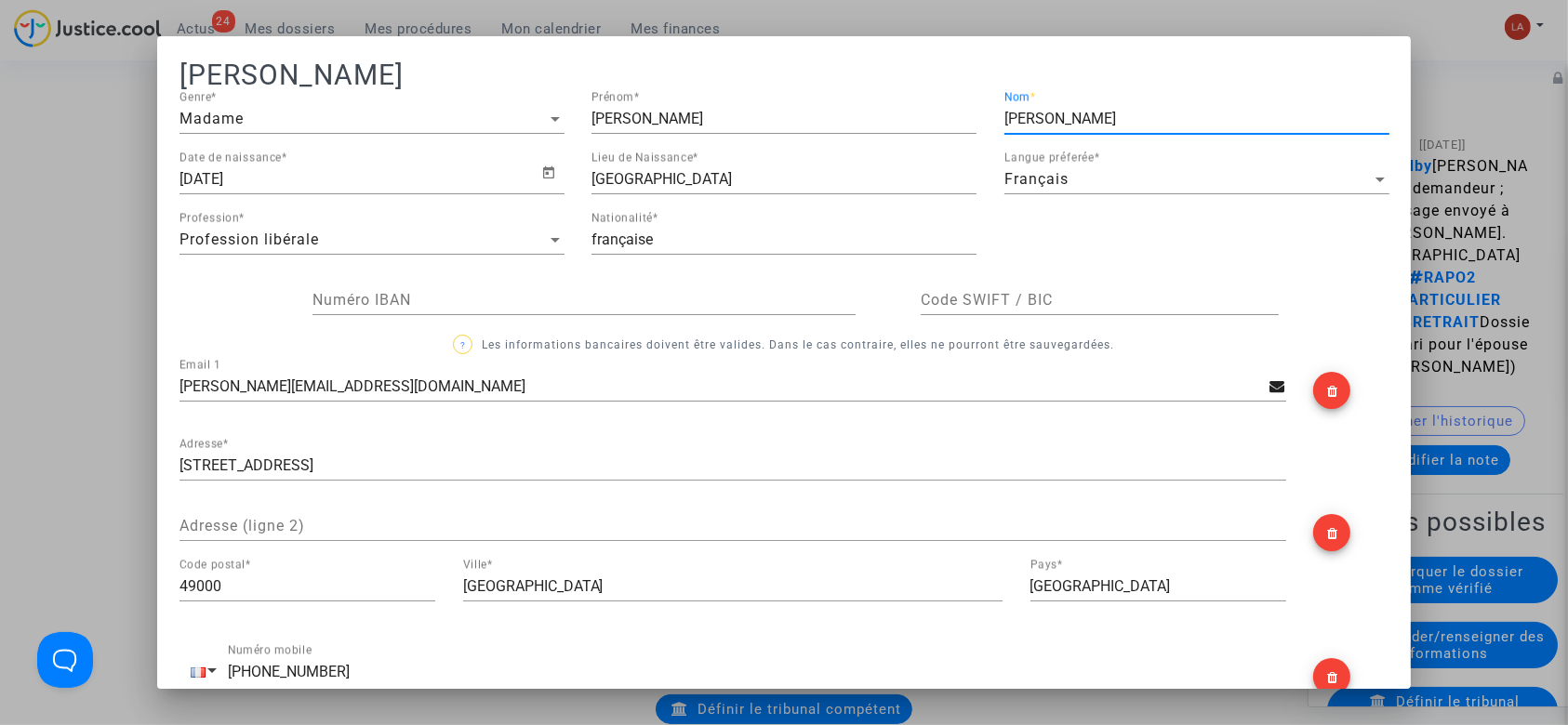
type input "LANCELOT"
click at [628, 192] on div "VERSAILLES Lieu de Naissance *" at bounding box center [784, 173] width 385 height 42
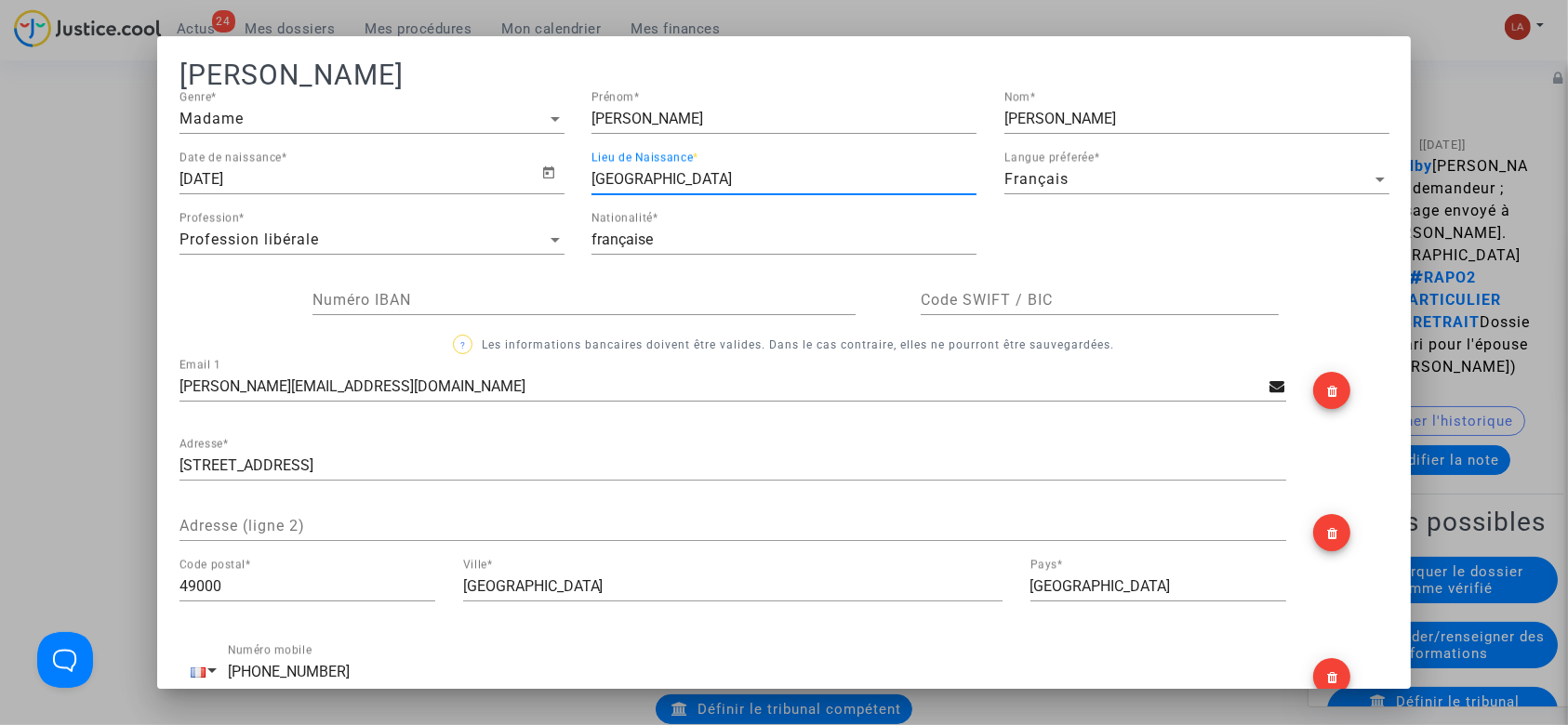
click at [627, 175] on input "VERSAILLES" at bounding box center [784, 179] width 385 height 16
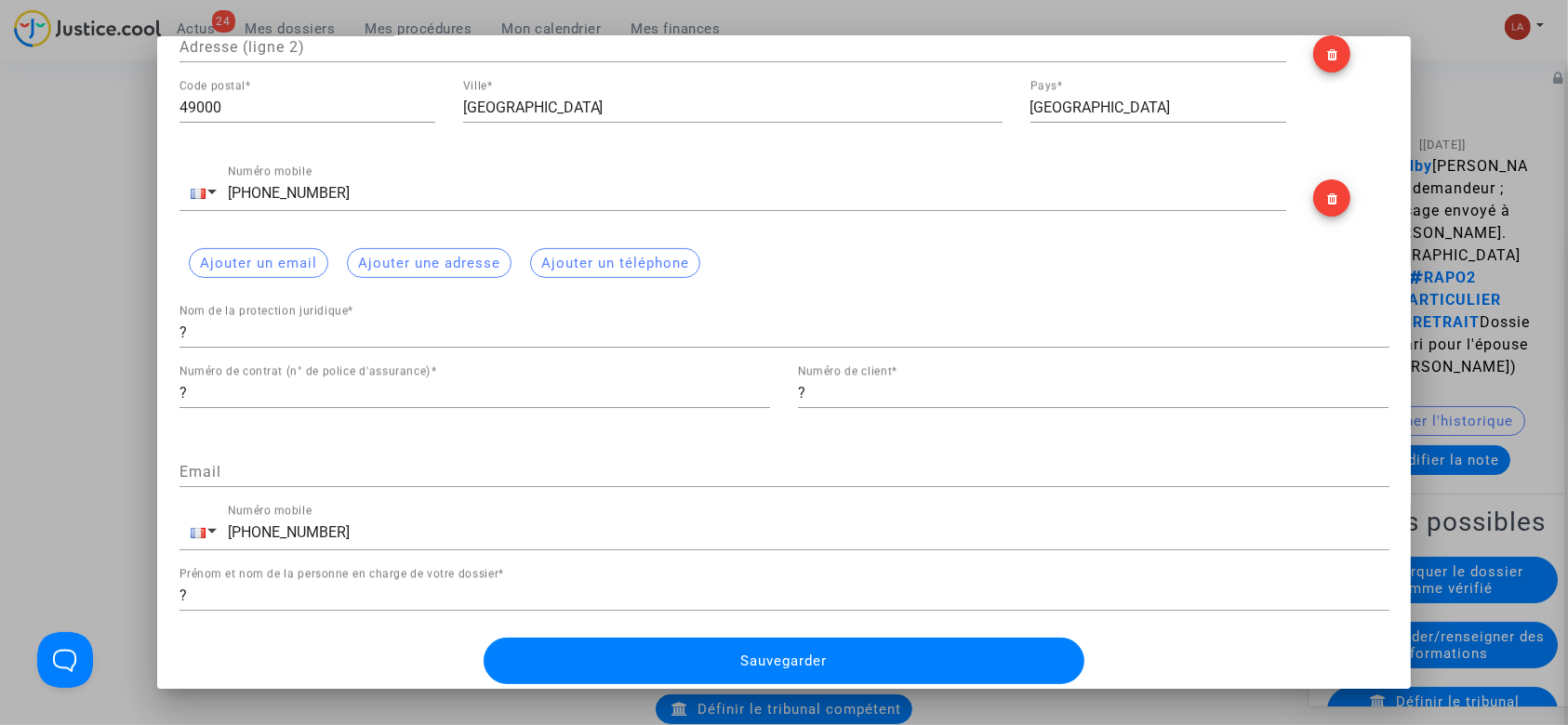
scroll to position [487, 0]
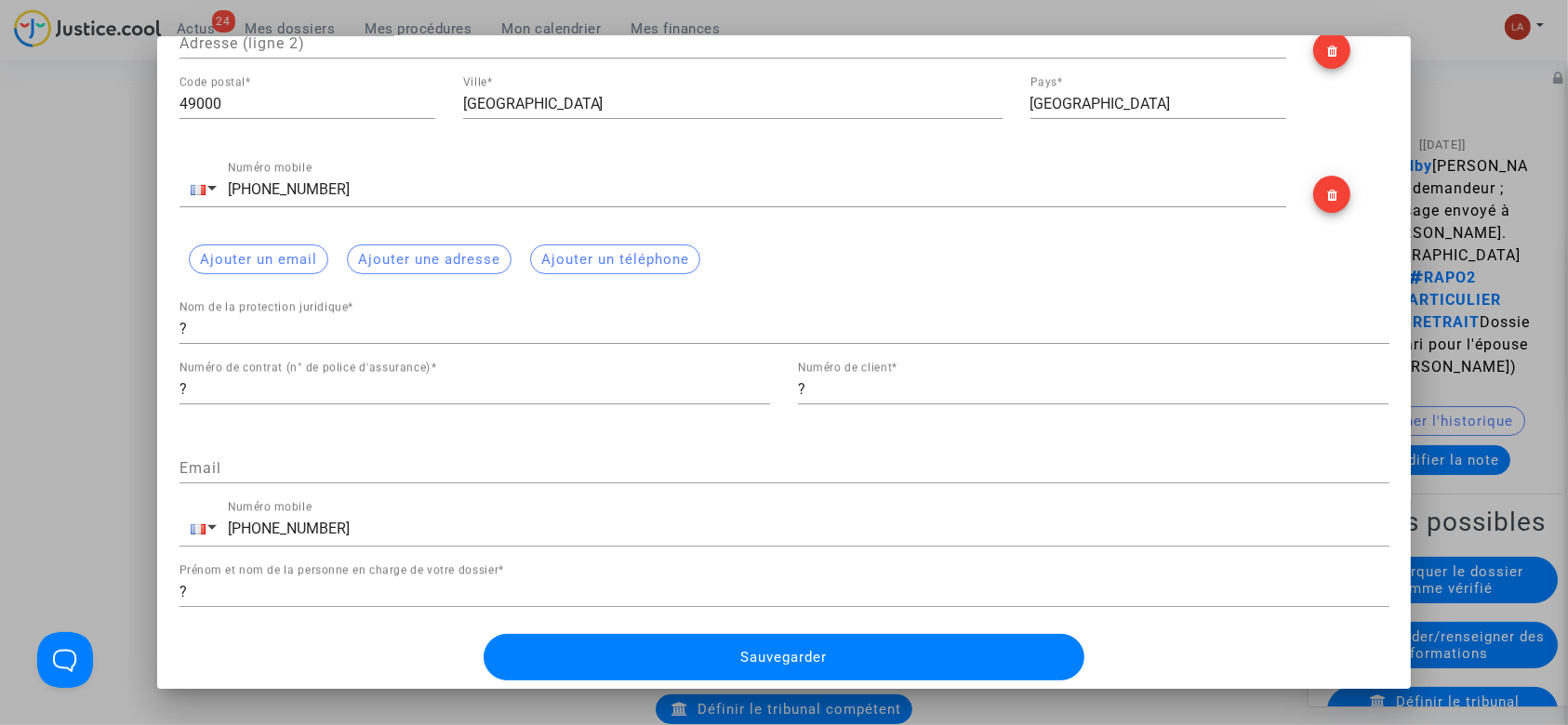
type input "Versailles"
click at [847, 649] on button "Sauvegarder" at bounding box center [784, 657] width 601 height 47
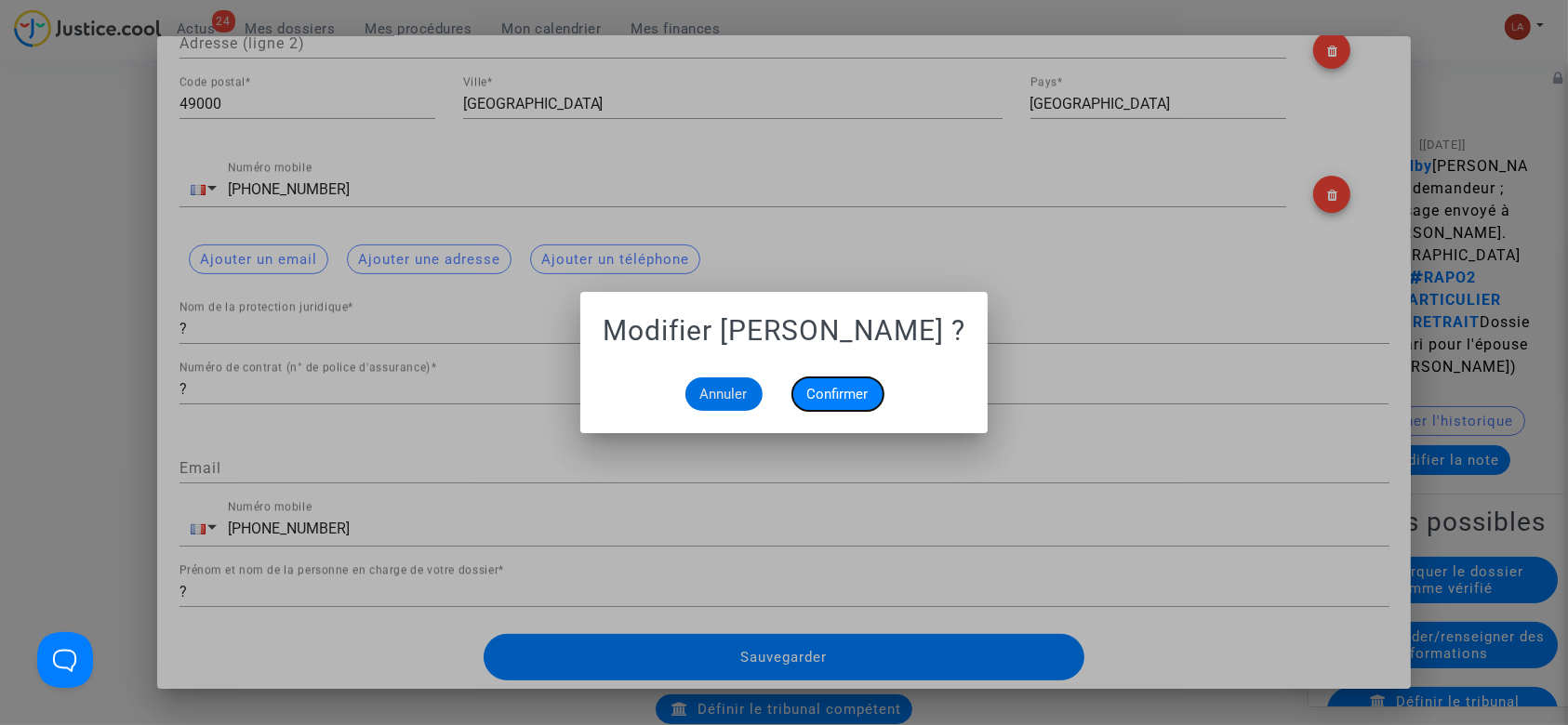
click at [844, 379] on button "Confirmer" at bounding box center [837, 394] width 91 height 34
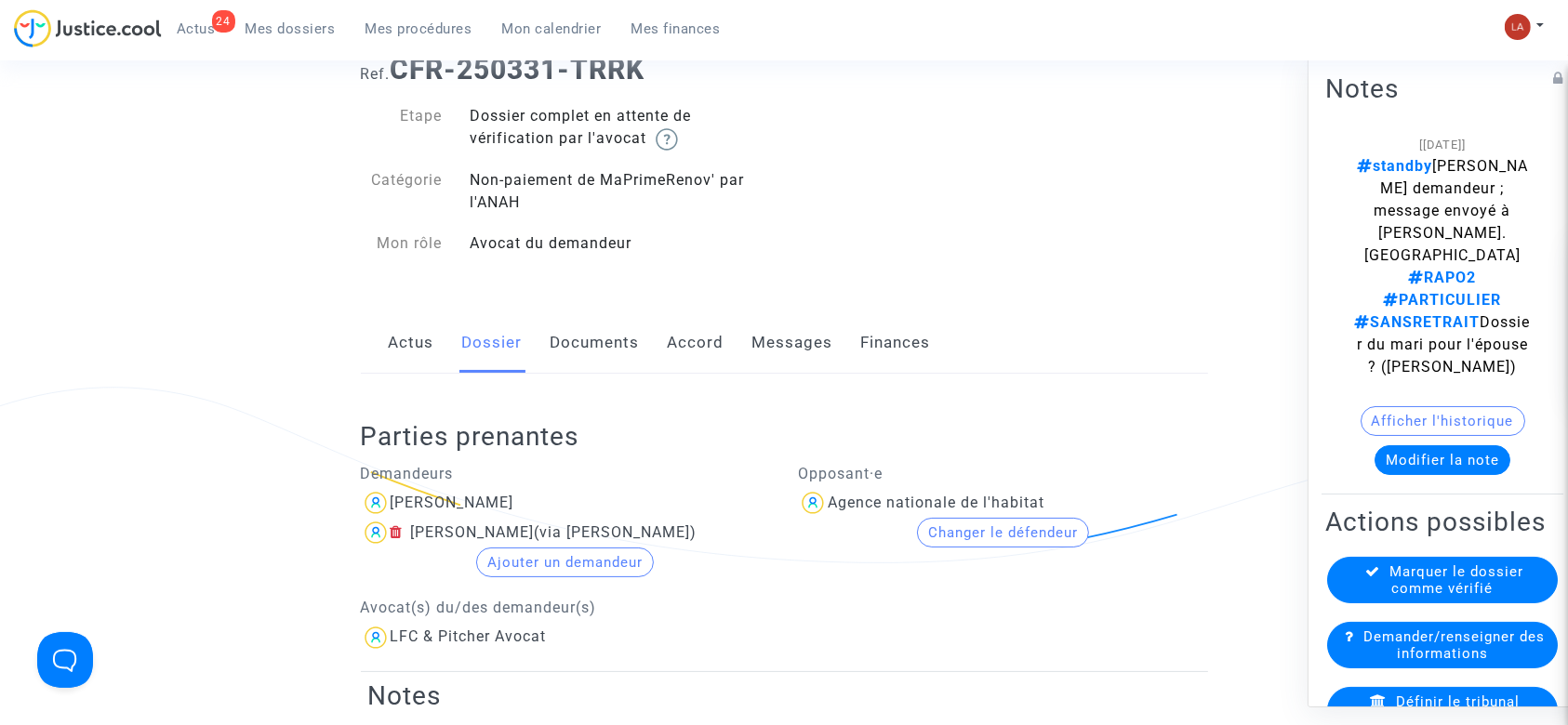
scroll to position [0, 0]
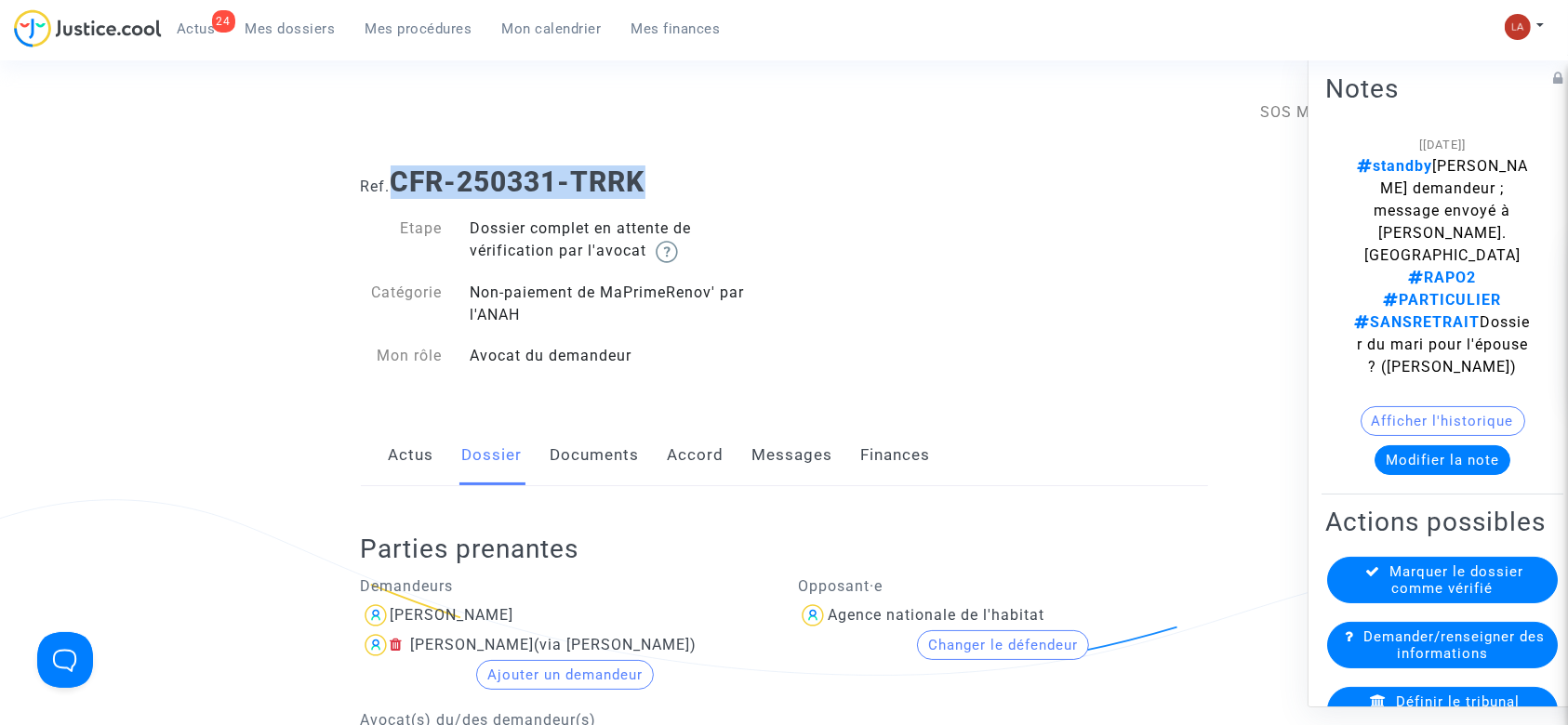
drag, startPoint x: 715, startPoint y: 189, endPoint x: 396, endPoint y: 174, distance: 319.4
click at [396, 174] on h1 "Ref. CFR-250331-TRRK" at bounding box center [784, 182] width 848 height 34
copy b "CFR-250331-TRRK"
drag, startPoint x: 579, startPoint y: 482, endPoint x: 643, endPoint y: 458, distance: 68.4
click at [579, 482] on link "Documents" at bounding box center [595, 456] width 89 height 61
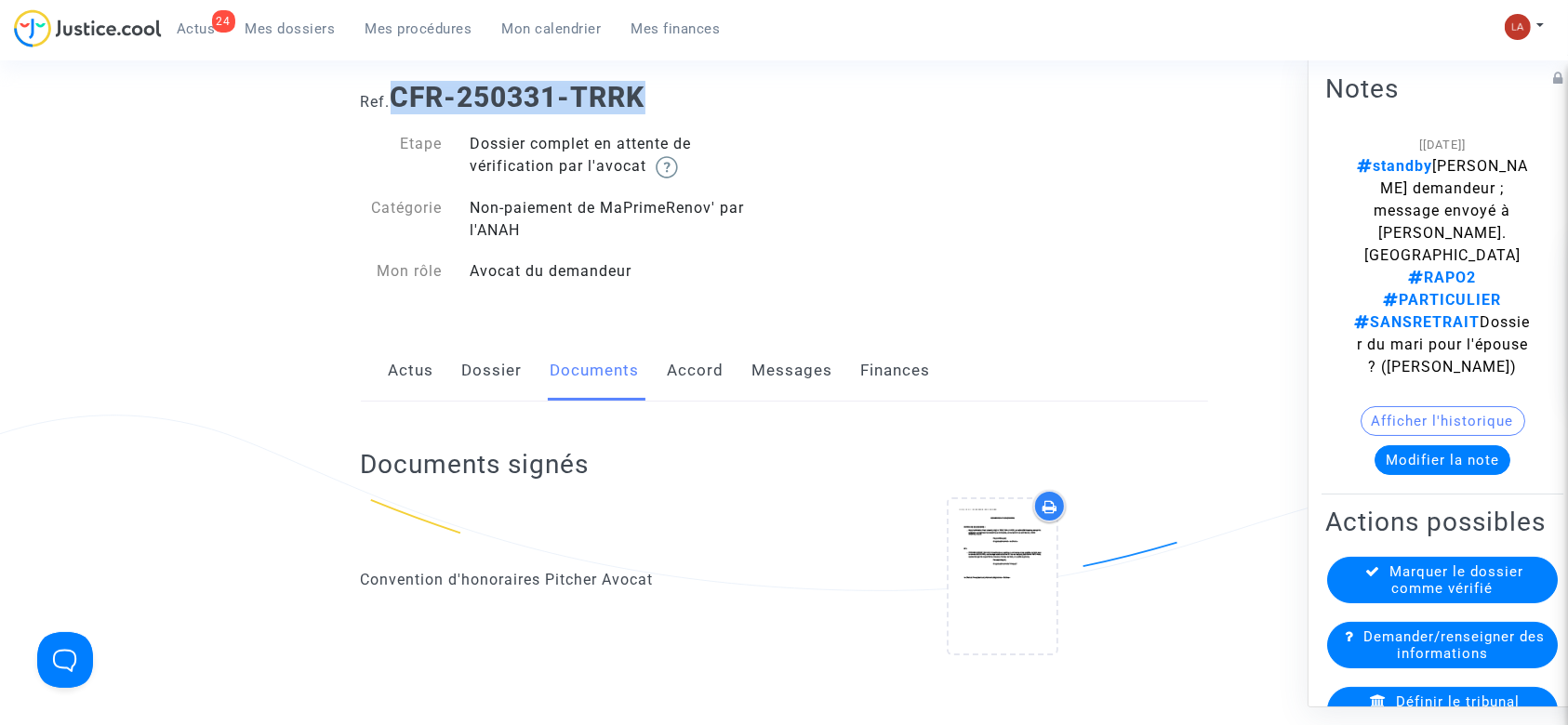
scroll to position [124, 0]
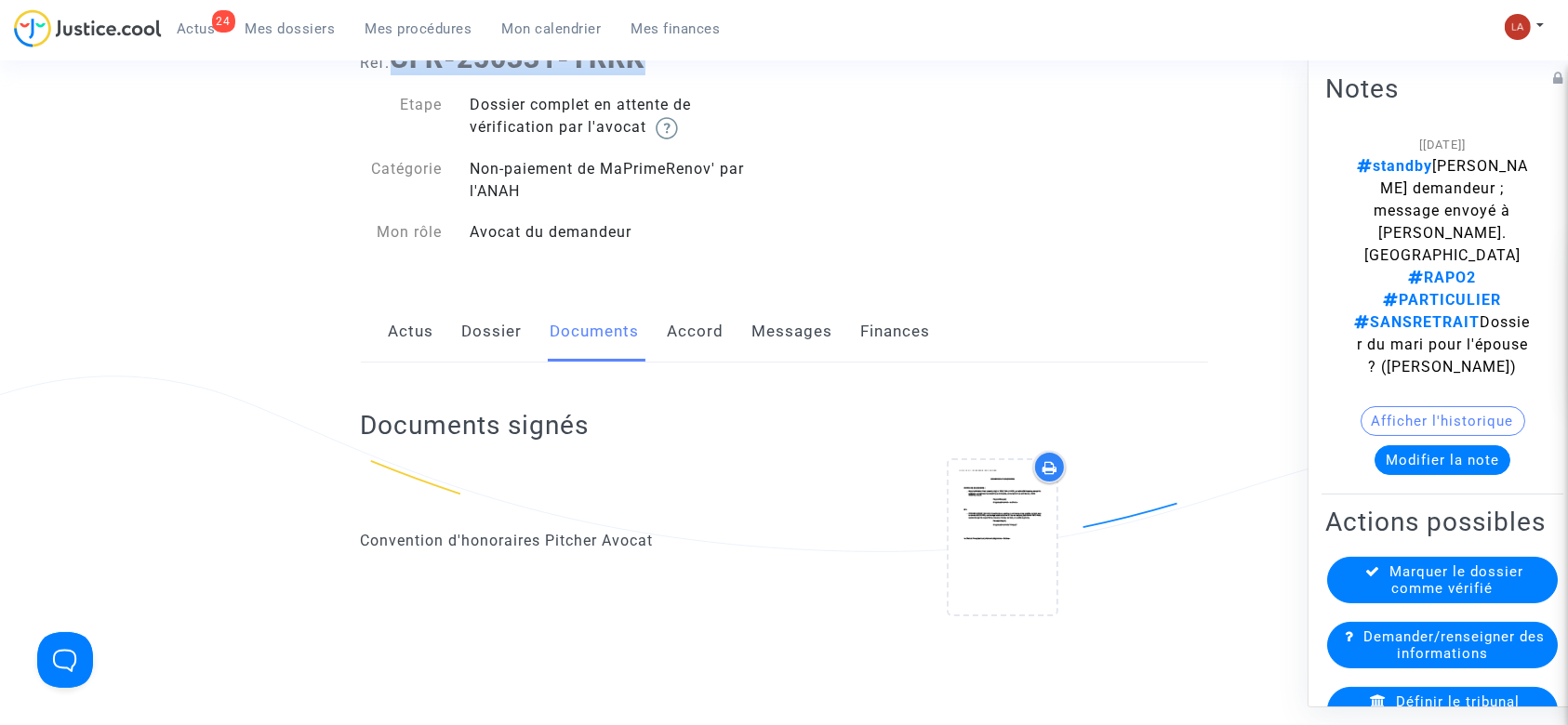
click at [496, 324] on link "Dossier" at bounding box center [492, 332] width 60 height 61
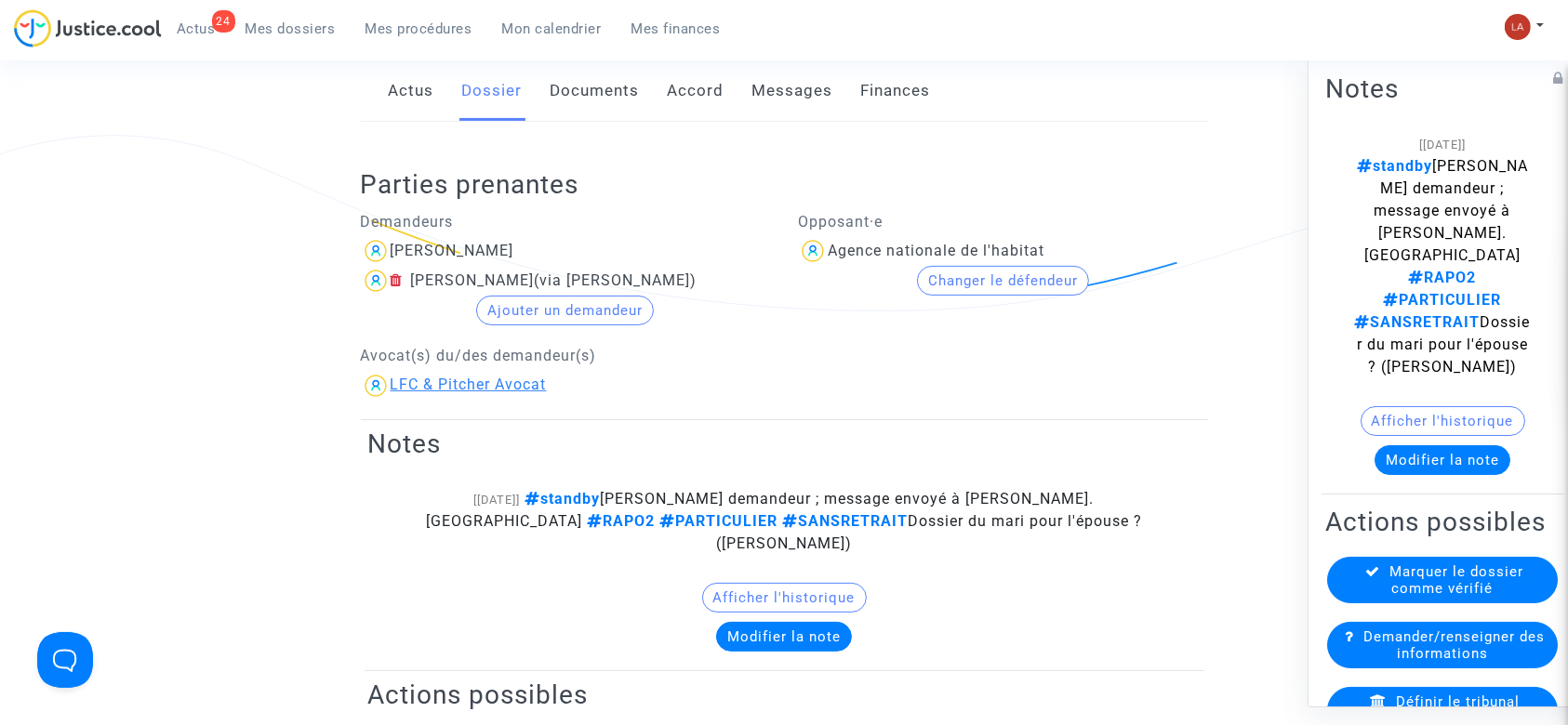
scroll to position [372, 0]
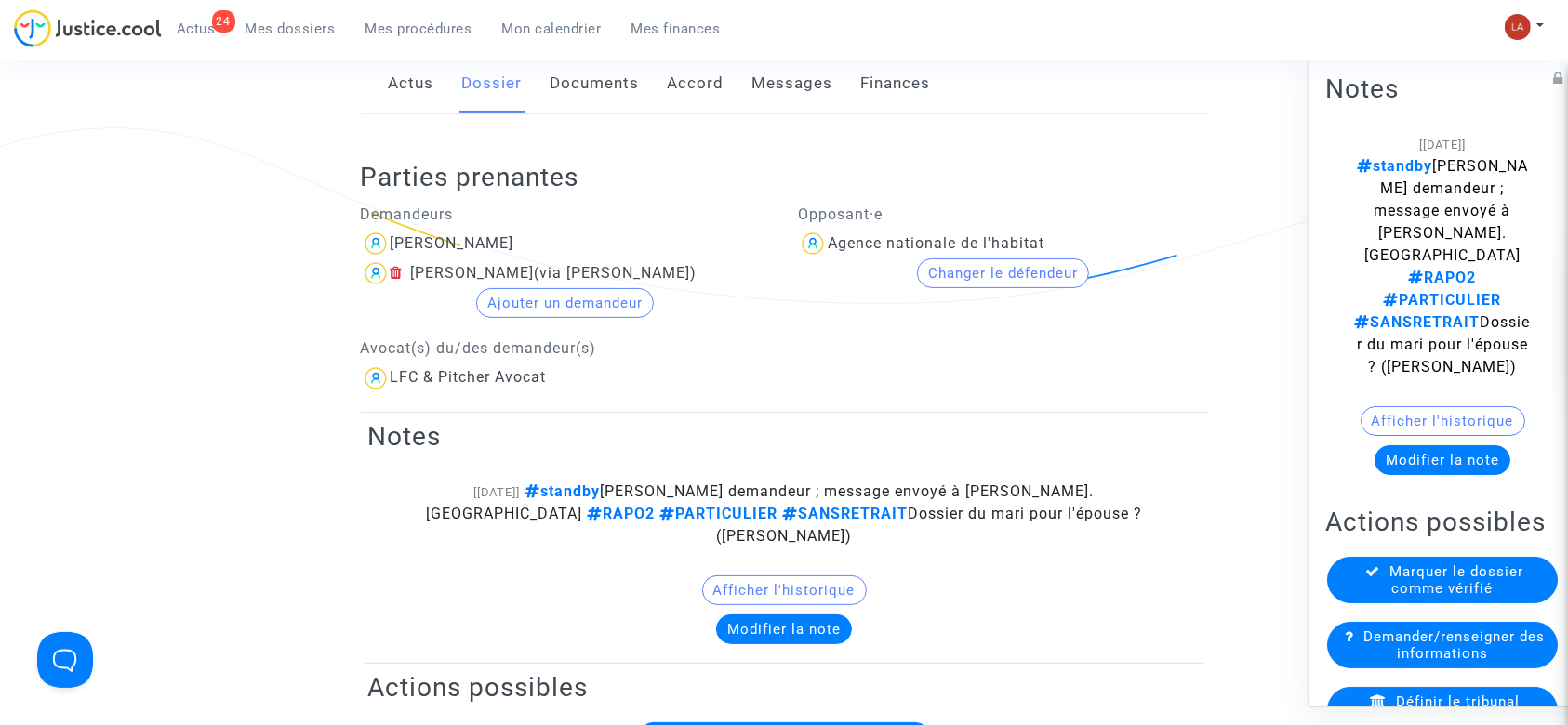
click at [395, 270] on icon at bounding box center [398, 273] width 13 height 15
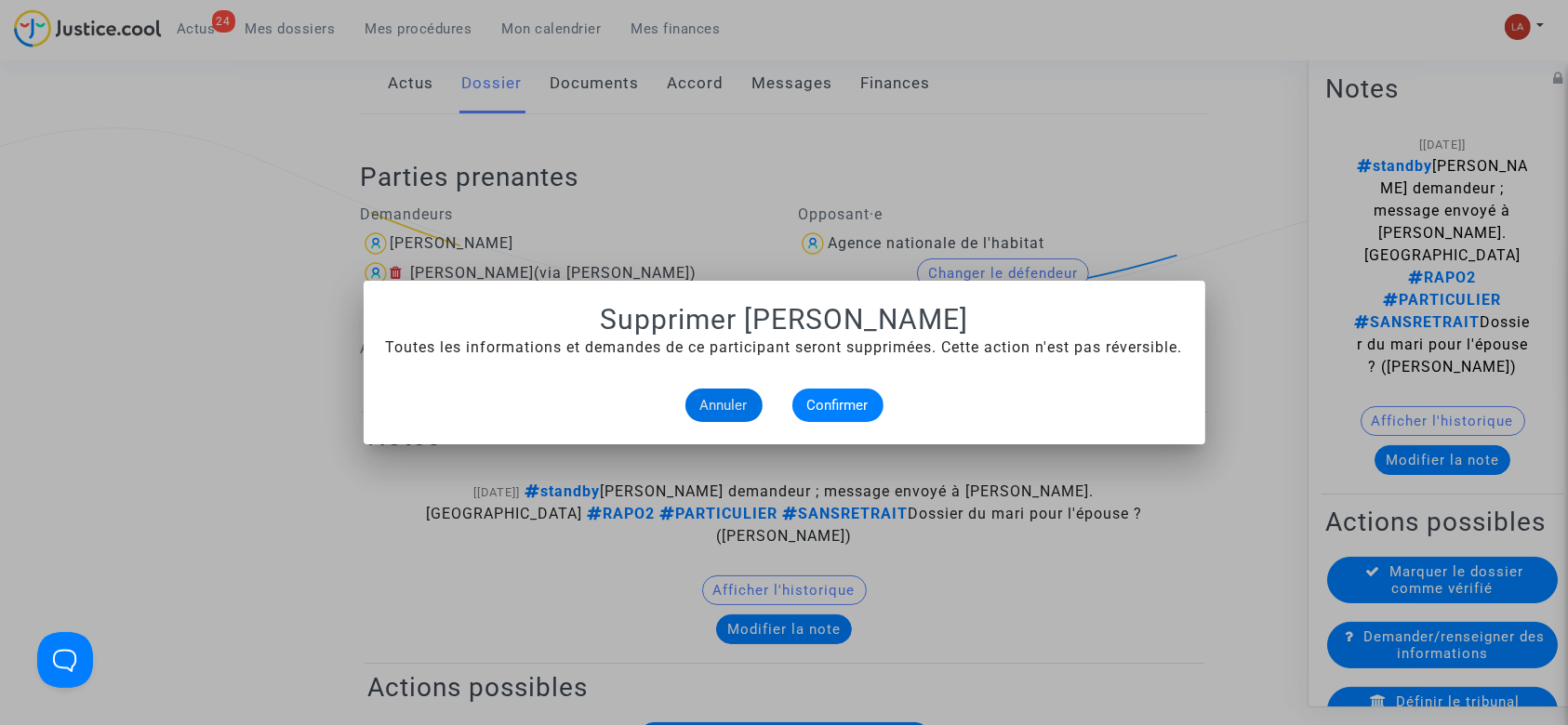
click at [843, 428] on mat-dialog-container "Supprimer HORTENSE LANCELOT Toutes les informations et demandes de ce participa…" at bounding box center [784, 362] width 842 height 164
click at [842, 402] on span "Confirmer" at bounding box center [838, 405] width 61 height 16
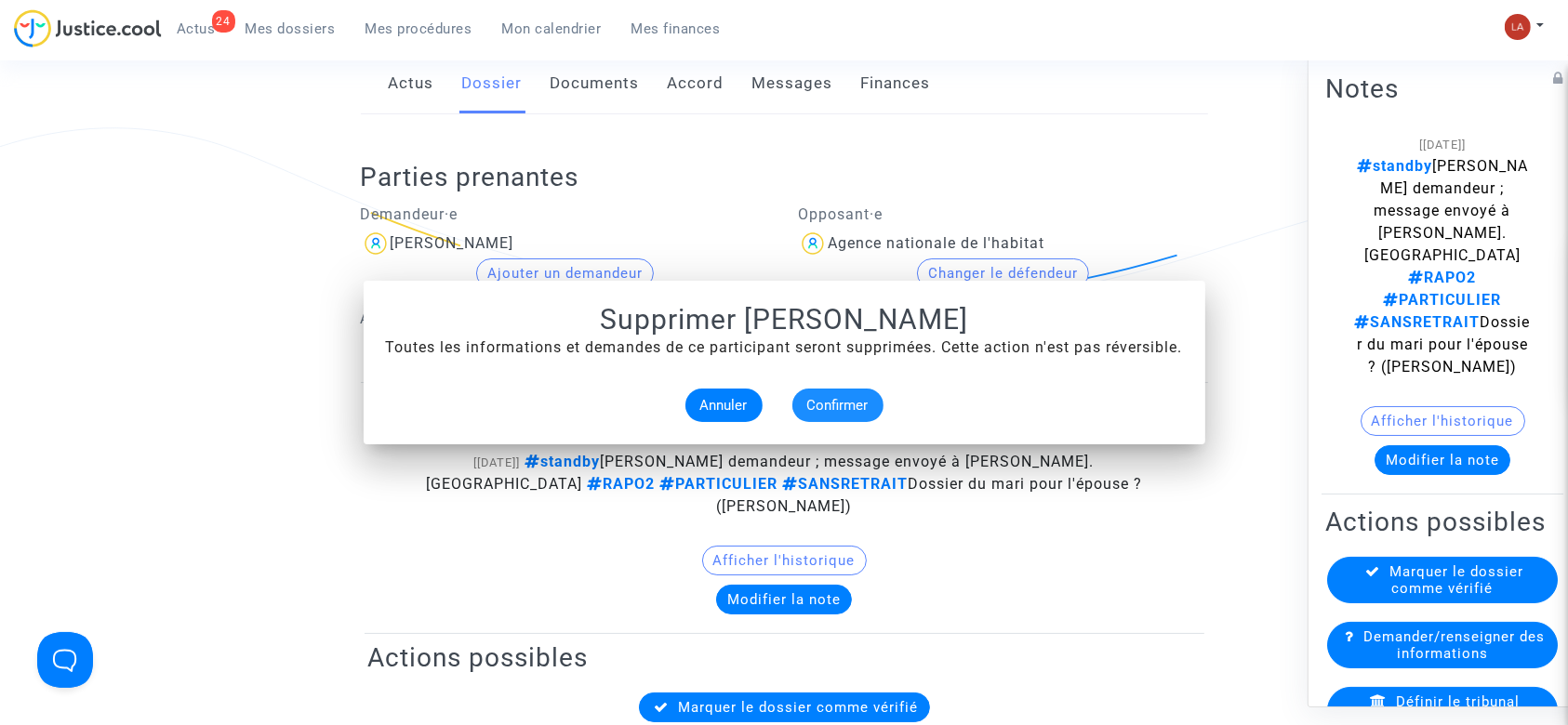
scroll to position [372, 0]
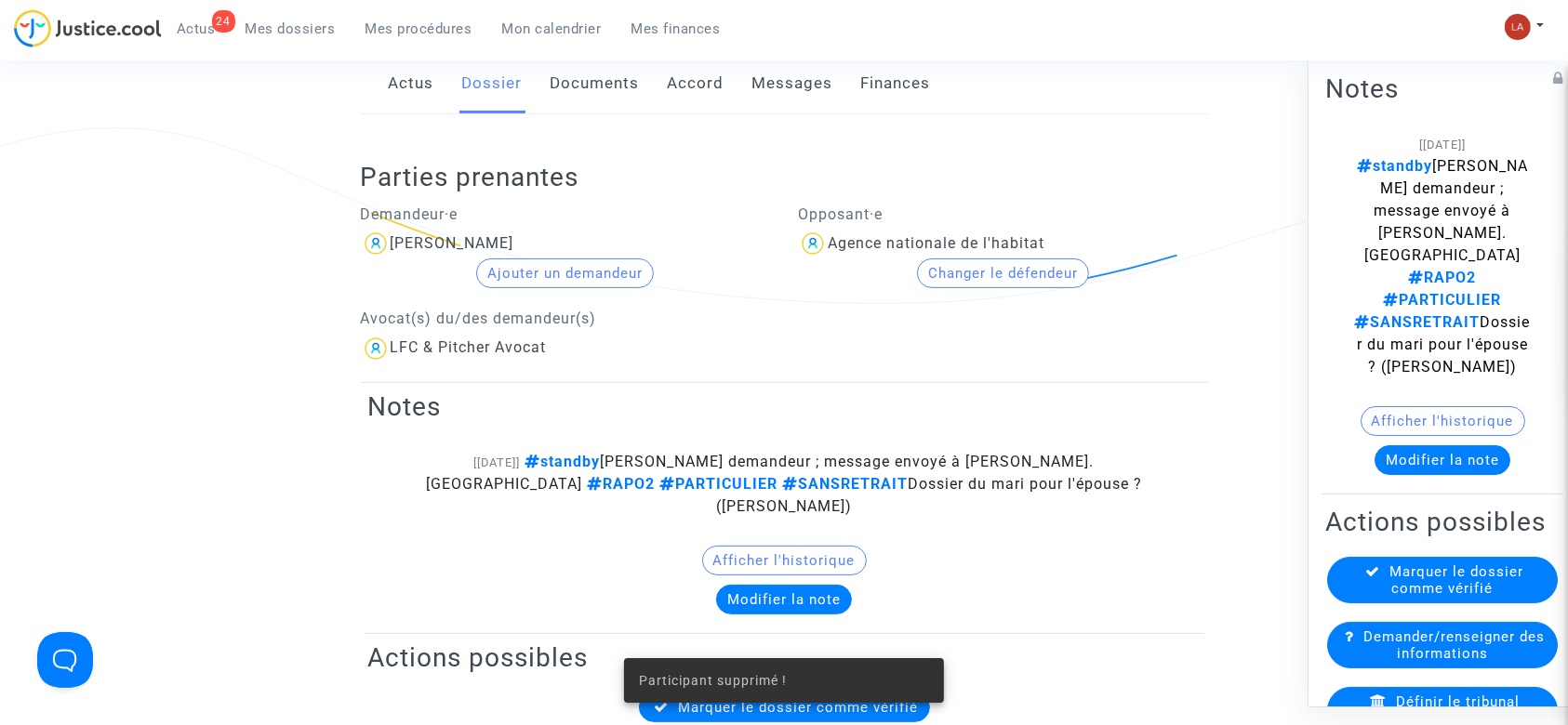
click at [628, 80] on link "Documents" at bounding box center [595, 83] width 89 height 61
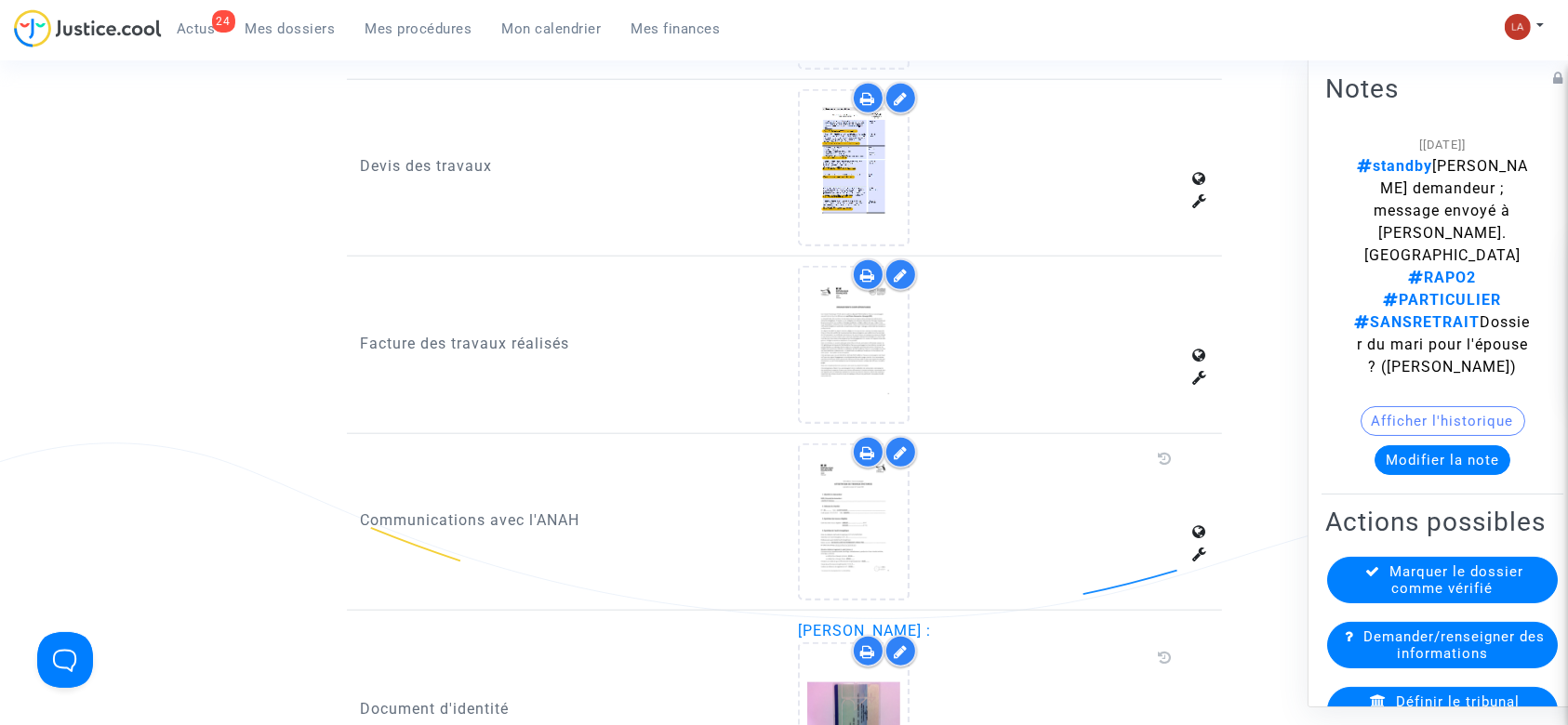
scroll to position [1983, 0]
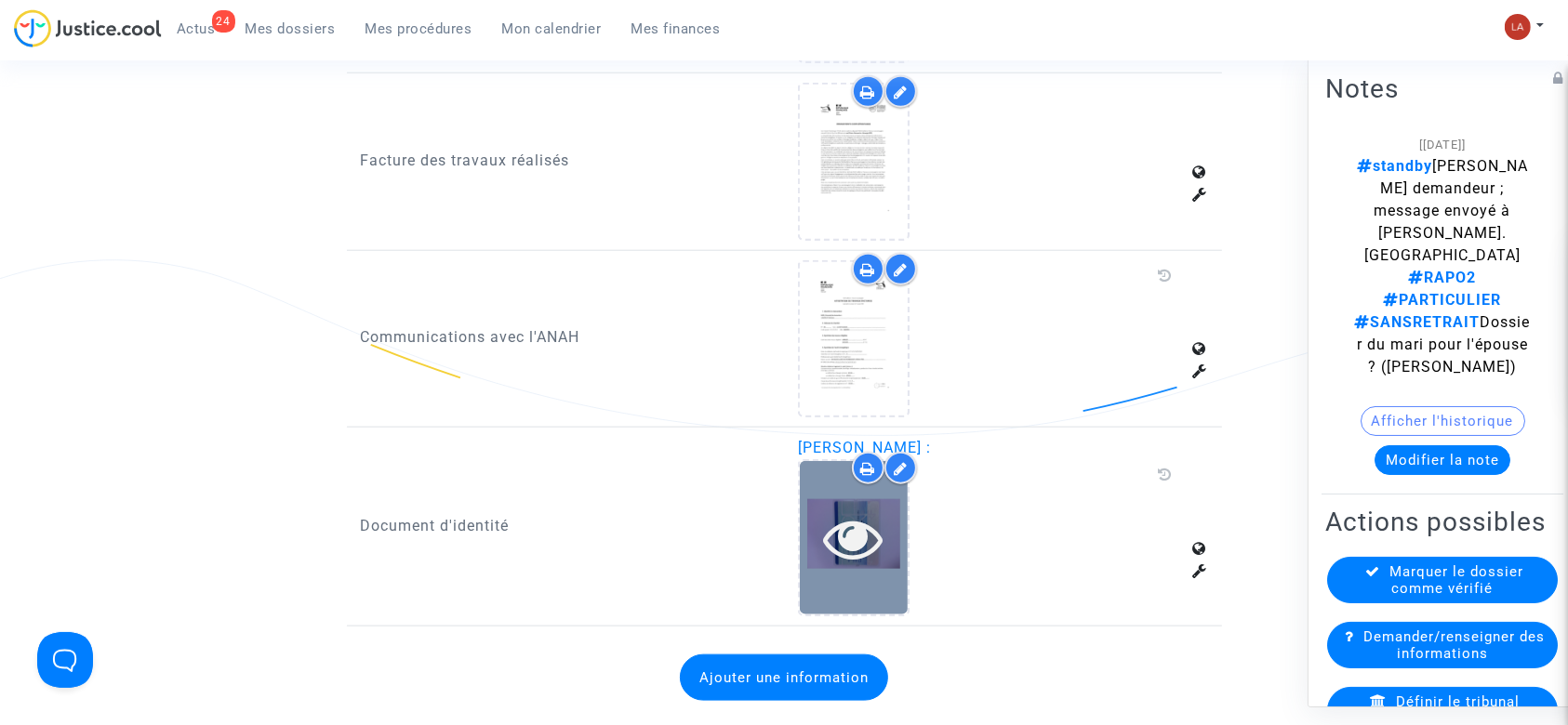
click at [896, 488] on div at bounding box center [853, 538] width 108 height 153
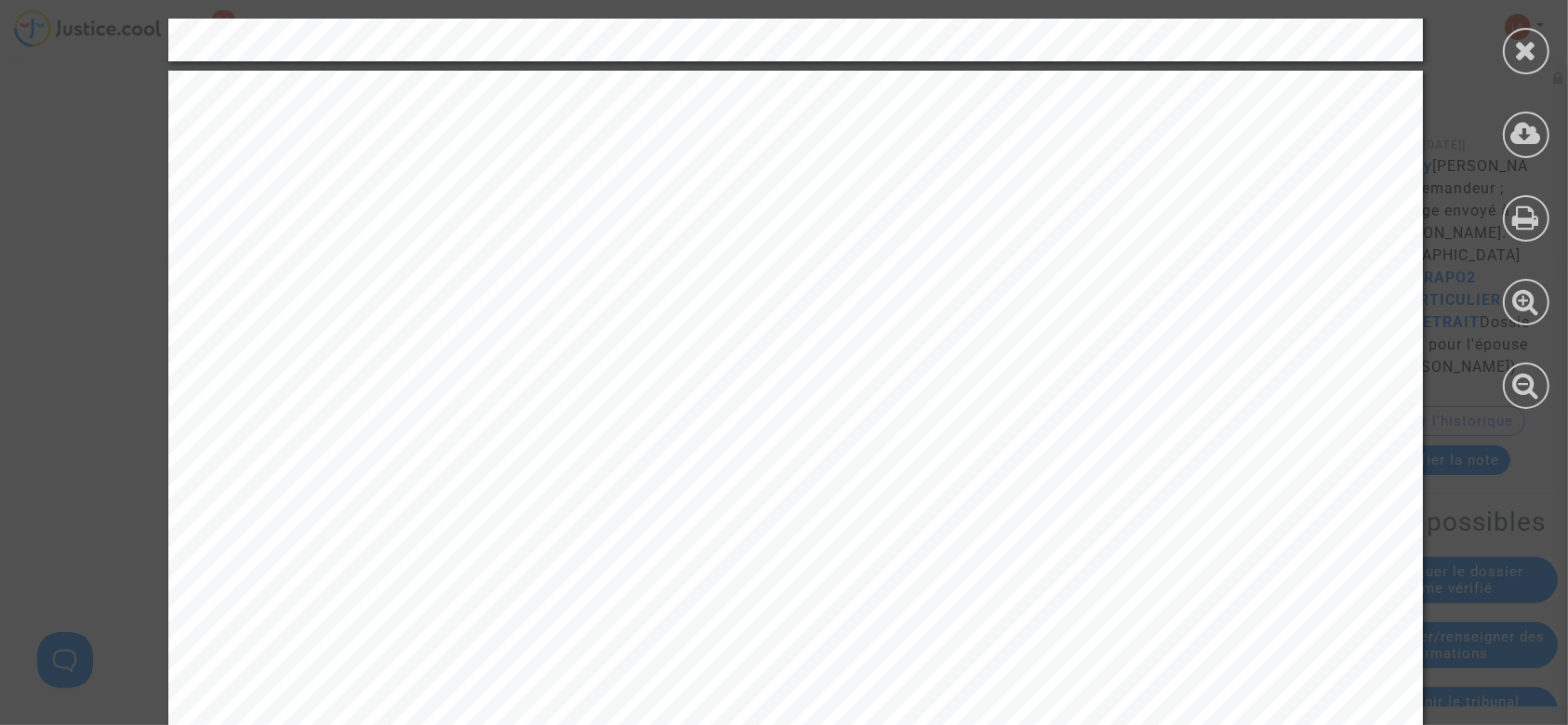
scroll to position [2232, 0]
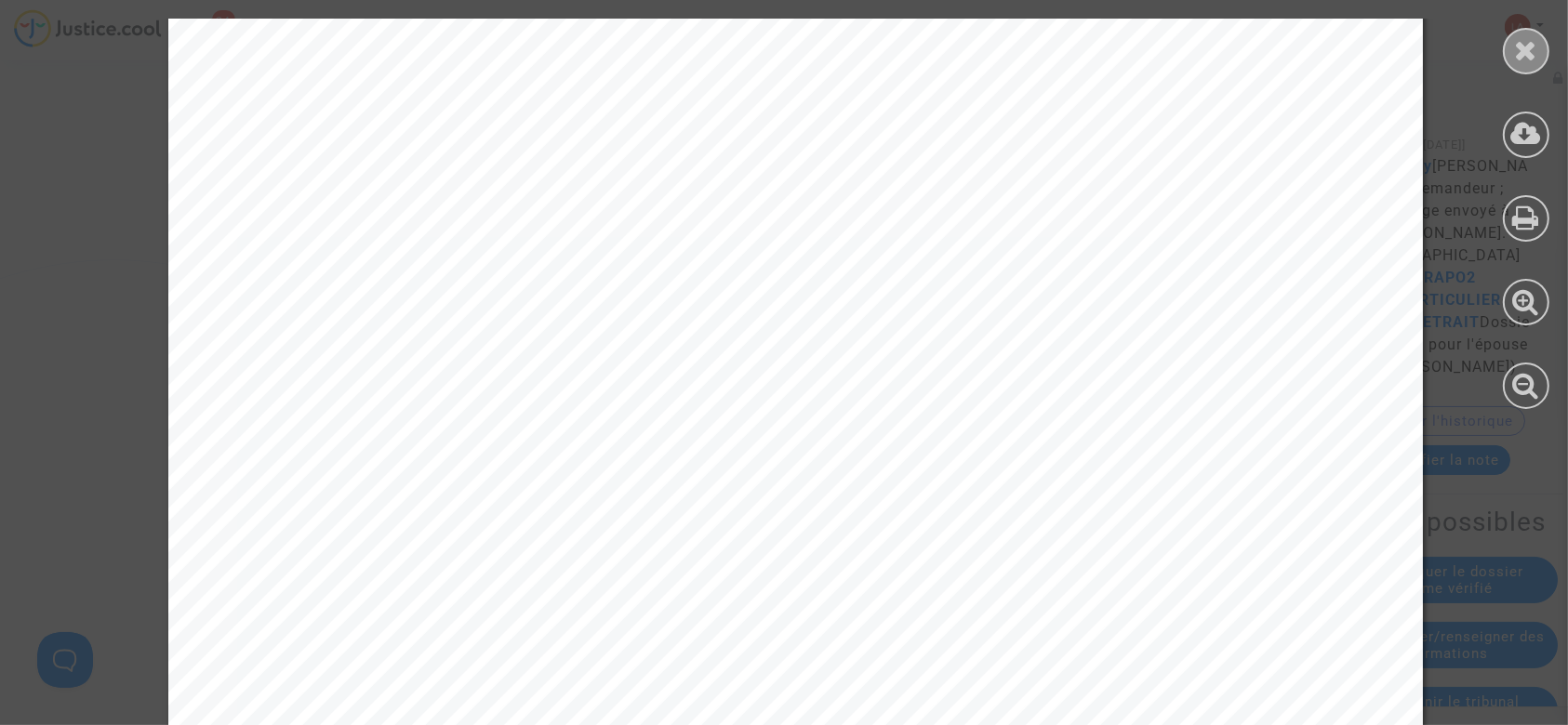
click at [1515, 39] on icon at bounding box center [1527, 50] width 23 height 28
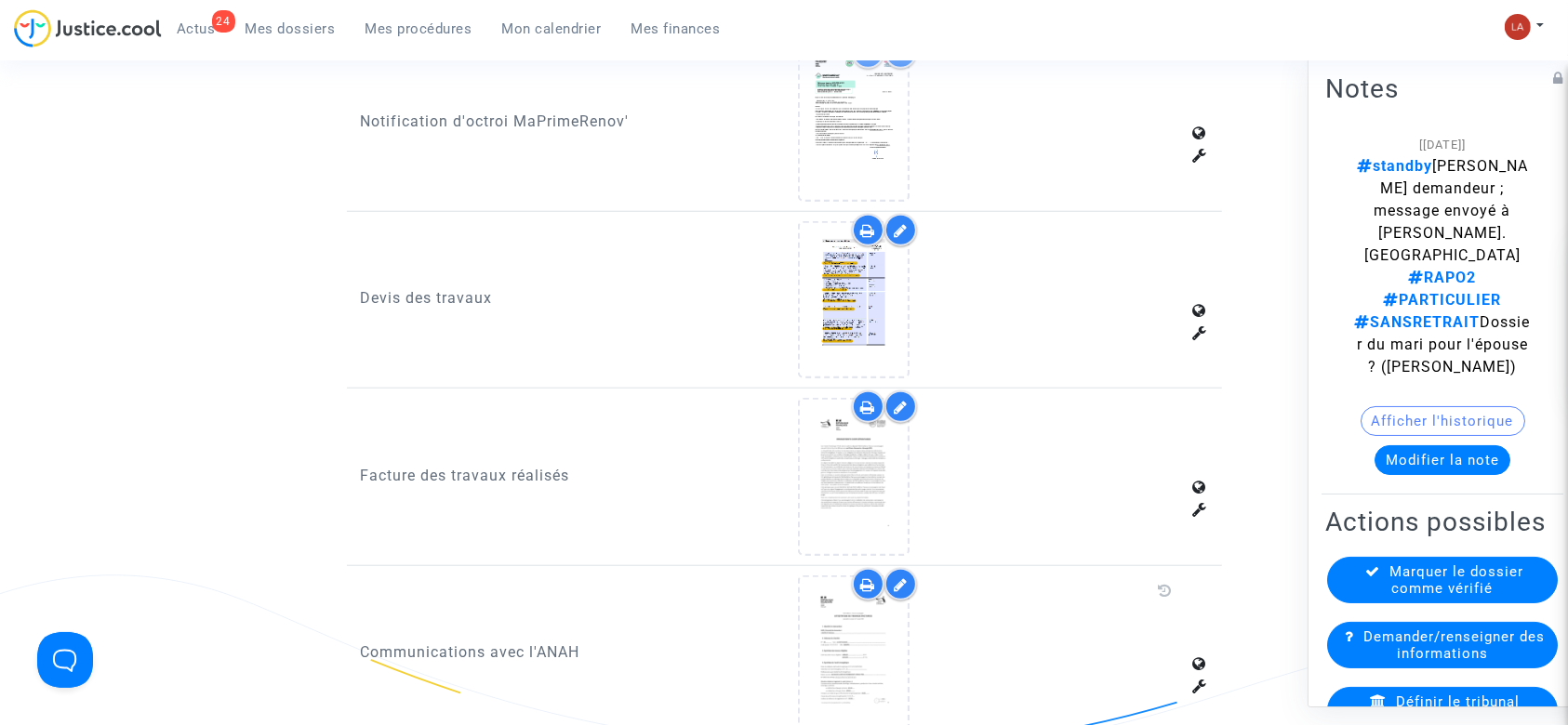
scroll to position [1239, 0]
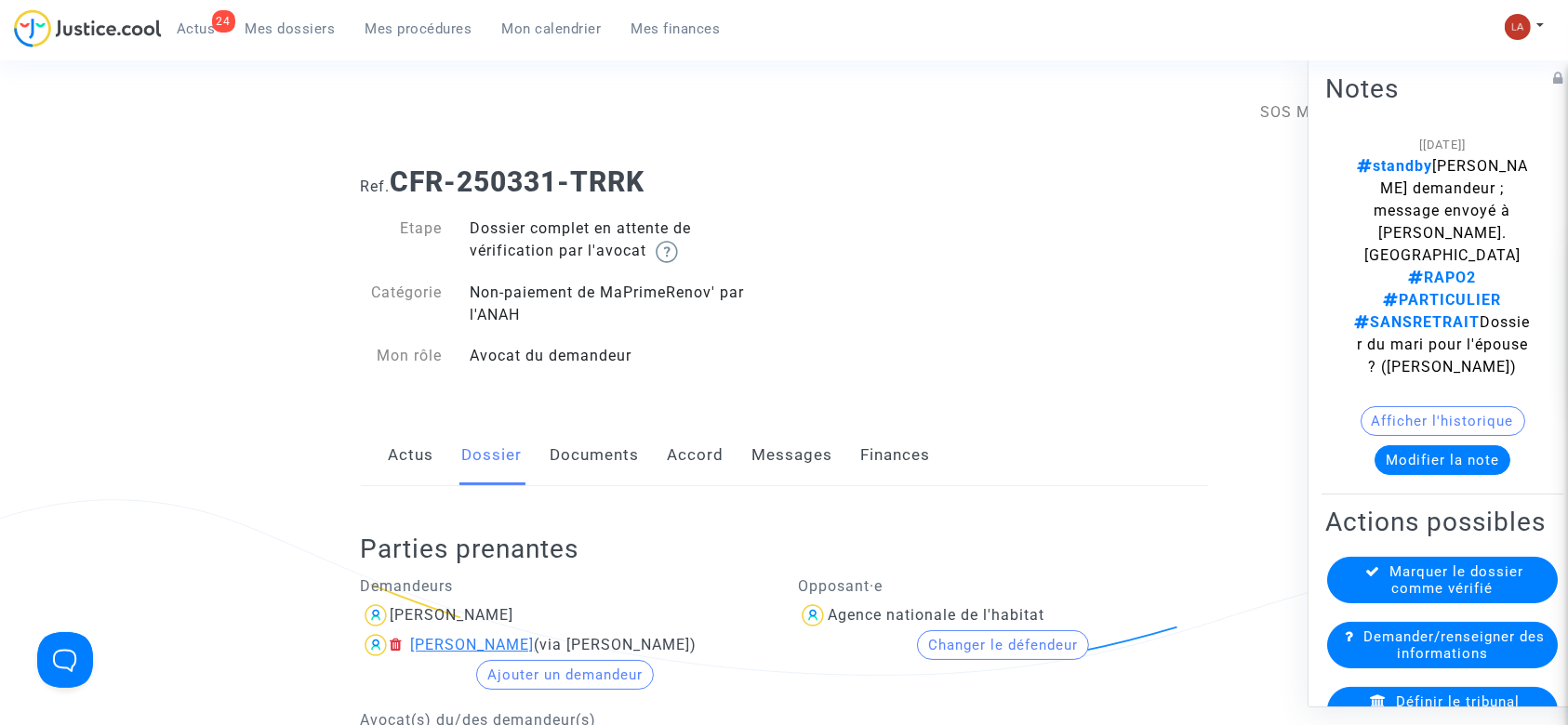
click at [519, 637] on div "[PERSON_NAME]" at bounding box center [472, 645] width 124 height 17
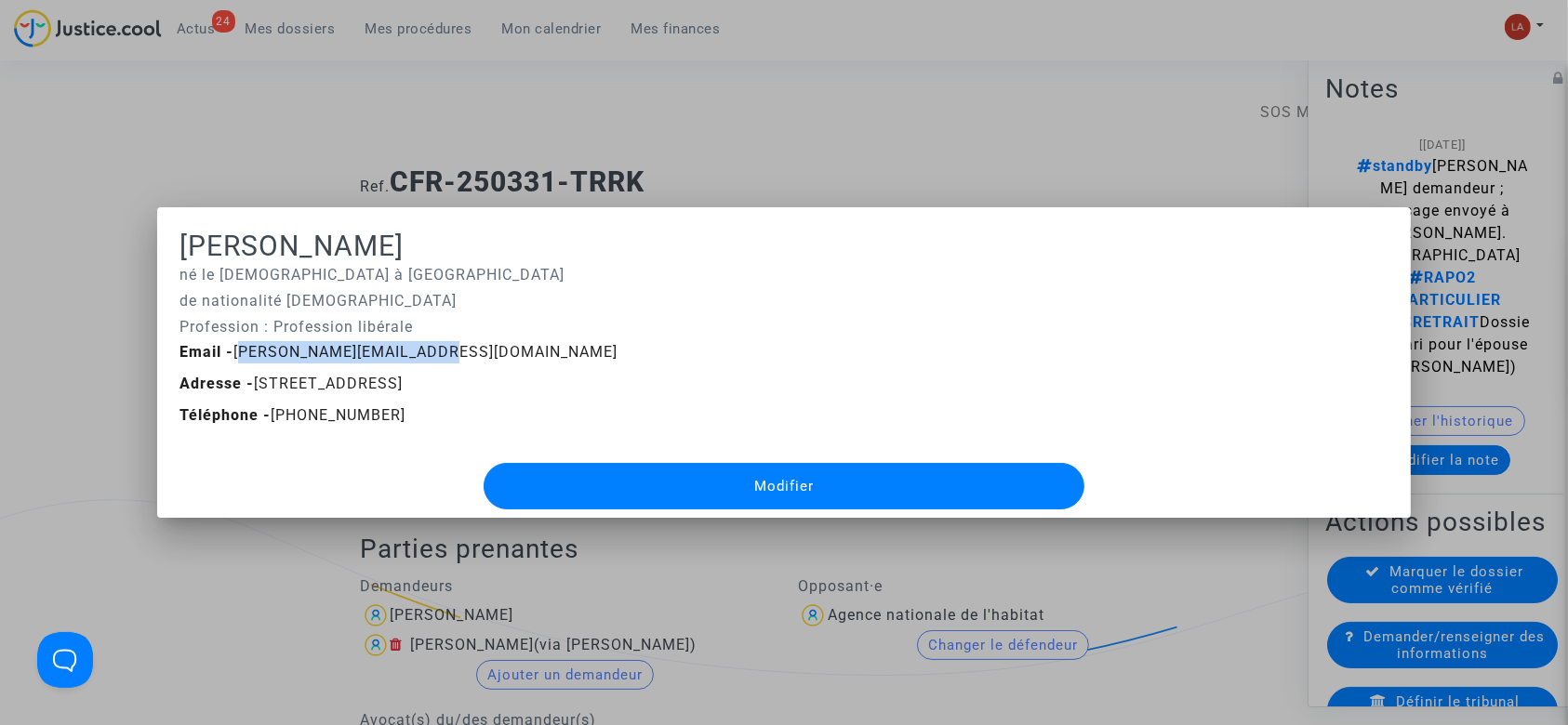
drag, startPoint x: 231, startPoint y: 353, endPoint x: 411, endPoint y: 346, distance: 180.1
click at [411, 346] on span "Email - fred.lancelot@gmail.com" at bounding box center [398, 351] width 438 height 17
copy span "fred.lancelot@gmail.com"
click at [657, 146] on div at bounding box center [784, 362] width 1568 height 725
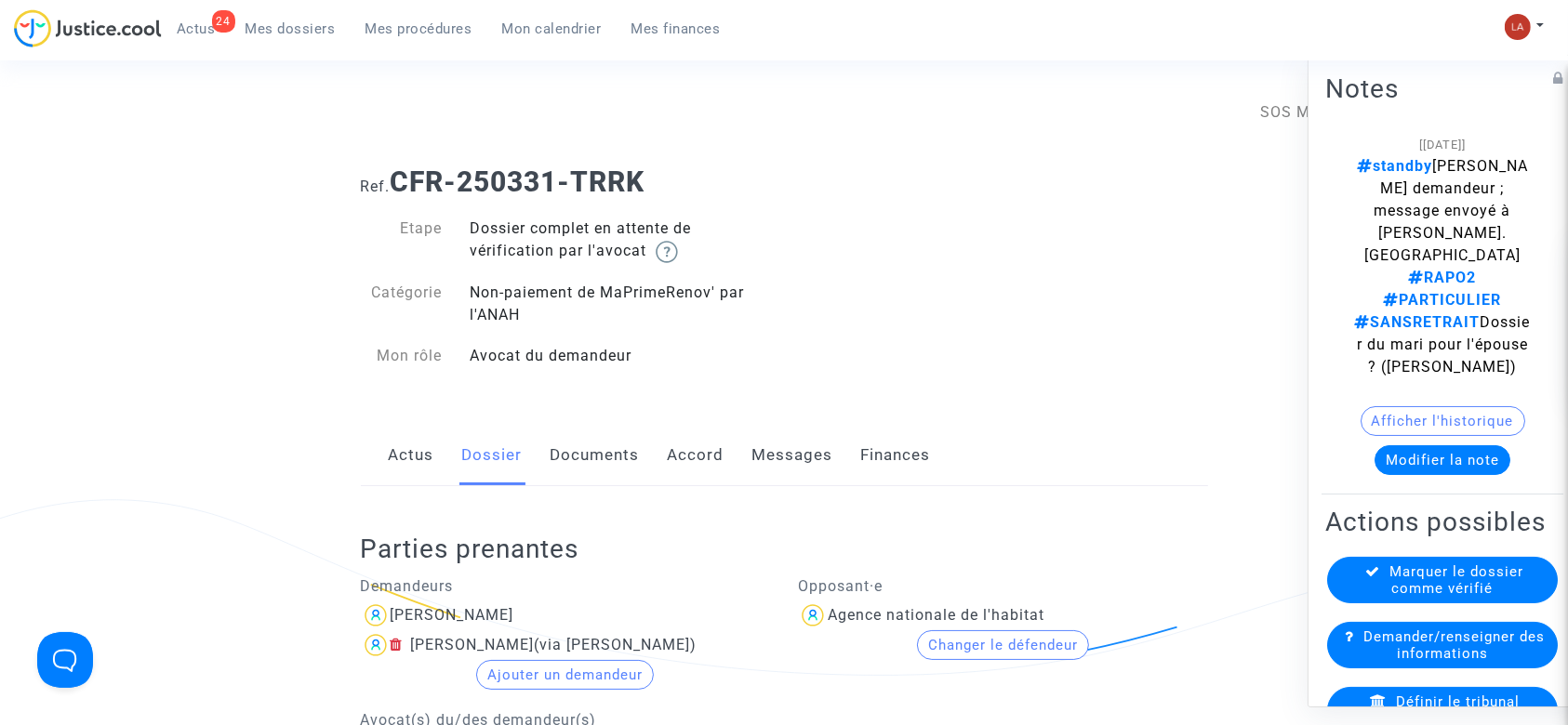
drag, startPoint x: 609, startPoint y: 443, endPoint x: 659, endPoint y: 425, distance: 53.1
click at [609, 443] on link "Documents" at bounding box center [595, 456] width 89 height 61
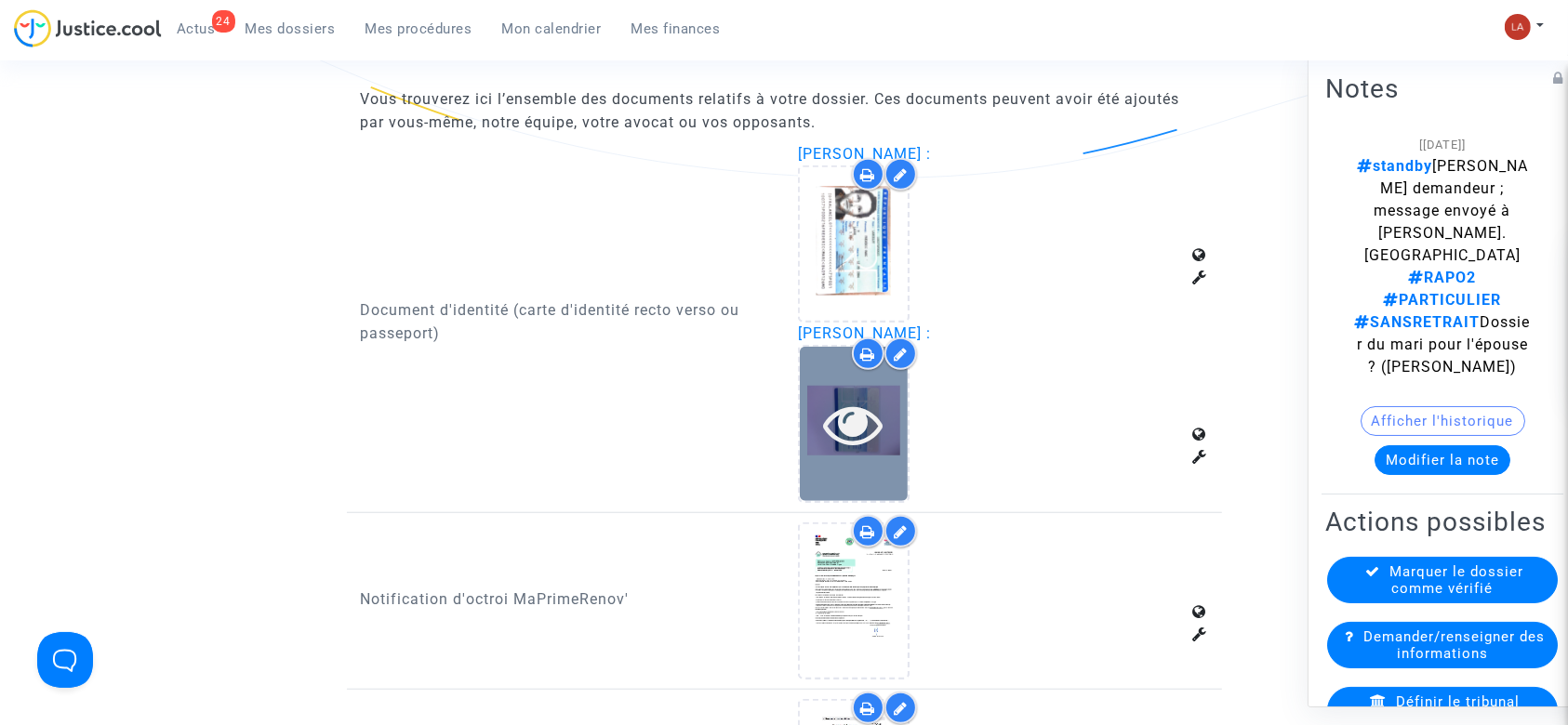
scroll to position [1364, 0]
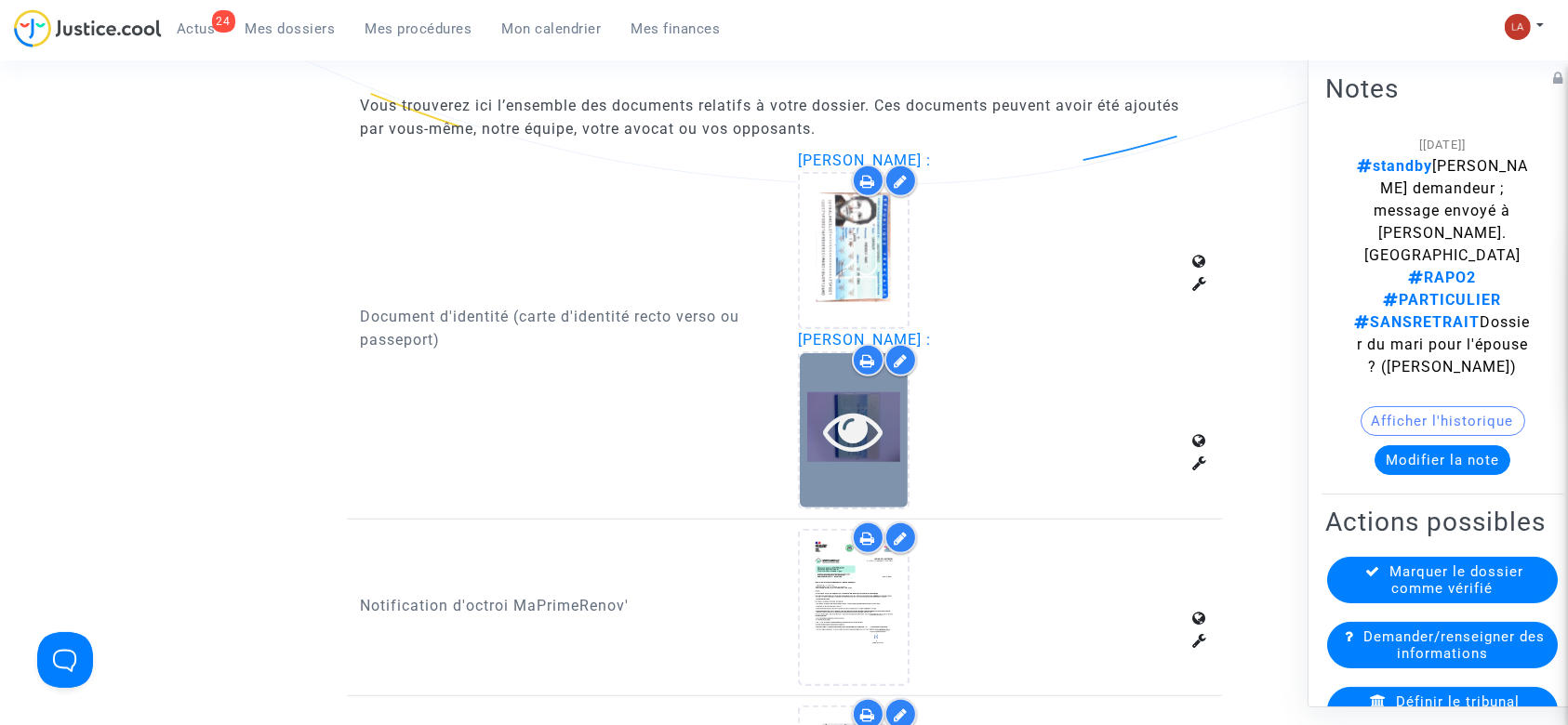
click at [867, 392] on div at bounding box center [853, 430] width 108 height 153
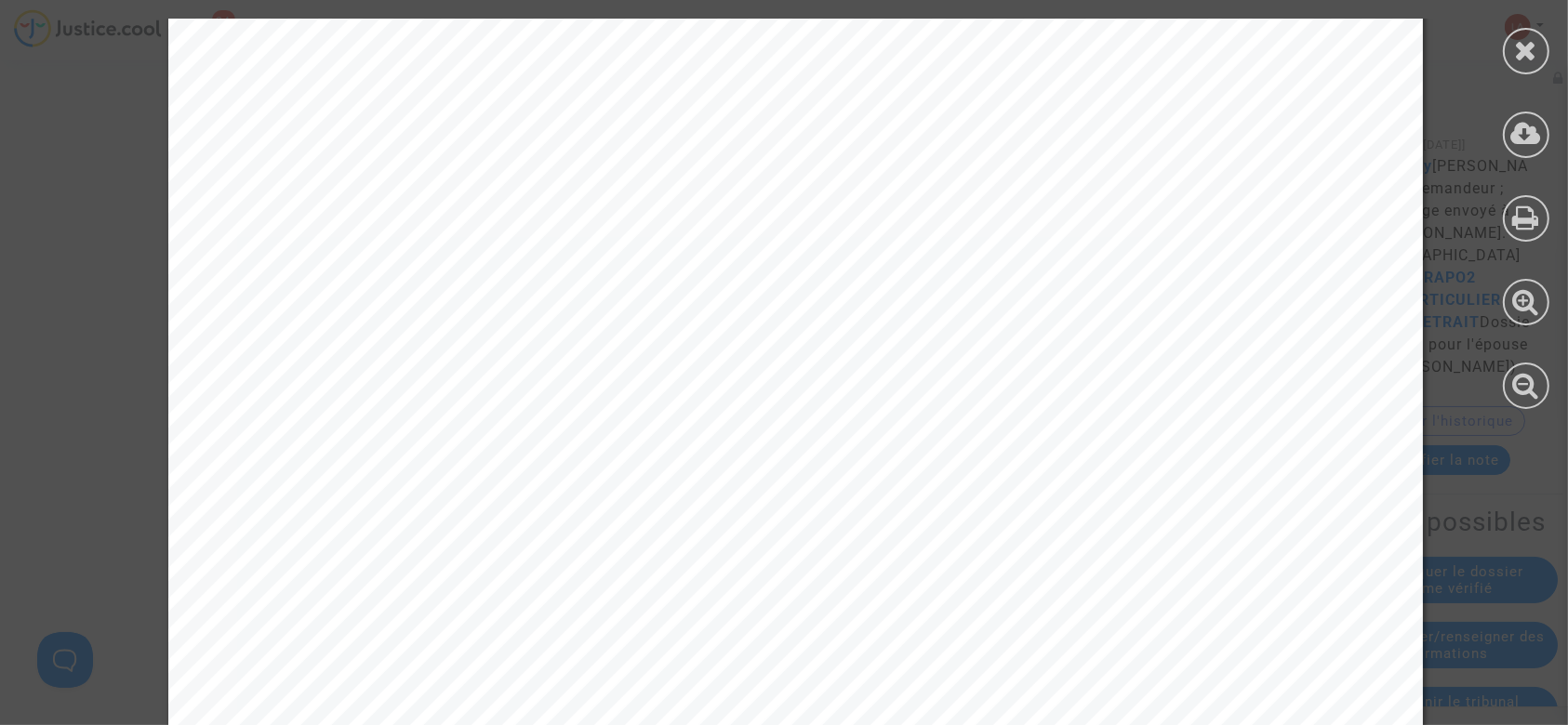
scroll to position [2232, 0]
click at [1518, 147] on icon at bounding box center [1527, 133] width 31 height 28
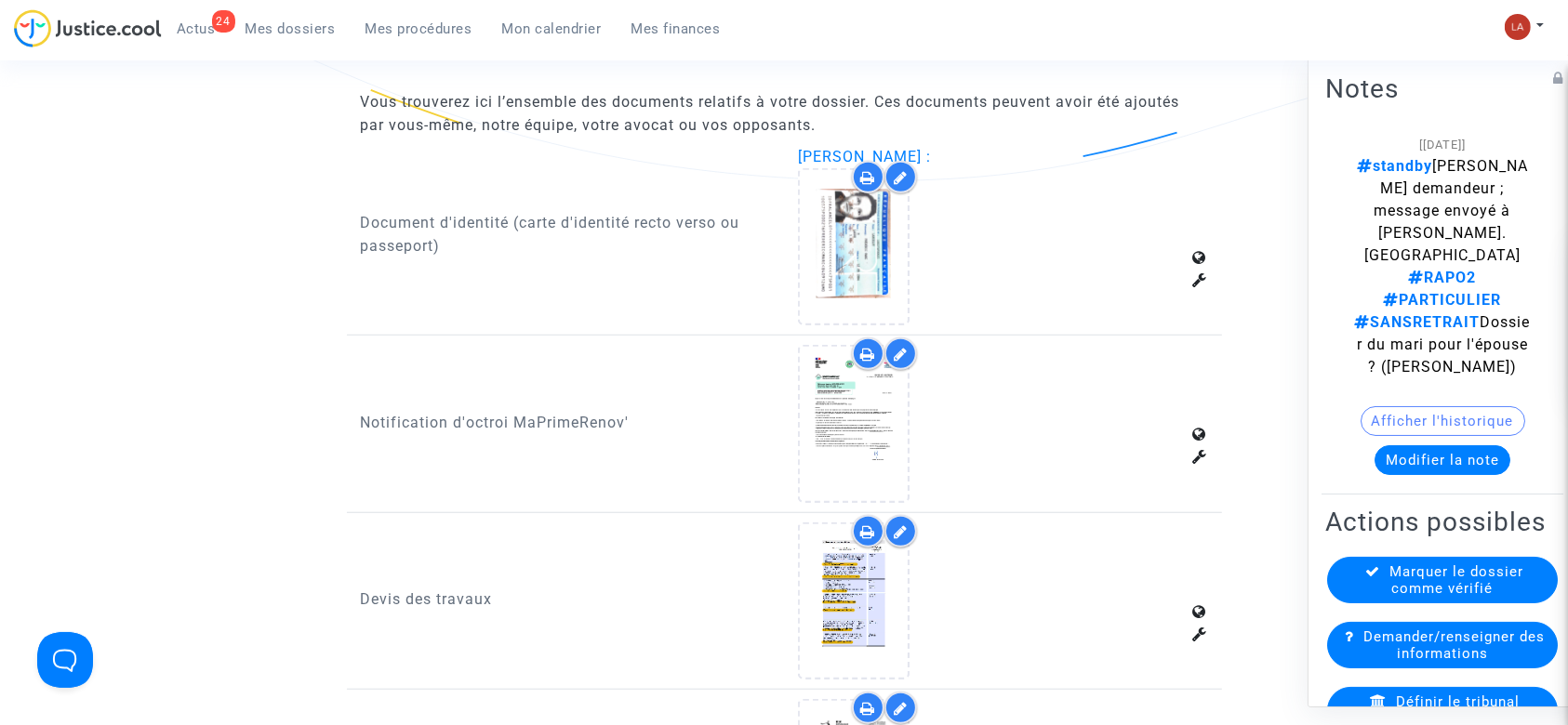
scroll to position [1364, 0]
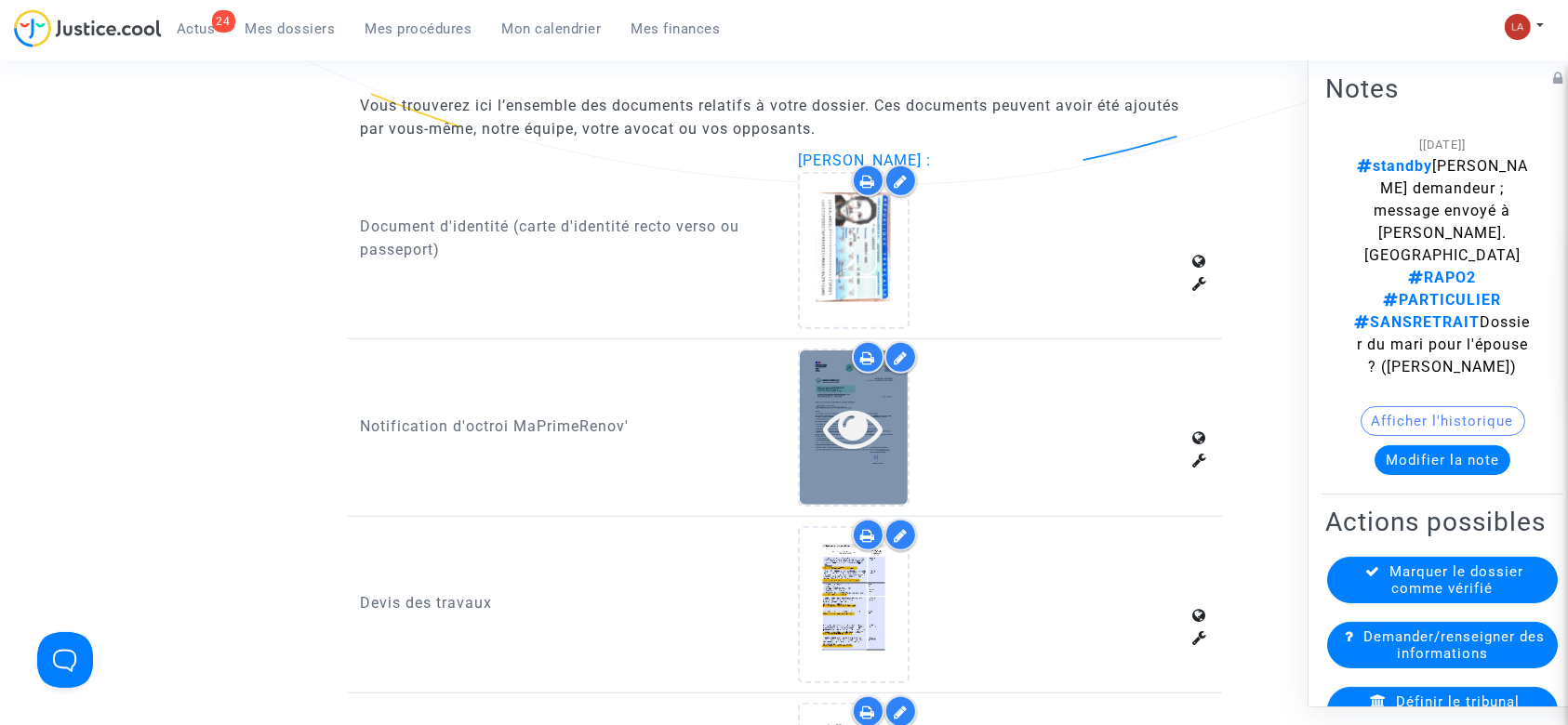
click at [864, 423] on icon at bounding box center [853, 428] width 60 height 59
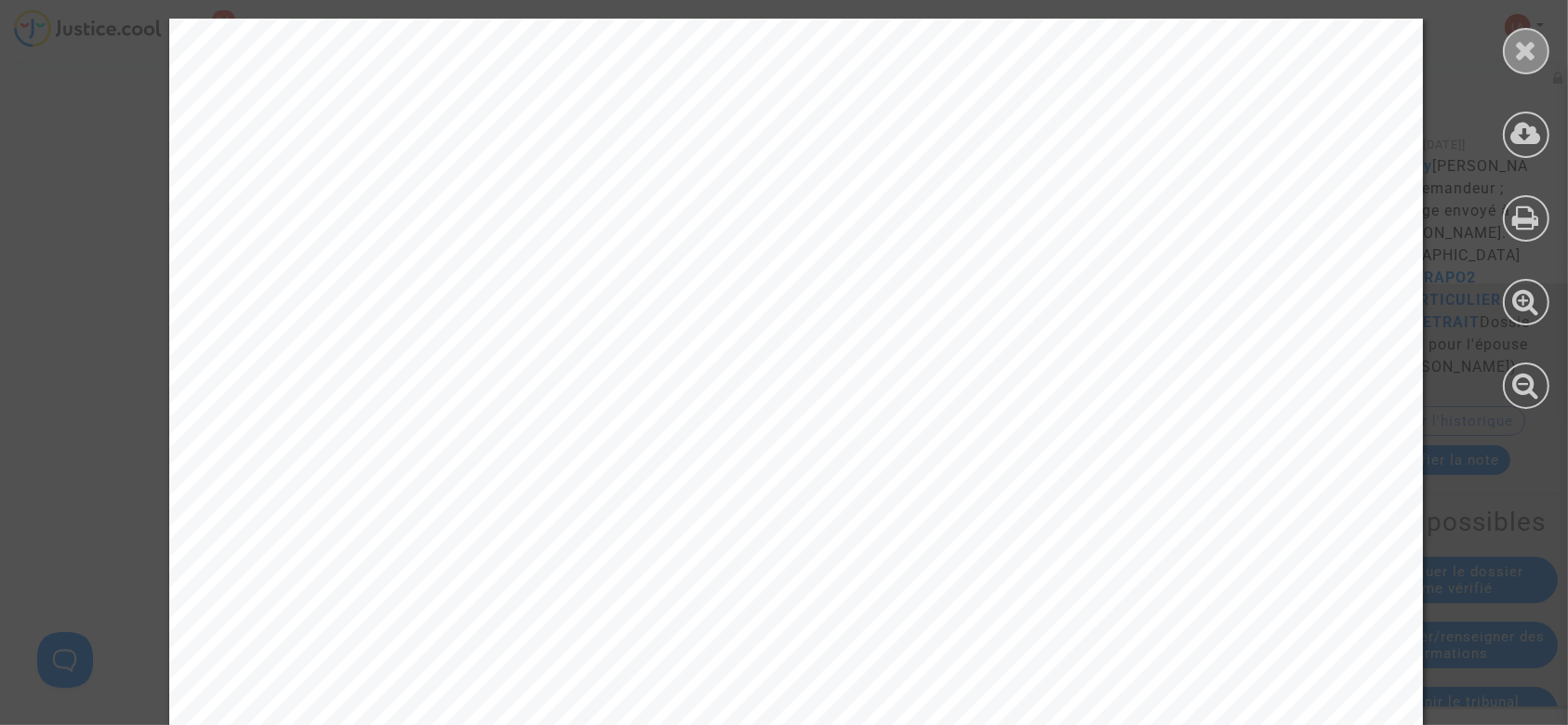
click at [1533, 34] on div at bounding box center [1526, 51] width 47 height 47
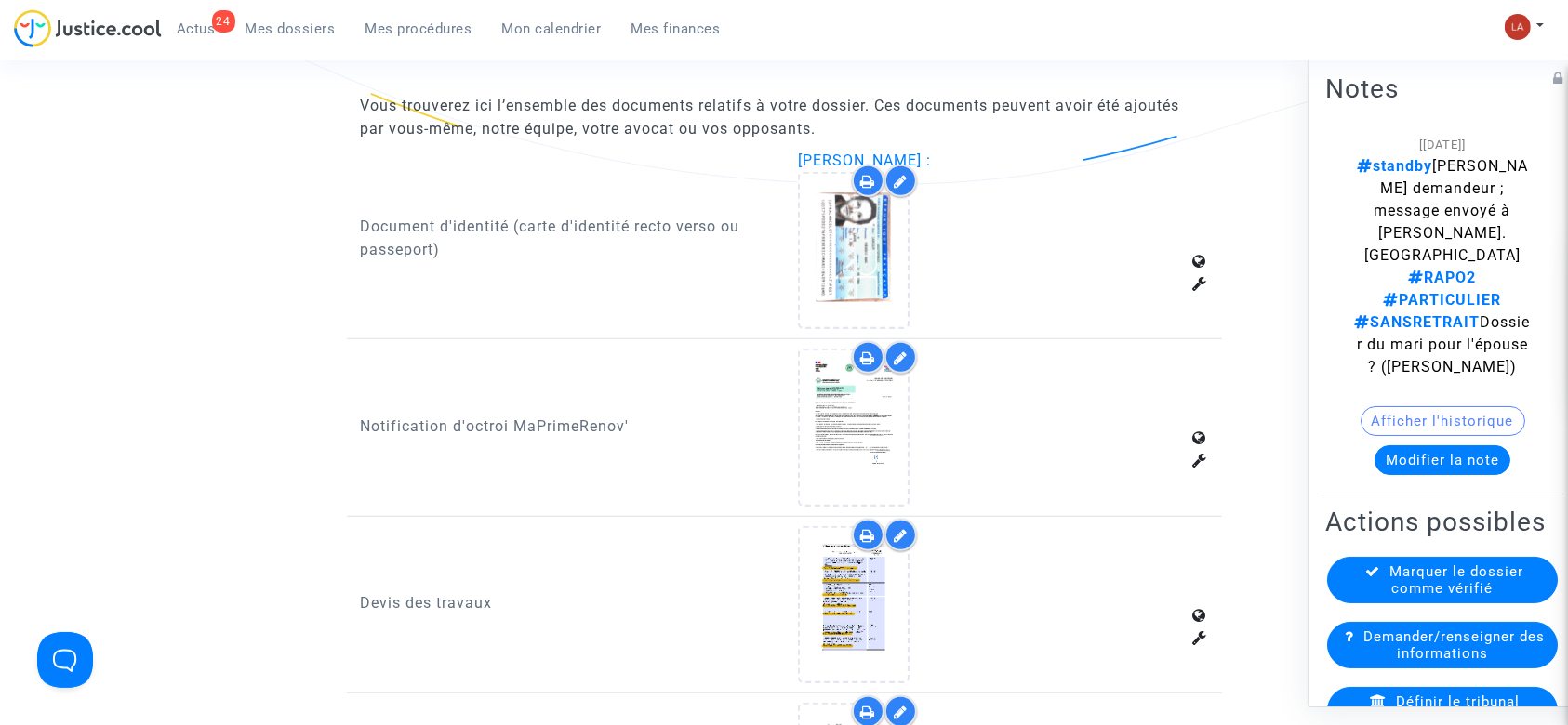
click at [905, 182] on icon at bounding box center [900, 182] width 14 height 15
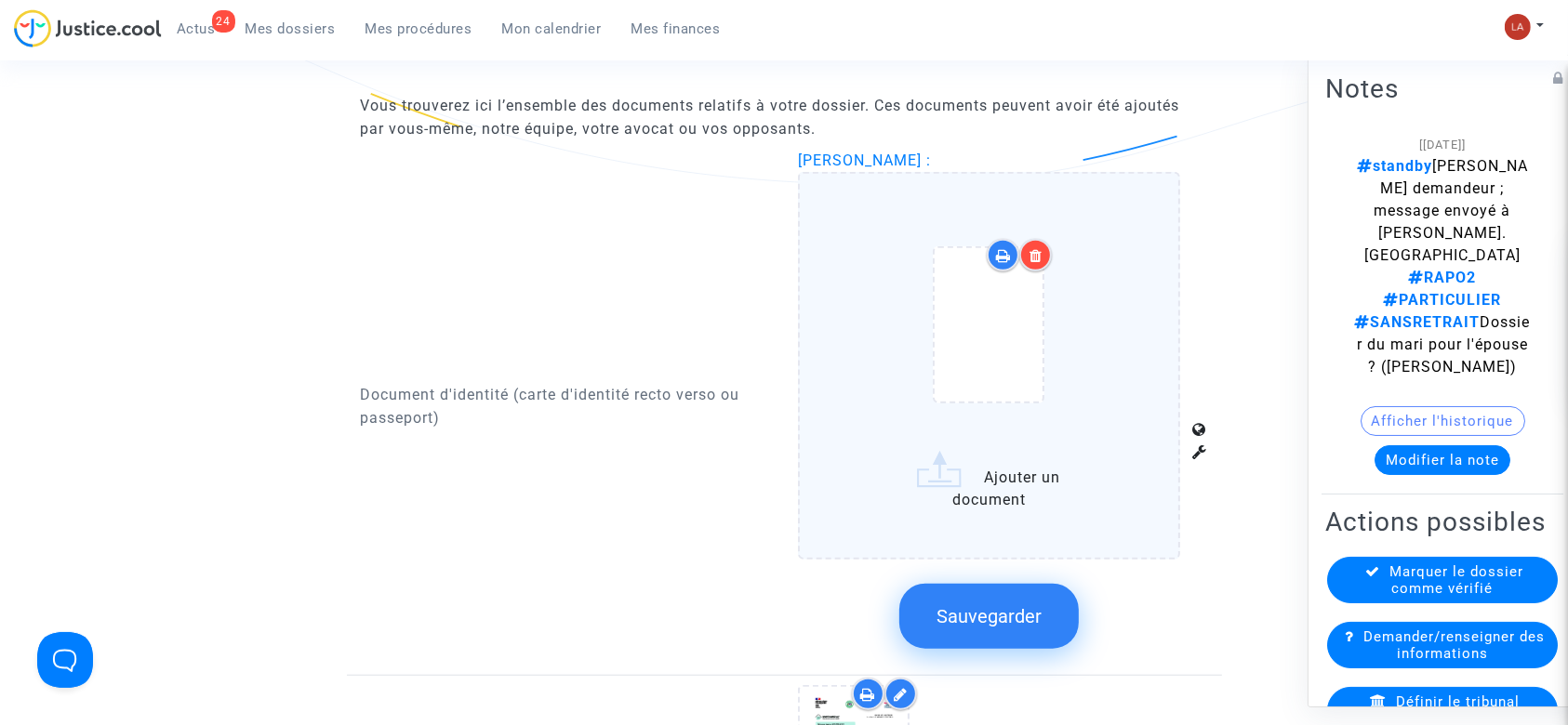
click at [1042, 252] on icon at bounding box center [1036, 256] width 13 height 15
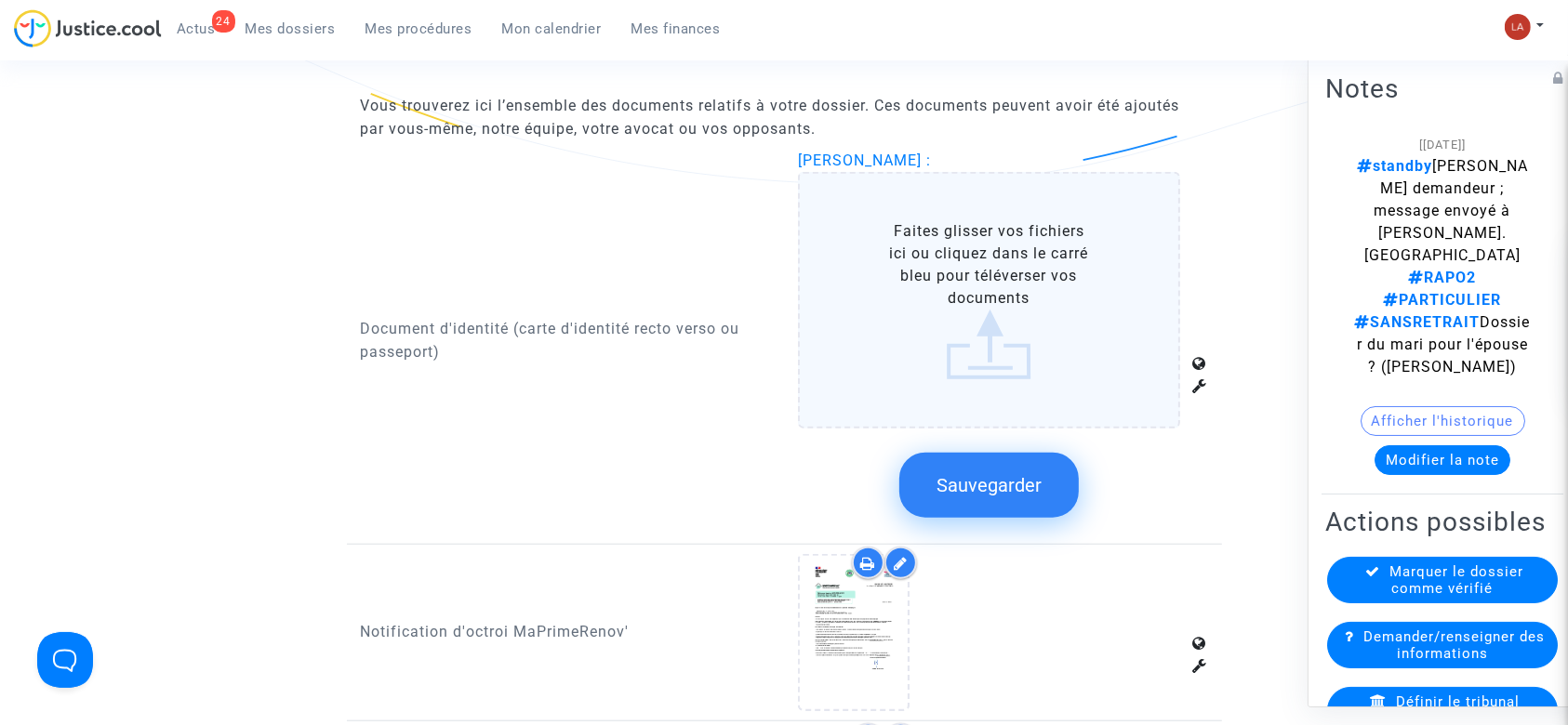
click at [967, 311] on label "Faites glisser vos fichiers ici ou cliquez dans le carré bleu pour téléverser v…" at bounding box center [989, 301] width 382 height 257
click at [0, 0] on input "Faites glisser vos fichiers ici ou cliquez dans le carré bleu pour téléverser v…" at bounding box center [0, 0] width 0 height 0
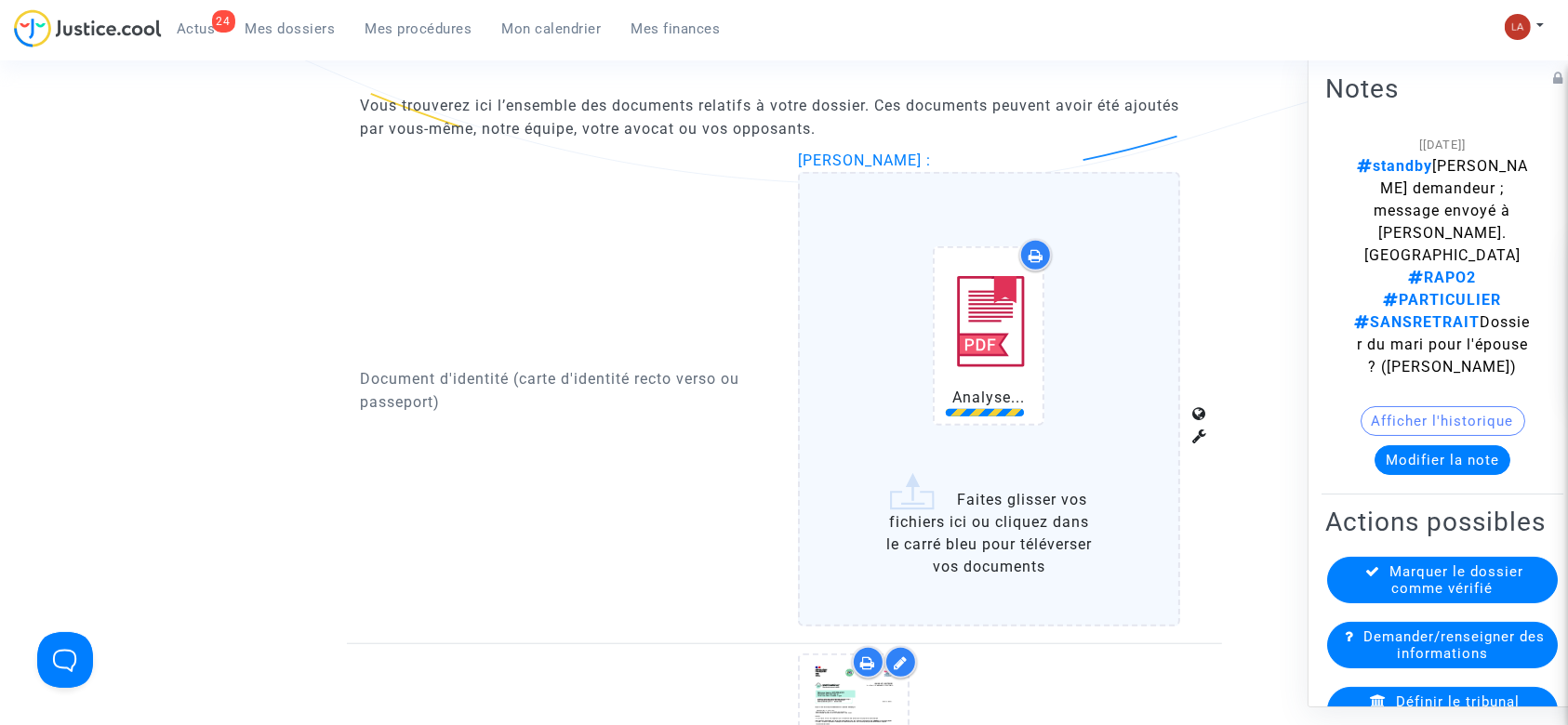
scroll to position [1612, 0]
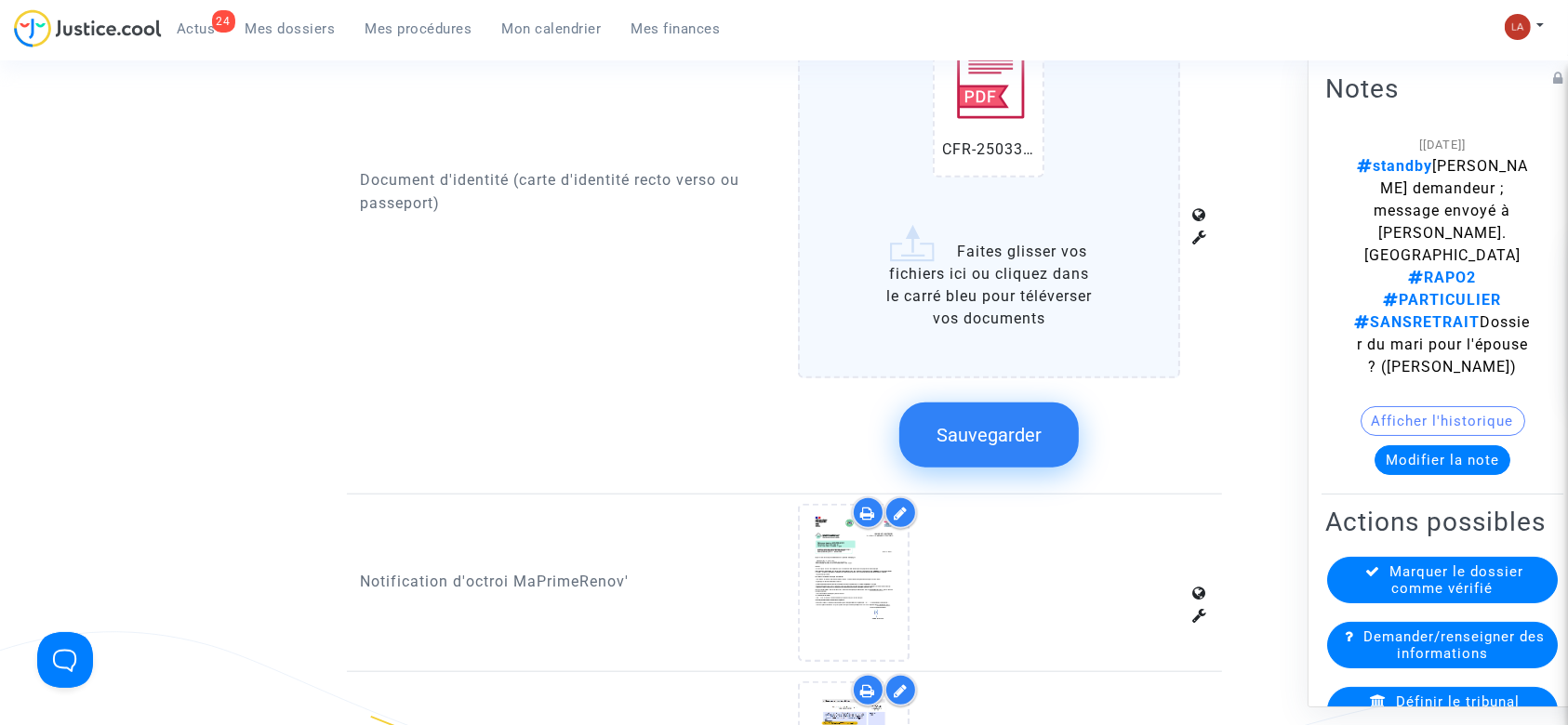
click at [1011, 414] on button "Sauvegarder" at bounding box center [989, 435] width 179 height 65
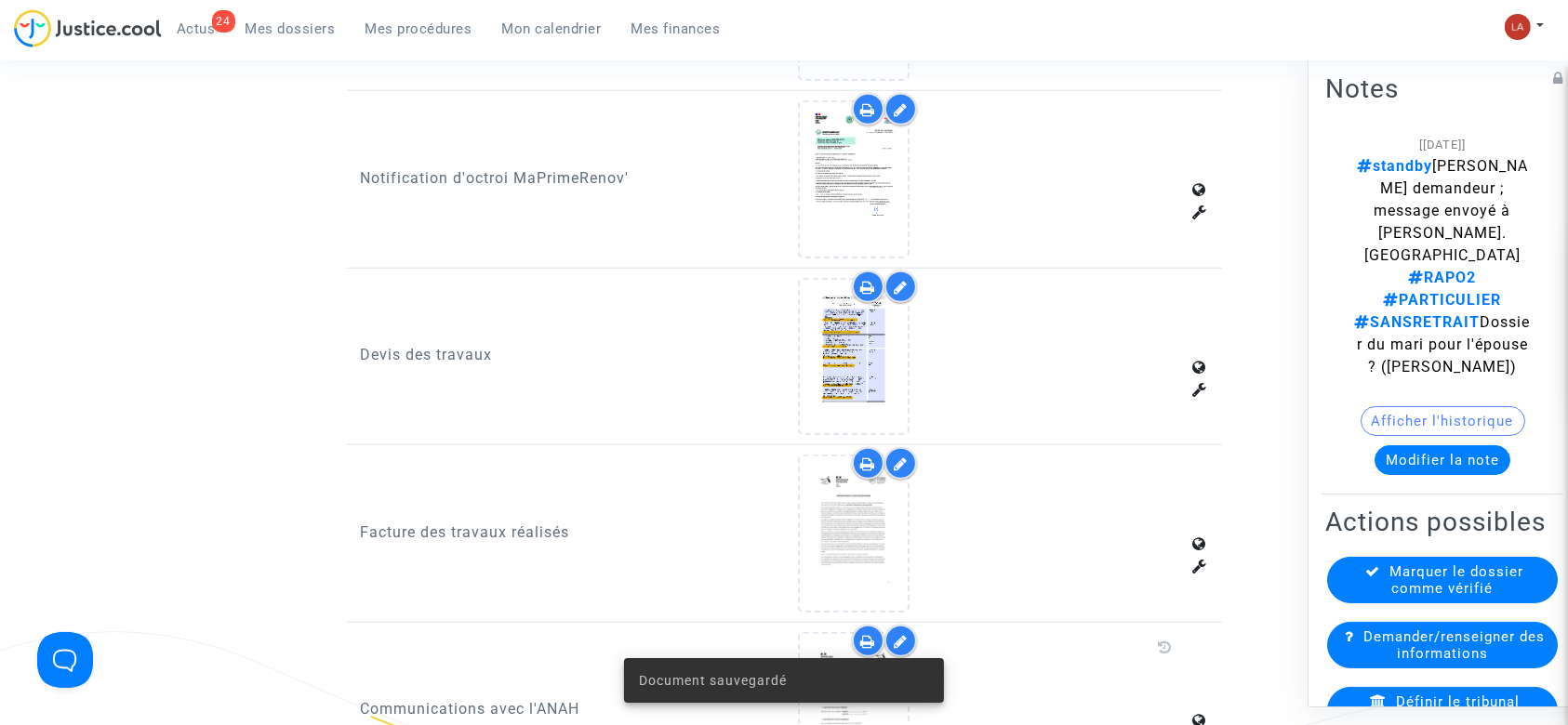
click at [1481, 445] on button "Modifier la note" at bounding box center [1443, 460] width 136 height 30
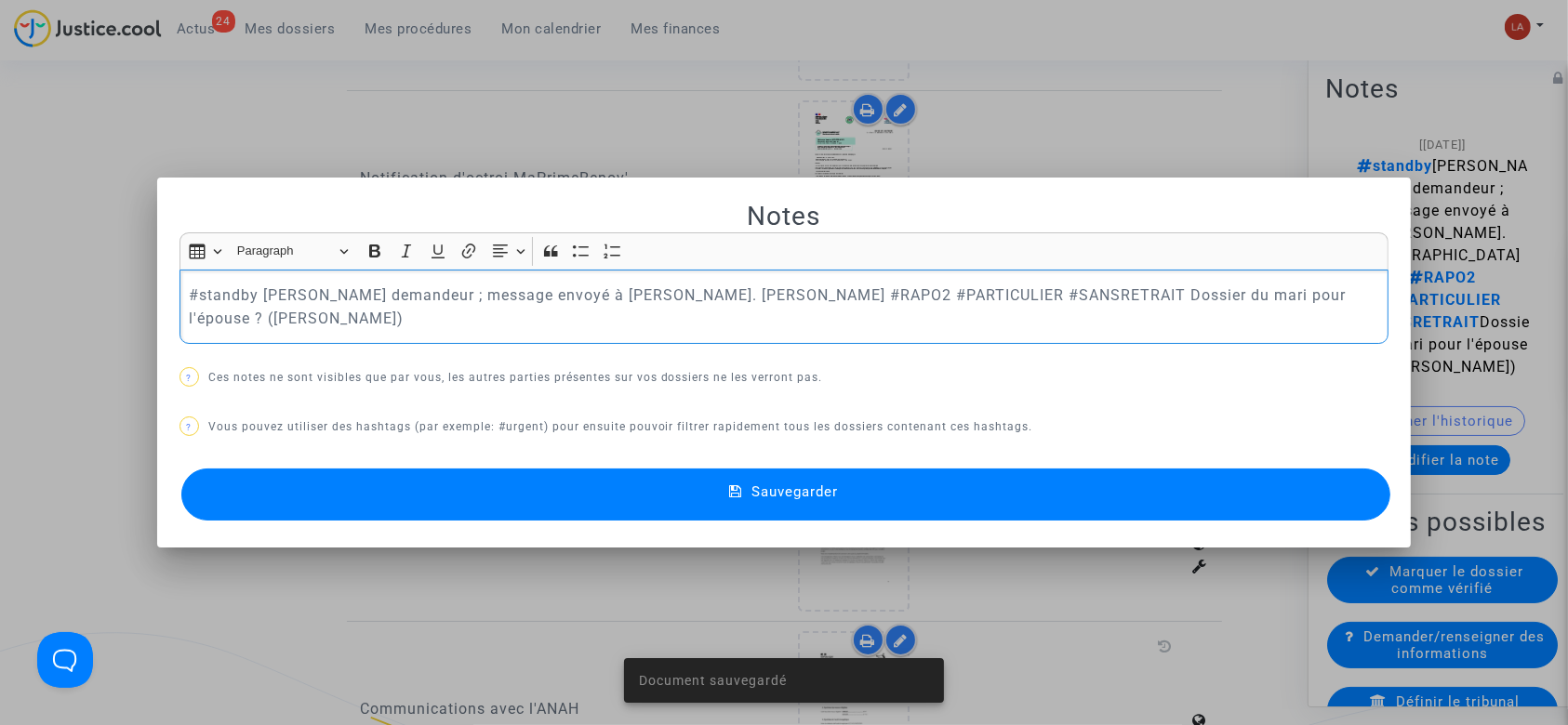
scroll to position [0, 0]
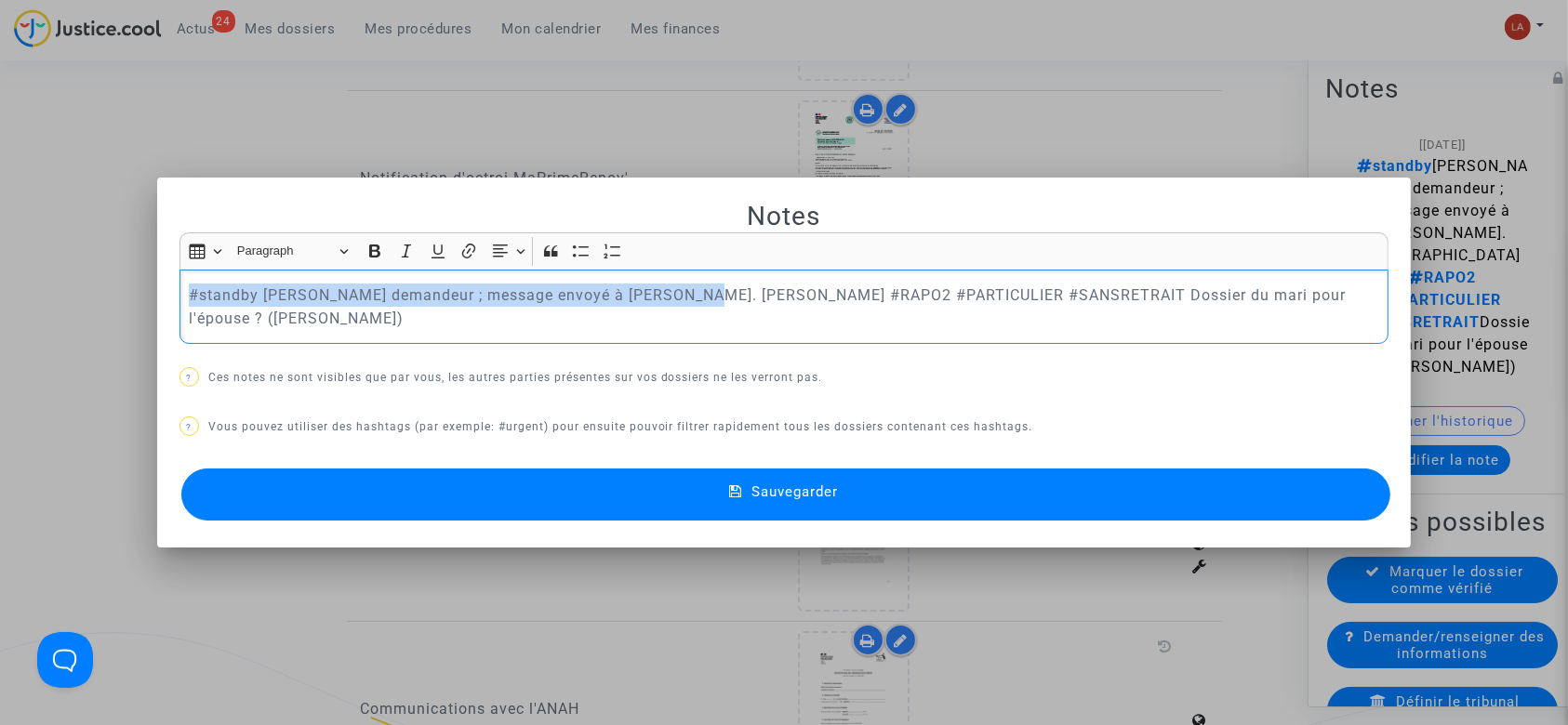
drag, startPoint x: 682, startPoint y: 306, endPoint x: 152, endPoint y: 329, distance: 530.5
click at [157, 329] on mat-dialog-container "Notes Rich Text Editor Insert table Insert table Heading Paragraph Paragraph He…" at bounding box center [784, 362] width 1255 height 371
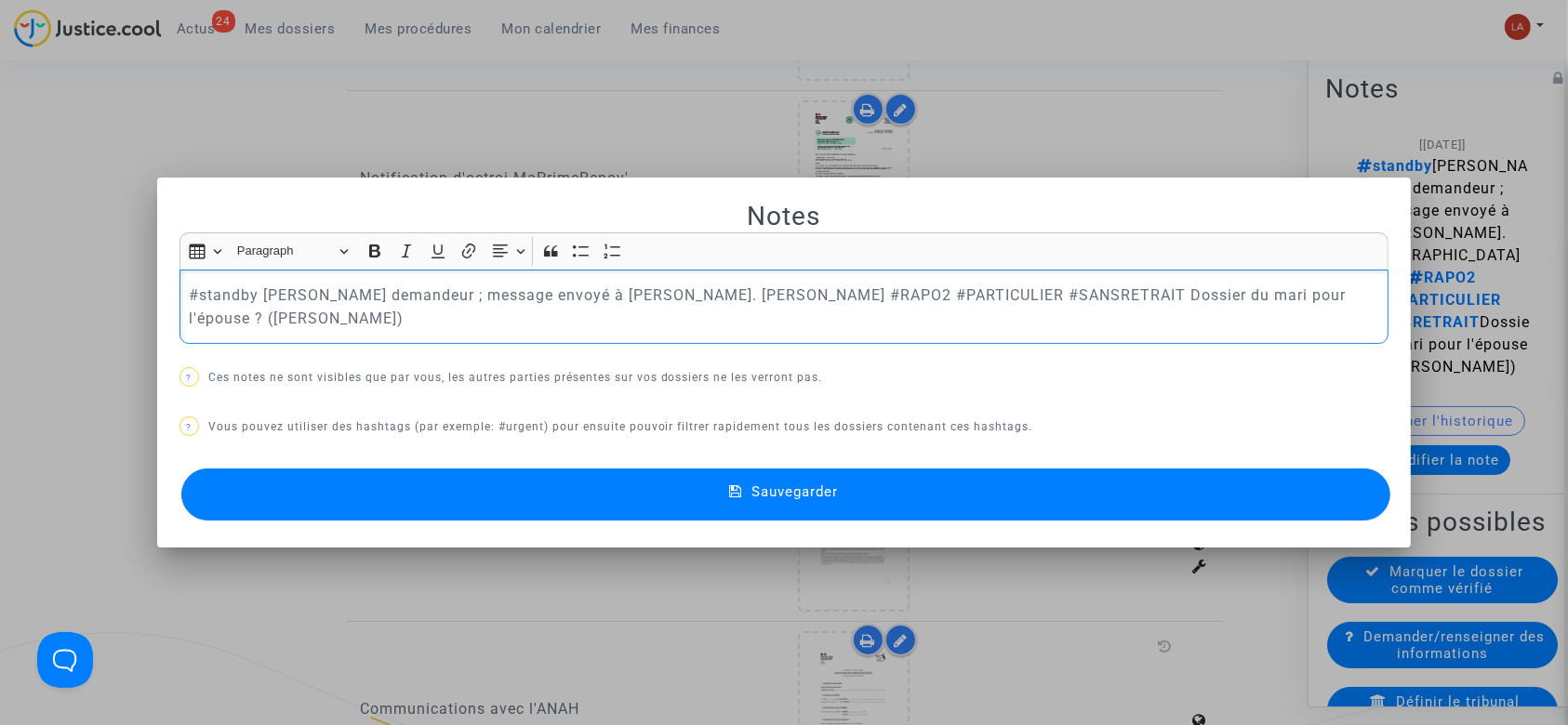
click at [473, 38] on div at bounding box center [784, 362] width 1568 height 725
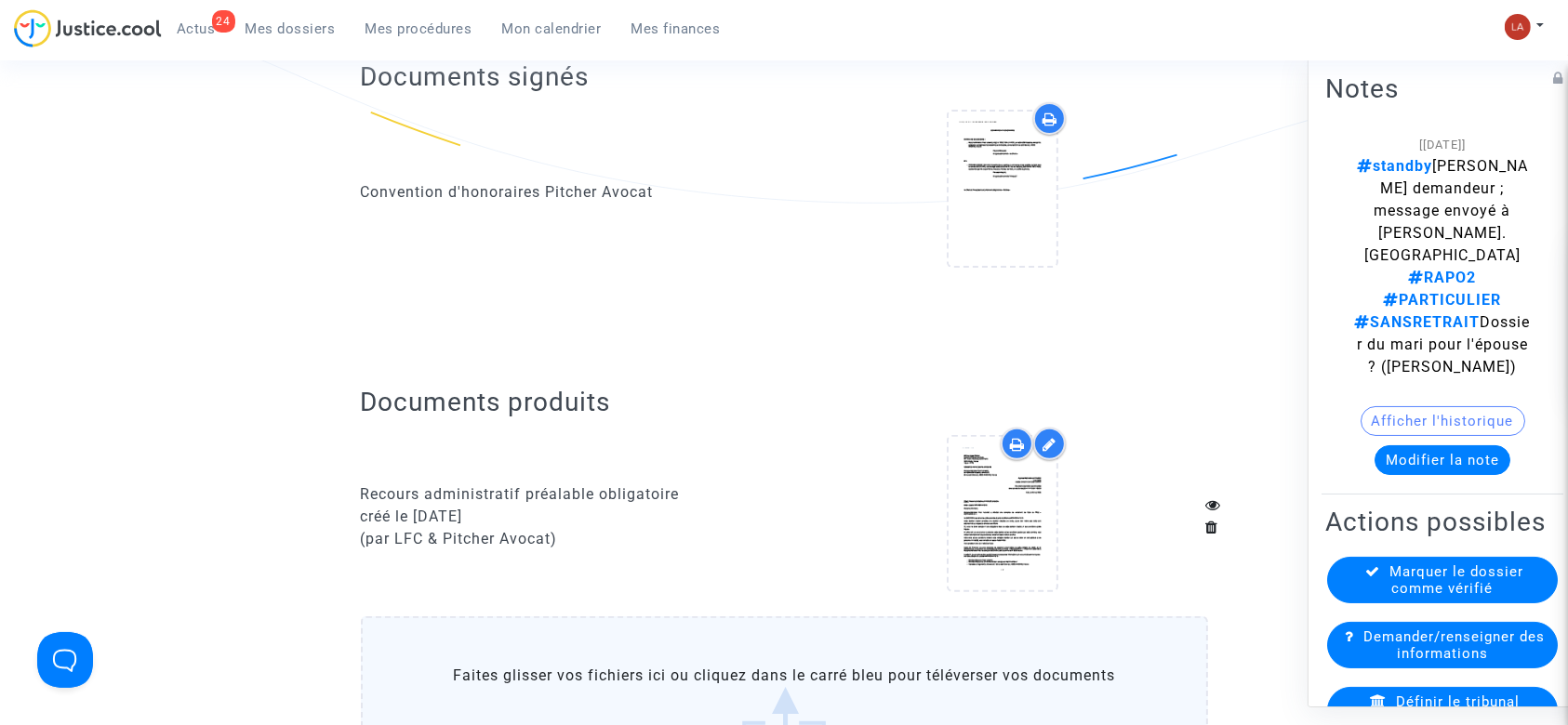
scroll to position [620, 0]
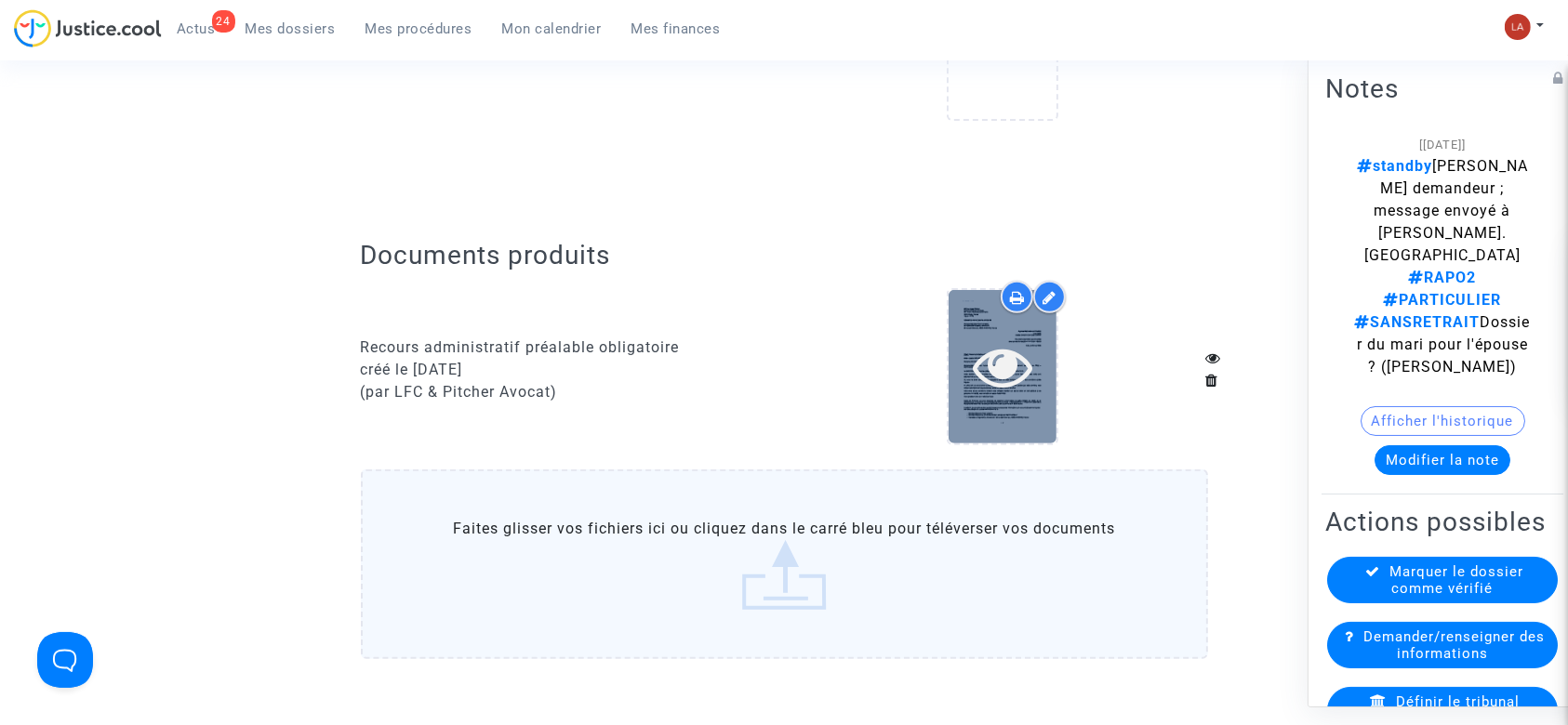
click at [972, 416] on div at bounding box center [1003, 367] width 108 height 153
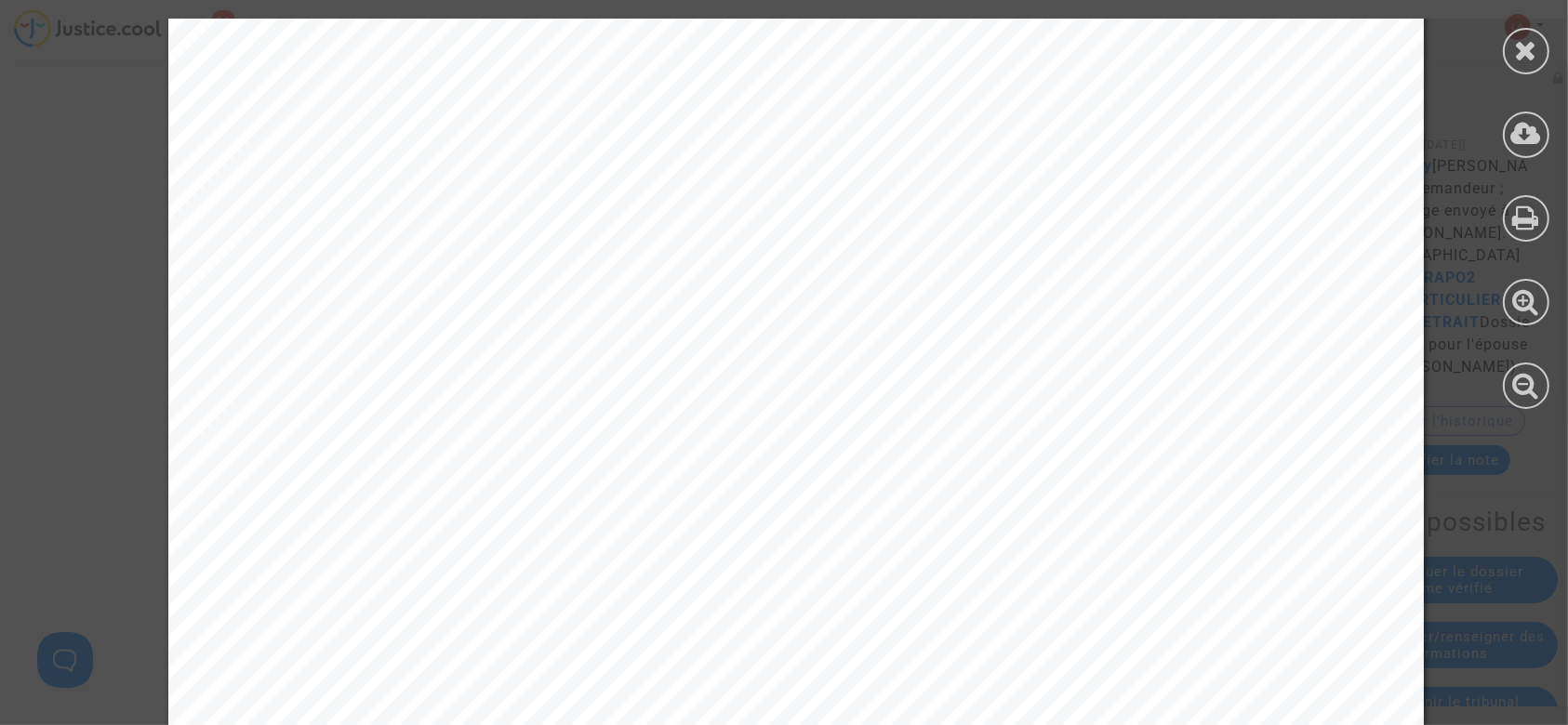
scroll to position [399, 0]
click at [1511, 52] on div at bounding box center [1526, 51] width 47 height 47
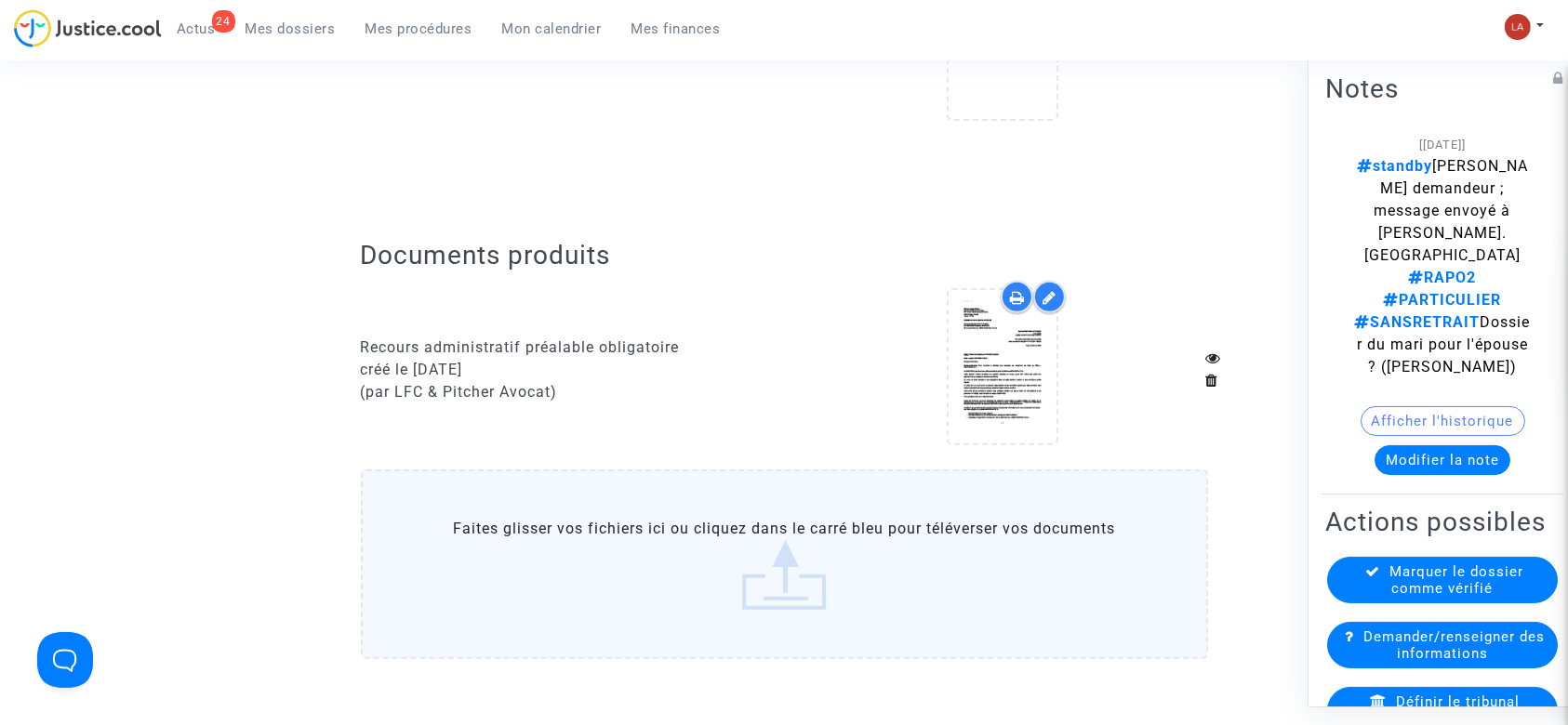
scroll to position [496, 0]
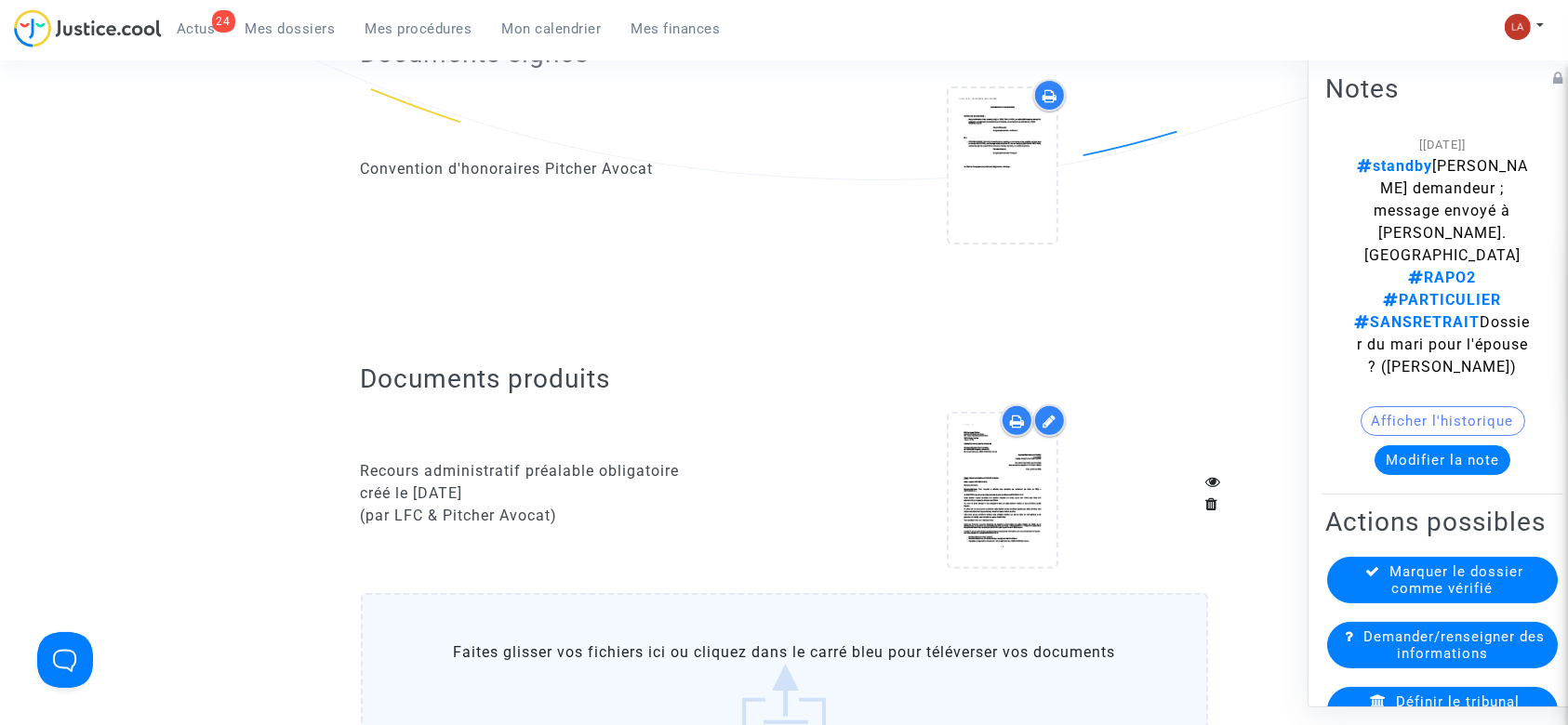
click at [1064, 418] on div at bounding box center [1050, 420] width 33 height 33
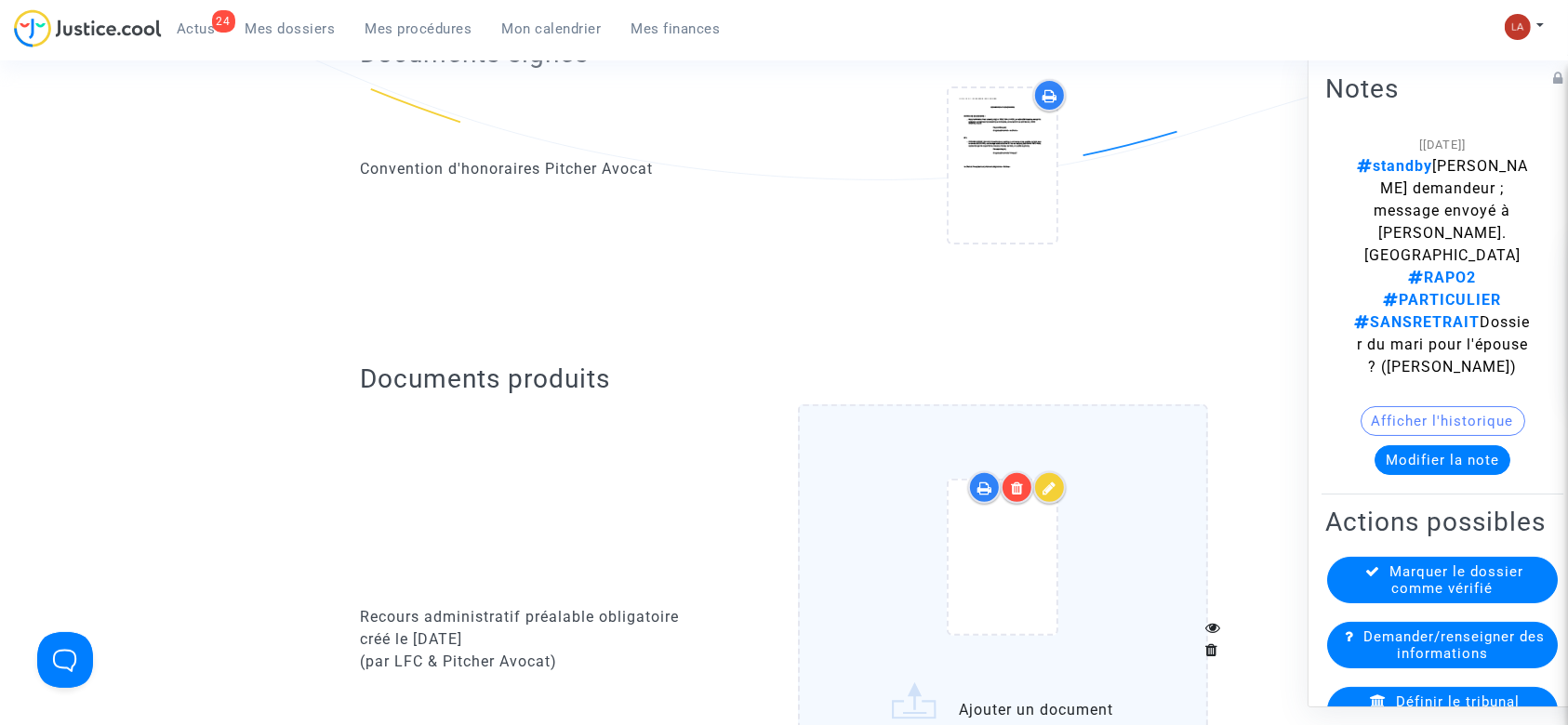
click at [1102, 499] on div at bounding box center [1003, 561] width 332 height 216
click at [0, 0] on input "Ajouter un document" at bounding box center [0, 0] width 0 height 0
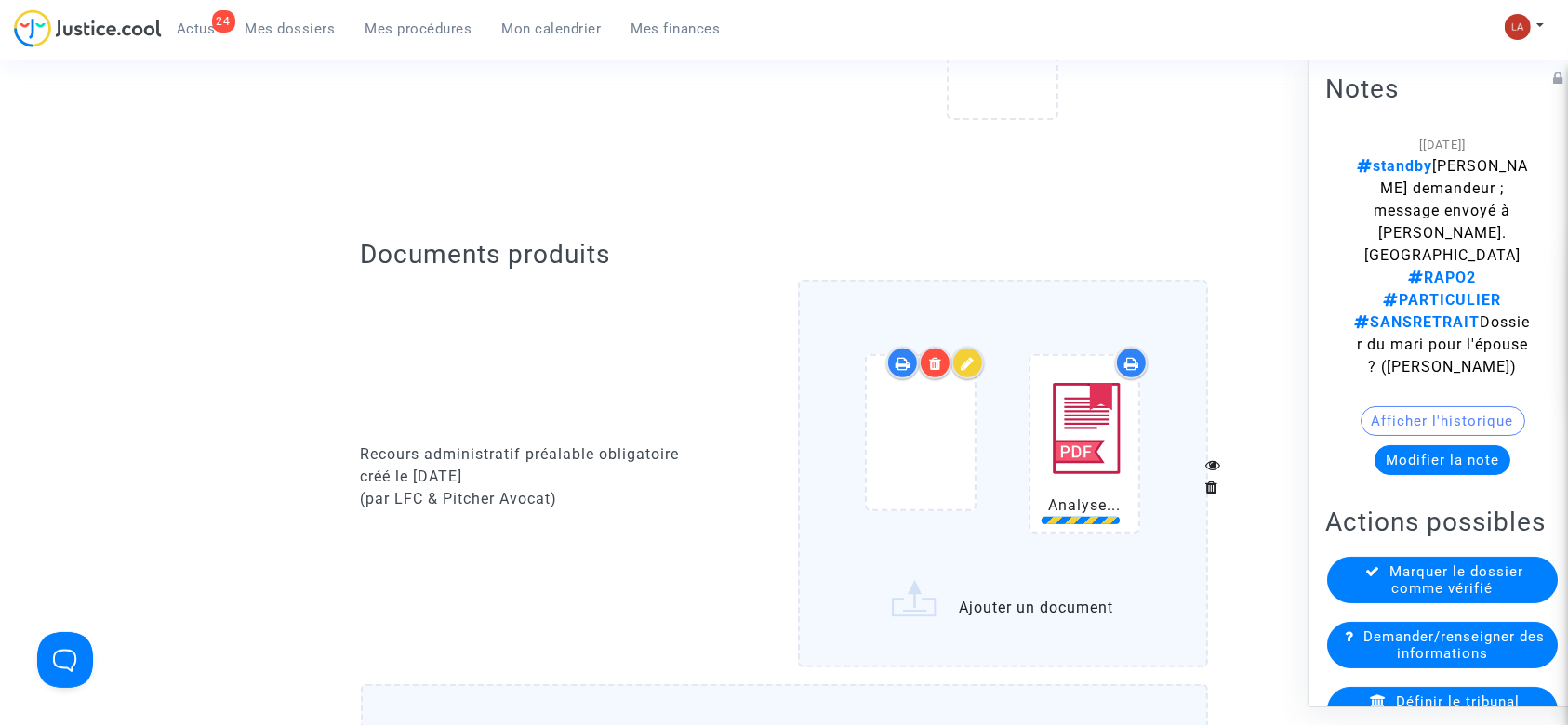
scroll to position [744, 0]
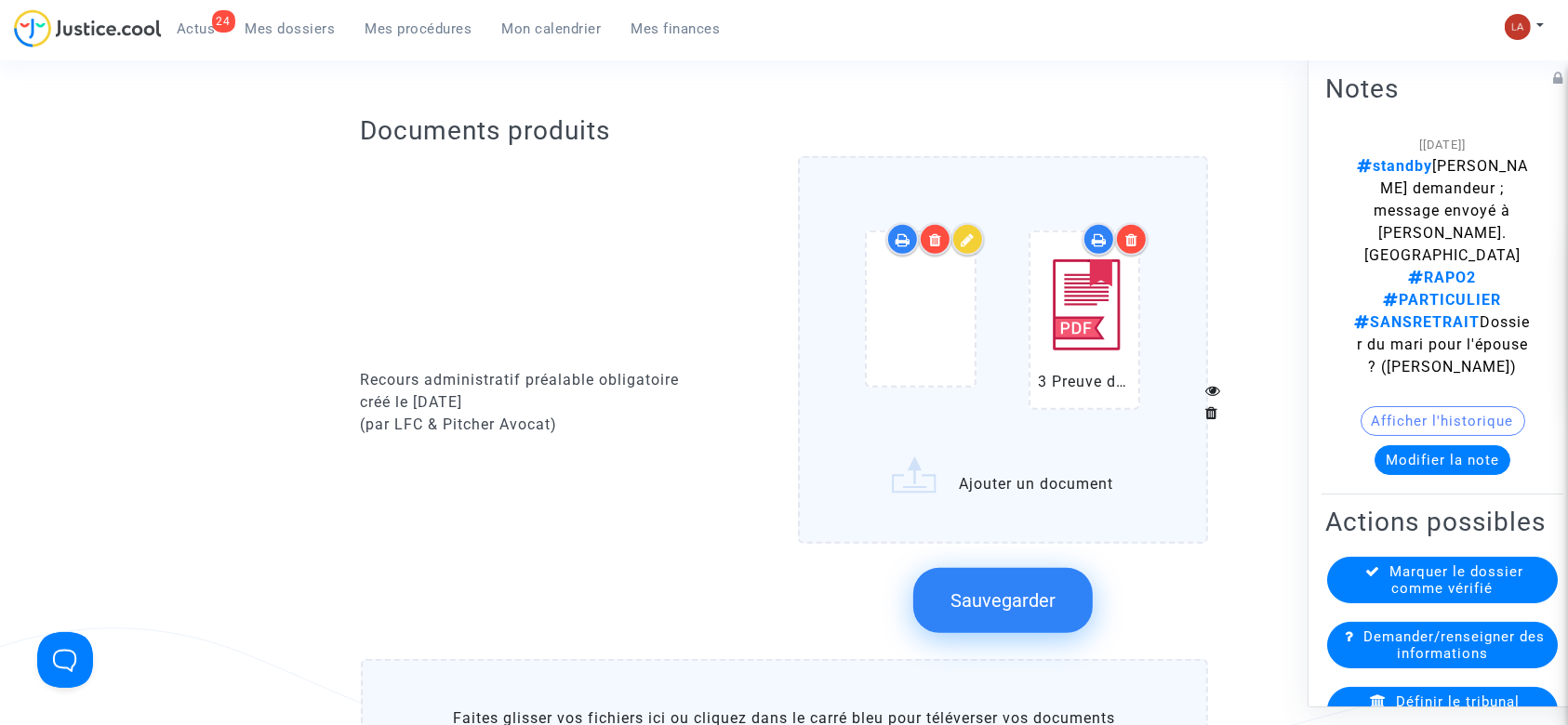
click at [1037, 626] on button "Sauvegarder" at bounding box center [1003, 600] width 179 height 65
click at [1408, 445] on button "Modifier la note" at bounding box center [1443, 460] width 136 height 30
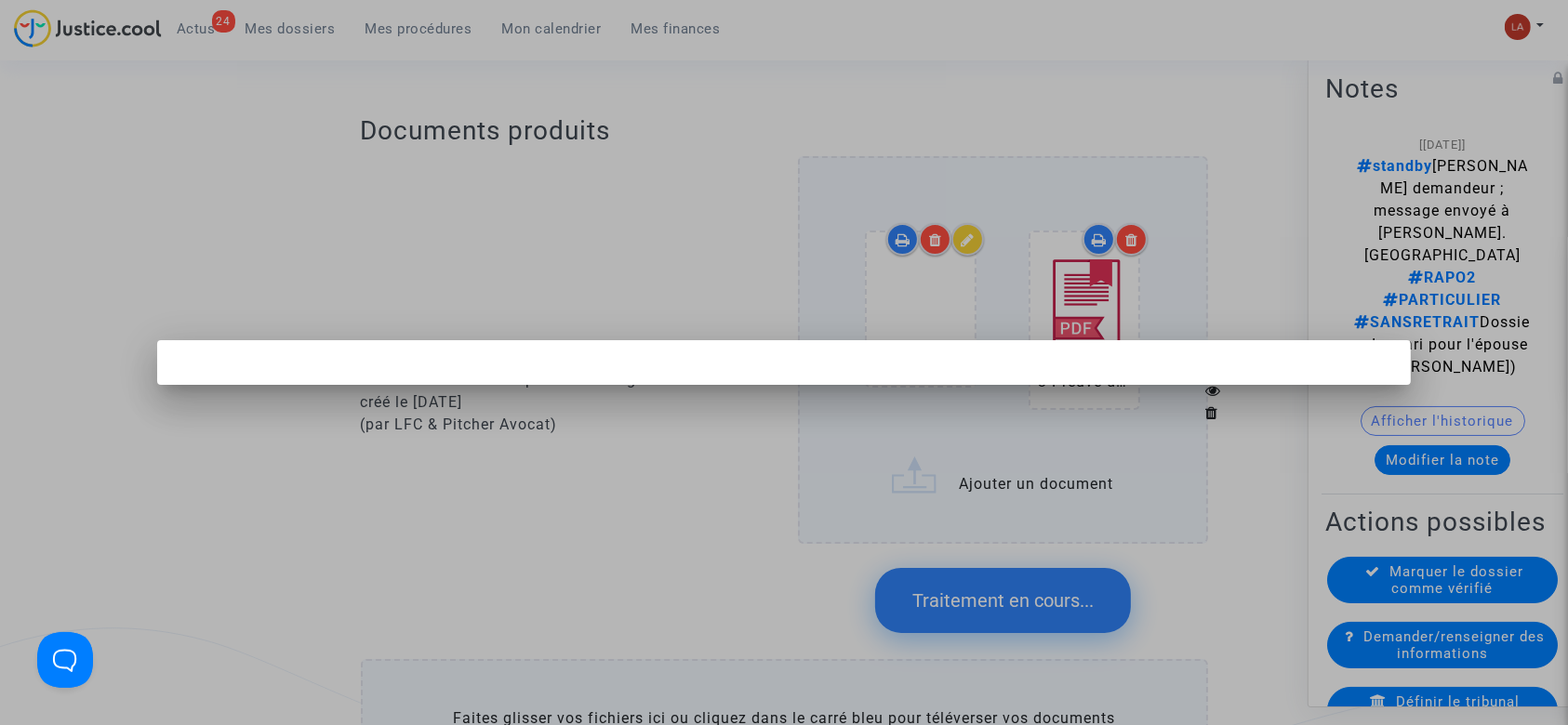
scroll to position [0, 0]
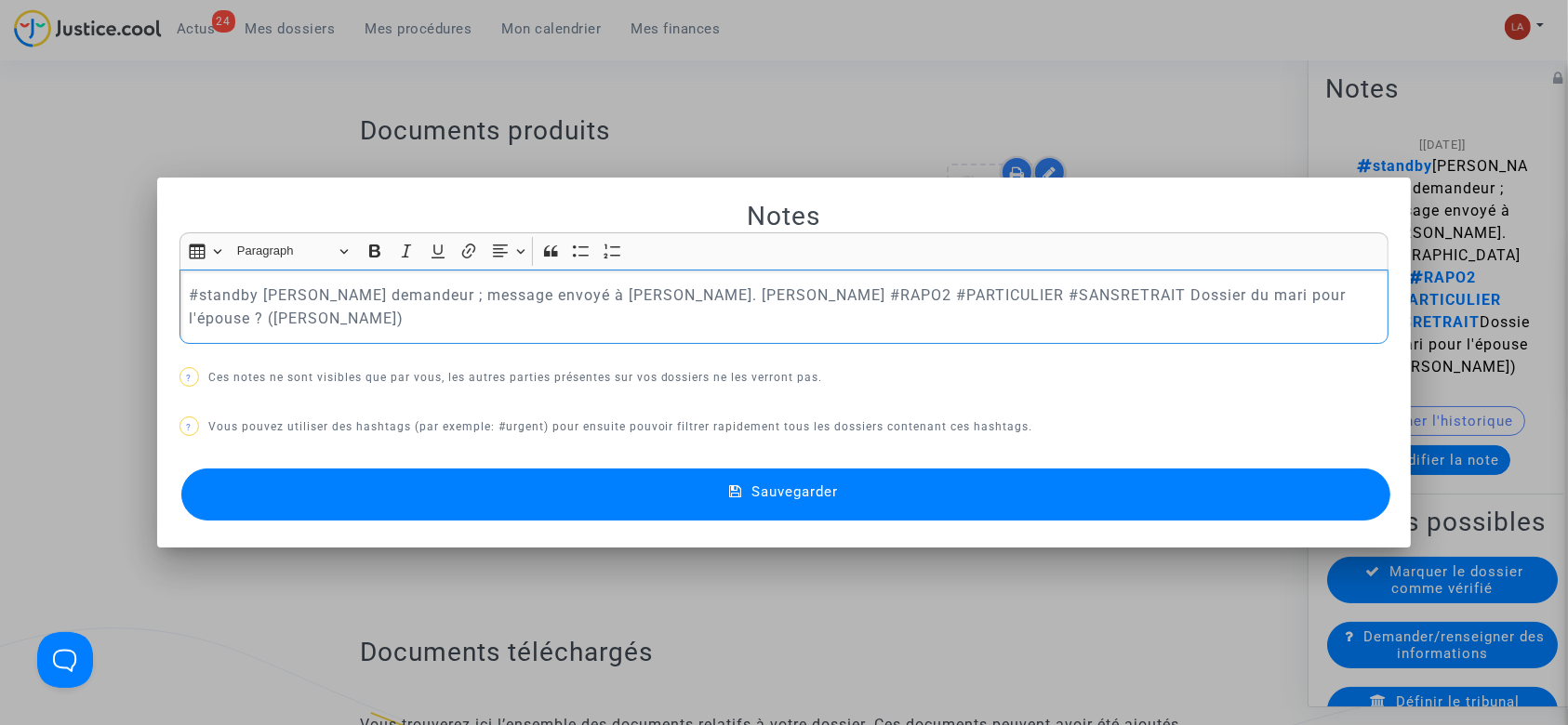
click at [669, 306] on p "#standby Mauvais demandeur ; message envoyé à Claire. Laurène #RAPO2 #PARTICULI…" at bounding box center [784, 306] width 1191 height 47
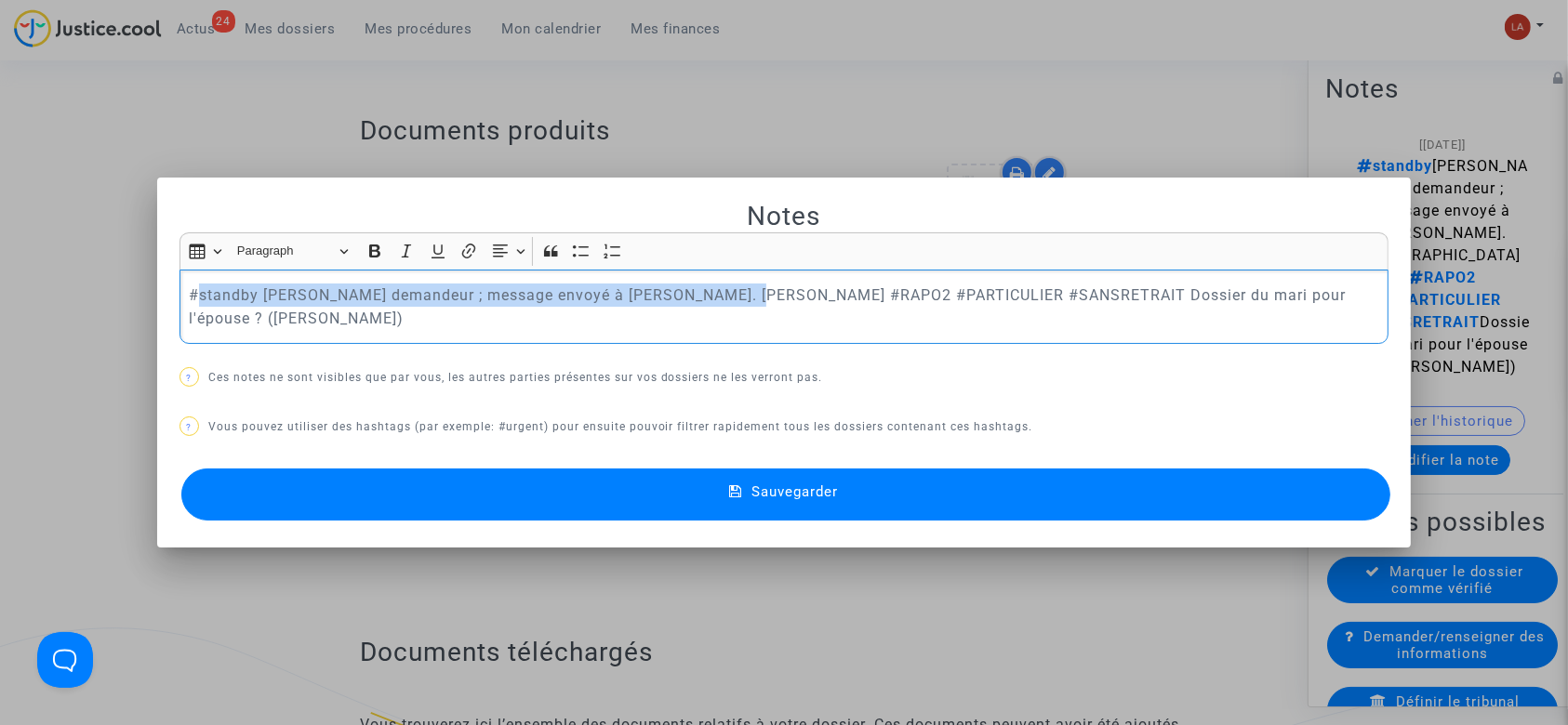
drag, startPoint x: 737, startPoint y: 306, endPoint x: 191, endPoint y: 302, distance: 546.0
click at [191, 302] on p "#standby Mauvais demandeur ; message envoyé à Claire. Laurène #RAPO2 #PARTICULI…" at bounding box center [784, 306] width 1191 height 47
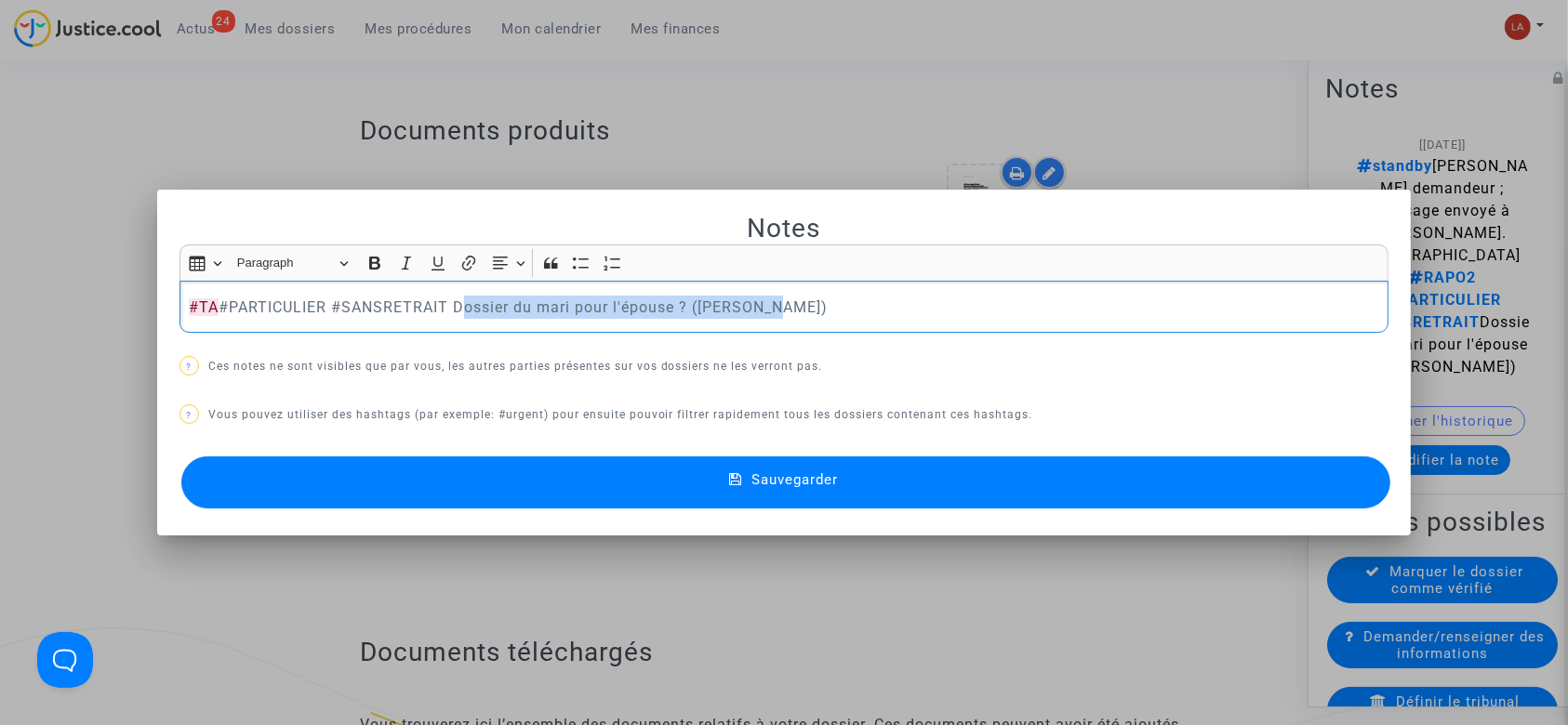
drag, startPoint x: 740, startPoint y: 329, endPoint x: 933, endPoint y: 327, distance: 193.0
click at [915, 329] on div "#TA #PARTICULIER #SANSRETRAIT Dossier du mari pour l'épouse ? (Hanane)" at bounding box center [784, 306] width 1210 height 52
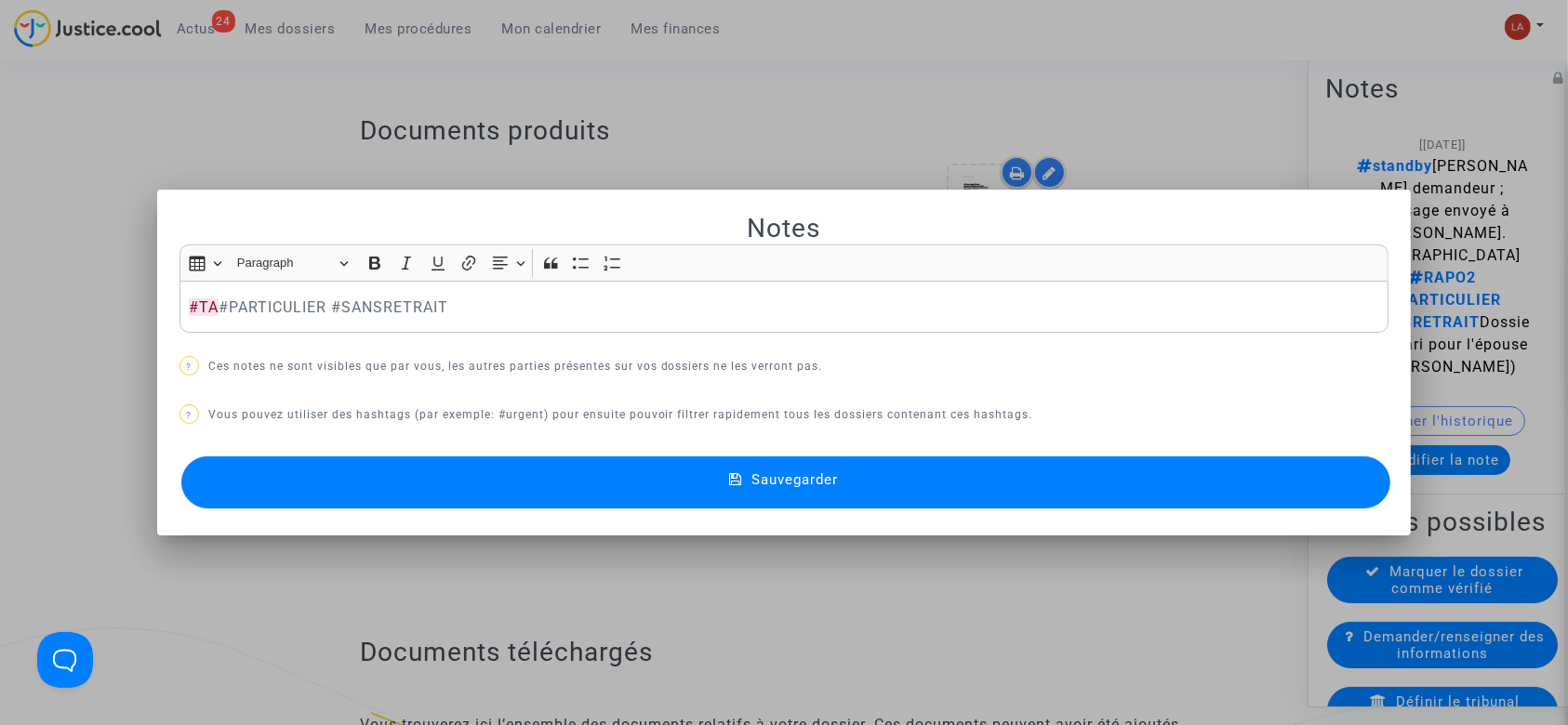
click at [932, 486] on button "Sauvegarder" at bounding box center [785, 483] width 1210 height 52
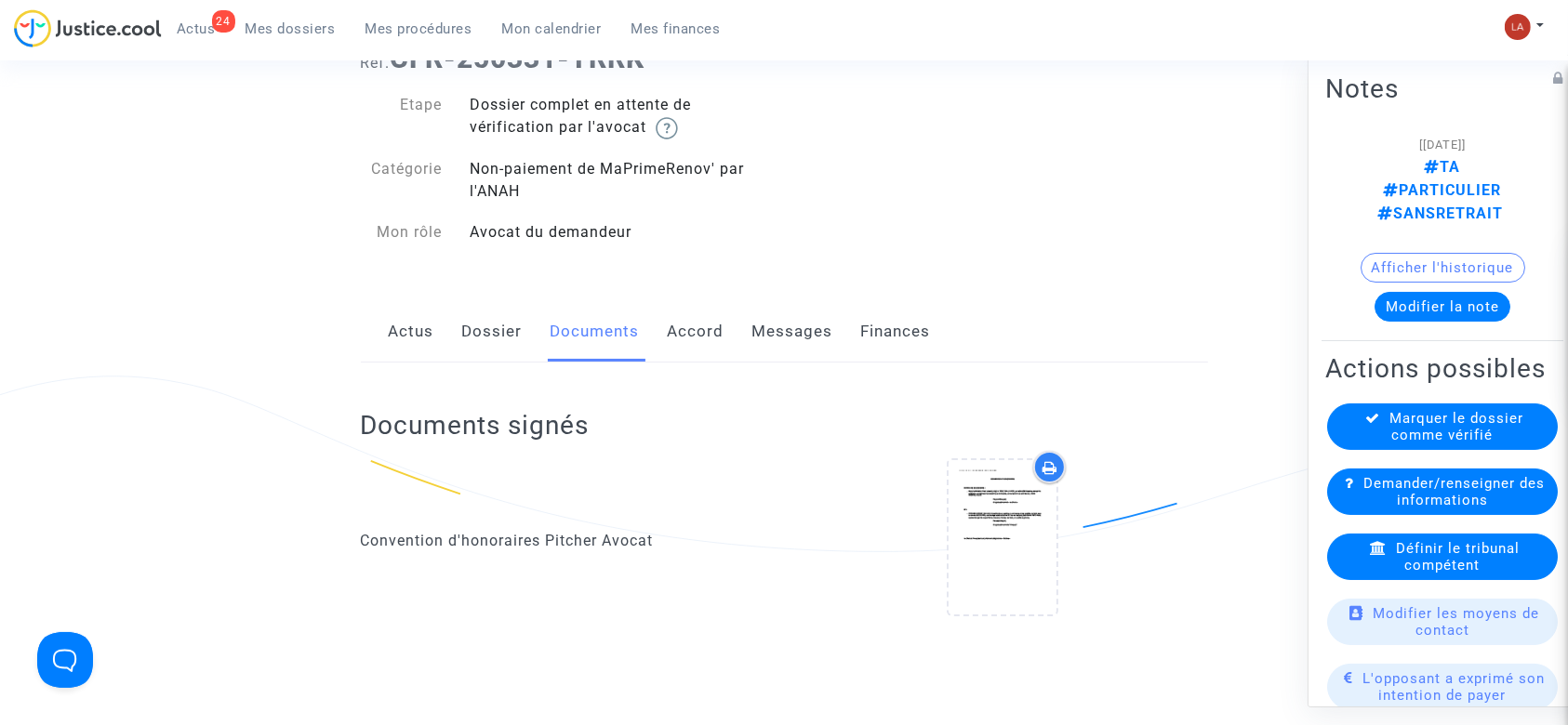
click at [507, 338] on link "Dossier" at bounding box center [492, 332] width 60 height 61
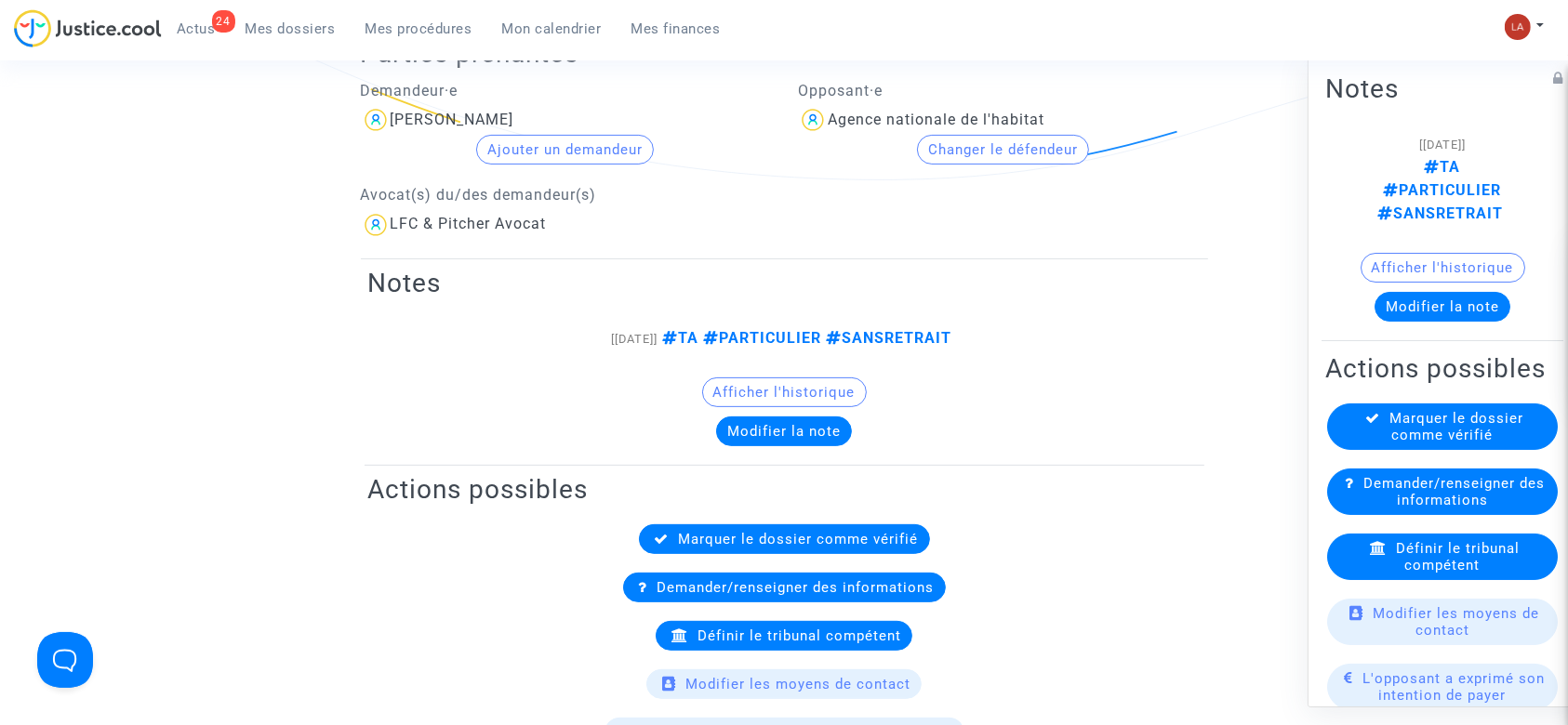
scroll to position [124, 0]
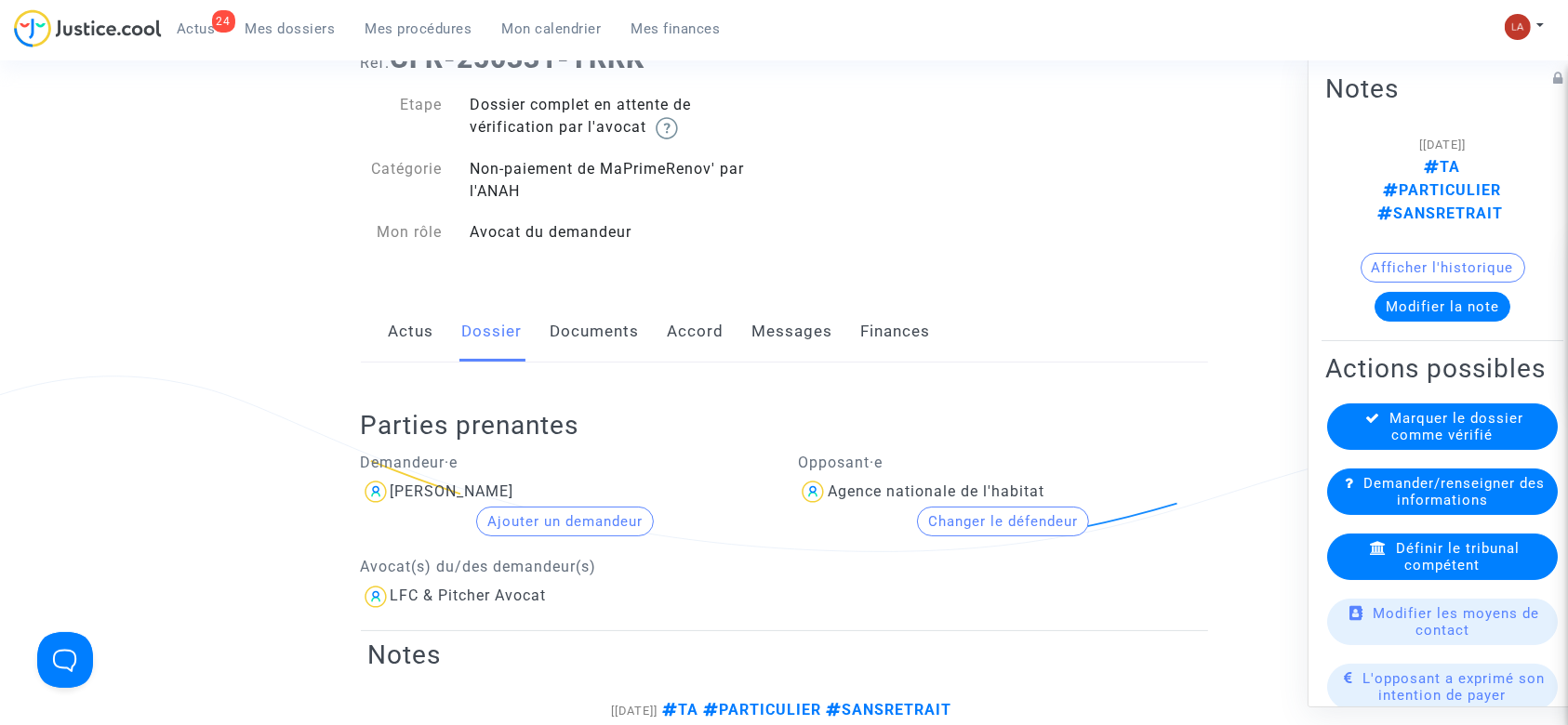
click at [580, 340] on link "Documents" at bounding box center [595, 332] width 89 height 61
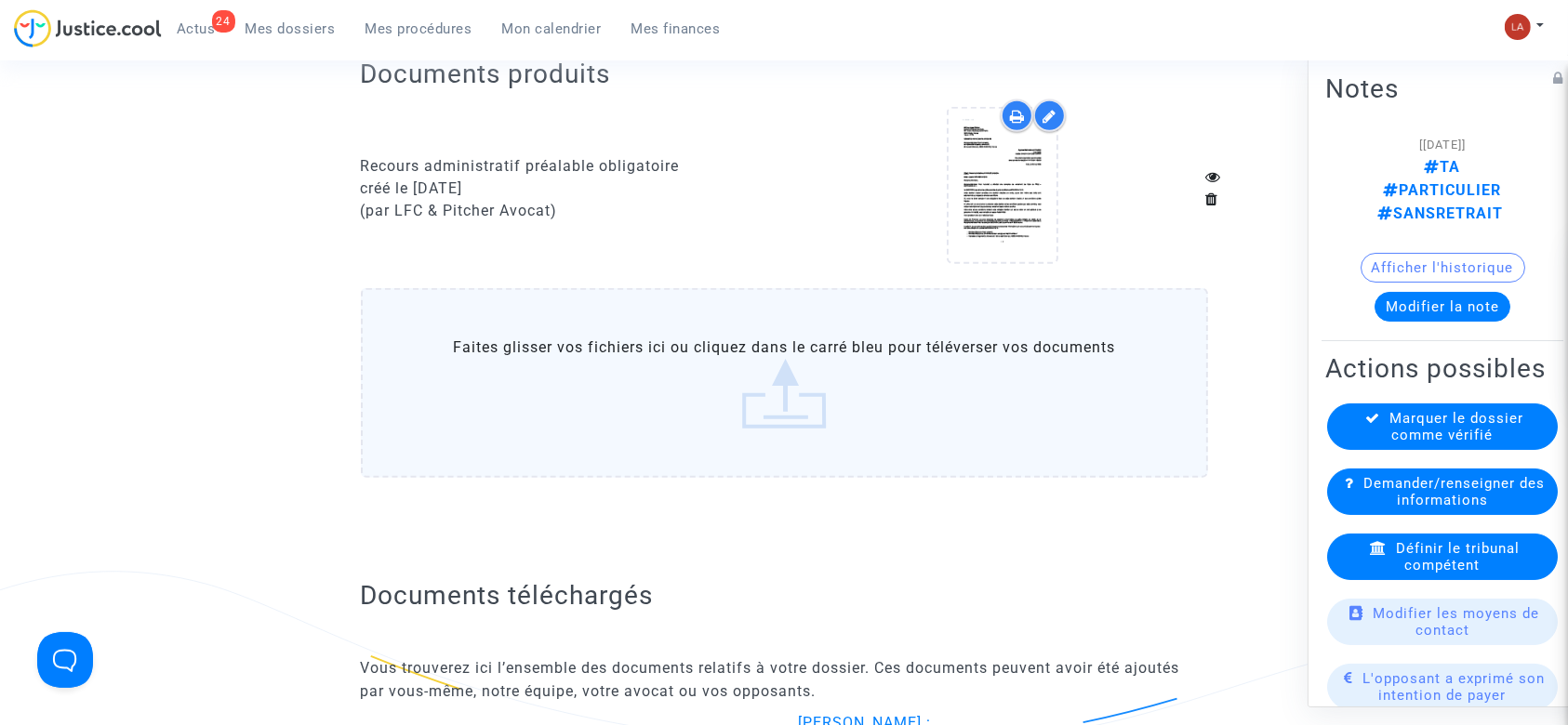
scroll to position [1239, 0]
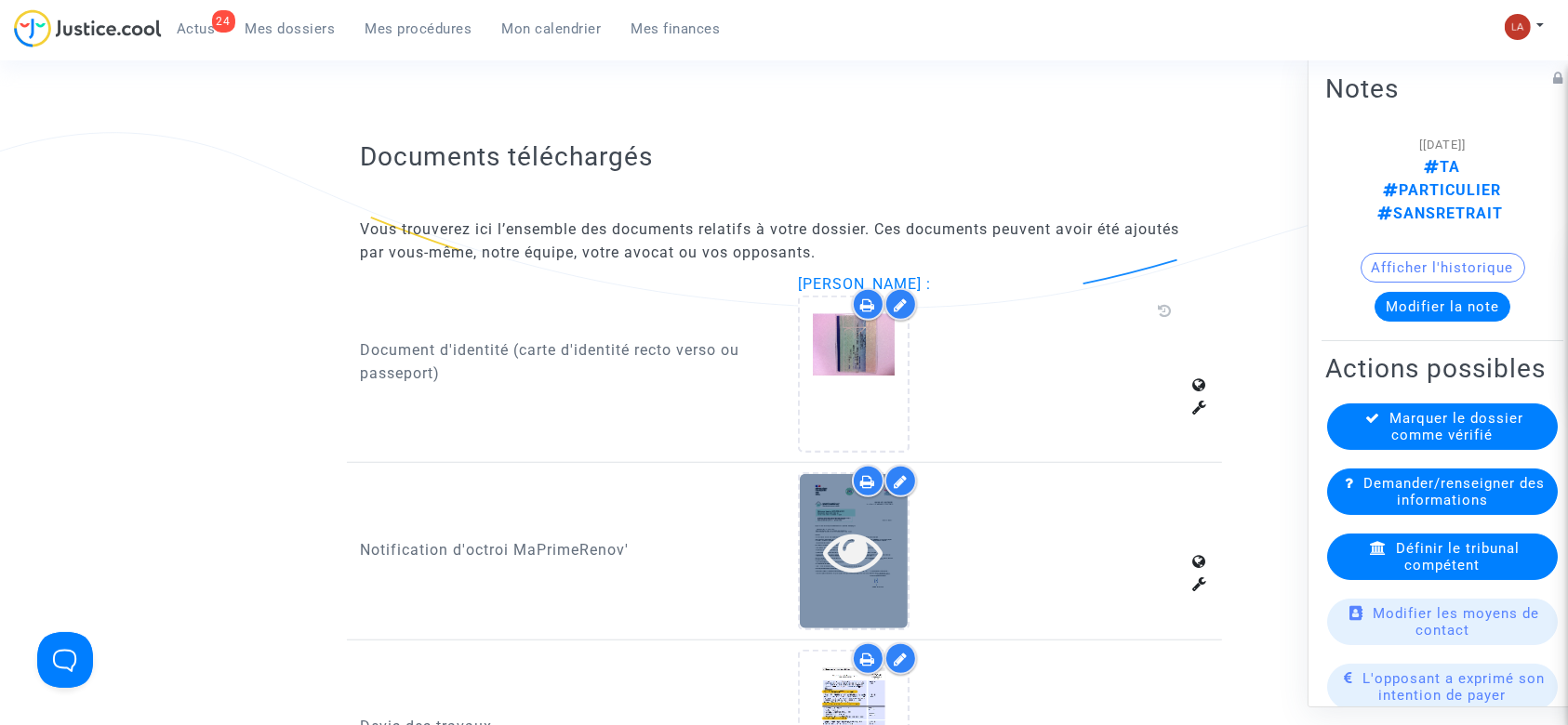
click at [868, 556] on icon at bounding box center [853, 552] width 60 height 59
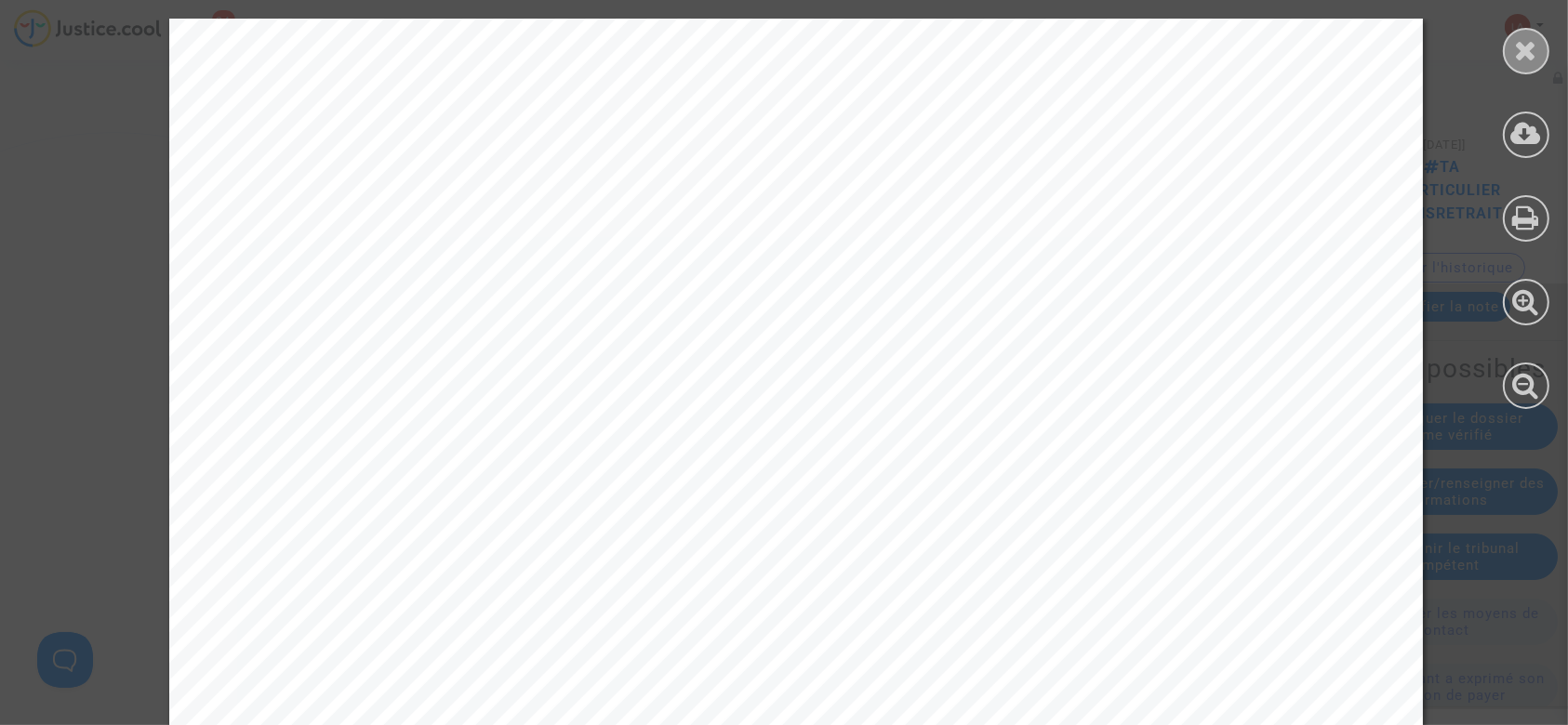
click at [1518, 59] on icon at bounding box center [1527, 50] width 23 height 28
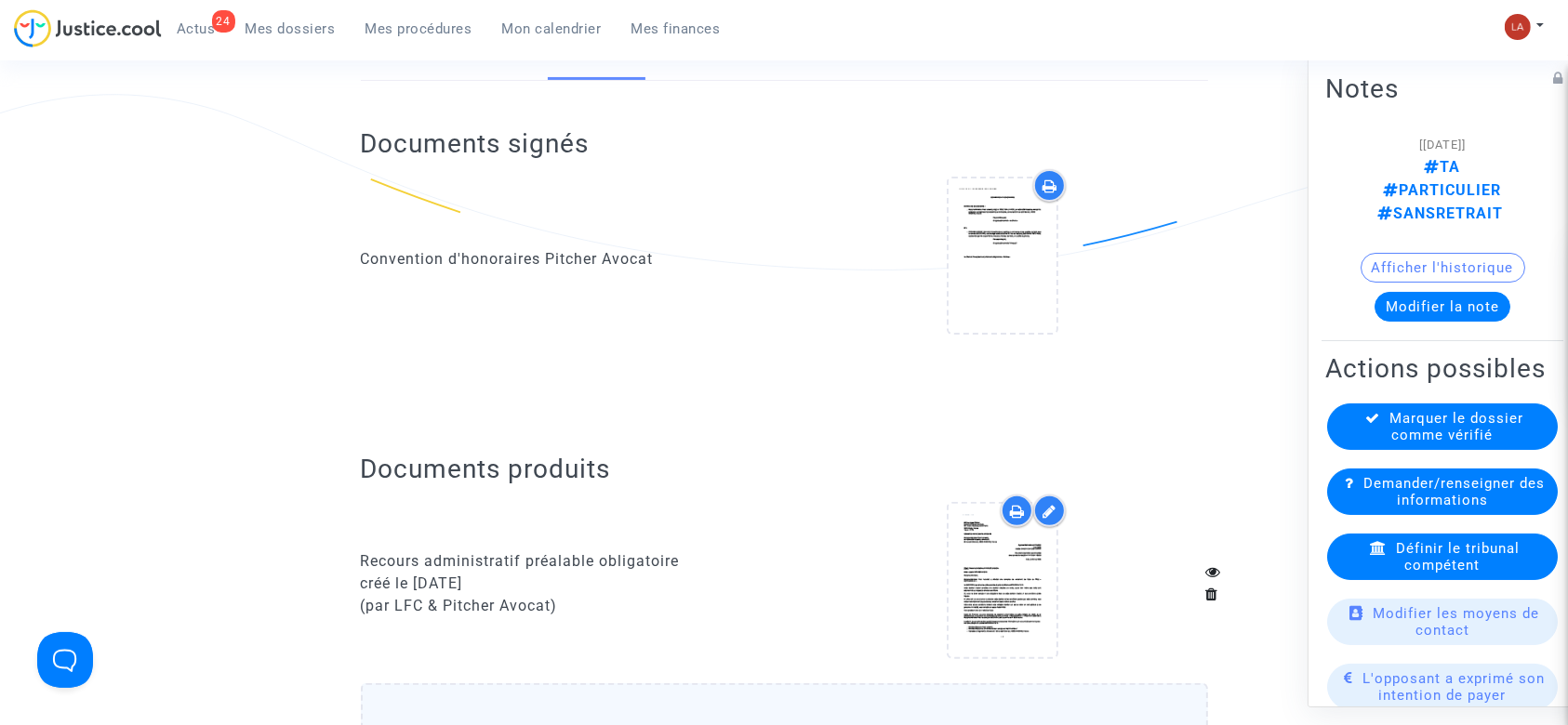
scroll to position [124, 0]
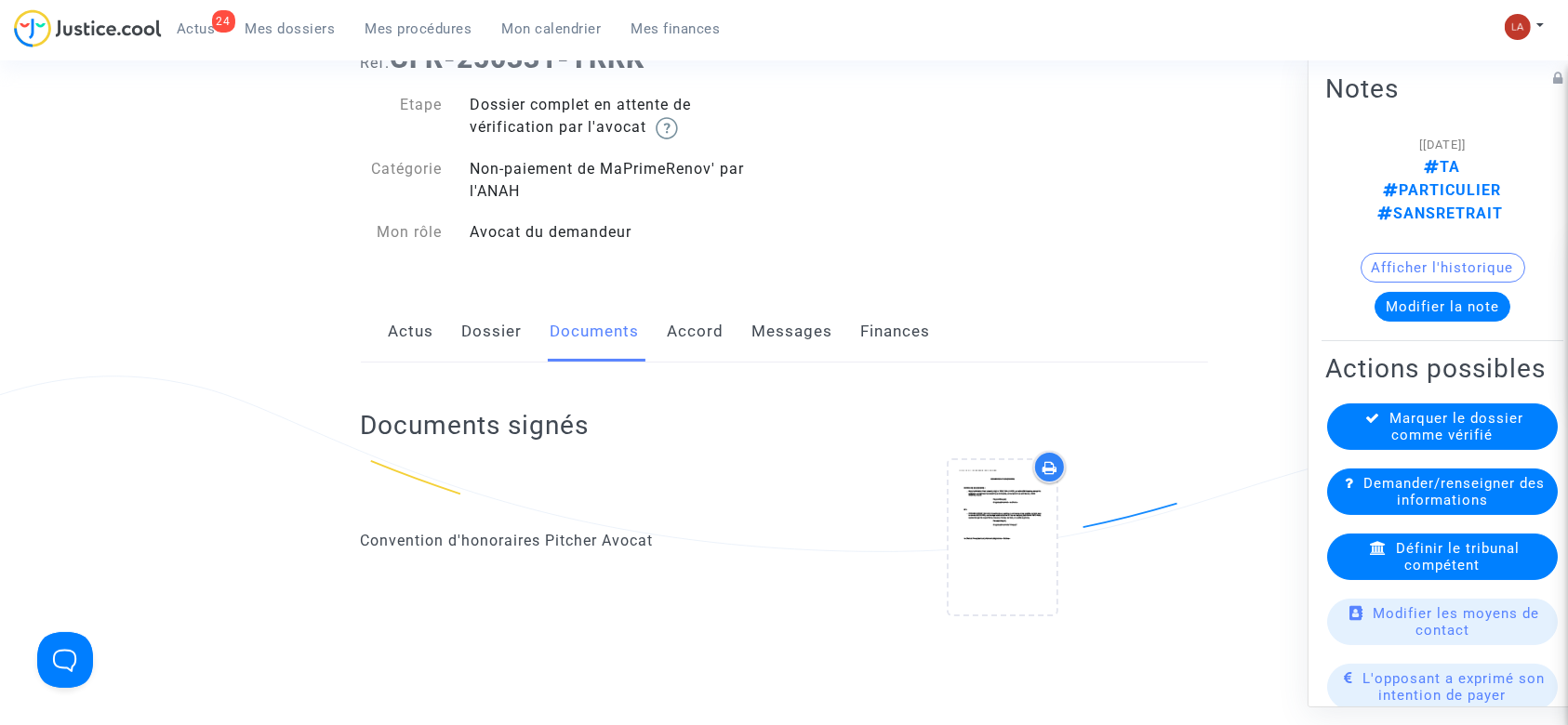
click at [495, 316] on link "Dossier" at bounding box center [492, 332] width 60 height 61
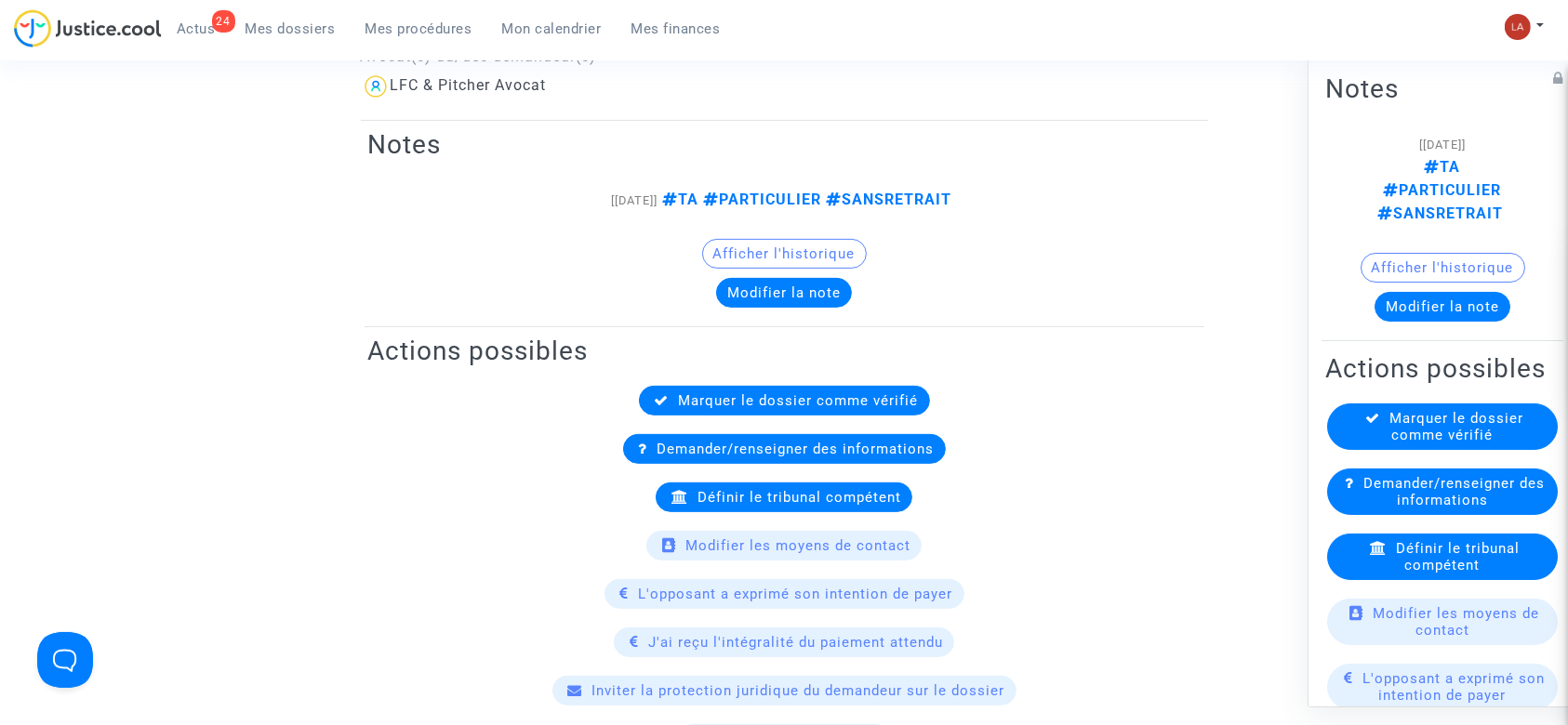
scroll to position [868, 0]
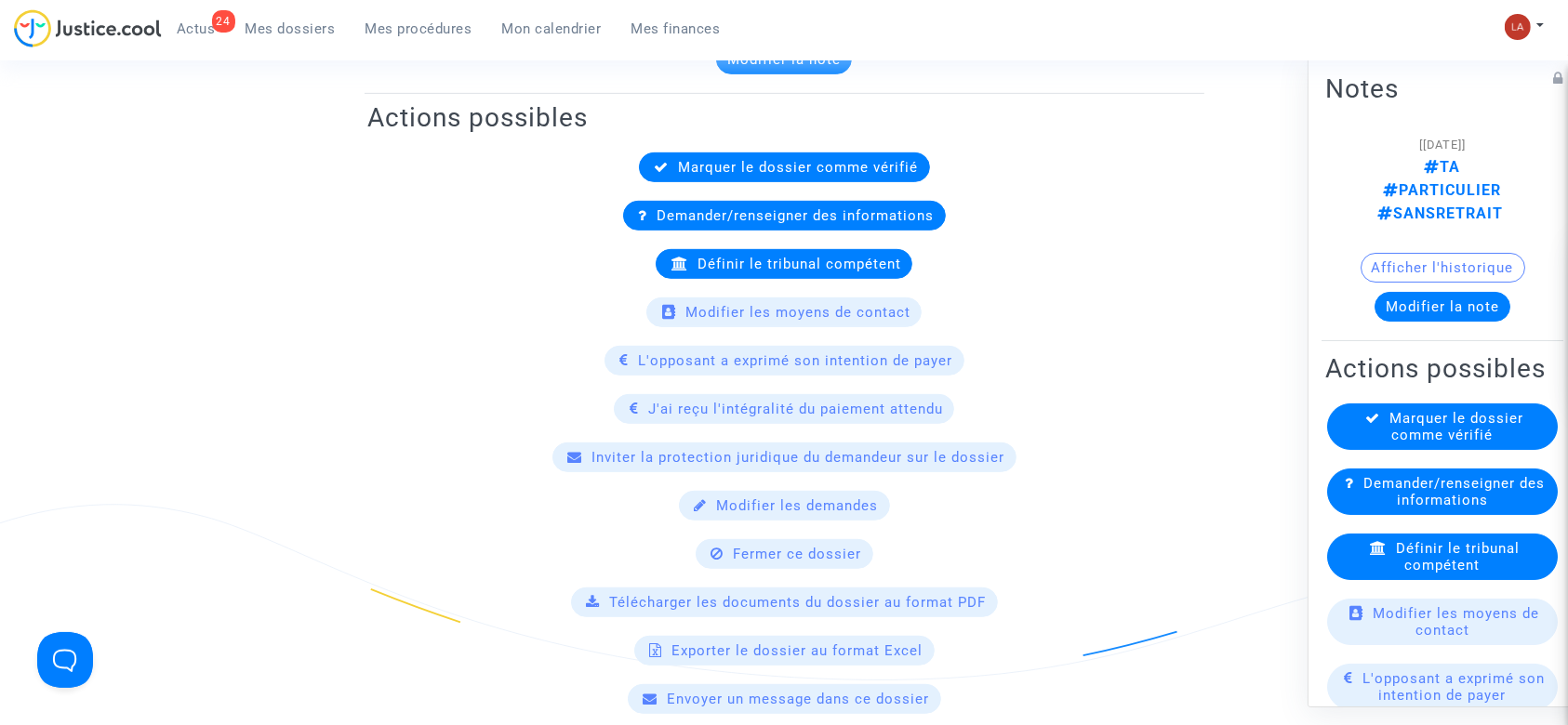
click at [1493, 551] on div "Définir le tribunal compétent" at bounding box center [1443, 556] width 231 height 47
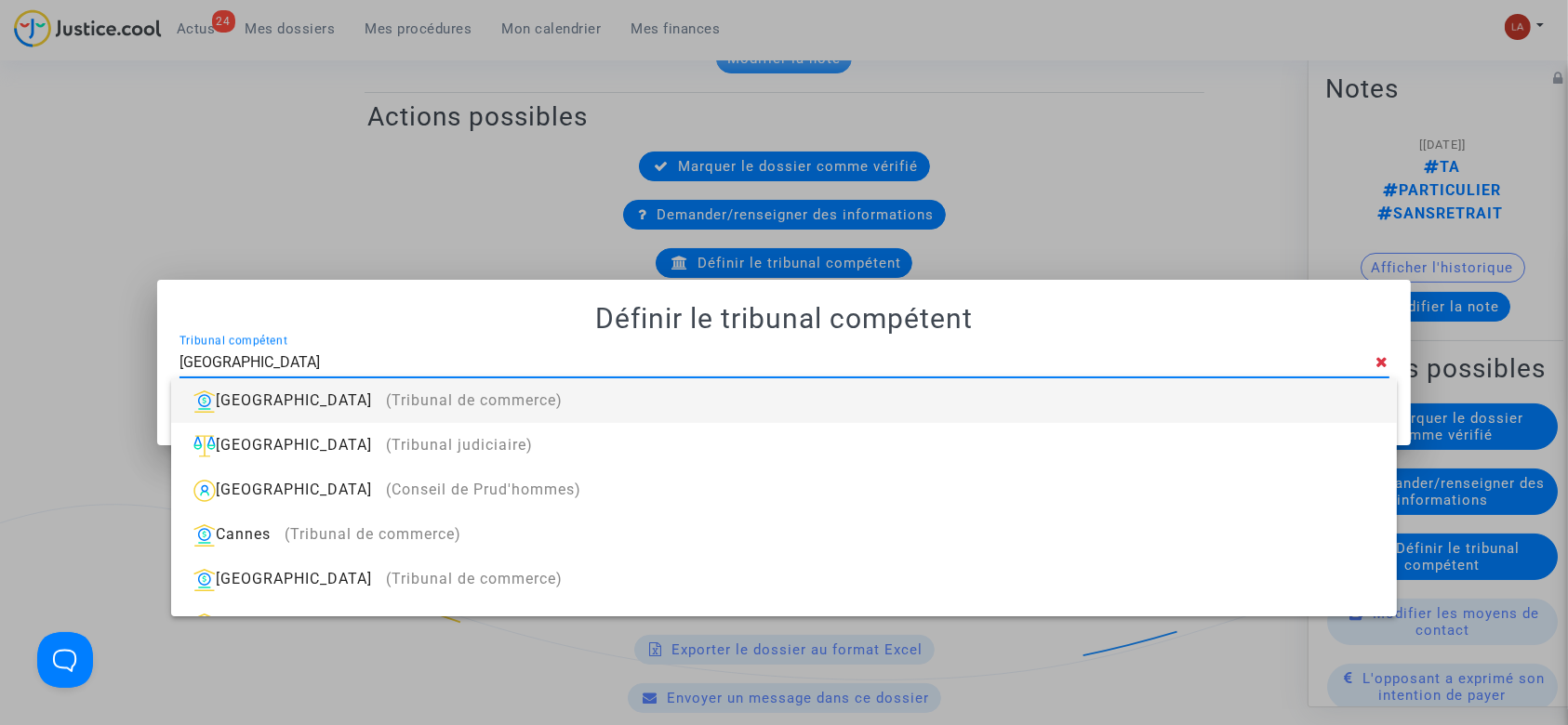
type input "angers"
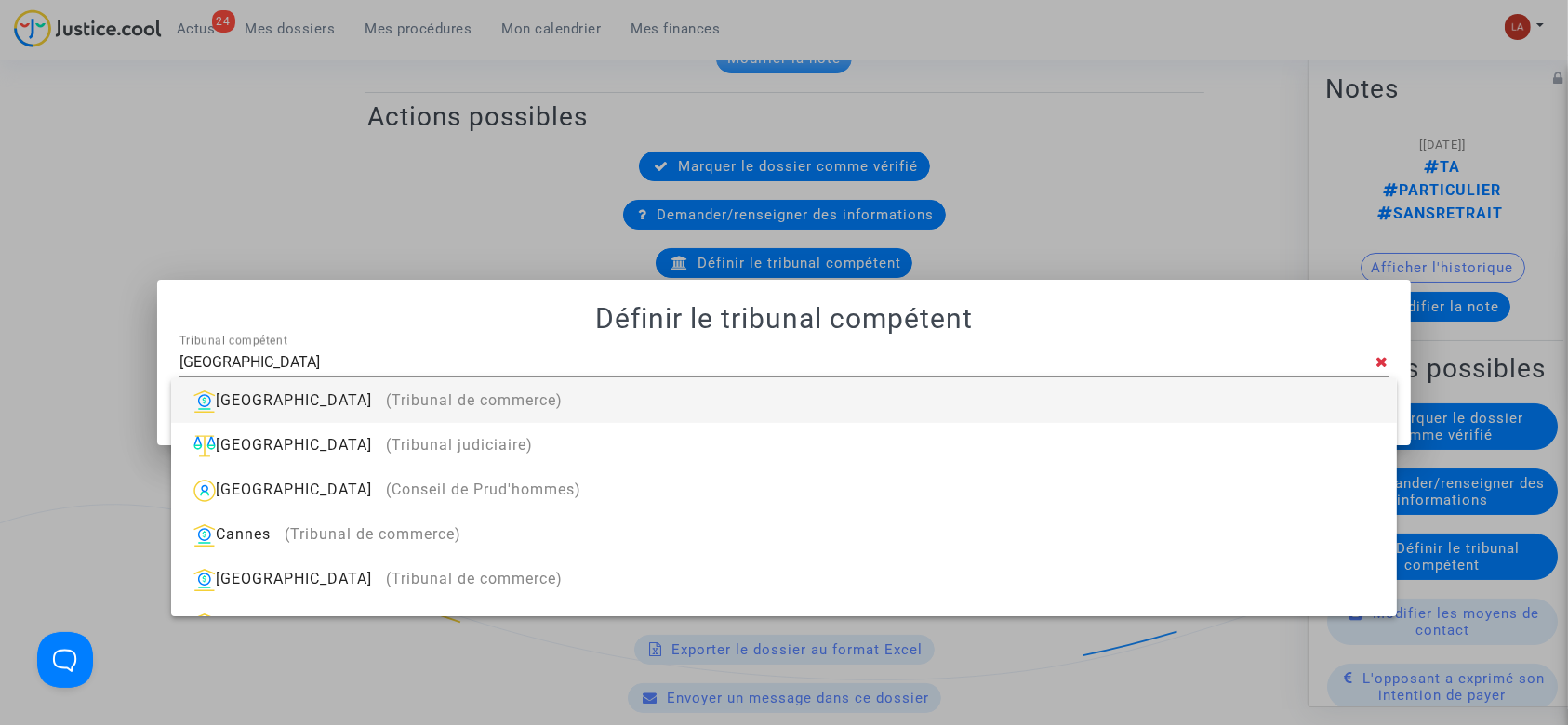
click at [475, 113] on div at bounding box center [784, 362] width 1568 height 725
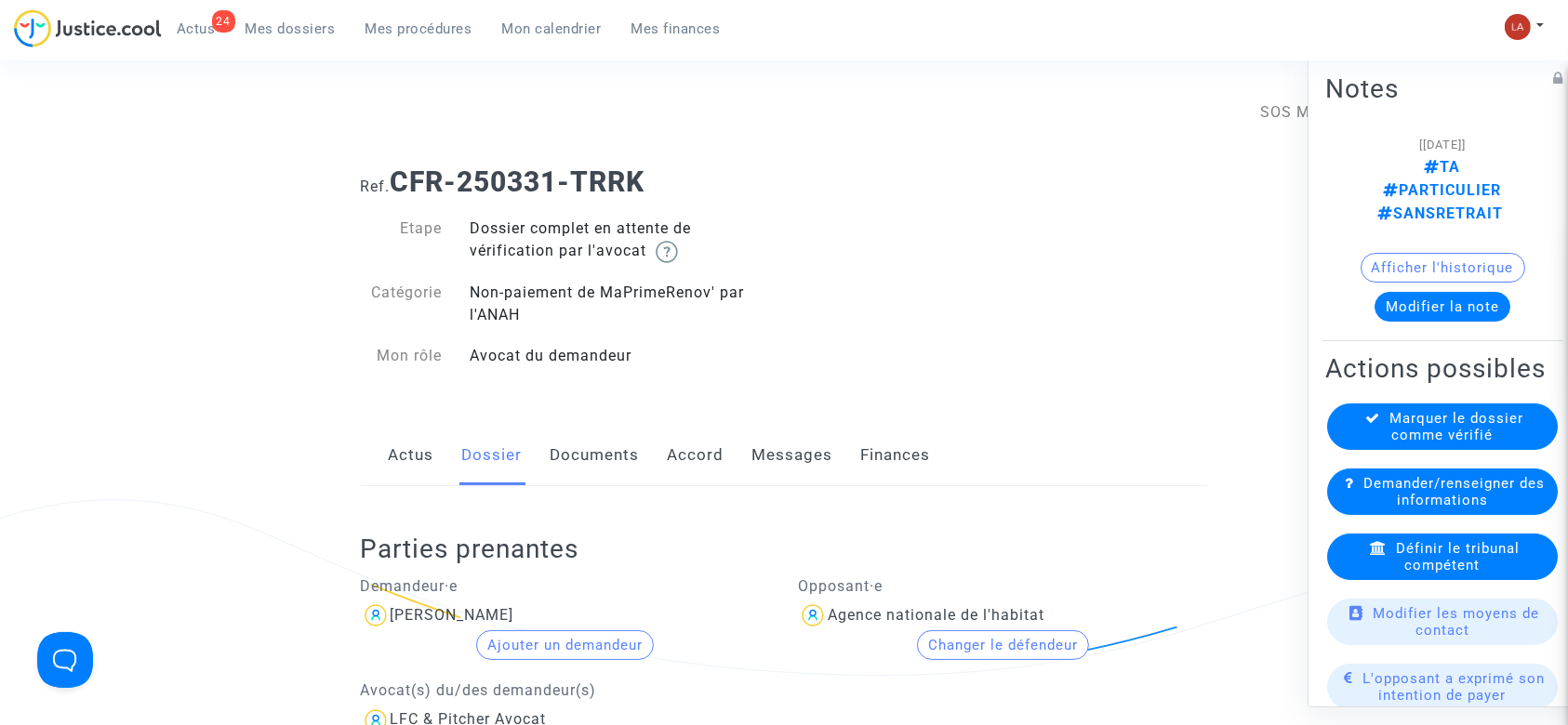
click at [641, 460] on div "Actus Dossier Documents Accord Messages Finances" at bounding box center [784, 456] width 848 height 62
click at [611, 460] on link "Documents" at bounding box center [595, 456] width 89 height 61
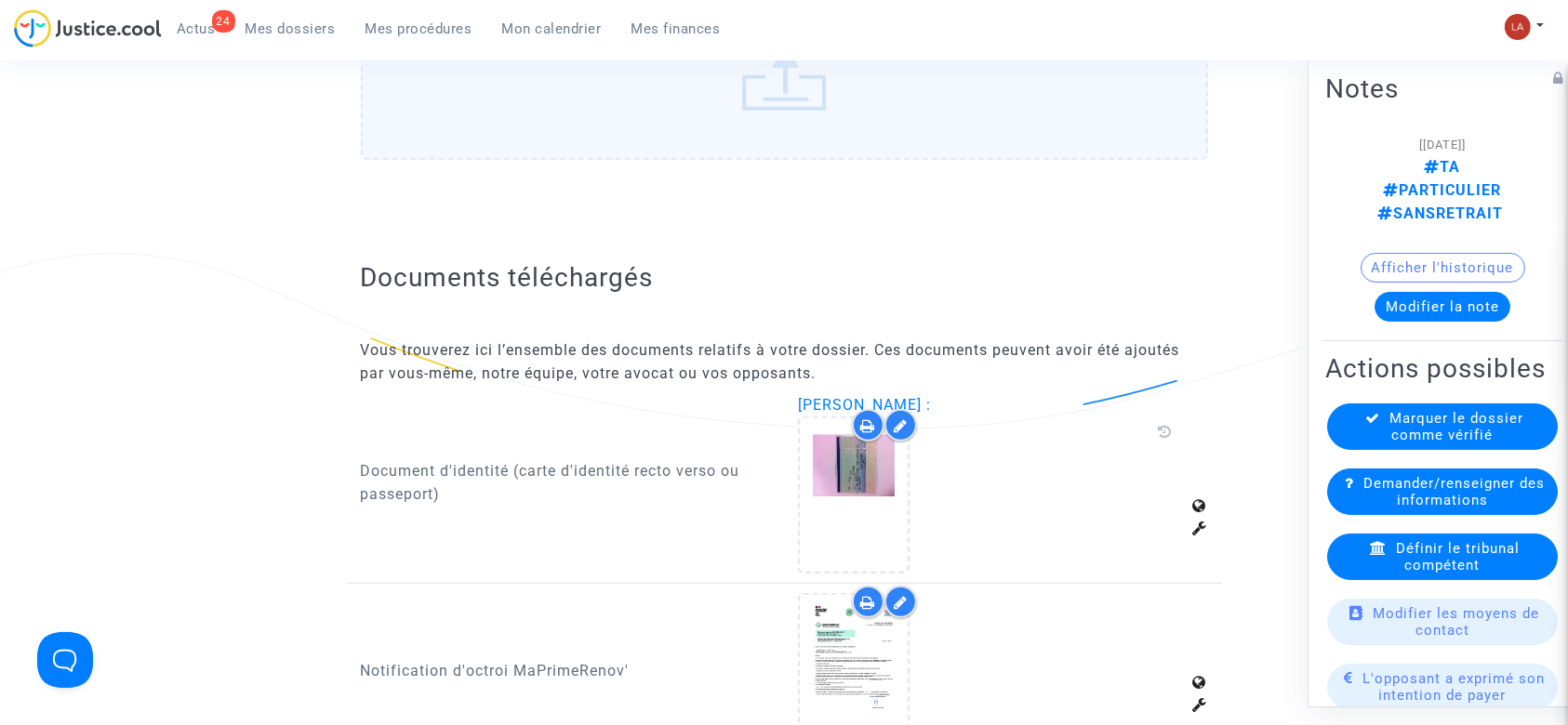
scroll to position [1364, 0]
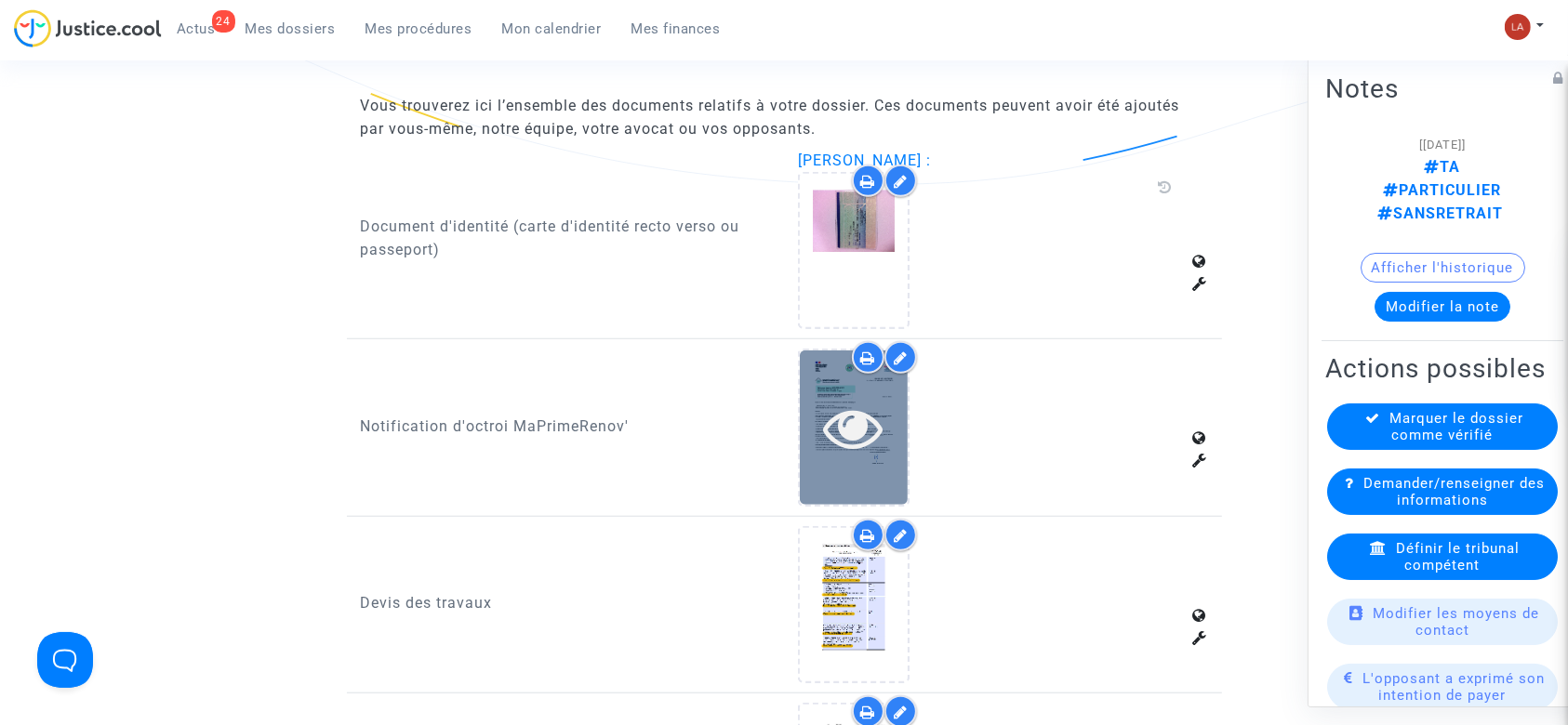
click at [822, 421] on div at bounding box center [853, 428] width 108 height 59
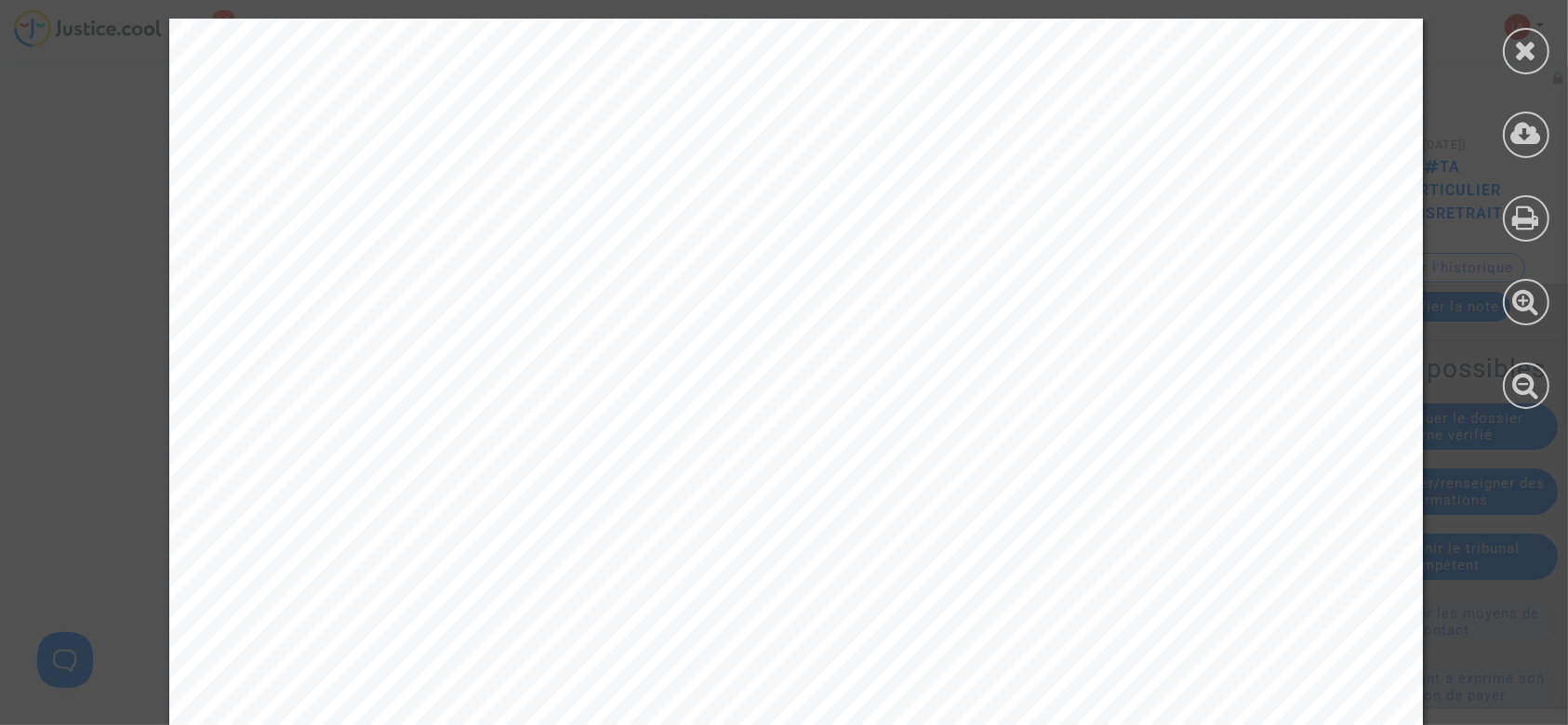
scroll to position [124, 0]
click at [1537, 42] on icon at bounding box center [1527, 50] width 23 height 28
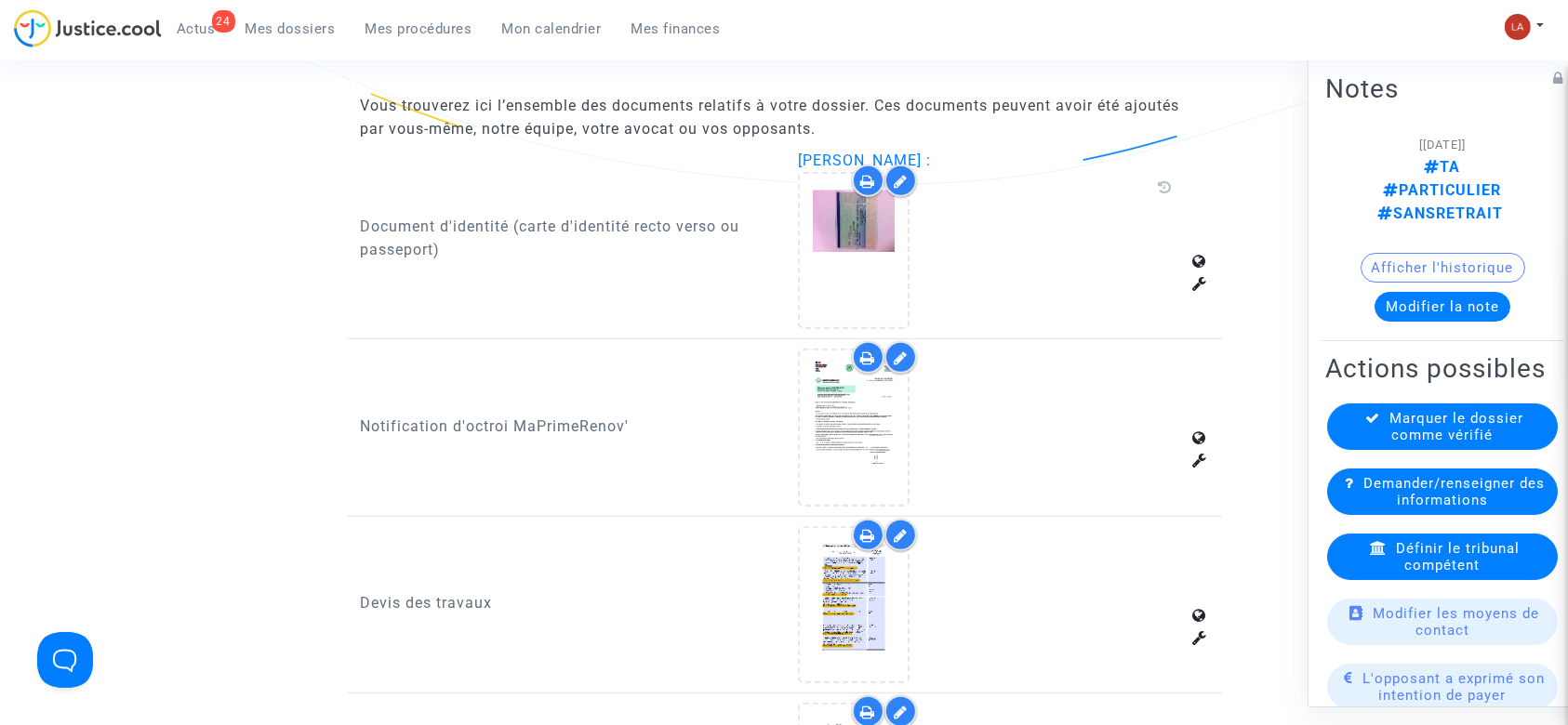
click at [1378, 533] on div "Définir le tribunal compétent" at bounding box center [1443, 556] width 231 height 47
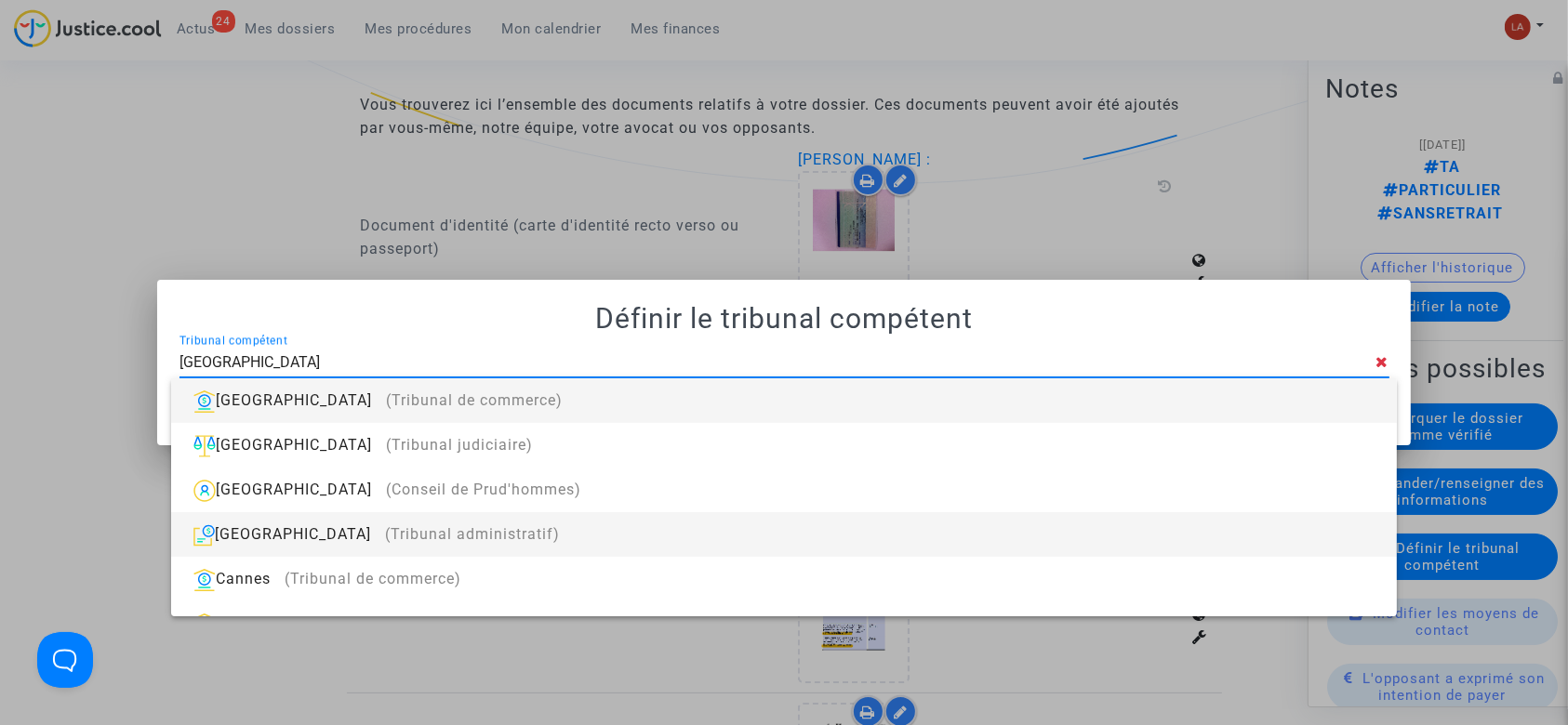
type input "nantes"
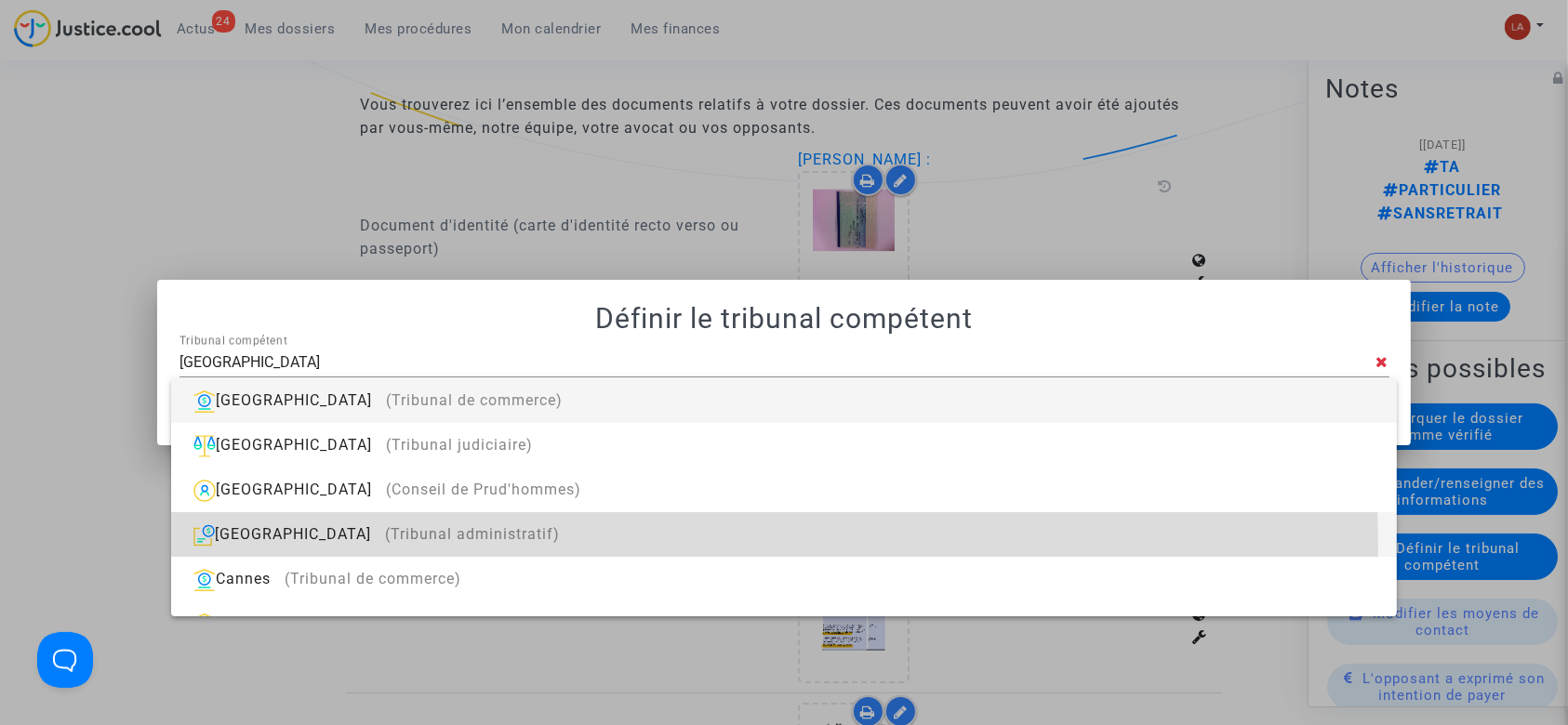
click at [410, 546] on div "Nantes (Tribunal administratif)" at bounding box center [784, 534] width 1195 height 45
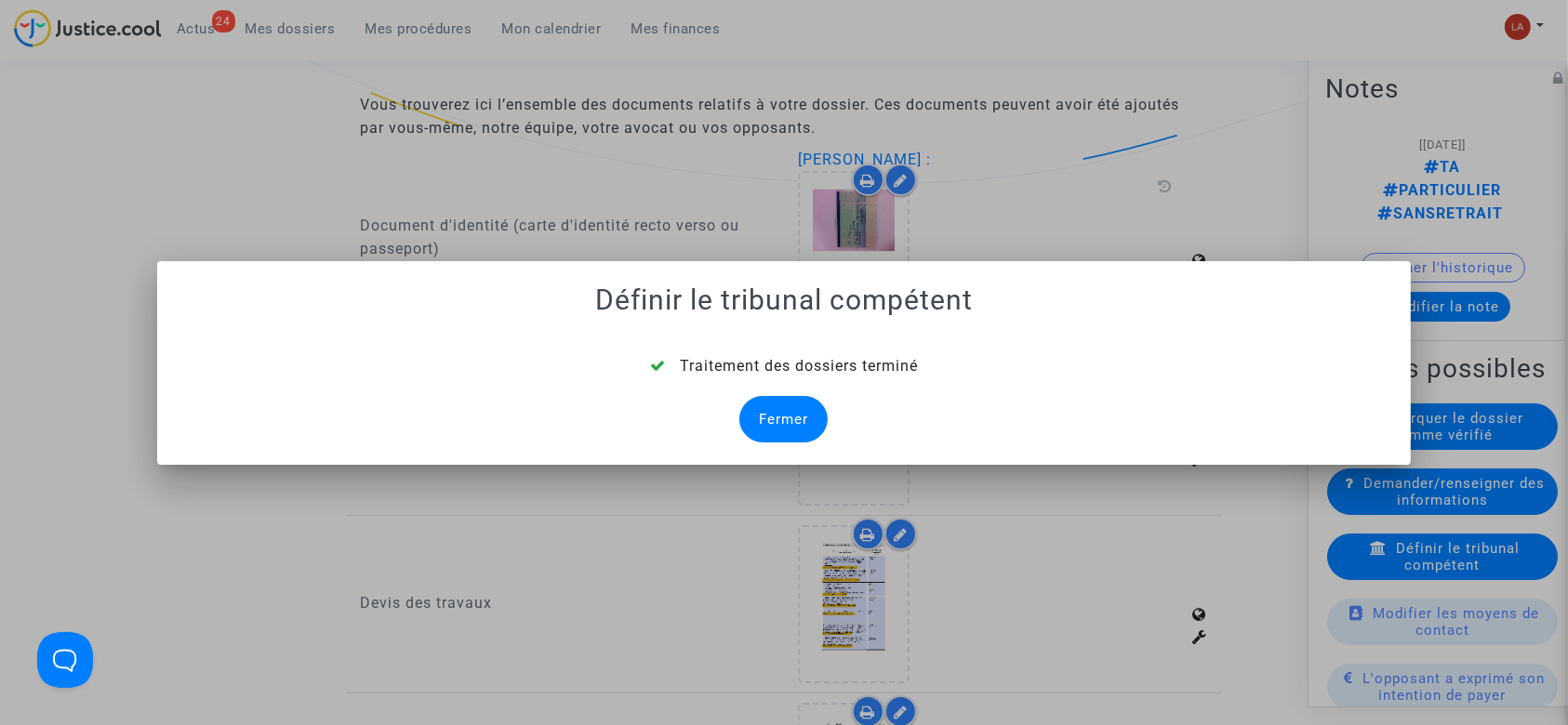
click at [779, 419] on div "Fermer" at bounding box center [784, 419] width 88 height 47
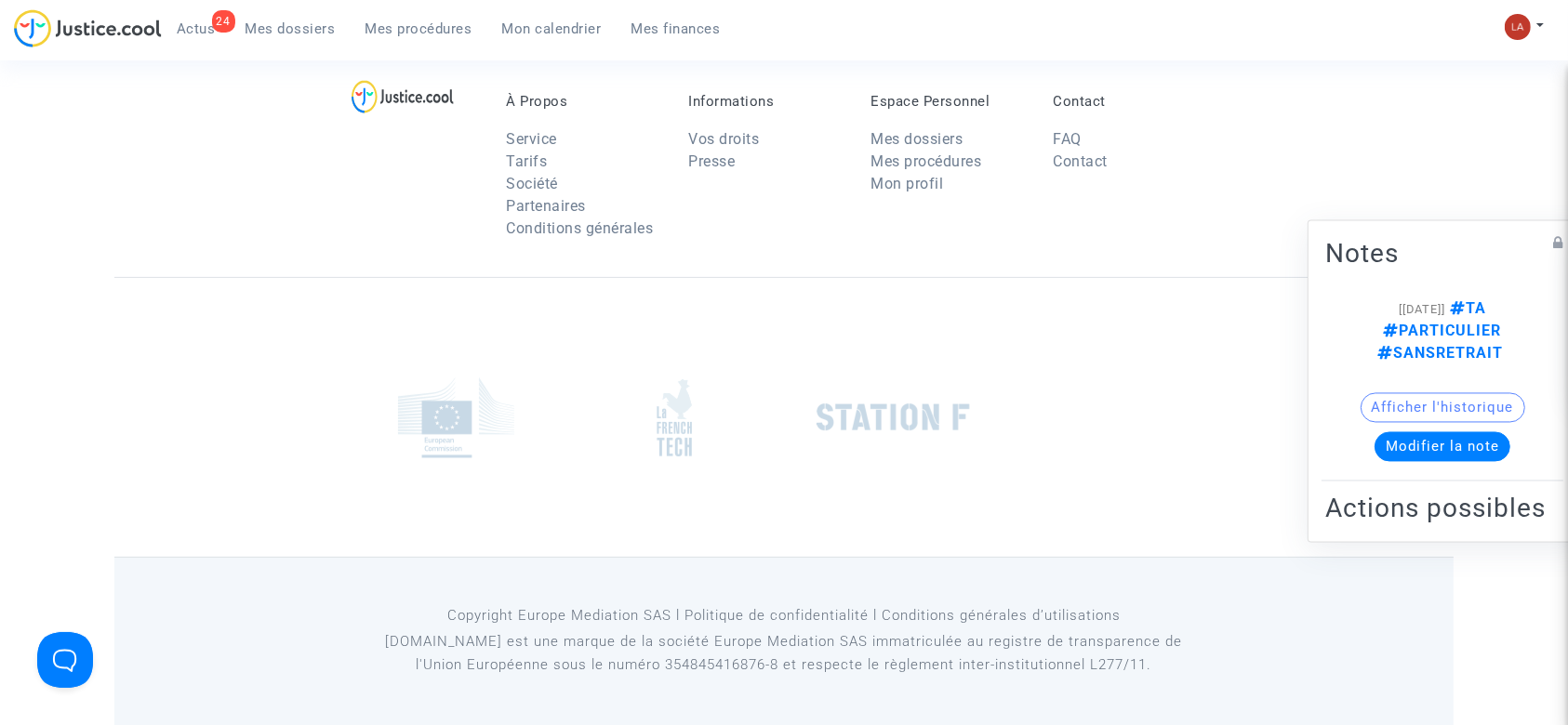
scroll to position [1364, 0]
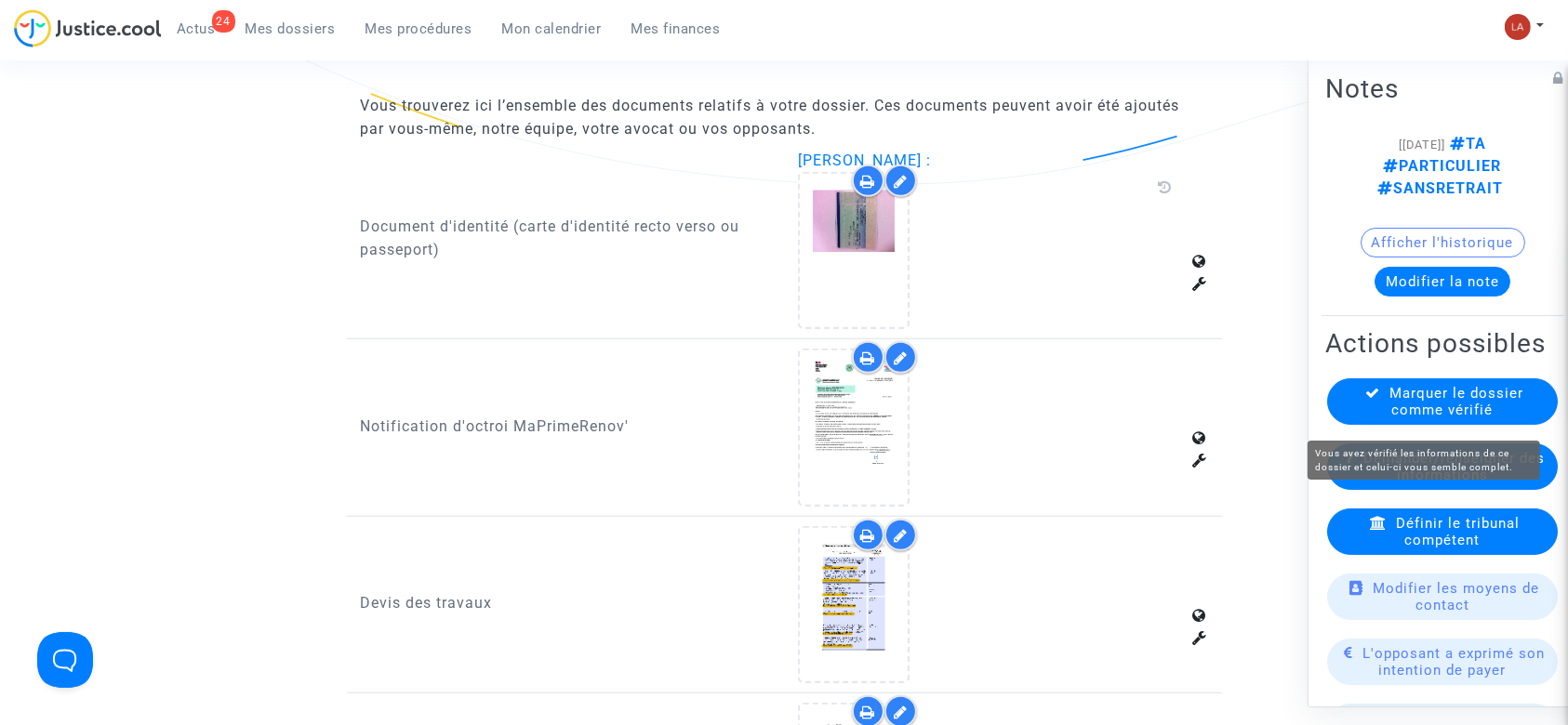
click at [1396, 413] on span "Marquer le dossier comme vérifié" at bounding box center [1458, 401] width 134 height 34
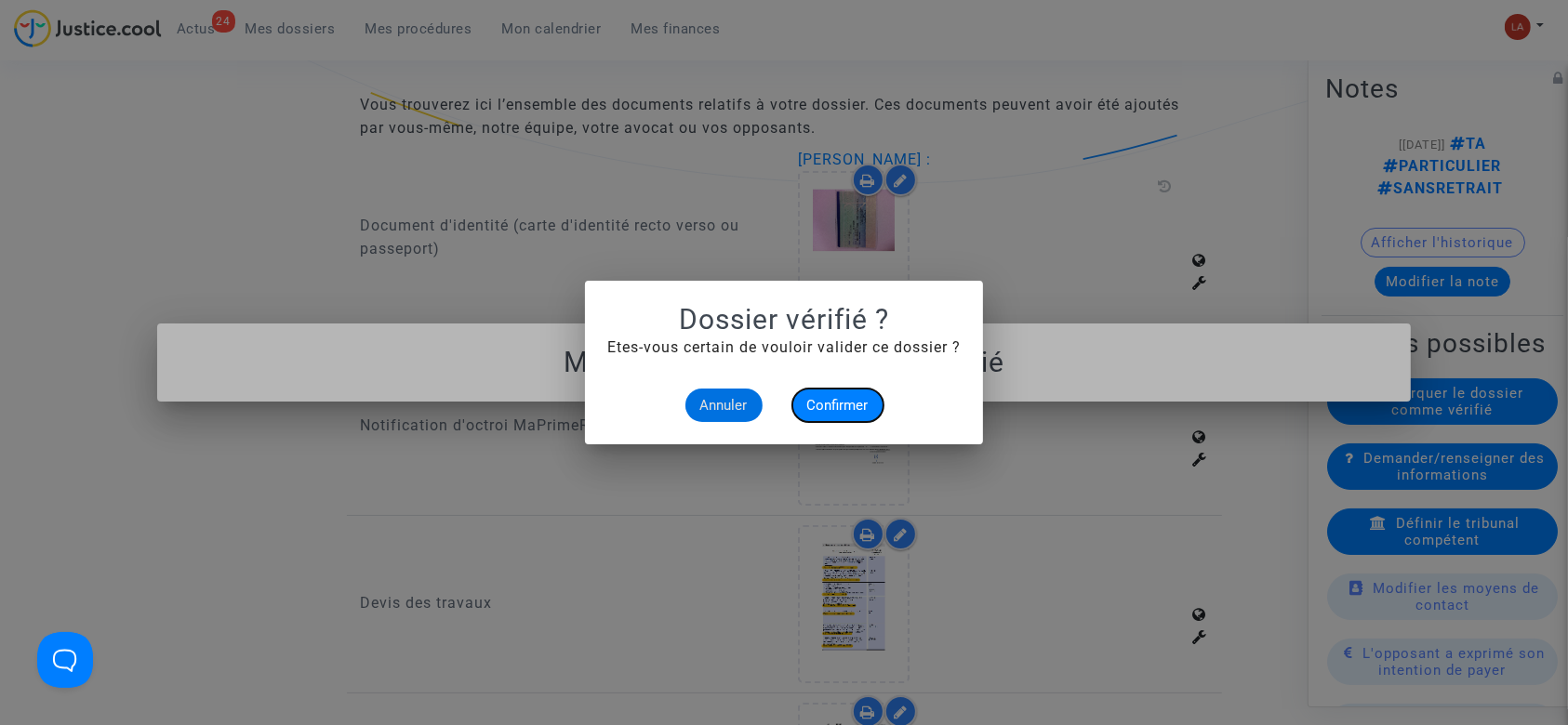
click at [869, 407] on button "Confirmer" at bounding box center [837, 405] width 91 height 34
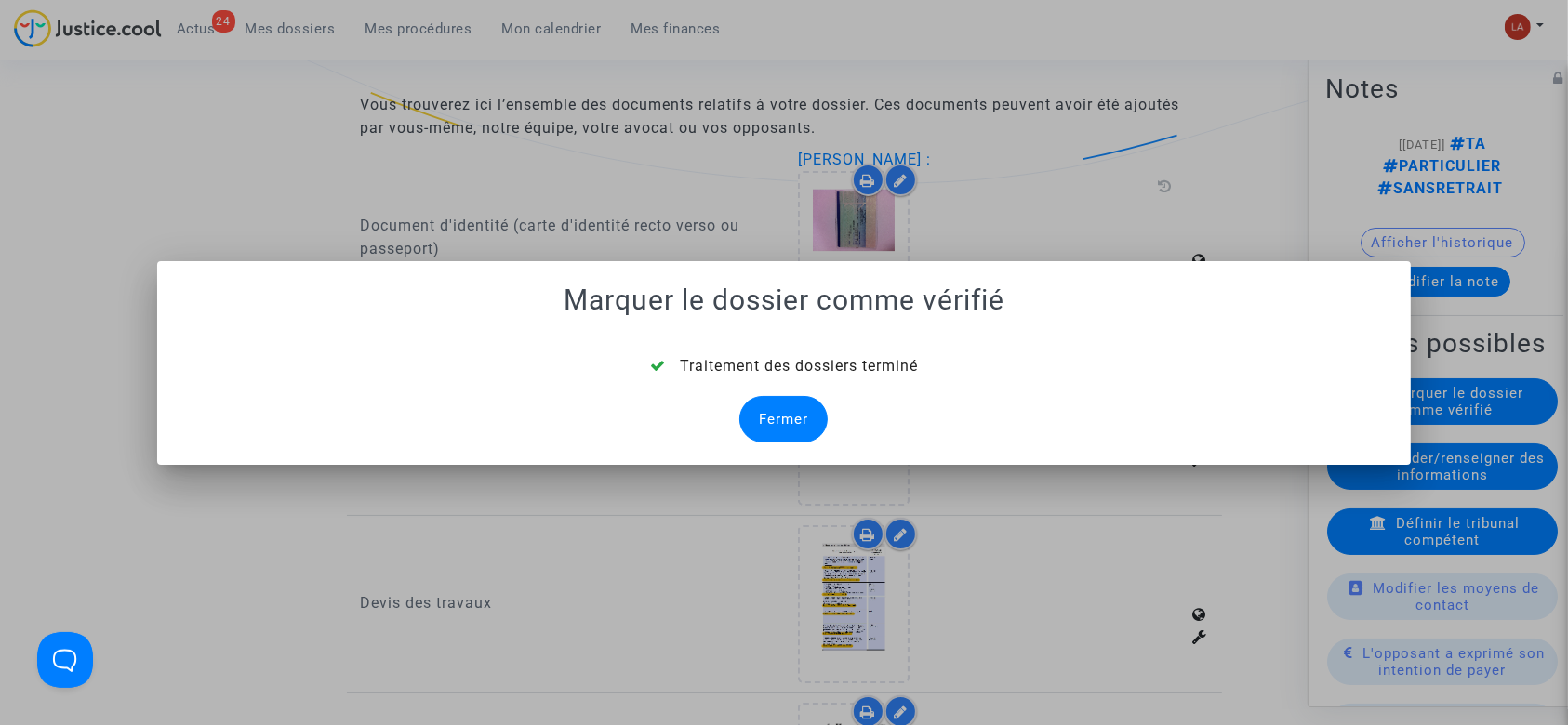
click at [789, 414] on div "Fermer" at bounding box center [784, 419] width 88 height 47
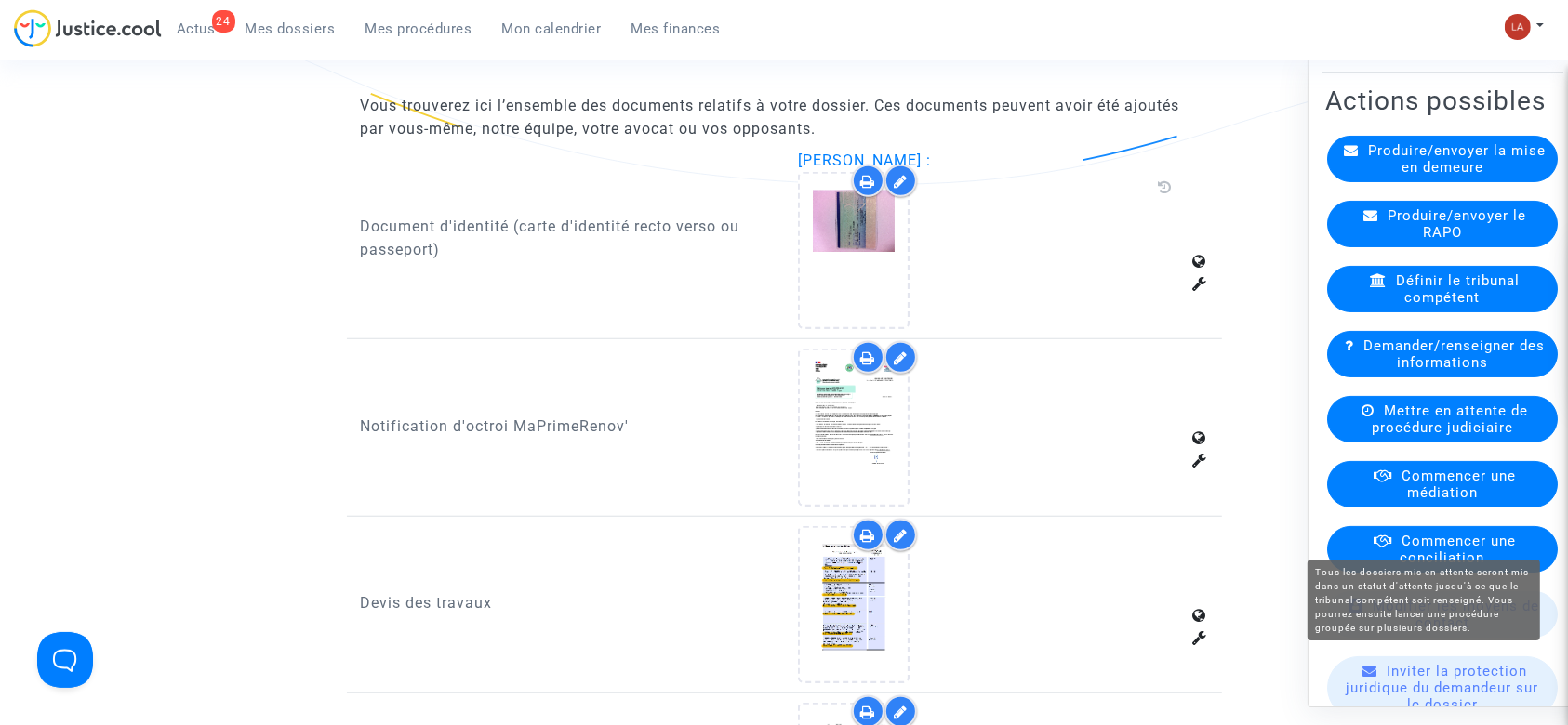
scroll to position [247, 0]
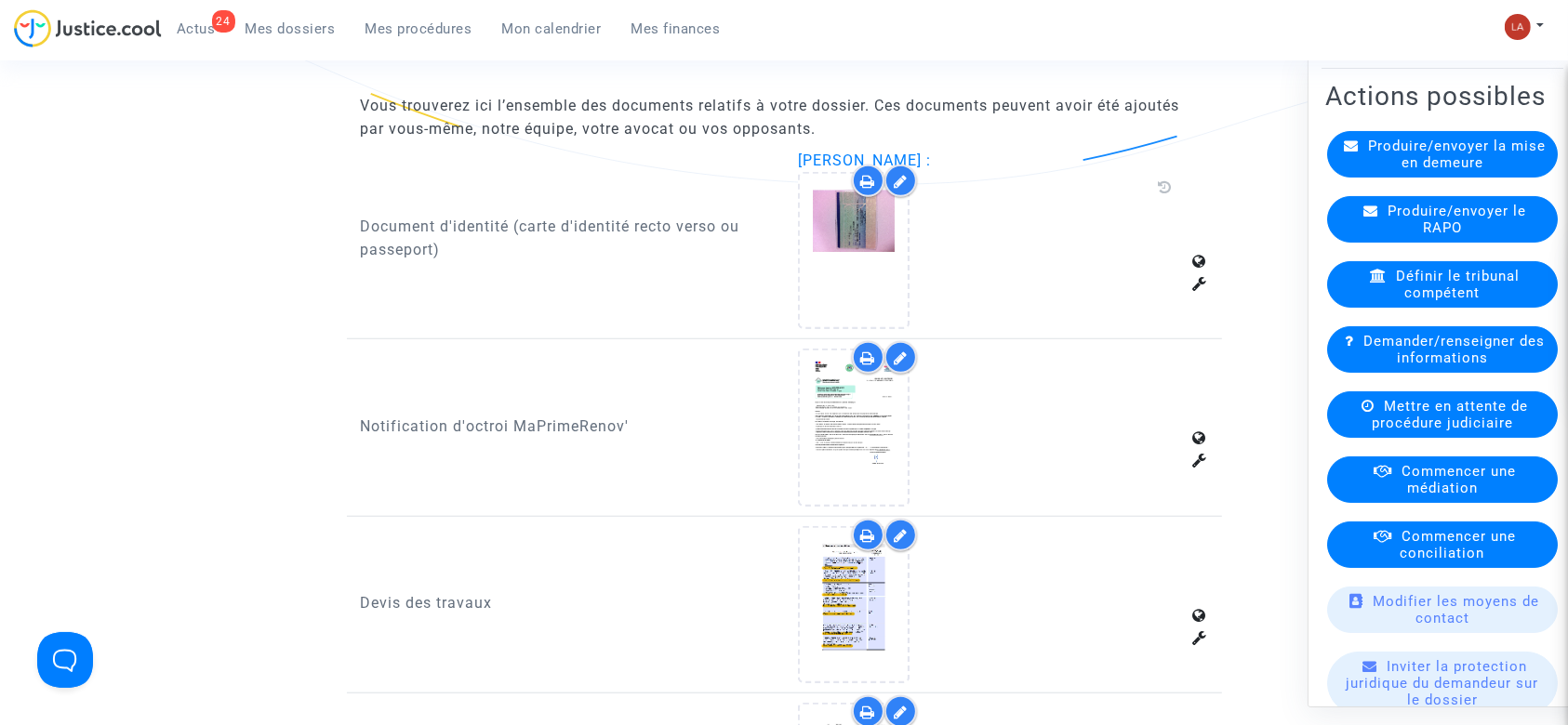
click at [1369, 421] on div "Mettre en attente de procédure judiciaire" at bounding box center [1443, 415] width 231 height 47
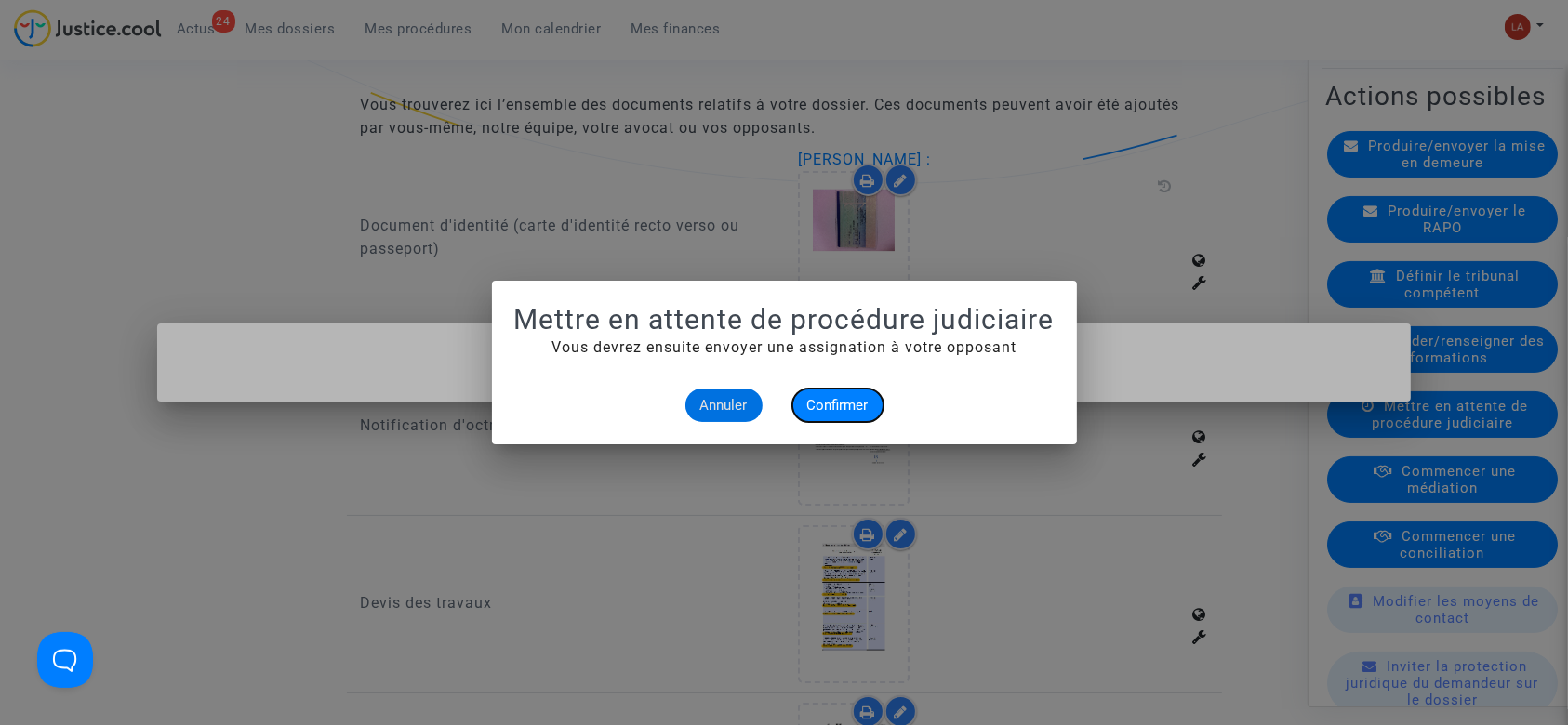
click at [806, 419] on button "Confirmer" at bounding box center [837, 405] width 91 height 34
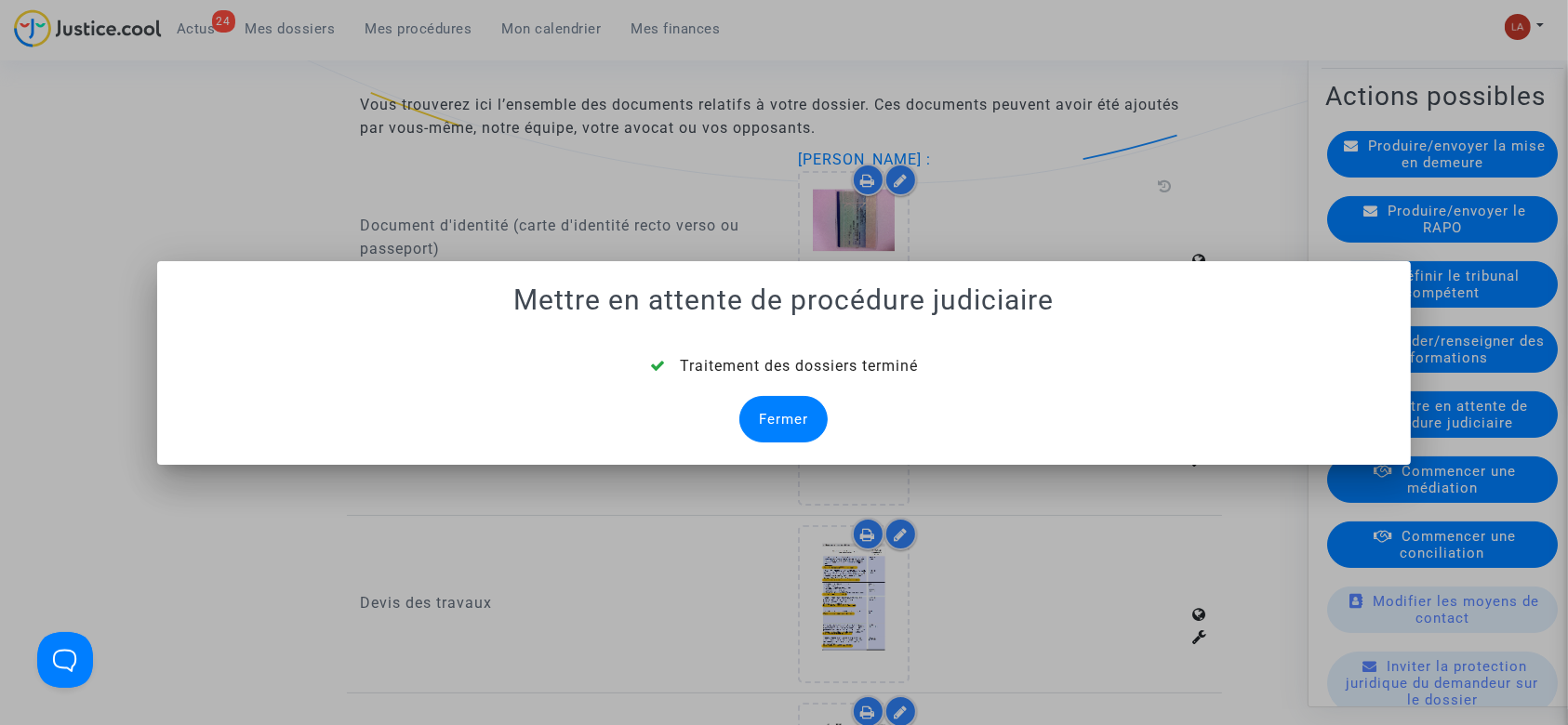
click at [779, 415] on div "Fermer" at bounding box center [784, 419] width 88 height 47
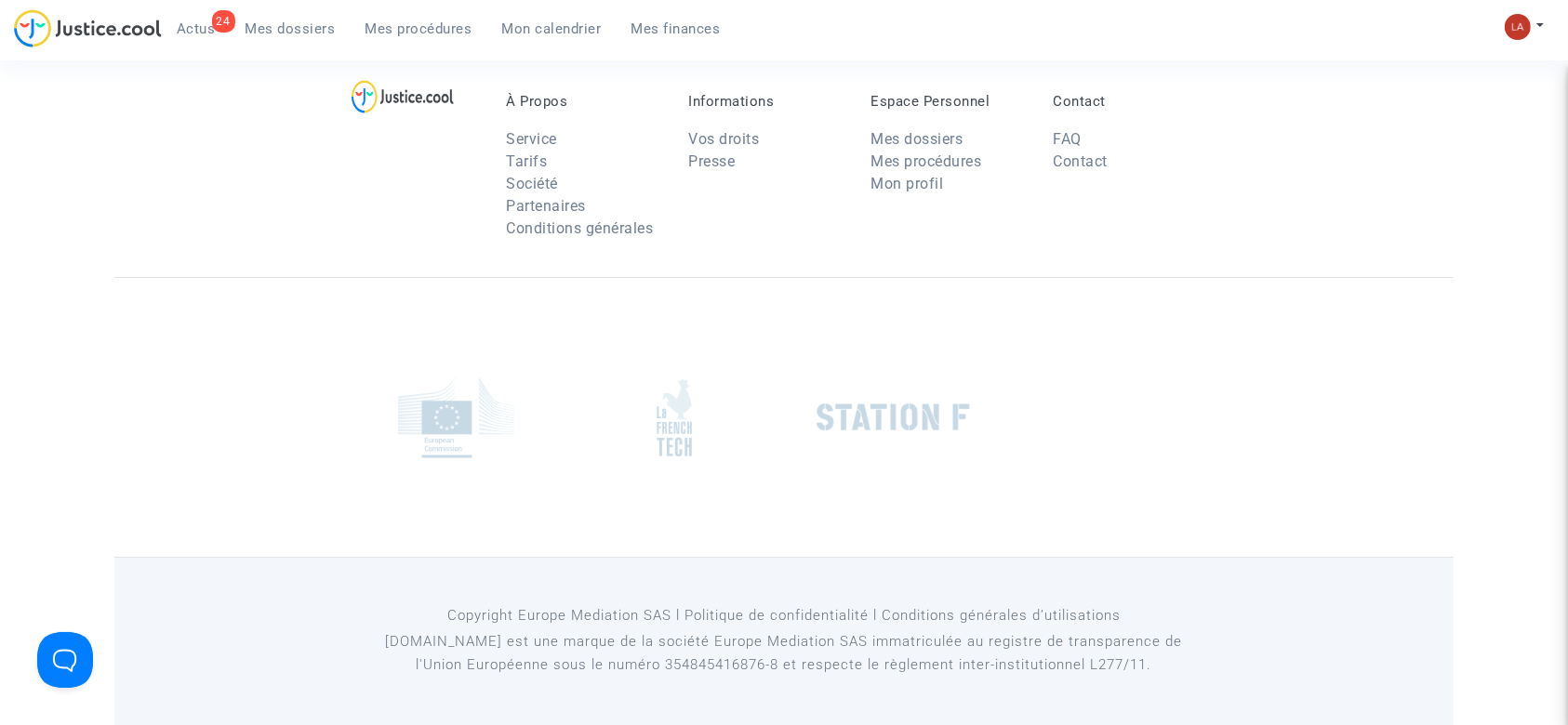
scroll to position [1364, 0]
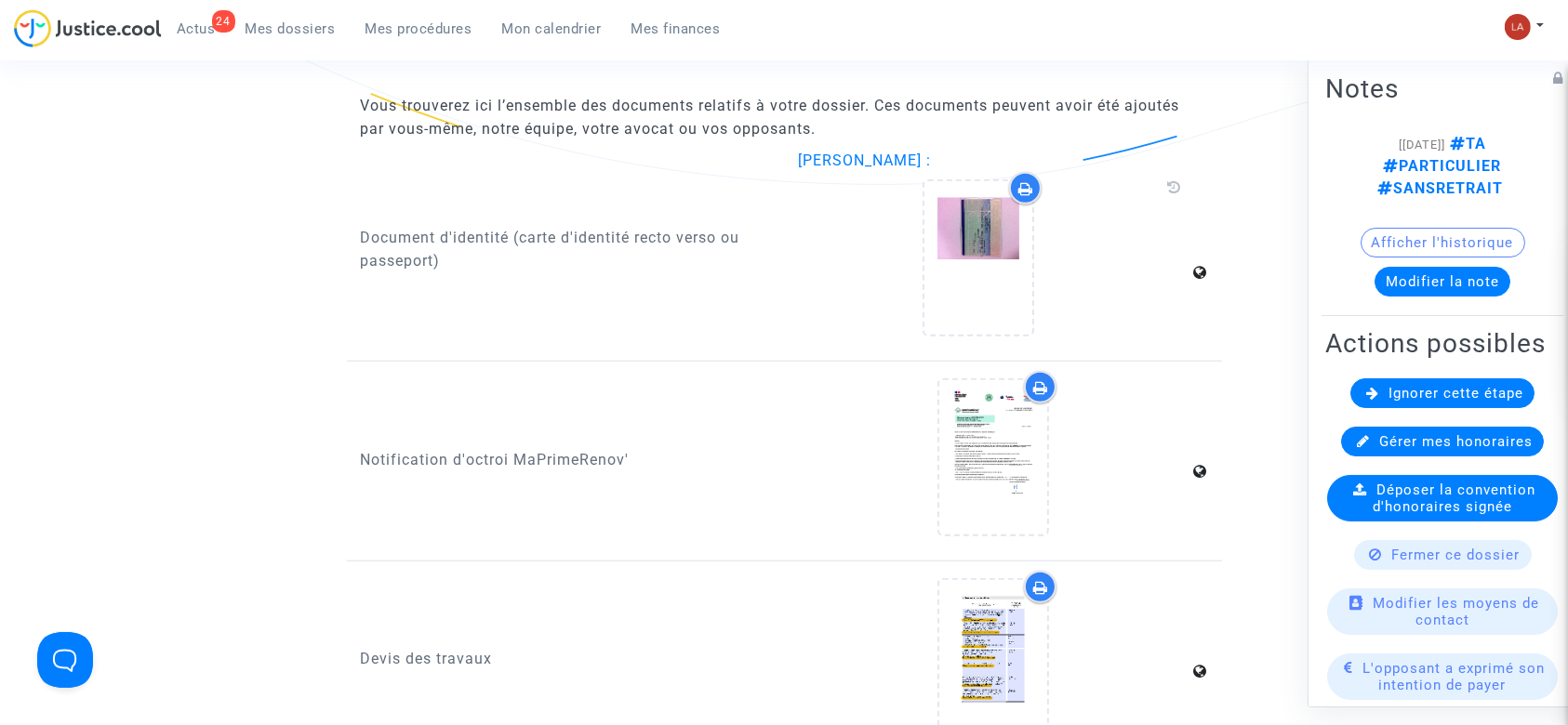
click at [1399, 402] on span "Ignorer cette étape" at bounding box center [1456, 393] width 135 height 16
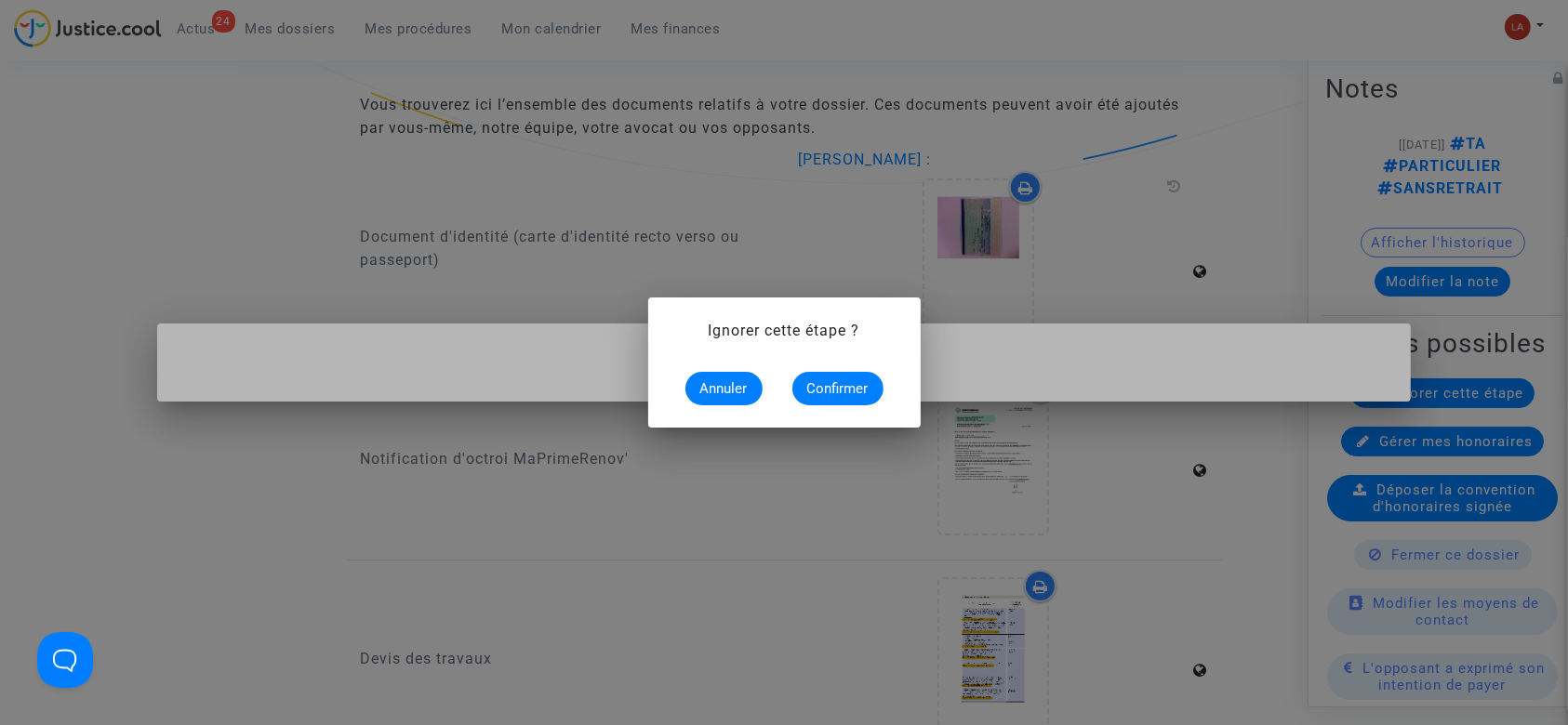
scroll to position [0, 0]
click at [829, 384] on span "Confirmer" at bounding box center [838, 388] width 61 height 16
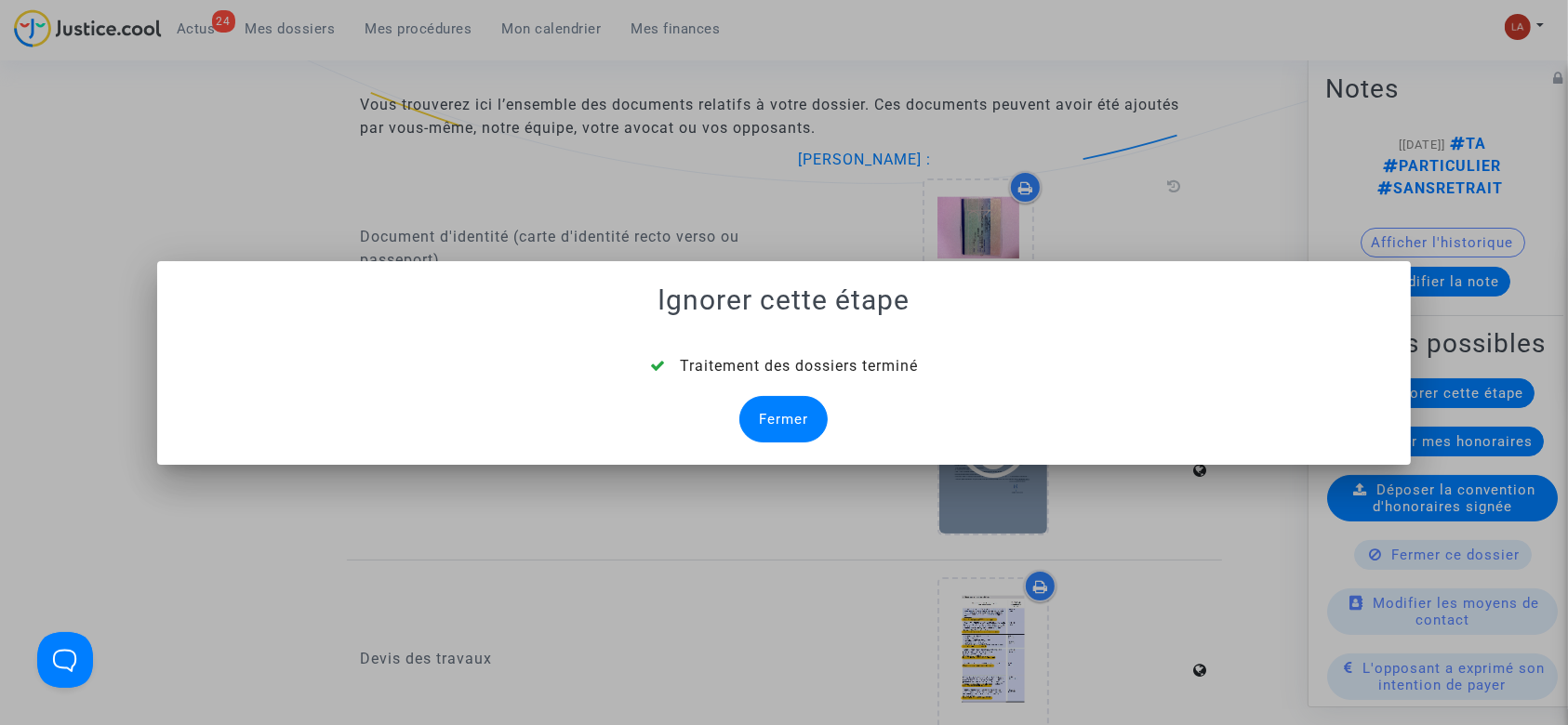
drag, startPoint x: 767, startPoint y: 408, endPoint x: 1028, endPoint y: 428, distance: 261.8
click at [769, 408] on div "Fermer" at bounding box center [784, 419] width 88 height 47
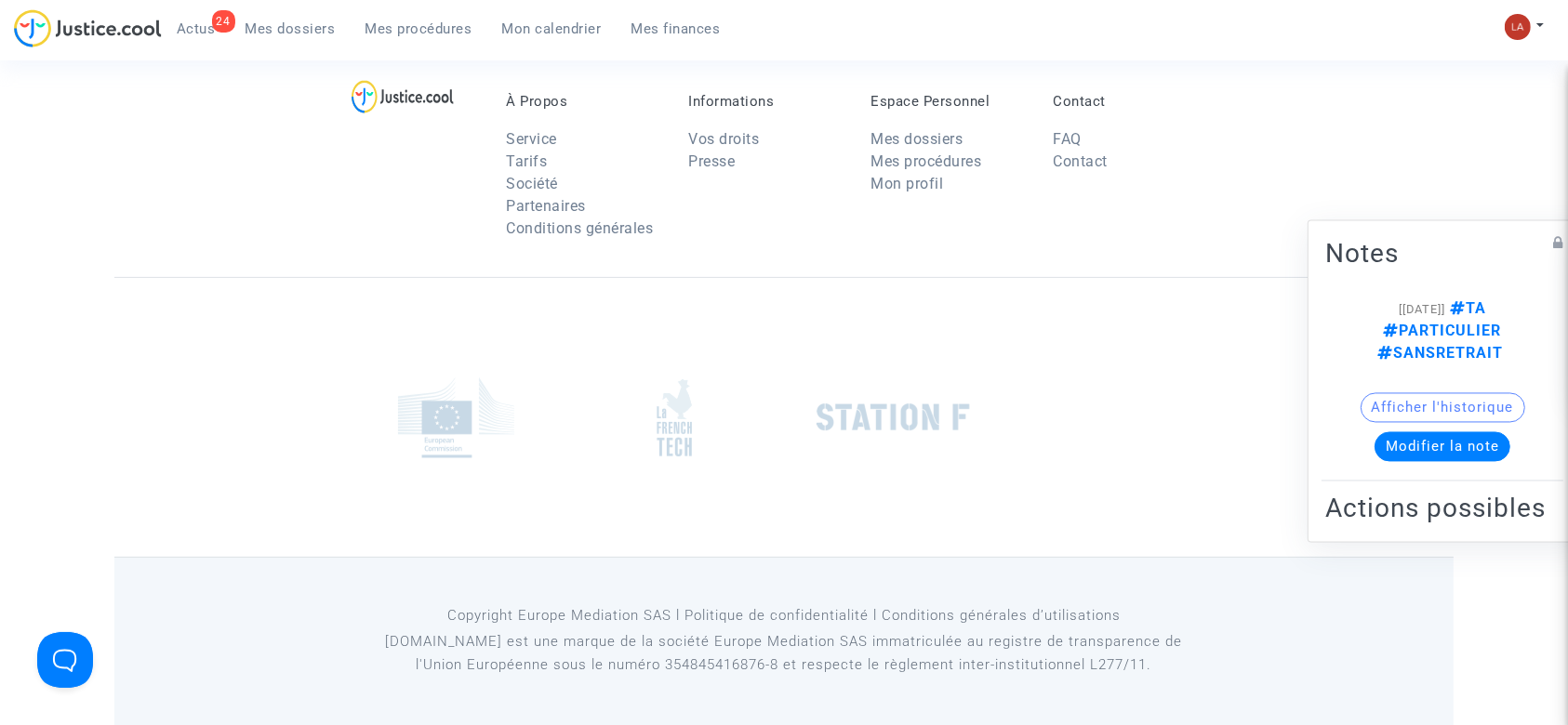
scroll to position [1364, 0]
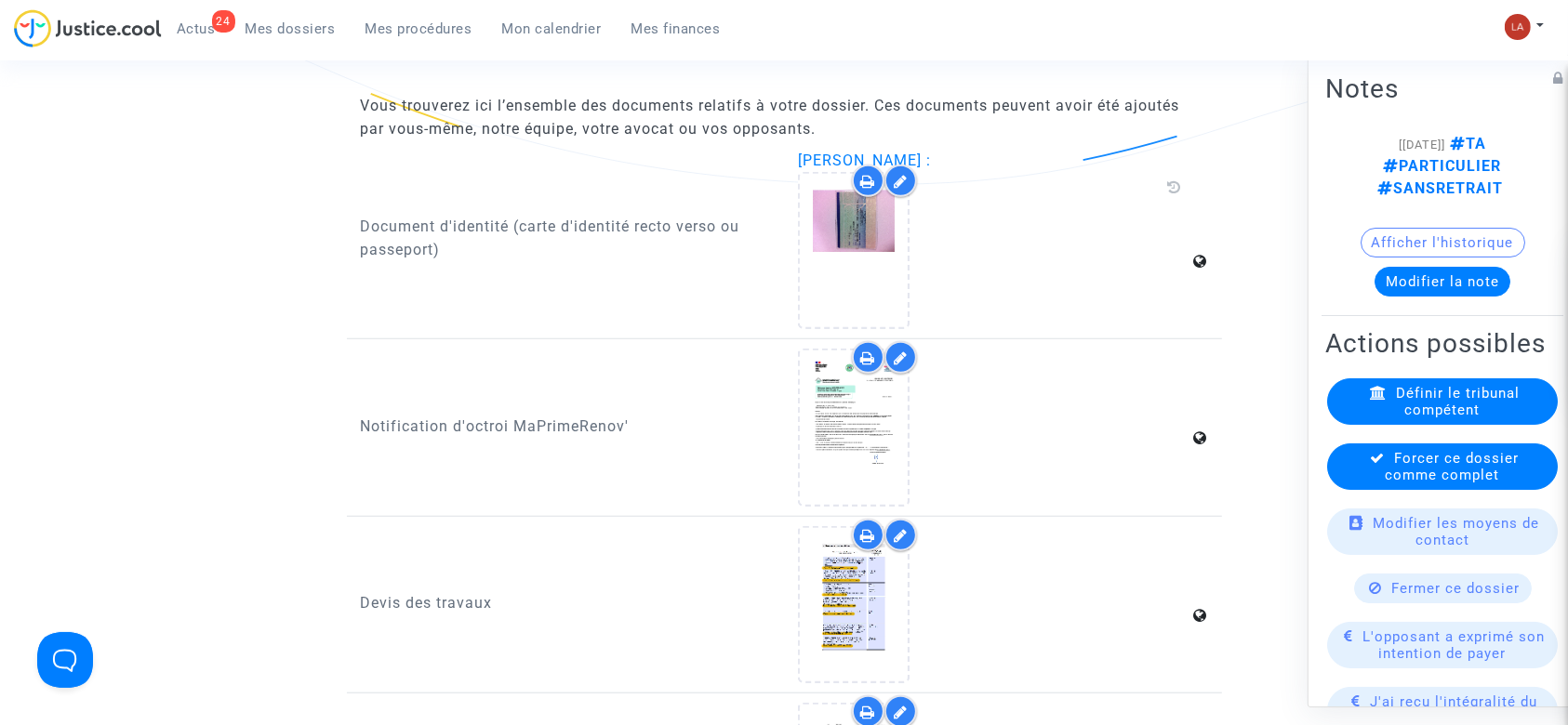
click at [1451, 481] on span "Forcer ce dossier comme complet" at bounding box center [1453, 466] width 134 height 34
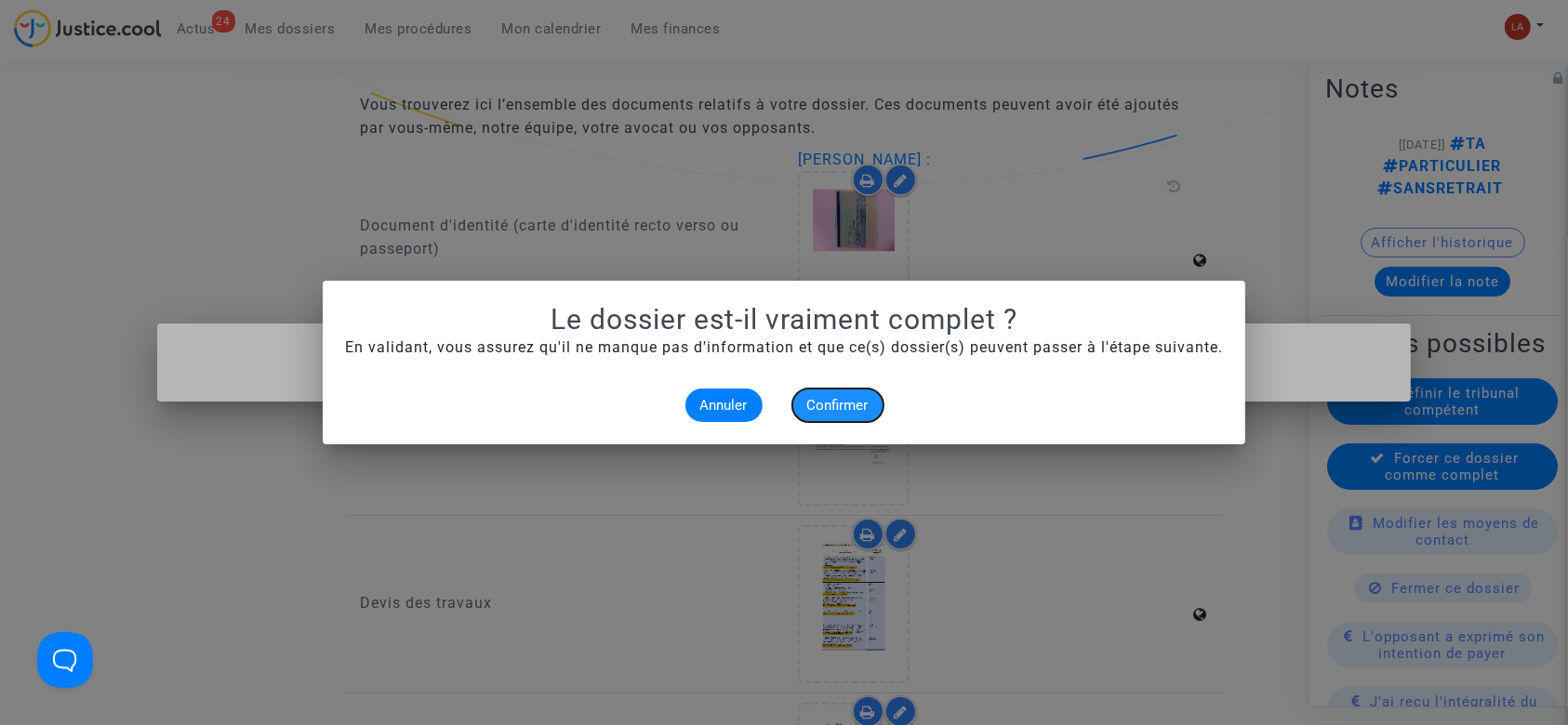
click at [829, 401] on span "Confirmer" at bounding box center [838, 405] width 61 height 16
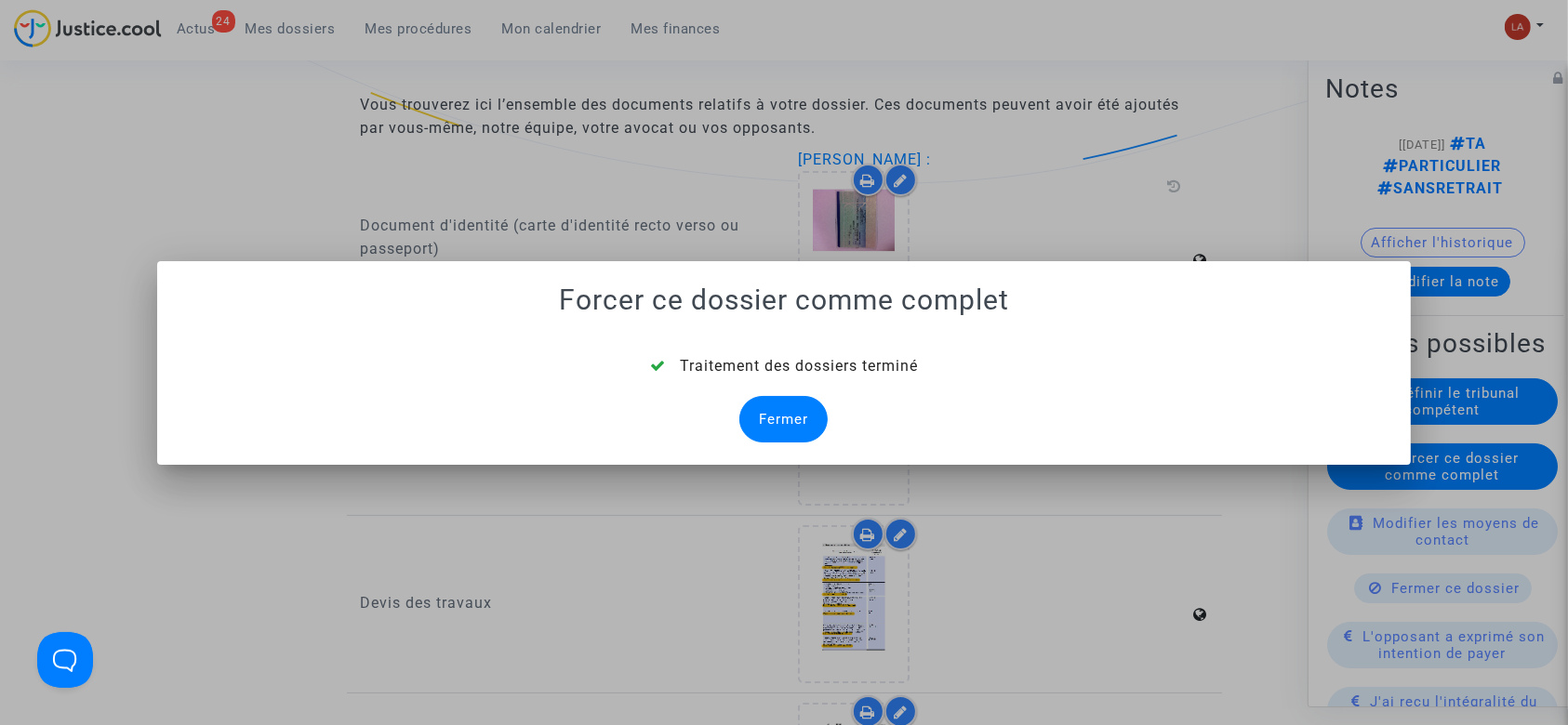
click at [802, 427] on div "Fermer" at bounding box center [784, 419] width 88 height 47
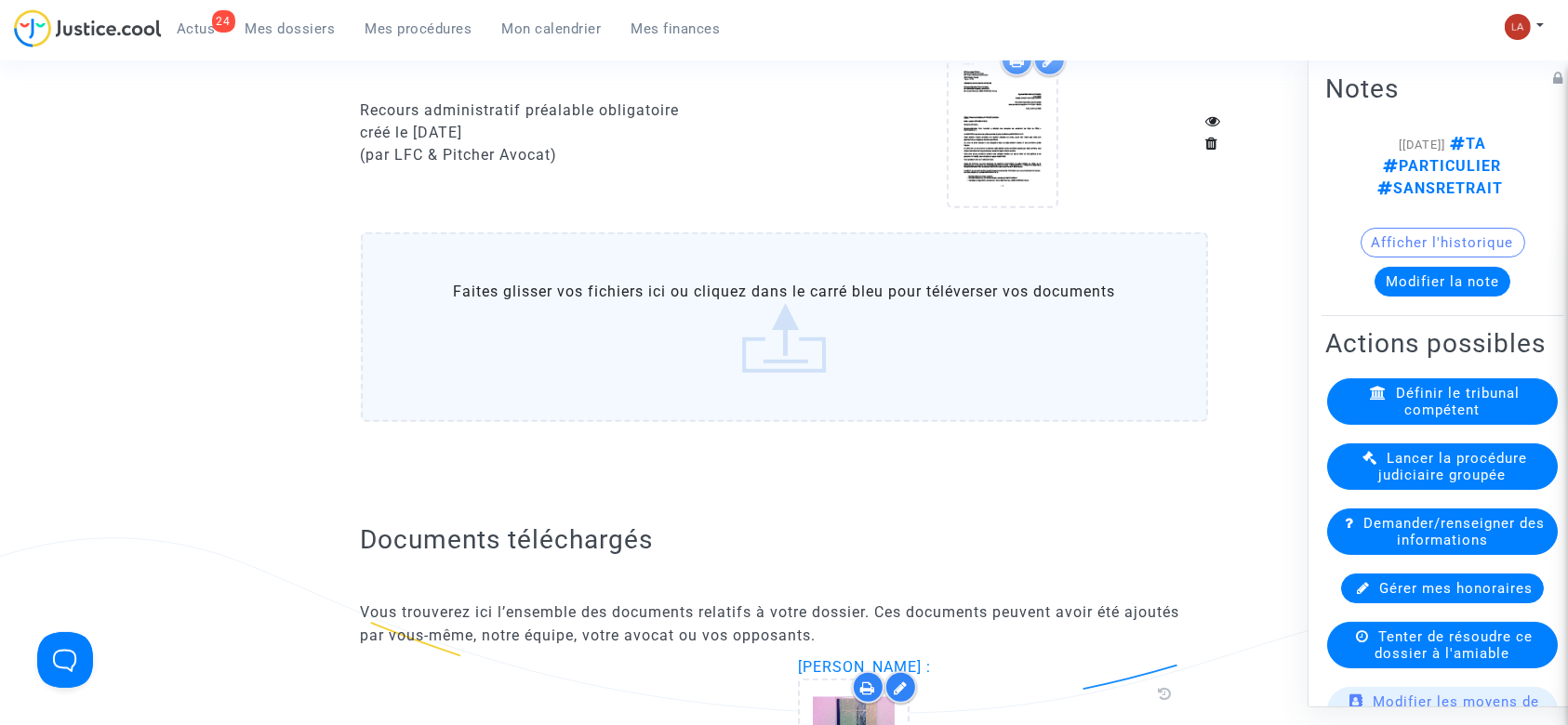
scroll to position [744, 0]
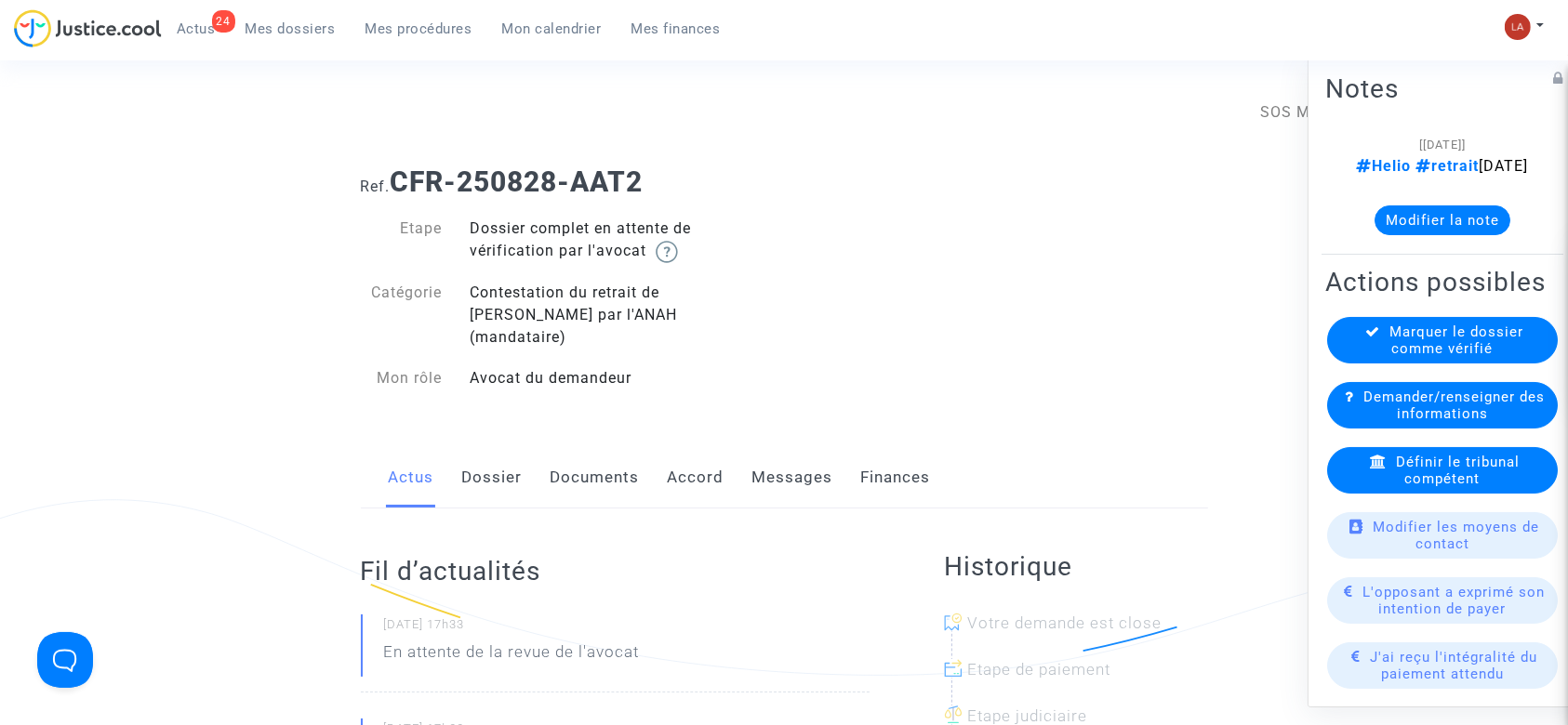
drag, startPoint x: 612, startPoint y: 457, endPoint x: 693, endPoint y: 420, distance: 89.1
click at [612, 457] on link "Documents" at bounding box center [595, 478] width 89 height 61
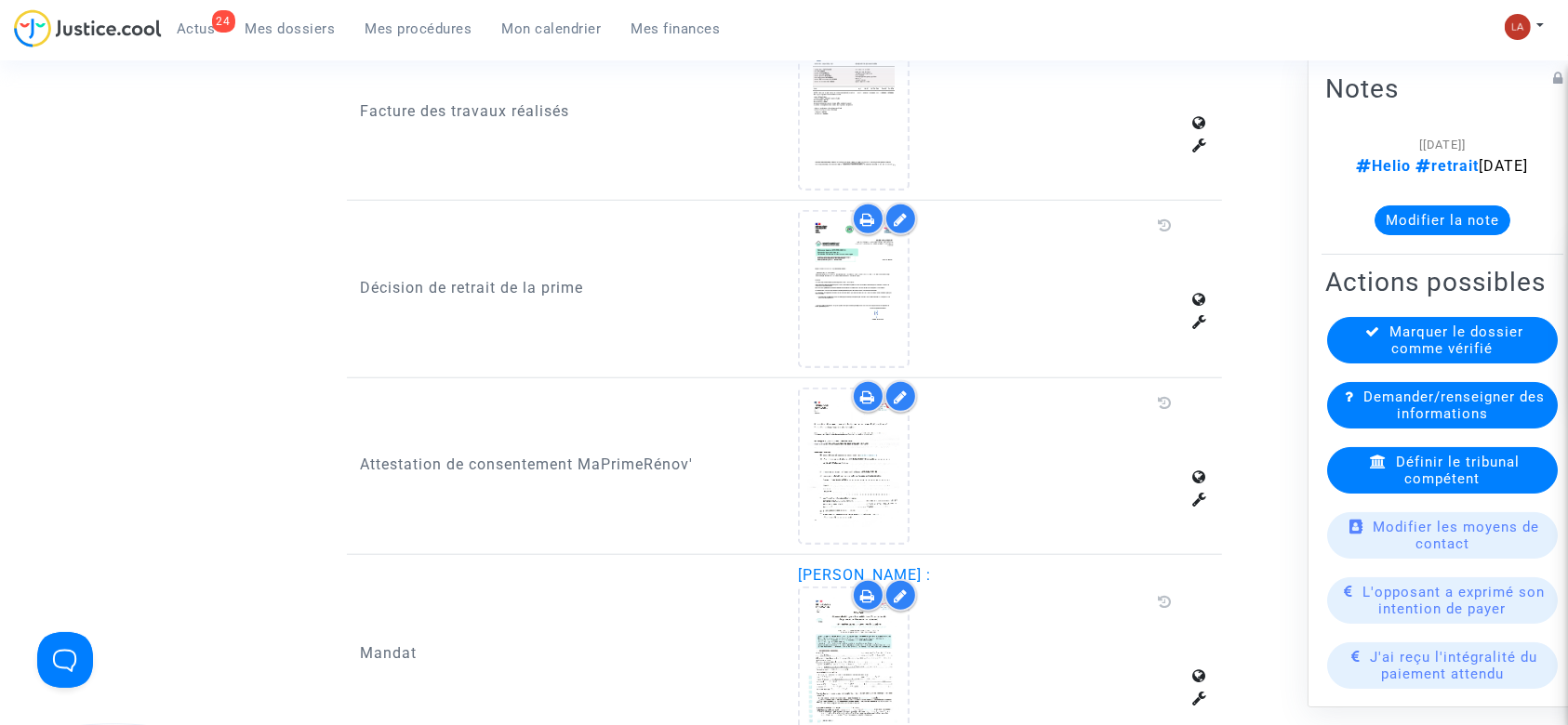
scroll to position [1488, 0]
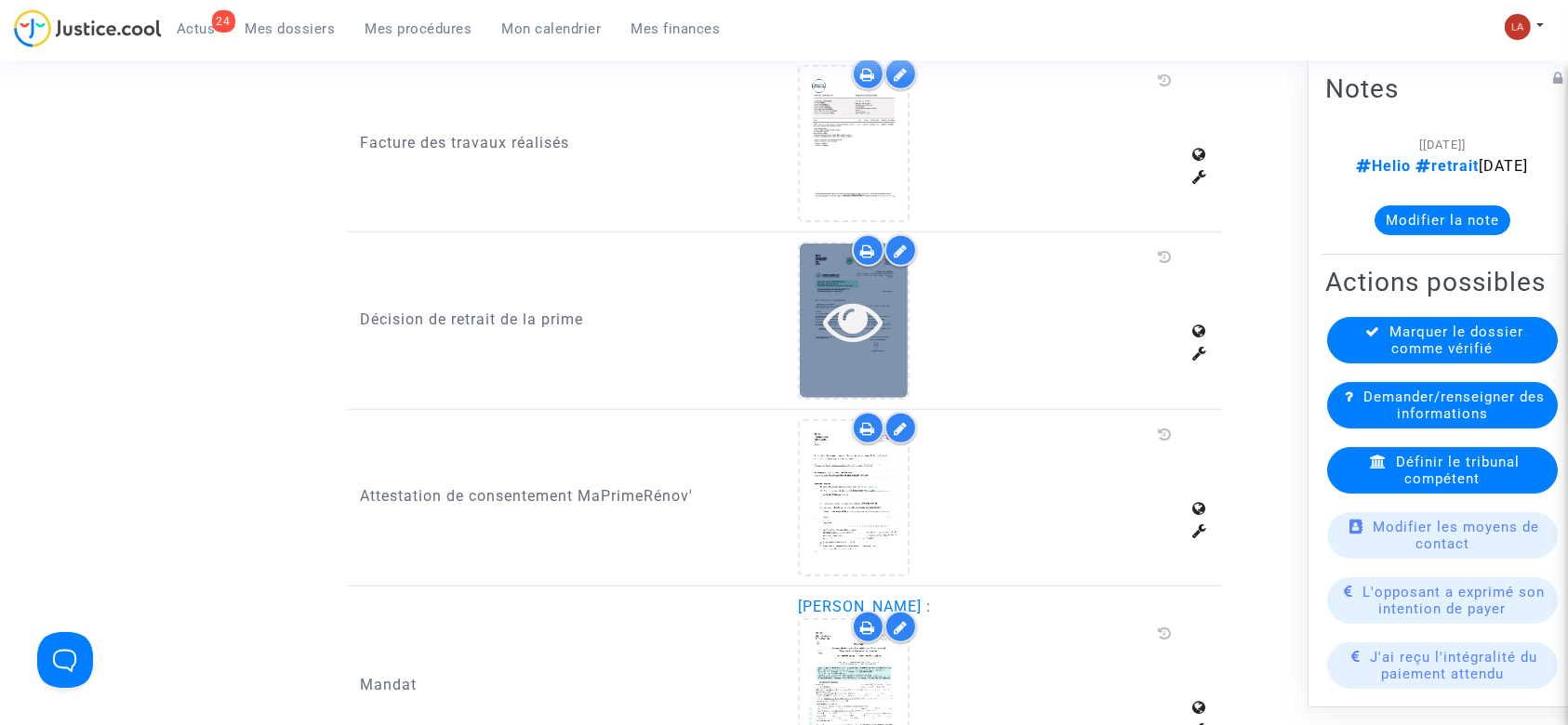
click at [897, 291] on div at bounding box center [853, 321] width 108 height 59
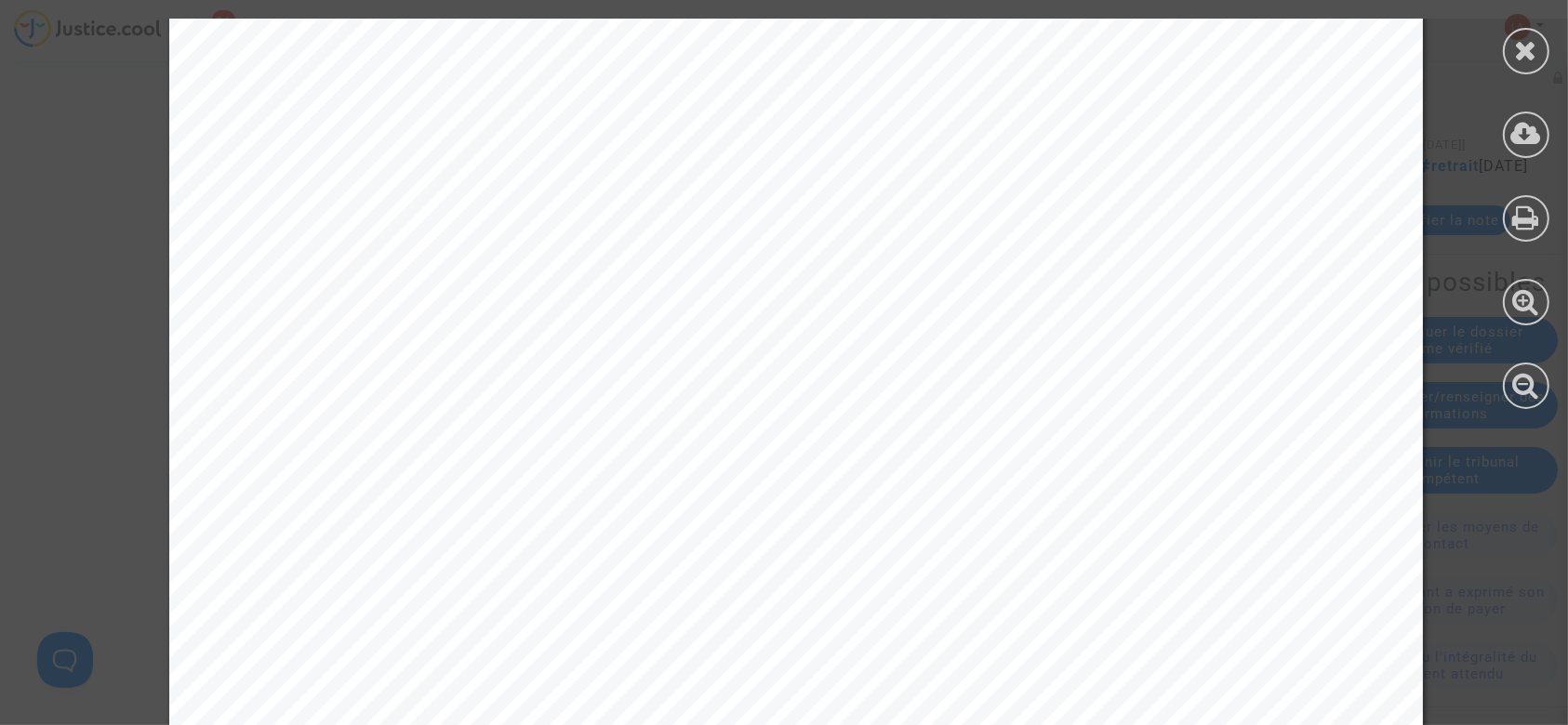
scroll to position [744, 0]
drag, startPoint x: 1534, startPoint y: 69, endPoint x: 1477, endPoint y: 198, distance: 141.0
click at [1534, 69] on div at bounding box center [1526, 51] width 47 height 47
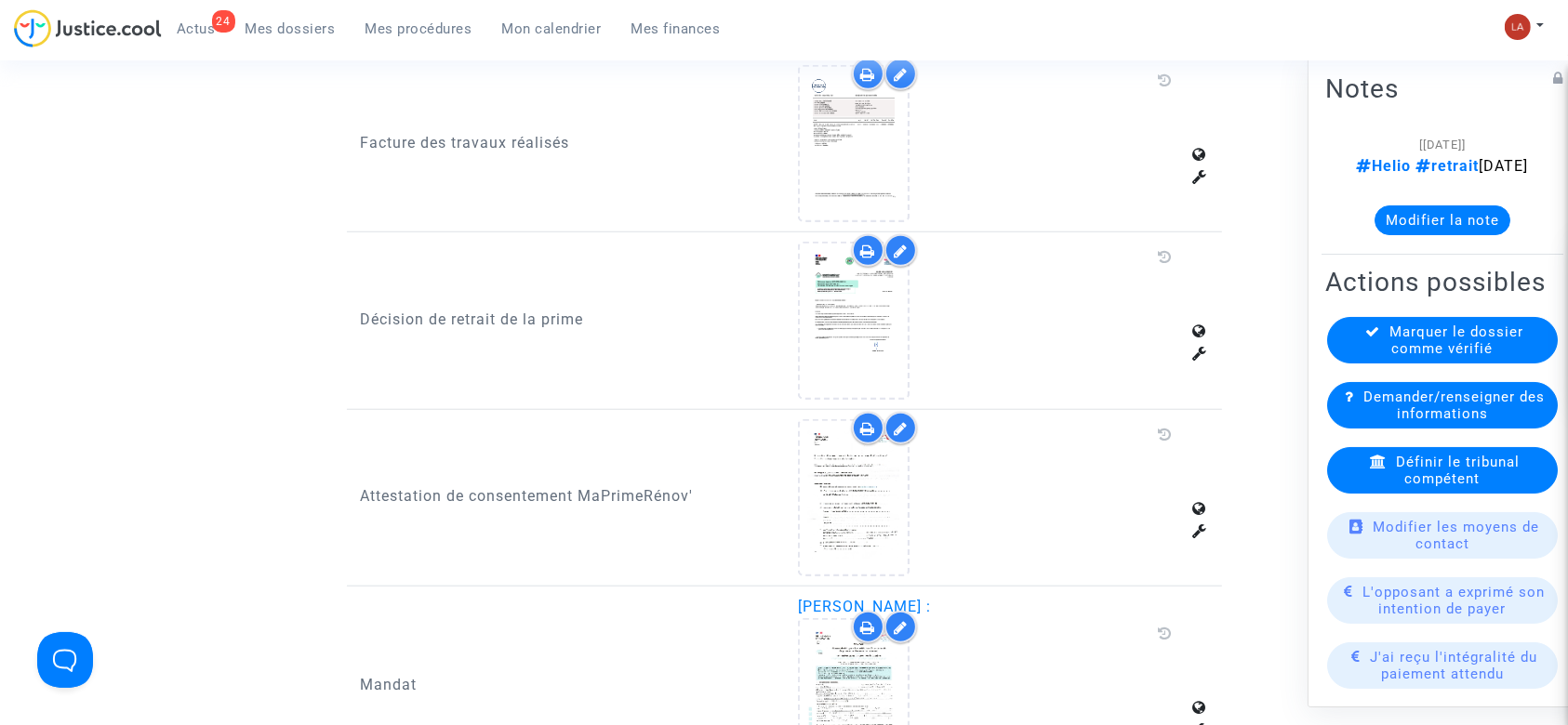
click at [1418, 487] on span "Définir le tribunal compétent" at bounding box center [1458, 470] width 124 height 34
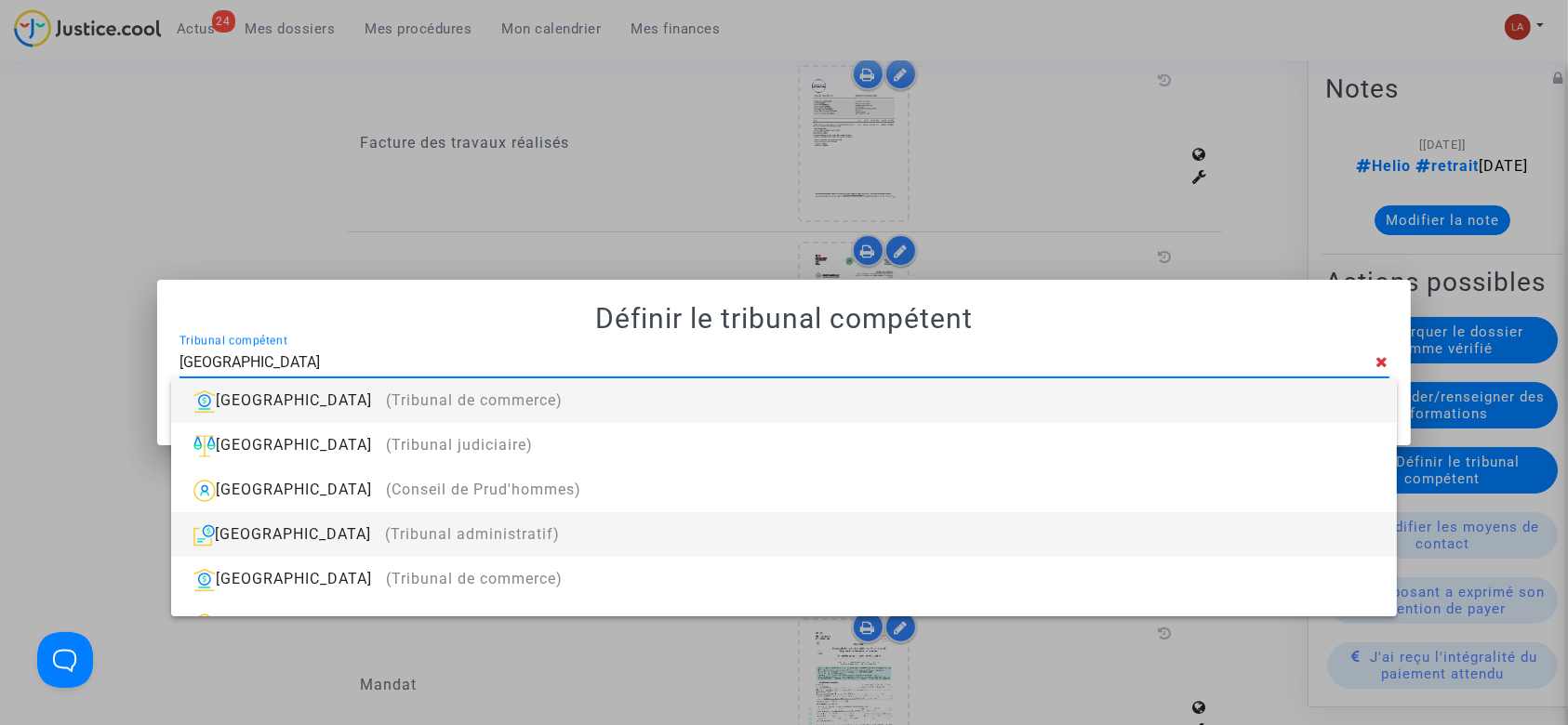
type input "[GEOGRAPHIC_DATA]"
click at [524, 532] on div "[GEOGRAPHIC_DATA] (Tribunal administratif)" at bounding box center [784, 534] width 1195 height 45
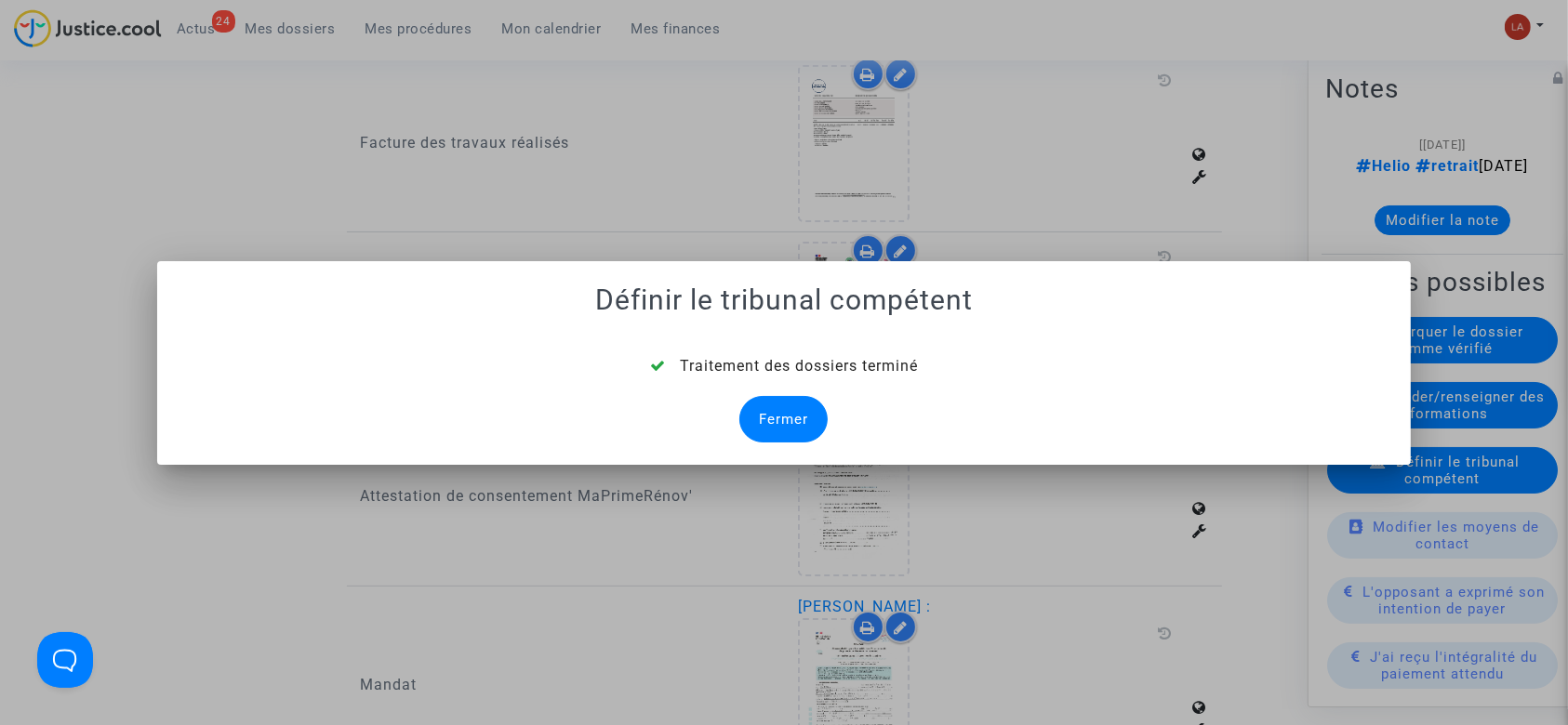
click at [743, 416] on div "Fermer" at bounding box center [784, 419] width 88 height 47
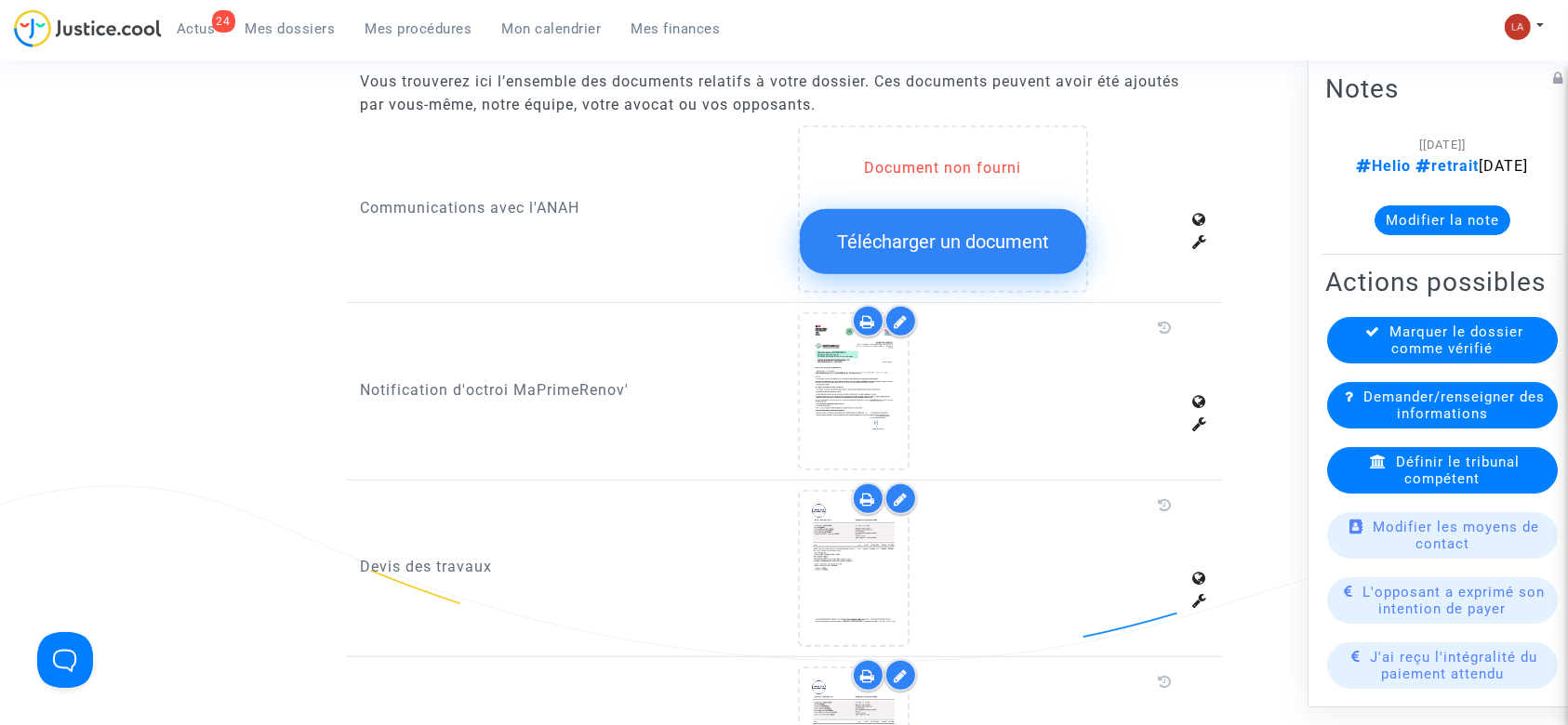
scroll to position [1488, 0]
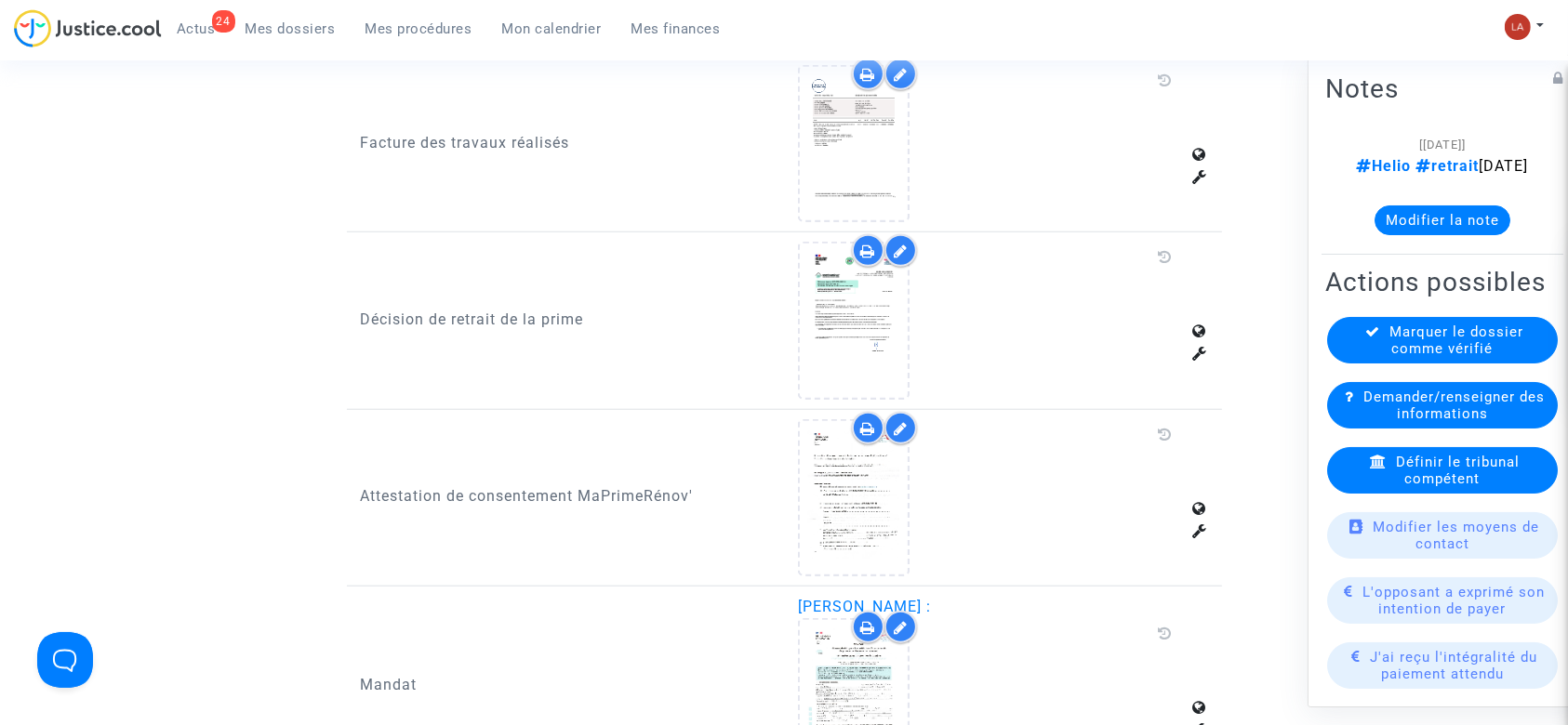
click at [1379, 236] on button "Modifier la note" at bounding box center [1443, 220] width 136 height 30
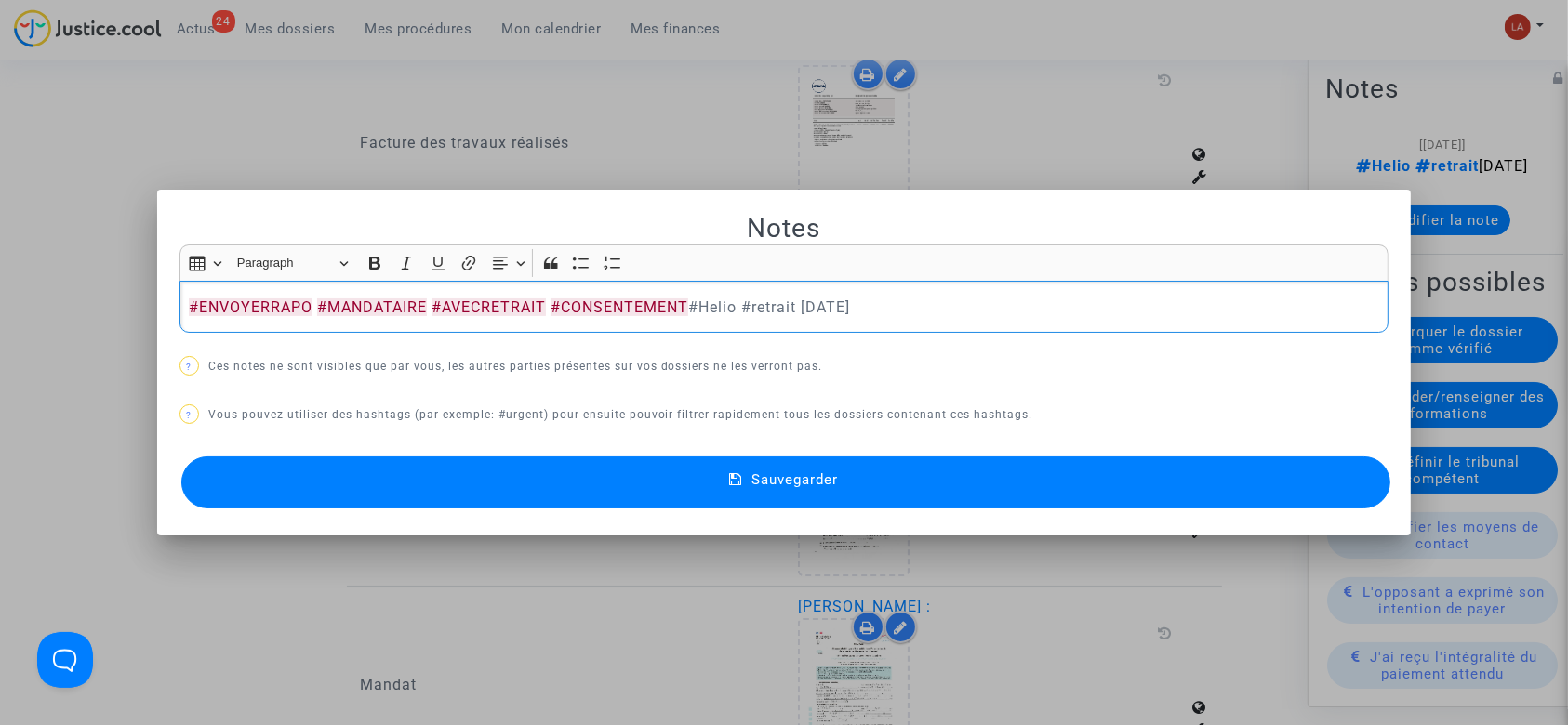
click at [565, 471] on button "Sauvegarder" at bounding box center [785, 483] width 1210 height 52
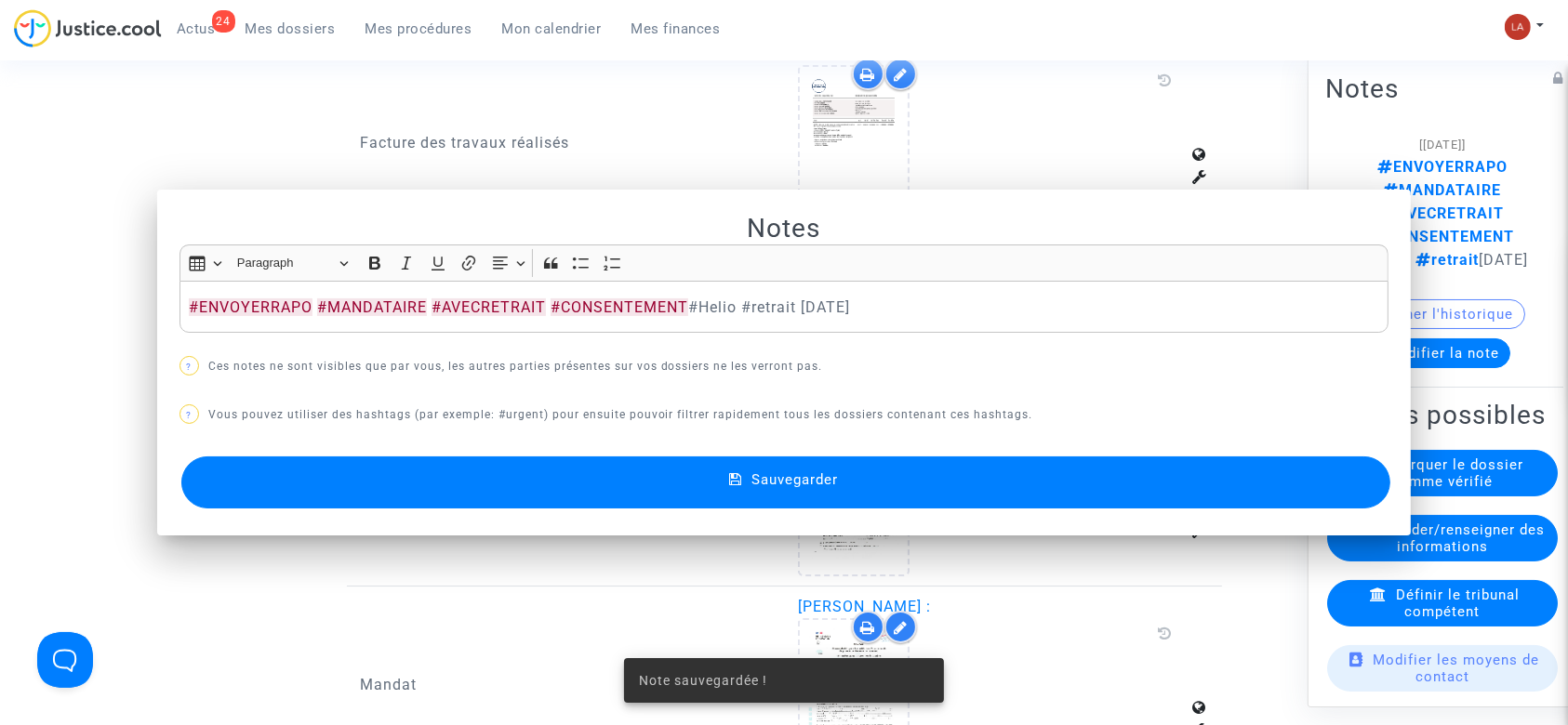
scroll to position [1488, 0]
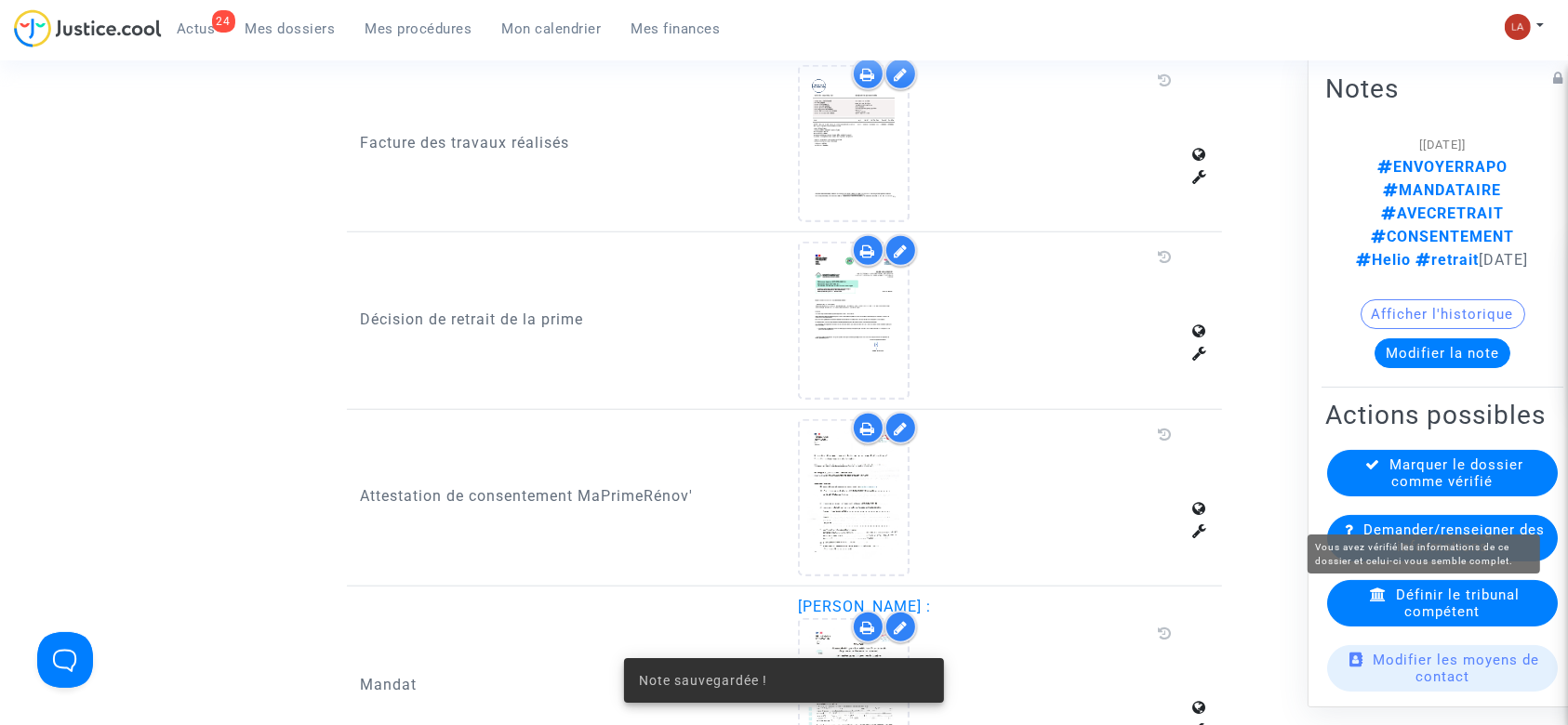
click at [1405, 490] on span "Marquer le dossier comme vérifié" at bounding box center [1458, 473] width 134 height 34
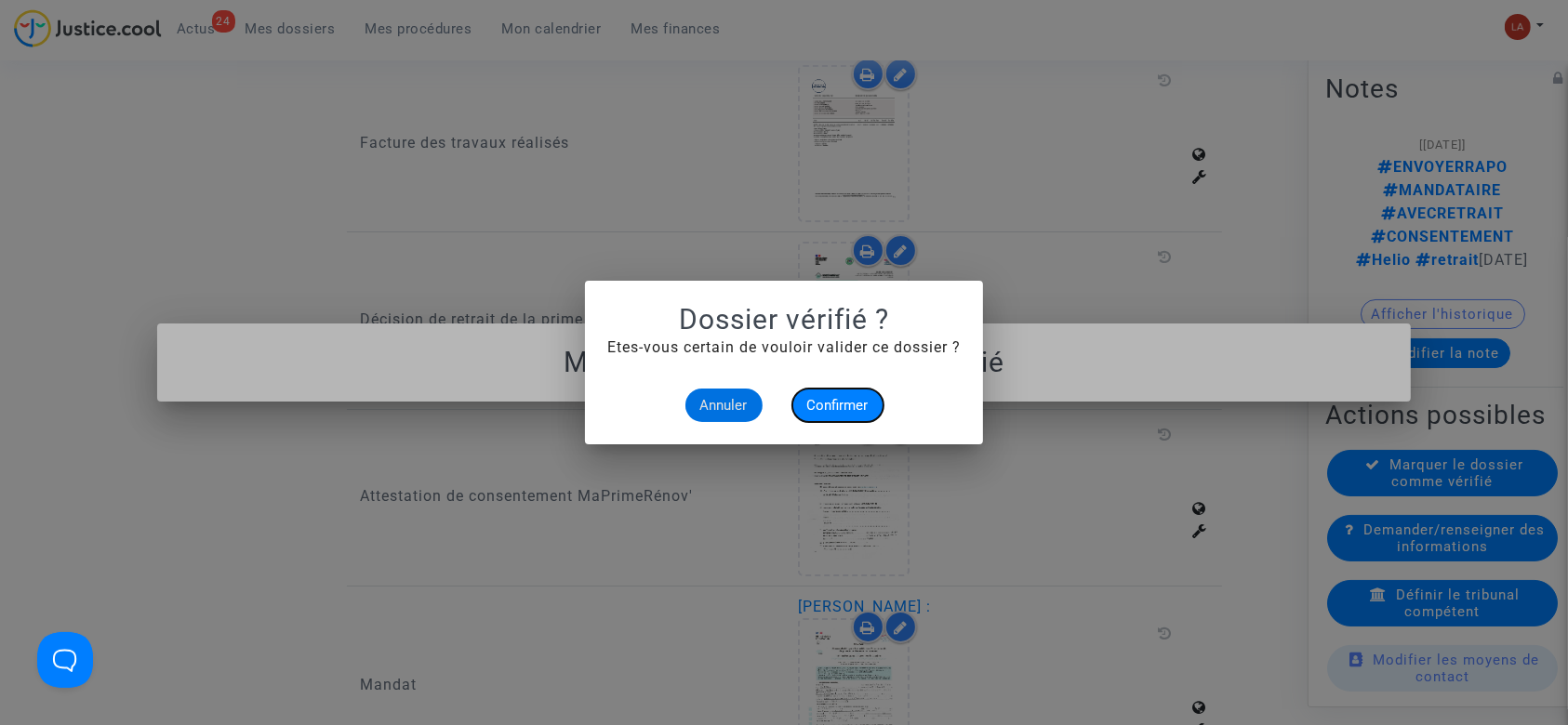
click at [878, 408] on button "Confirmer" at bounding box center [837, 405] width 91 height 34
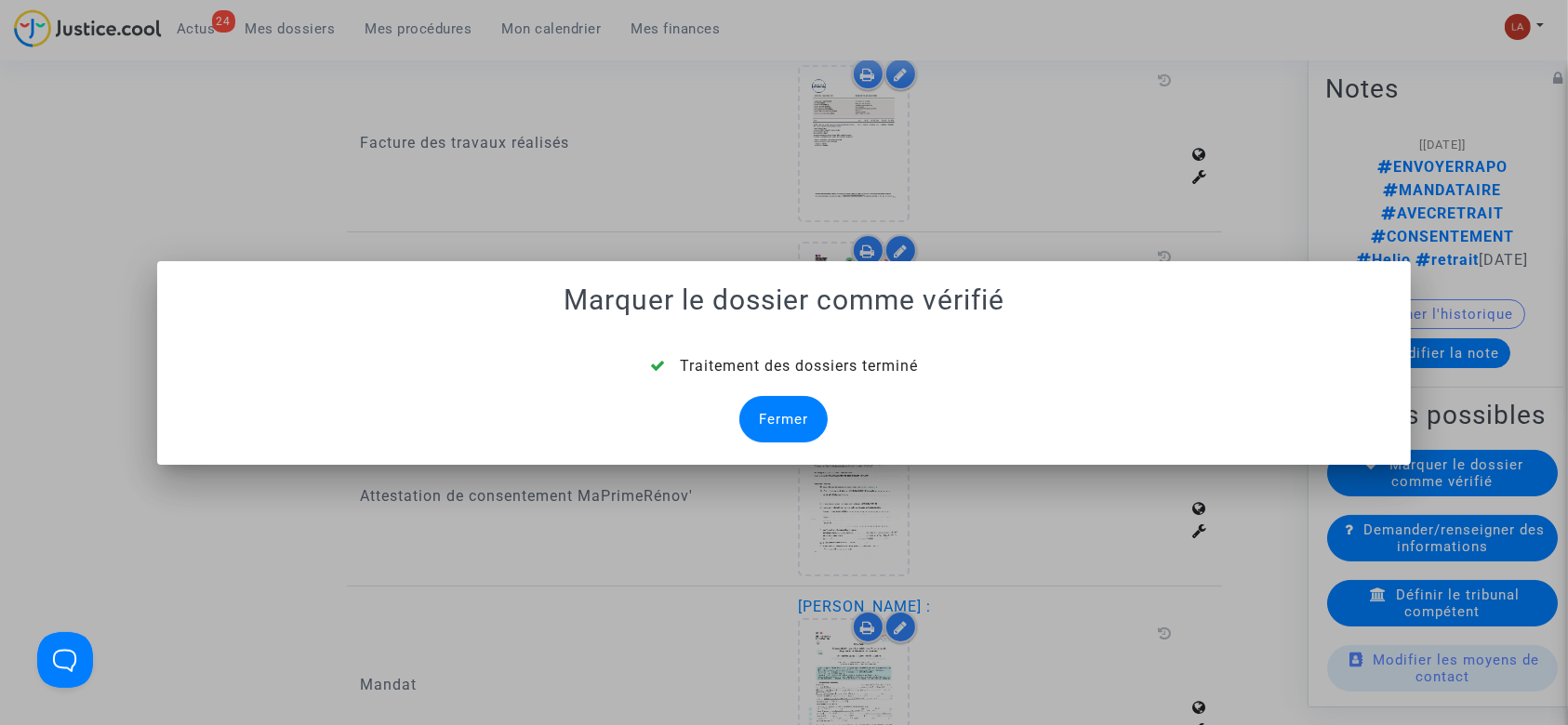
click at [761, 407] on div "Fermer" at bounding box center [784, 419] width 88 height 47
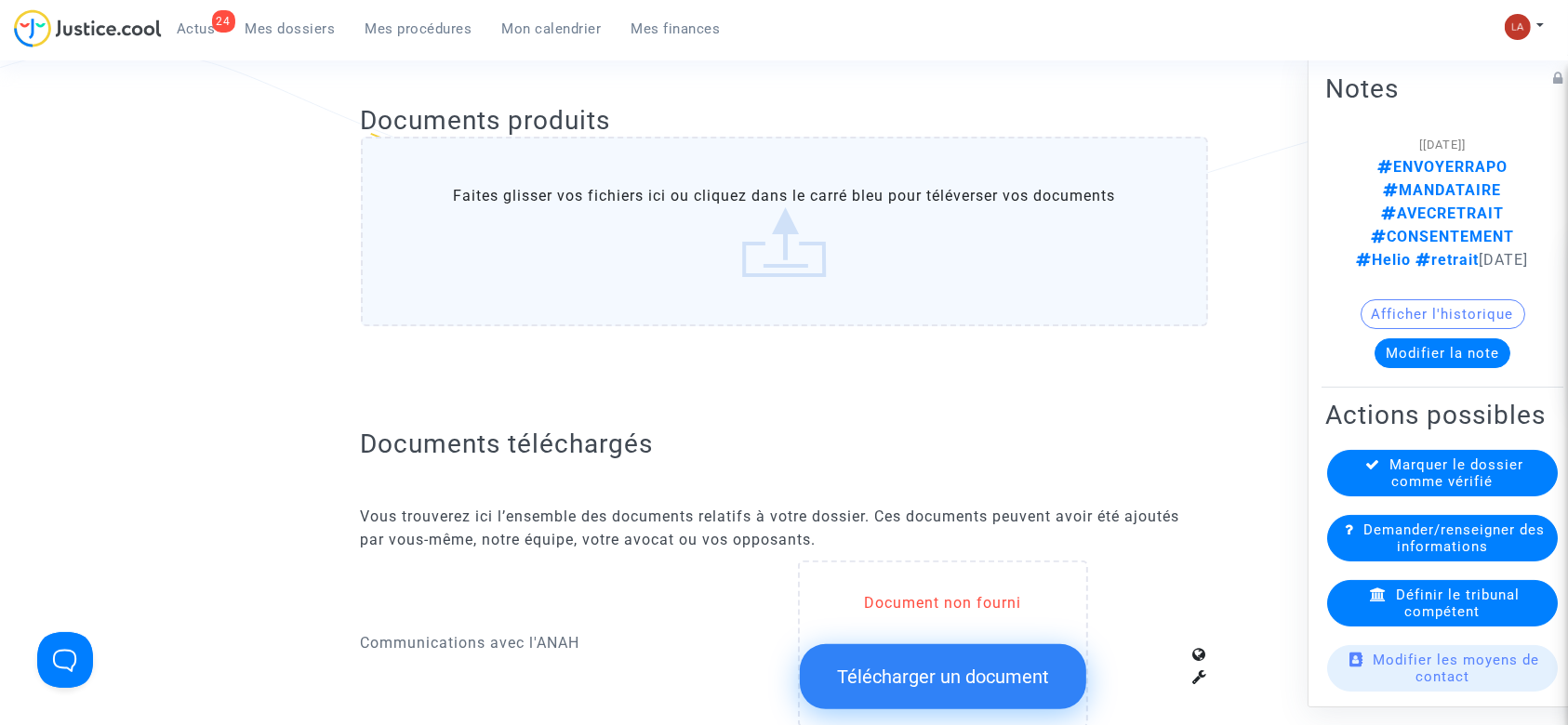
scroll to position [1488, 0]
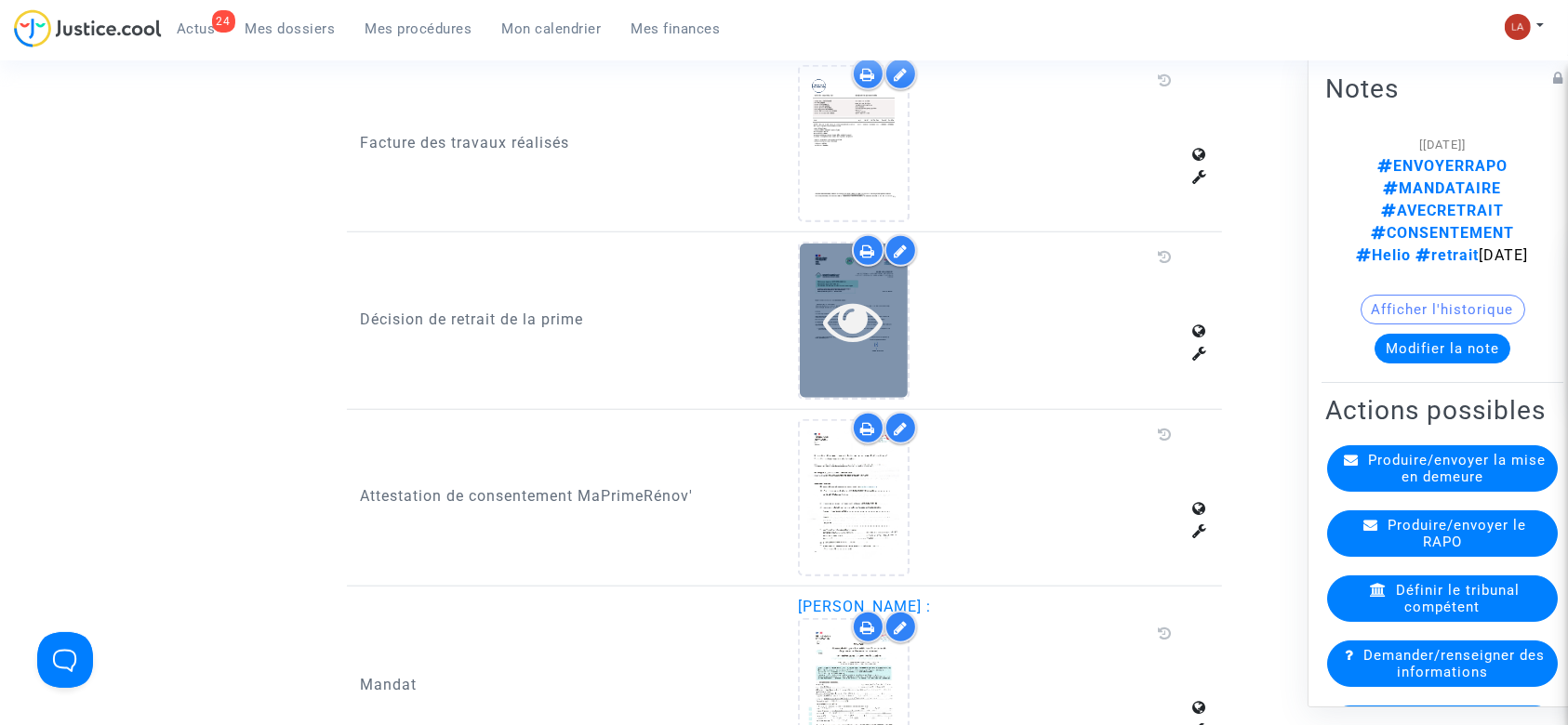
click at [825, 322] on icon at bounding box center [853, 321] width 60 height 59
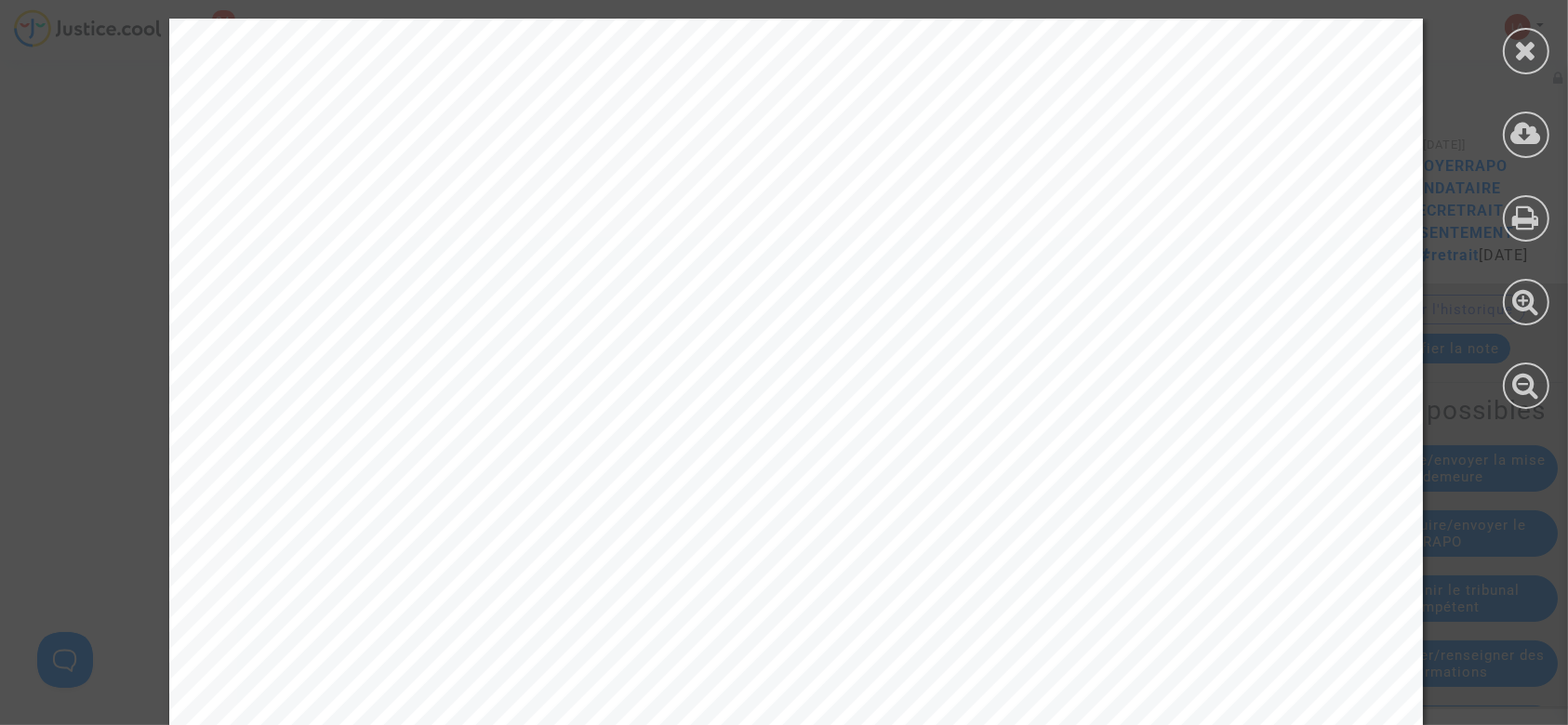
scroll to position [372, 0]
click at [1506, 56] on div at bounding box center [1526, 51] width 47 height 47
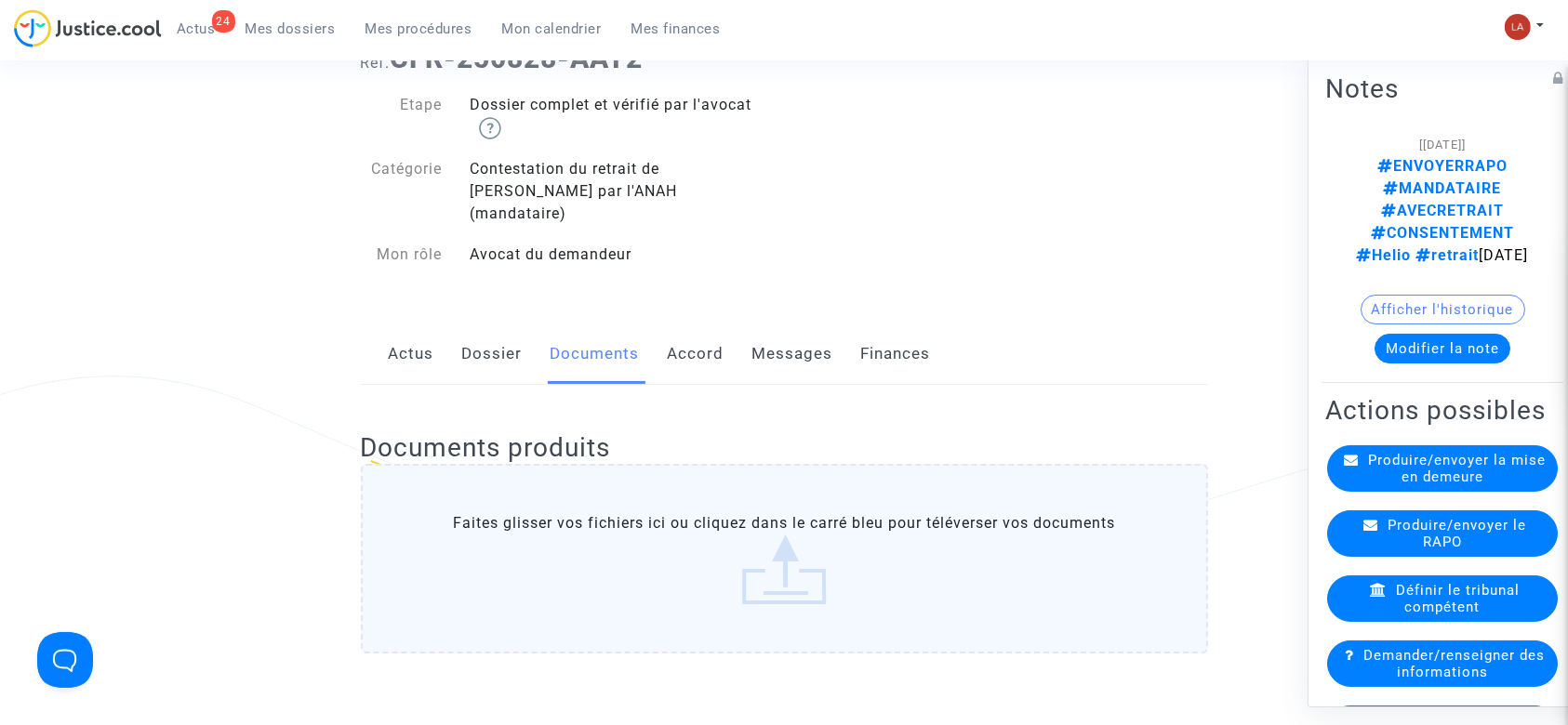
scroll to position [0, 0]
drag, startPoint x: 473, startPoint y: 332, endPoint x: 567, endPoint y: 332, distance: 94.0
click at [474, 332] on link "Dossier" at bounding box center [492, 354] width 60 height 61
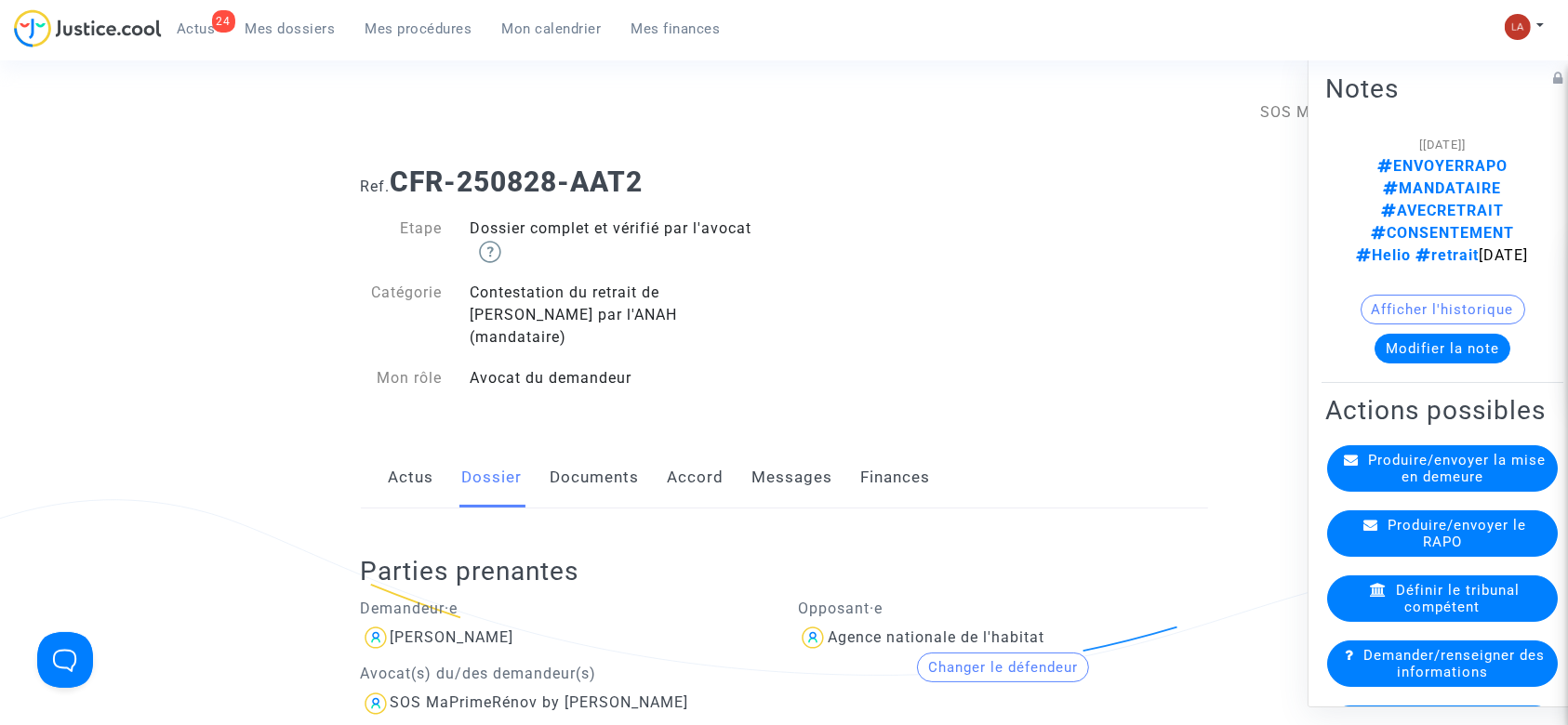
click at [580, 447] on link "Documents" at bounding box center [595, 478] width 89 height 61
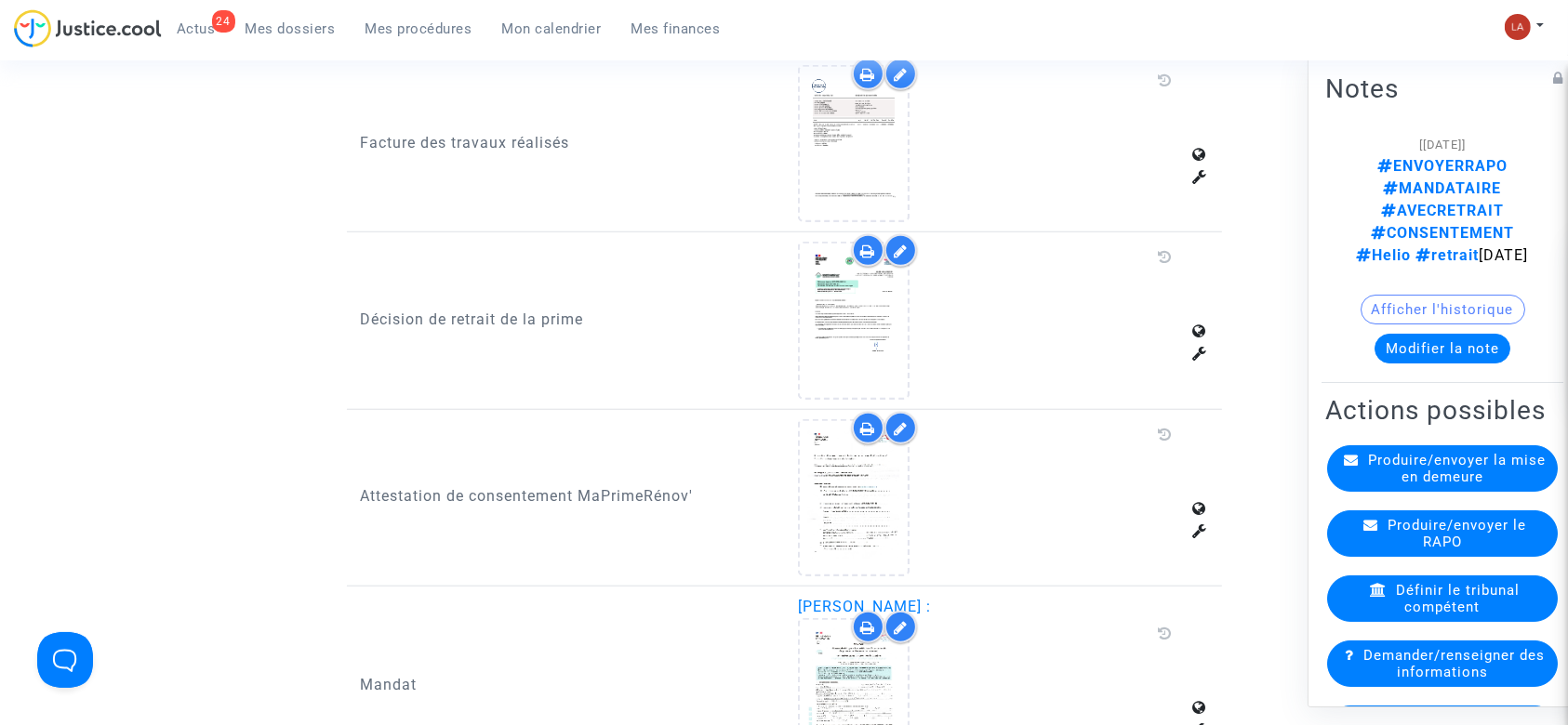
scroll to position [1612, 0]
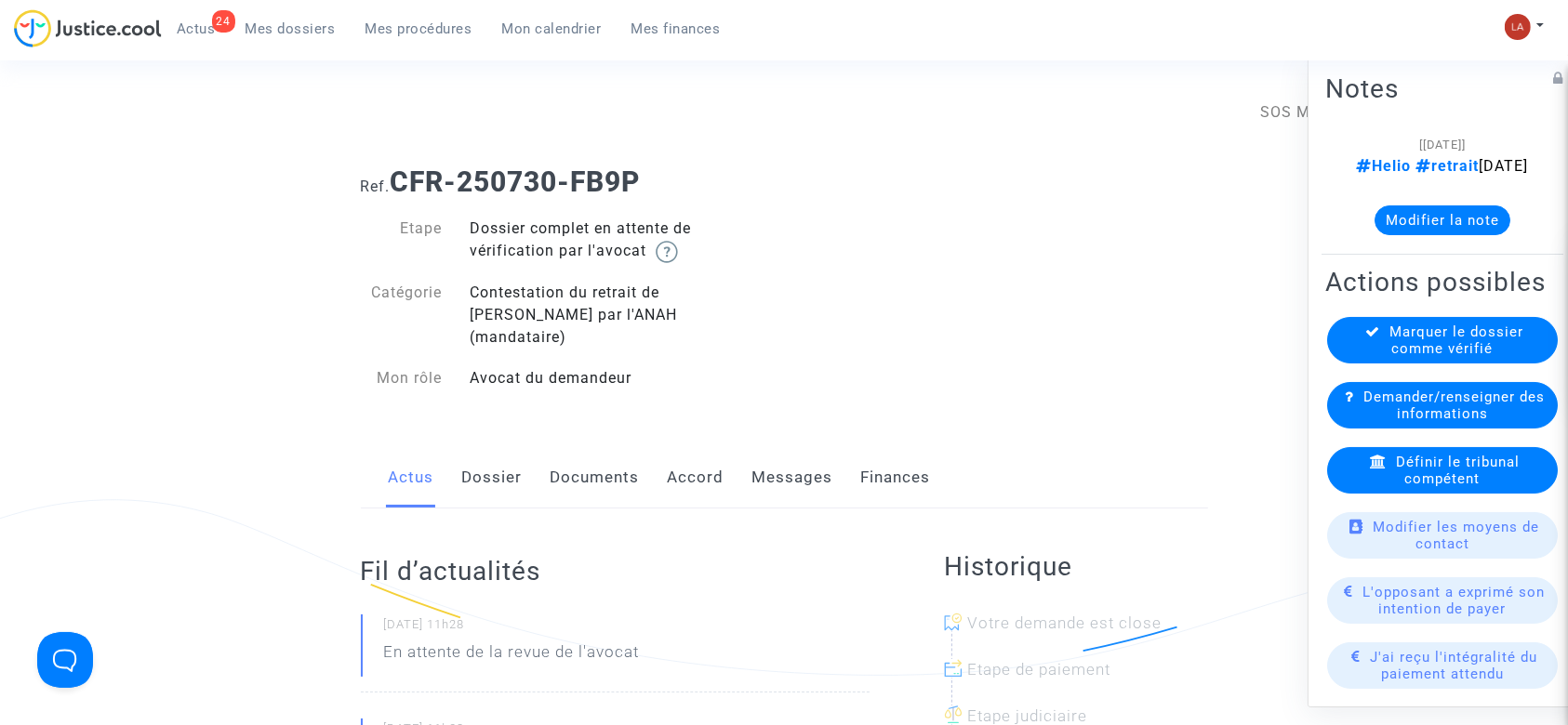
click at [589, 447] on link "Documents" at bounding box center [595, 478] width 89 height 61
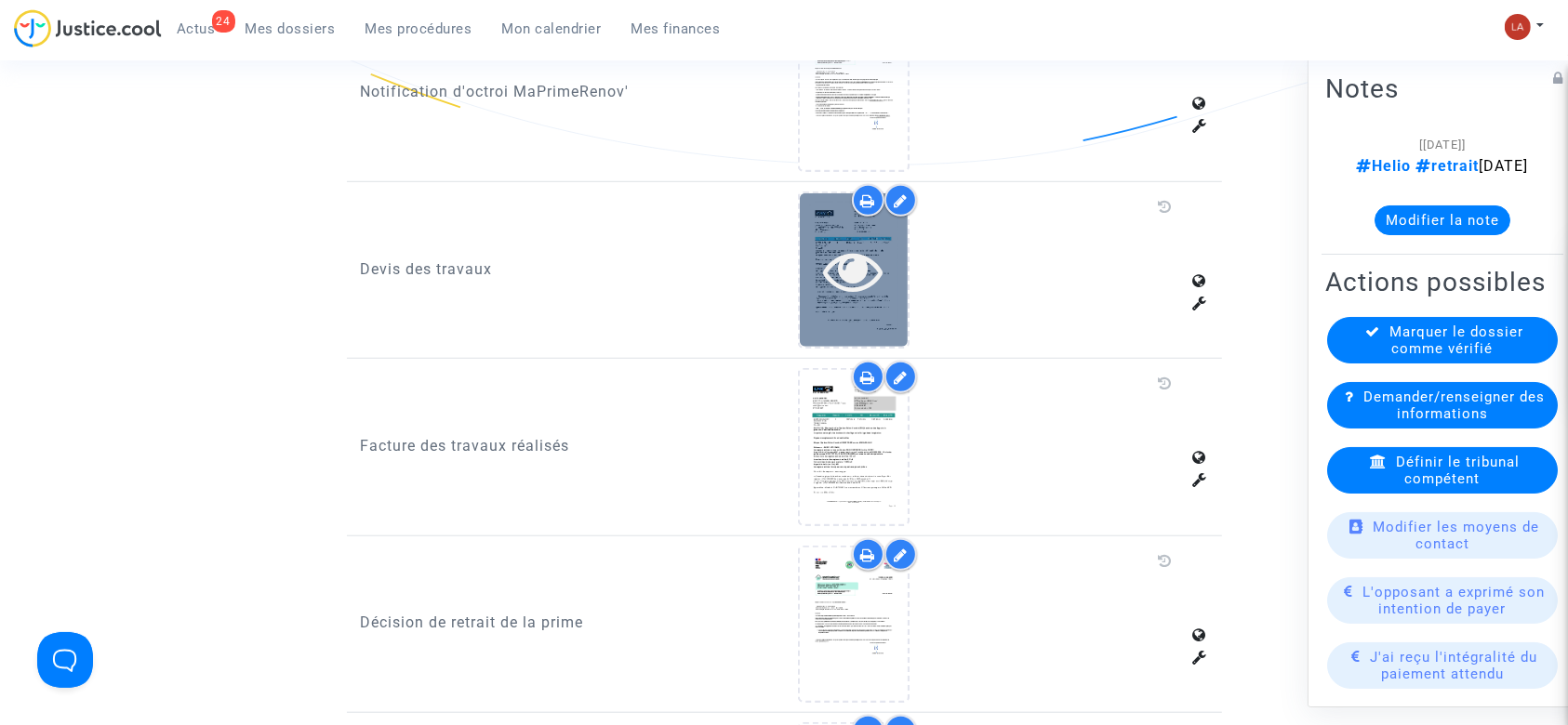
scroll to position [1488, 0]
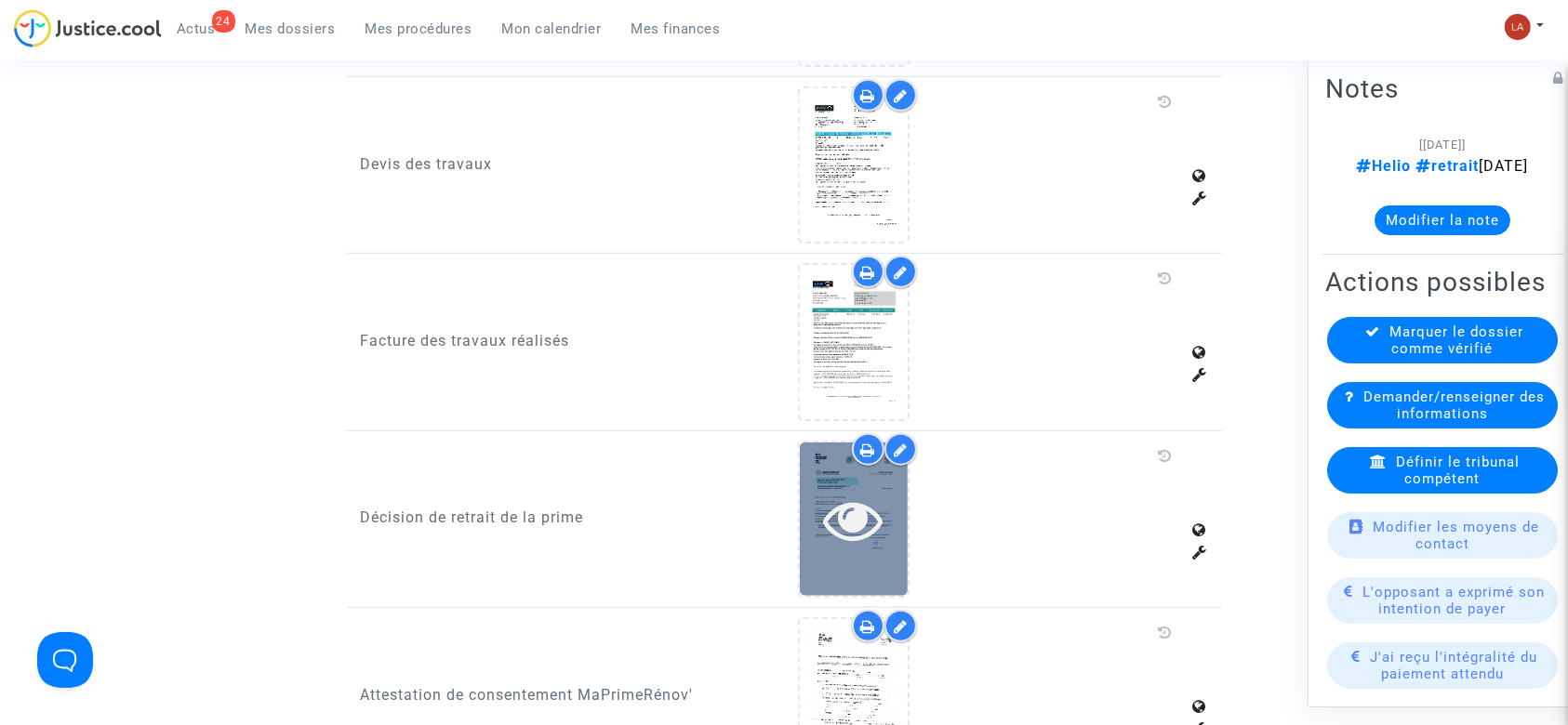
click at [865, 490] on icon at bounding box center [853, 520] width 60 height 59
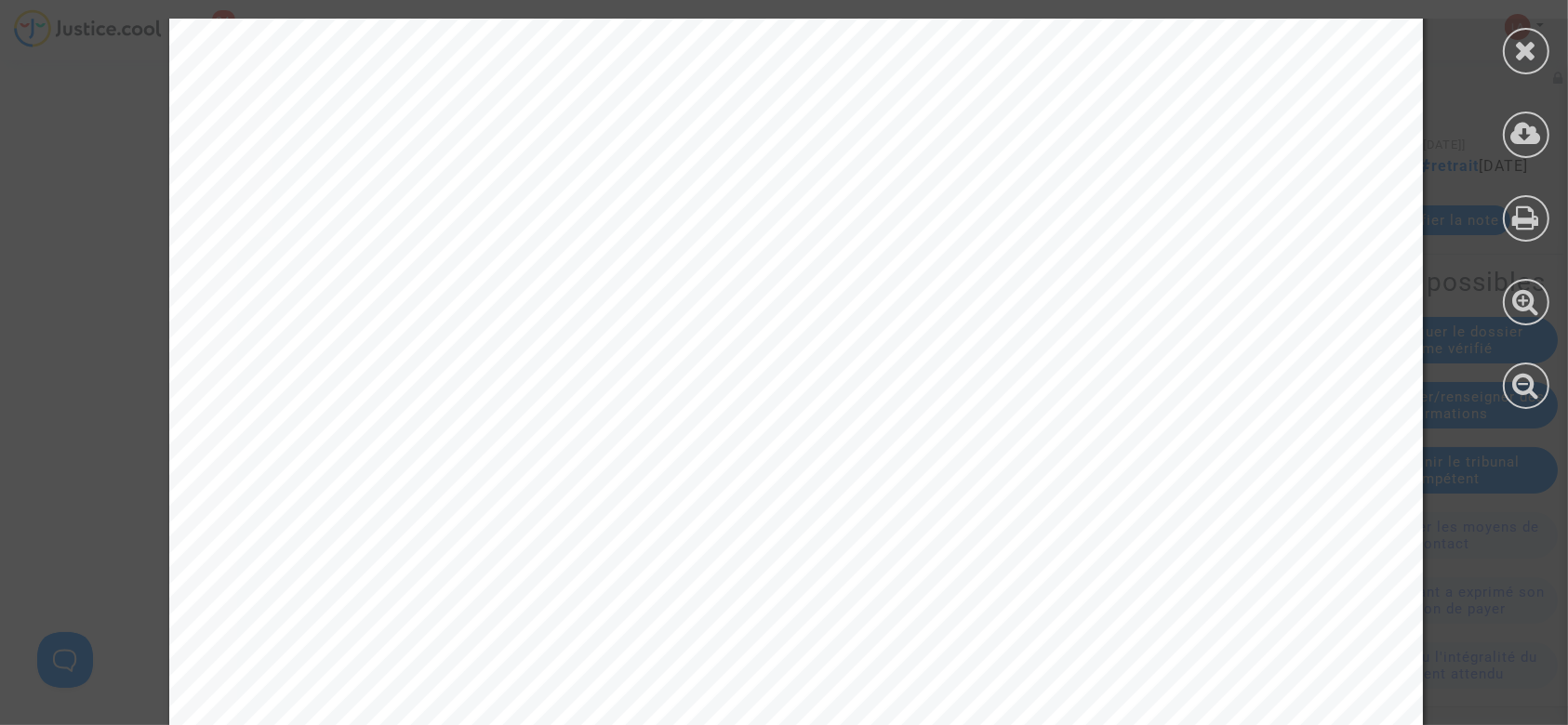
scroll to position [496, 0]
click at [1530, 55] on icon at bounding box center [1527, 50] width 23 height 28
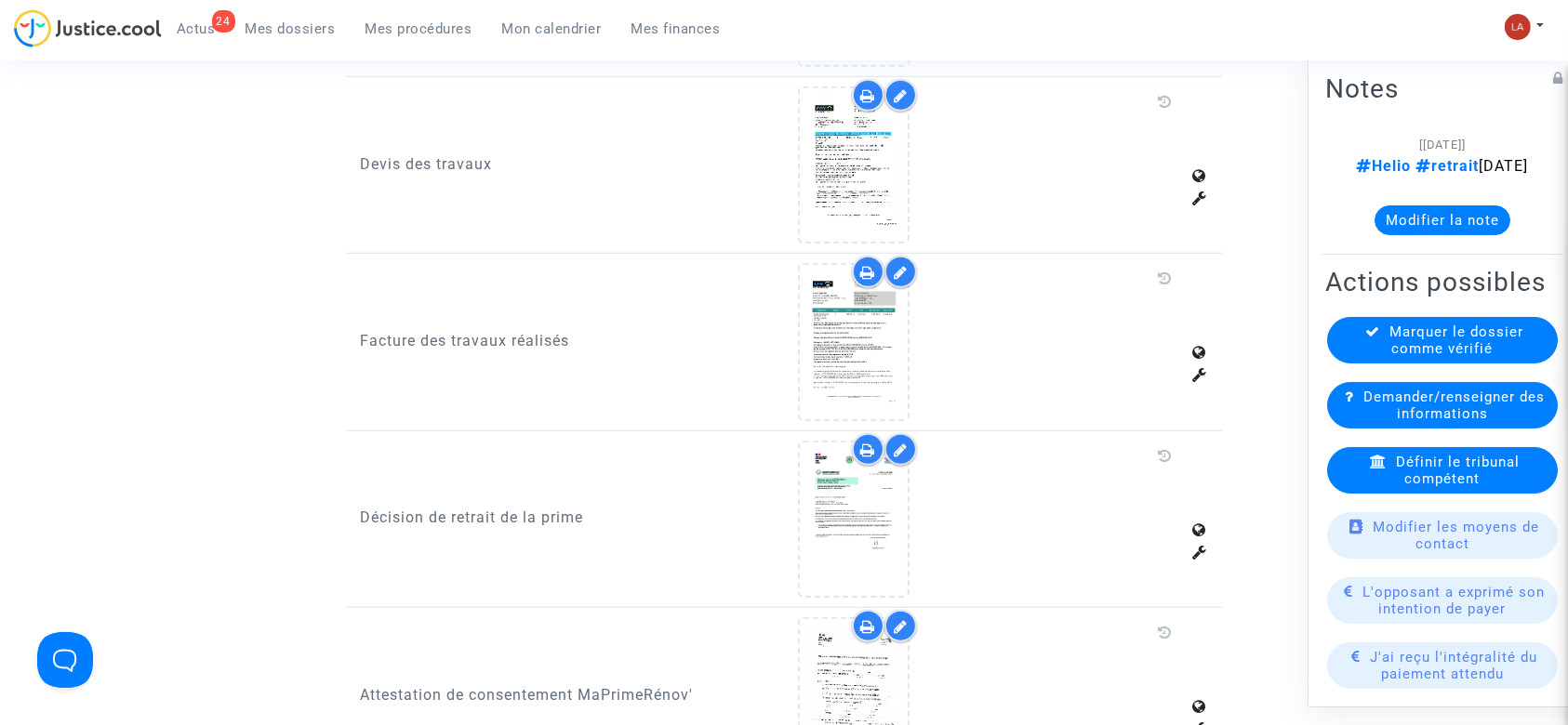
click at [1439, 487] on span "Définir le tribunal compétent" at bounding box center [1458, 470] width 124 height 34
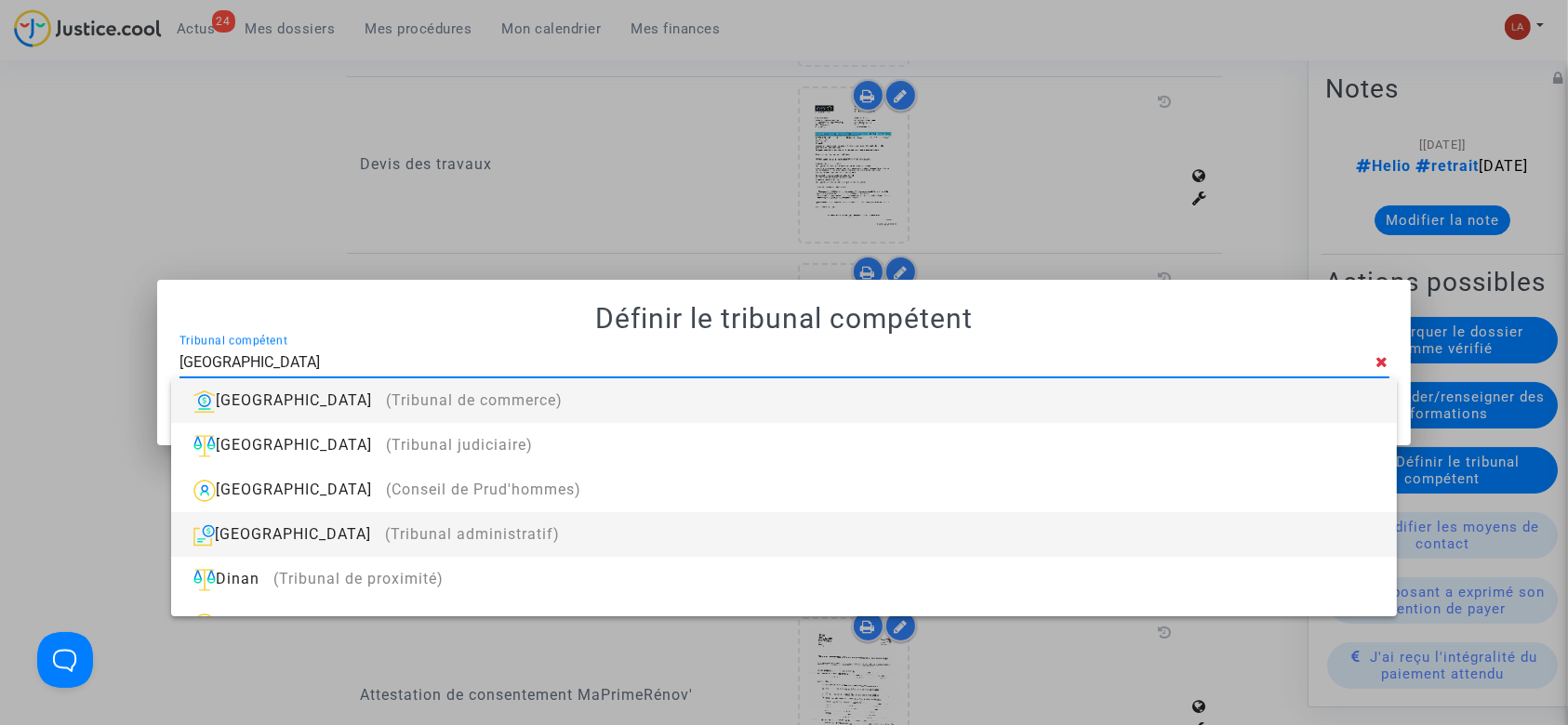
type input "DIJON"
drag, startPoint x: 454, startPoint y: 536, endPoint x: 649, endPoint y: 535, distance: 195.0
click at [454, 536] on span "(Tribunal administratif)" at bounding box center [472, 534] width 175 height 17
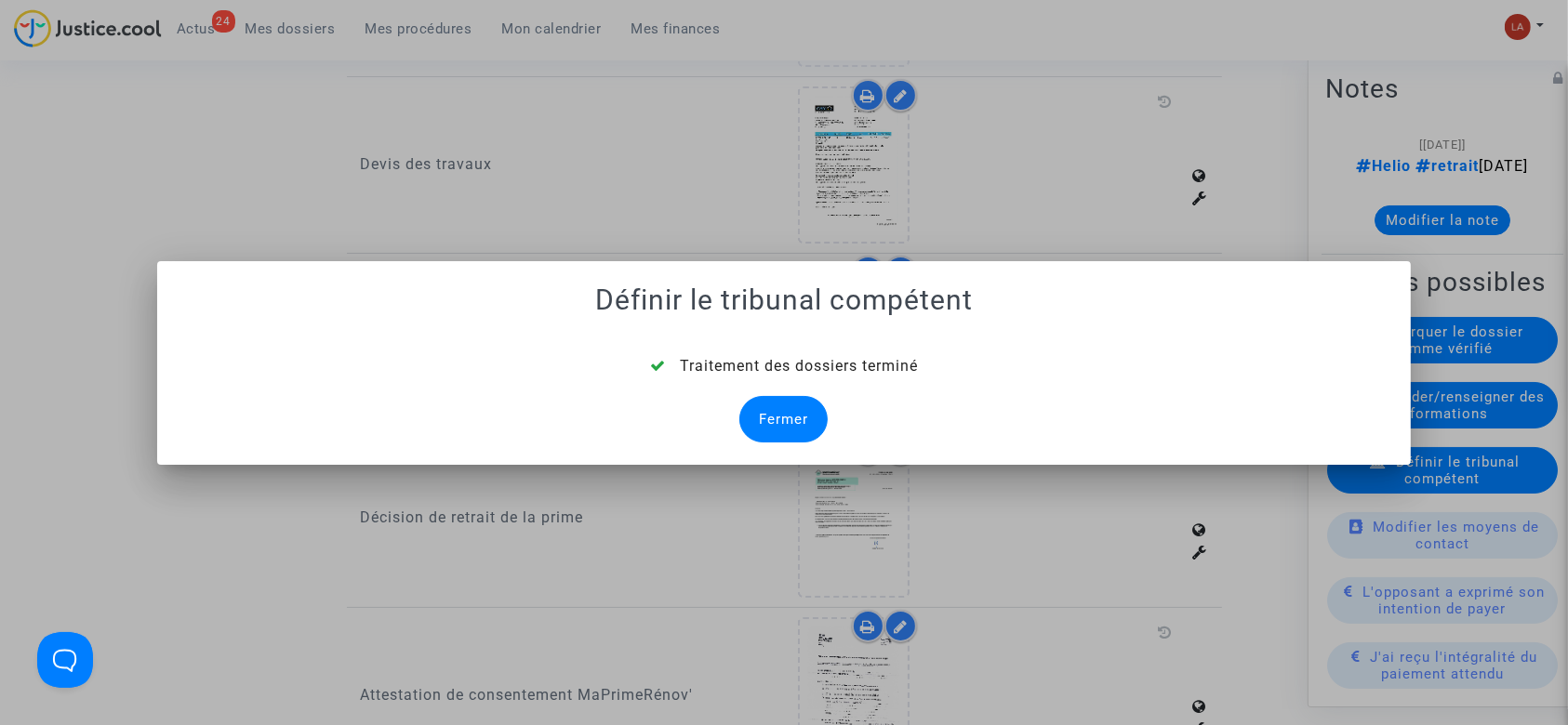
click at [802, 406] on div "Fermer" at bounding box center [784, 419] width 88 height 47
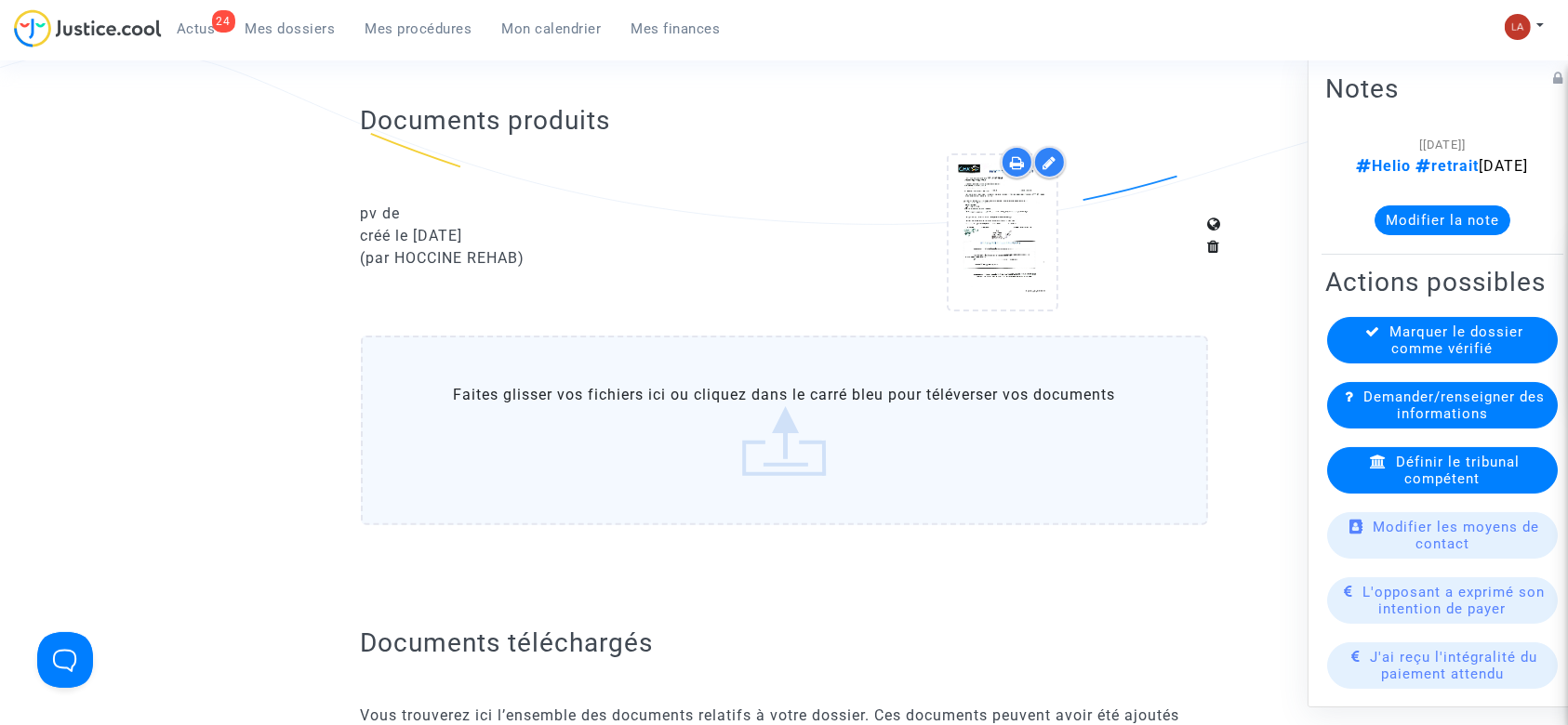
scroll to position [1488, 0]
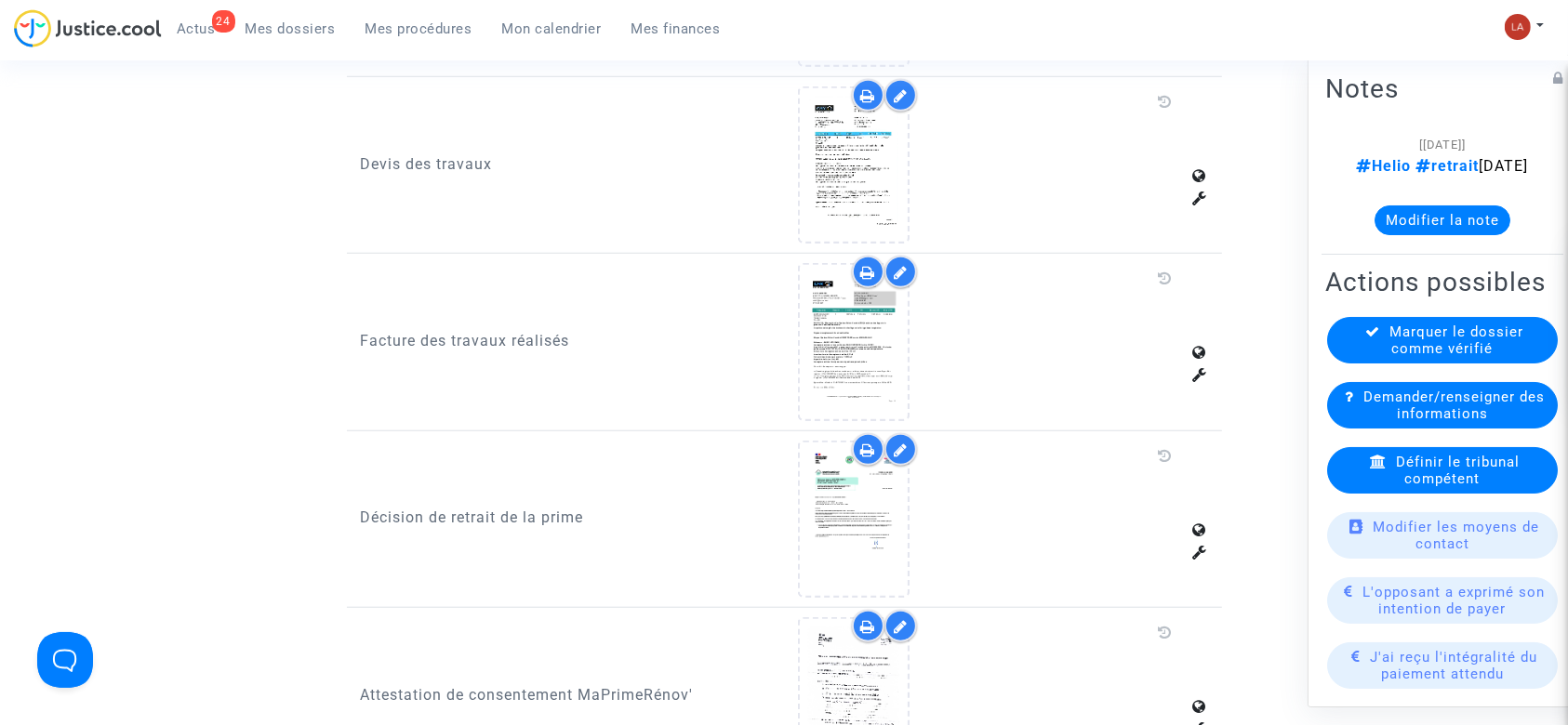
click at [1463, 236] on button "Modifier la note" at bounding box center [1443, 220] width 136 height 30
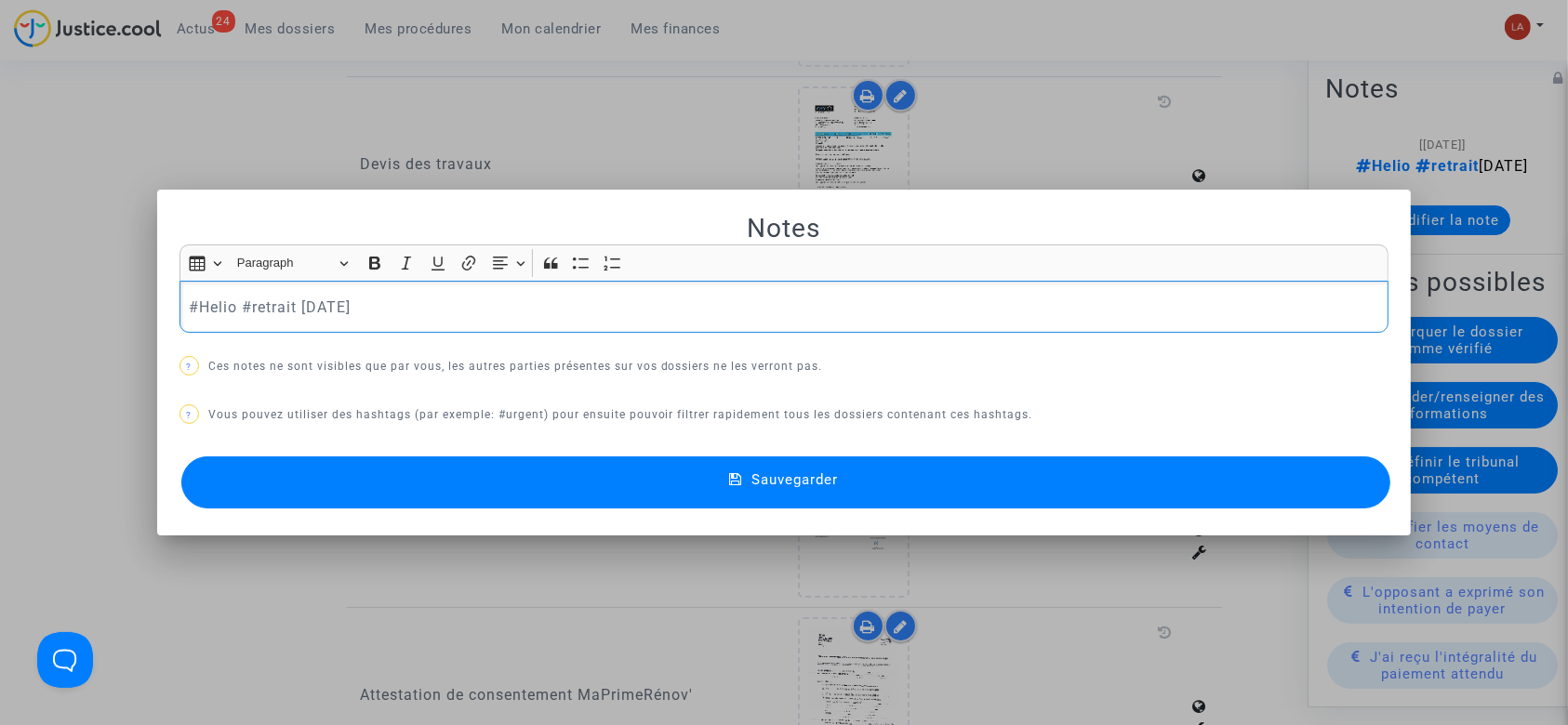
scroll to position [0, 0]
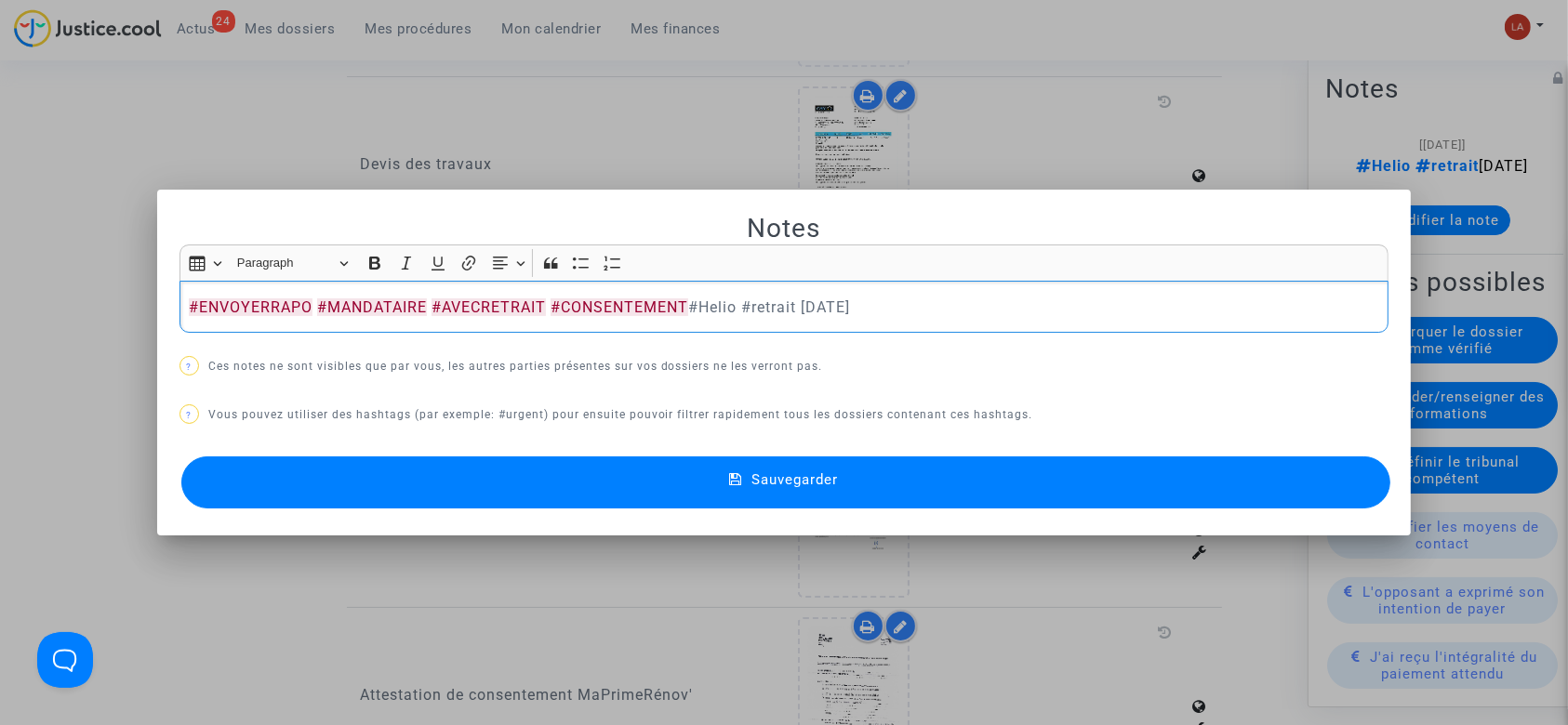
click at [774, 495] on button "Sauvegarder" at bounding box center [785, 483] width 1210 height 52
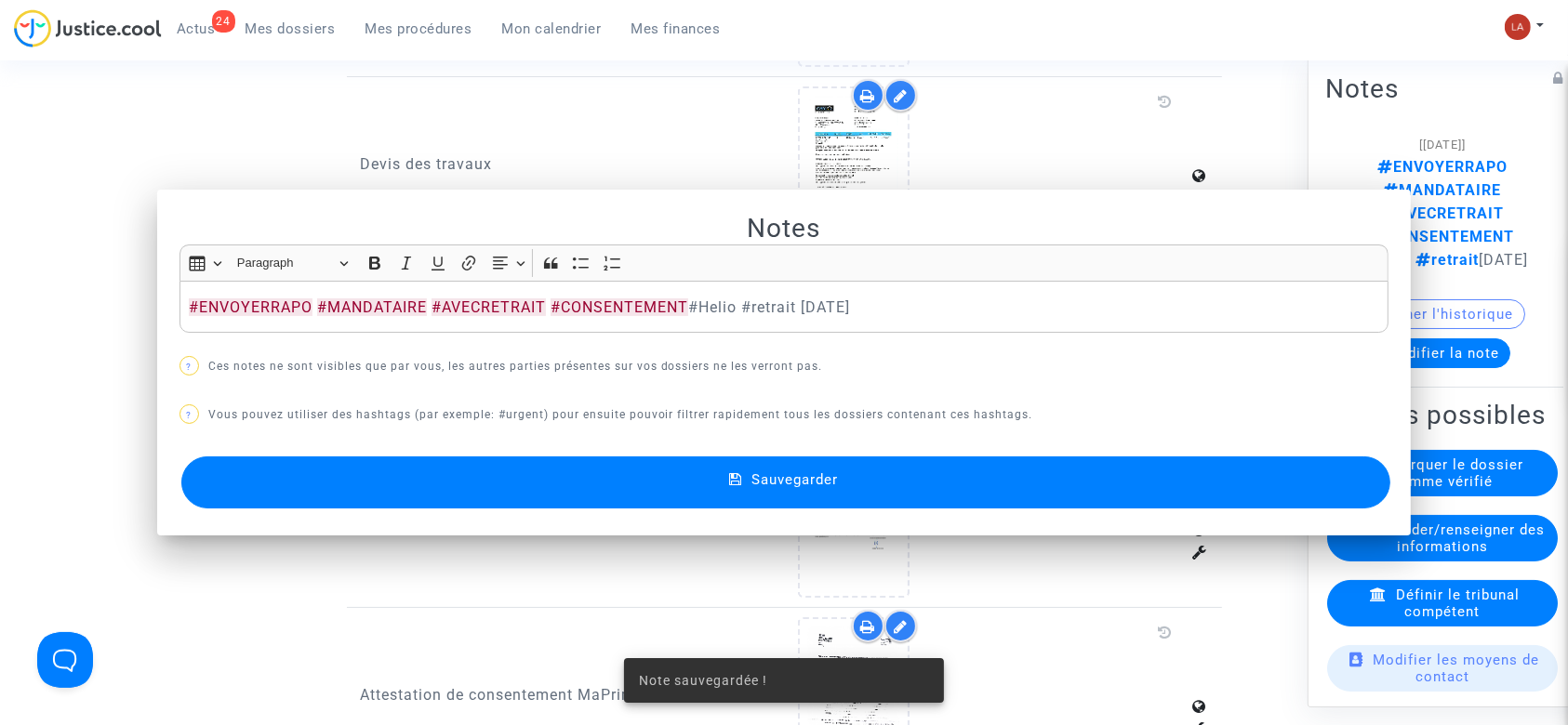
scroll to position [1488, 0]
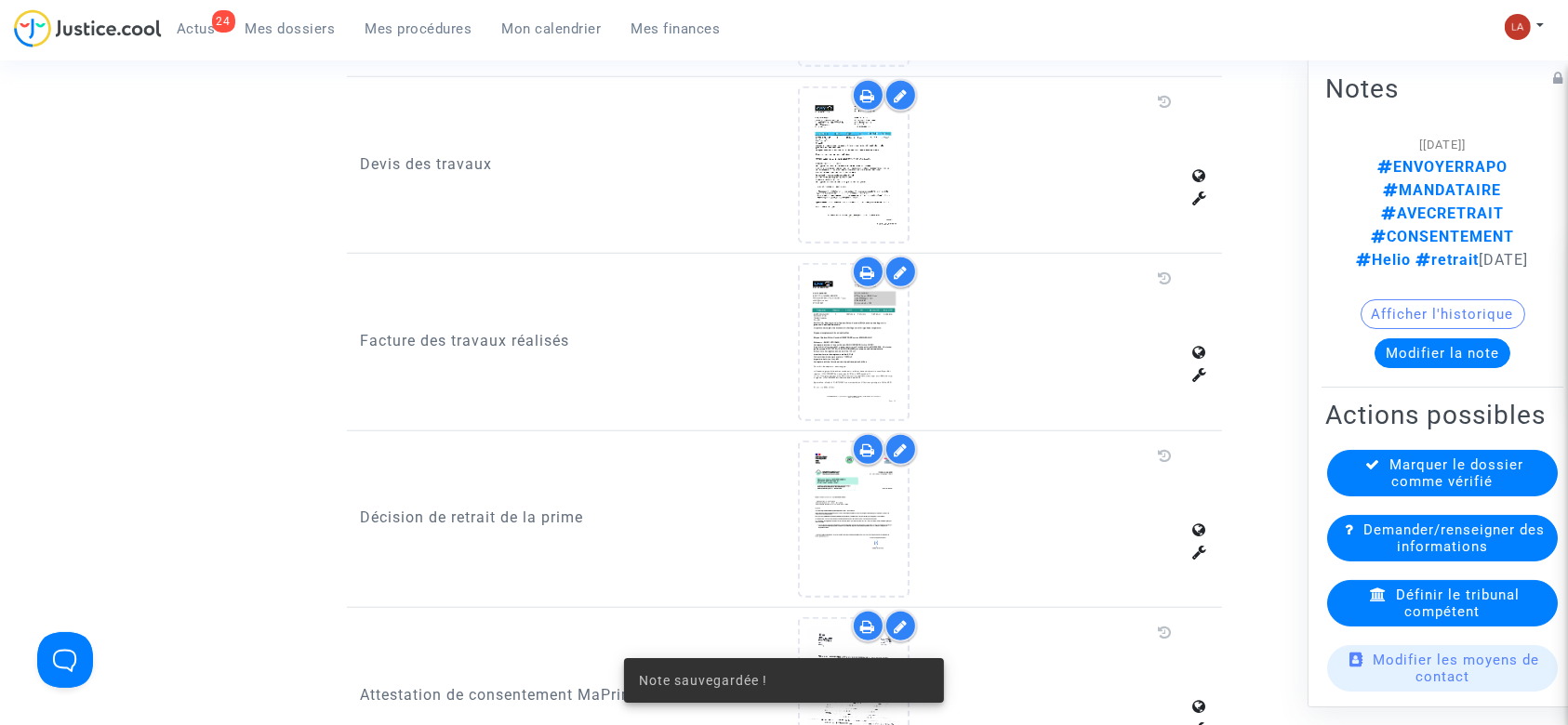
click at [796, 477] on div at bounding box center [1003, 519] width 438 height 157
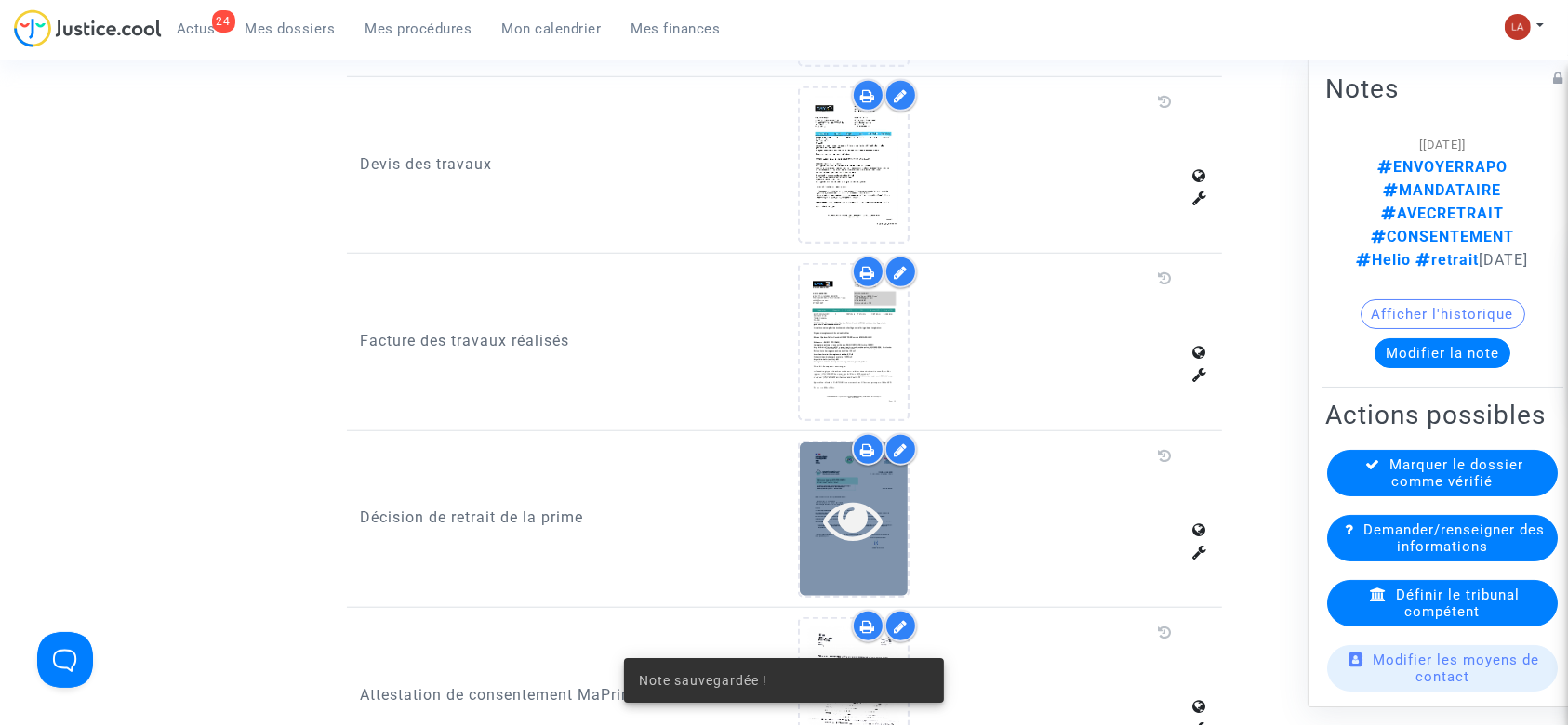
click at [834, 490] on icon at bounding box center [853, 520] width 60 height 59
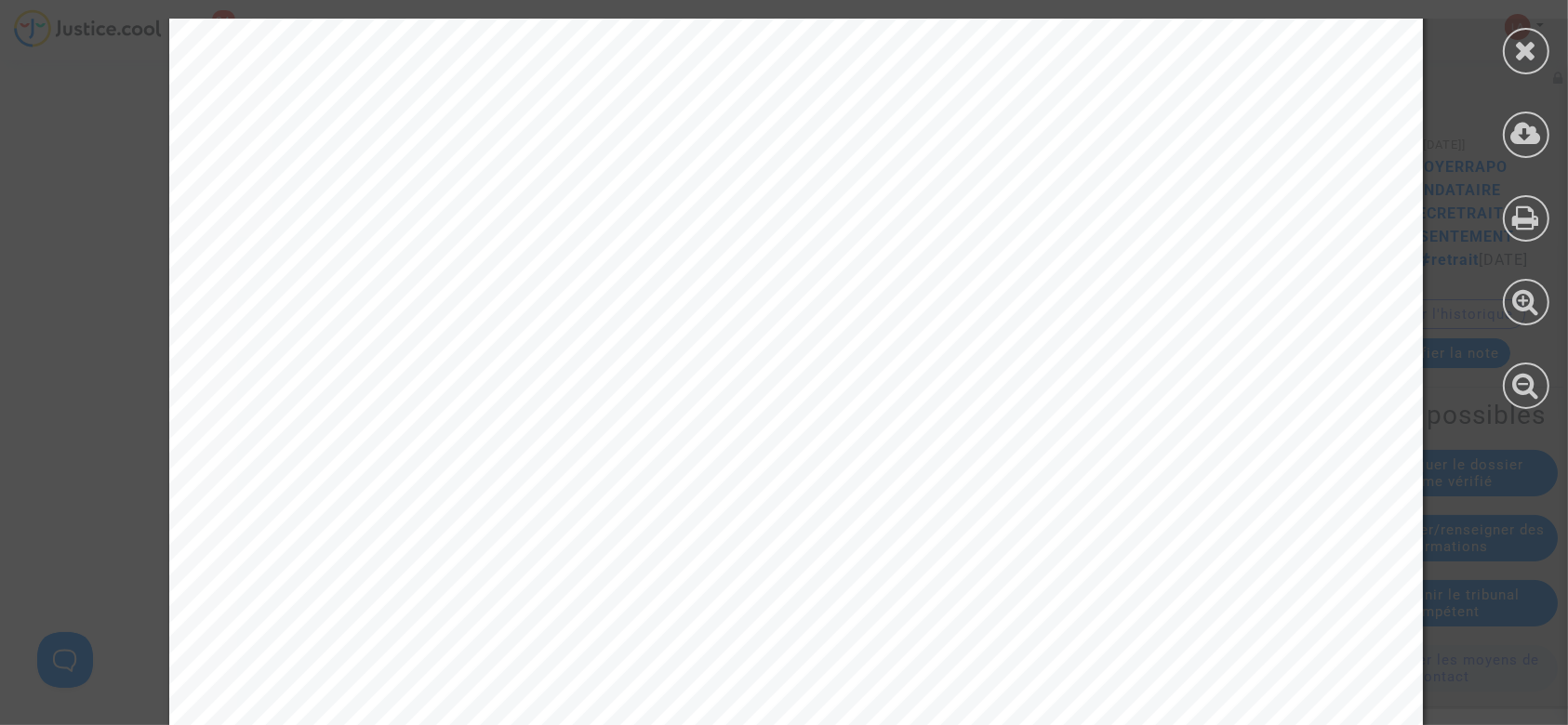
scroll to position [620, 0]
click at [1516, 52] on icon at bounding box center [1527, 50] width 23 height 28
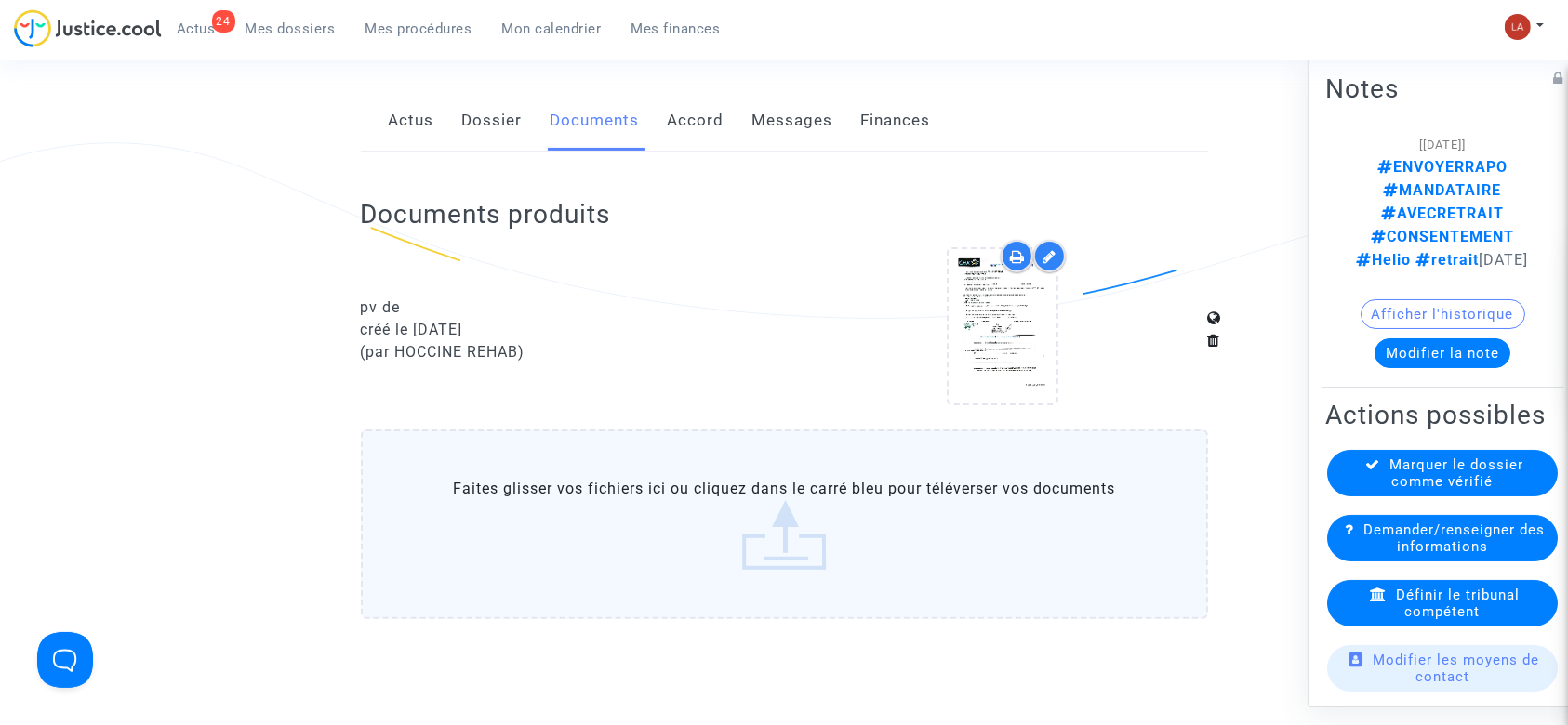
scroll to position [0, 0]
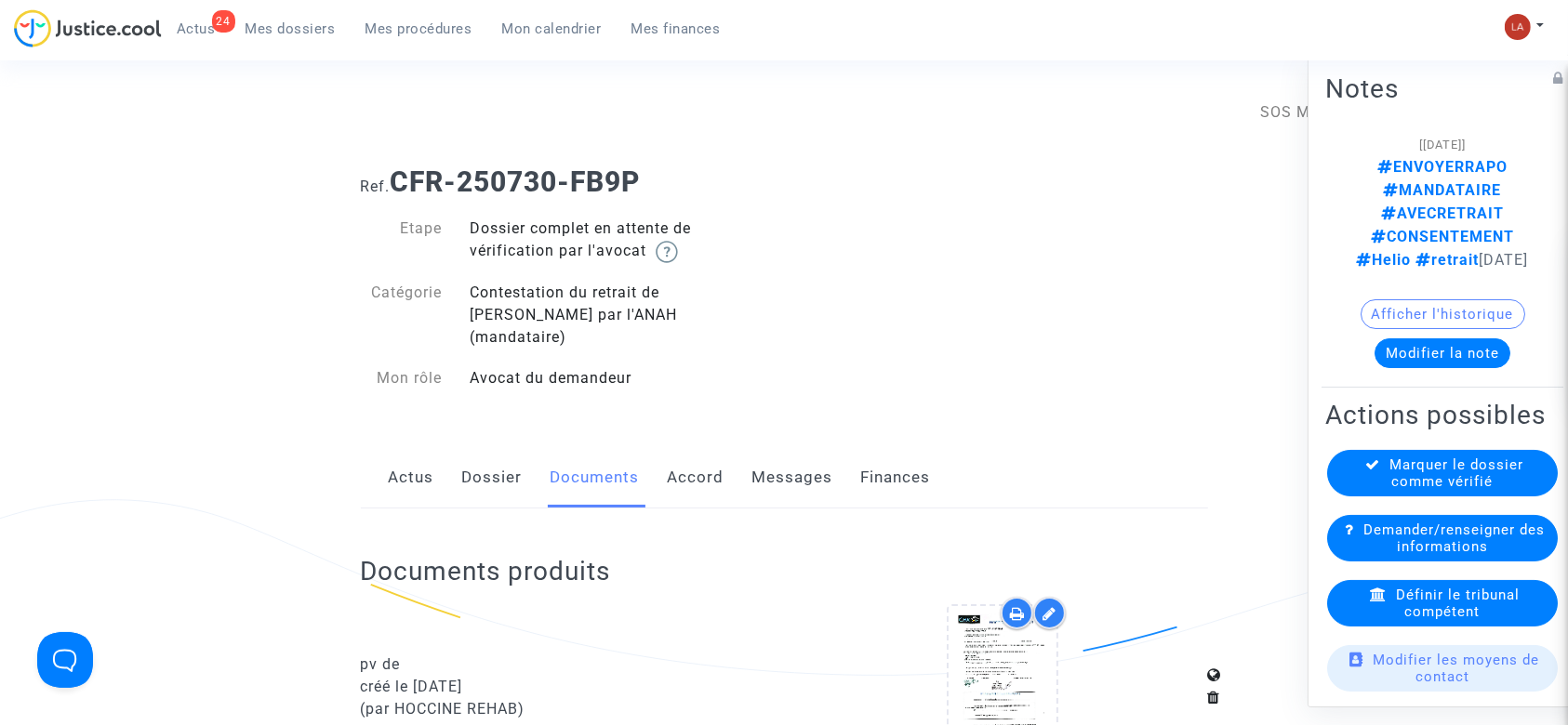
drag, startPoint x: 512, startPoint y: 444, endPoint x: 663, endPoint y: 440, distance: 151.1
click at [512, 447] on link "Dossier" at bounding box center [492, 478] width 60 height 61
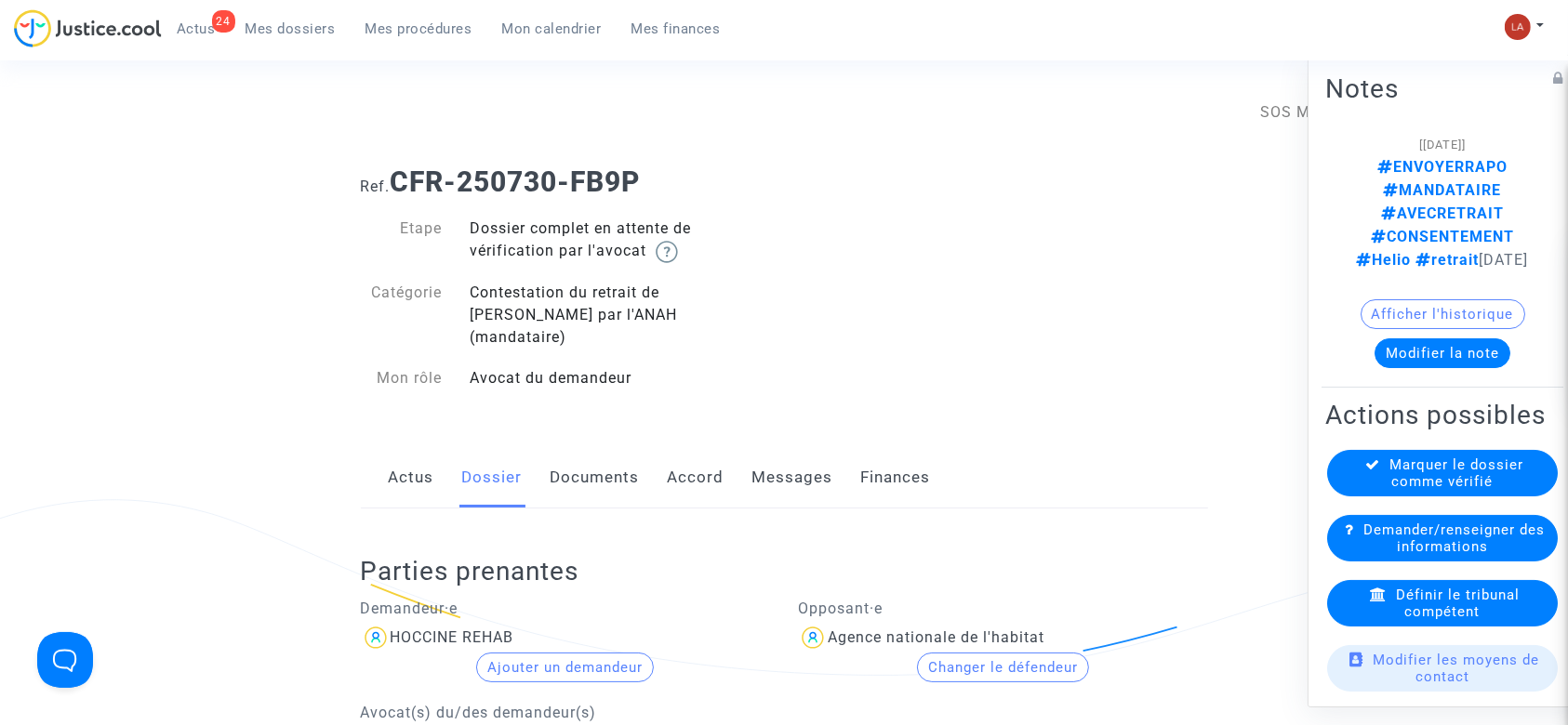
click at [583, 447] on link "Documents" at bounding box center [595, 478] width 89 height 61
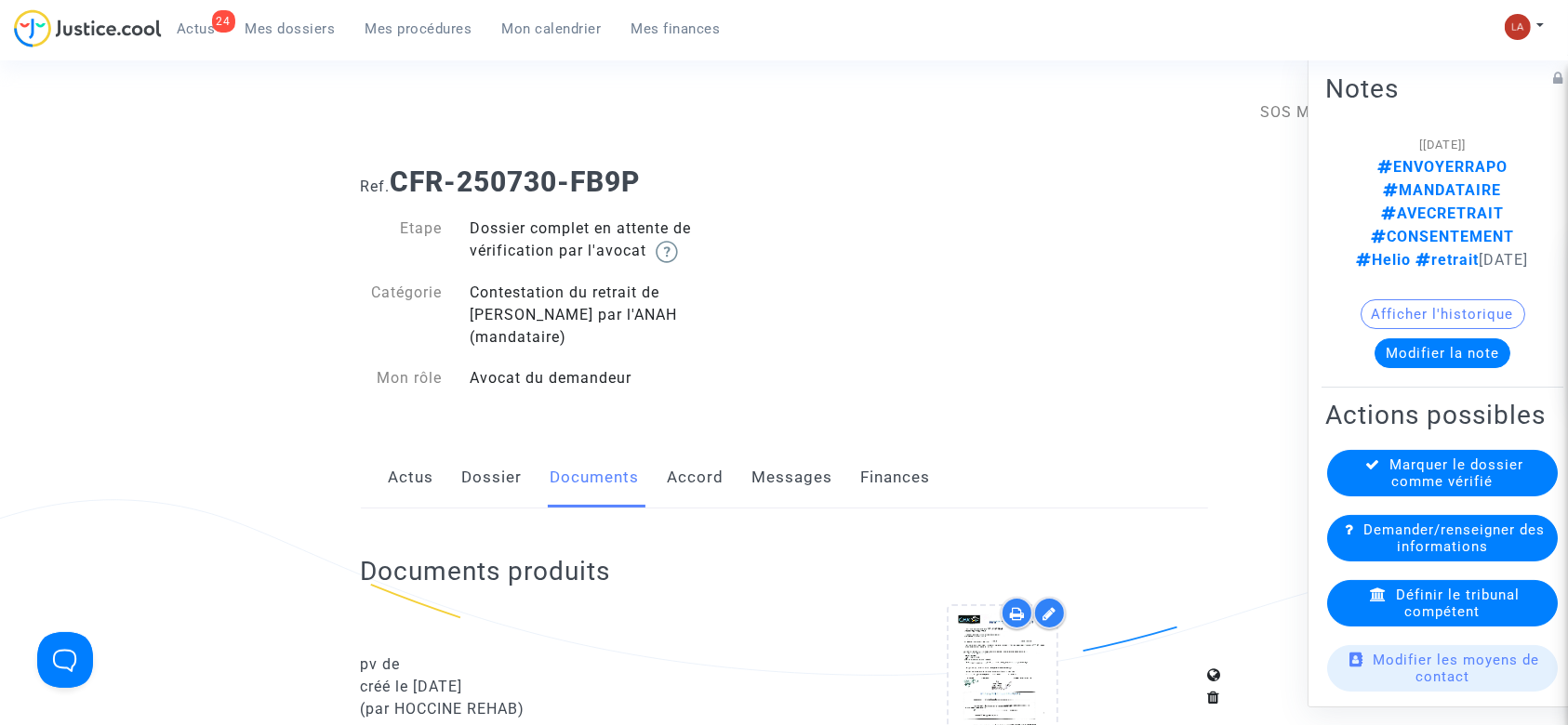
click at [631, 187] on b "CFR-250730-FB9P" at bounding box center [515, 182] width 250 height 33
drag, startPoint x: 398, startPoint y: 181, endPoint x: 696, endPoint y: 180, distance: 298.0
click at [696, 180] on h1 "Ref. CFR-250730-FB9P" at bounding box center [784, 182] width 848 height 34
copy b "CFR-250730-FB9P"
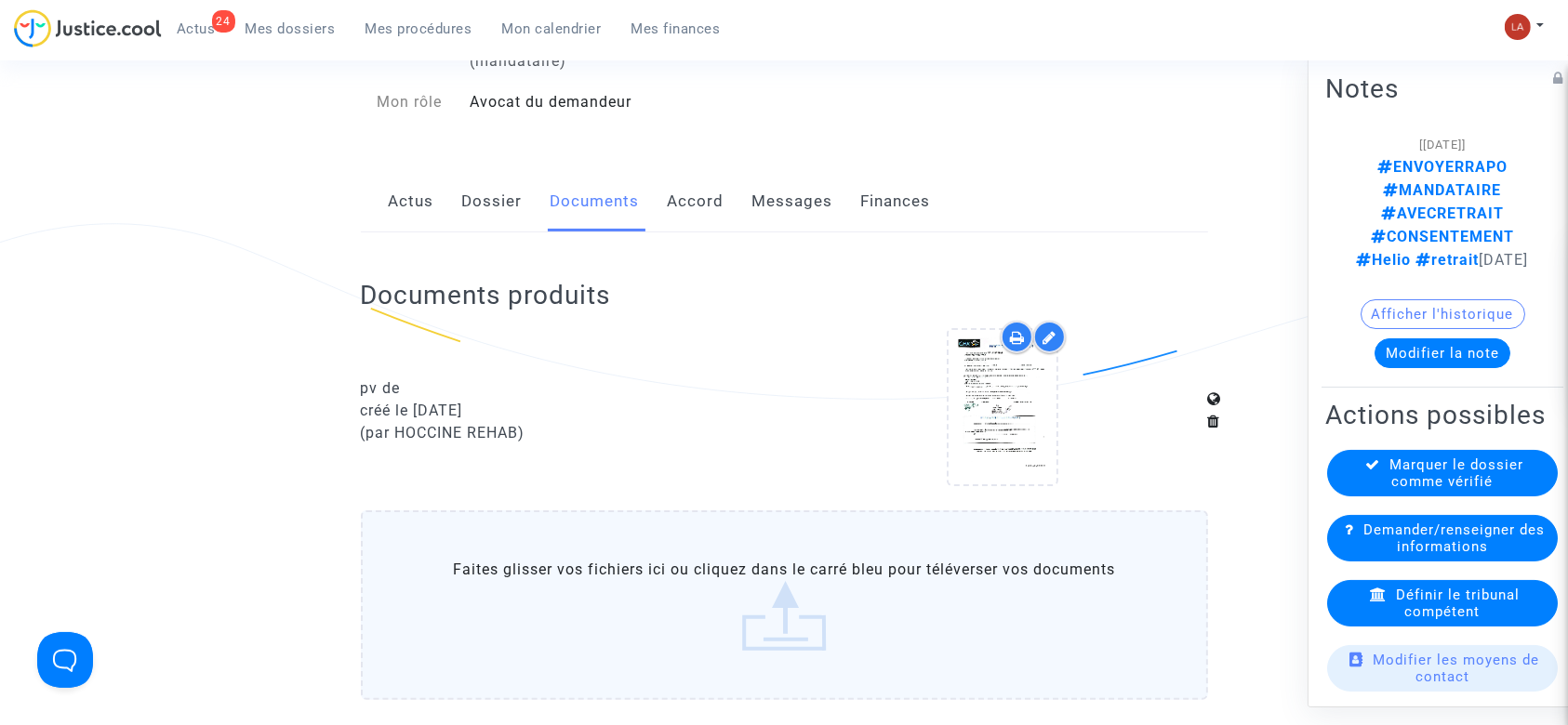
scroll to position [372, 0]
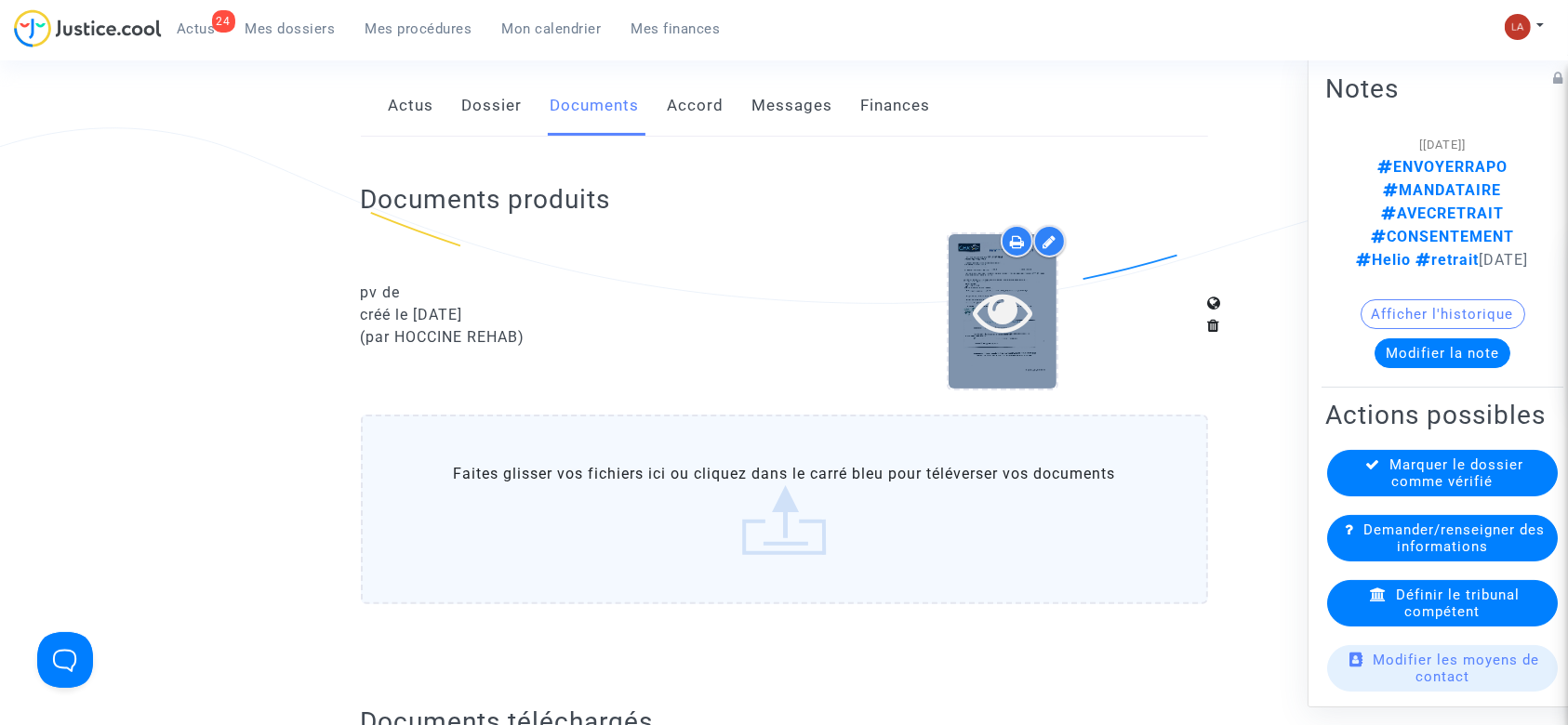
click at [1004, 319] on div at bounding box center [1003, 311] width 108 height 153
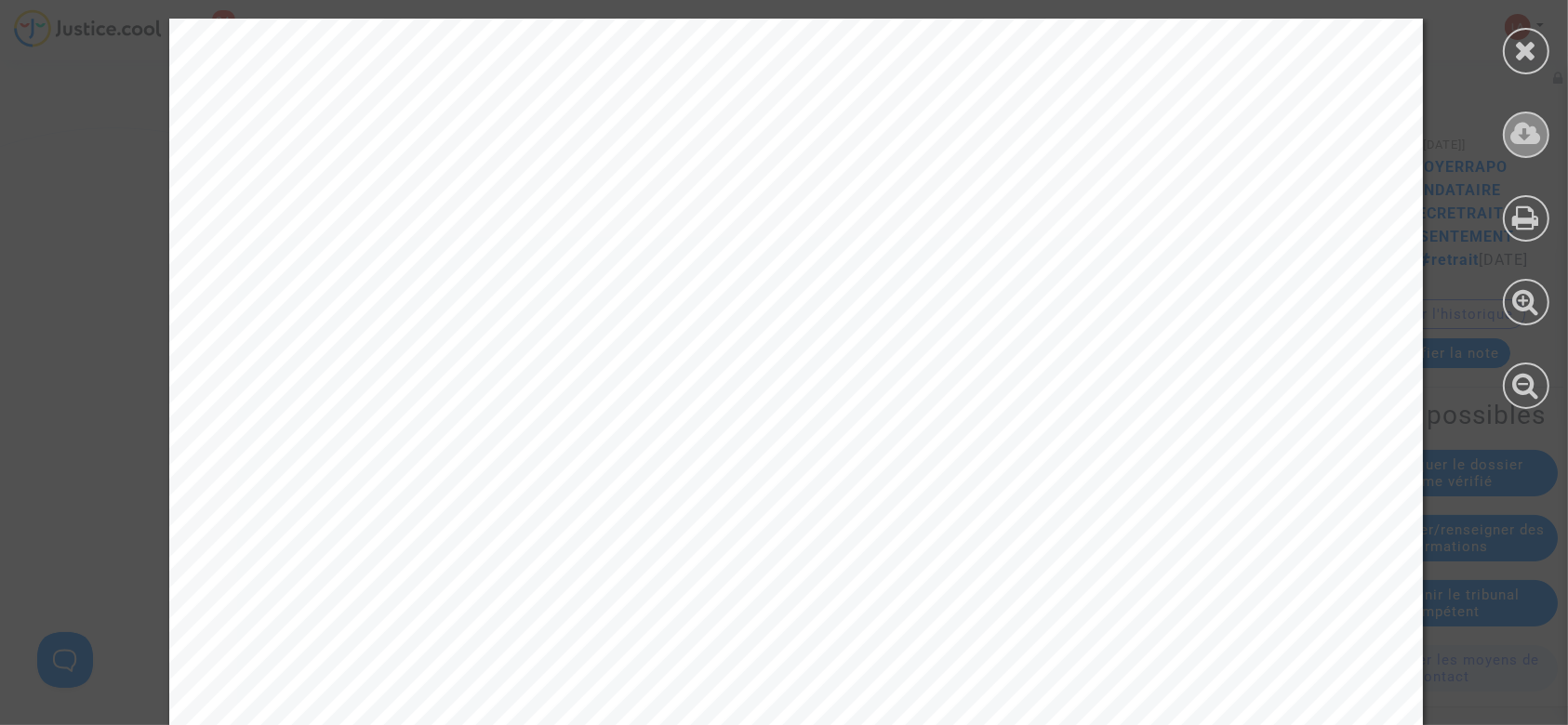
scroll to position [496, 0]
click at [1526, 144] on icon at bounding box center [1527, 133] width 31 height 28
click at [1536, 46] on icon at bounding box center [1527, 50] width 23 height 28
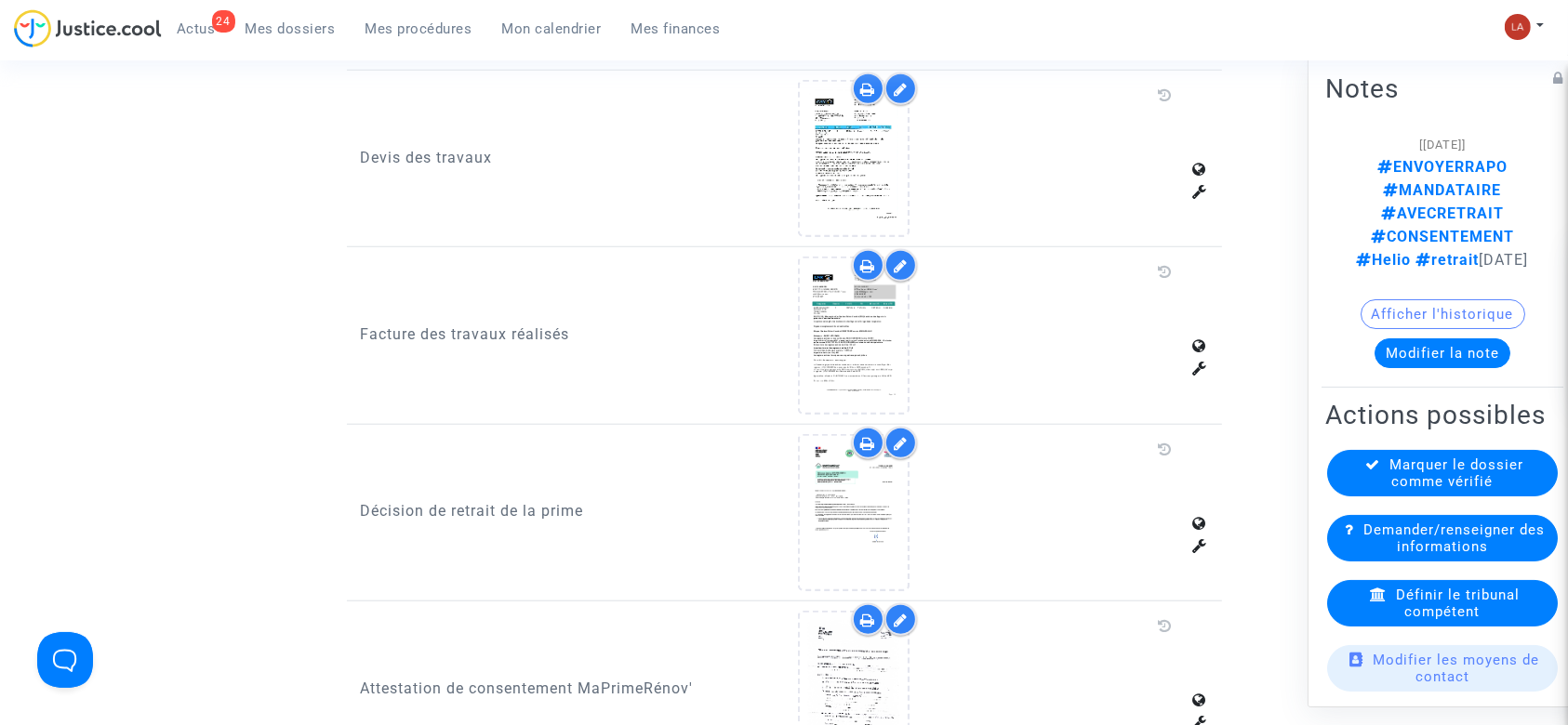
scroll to position [1364, 0]
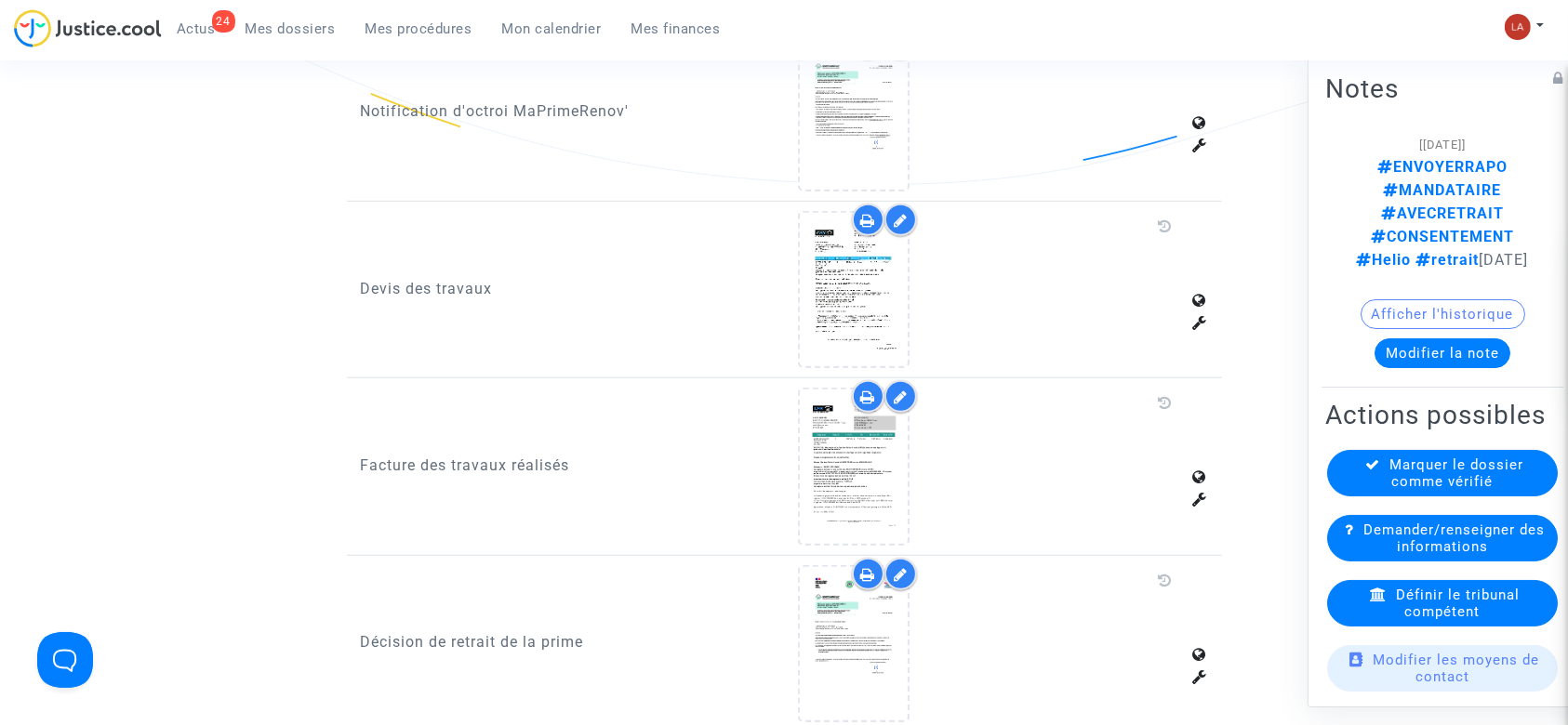
click at [902, 380] on div at bounding box center [901, 396] width 33 height 33
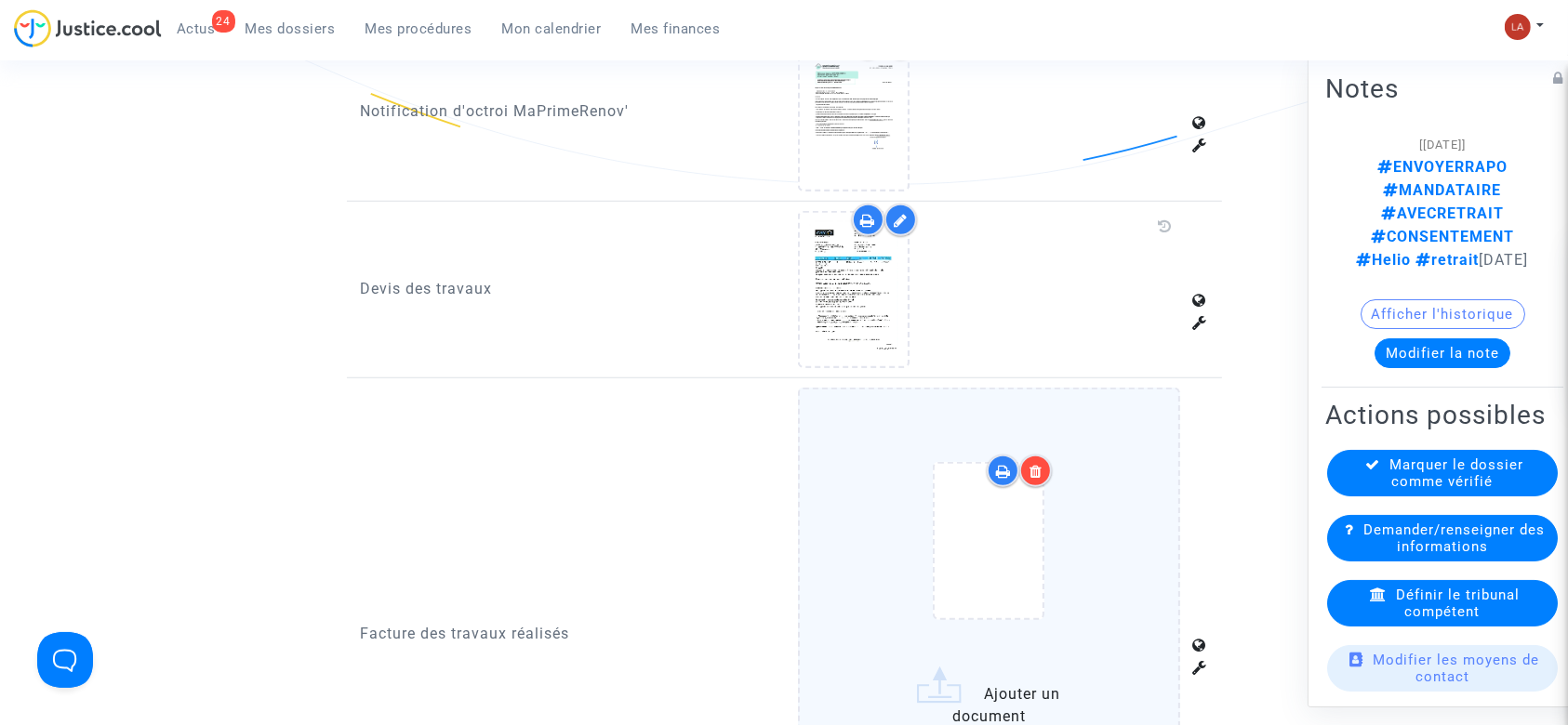
click at [1105, 402] on label "Ajouter un document" at bounding box center [989, 581] width 382 height 388
click at [0, 0] on input "Ajouter un document" at bounding box center [0, 0] width 0 height 0
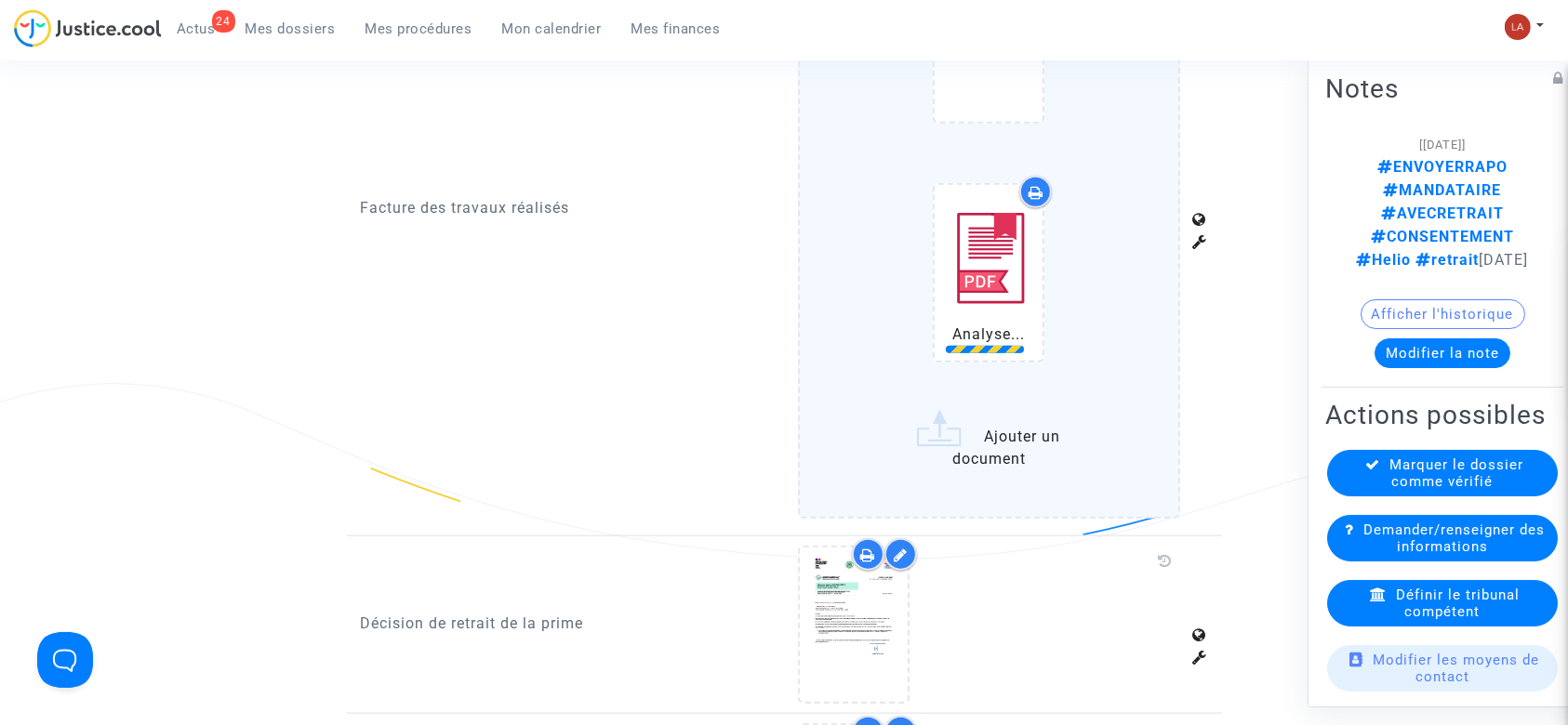
scroll to position [1983, 0]
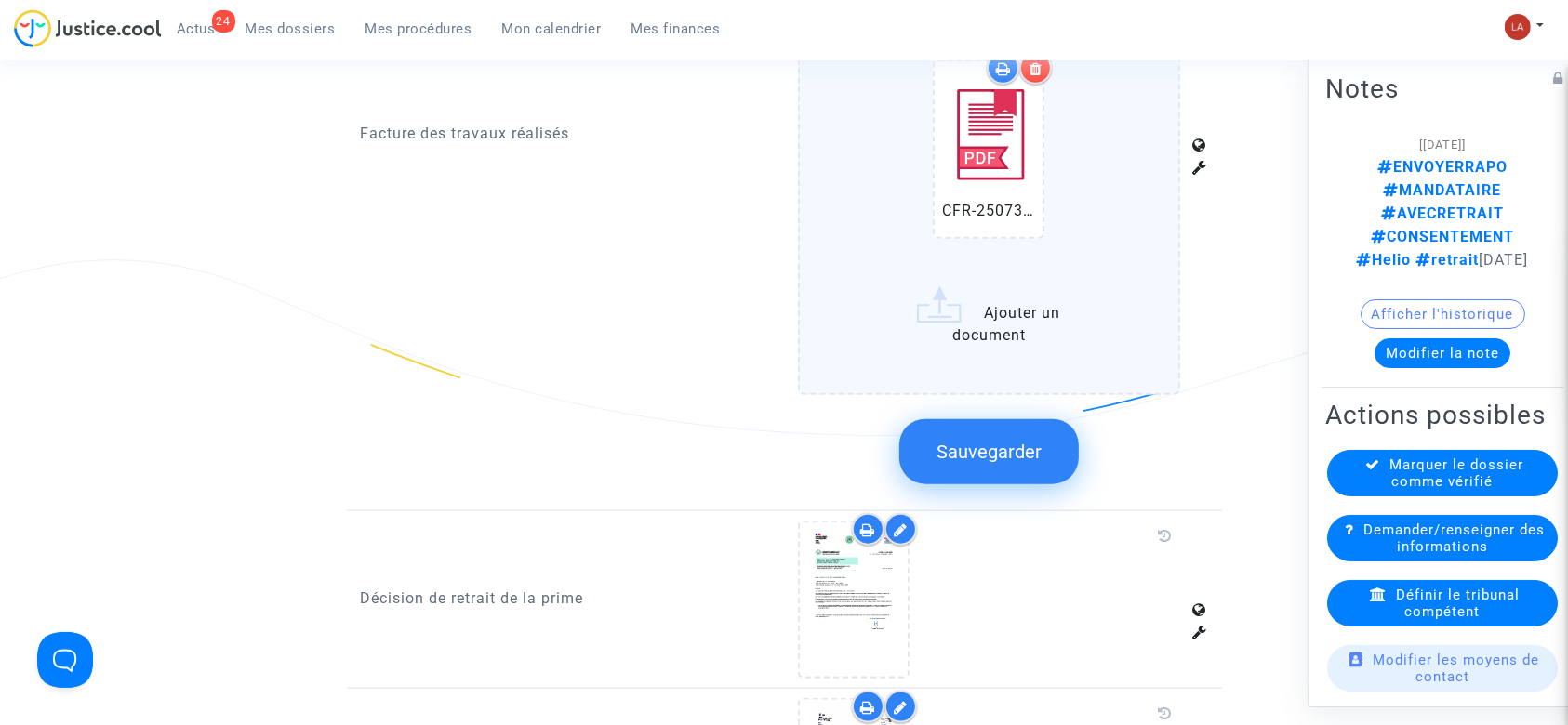
click at [1004, 442] on button "Sauvegarder" at bounding box center [989, 452] width 179 height 65
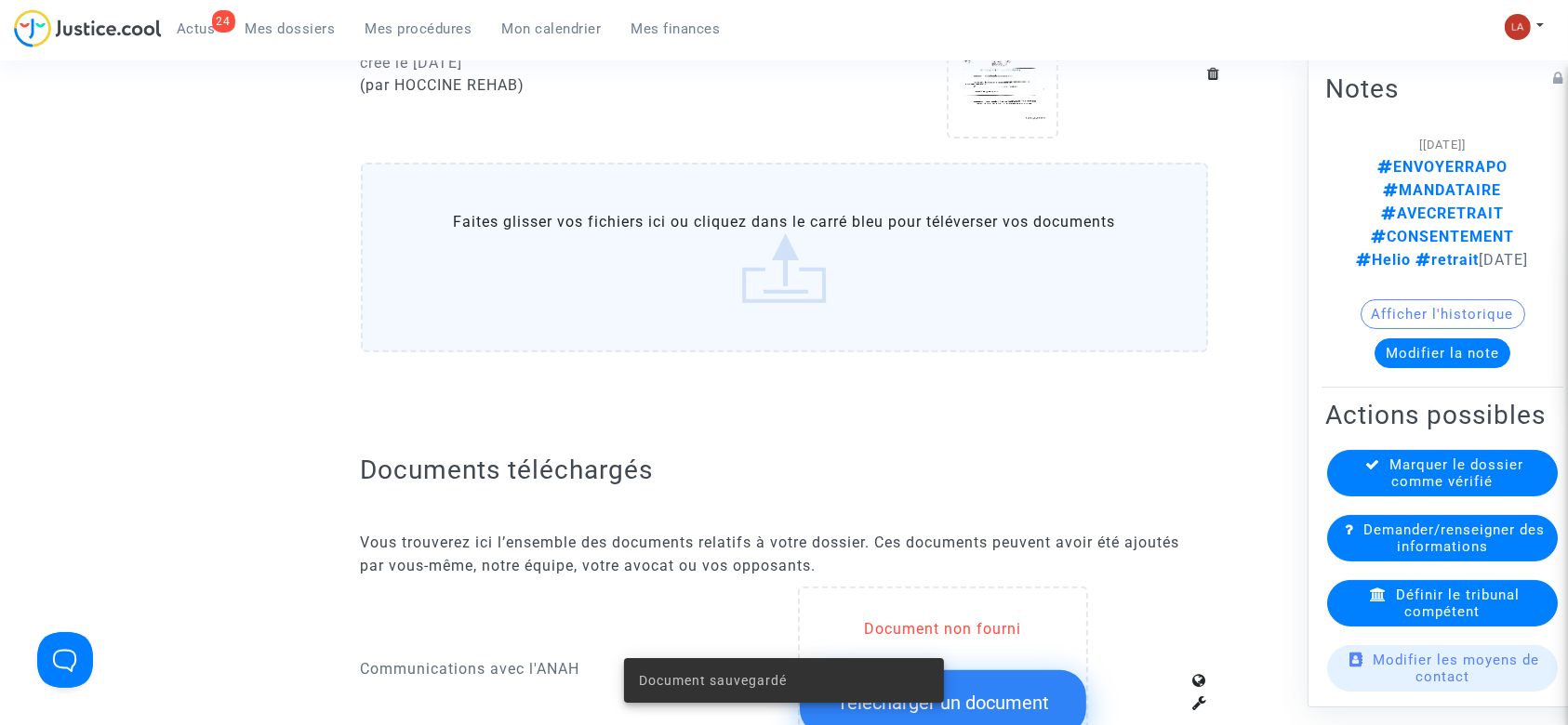
scroll to position [247, 0]
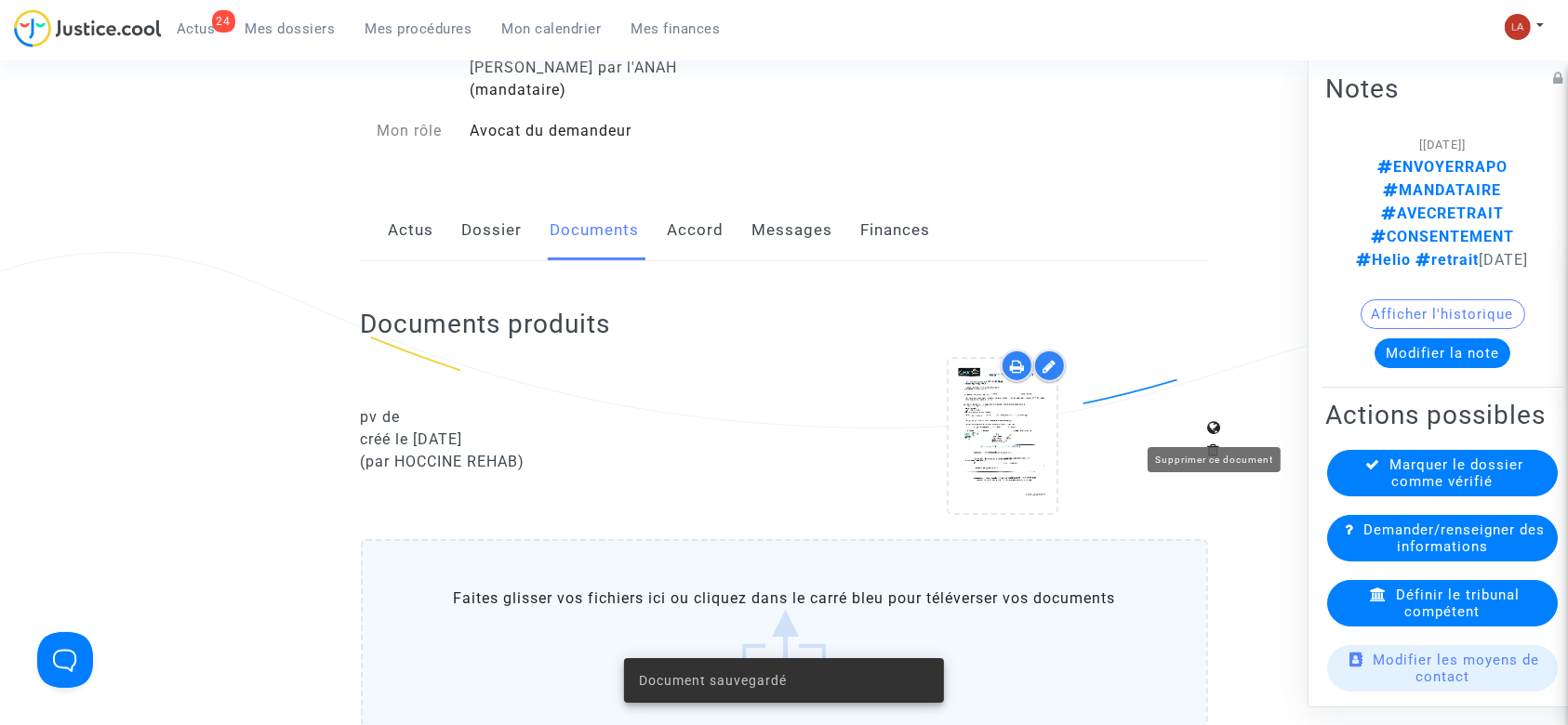
click at [1213, 442] on icon at bounding box center [1215, 450] width 13 height 15
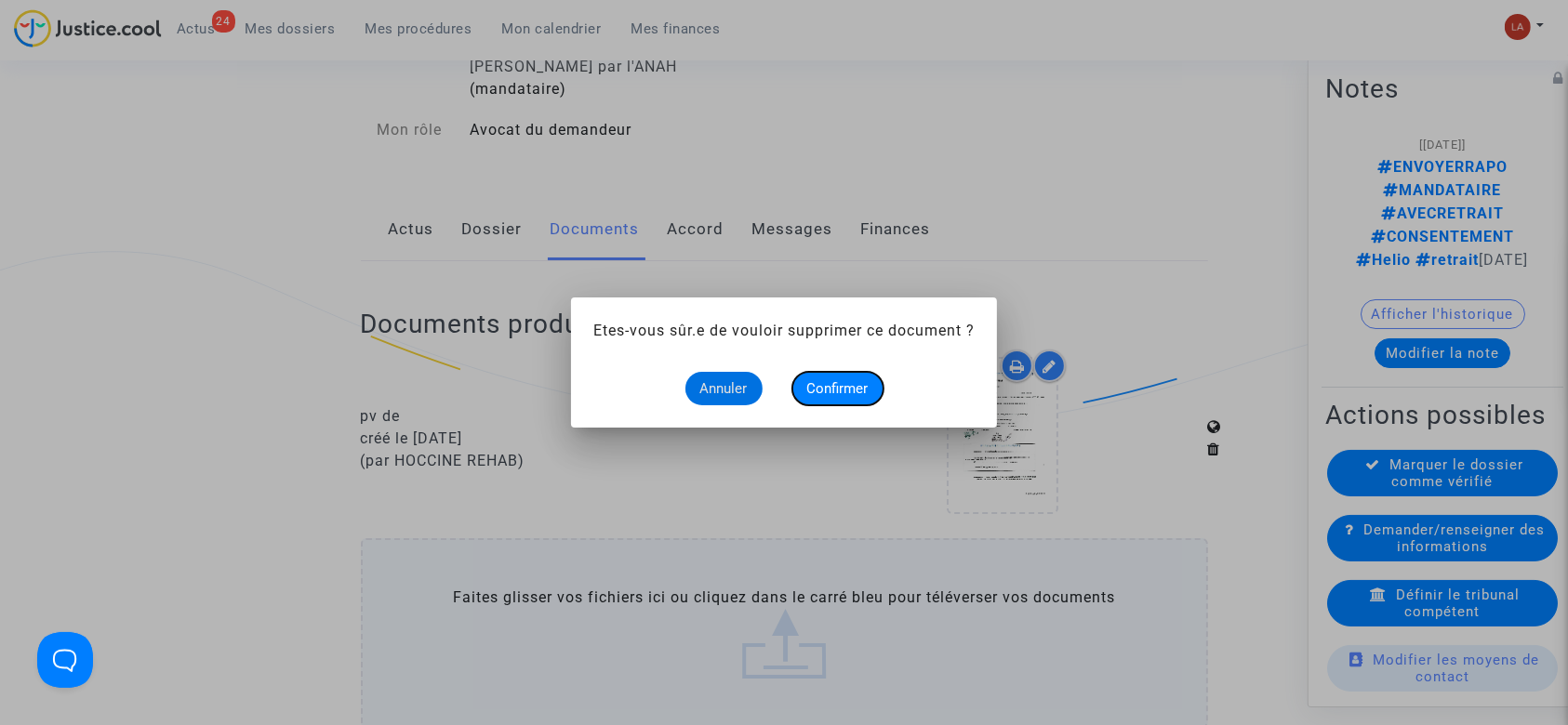
click at [841, 383] on span "Confirmer" at bounding box center [838, 388] width 61 height 16
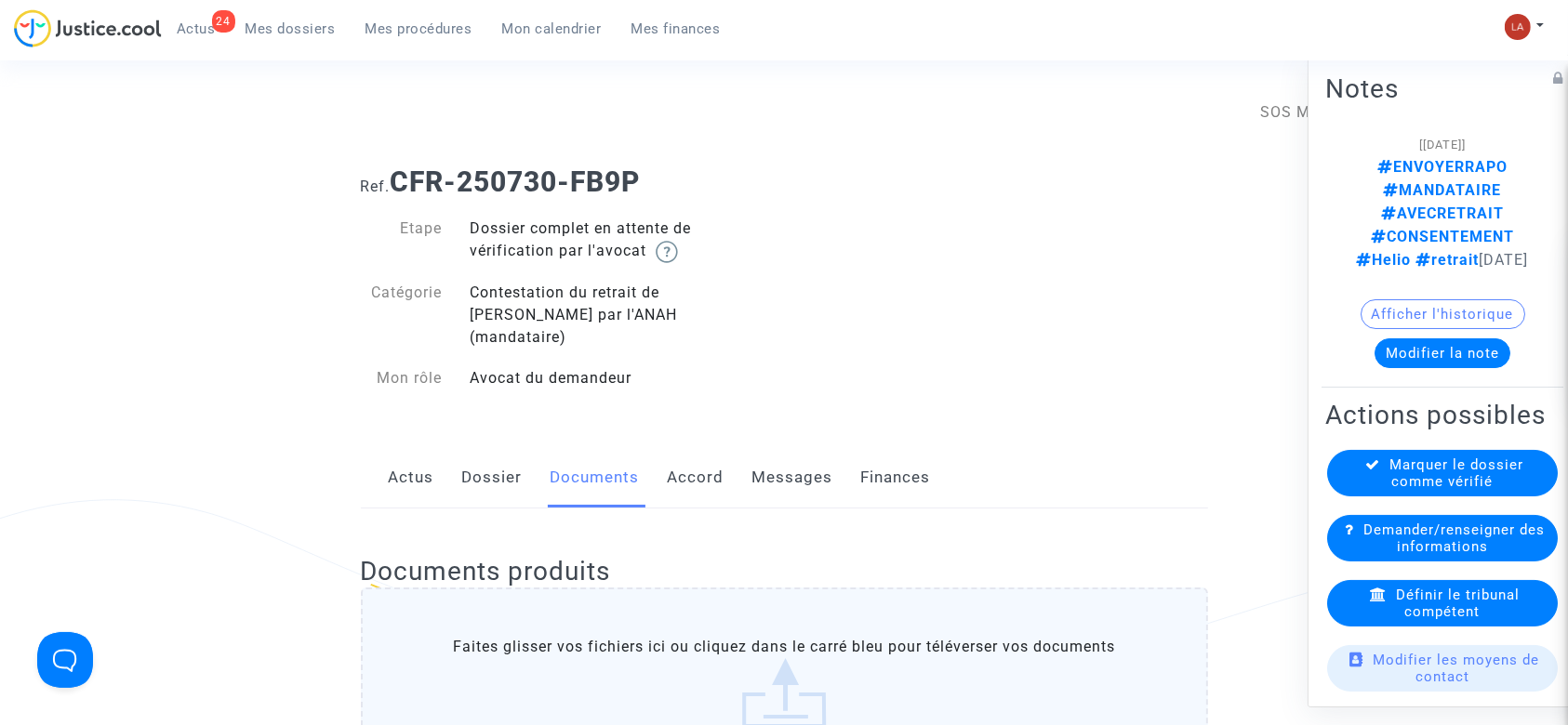
drag, startPoint x: 509, startPoint y: 454, endPoint x: 893, endPoint y: 446, distance: 384.1
click at [506, 455] on link "Dossier" at bounding box center [492, 478] width 60 height 61
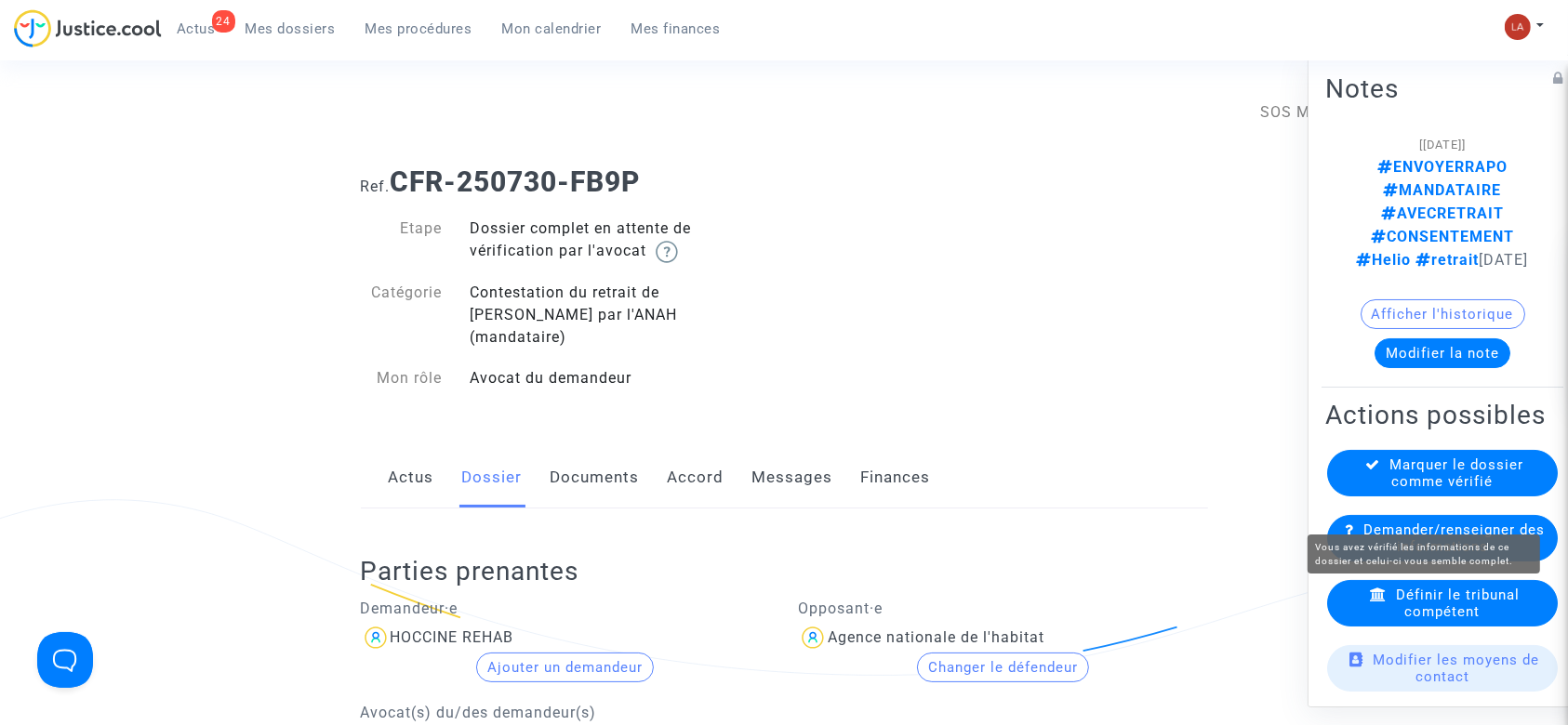
click at [1433, 490] on span "Marquer le dossier comme vérifié" at bounding box center [1458, 473] width 134 height 34
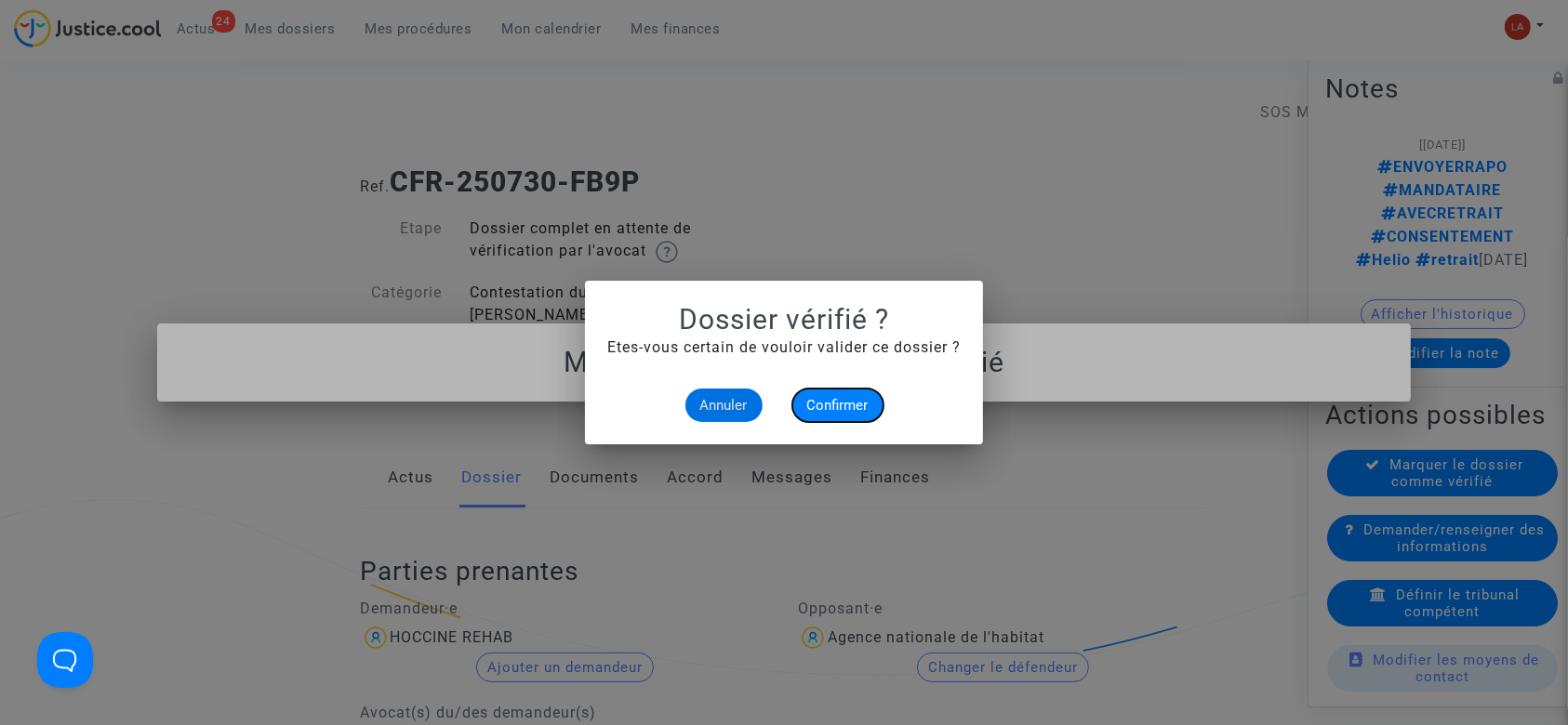
click at [853, 406] on span "Confirmer" at bounding box center [838, 405] width 61 height 16
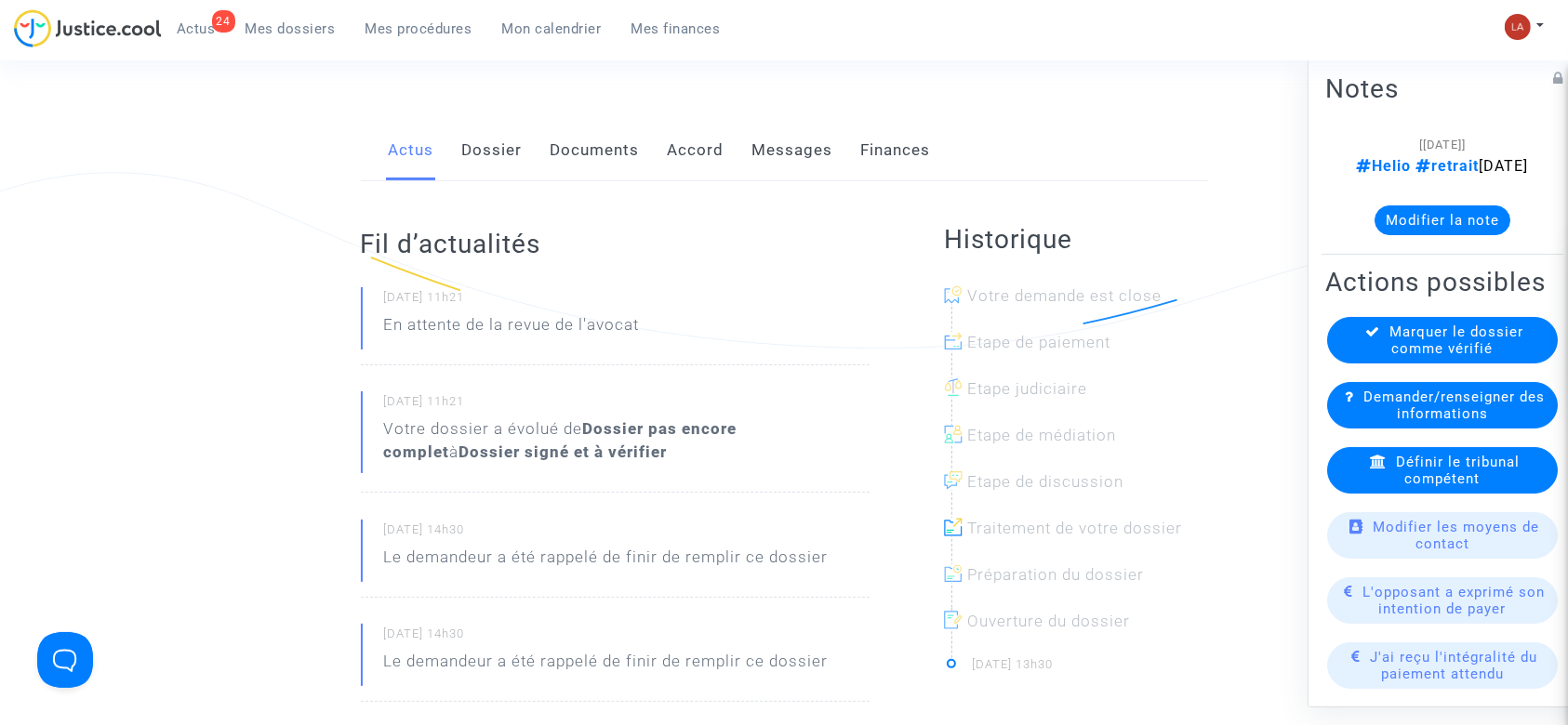
scroll to position [247, 0]
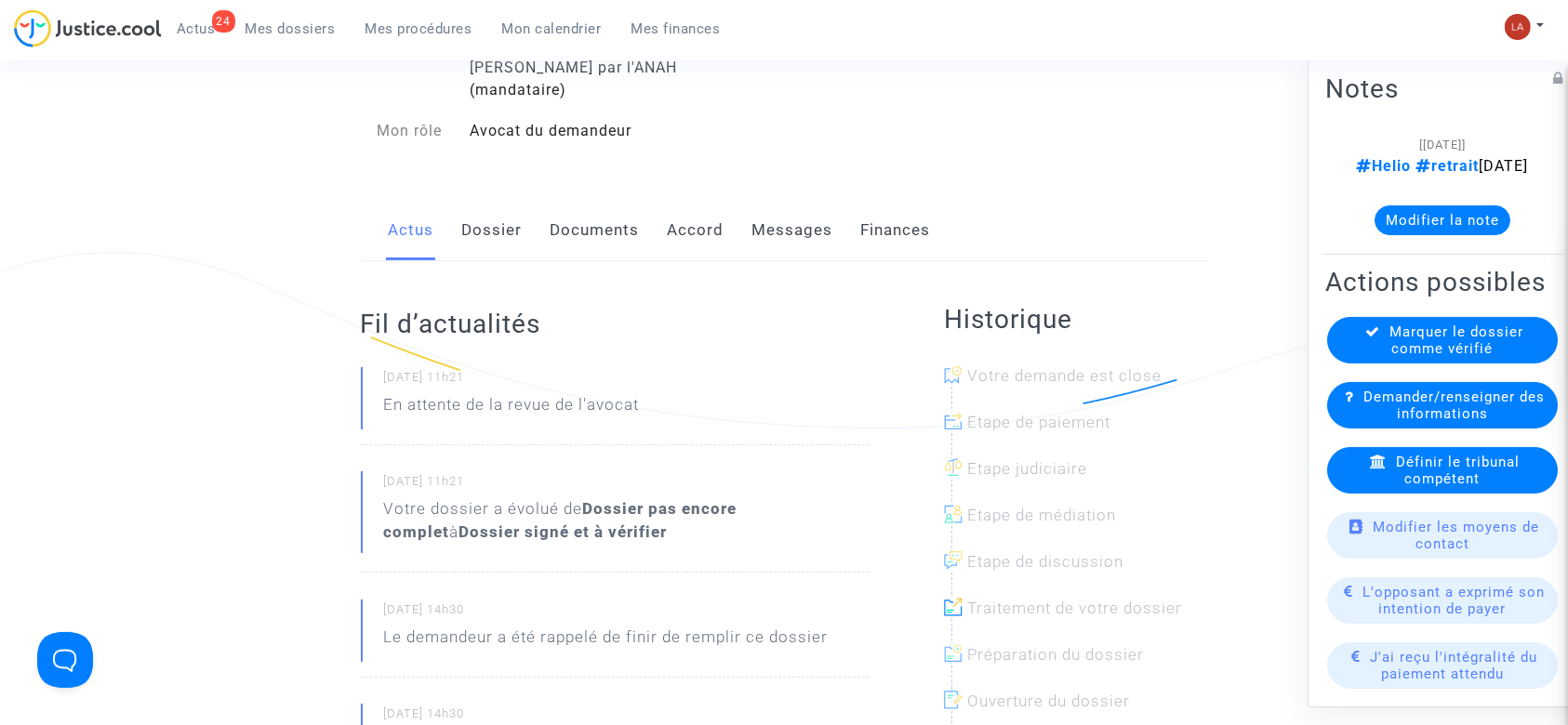
click at [620, 200] on link "Documents" at bounding box center [595, 231] width 89 height 61
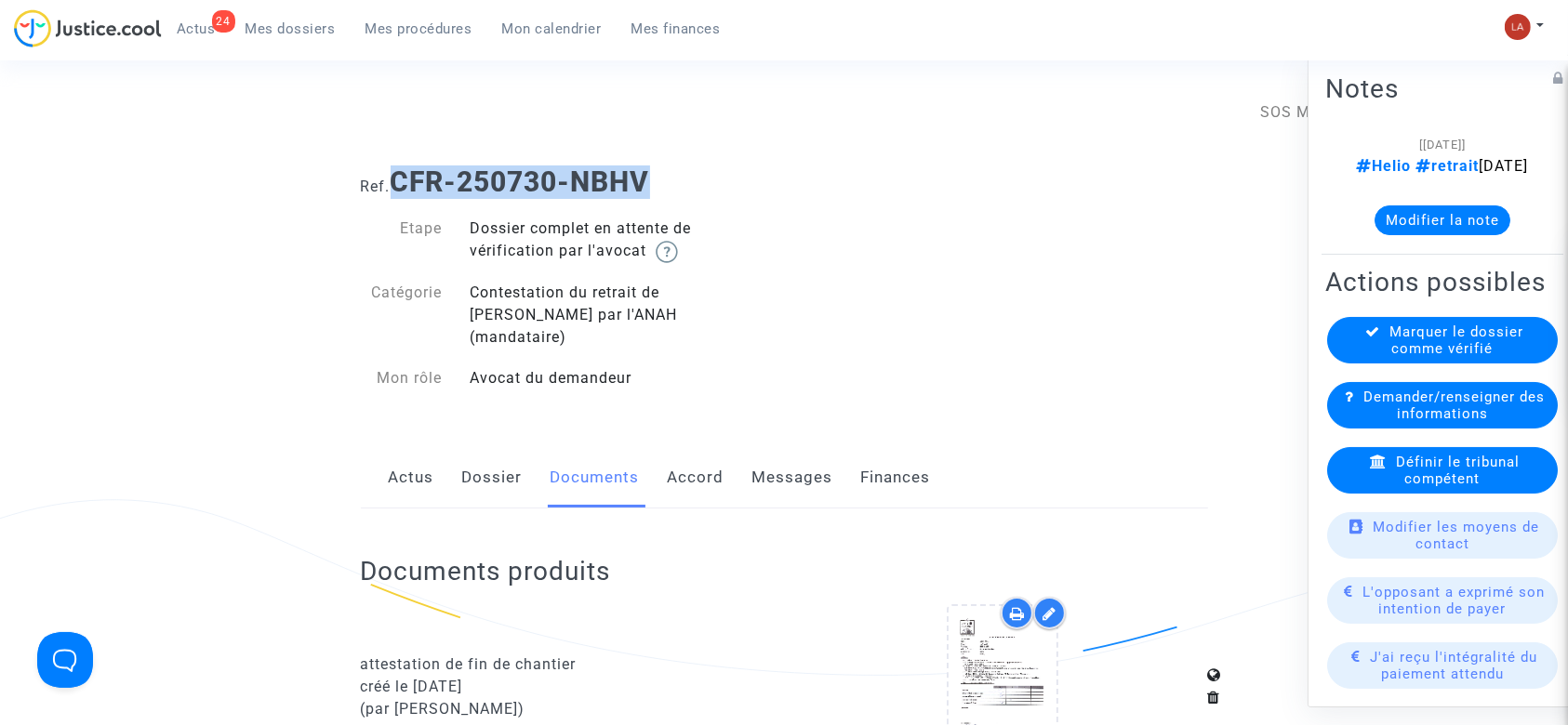
drag, startPoint x: 628, startPoint y: 185, endPoint x: 394, endPoint y: 154, distance: 236.0
click at [394, 154] on div "Ref. CFR-250730-NBHV" at bounding box center [784, 175] width 875 height 48
copy b "CFR-250730-NBHV"
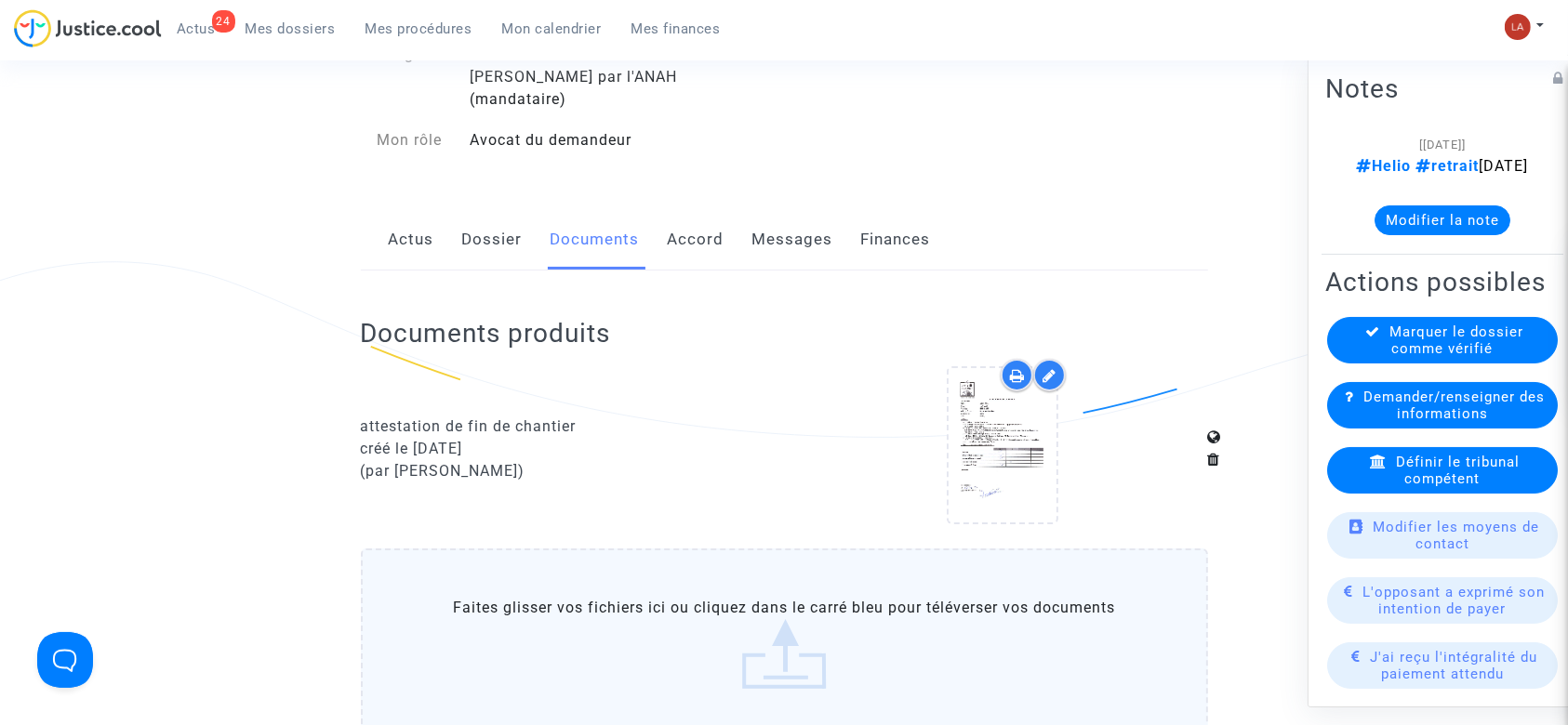
scroll to position [496, 0]
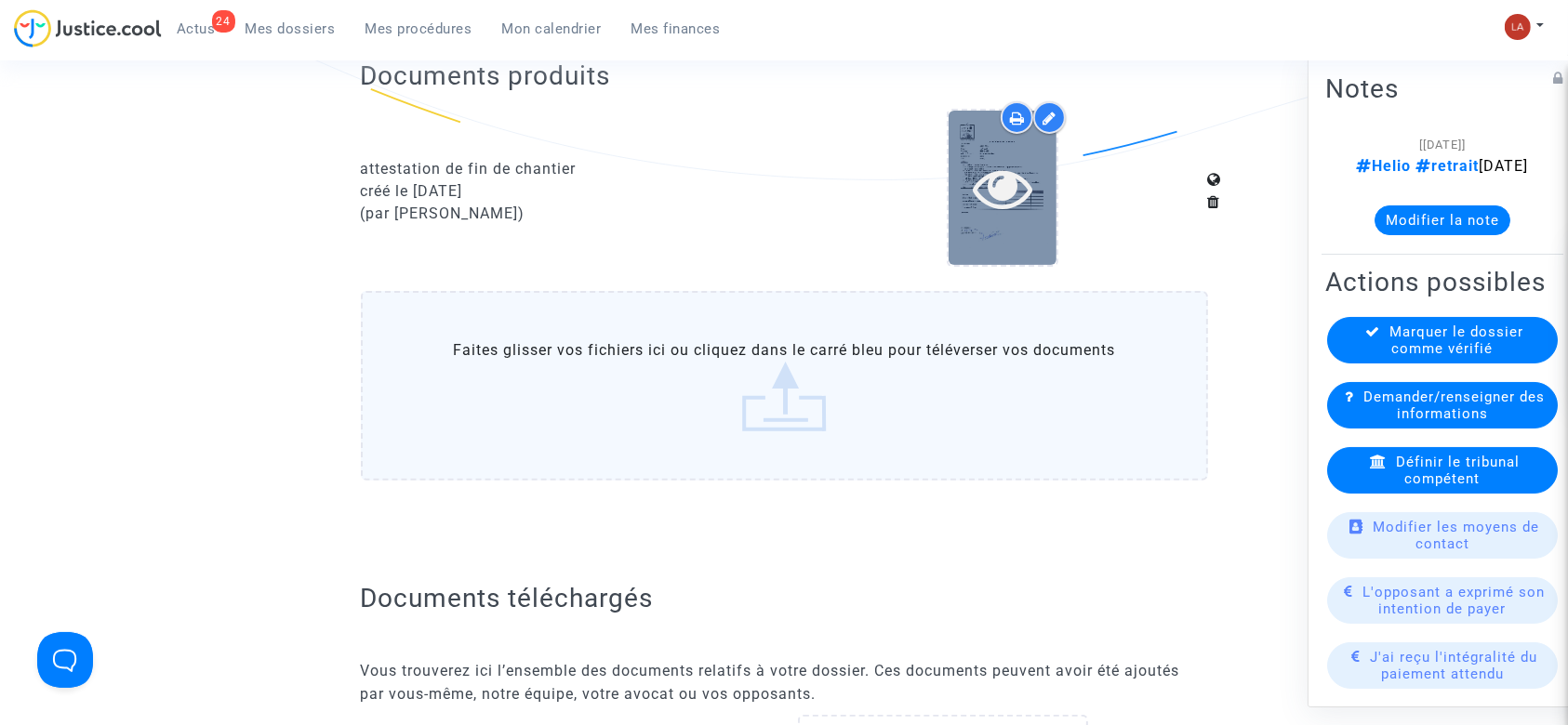
click at [972, 201] on div at bounding box center [1003, 188] width 108 height 153
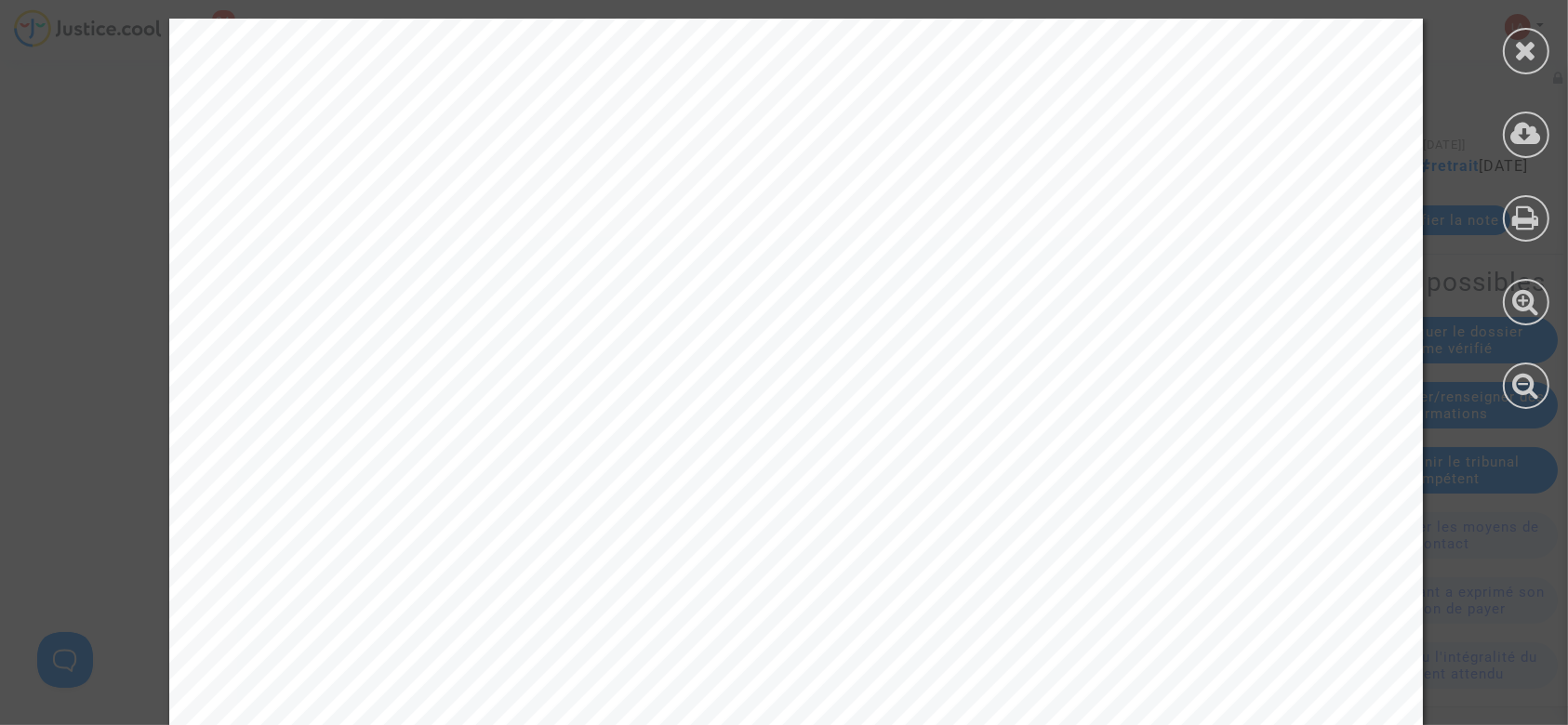
click at [1497, 123] on div at bounding box center [1526, 214] width 83 height 428
click at [1518, 126] on icon at bounding box center [1527, 133] width 31 height 28
click at [1533, 49] on icon at bounding box center [1527, 50] width 23 height 28
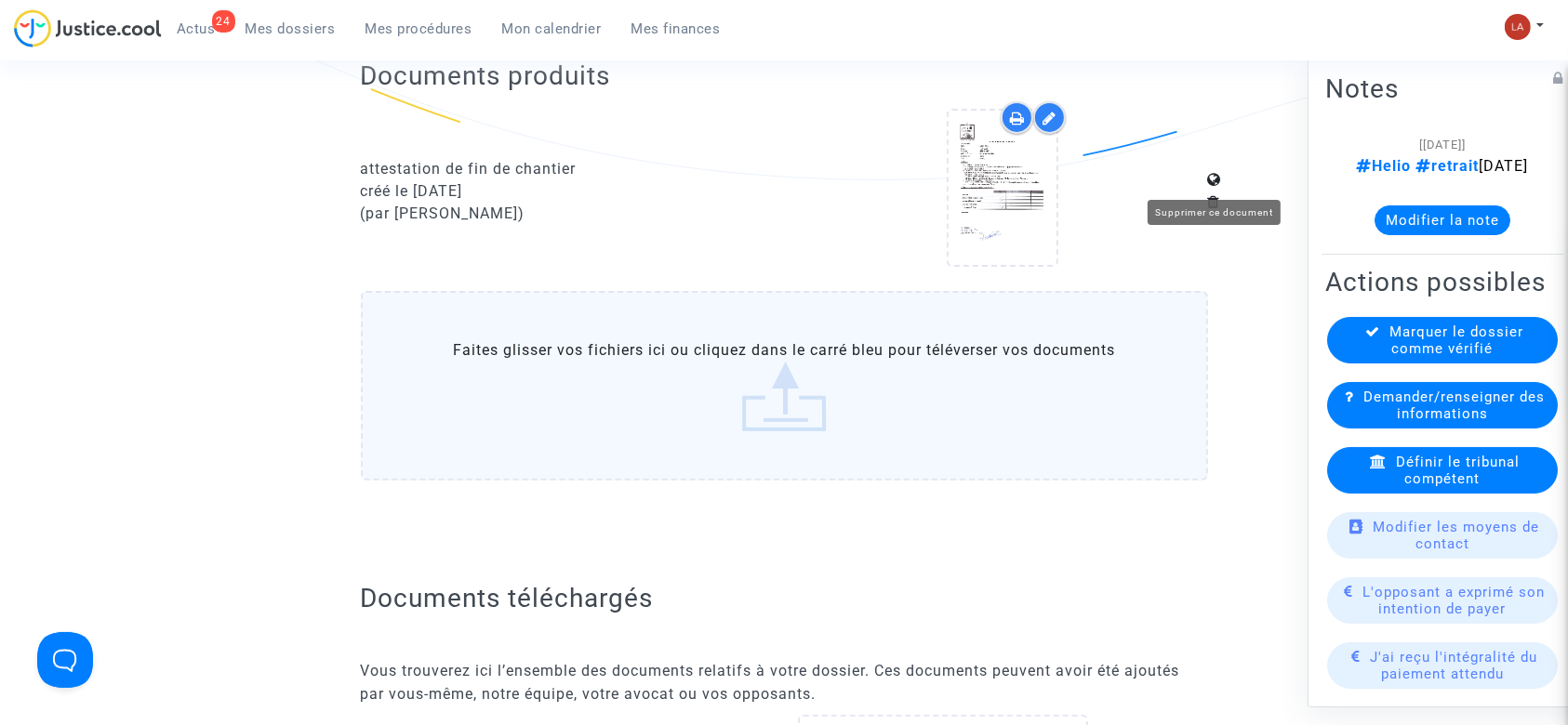
click at [1219, 194] on icon at bounding box center [1215, 202] width 13 height 15
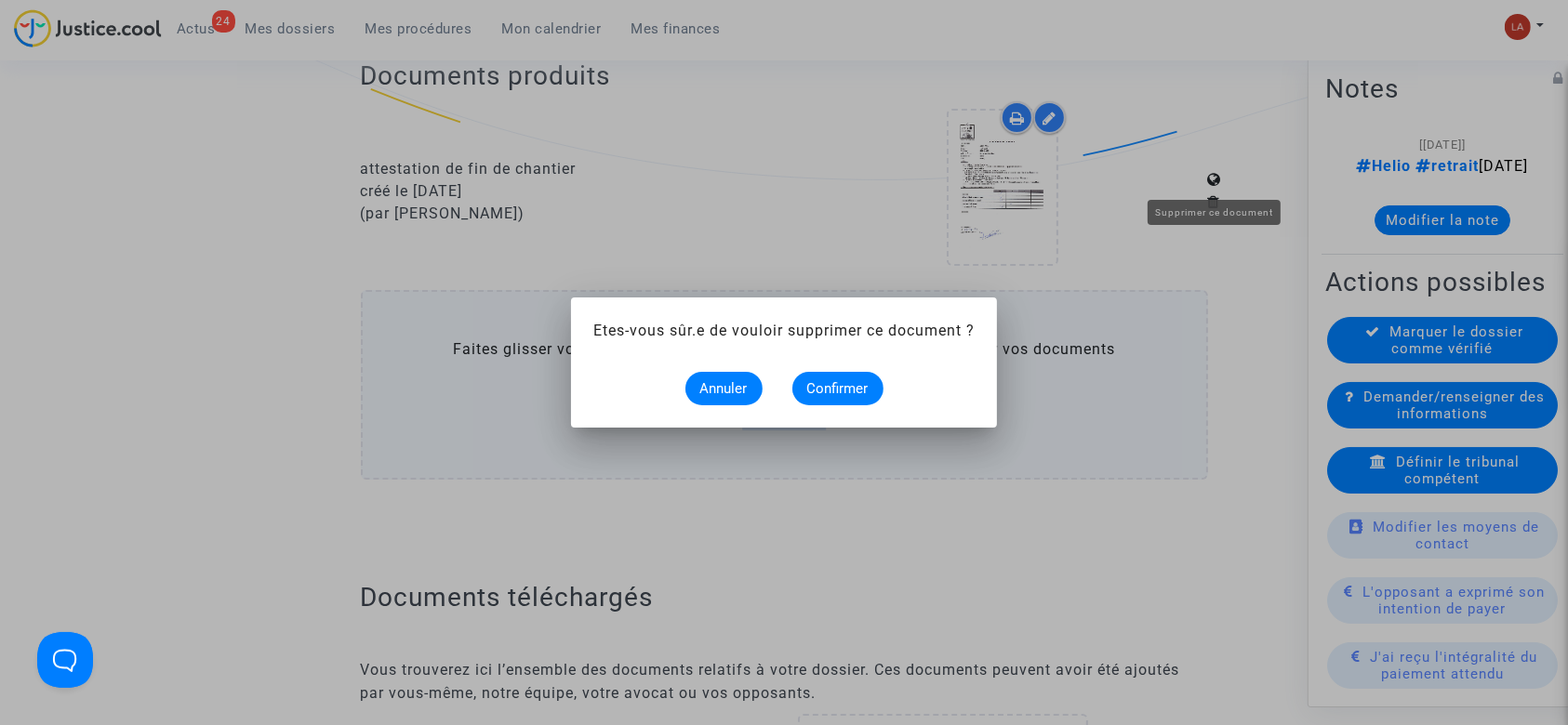
scroll to position [0, 0]
click at [824, 393] on span "Confirmer" at bounding box center [838, 388] width 61 height 16
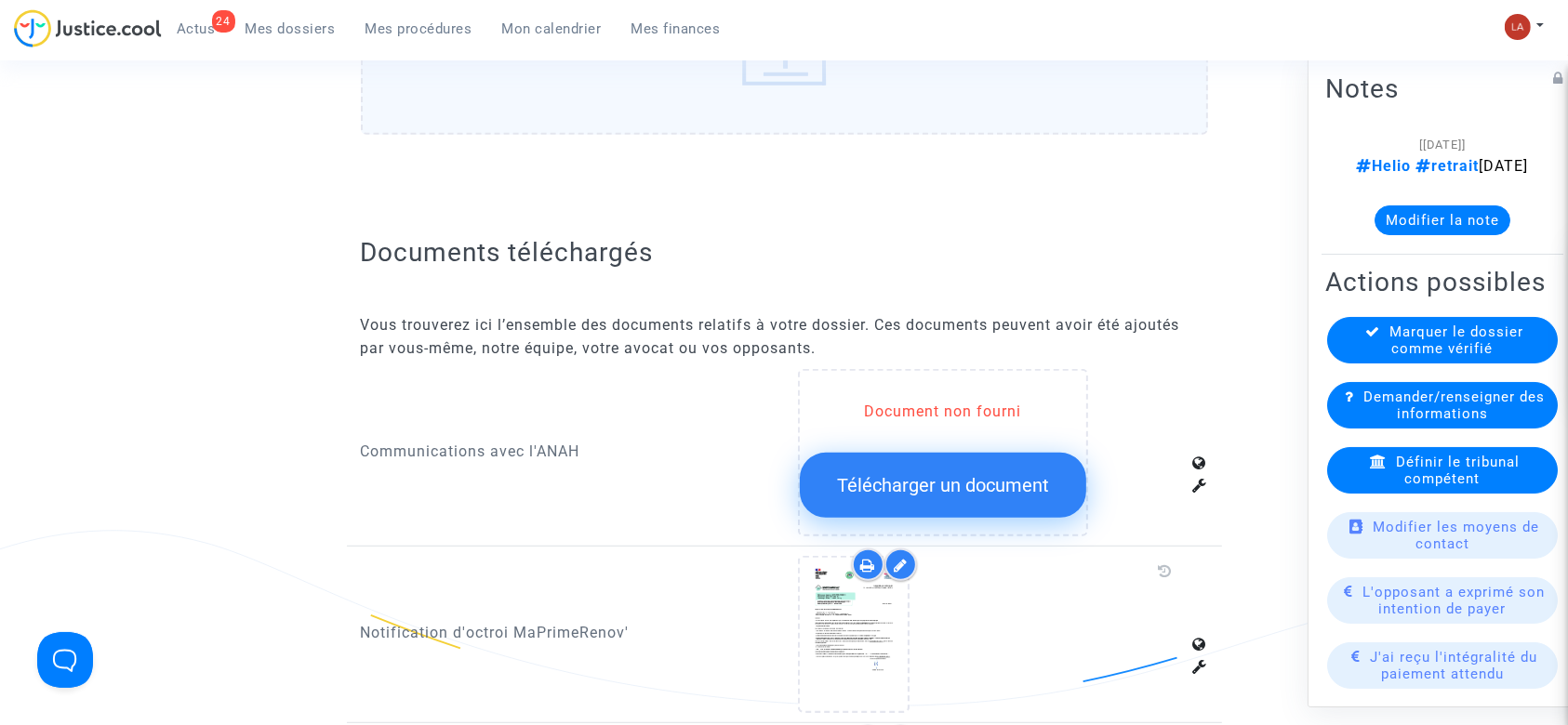
scroll to position [991, 0]
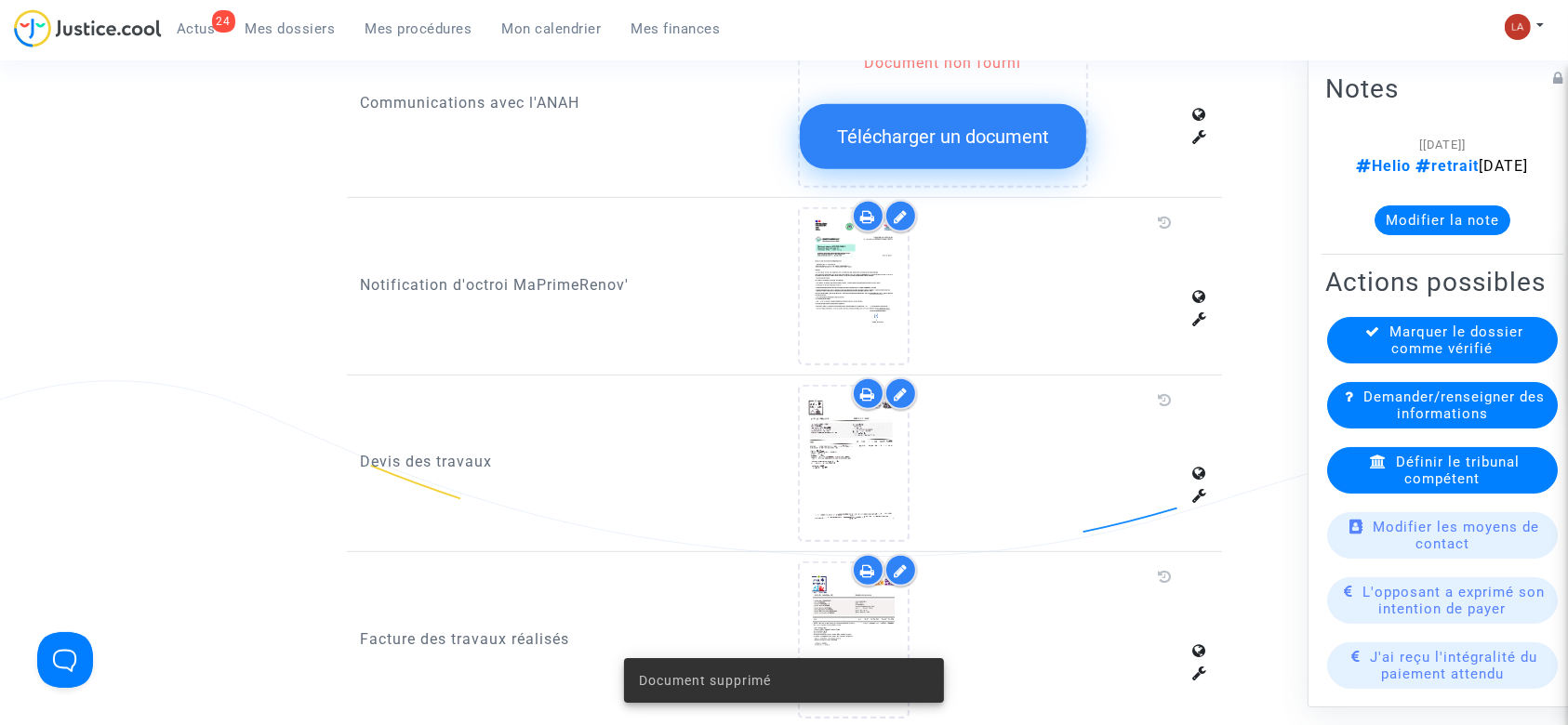
click at [903, 387] on icon at bounding box center [900, 395] width 14 height 15
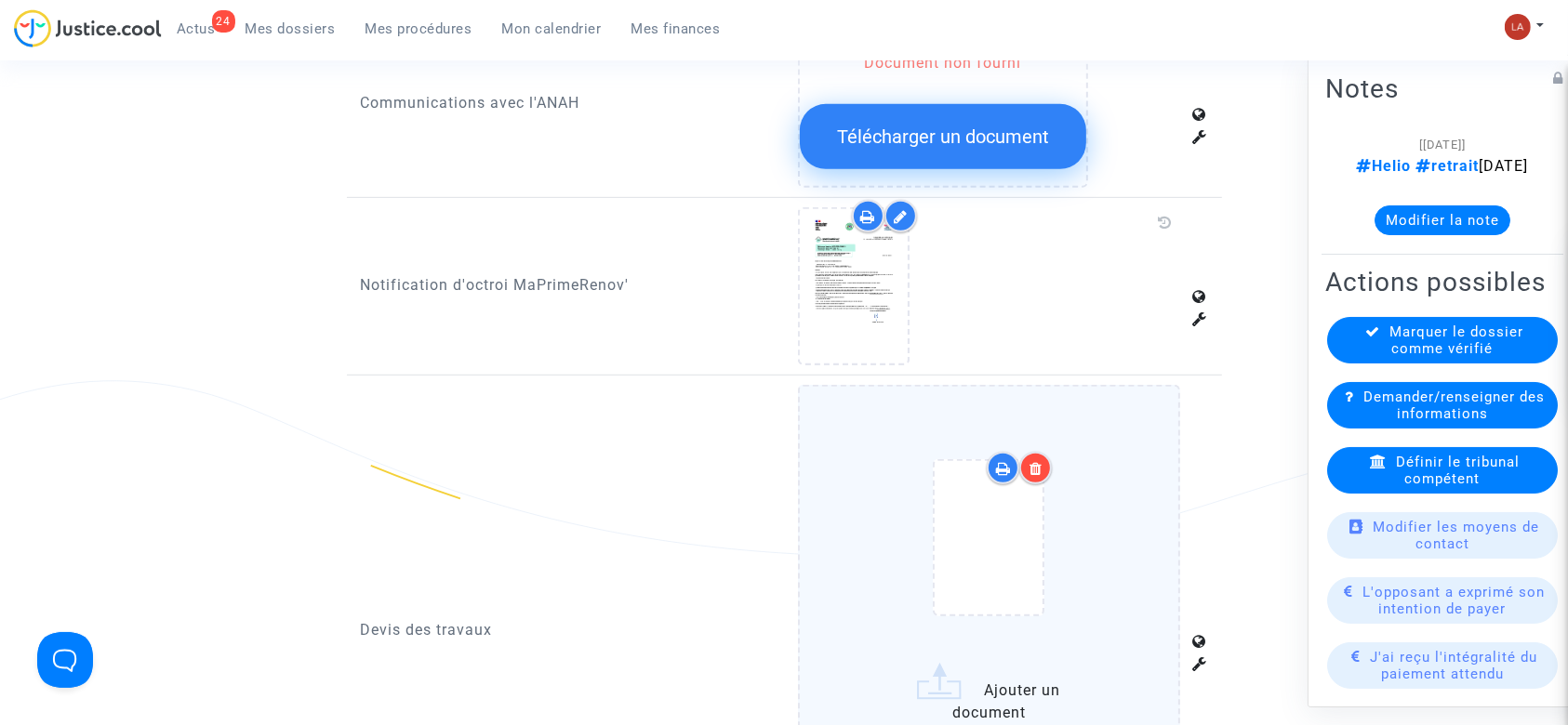
click at [1227, 419] on ng-component "Ref. CFR-250730-NBHV Etape Dossier complet en attente de vérification par l'avo…" at bounding box center [784, 554] width 1339 height 2787
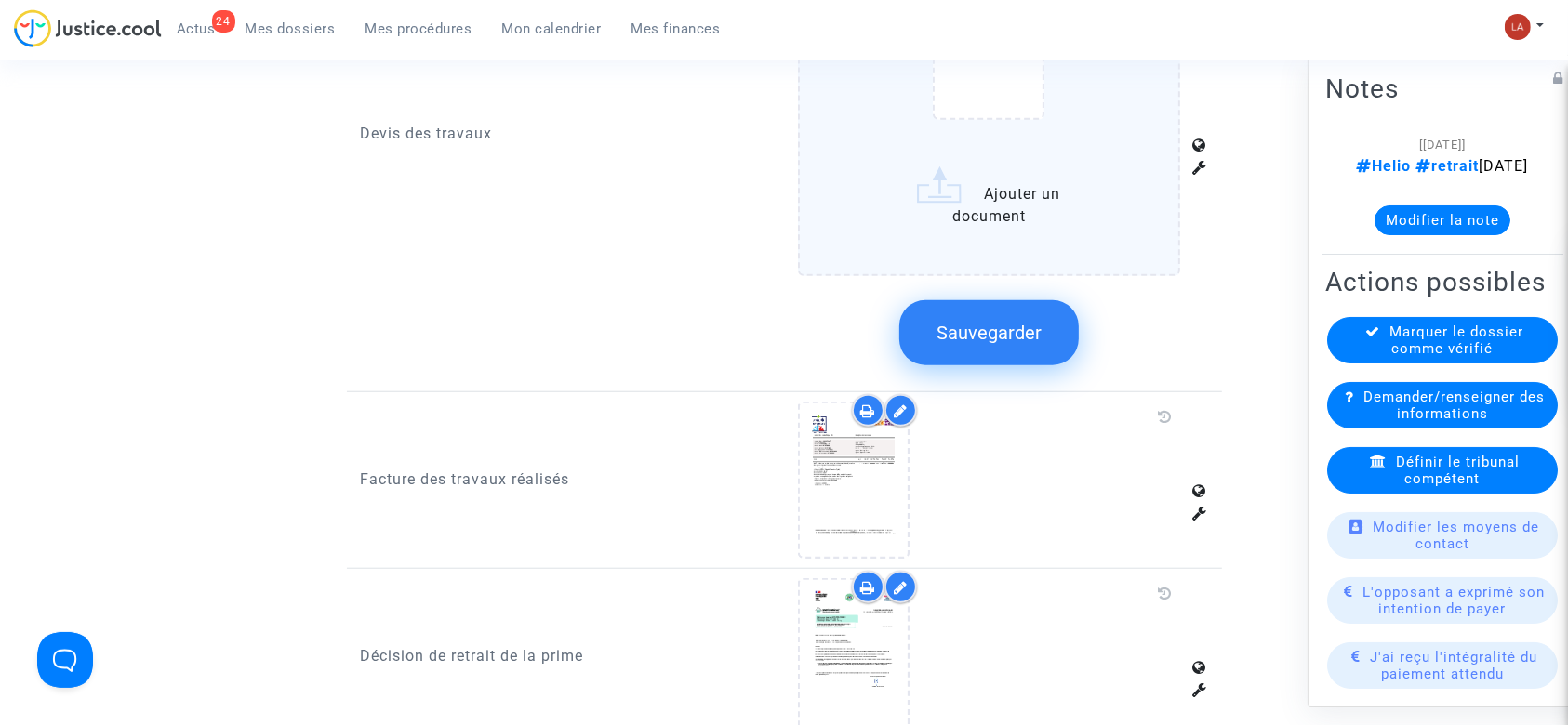
click at [944, 326] on button "Sauvegarder" at bounding box center [989, 333] width 179 height 65
click at [893, 386] on div "Communications avec l'ANAH Document non fourni Télécharger un document Notifica…" at bounding box center [784, 417] width 848 height 1786
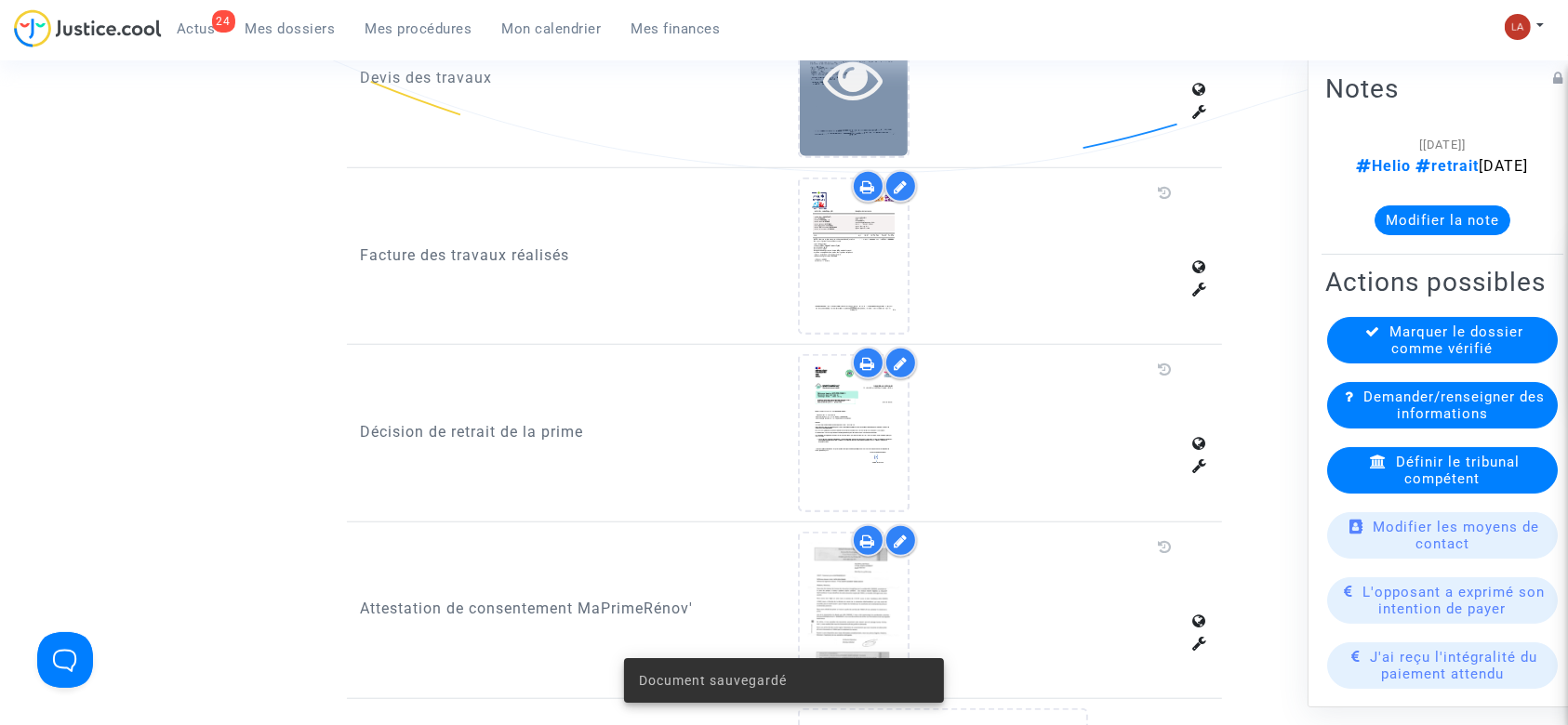
scroll to position [1239, 0]
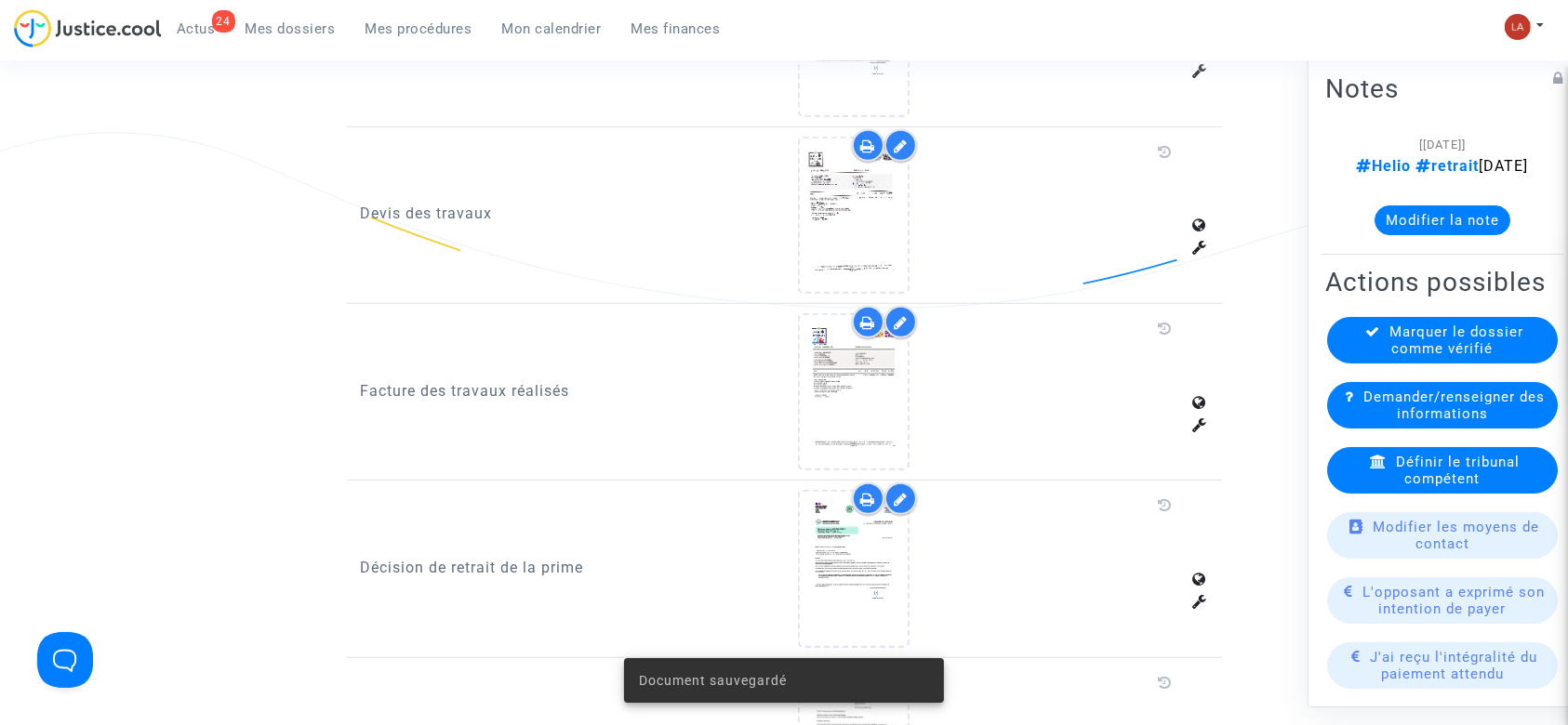
click at [890, 306] on div at bounding box center [901, 322] width 33 height 33
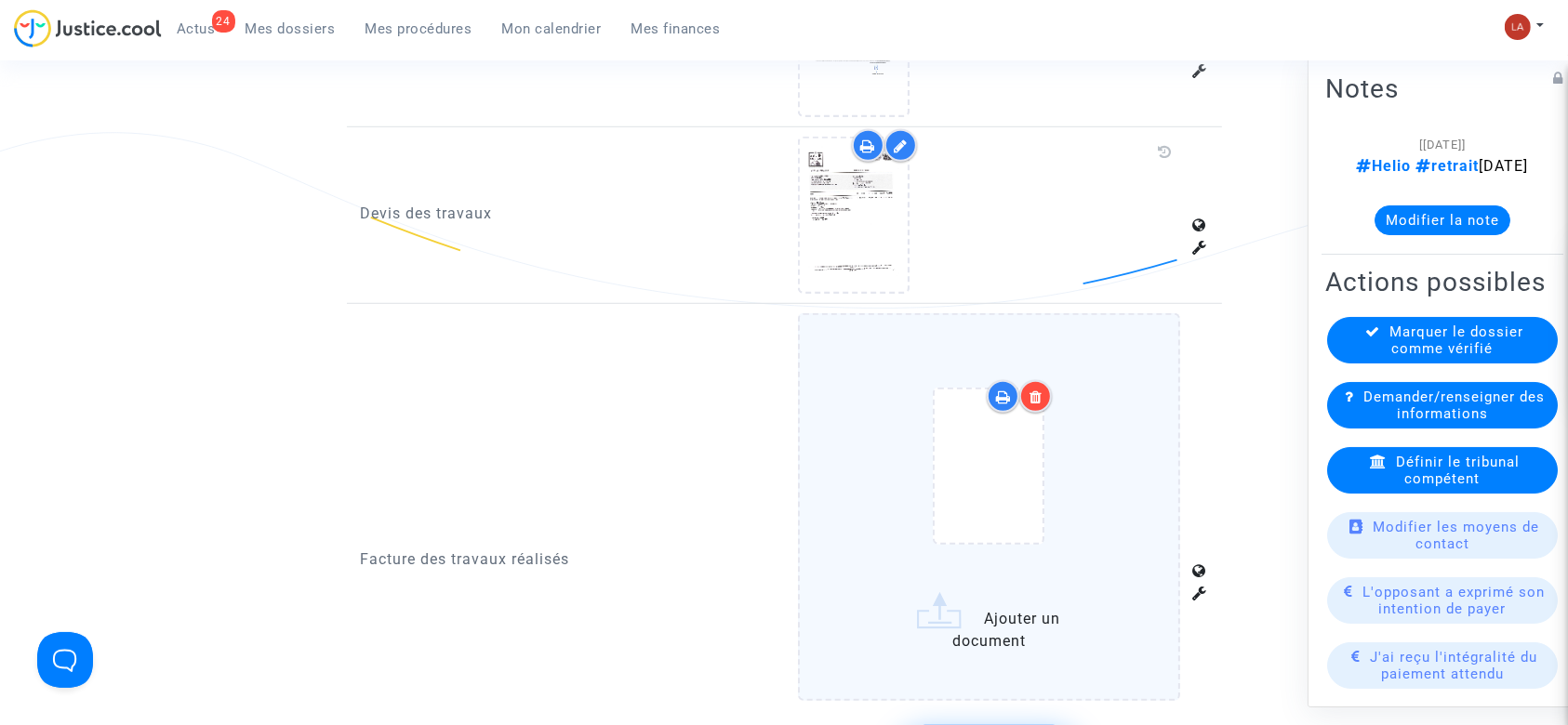
click at [1145, 446] on label "Ajouter un document" at bounding box center [989, 507] width 382 height 388
click at [0, 0] on input "Ajouter un document" at bounding box center [0, 0] width 0 height 0
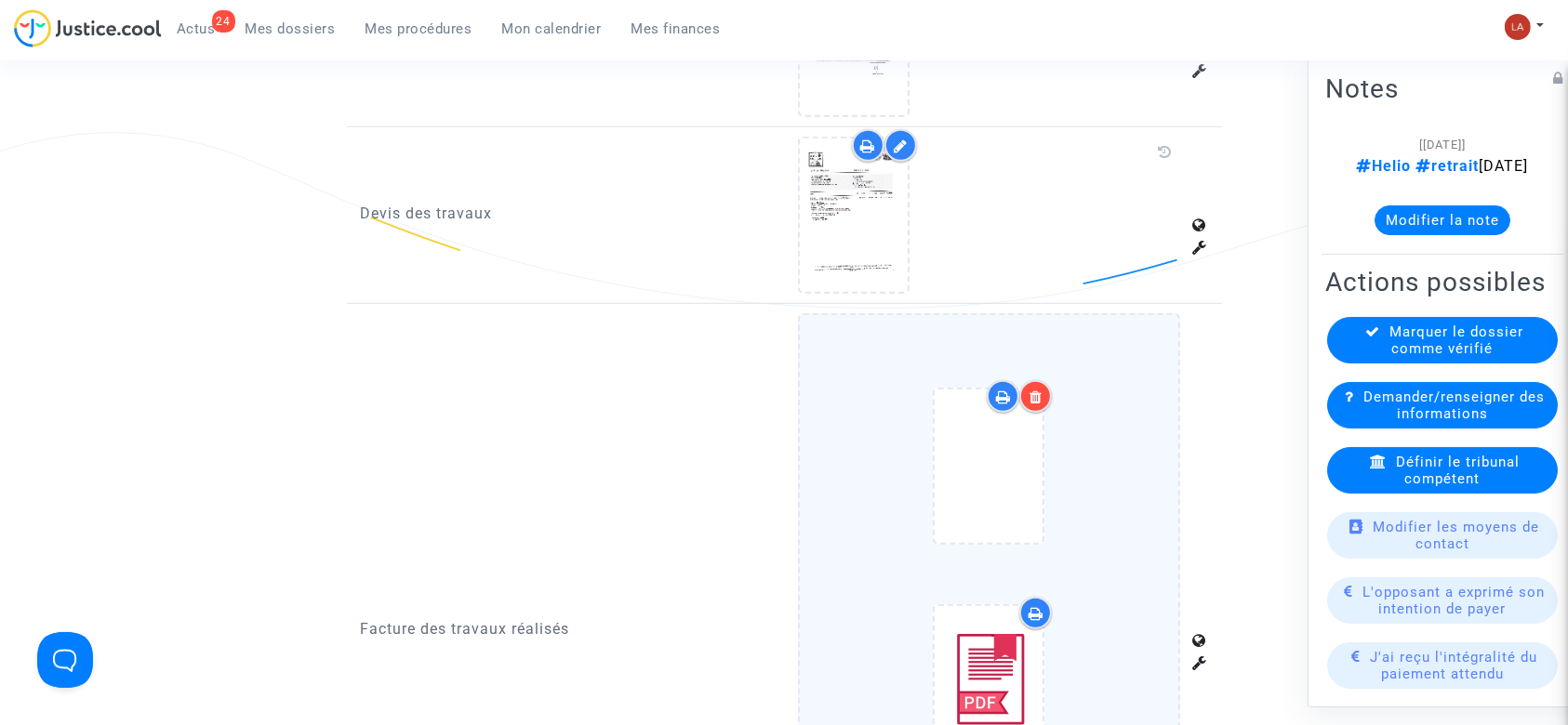
scroll to position [1612, 0]
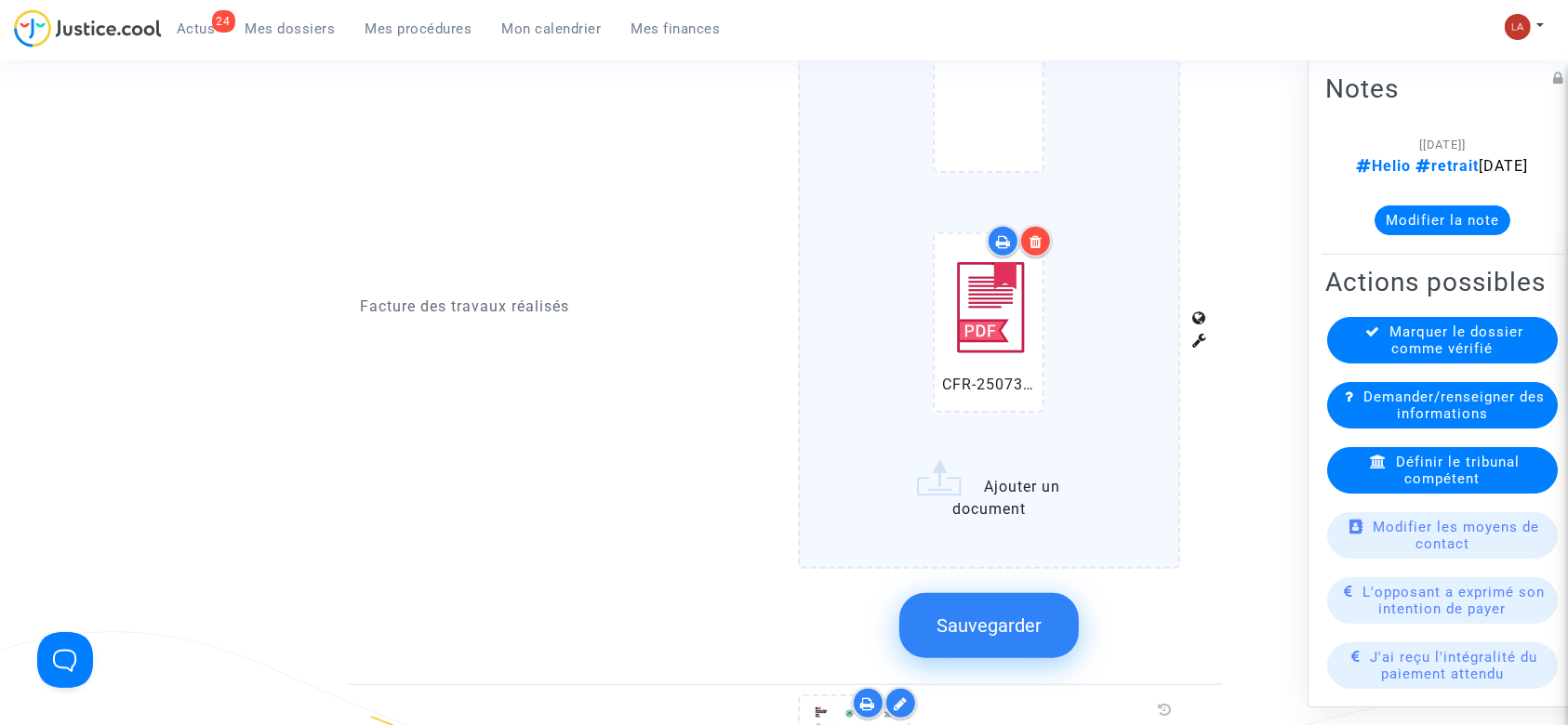
click at [992, 594] on button "Sauvegarder" at bounding box center [989, 626] width 179 height 65
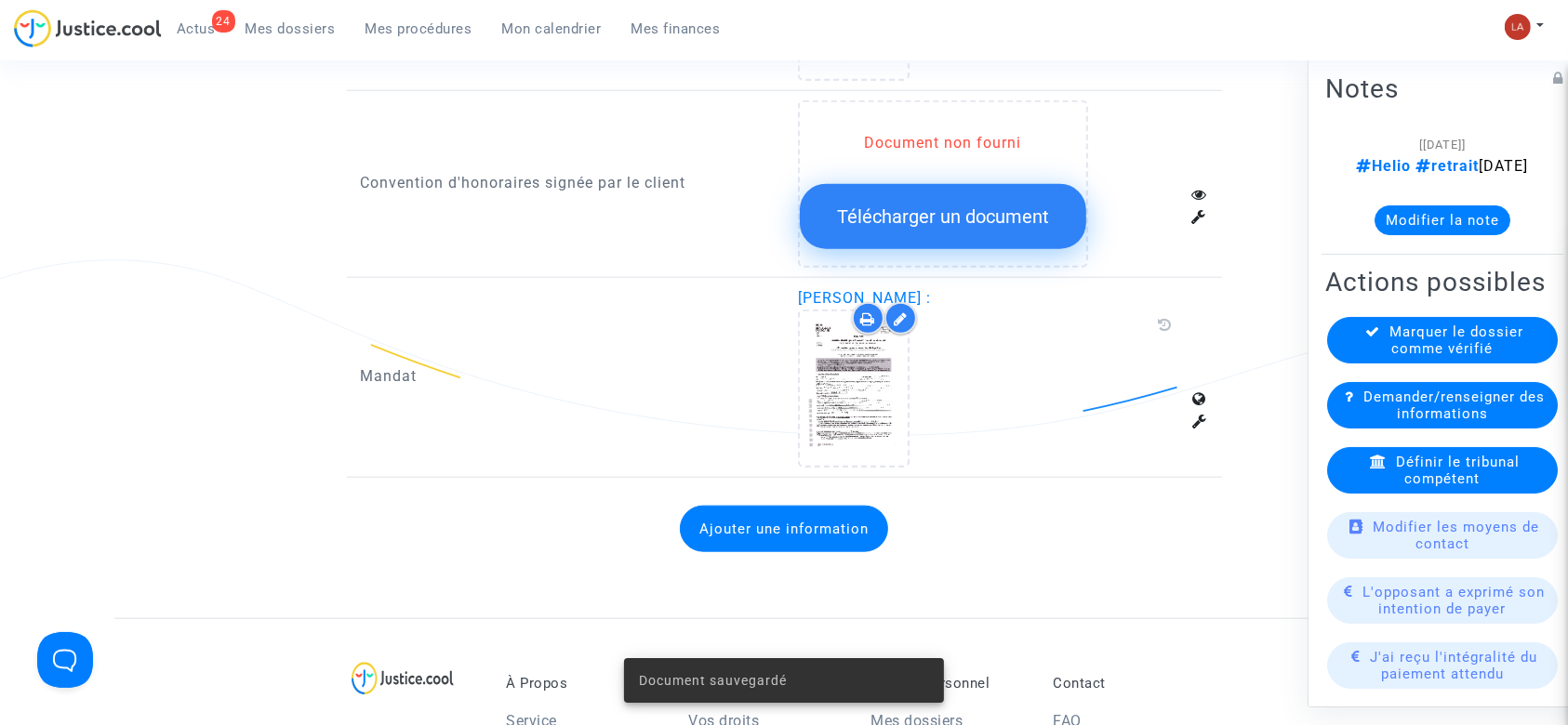
scroll to position [1488, 0]
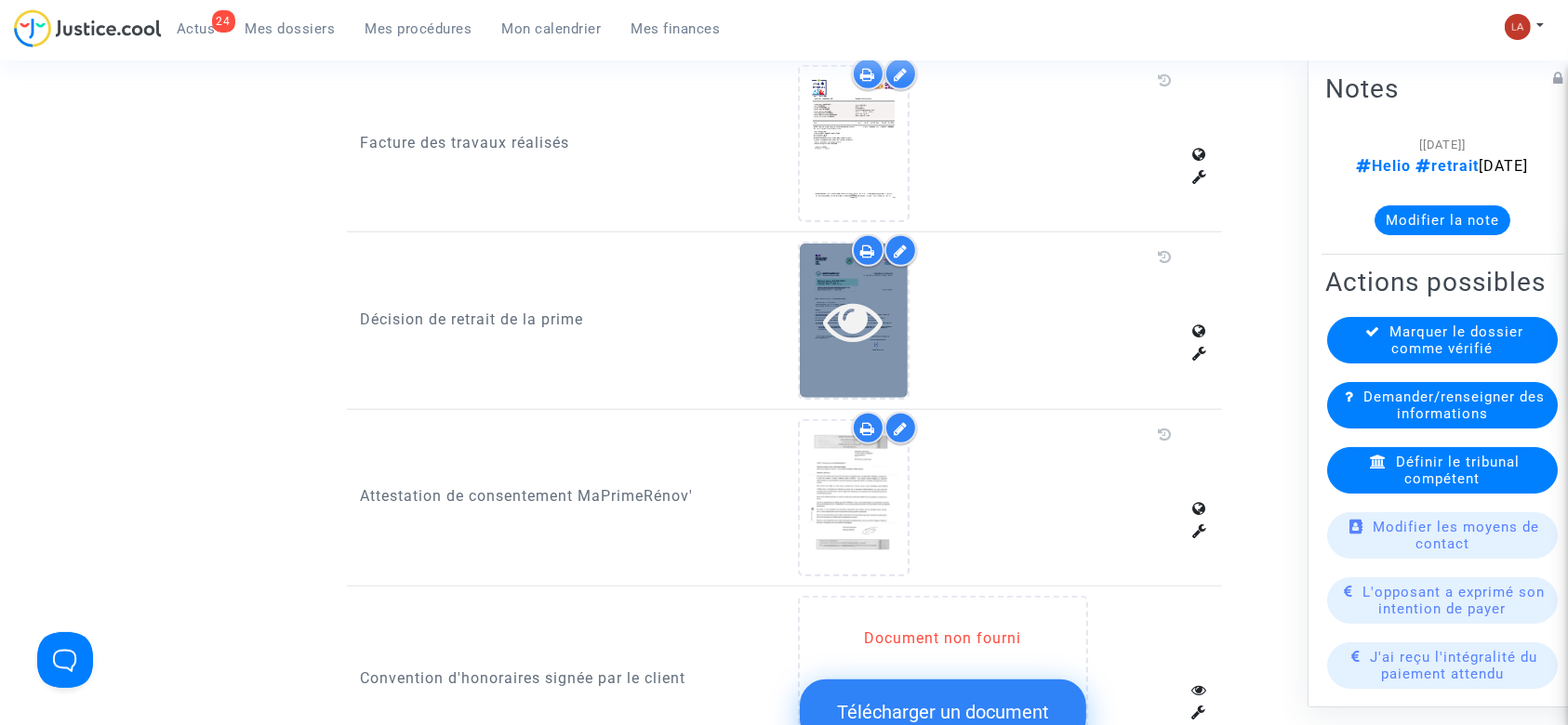
click at [884, 296] on icon at bounding box center [853, 321] width 60 height 59
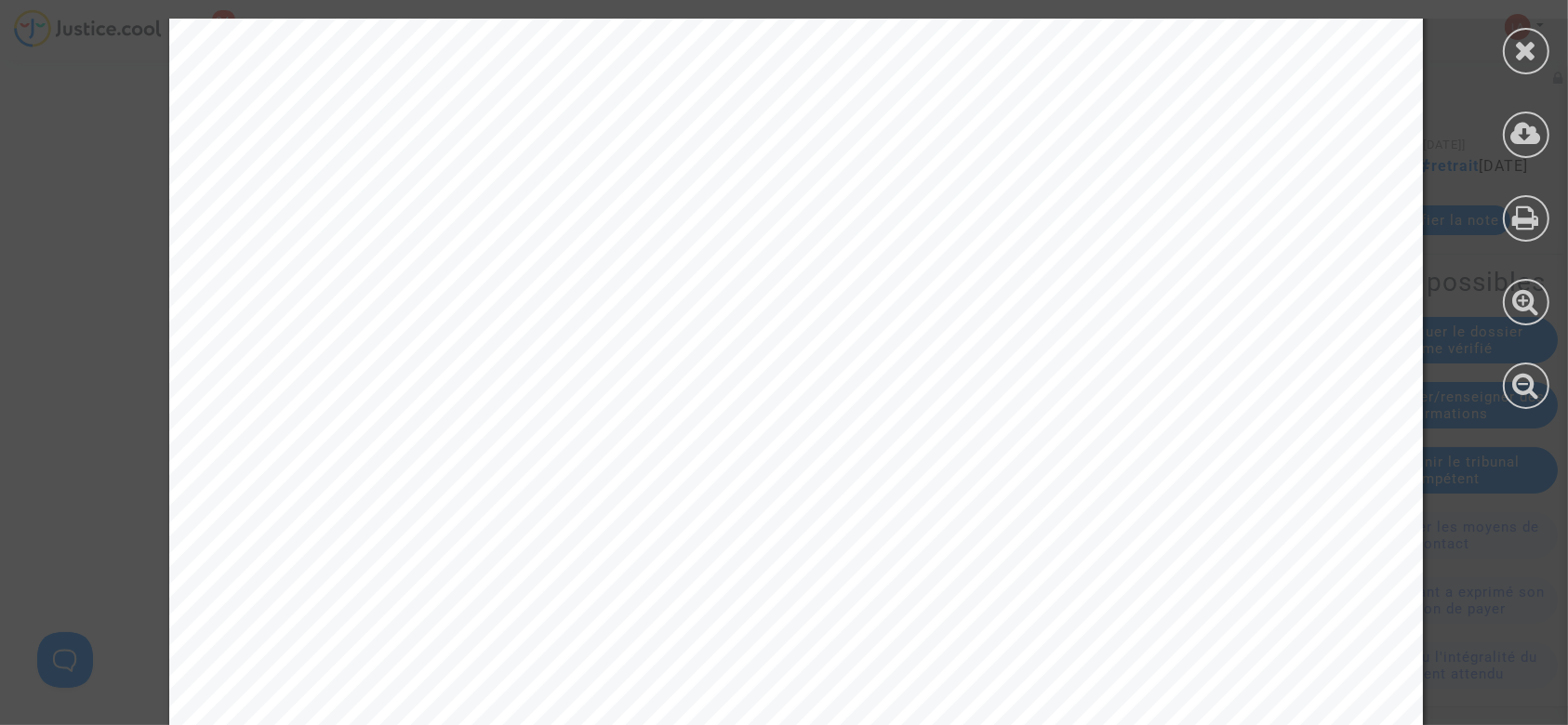
scroll to position [496, 0]
click at [1523, 53] on icon at bounding box center [1527, 50] width 23 height 28
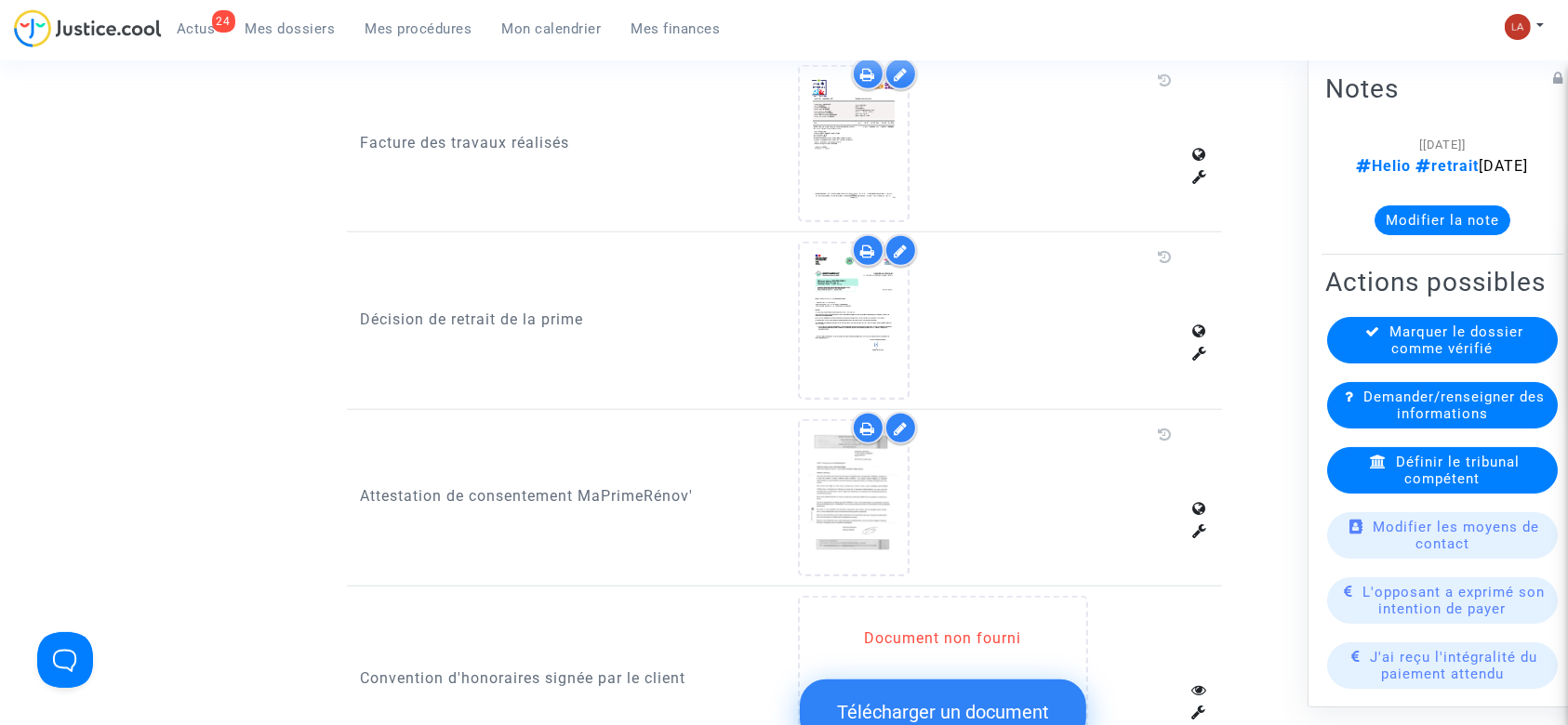
click at [1421, 250] on div "[30/07/2025] Helio retrait 08-07-25 Modifier la note" at bounding box center [1443, 192] width 235 height 117
click at [1416, 236] on button "Modifier la note" at bounding box center [1443, 220] width 136 height 30
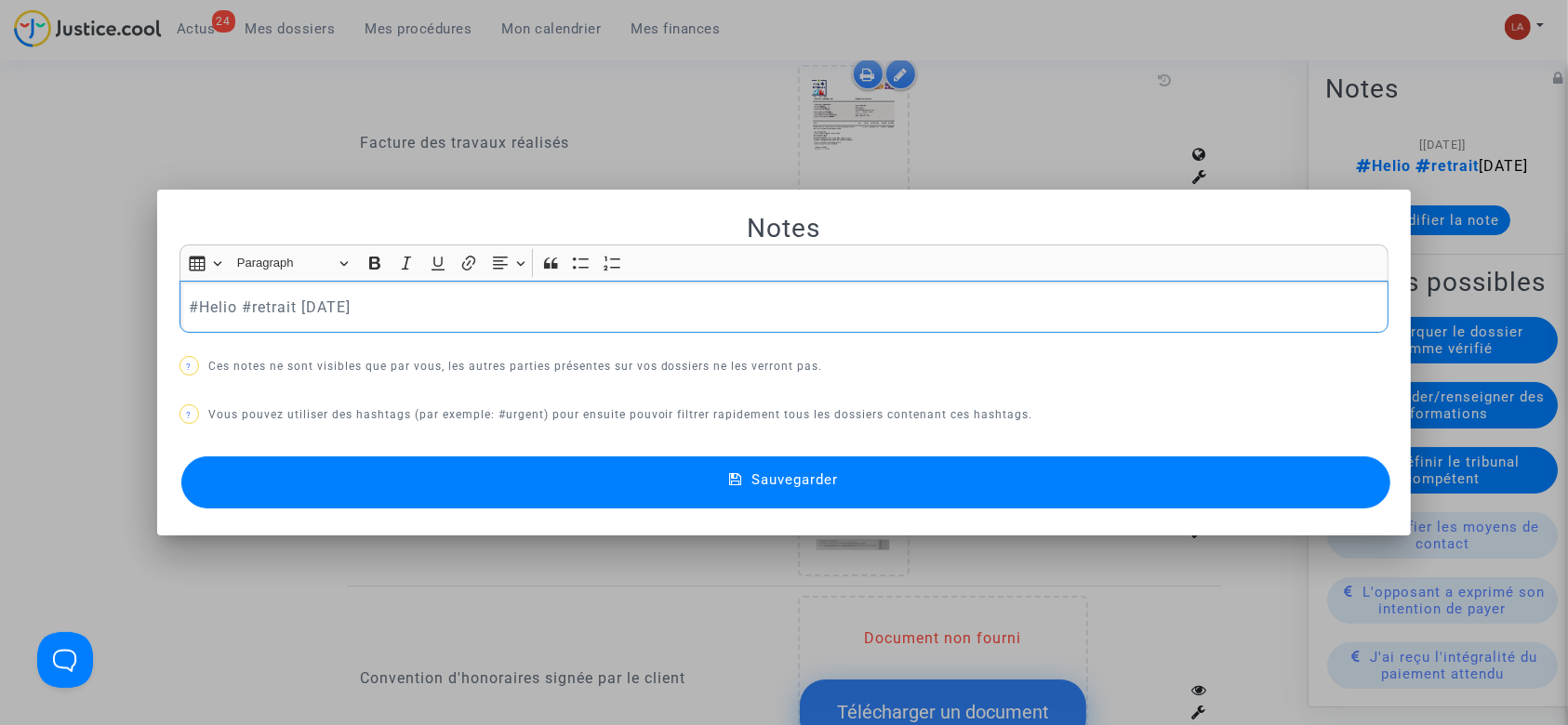
scroll to position [0, 0]
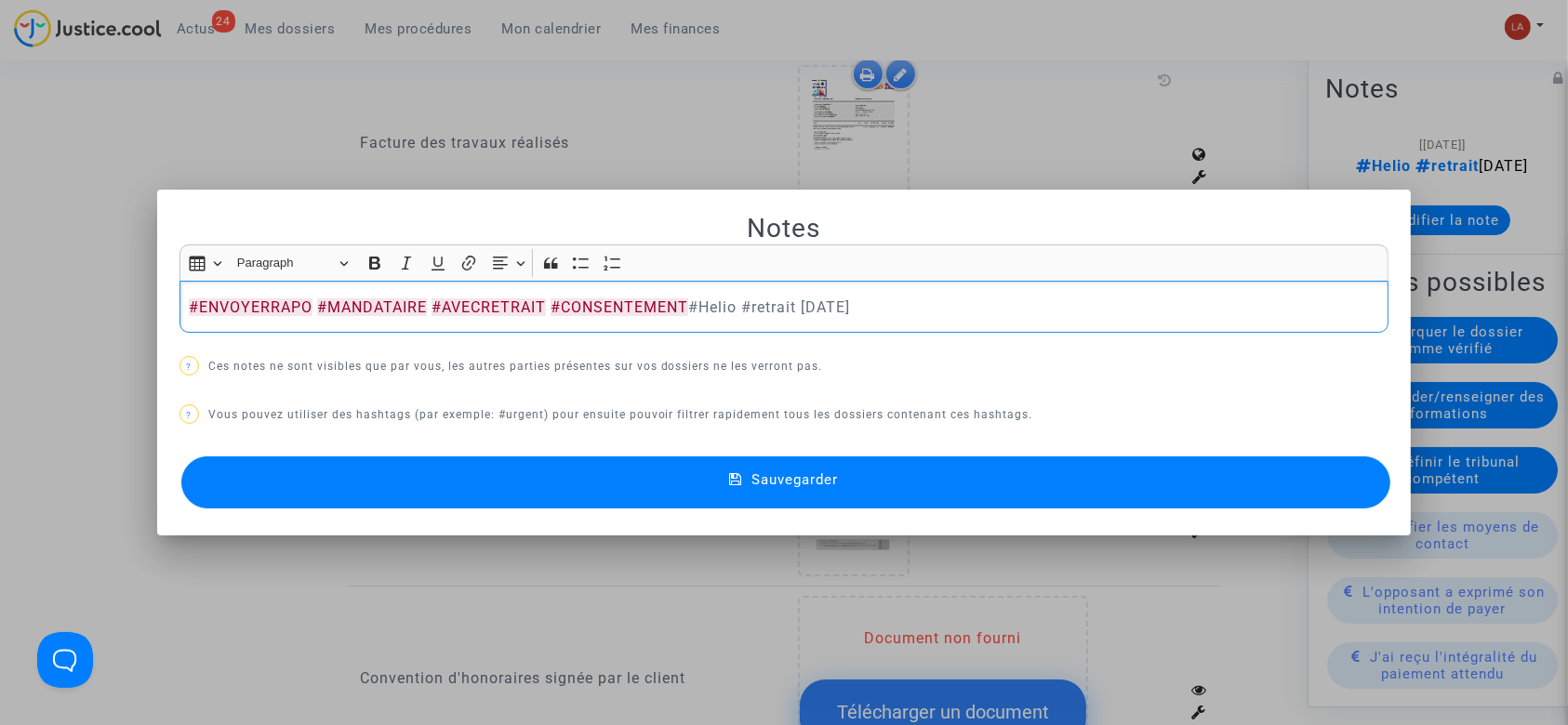
click at [417, 465] on button "Sauvegarder" at bounding box center [785, 483] width 1210 height 52
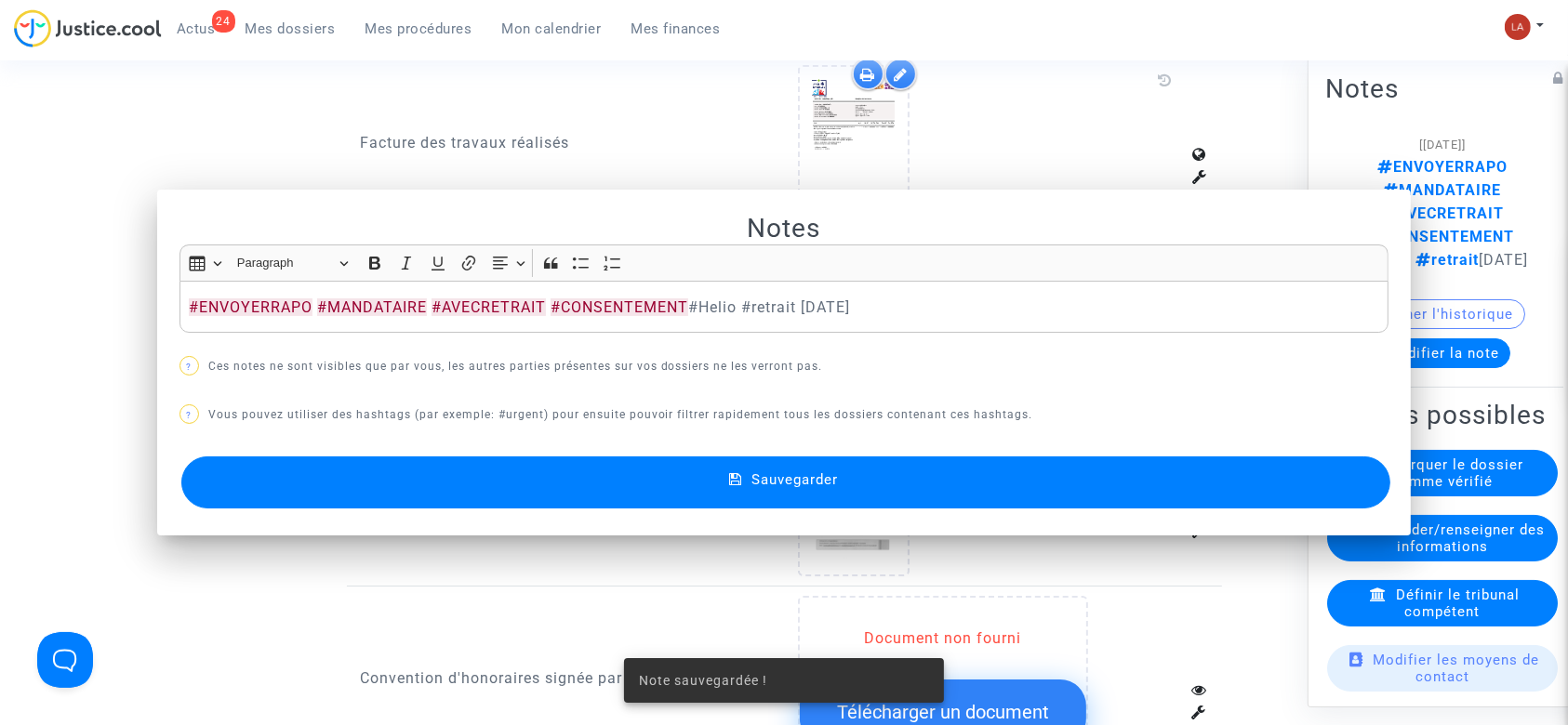
scroll to position [1488, 0]
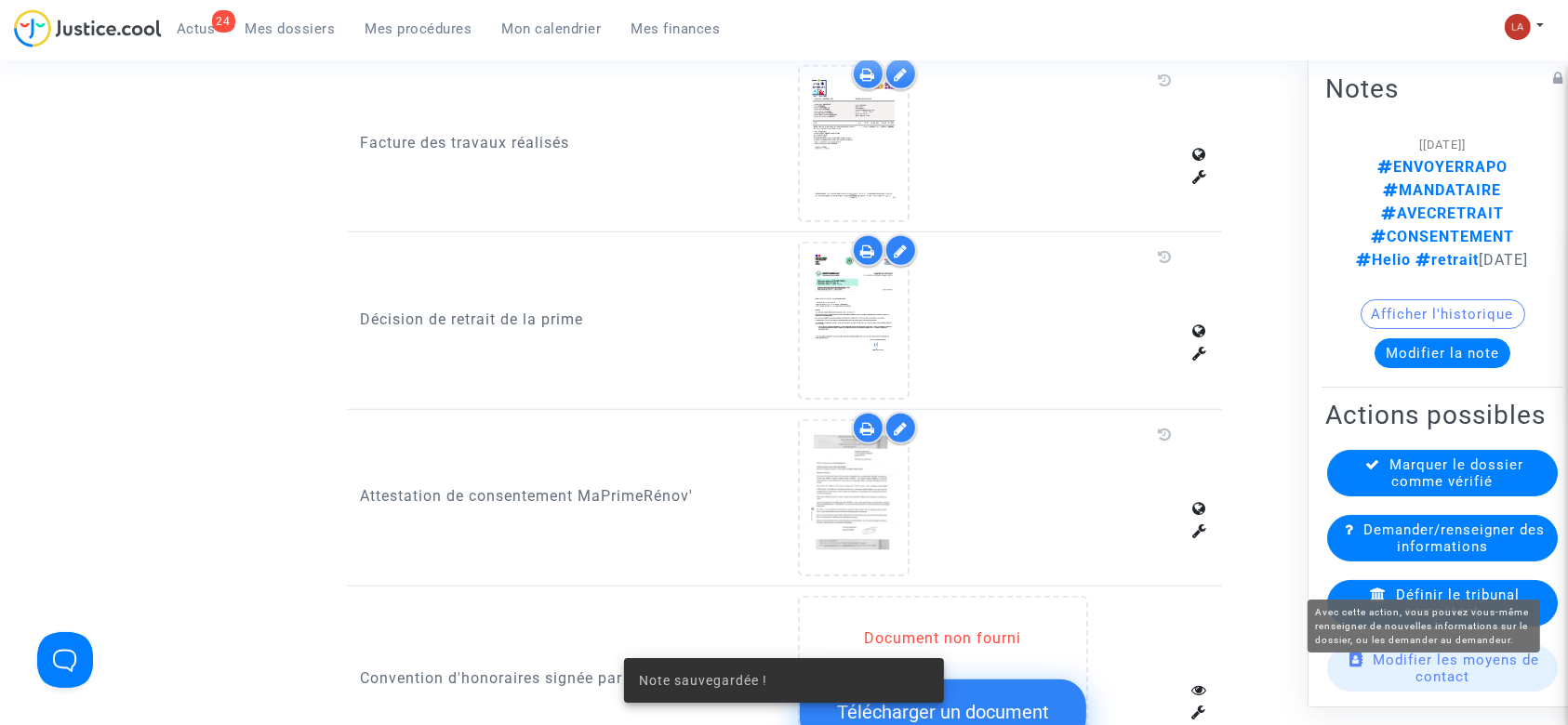
click at [1448, 621] on span "Définir le tribunal compétent" at bounding box center [1458, 603] width 124 height 34
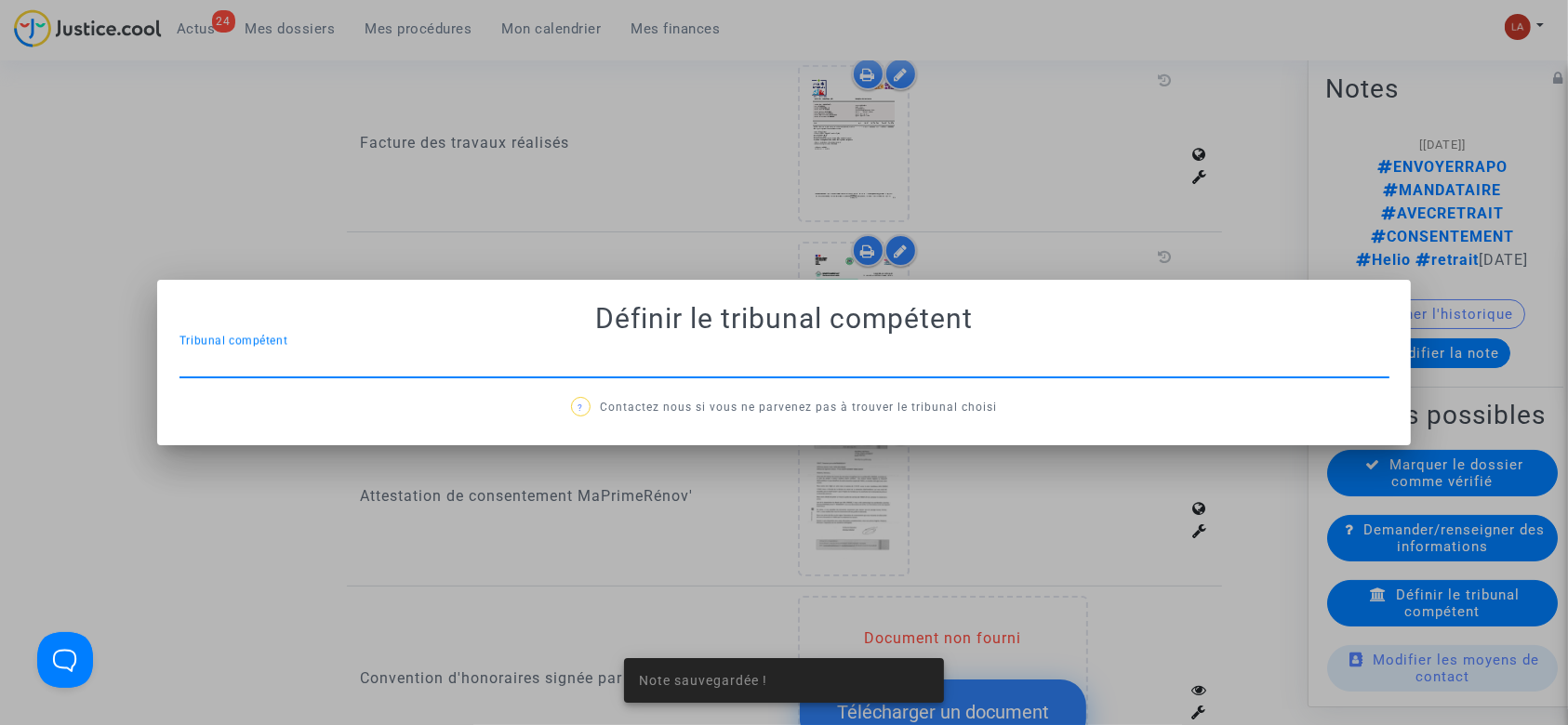
scroll to position [0, 0]
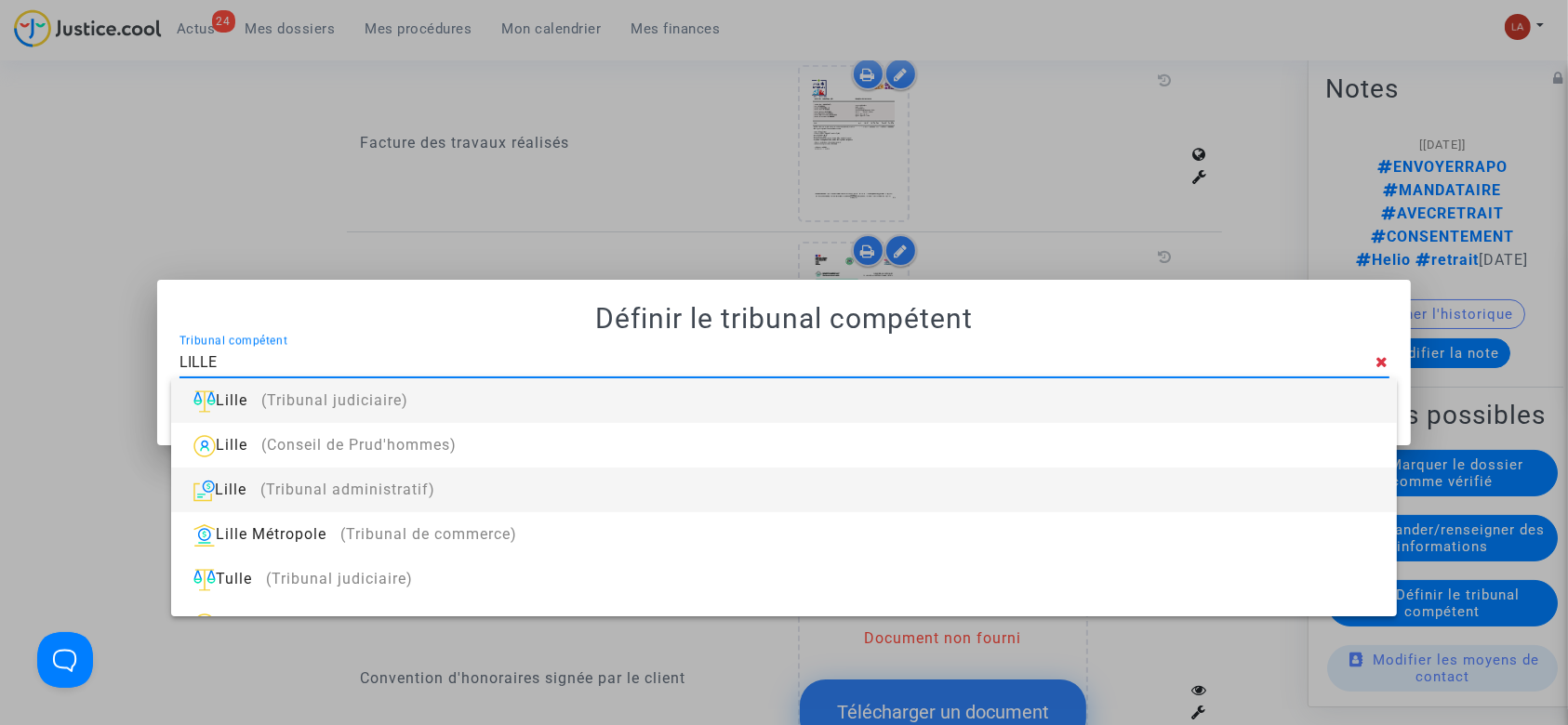
type input "LILLE"
click at [536, 503] on div "[GEOGRAPHIC_DATA] (Tribunal administratif)" at bounding box center [784, 489] width 1195 height 45
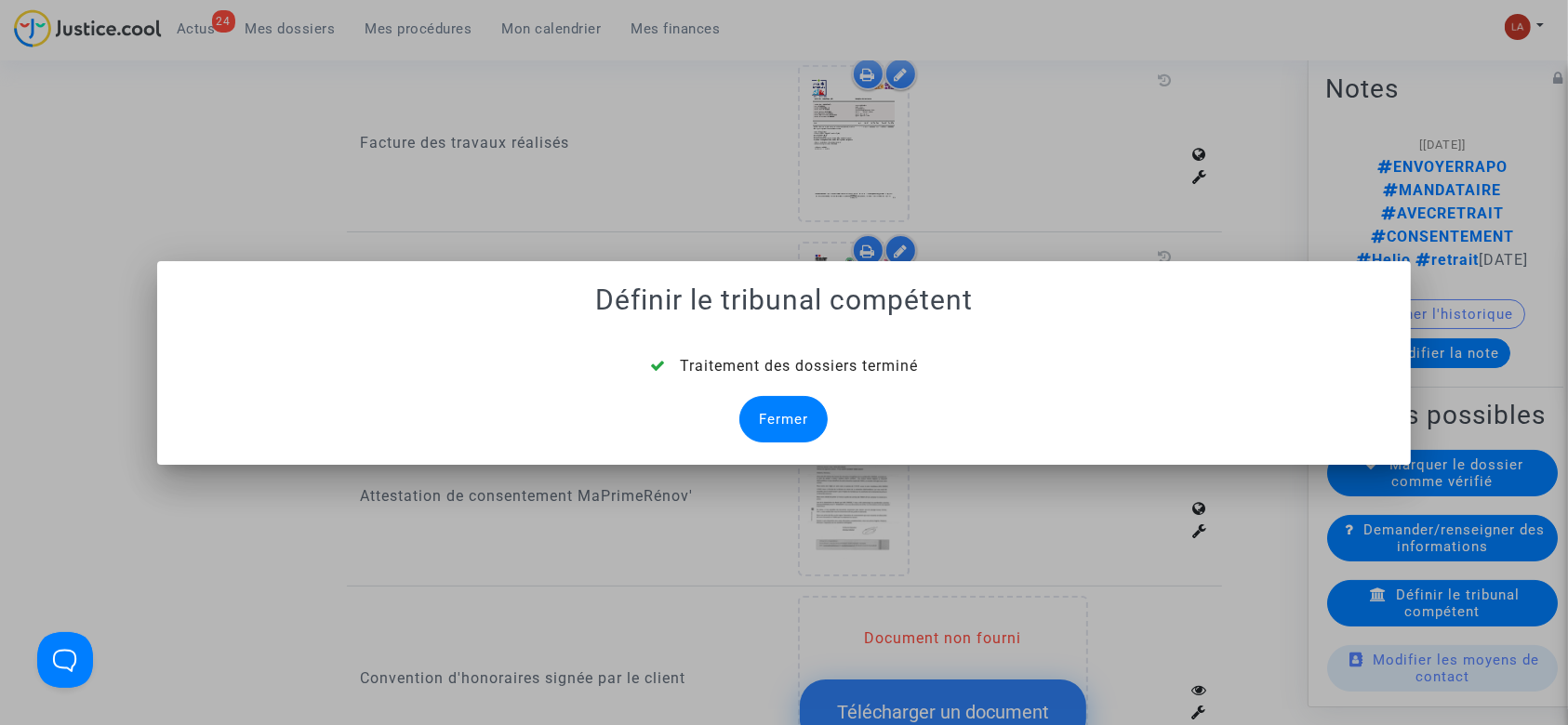
click at [756, 410] on div "Fermer" at bounding box center [784, 419] width 88 height 47
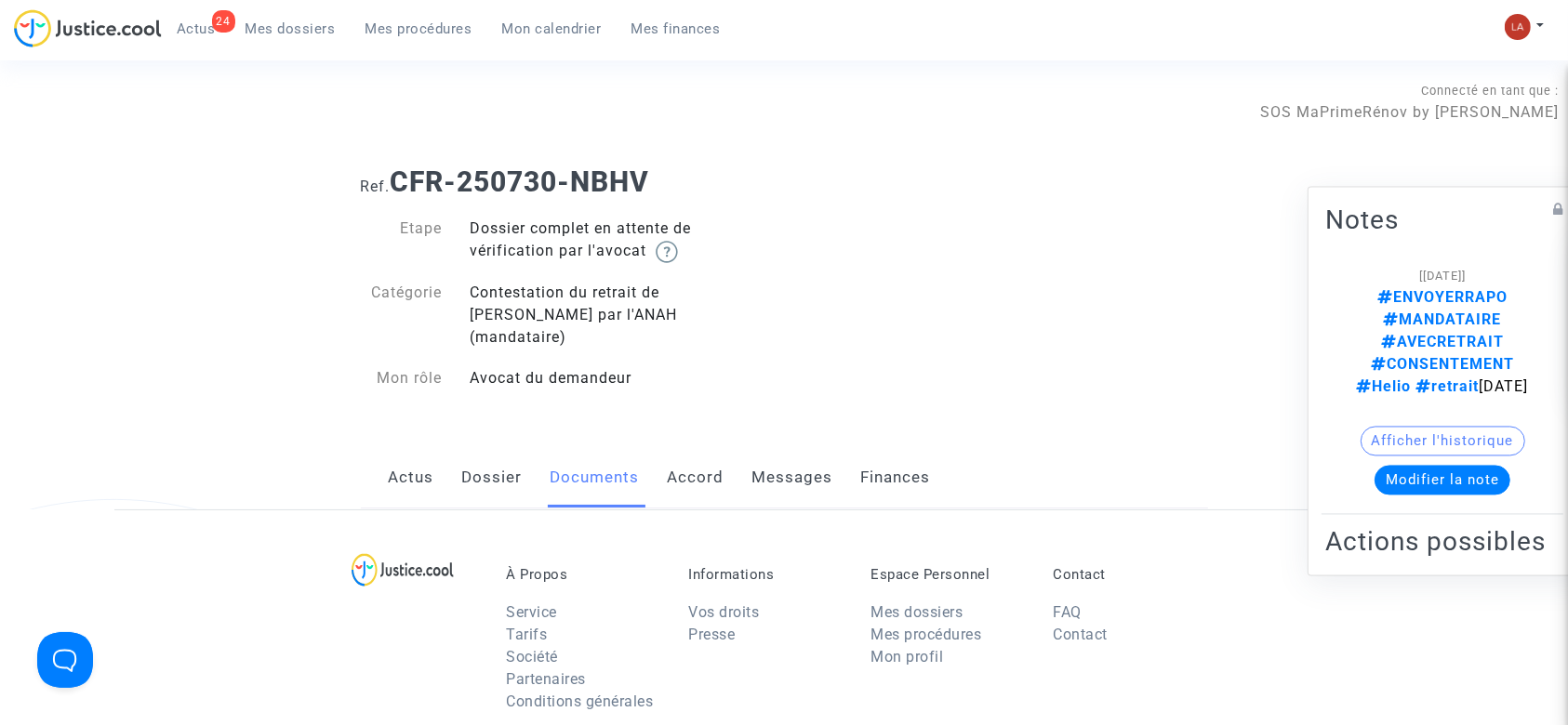
scroll to position [1488, 0]
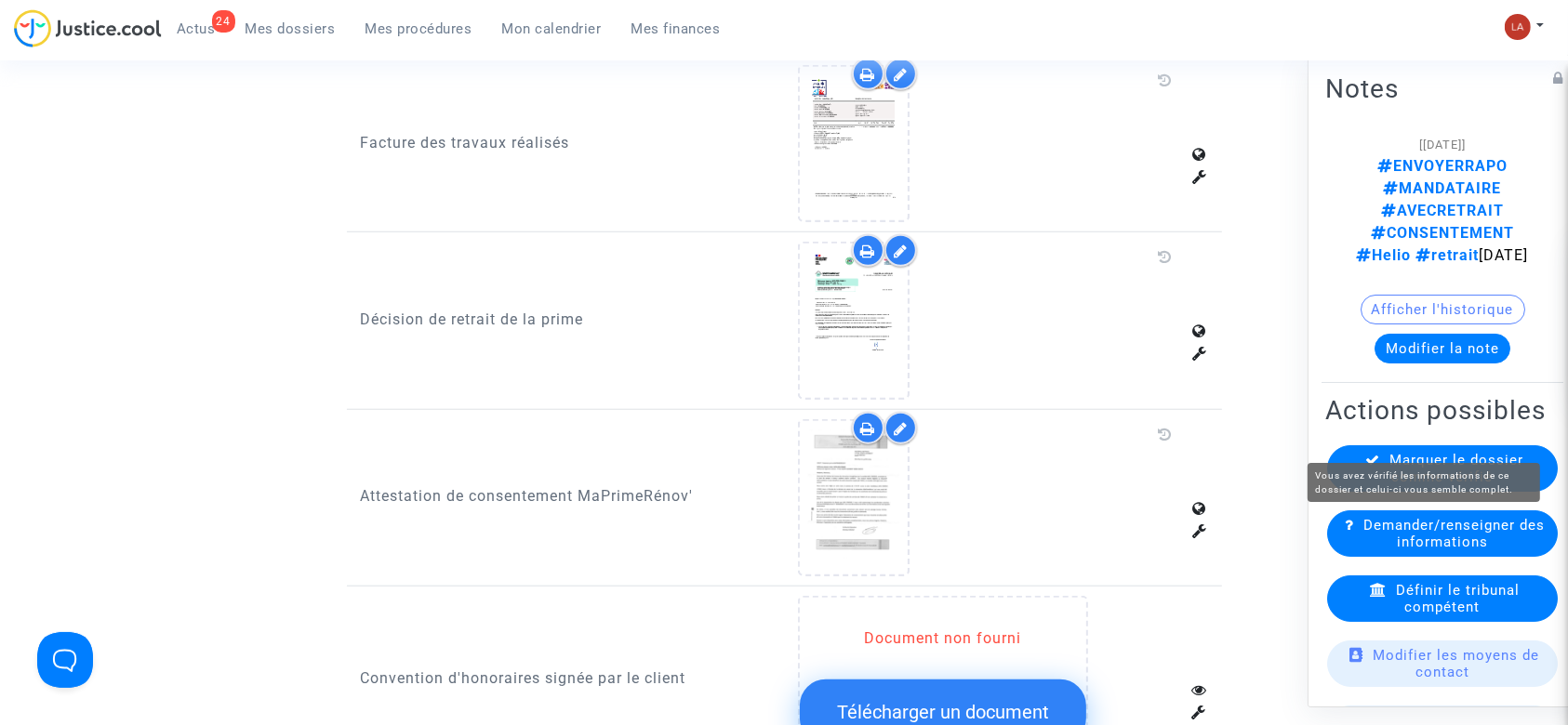
click at [1417, 452] on span "Marquer le dossier comme vérifié" at bounding box center [1458, 468] width 134 height 34
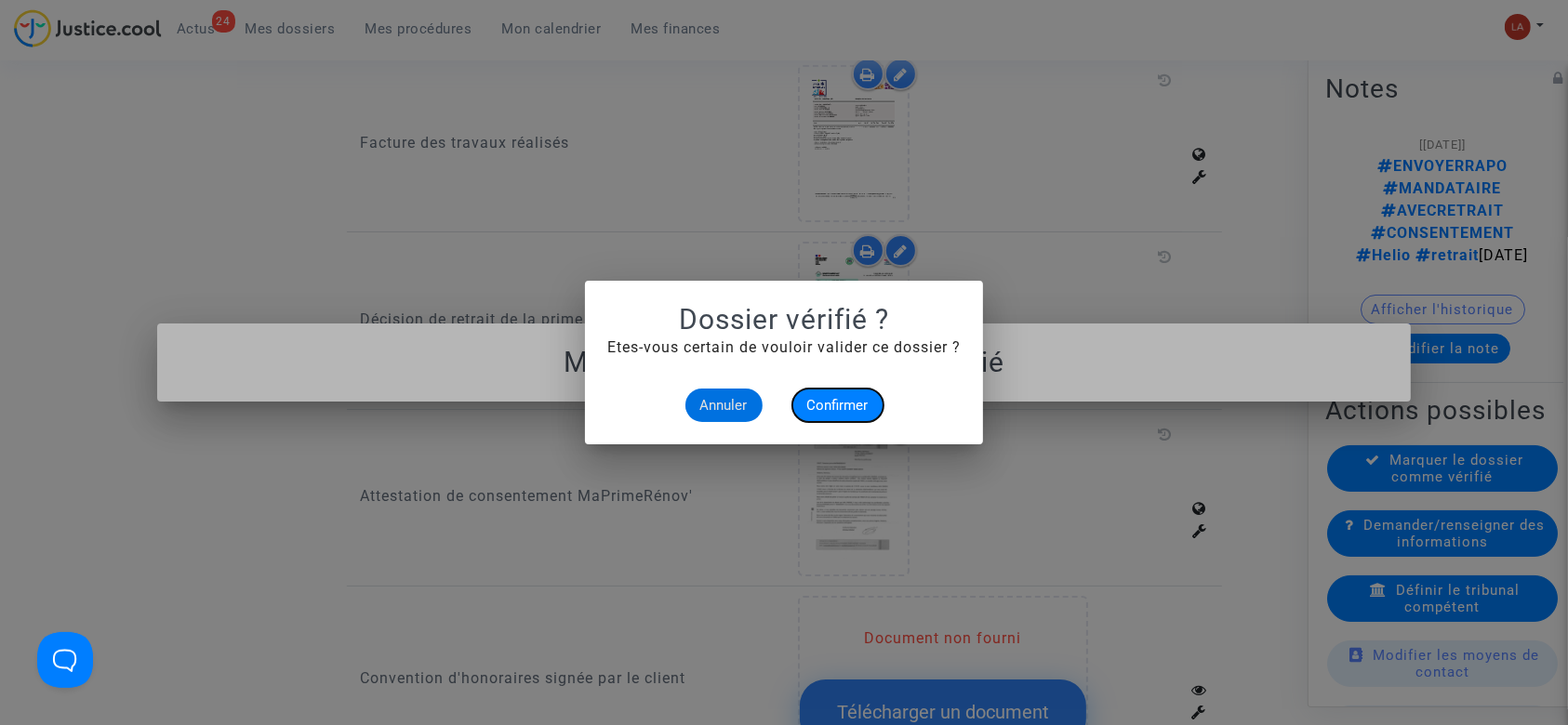
click at [870, 417] on button "Confirmer" at bounding box center [837, 405] width 91 height 34
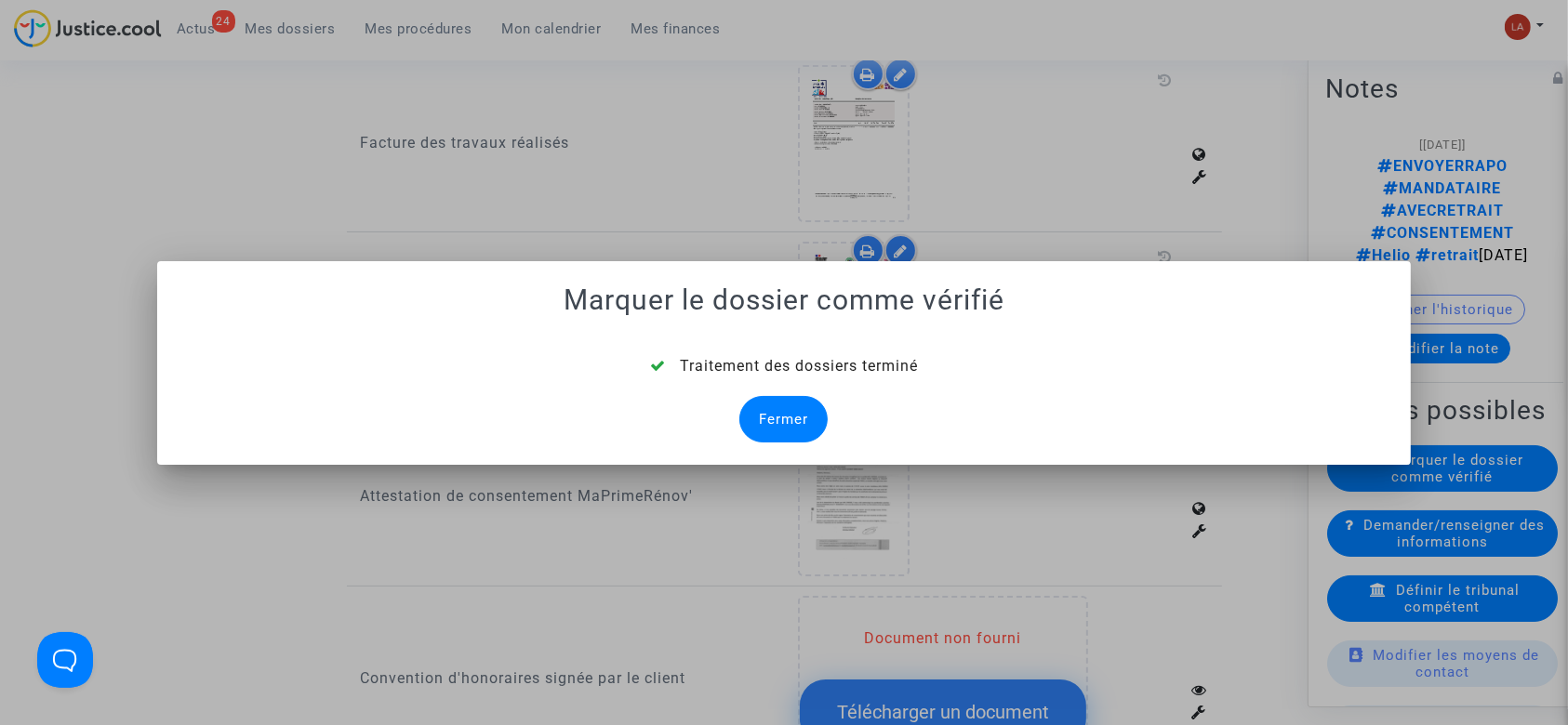
click at [797, 420] on div "Fermer" at bounding box center [784, 419] width 88 height 47
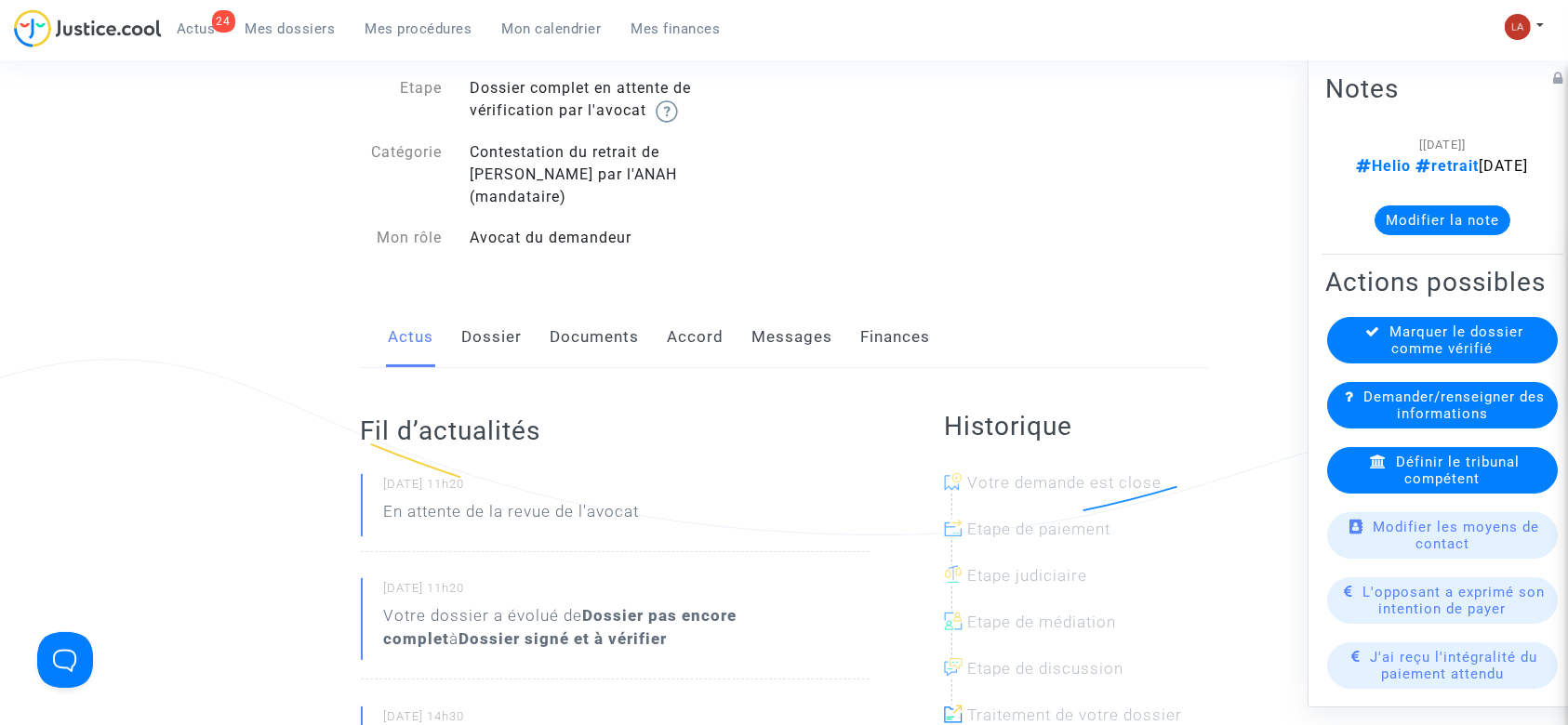
scroll to position [124, 0]
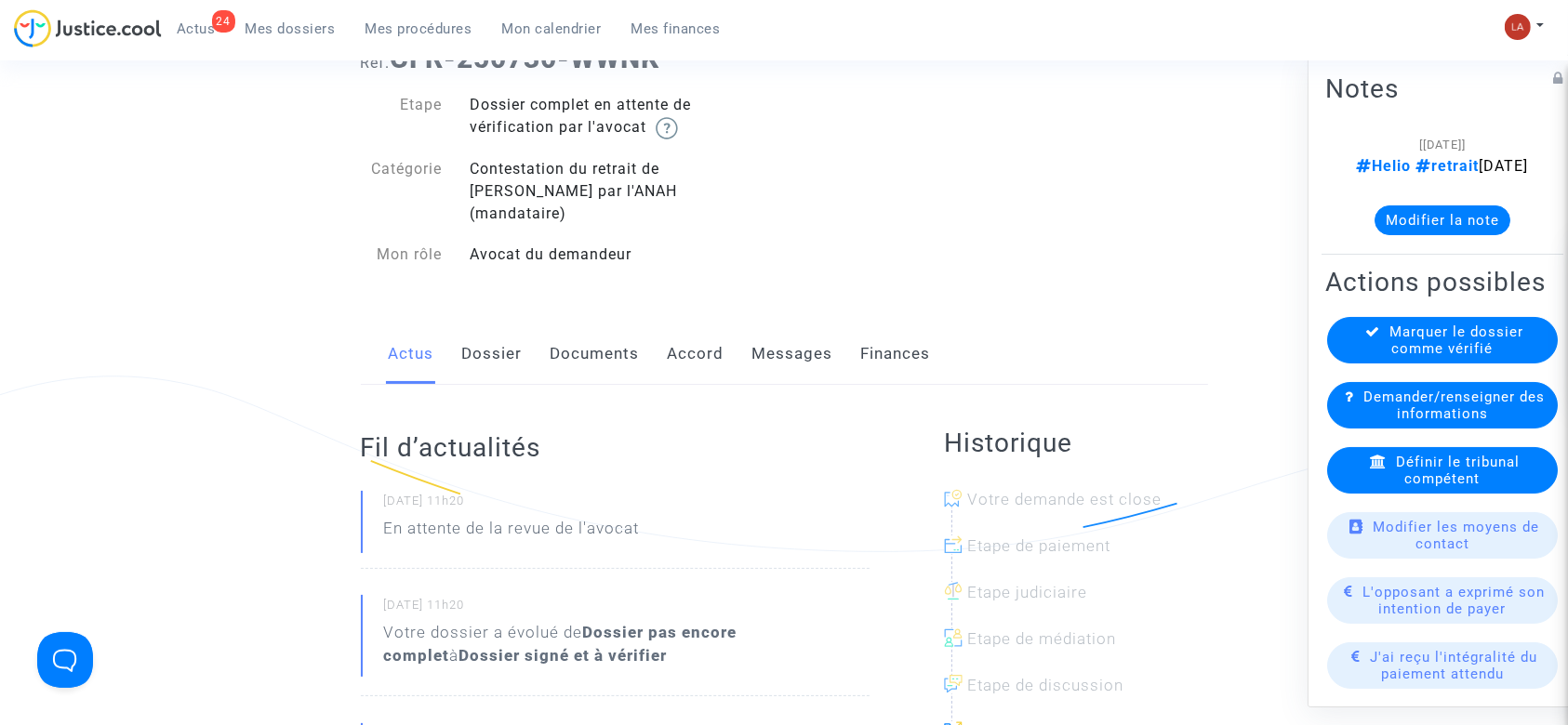
click at [616, 346] on link "Documents" at bounding box center [595, 354] width 89 height 61
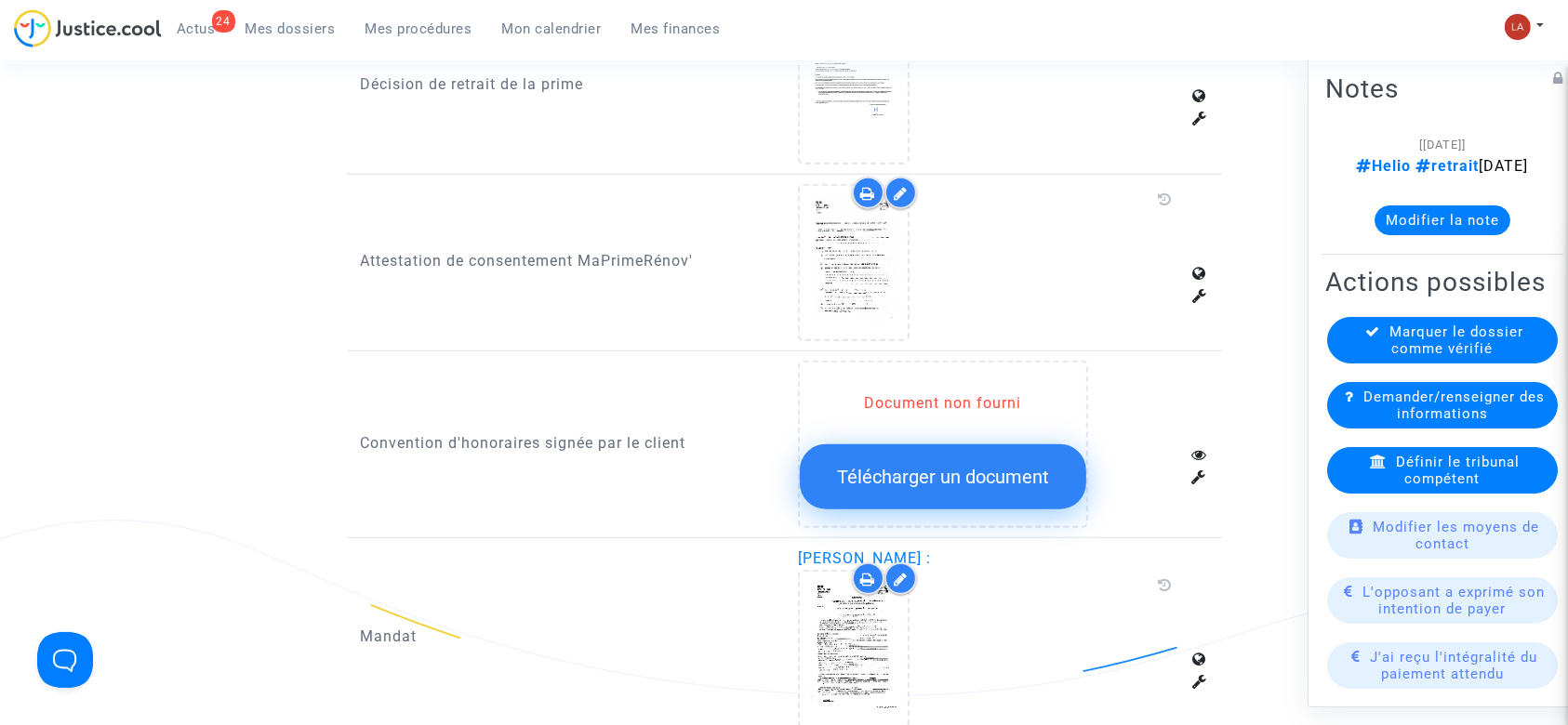
scroll to position [1488, 0]
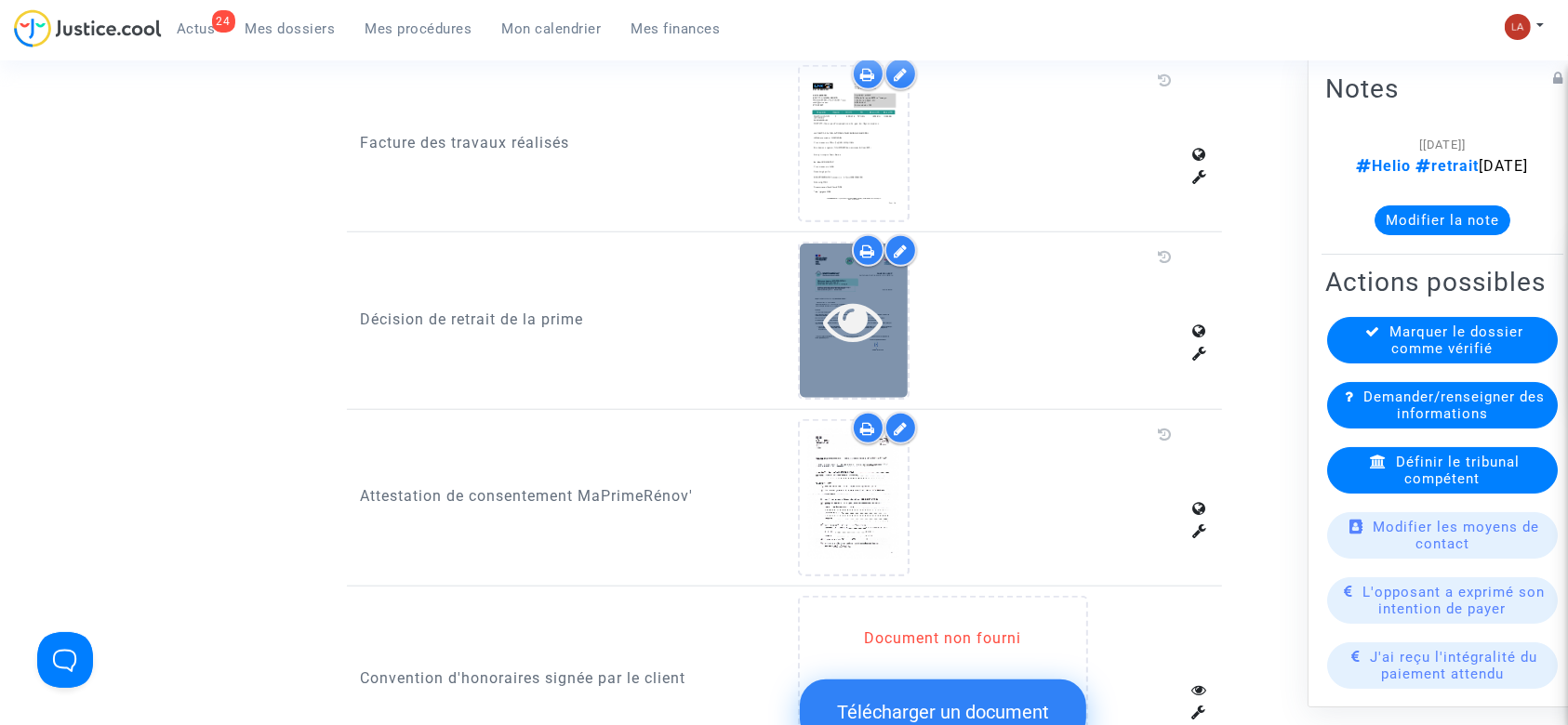
click at [884, 335] on div at bounding box center [853, 320] width 108 height 153
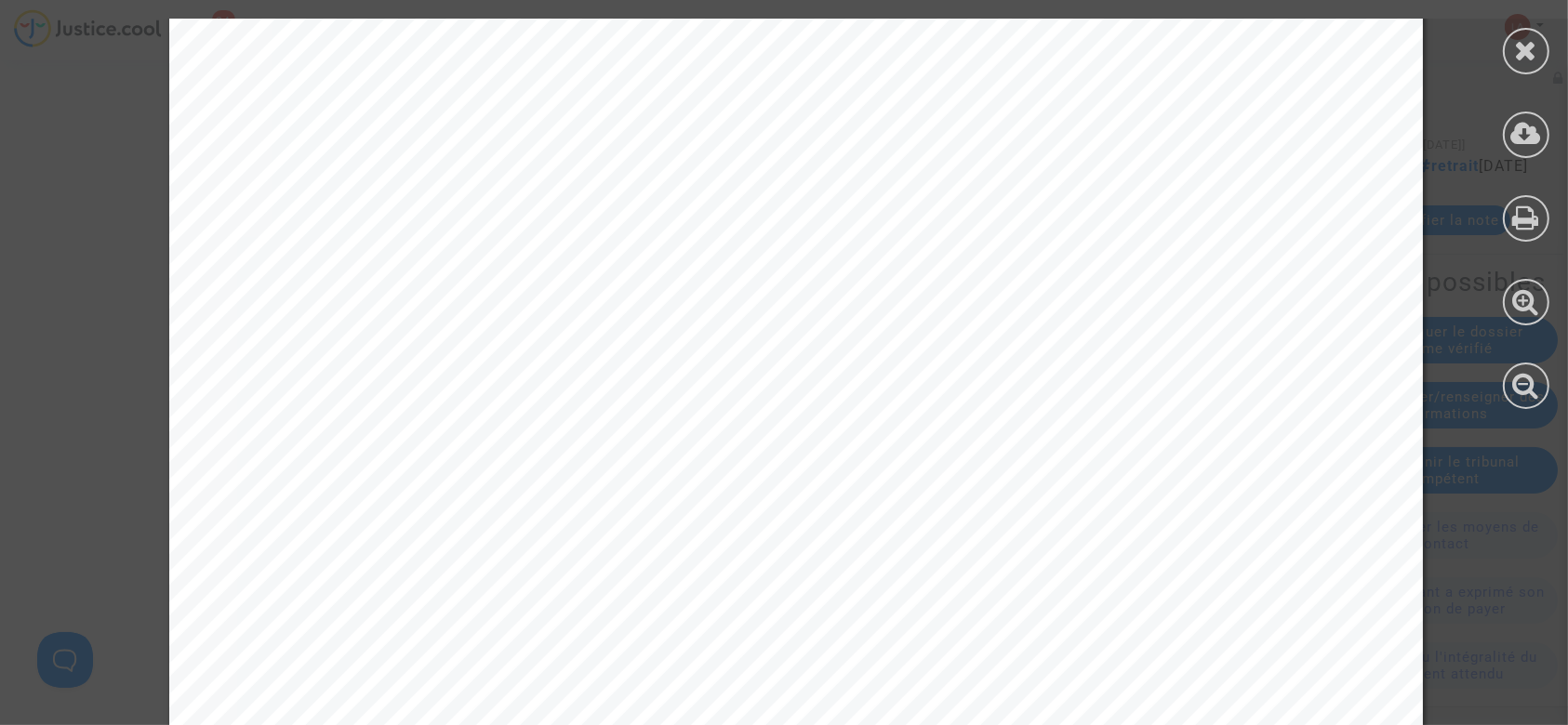
scroll to position [372, 0]
click at [1551, 51] on div at bounding box center [1526, 214] width 83 height 428
click at [1532, 36] on icon at bounding box center [1527, 50] width 23 height 28
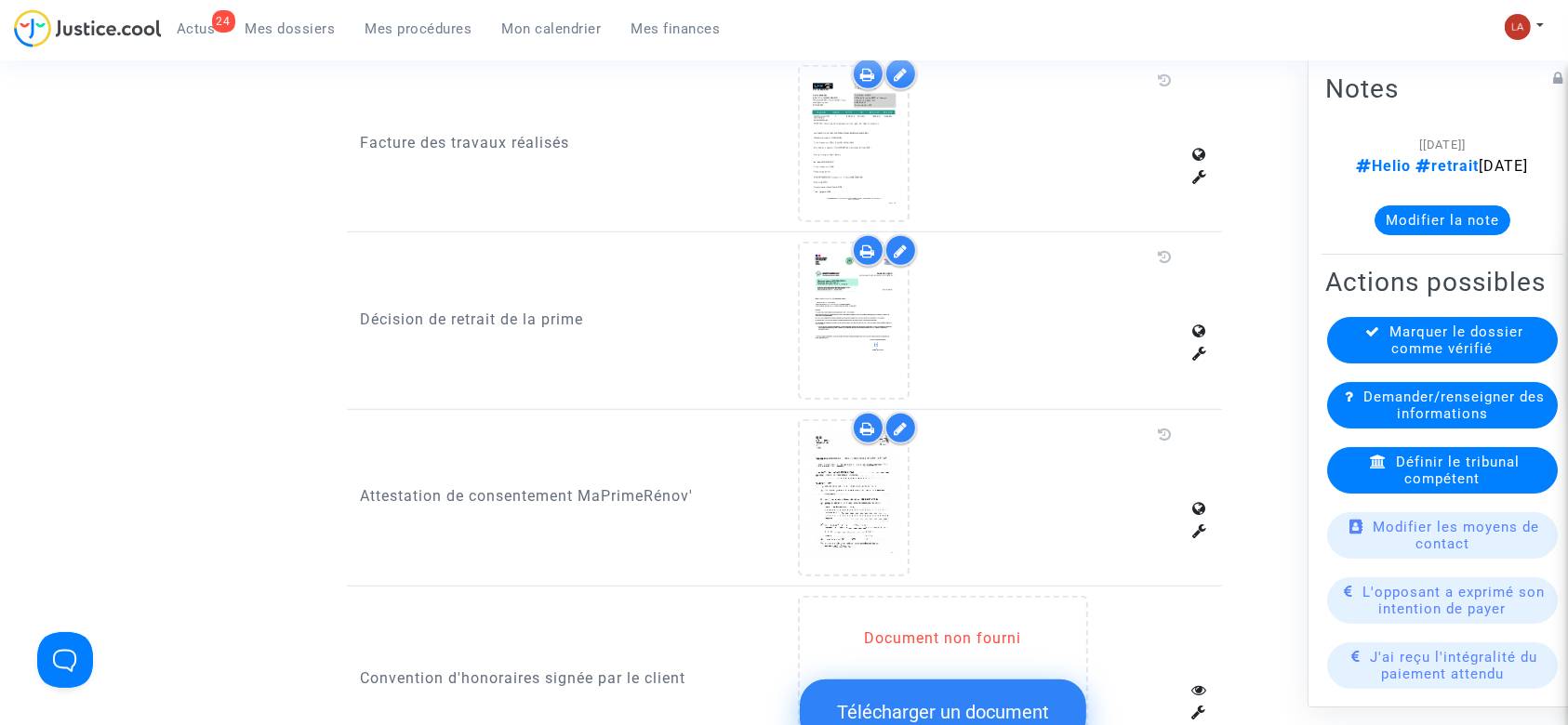
click at [1404, 487] on span "Définir le tribunal compétent" at bounding box center [1458, 470] width 124 height 34
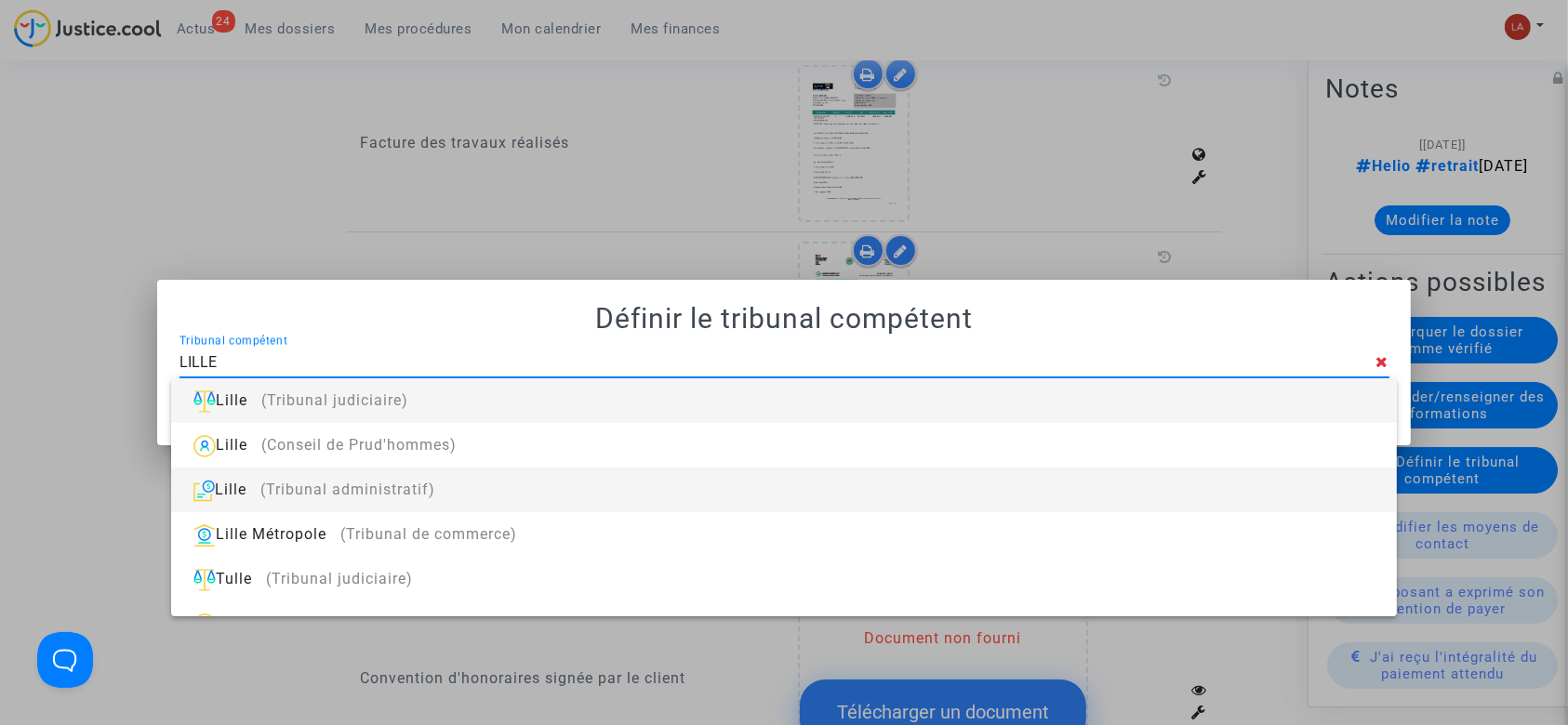
type input "LILLE"
click at [752, 480] on div "[GEOGRAPHIC_DATA] (Tribunal administratif)" at bounding box center [784, 489] width 1195 height 45
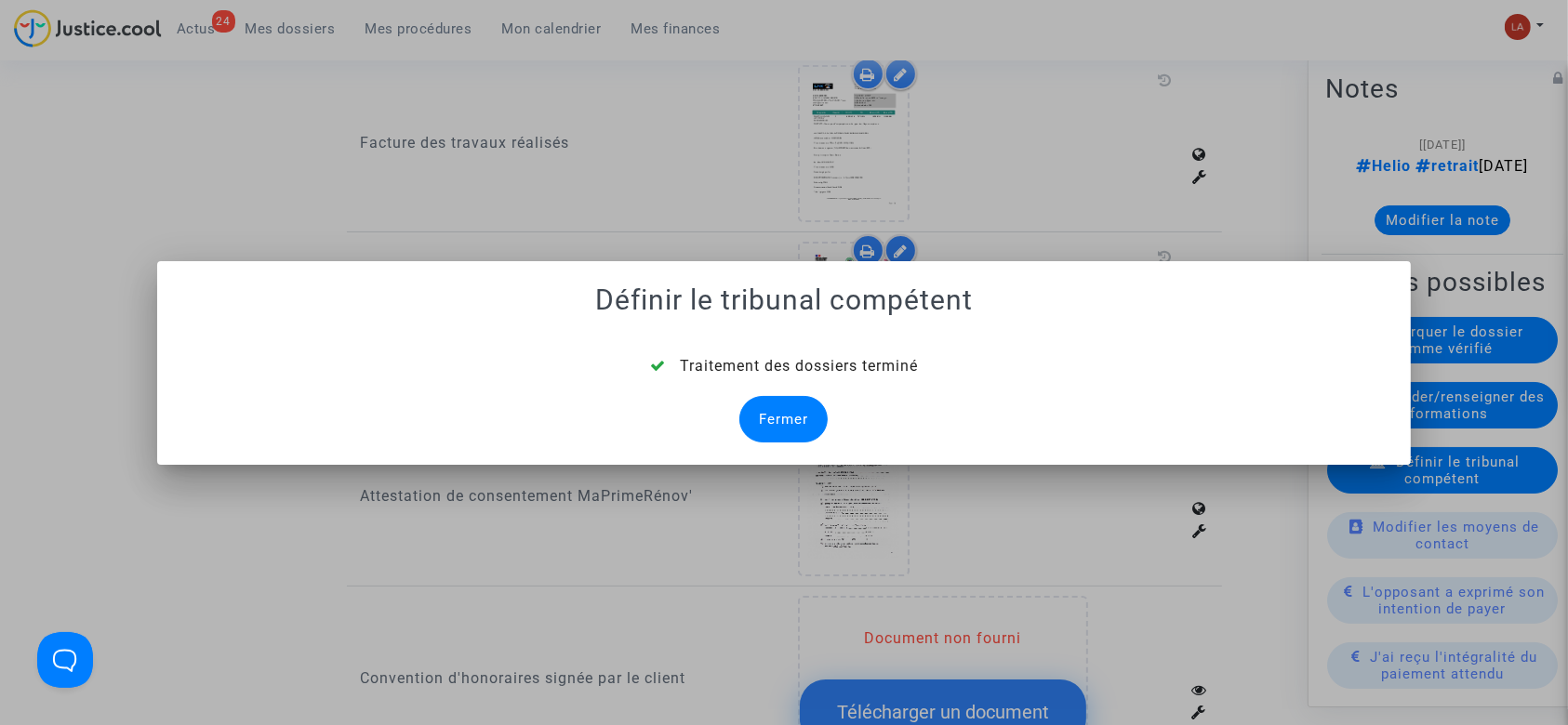
click at [804, 420] on div "Fermer" at bounding box center [784, 419] width 88 height 47
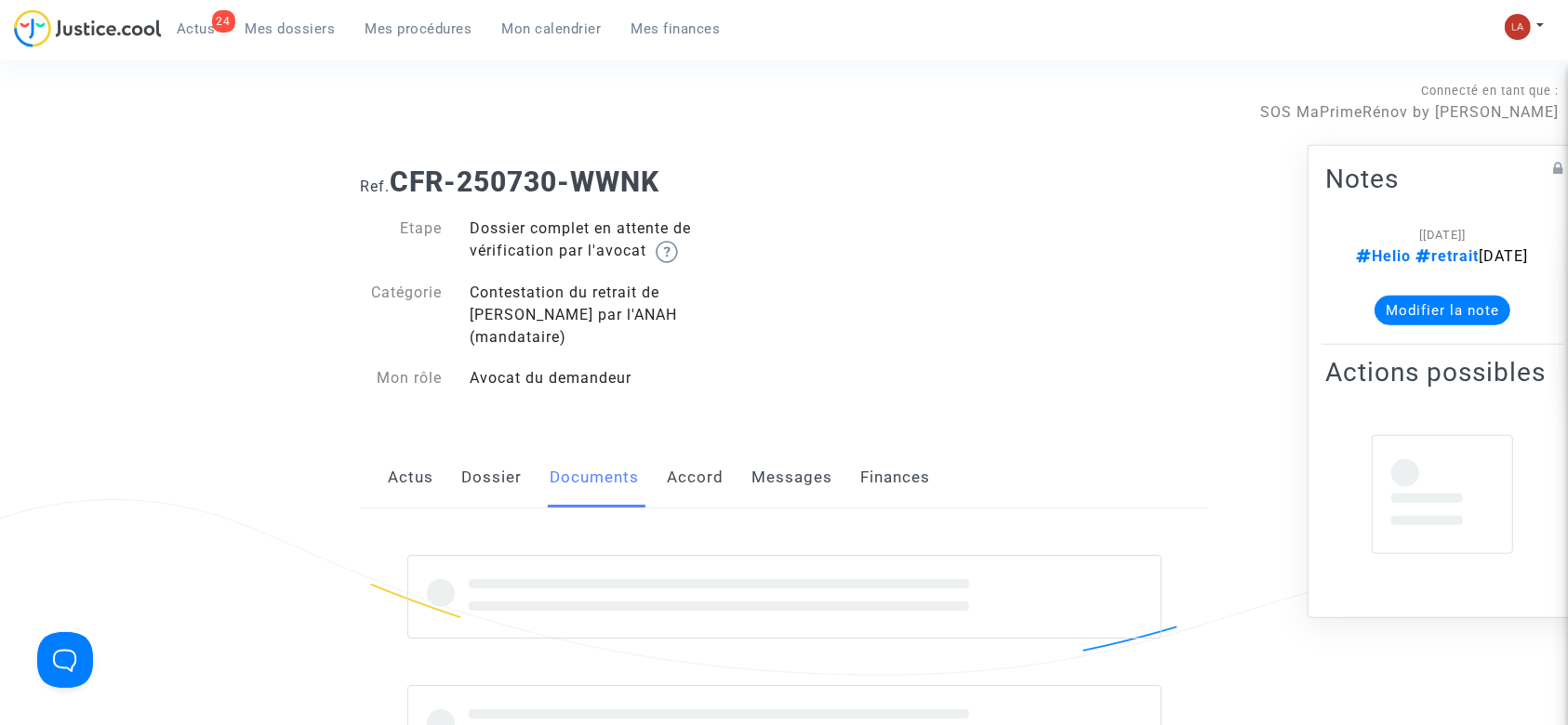
scroll to position [451, 0]
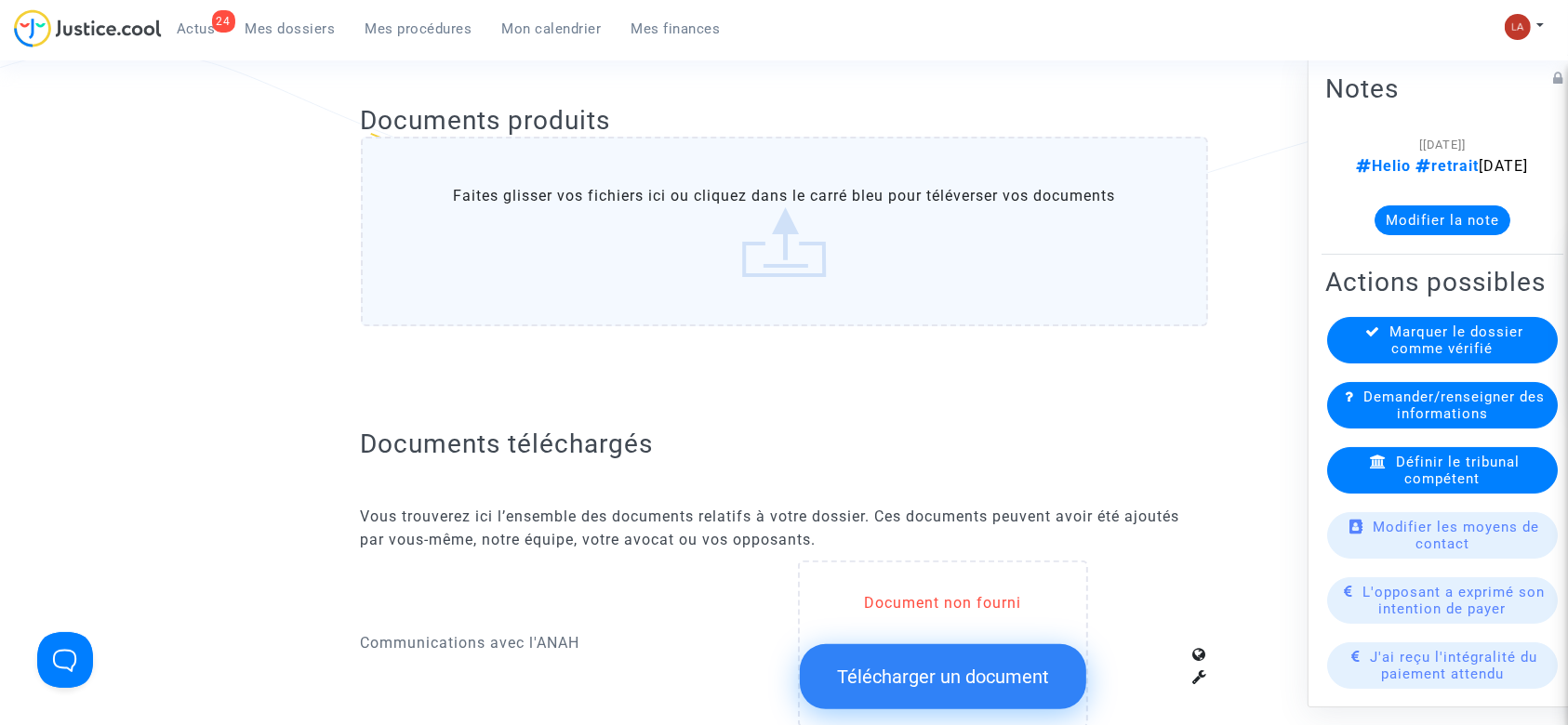
click at [1429, 236] on button "Modifier la note" at bounding box center [1443, 220] width 136 height 30
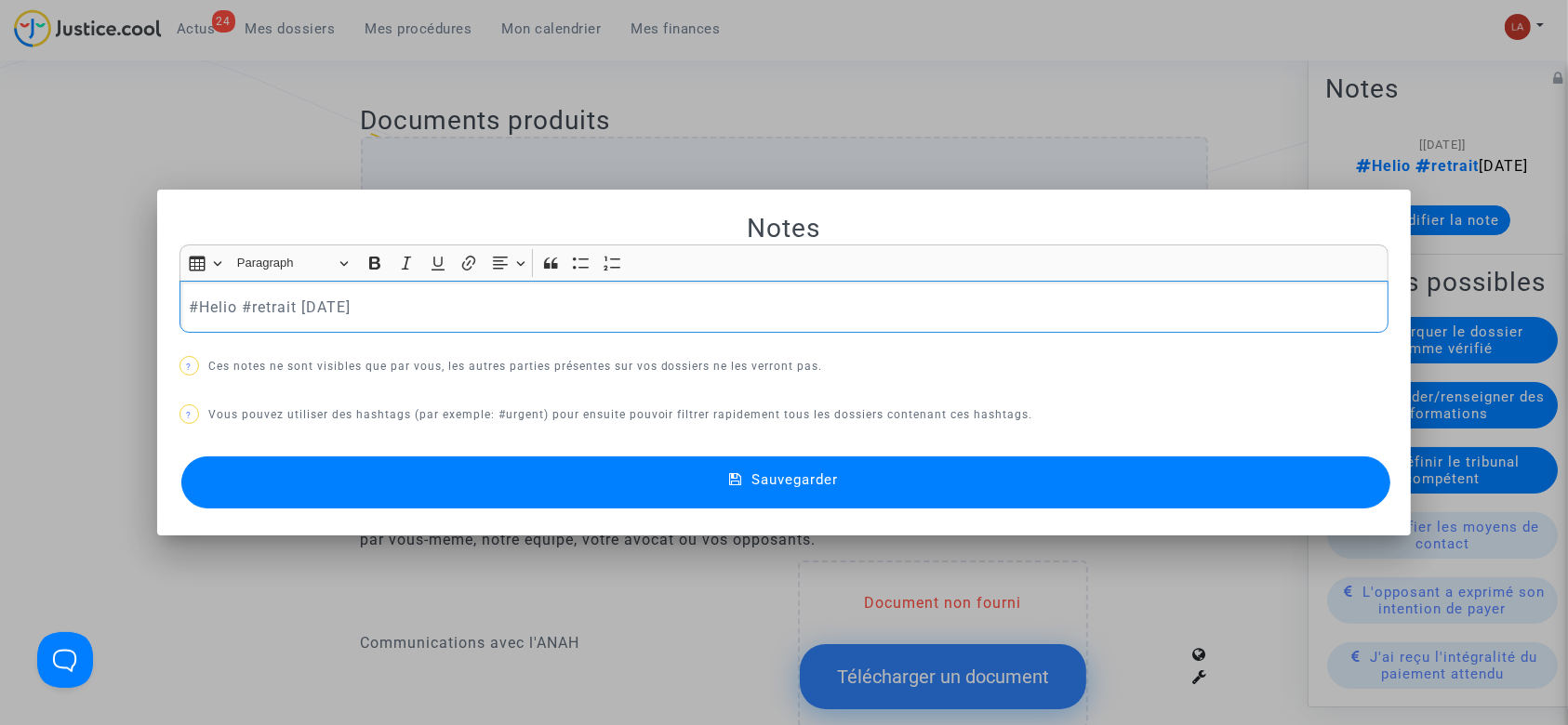
scroll to position [0, 0]
click at [536, 471] on button "Sauvegarder" at bounding box center [785, 483] width 1210 height 52
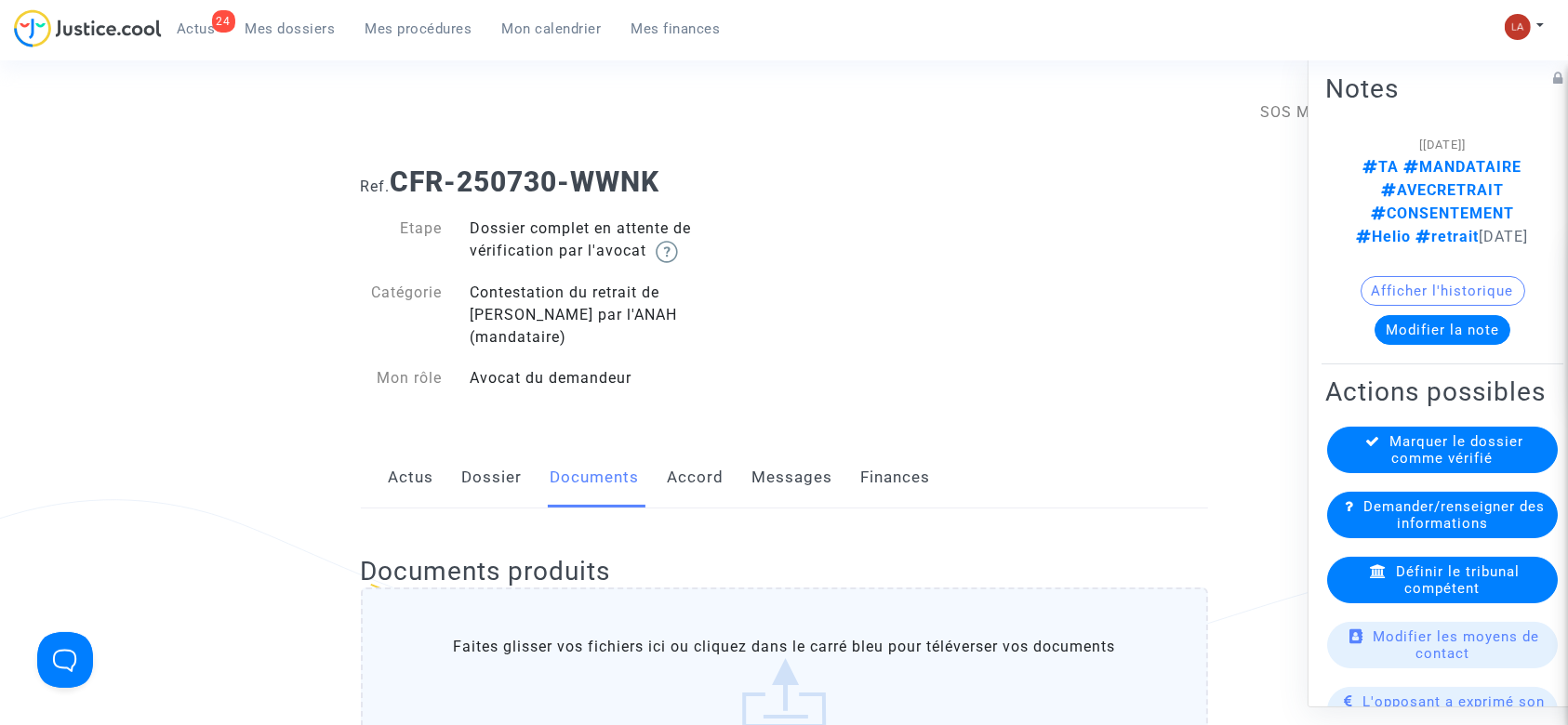
drag, startPoint x: 515, startPoint y: 456, endPoint x: 615, endPoint y: 454, distance: 100.0
click at [515, 456] on link "Dossier" at bounding box center [492, 478] width 60 height 61
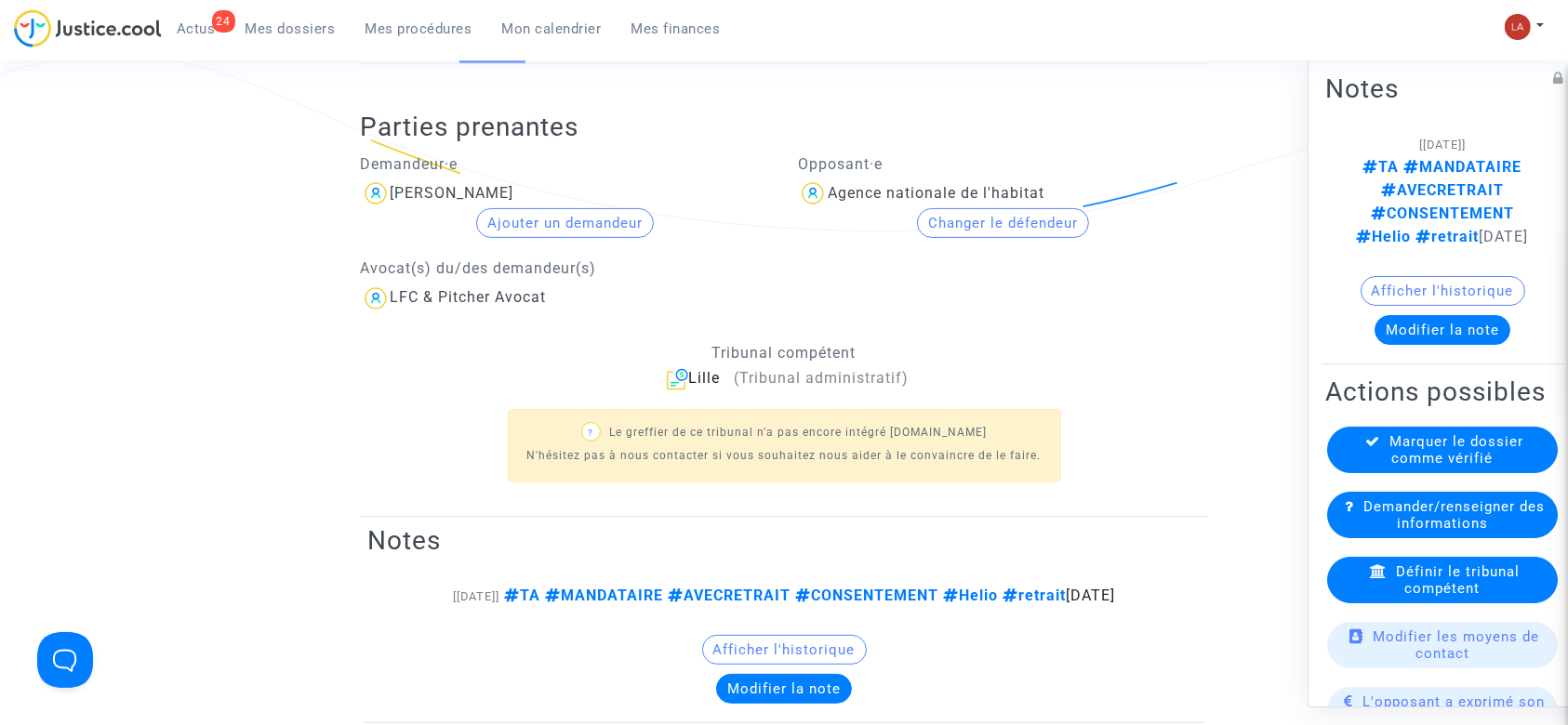
scroll to position [496, 0]
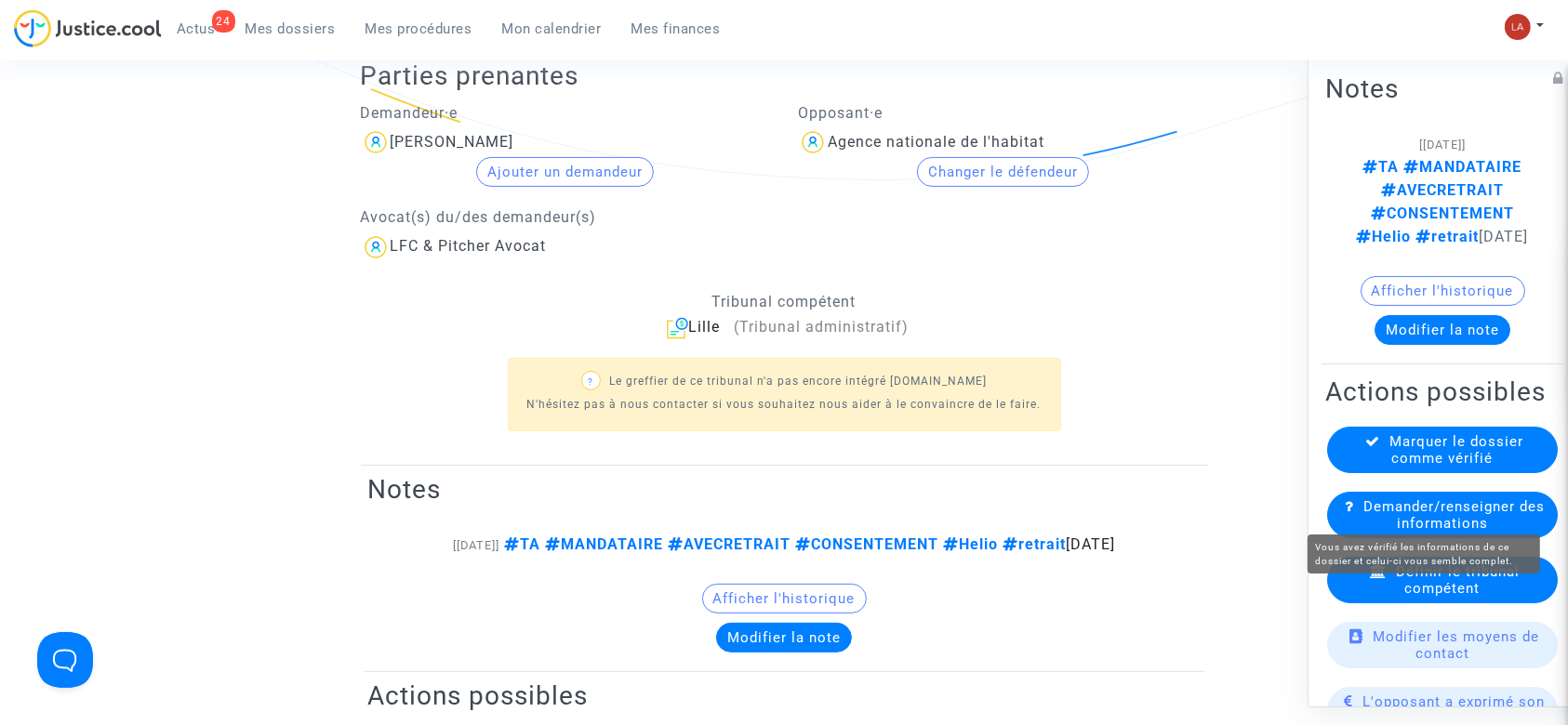
click at [1442, 466] on span "Marquer le dossier comme vérifié" at bounding box center [1458, 450] width 134 height 34
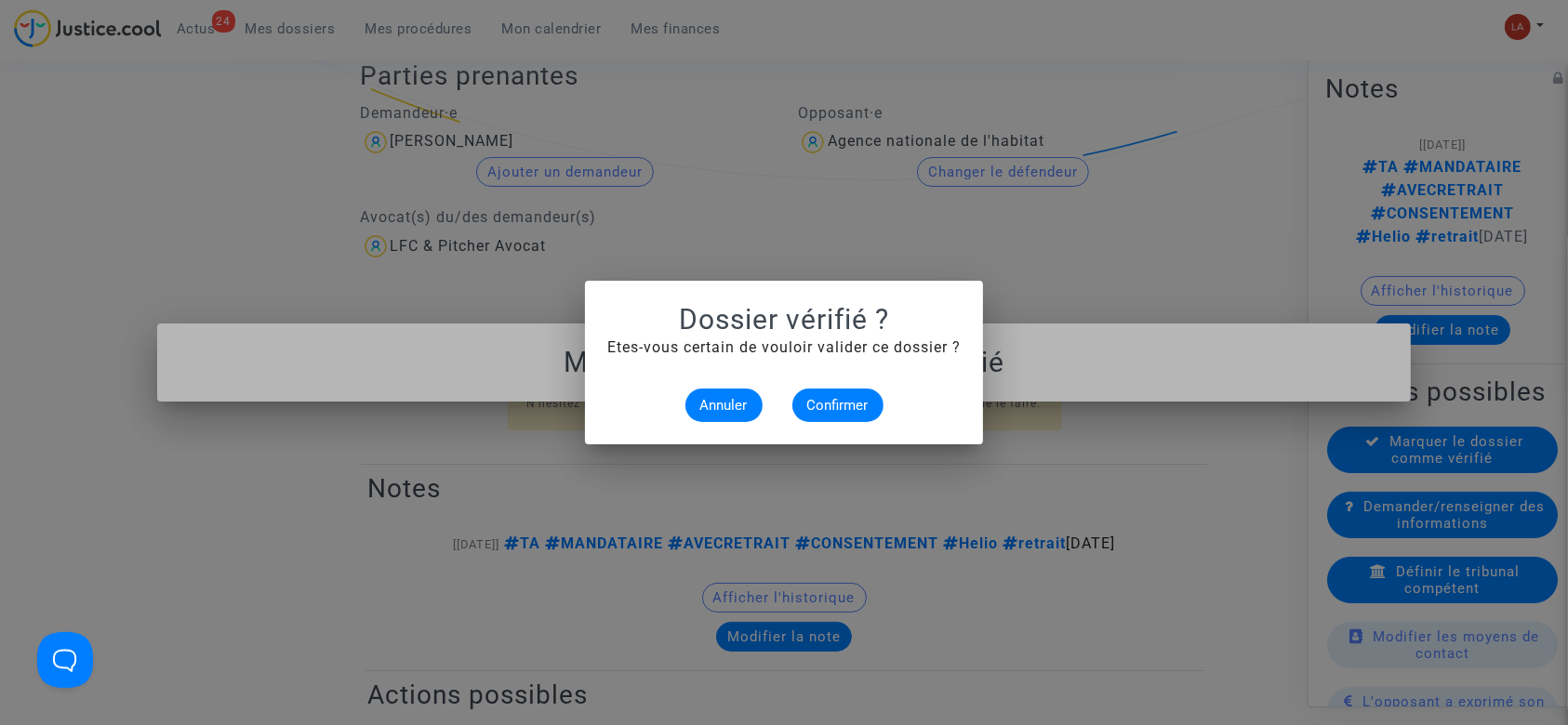
scroll to position [0, 0]
click at [850, 397] on span "Confirmer" at bounding box center [838, 405] width 61 height 16
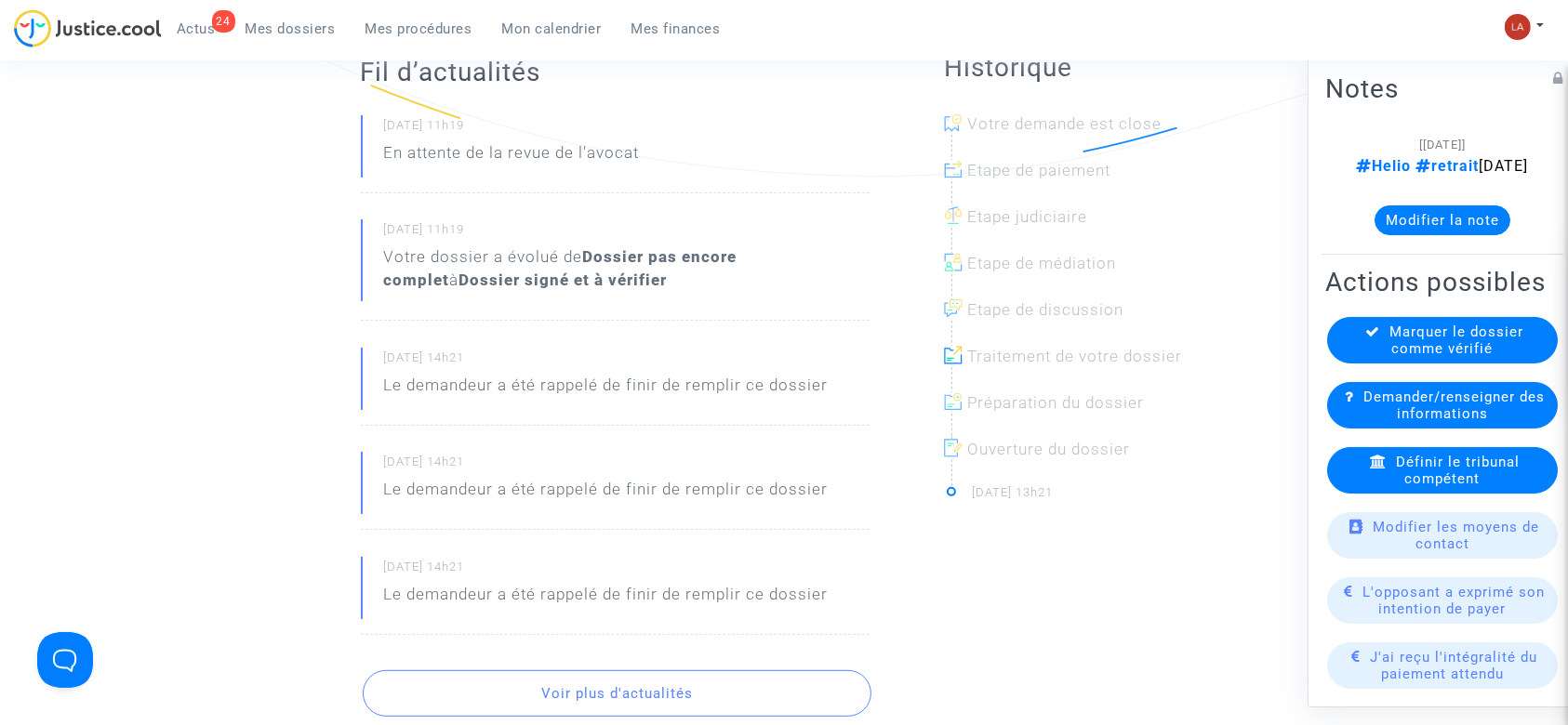
scroll to position [247, 0]
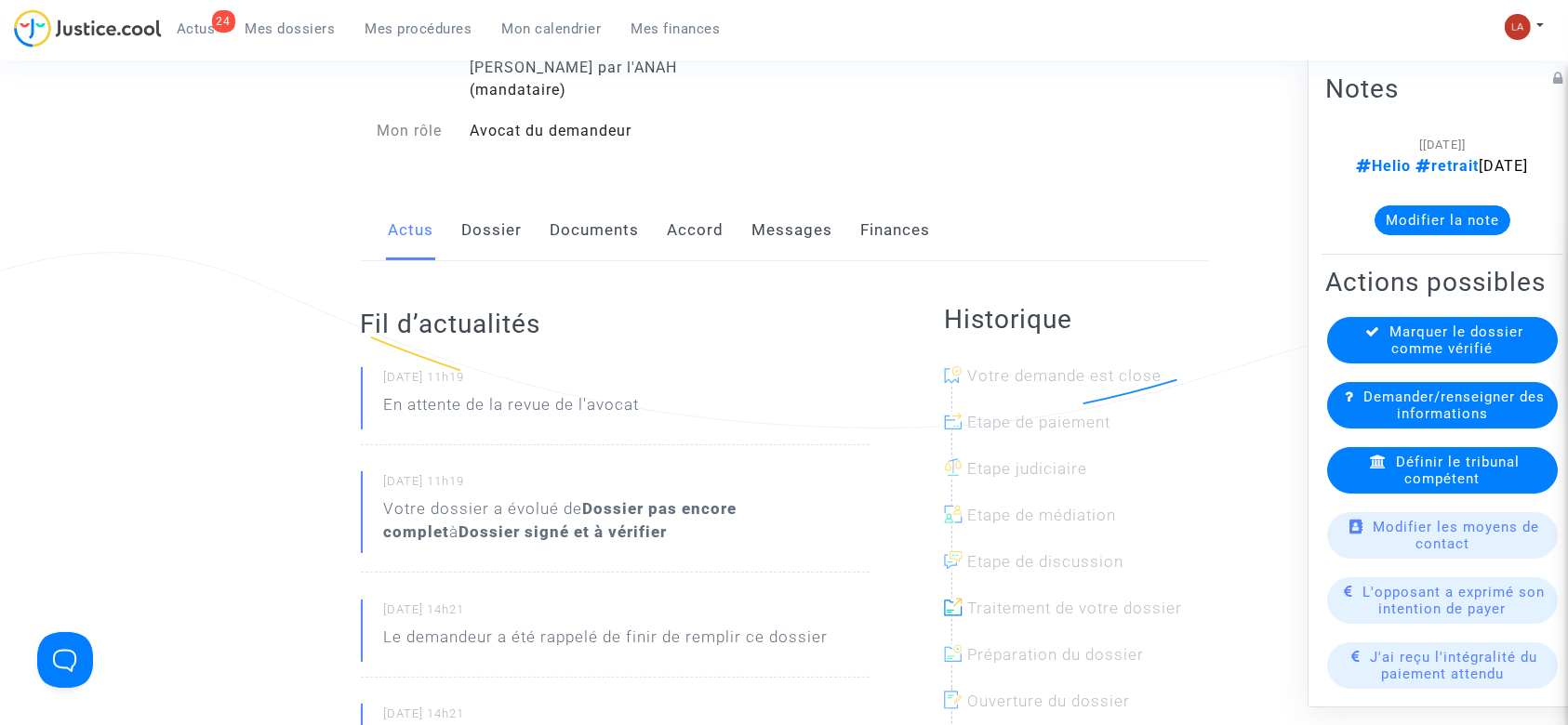
click at [568, 200] on link "Documents" at bounding box center [595, 231] width 89 height 61
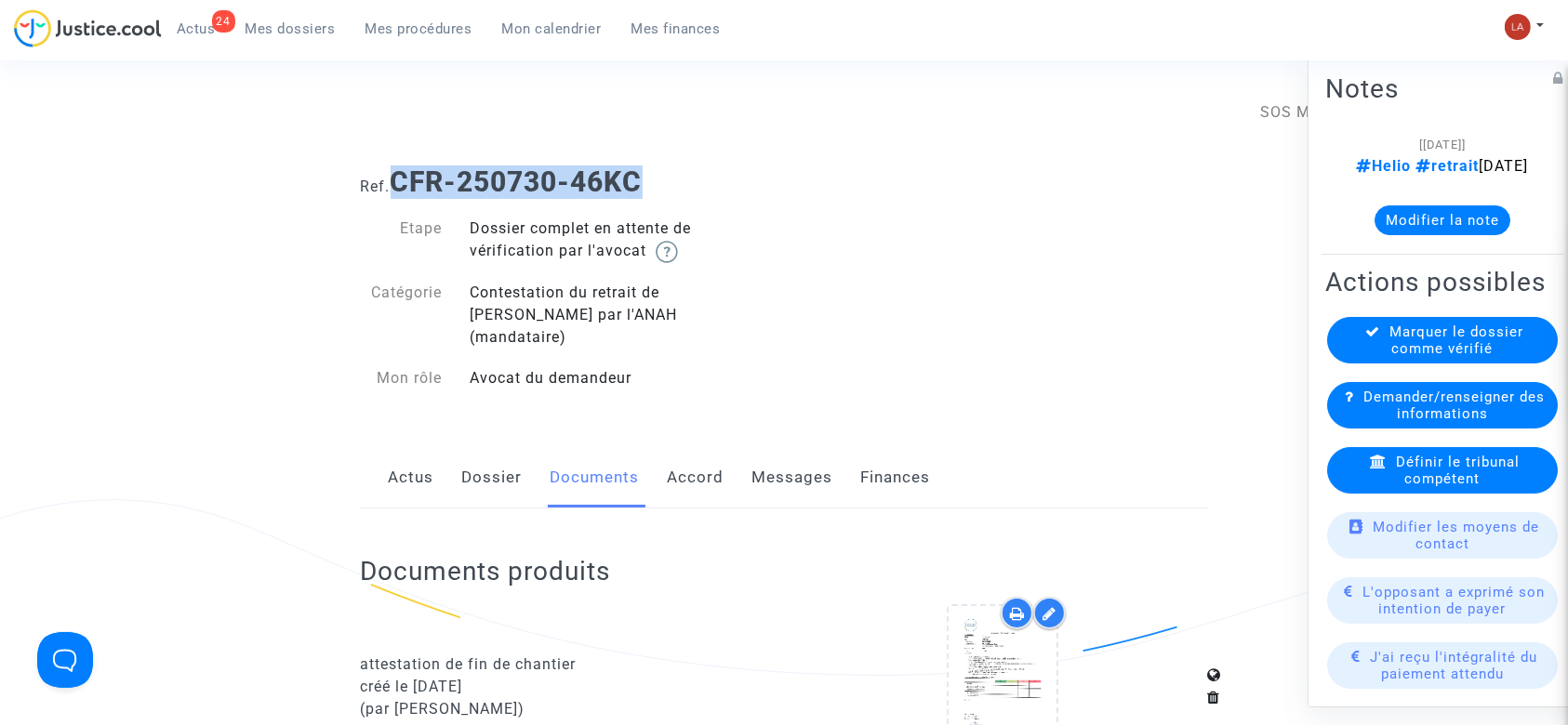
drag, startPoint x: 677, startPoint y: 152, endPoint x: 401, endPoint y: 174, distance: 276.9
click at [401, 174] on div "Ref. CFR-250730-46KC" at bounding box center [784, 175] width 875 height 48
copy b "CFR-250730-46KC"
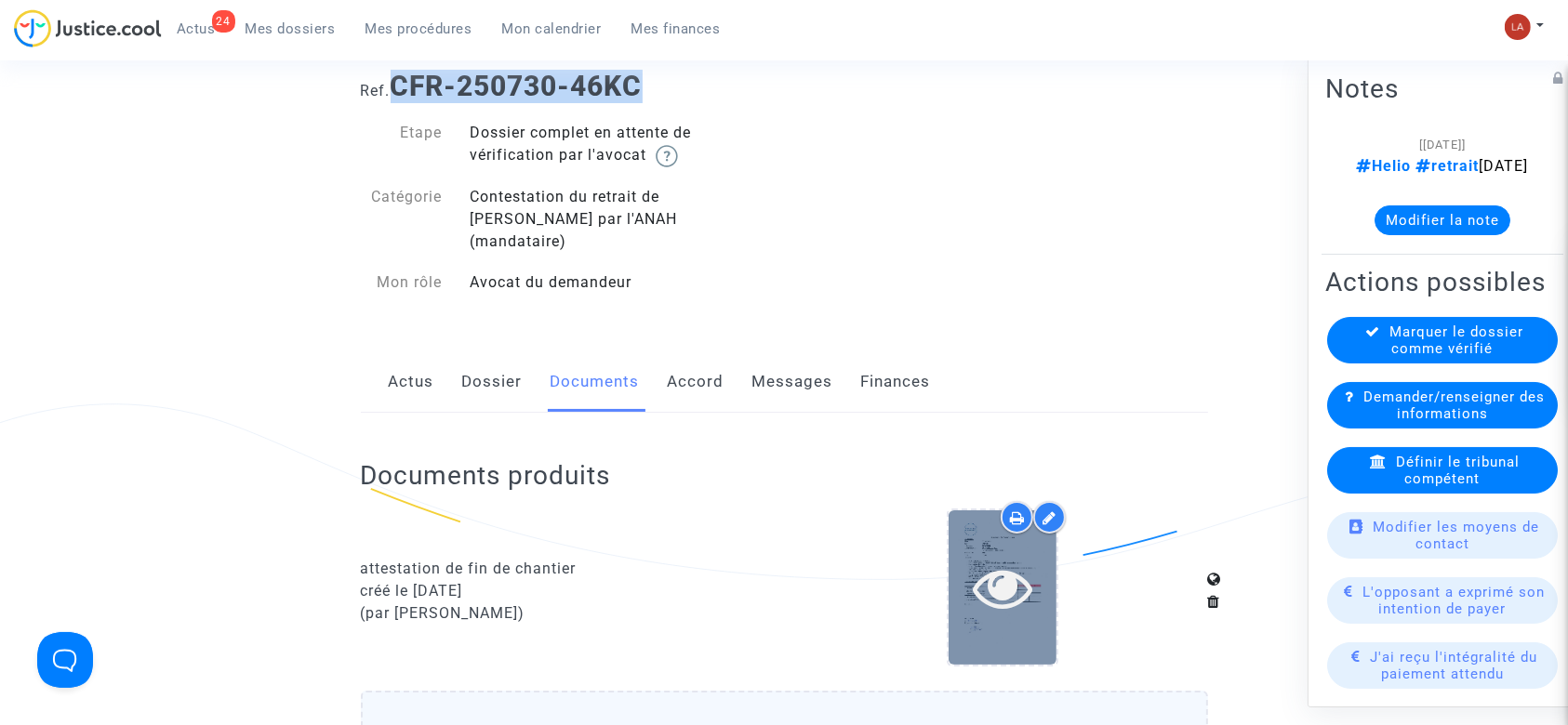
scroll to position [247, 0]
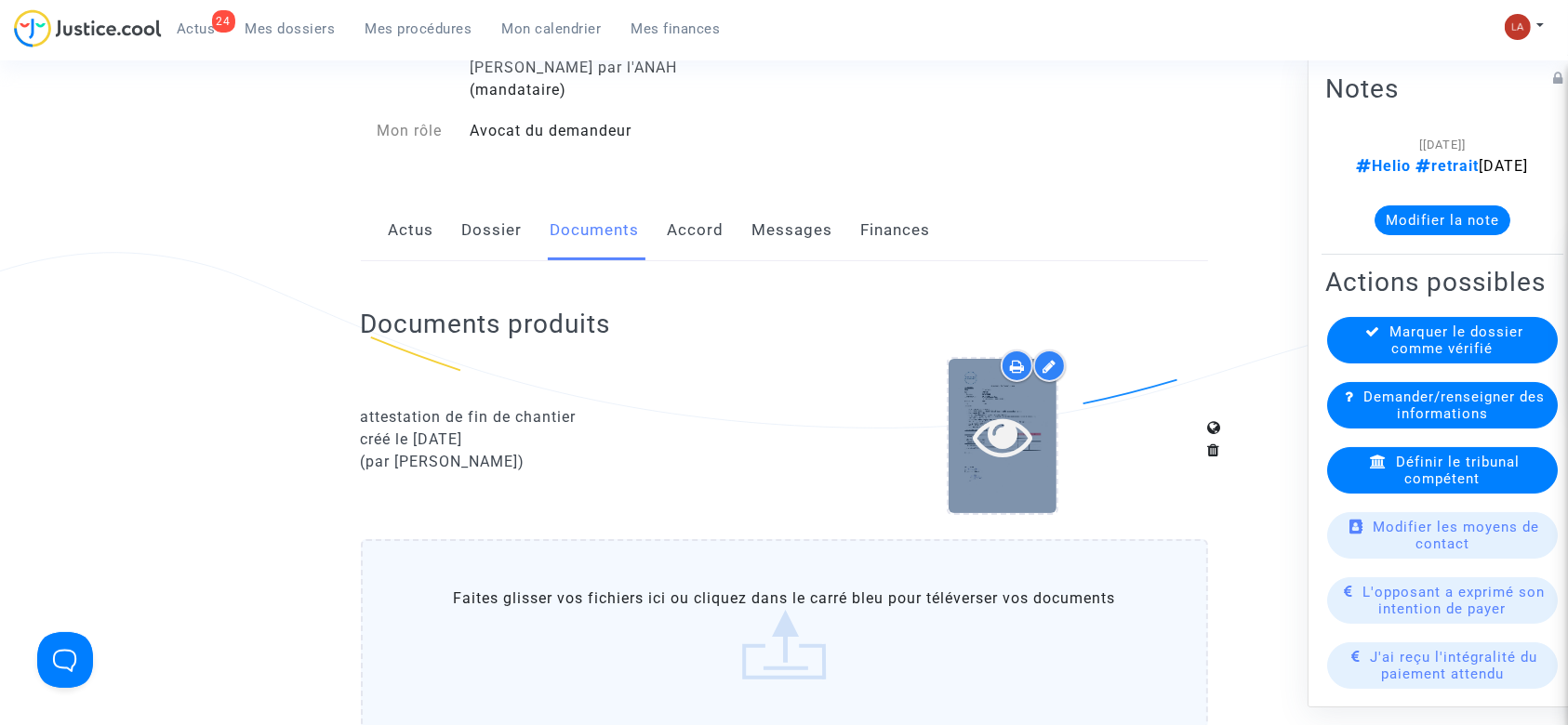
click at [1007, 436] on icon at bounding box center [1003, 436] width 60 height 59
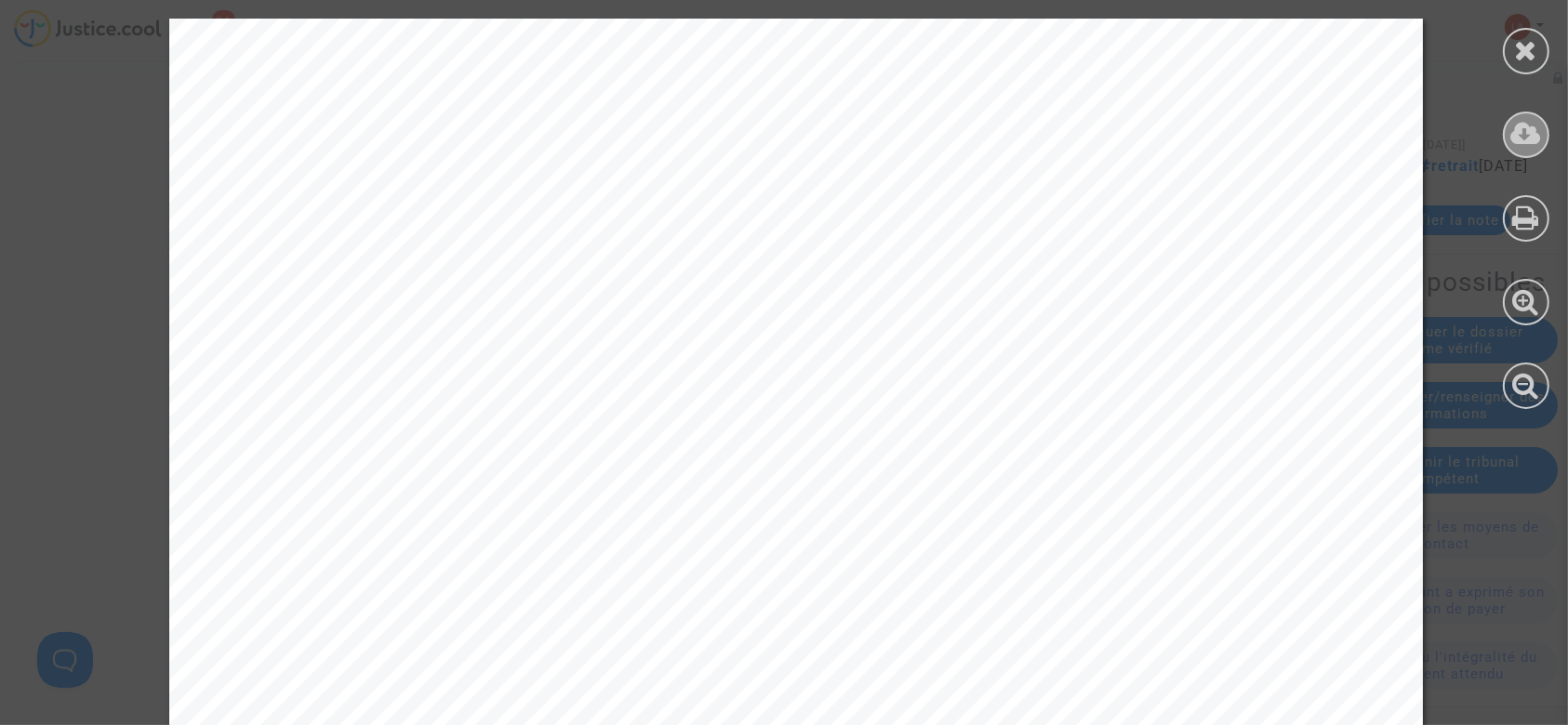
click at [1538, 145] on icon at bounding box center [1527, 133] width 31 height 28
click at [1522, 41] on icon at bounding box center [1527, 50] width 23 height 28
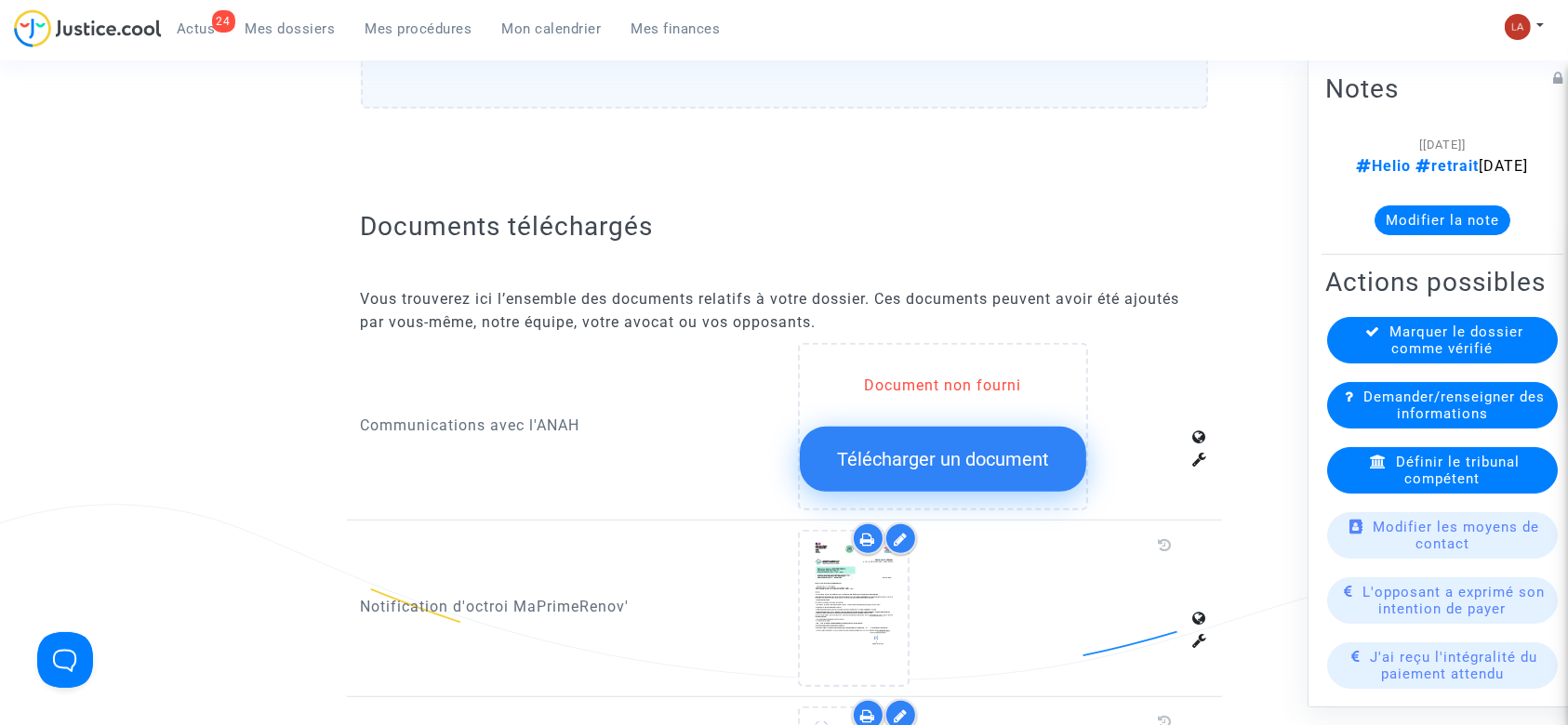
scroll to position [1239, 0]
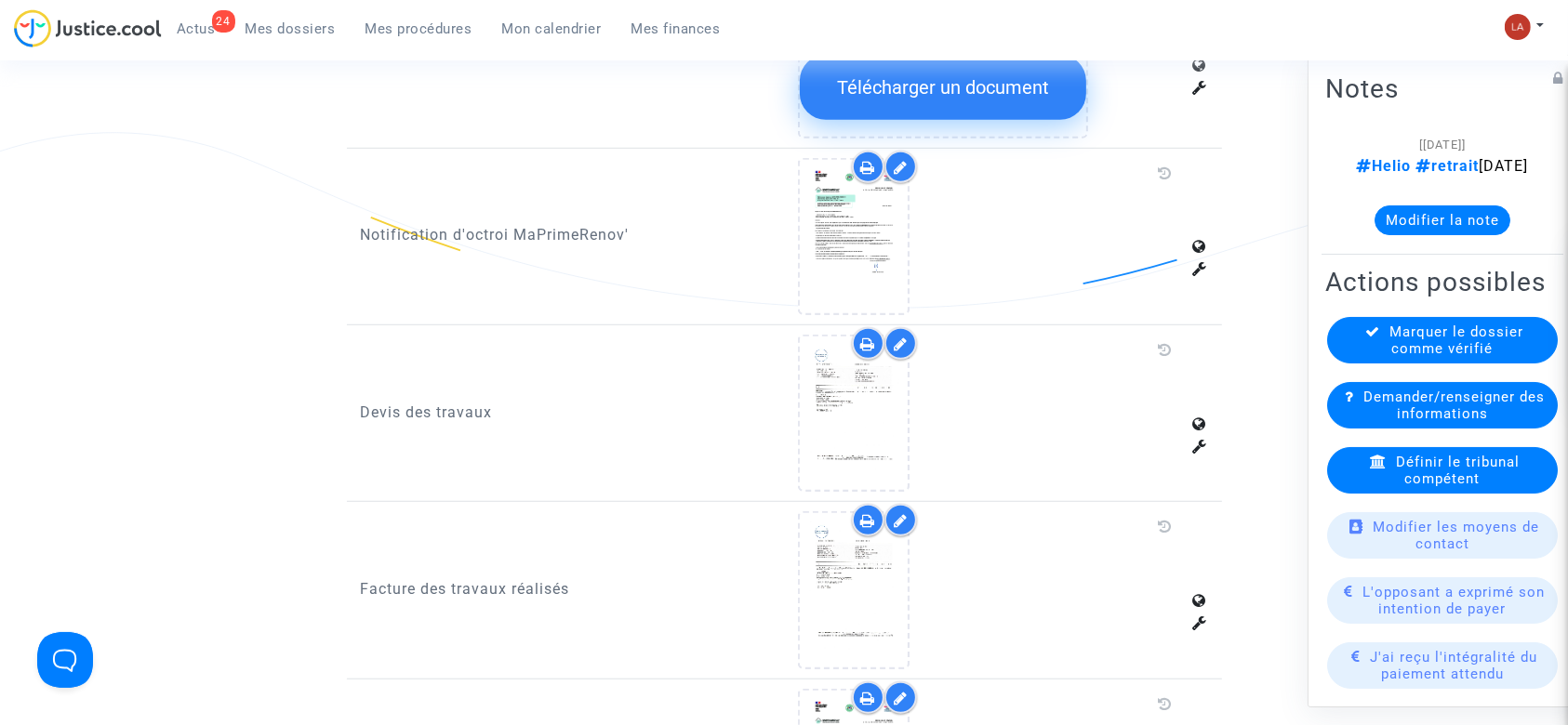
click at [897, 513] on icon at bounding box center [900, 521] width 14 height 15
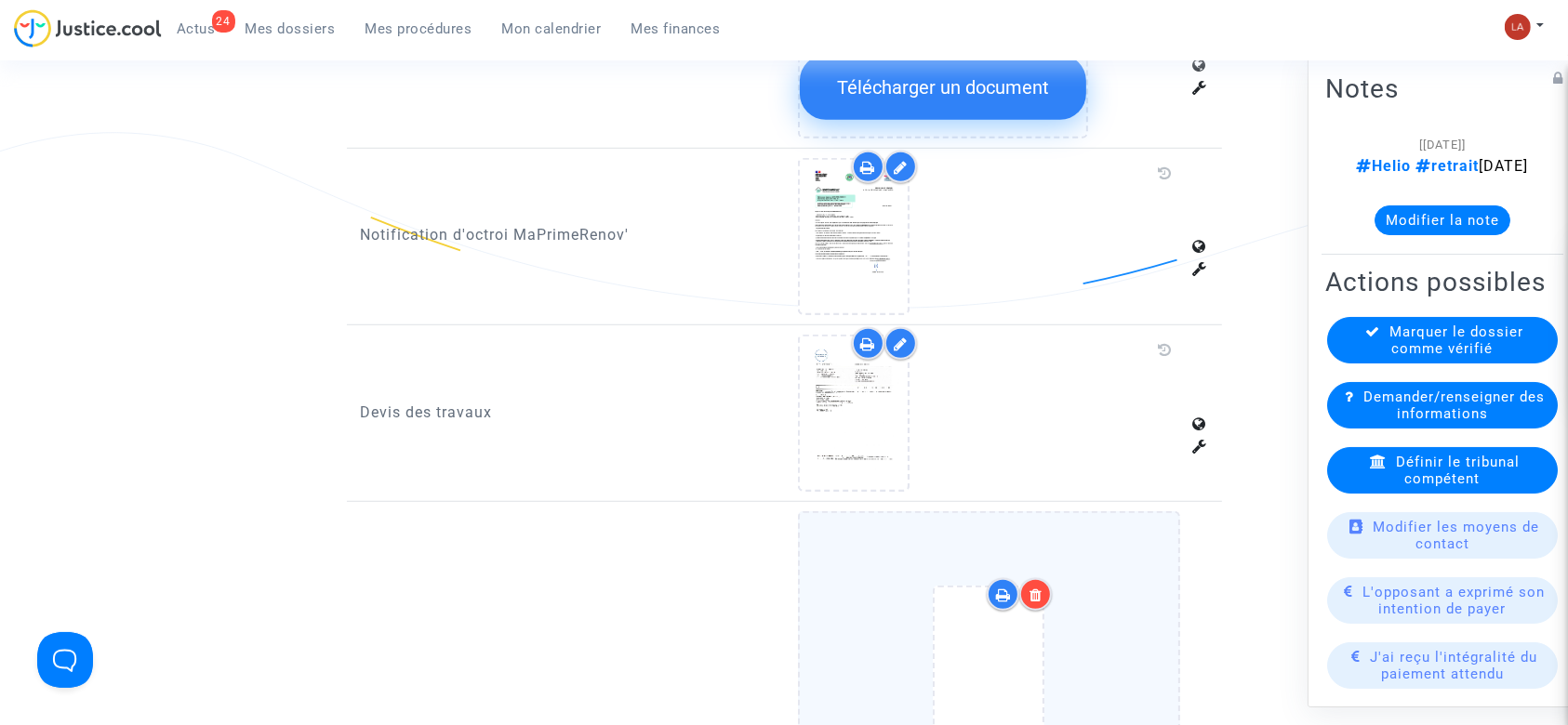
click at [1107, 575] on div at bounding box center [989, 668] width 305 height 216
click at [0, 0] on input "Ajouter un document" at bounding box center [0, 0] width 0 height 0
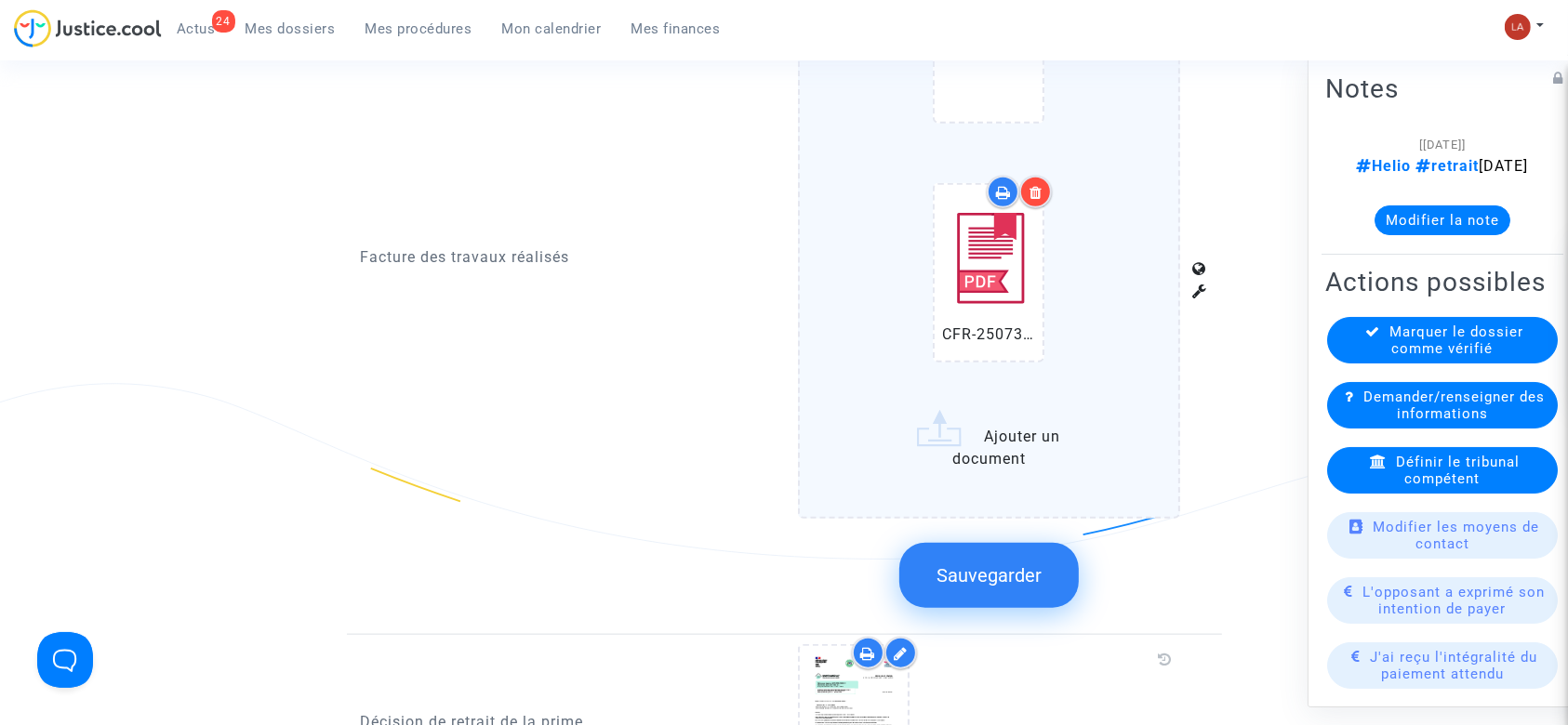
click at [1012, 564] on span "Sauvegarder" at bounding box center [989, 575] width 105 height 22
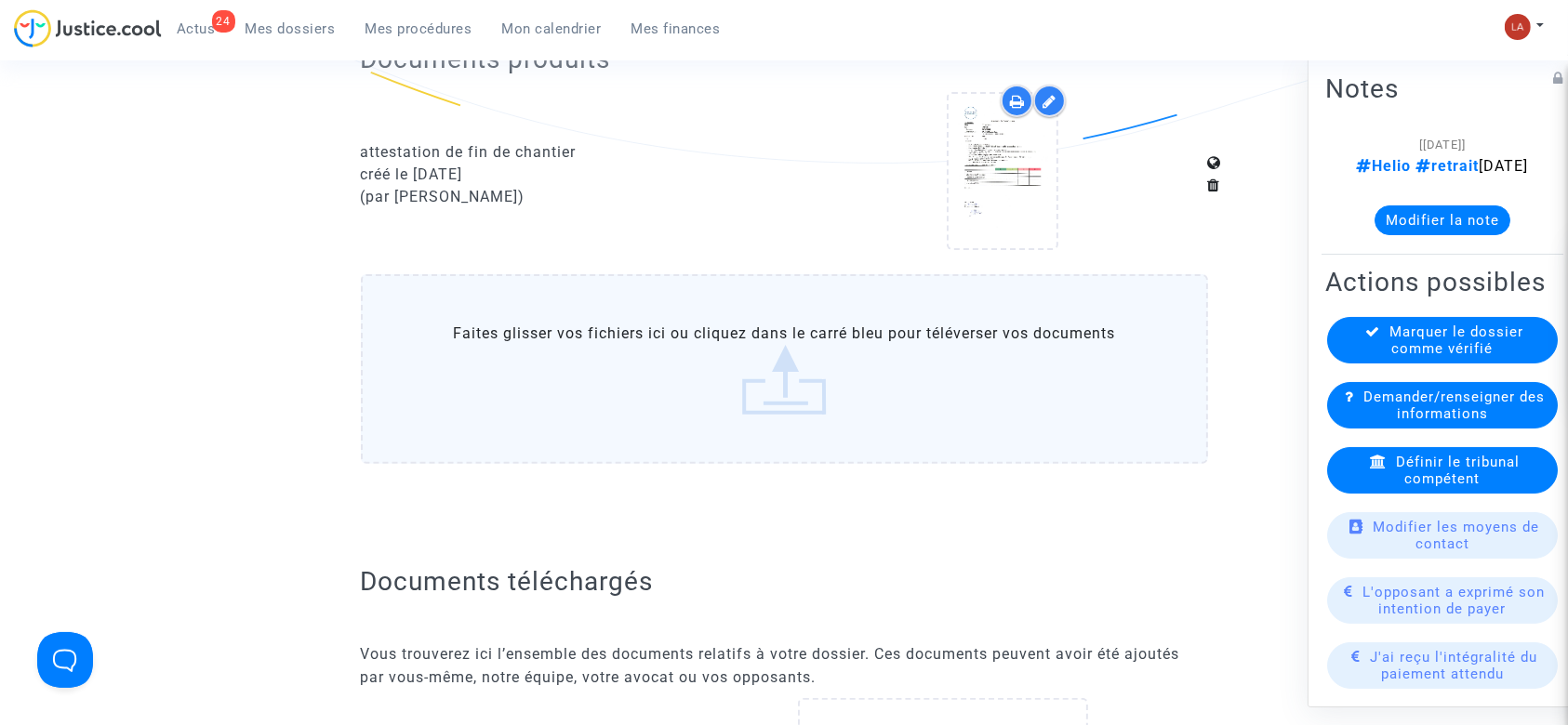
scroll to position [247, 0]
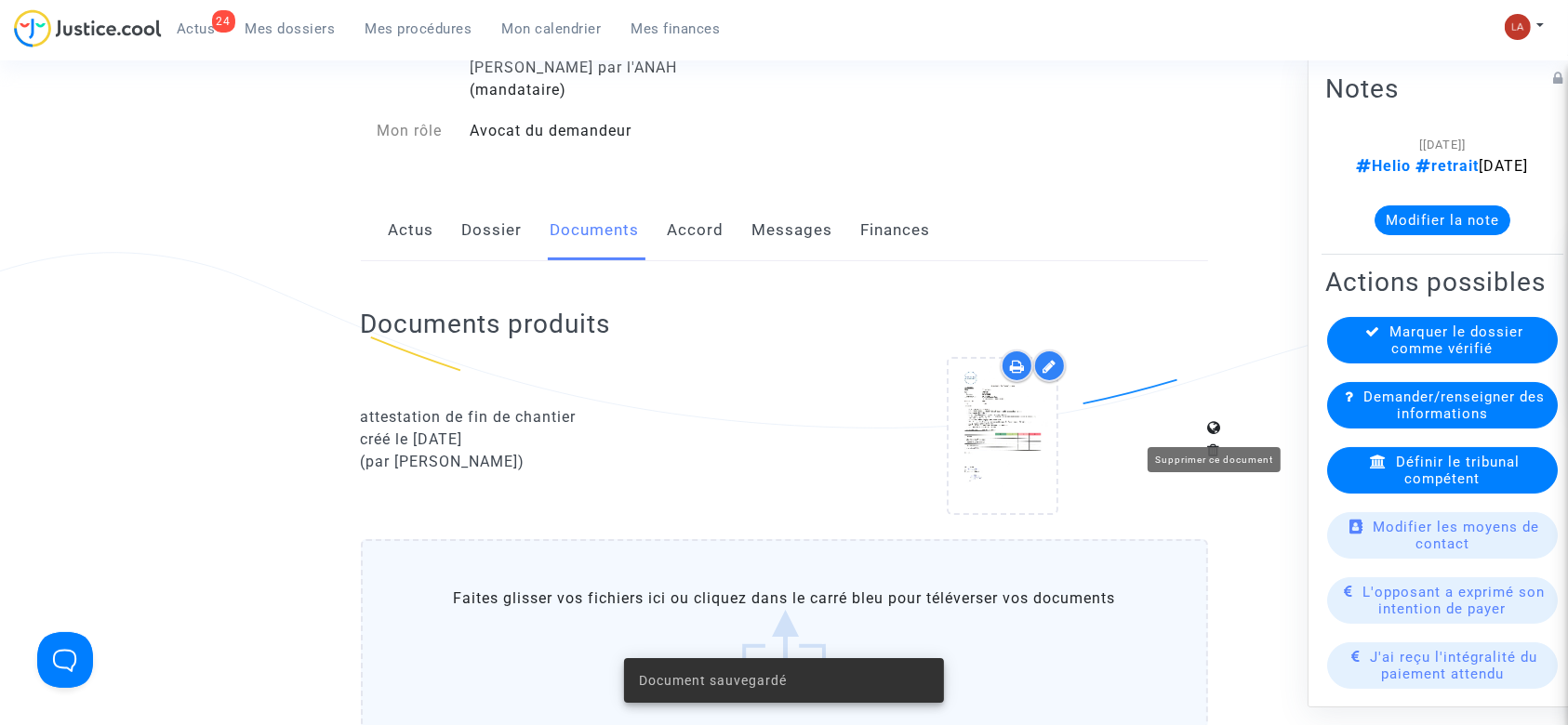
click at [1216, 442] on icon at bounding box center [1215, 450] width 13 height 15
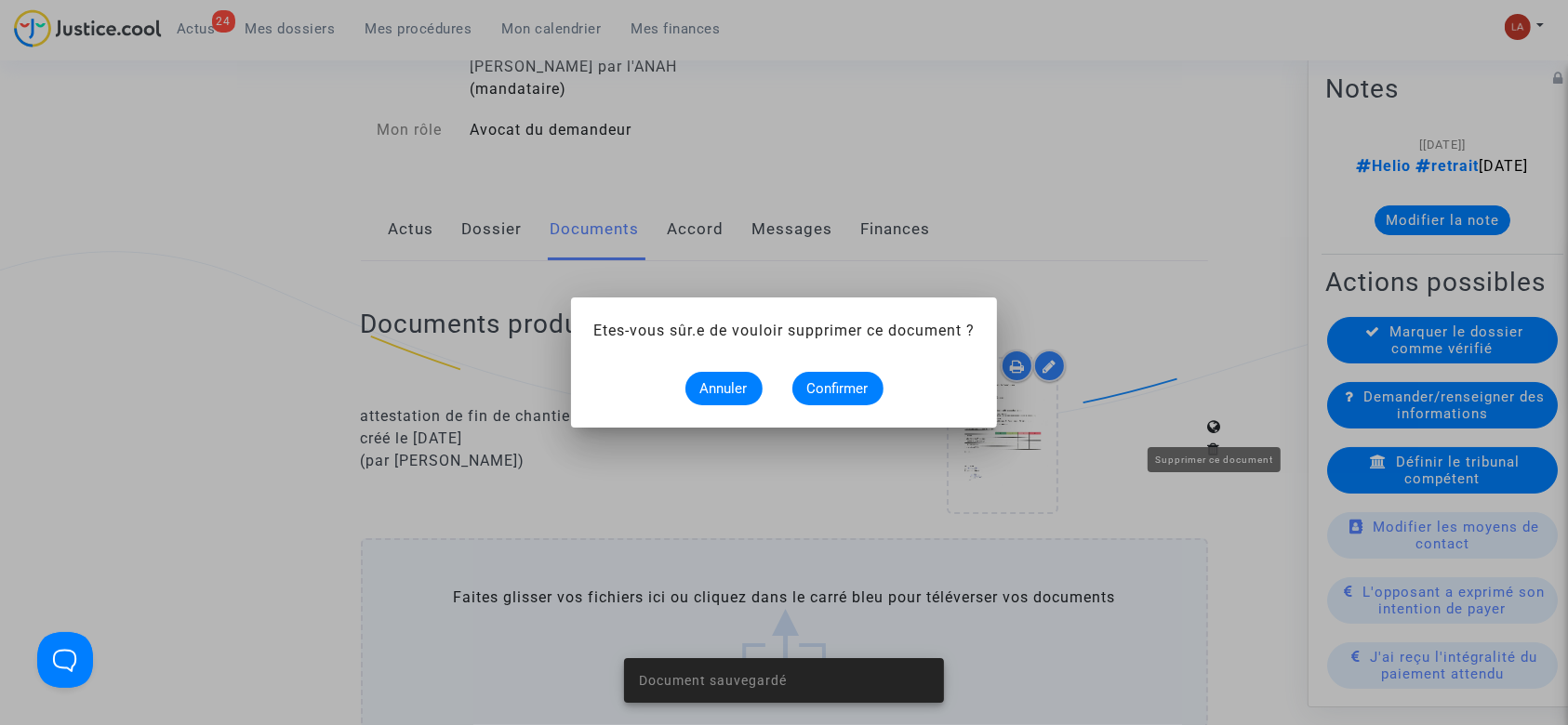
scroll to position [0, 0]
click at [810, 383] on span "Confirmer" at bounding box center [838, 388] width 61 height 16
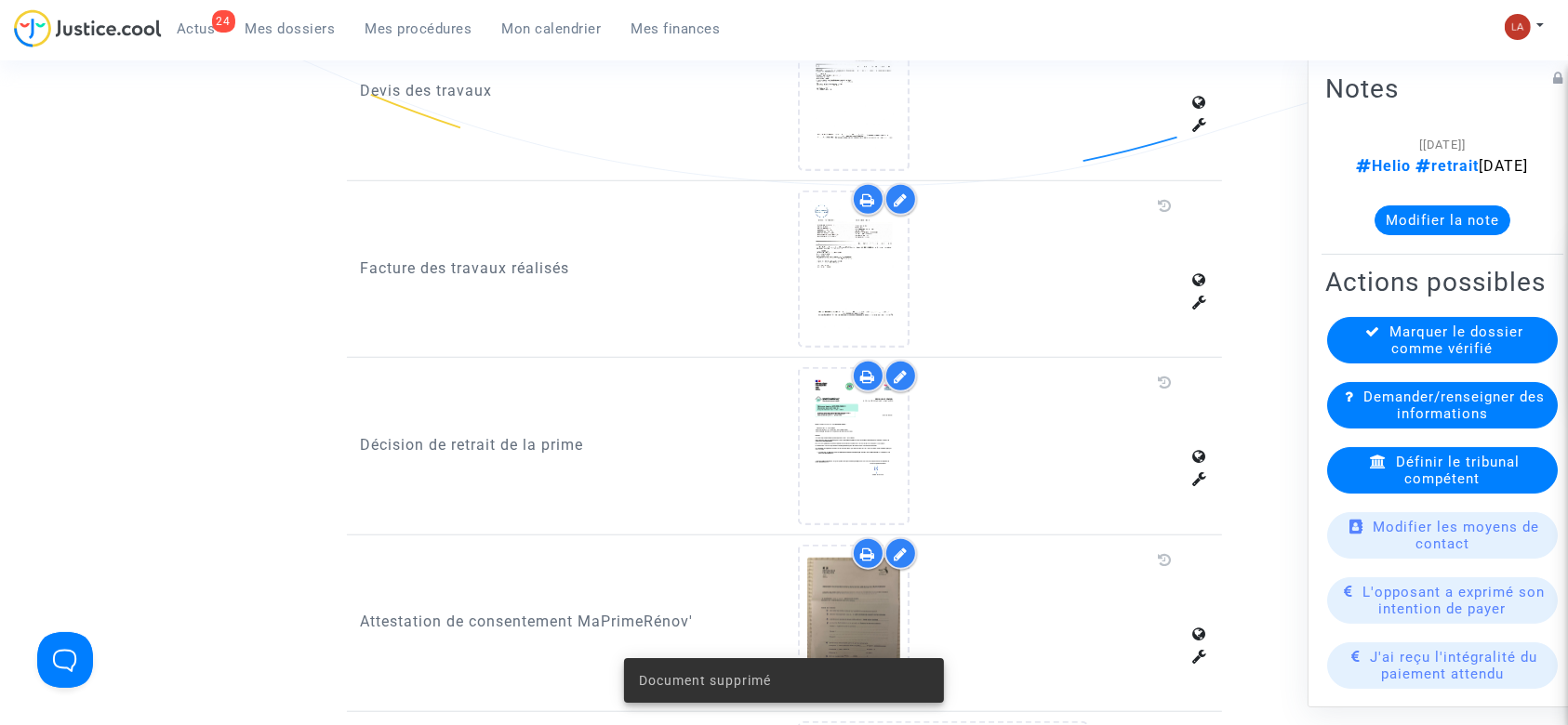
scroll to position [1364, 0]
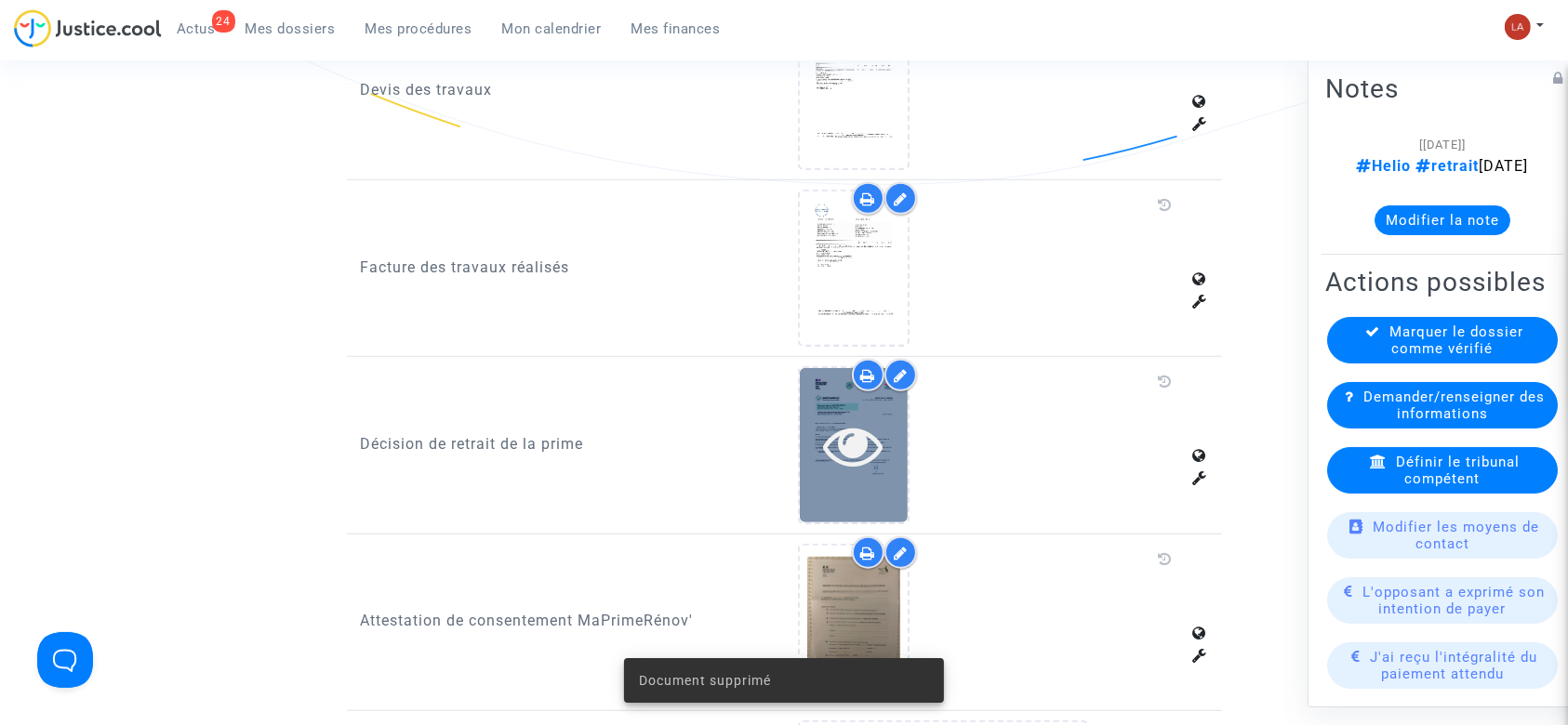
click at [829, 433] on icon at bounding box center [853, 445] width 60 height 59
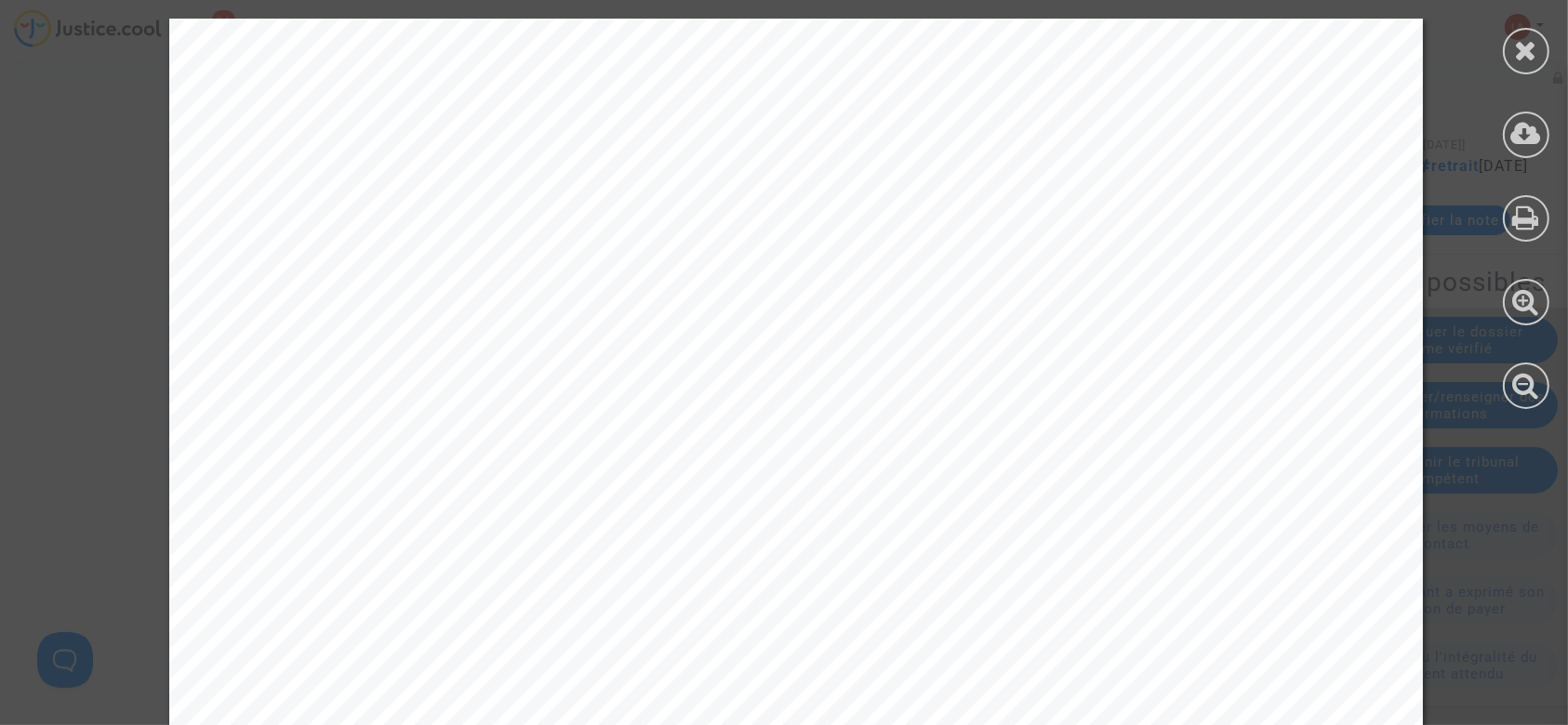
scroll to position [496, 0]
click at [1512, 62] on div at bounding box center [1526, 51] width 47 height 47
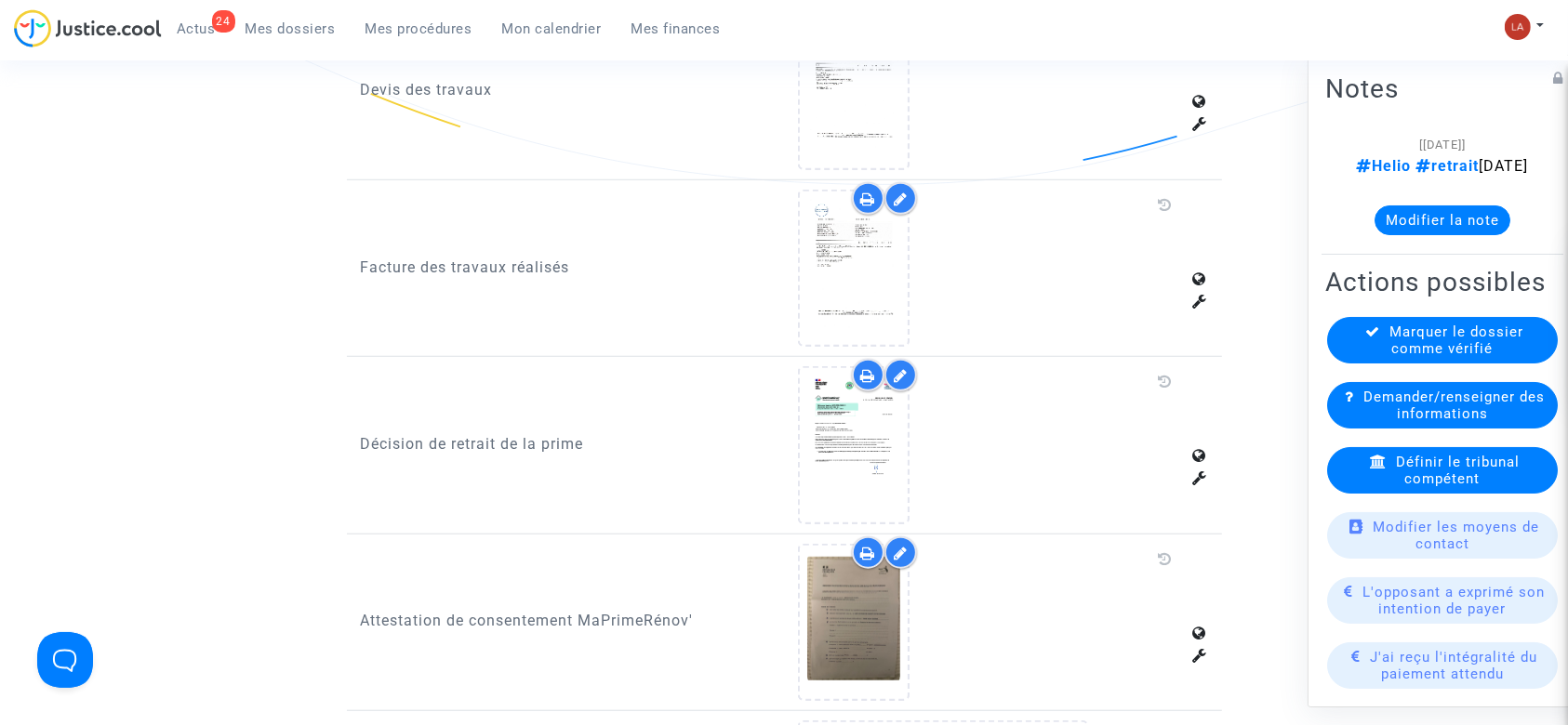
click at [1420, 487] on span "Définir le tribunal compétent" at bounding box center [1458, 470] width 124 height 34
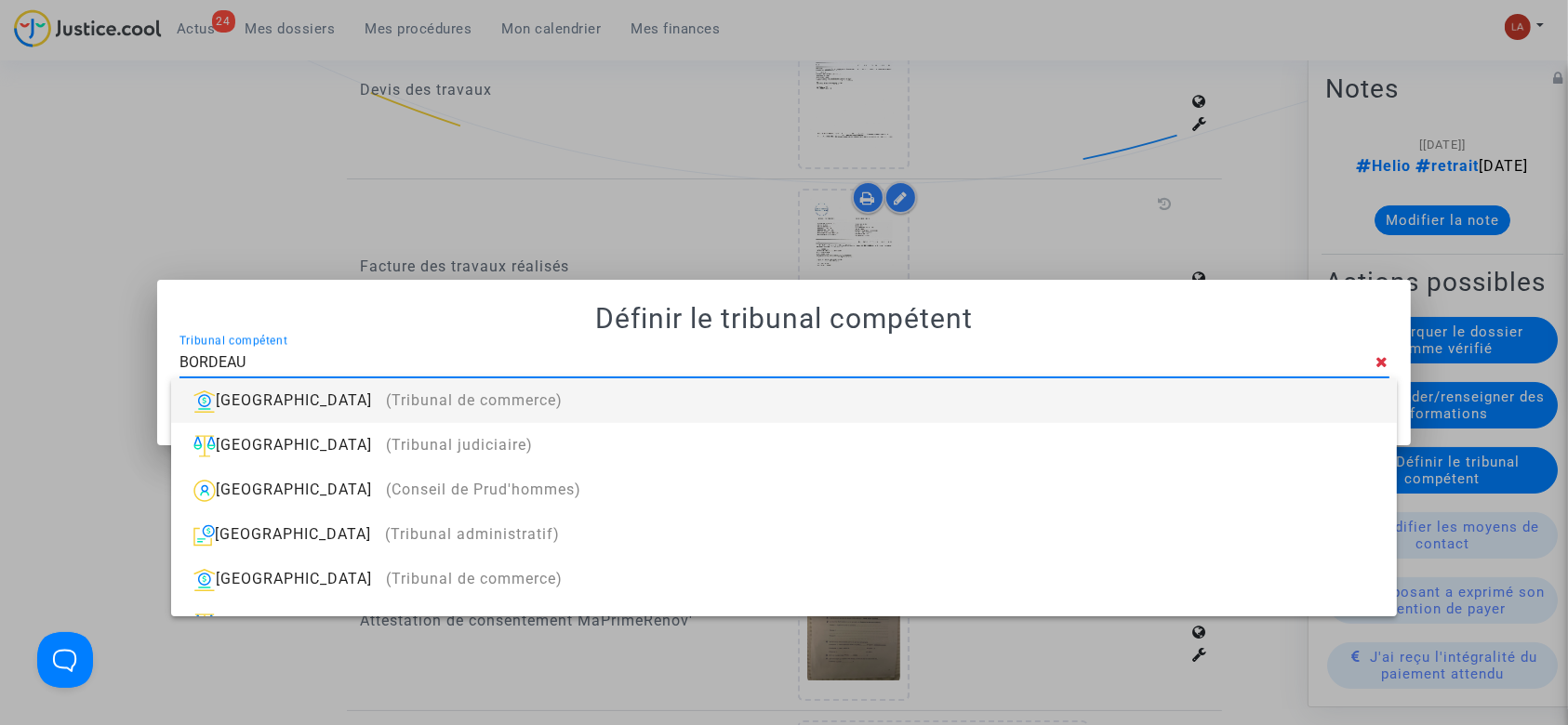
type input "BORDEAUX"
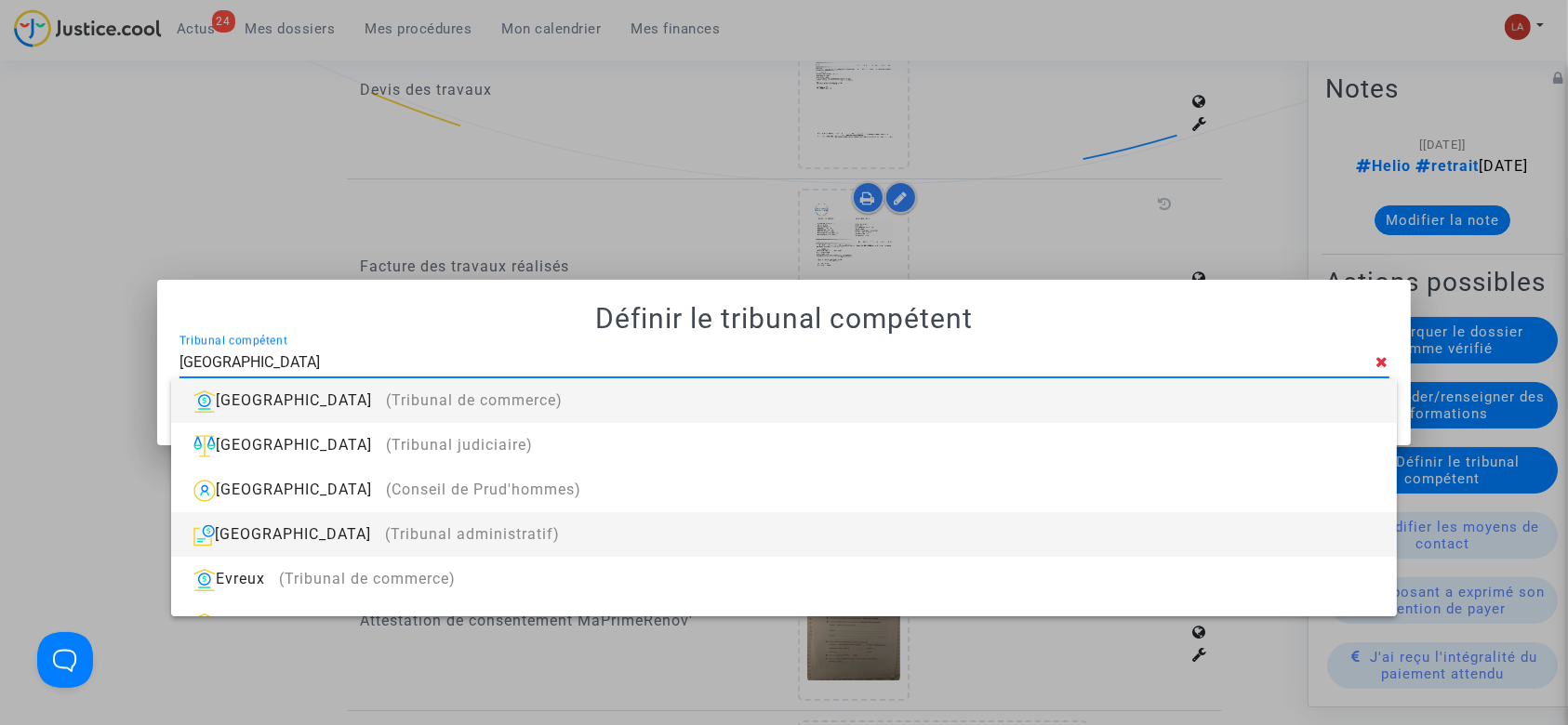
click at [698, 546] on div "Bordeaux (Tribunal administratif)" at bounding box center [784, 534] width 1195 height 45
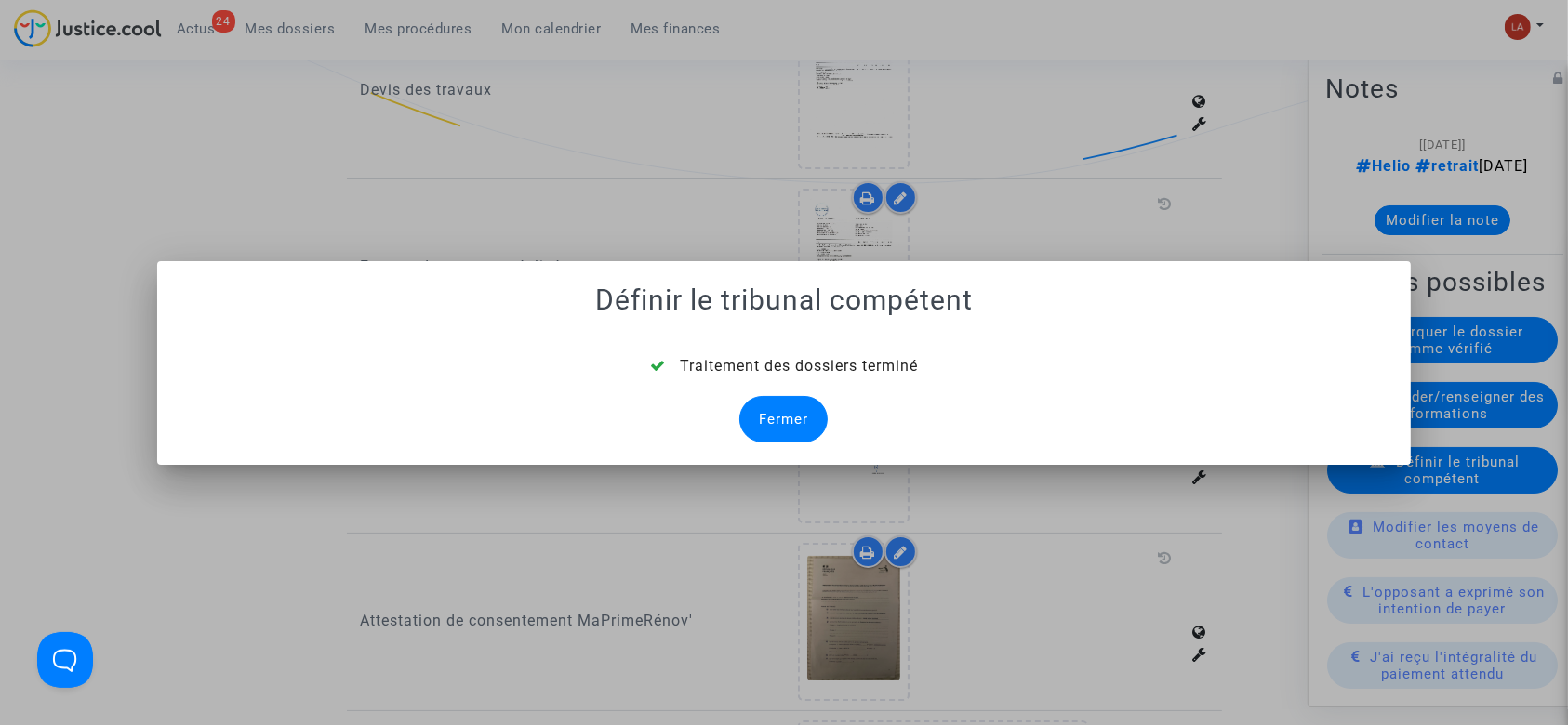
click at [775, 422] on div "Fermer" at bounding box center [784, 419] width 88 height 47
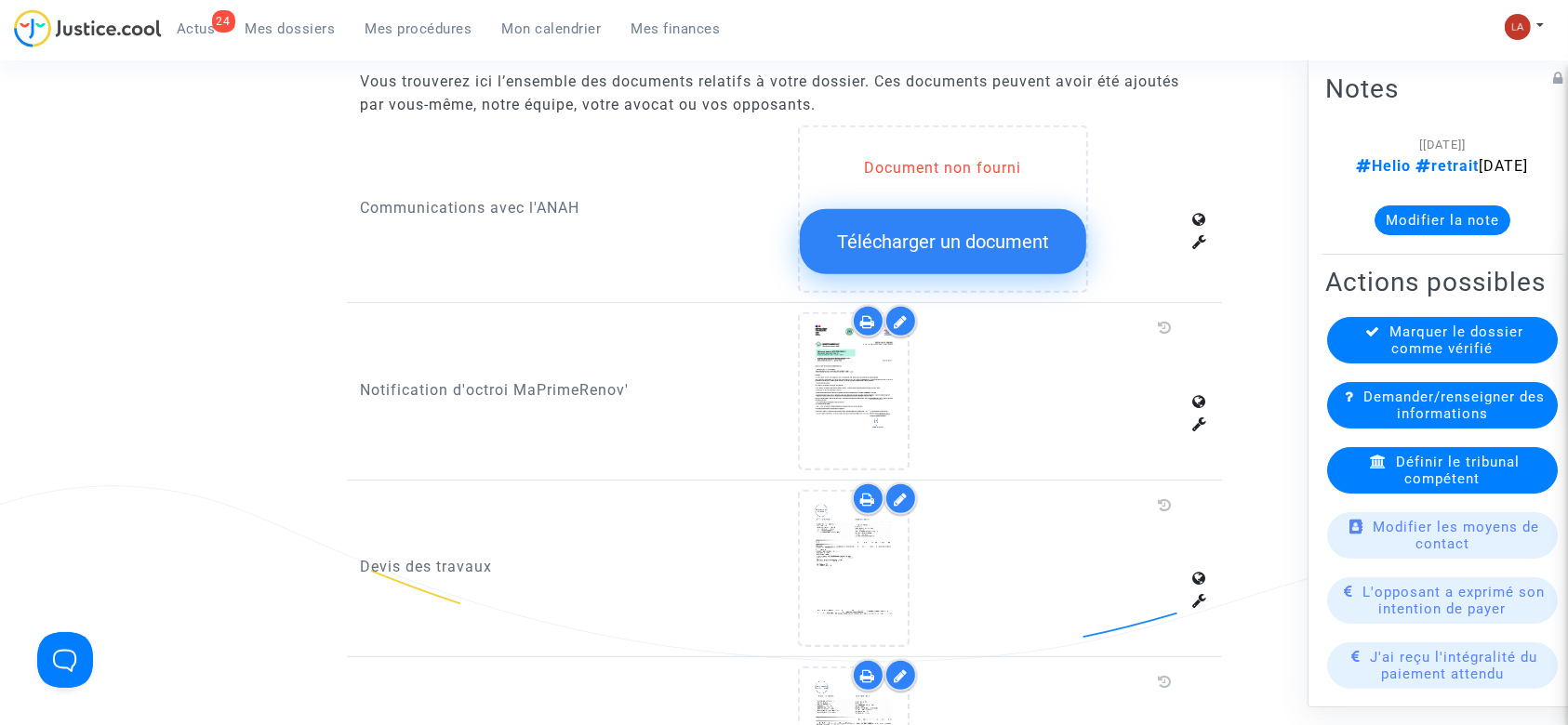
scroll to position [1364, 0]
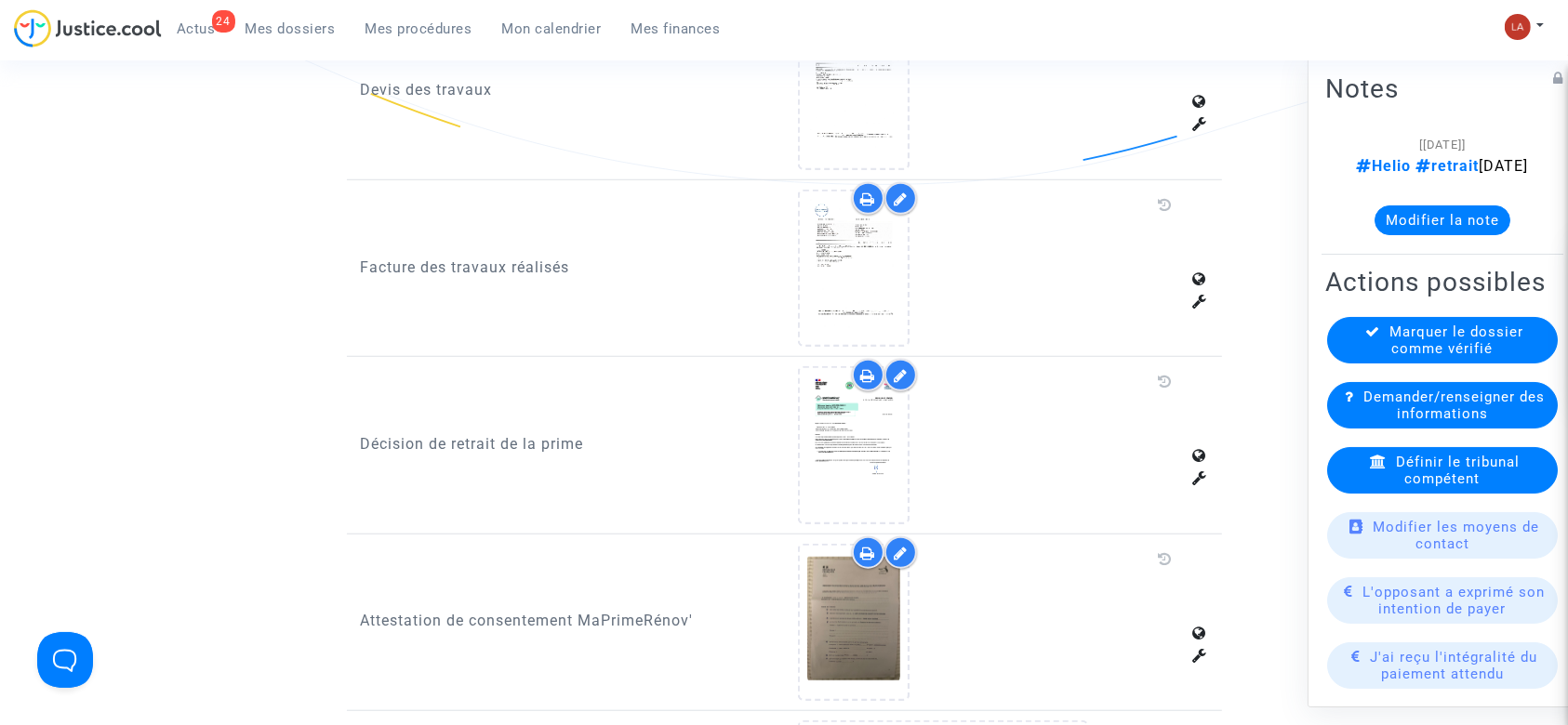
click at [1435, 234] on button "Modifier la note" at bounding box center [1443, 220] width 136 height 30
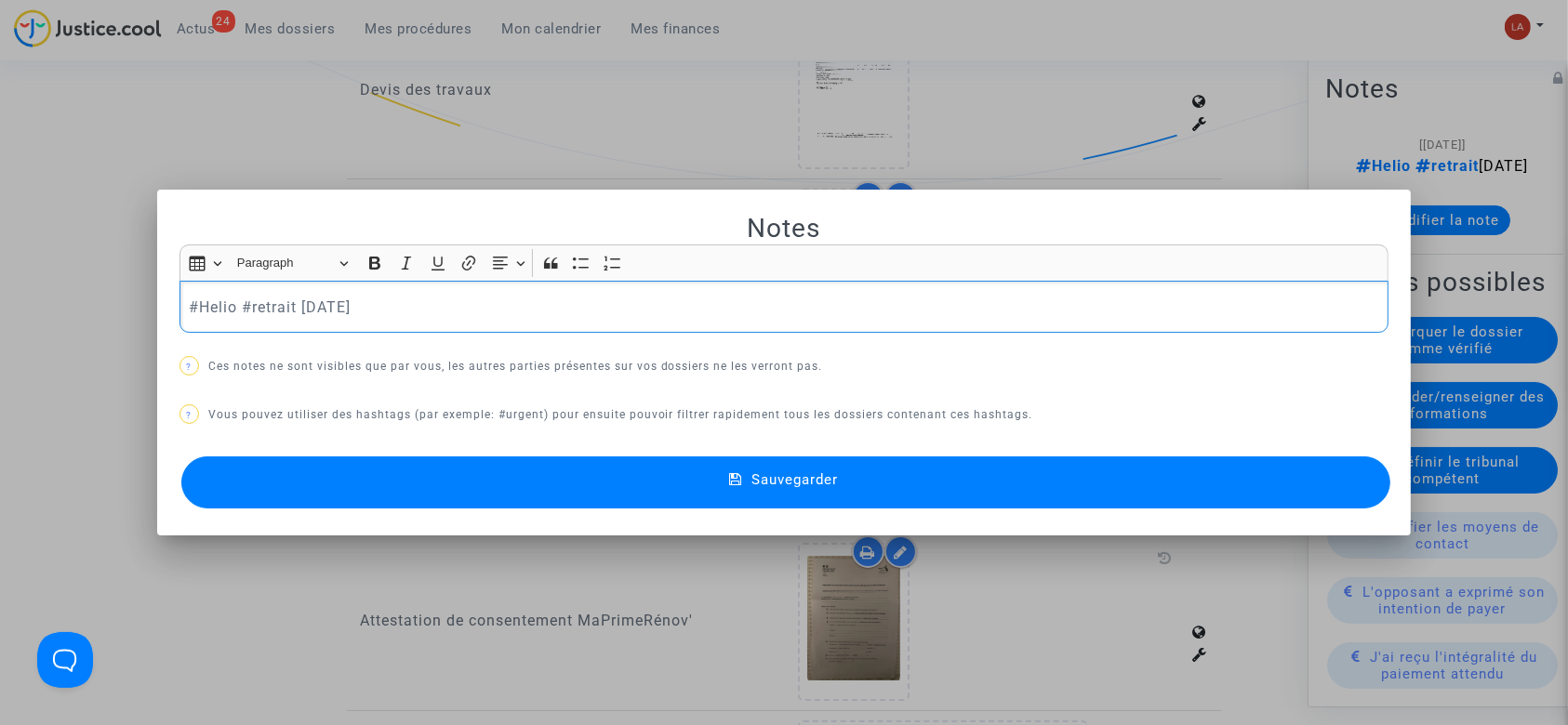
scroll to position [0, 0]
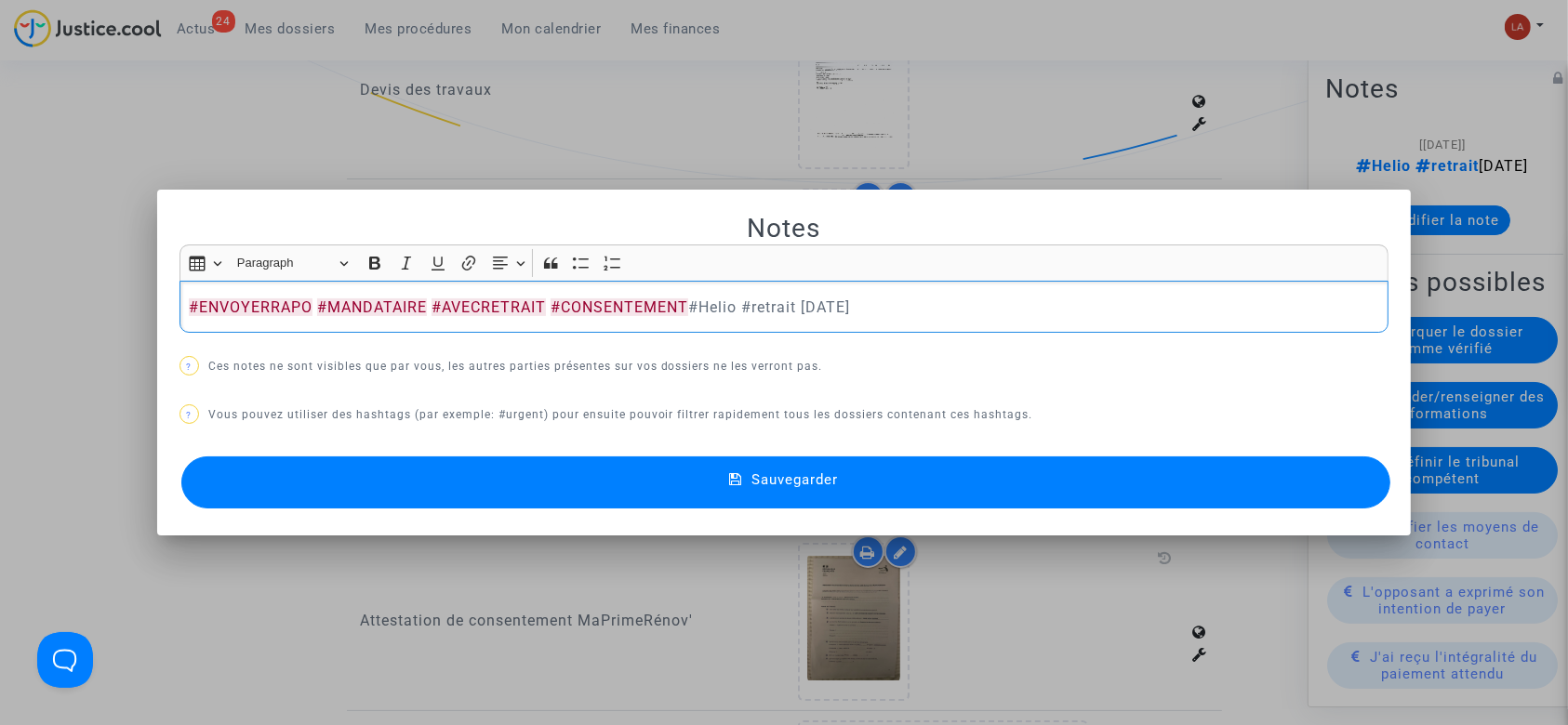
click at [1036, 507] on button "Sauvegarder" at bounding box center [785, 483] width 1210 height 52
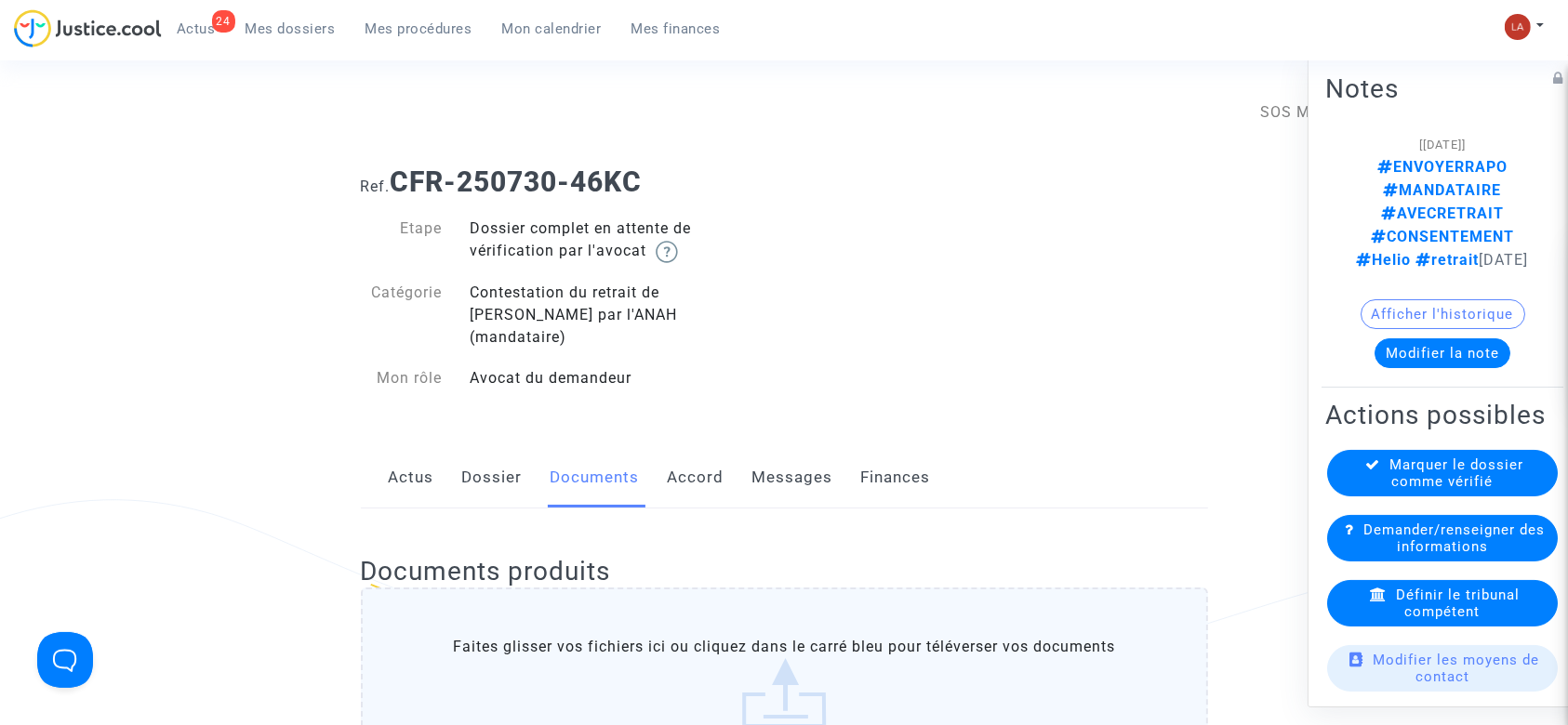
click at [506, 450] on link "Dossier" at bounding box center [492, 478] width 60 height 61
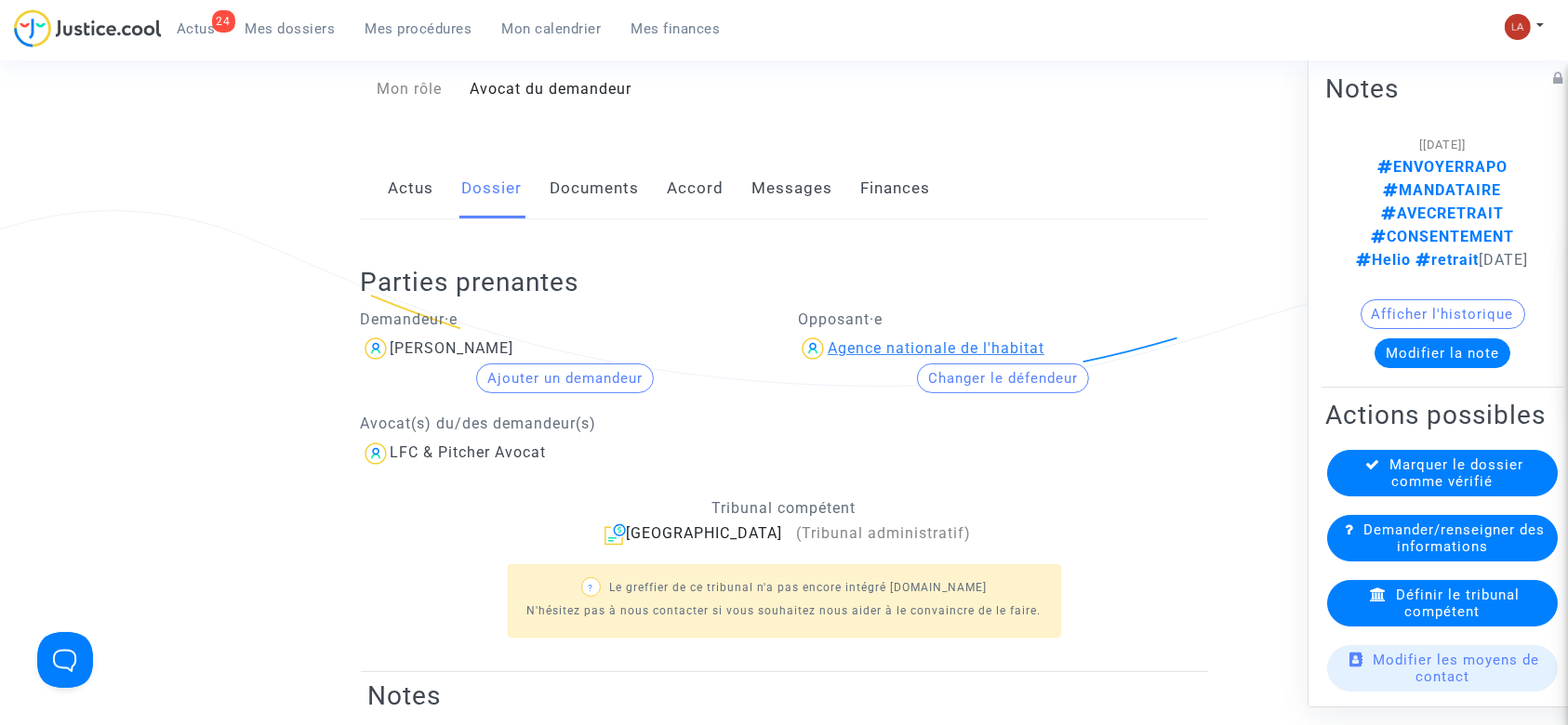
scroll to position [372, 0]
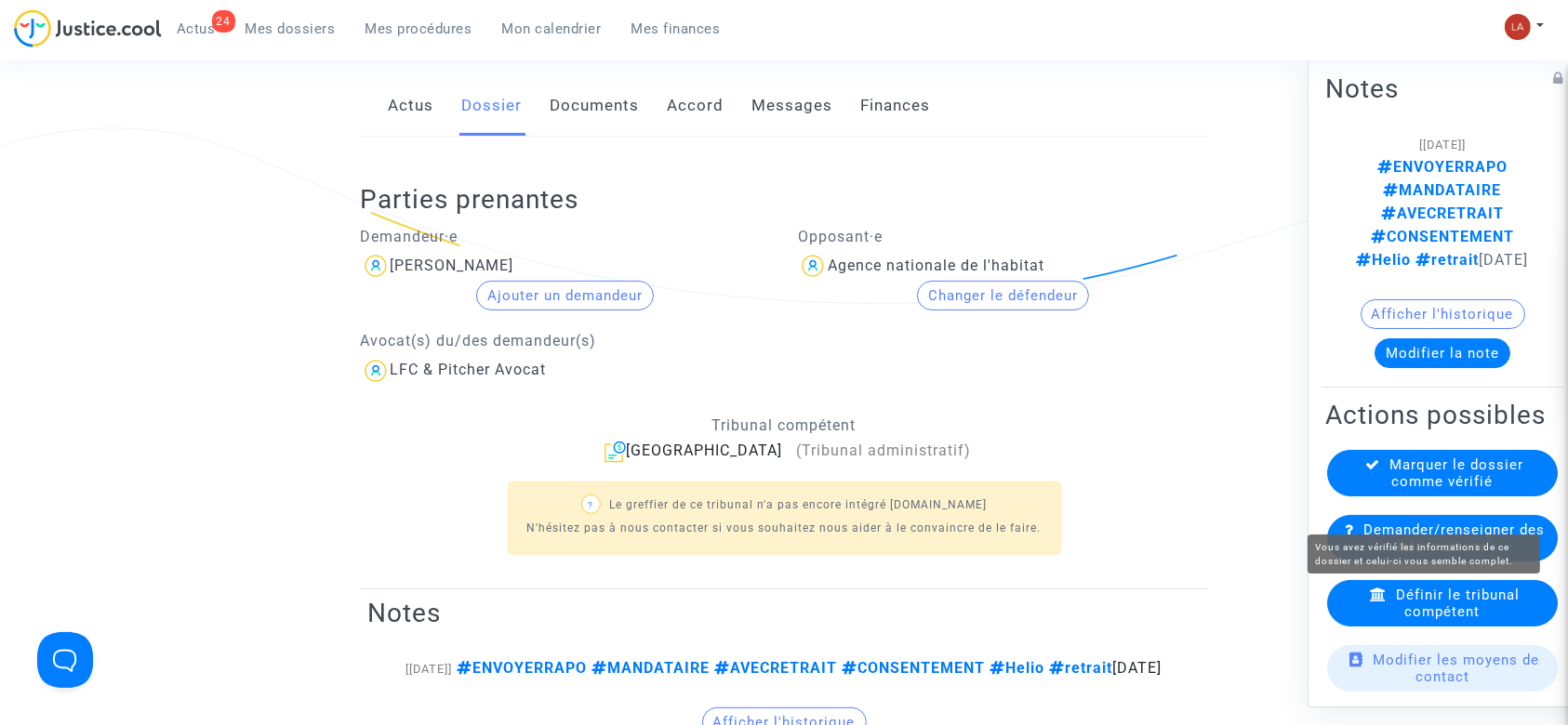
click at [1384, 483] on div "Marquer le dossier comme vérifié" at bounding box center [1443, 473] width 231 height 47
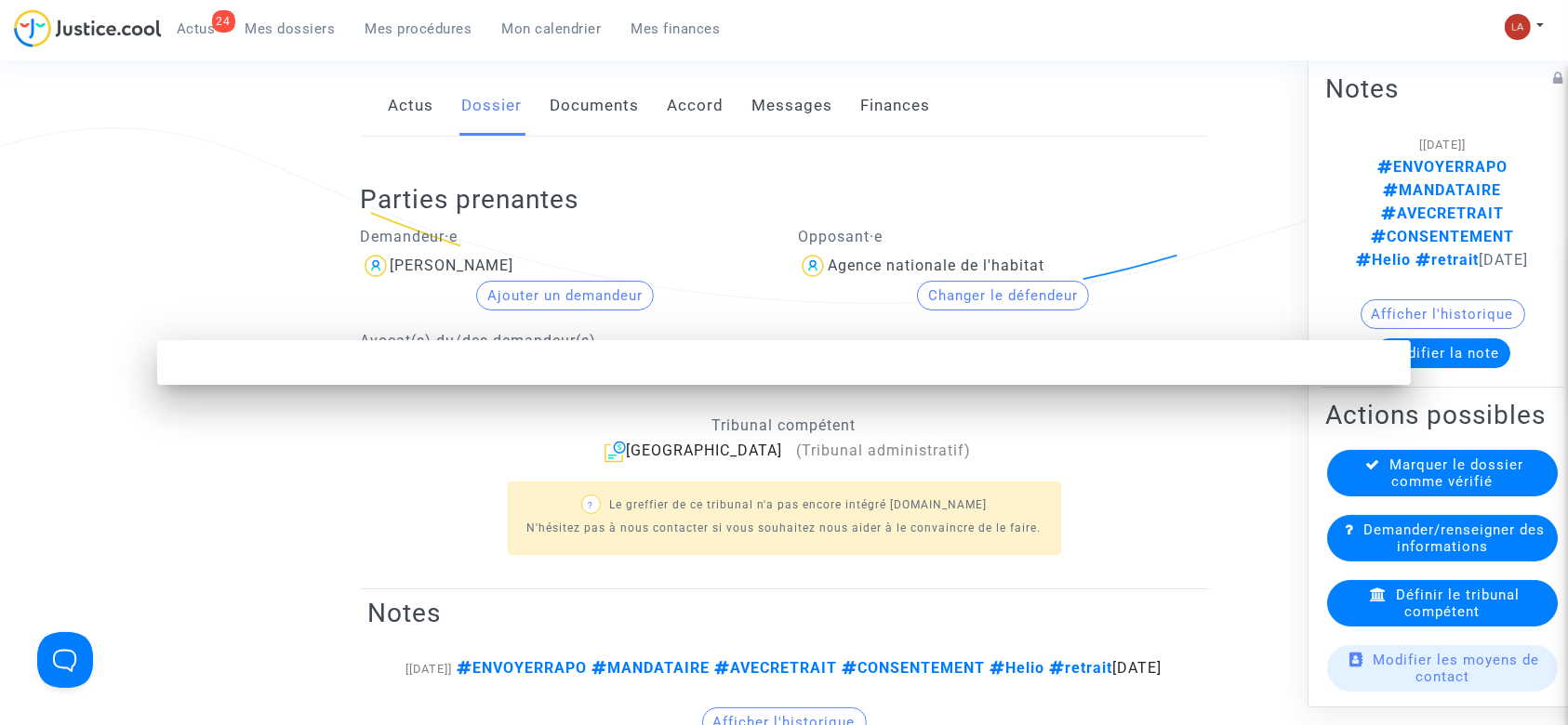
scroll to position [0, 0]
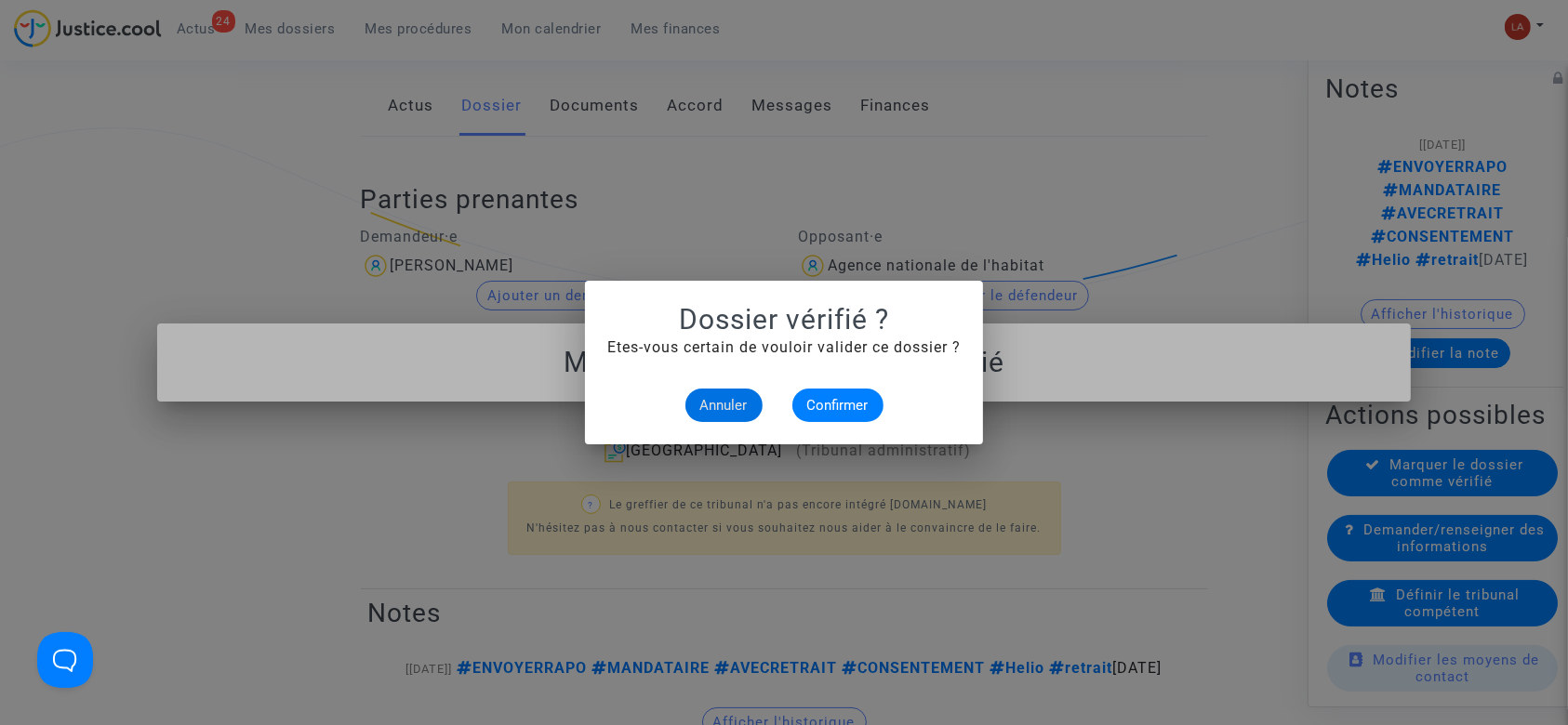
click at [880, 391] on div "Annuler Confirmer" at bounding box center [784, 405] width 353 height 34
click at [877, 394] on button "Confirmer" at bounding box center [837, 405] width 91 height 34
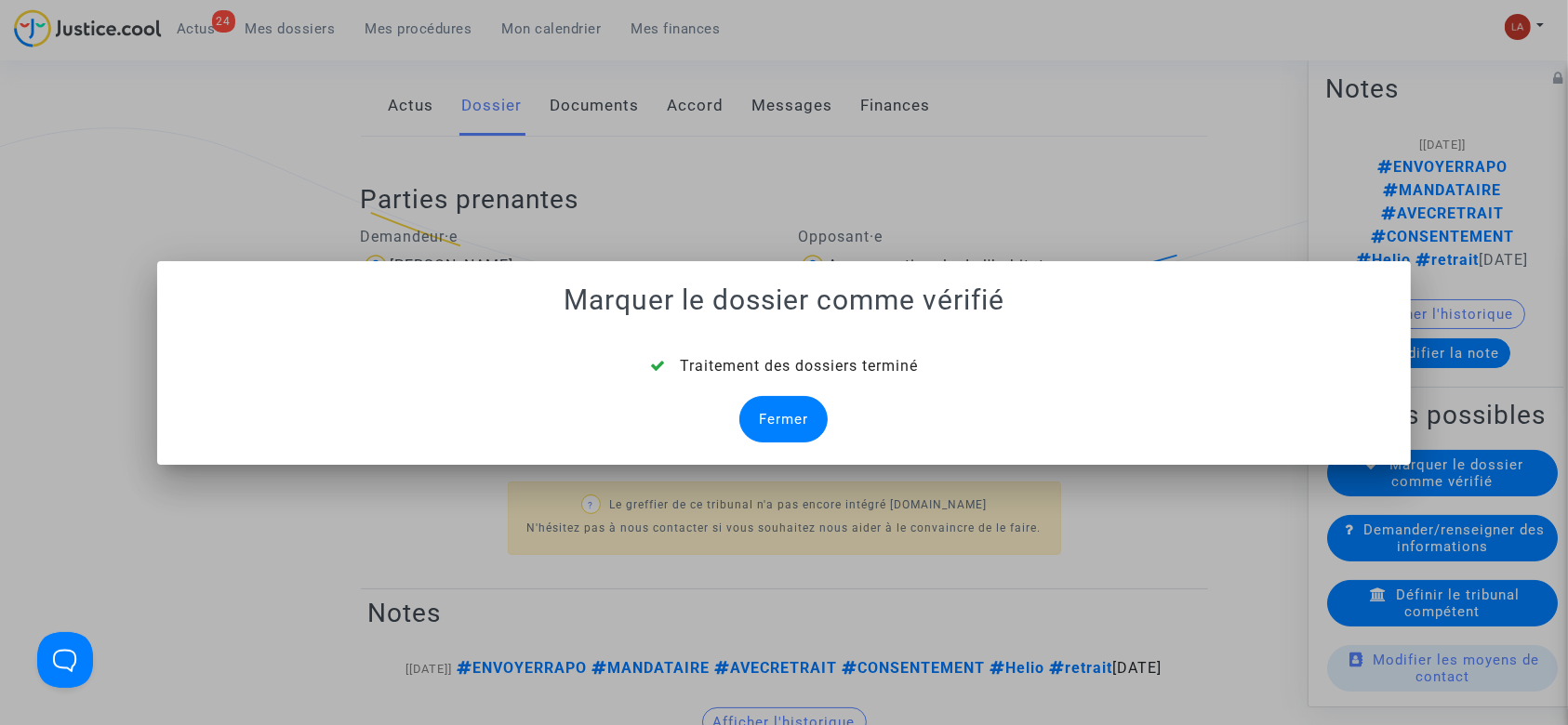
click at [774, 406] on div "Fermer" at bounding box center [784, 419] width 88 height 47
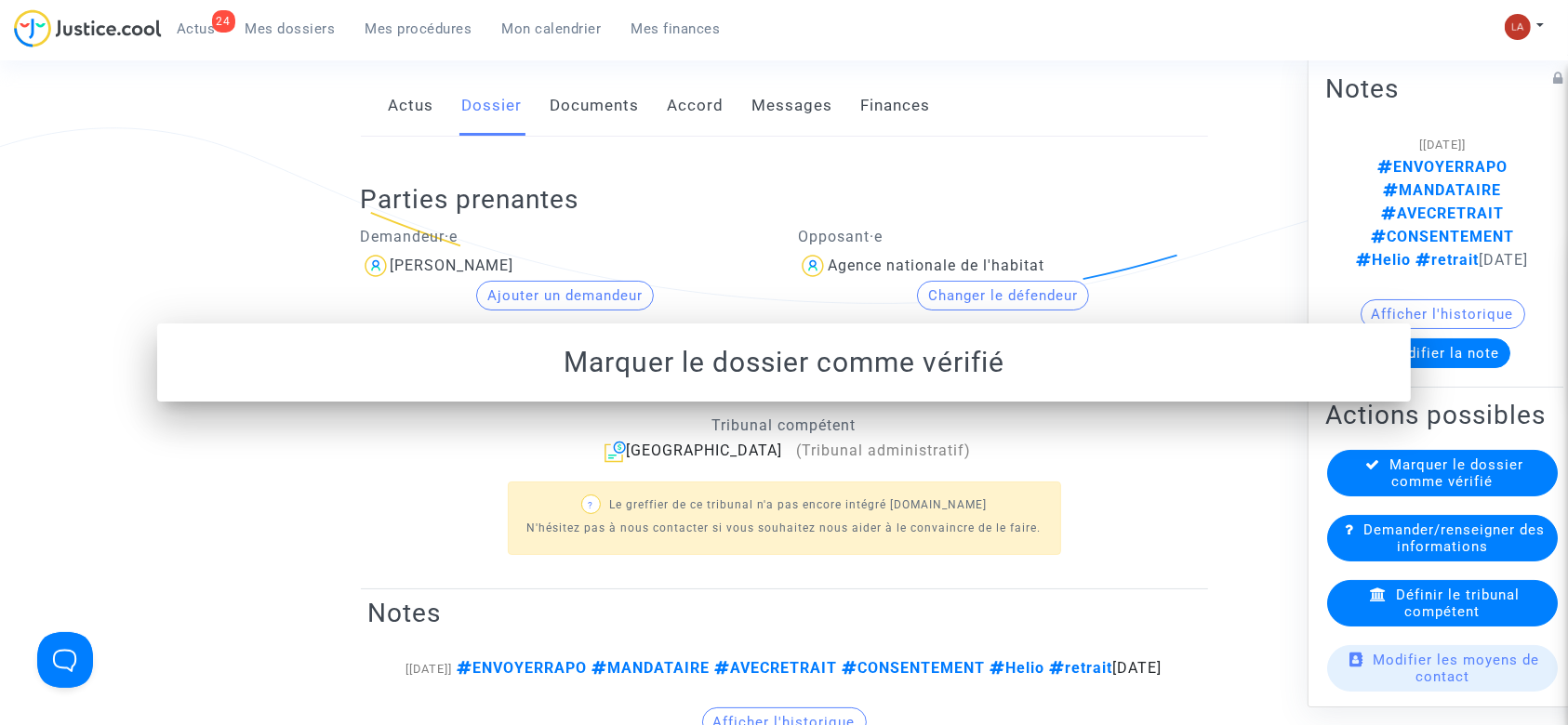
scroll to position [372, 0]
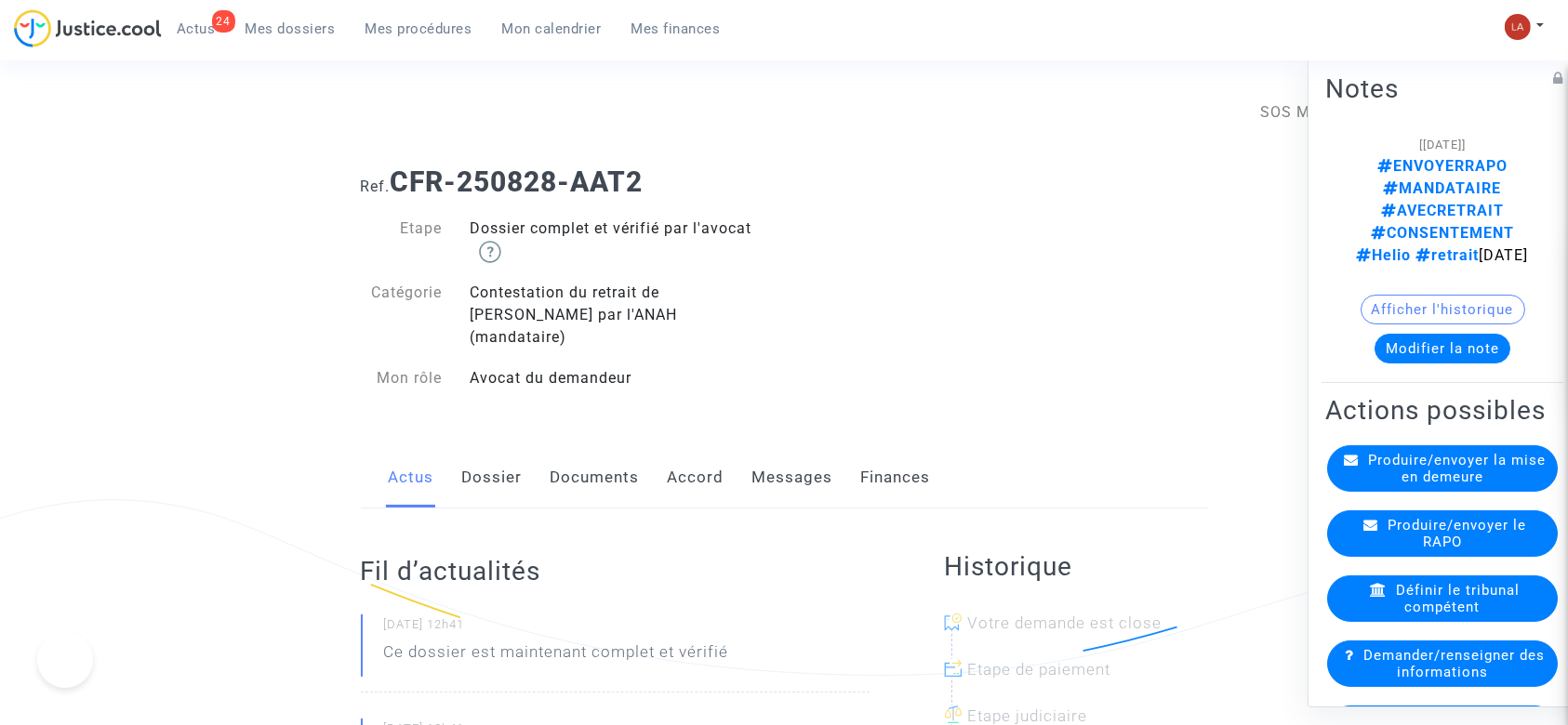
drag, startPoint x: 0, startPoint y: 0, endPoint x: 794, endPoint y: 403, distance: 890.4
click at [590, 447] on link "Documents" at bounding box center [595, 478] width 89 height 61
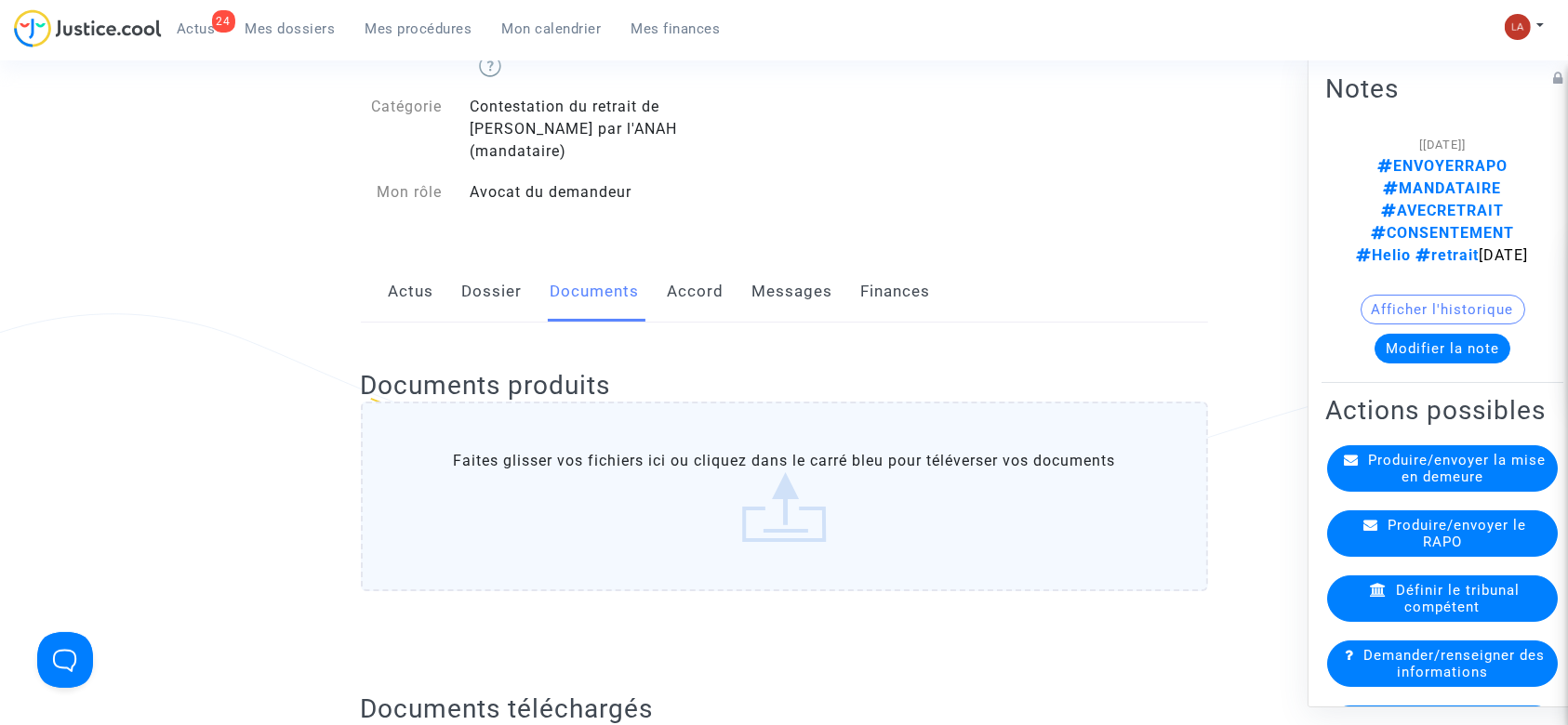
scroll to position [496, 0]
